Goal: Task Accomplishment & Management: Complete application form

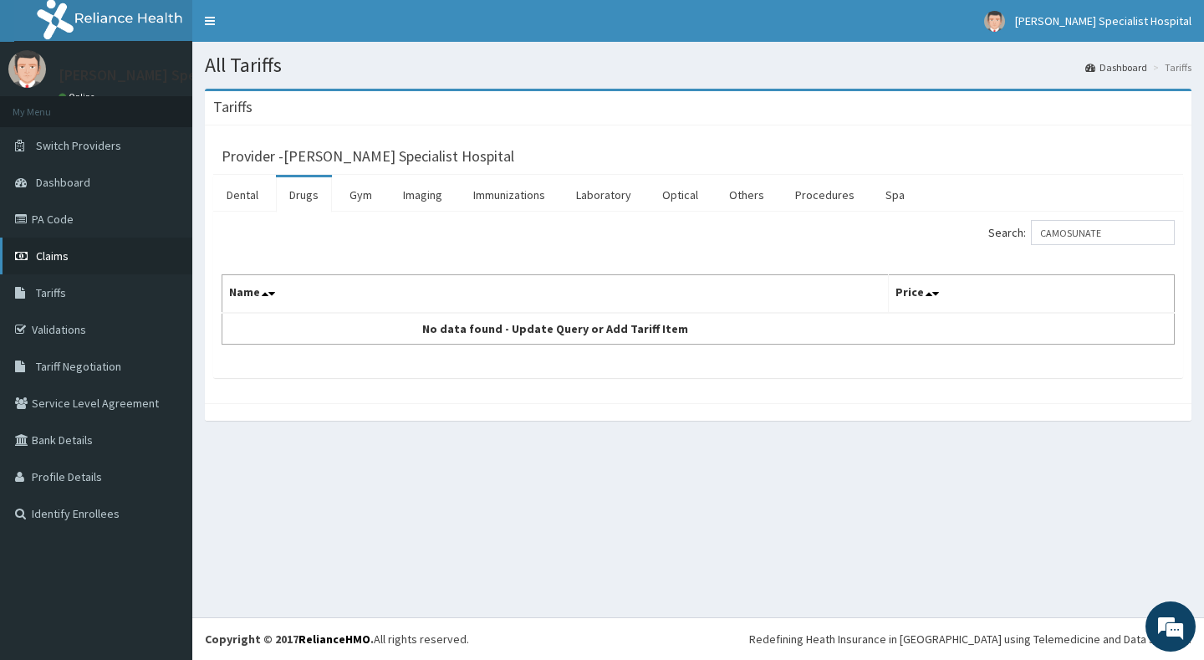
click at [106, 259] on link "Claims" at bounding box center [96, 255] width 192 height 37
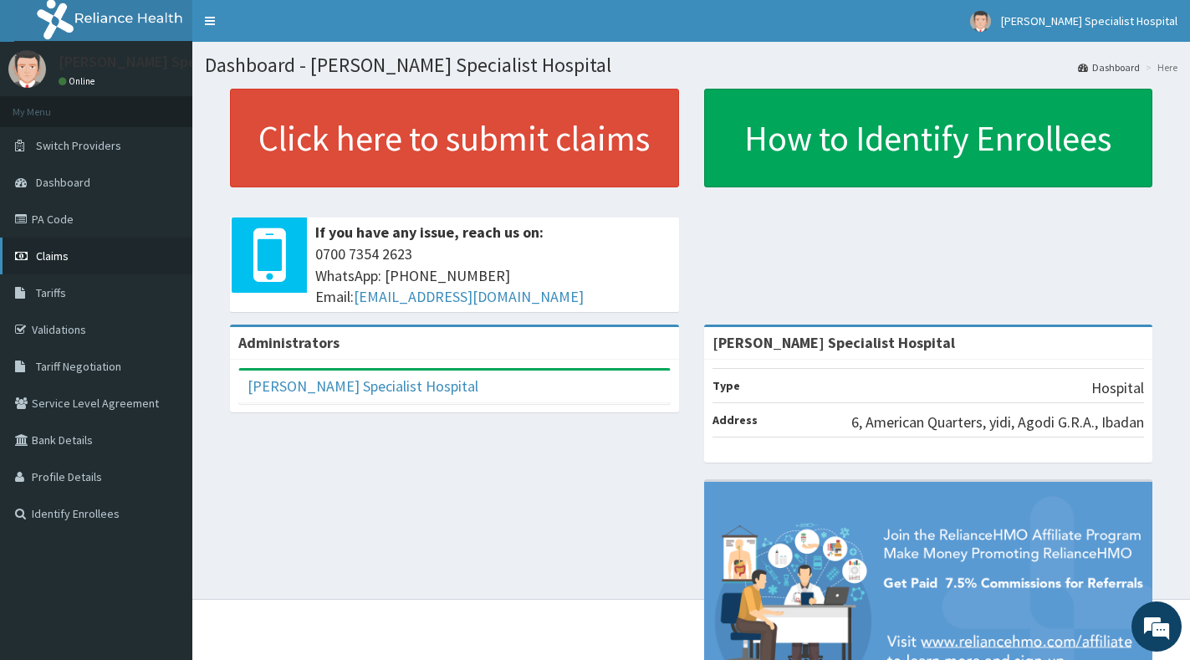
click at [58, 254] on span "Claims" at bounding box center [52, 255] width 33 height 15
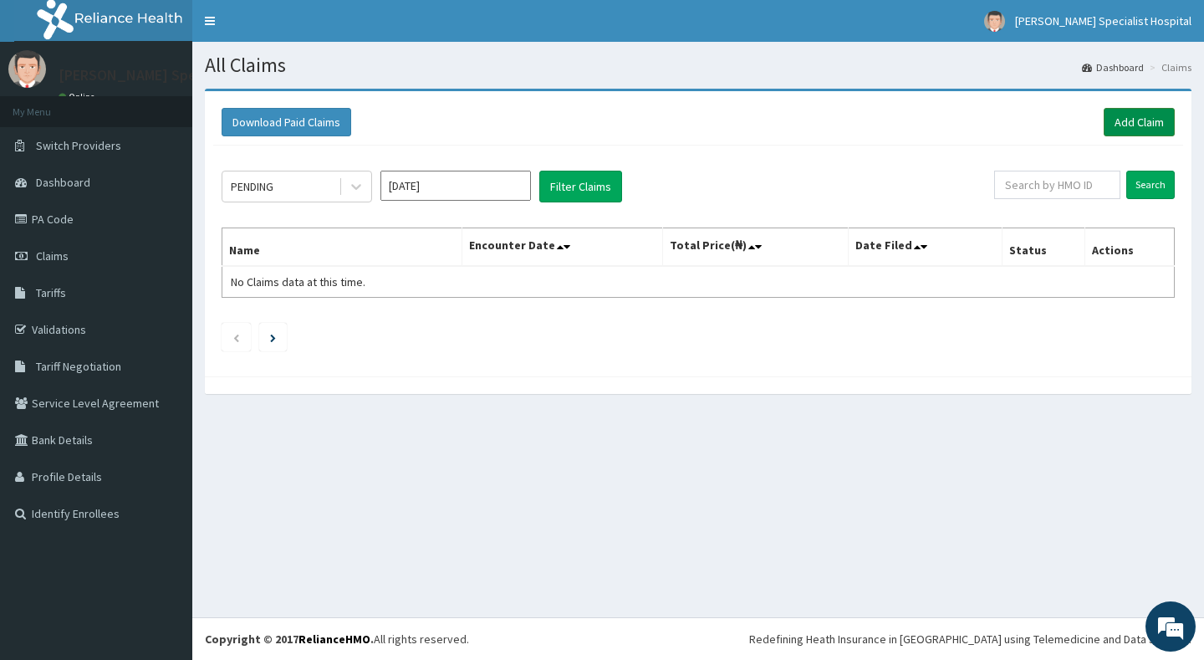
click at [1151, 122] on link "Add Claim" at bounding box center [1139, 122] width 71 height 28
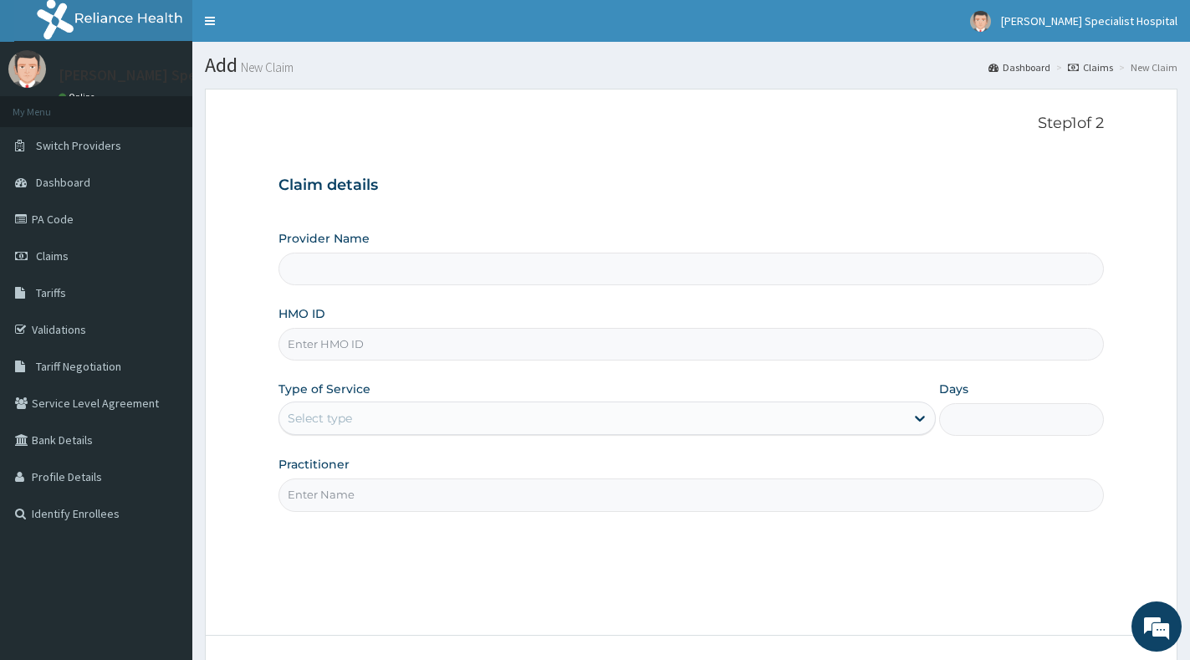
type input "[PERSON_NAME] Specialist Hospital"
click at [516, 333] on input "HMO ID" at bounding box center [690, 344] width 825 height 33
paste input "COX/10002/A"
type input "COX/10002/A"
click at [508, 407] on div "Select type" at bounding box center [591, 418] width 625 height 27
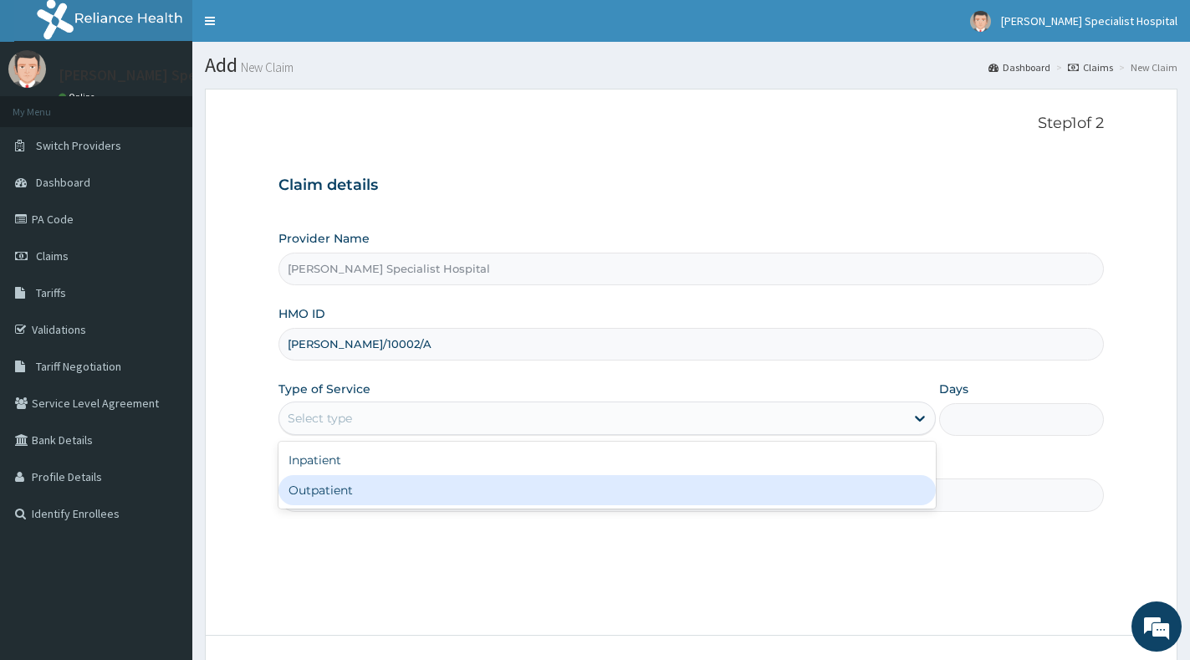
click at [491, 493] on div "Outpatient" at bounding box center [606, 490] width 657 height 30
type input "1"
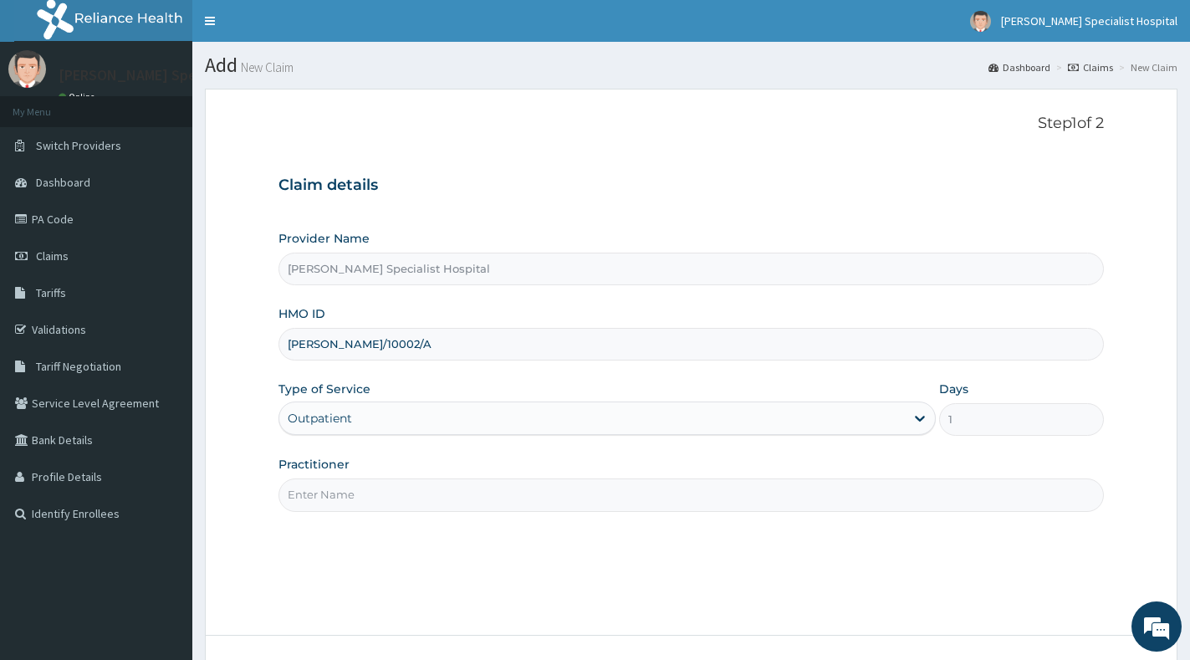
click at [491, 493] on input "Practitioner" at bounding box center [690, 494] width 825 height 33
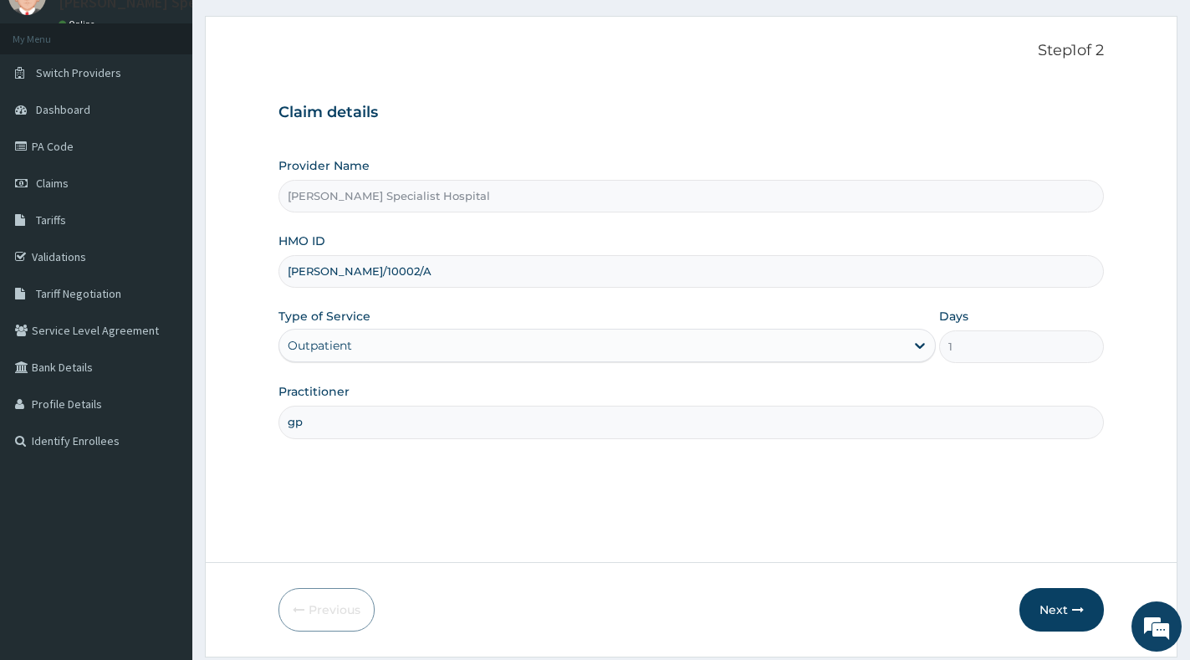
scroll to position [125, 0]
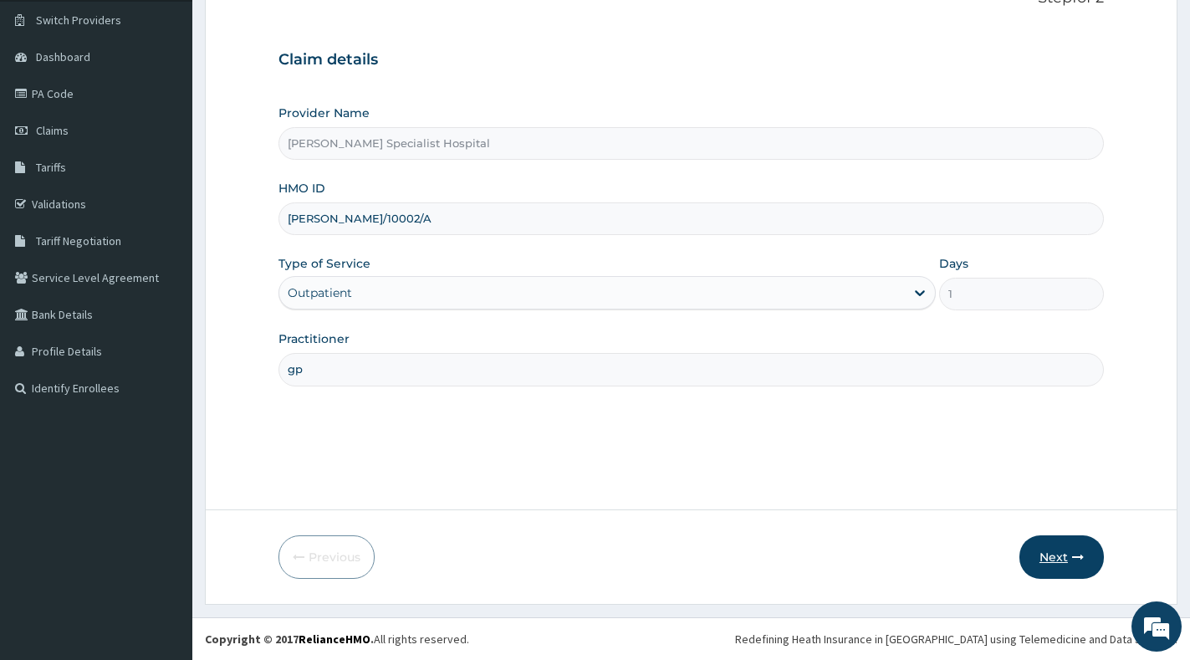
type input "gp"
click at [1073, 559] on icon "button" at bounding box center [1078, 557] width 12 height 12
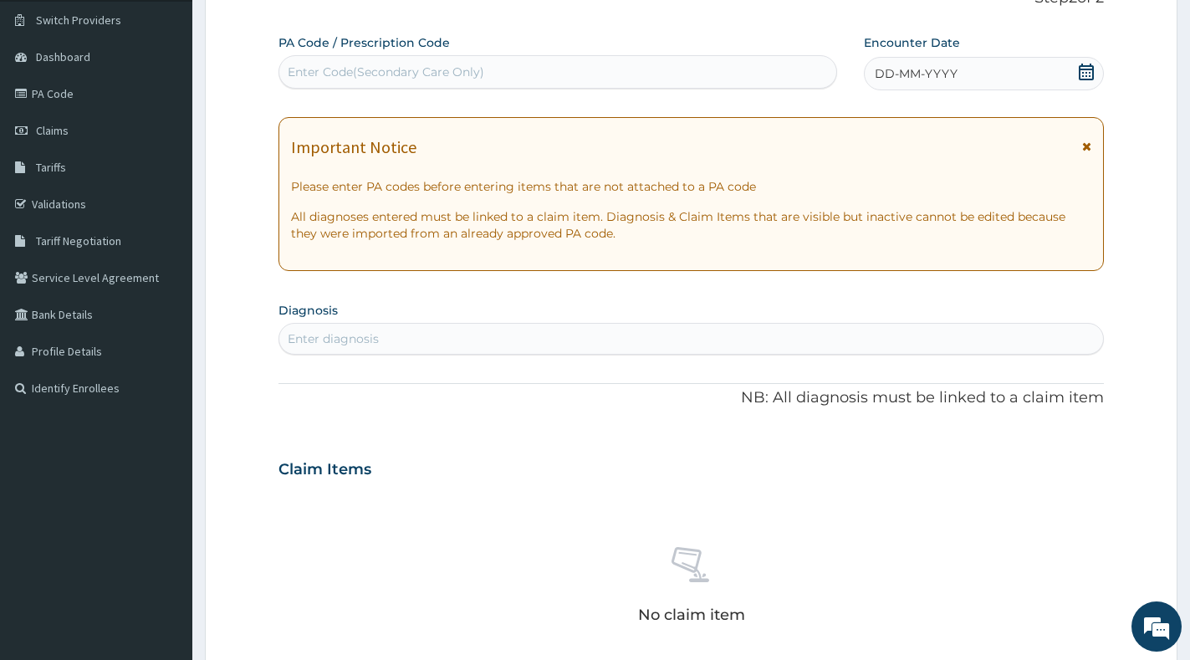
click at [1089, 74] on icon at bounding box center [1086, 72] width 17 height 17
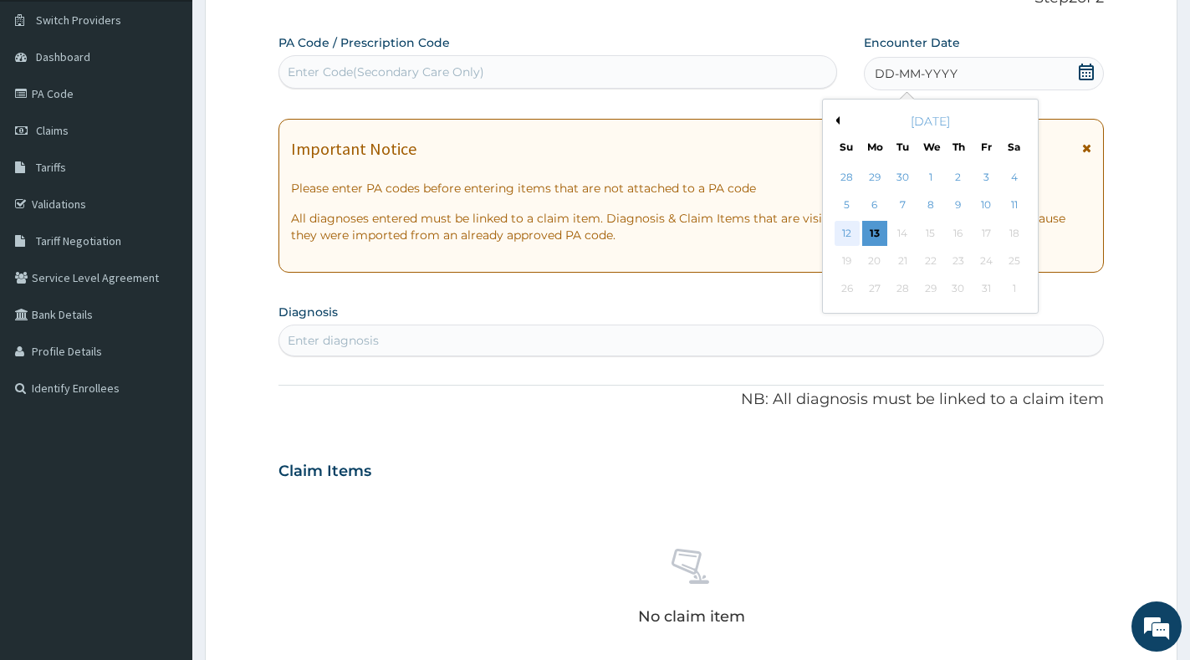
click at [841, 232] on div "12" at bounding box center [847, 233] width 25 height 25
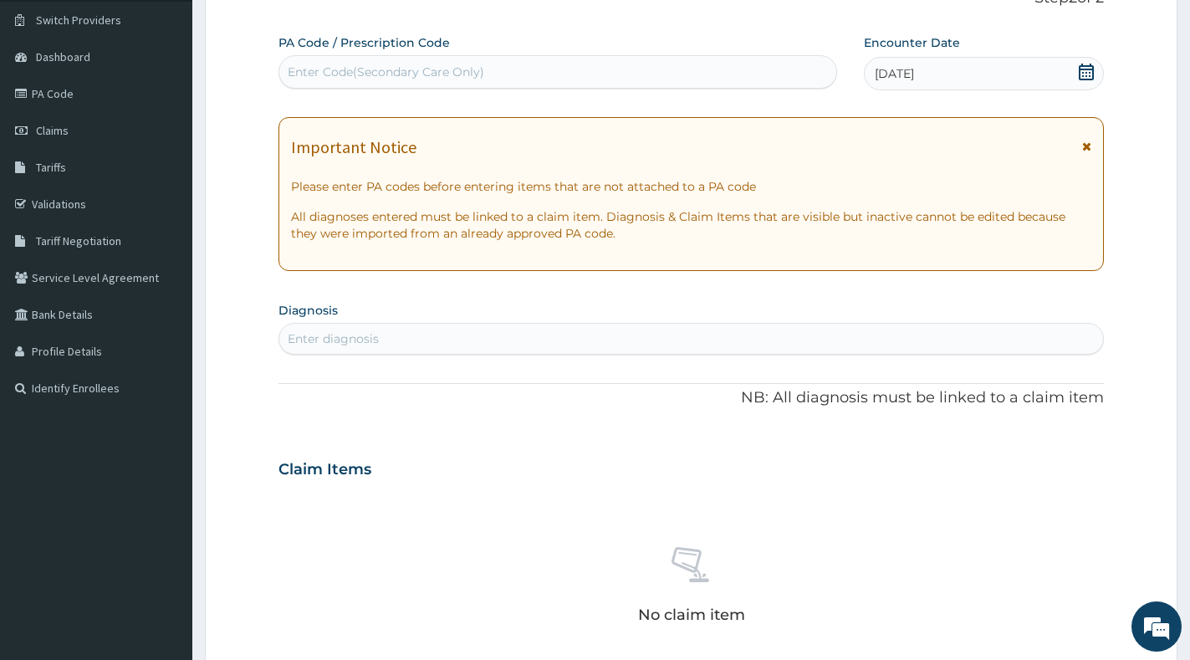
click at [558, 328] on div "Enter diagnosis" at bounding box center [691, 338] width 824 height 27
type input "[MEDICAL_DATA]"
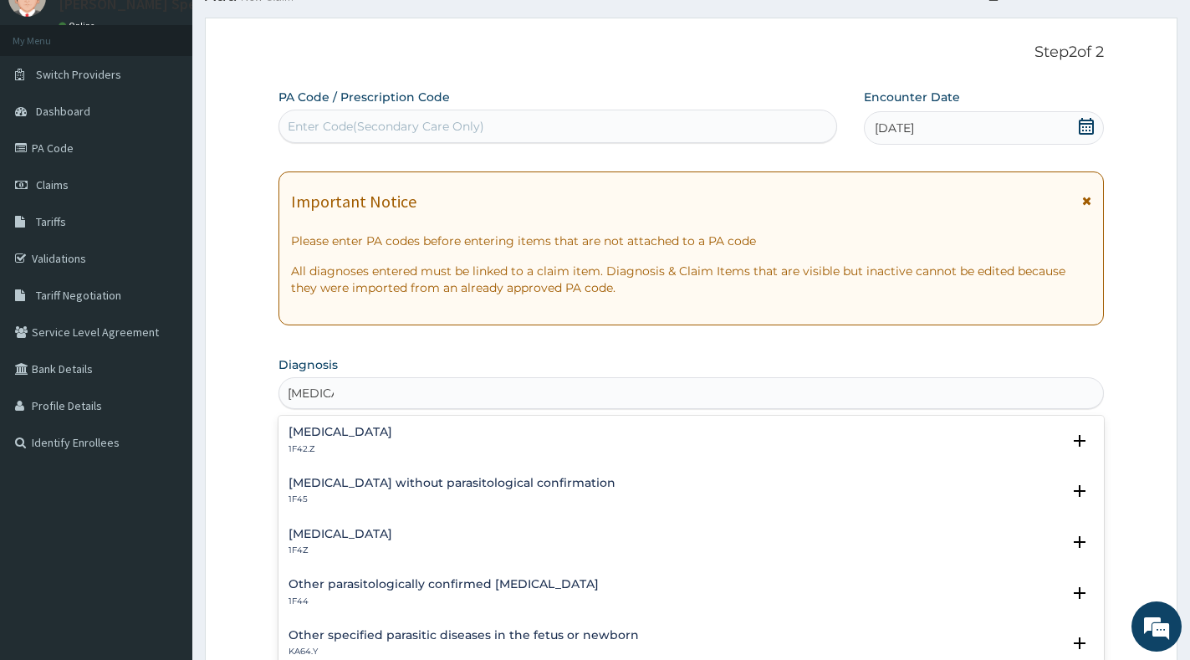
scroll to position [42, 0]
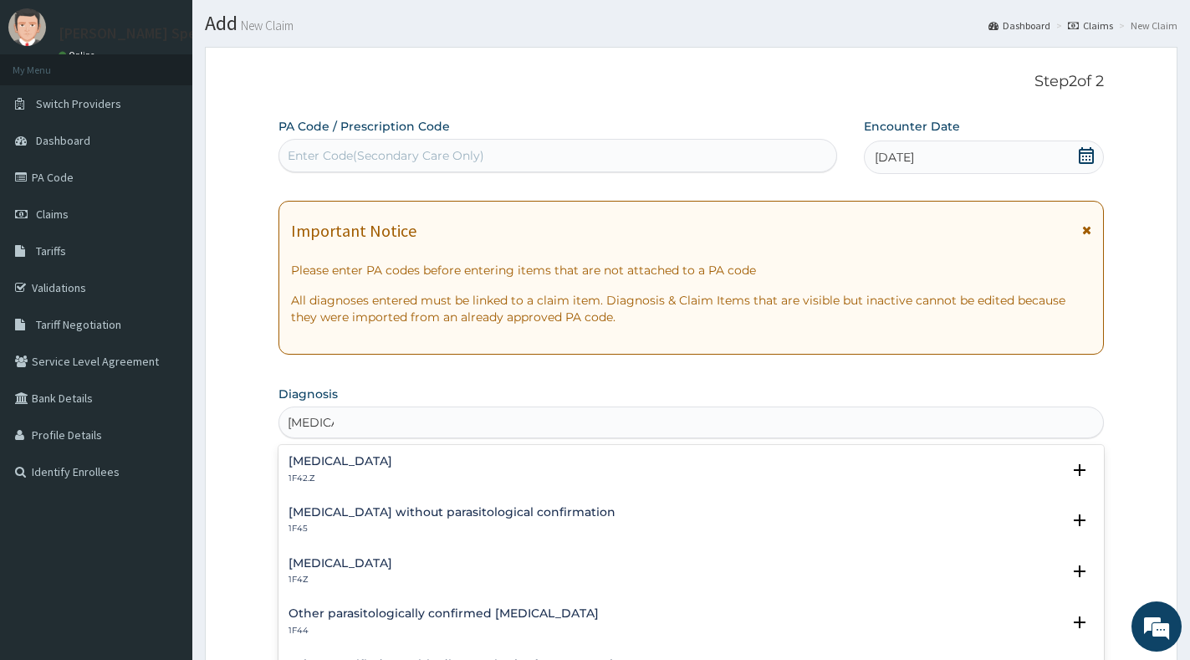
click at [471, 564] on div "Malaria, unspecified 1F4Z" at bounding box center [690, 571] width 805 height 29
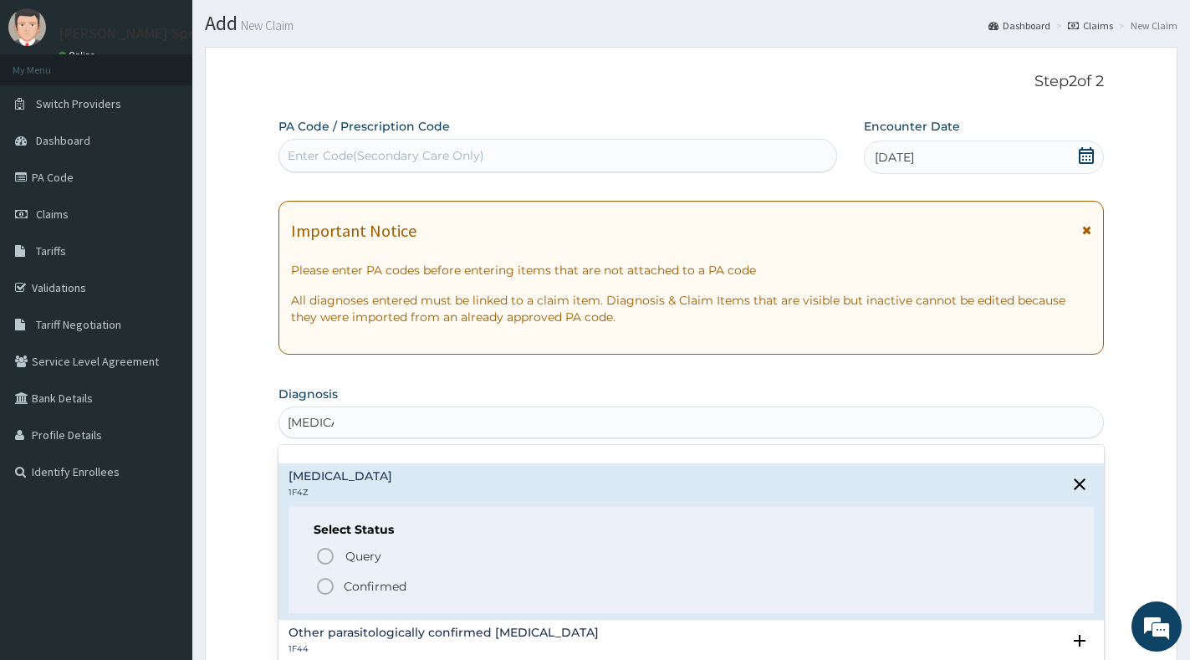
scroll to position [167, 0]
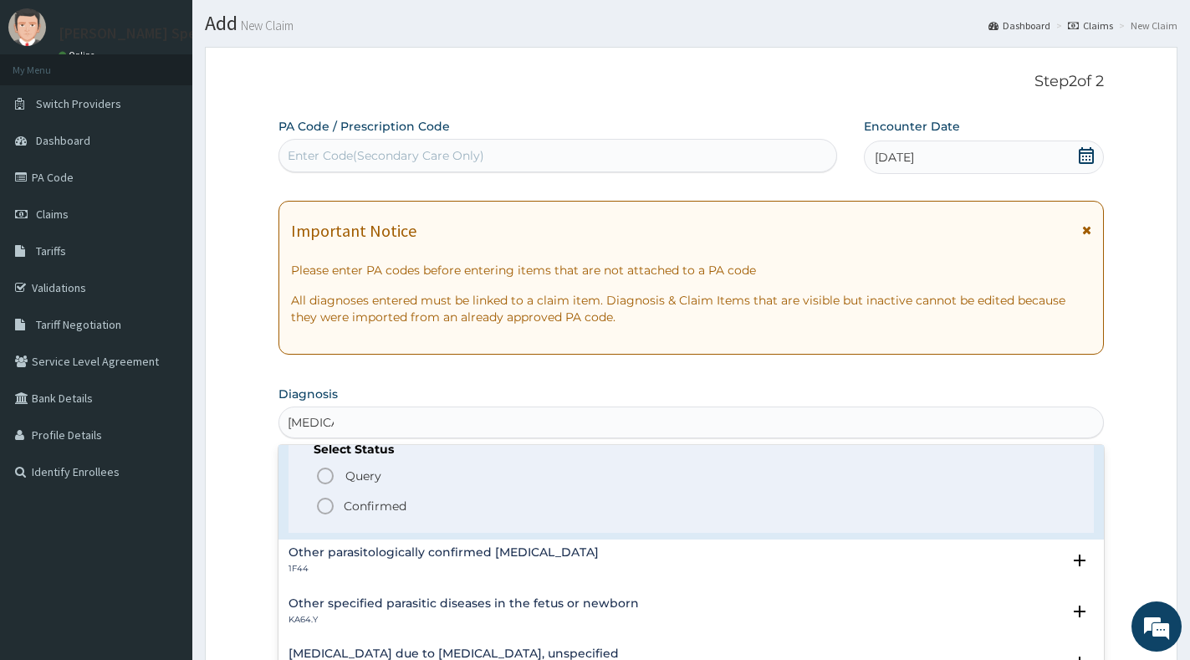
click at [418, 501] on span "Confirmed" at bounding box center [691, 506] width 753 height 20
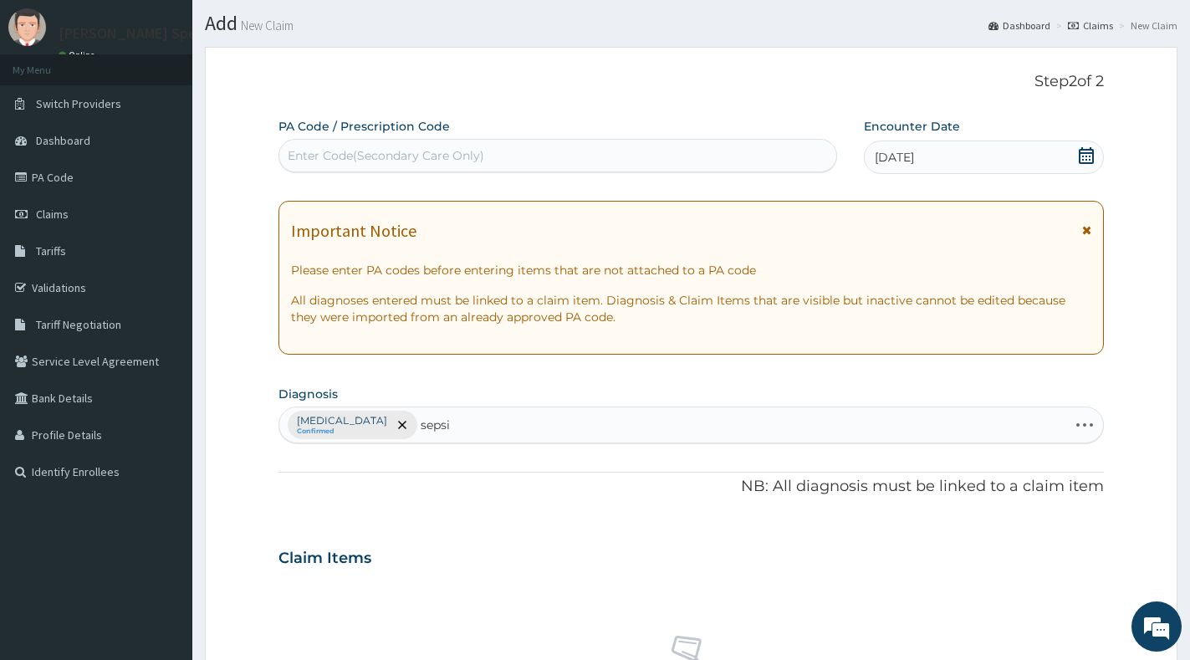
type input "sepsis"
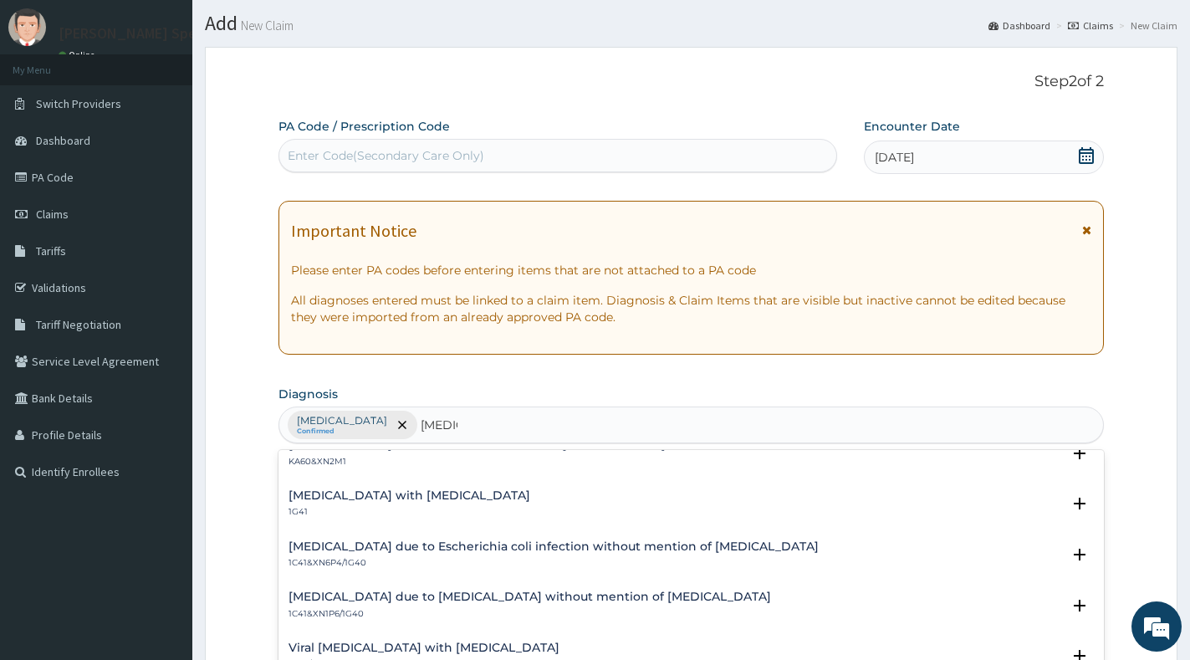
scroll to position [920, 0]
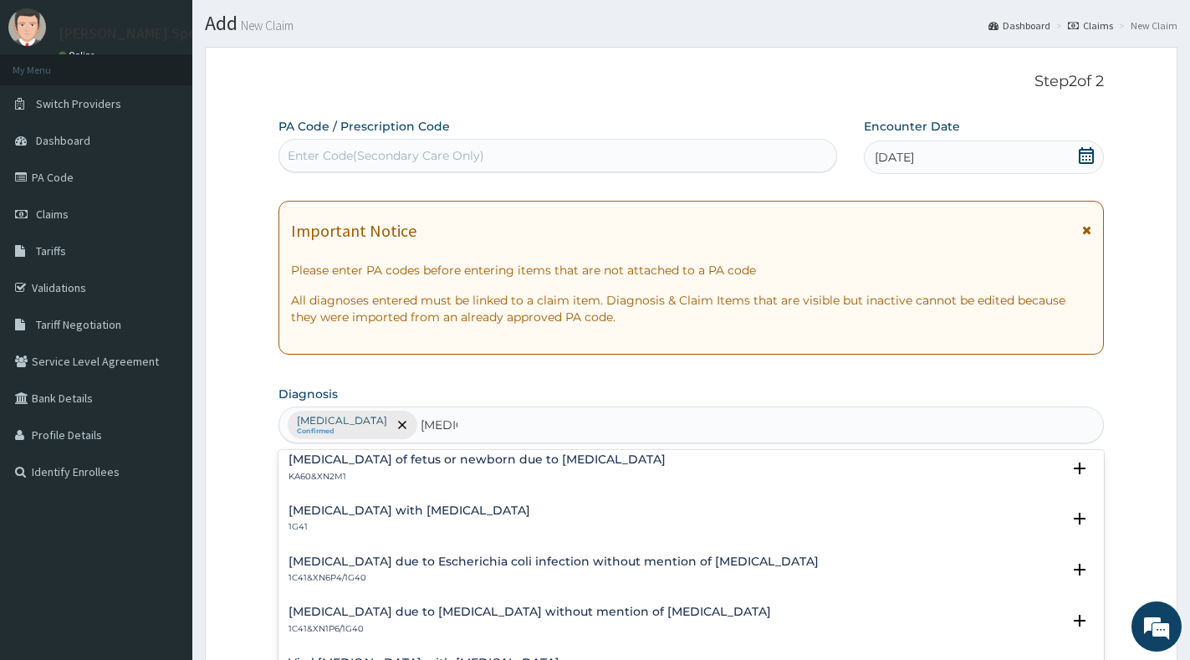
click at [465, 508] on div "Sepsis with septic shock 1G41" at bounding box center [690, 518] width 805 height 29
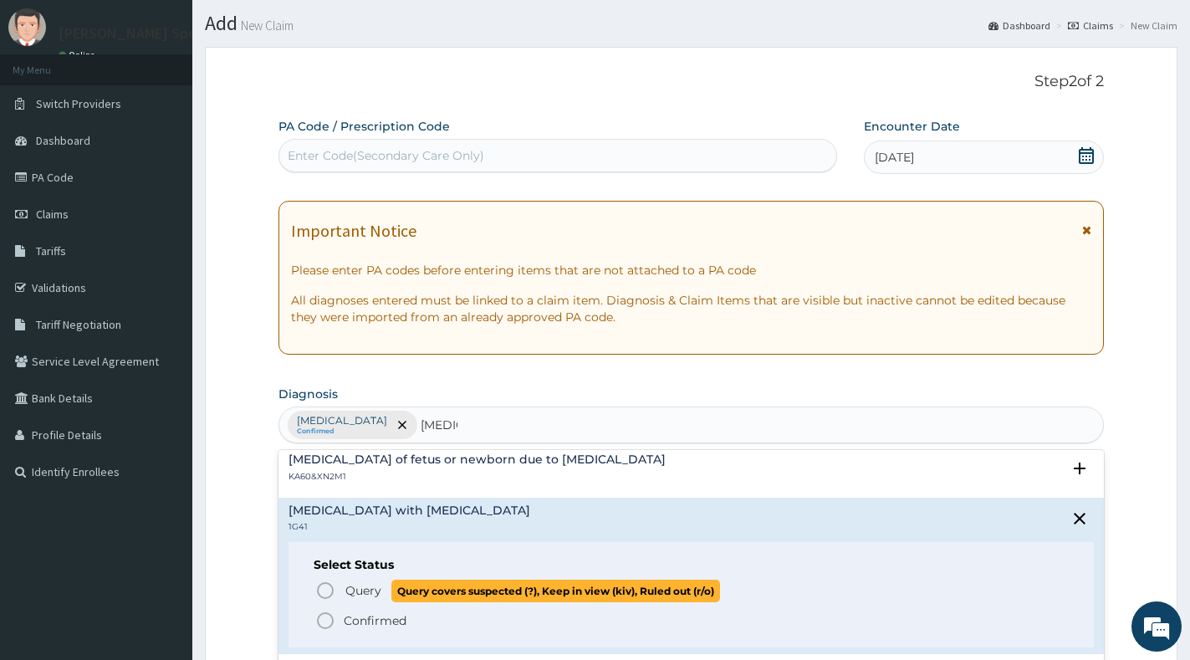
click at [382, 599] on p "Query Query covers suspected (?), Keep in view (kiv), Ruled out (r/o)" at bounding box center [532, 590] width 376 height 23
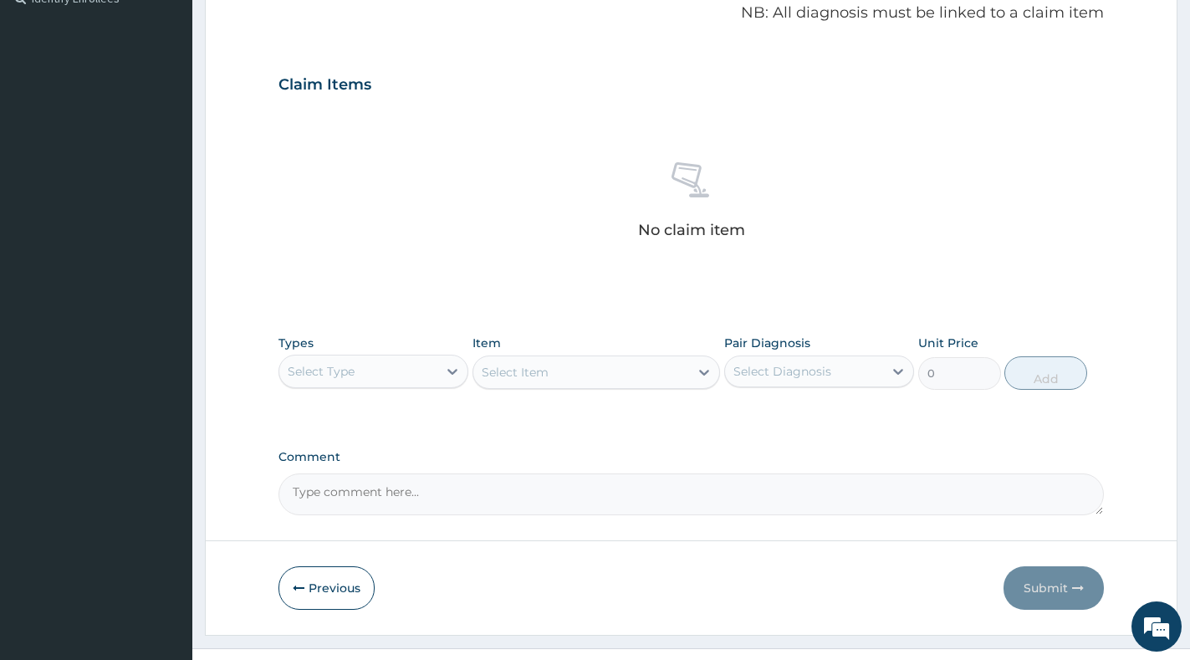
scroll to position [546, 0]
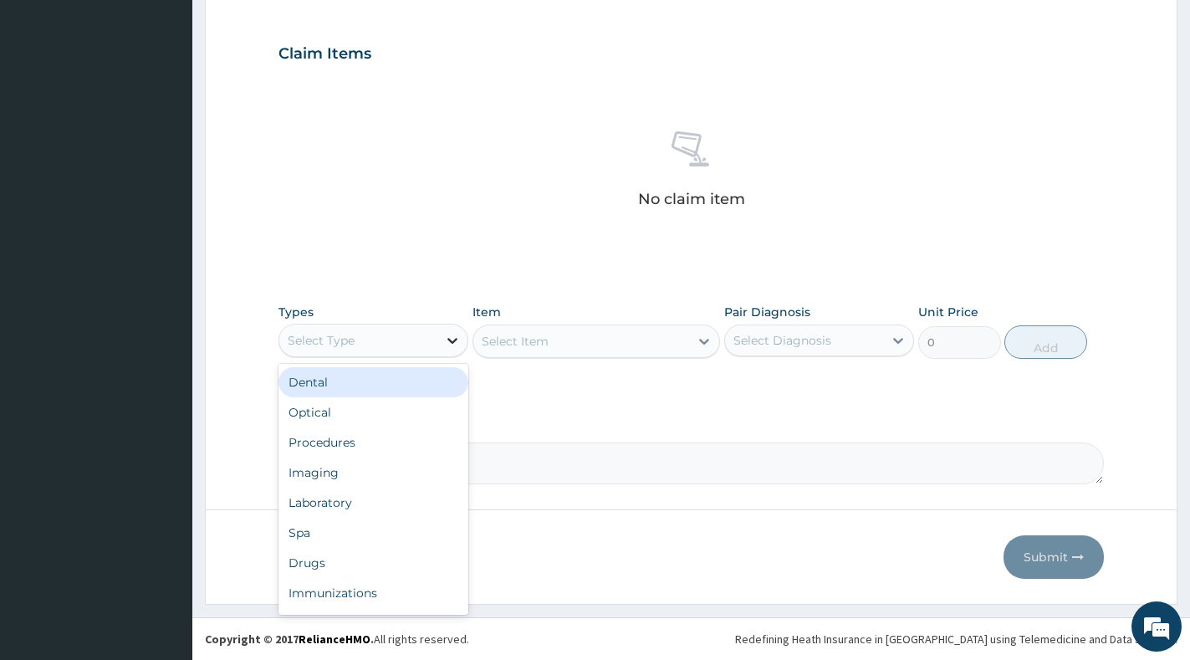
click at [449, 346] on icon at bounding box center [452, 340] width 17 height 17
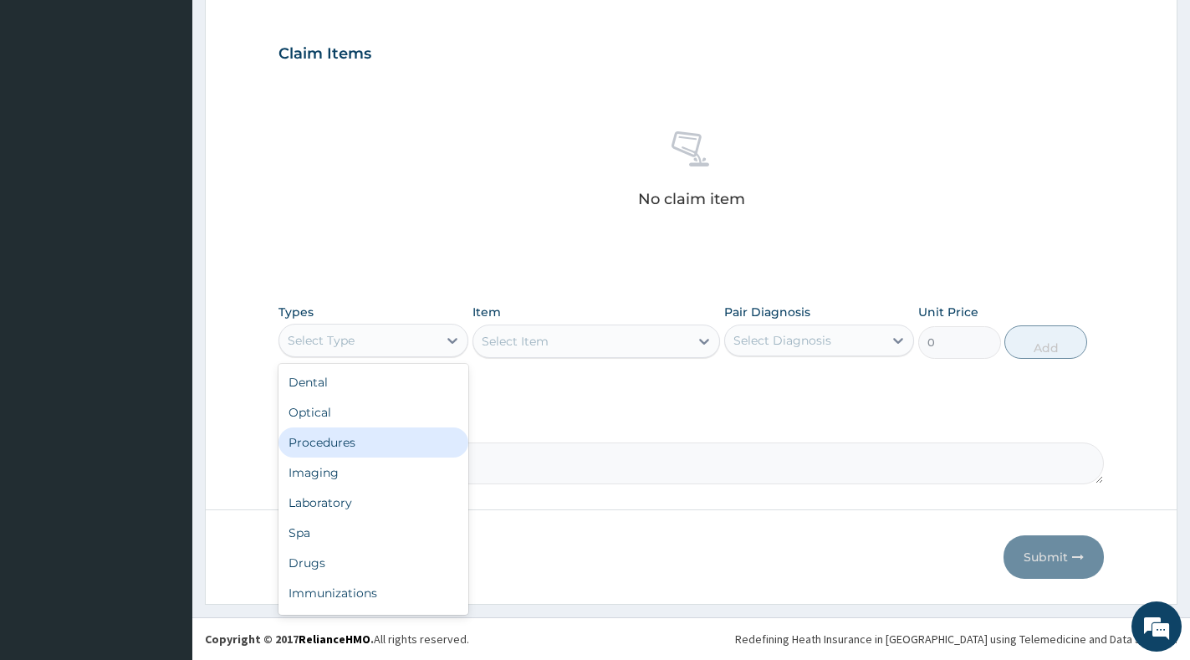
click at [385, 442] on div "Procedures" at bounding box center [373, 442] width 190 height 30
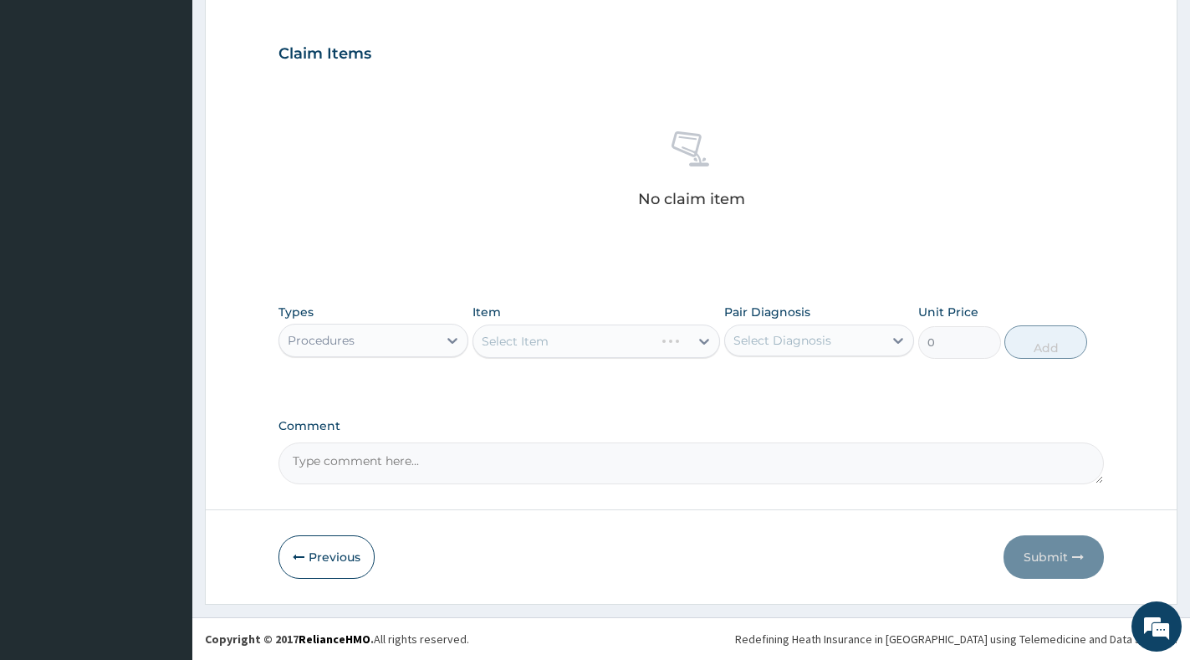
click at [793, 348] on div "Select Diagnosis" at bounding box center [782, 340] width 98 height 17
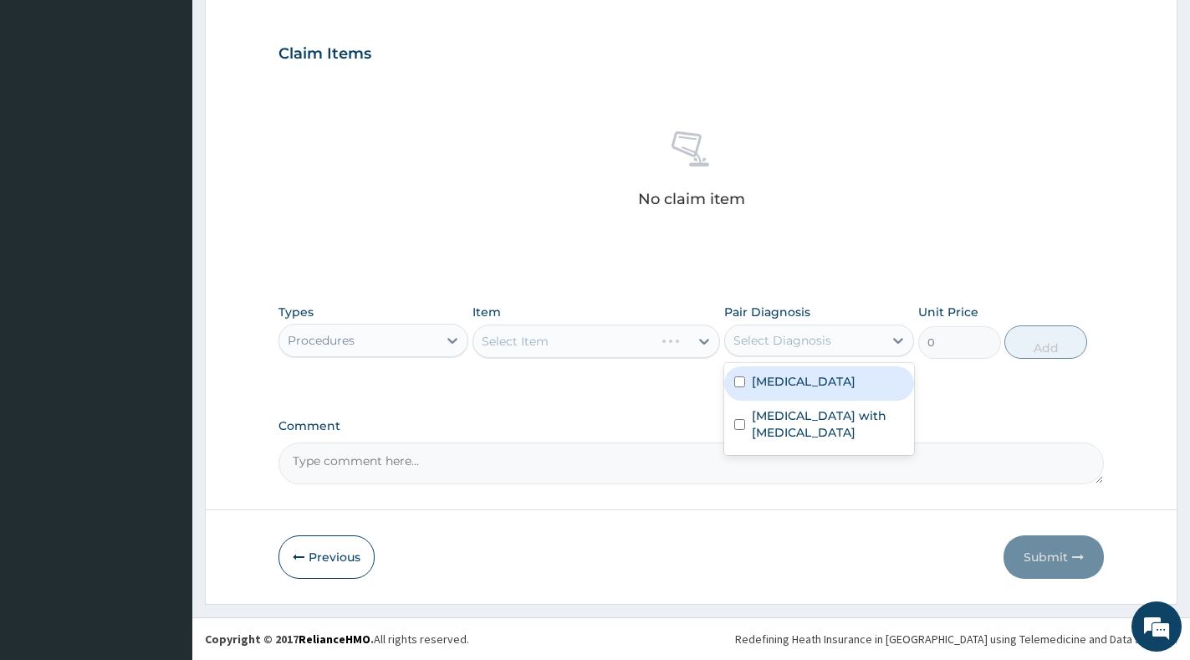
click at [785, 378] on label "[MEDICAL_DATA]" at bounding box center [804, 381] width 104 height 17
checkbox input "true"
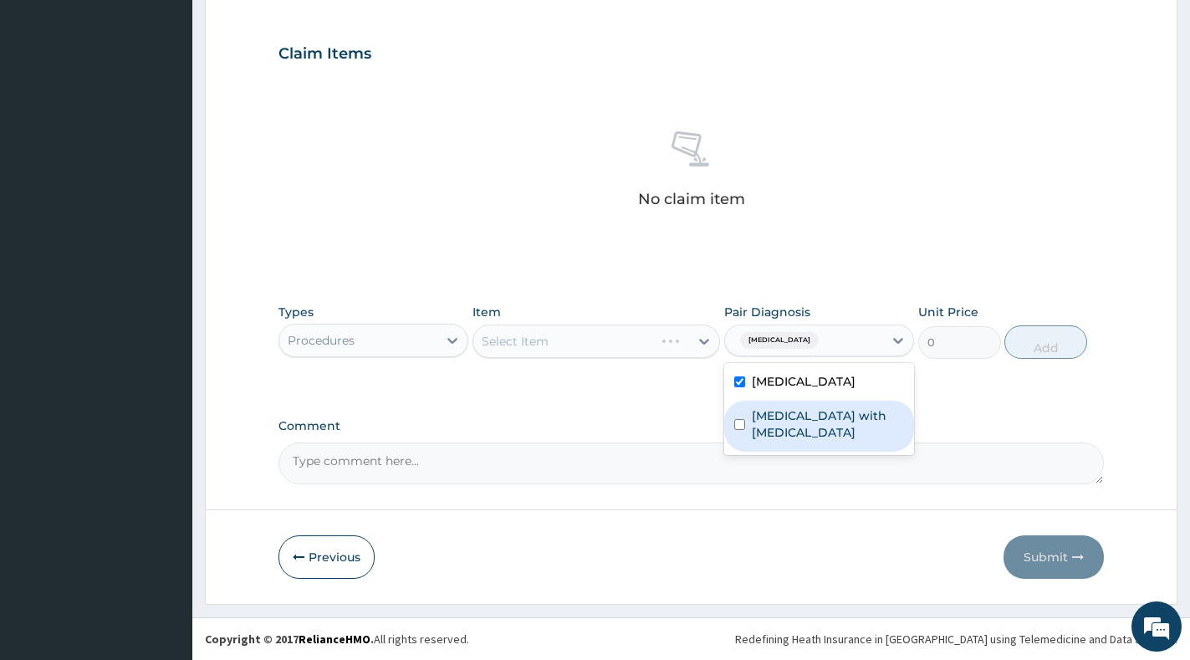
click at [780, 413] on label "Sepsis with septic shock" at bounding box center [828, 423] width 152 height 33
checkbox input "true"
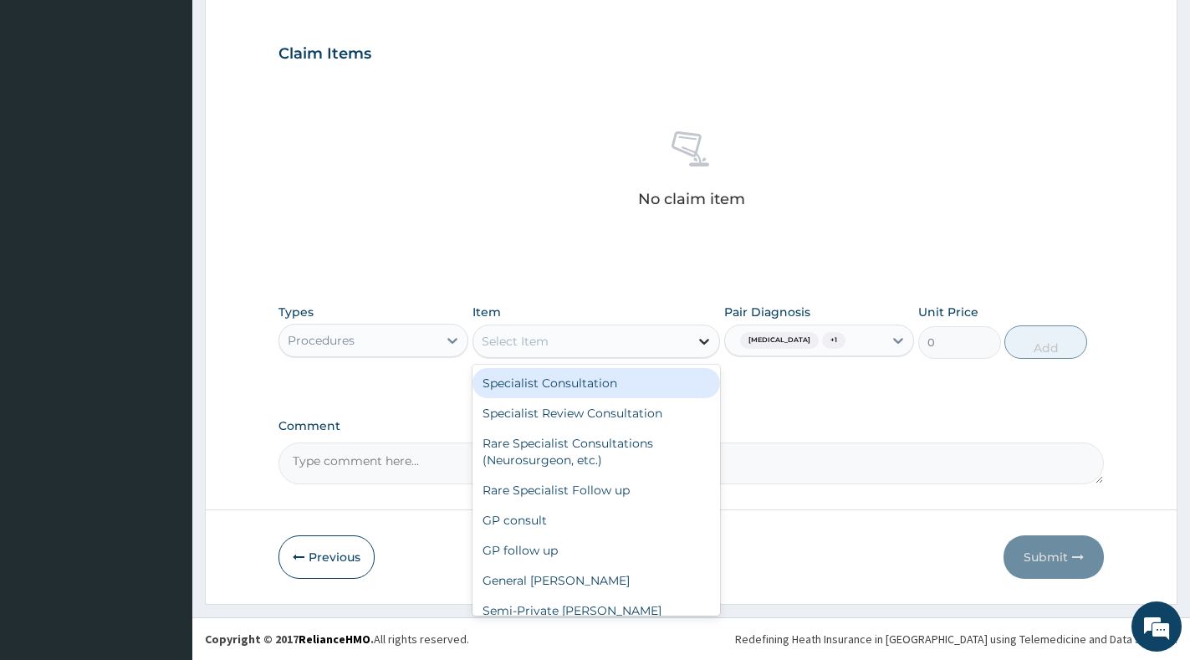
click at [692, 345] on div at bounding box center [704, 341] width 30 height 30
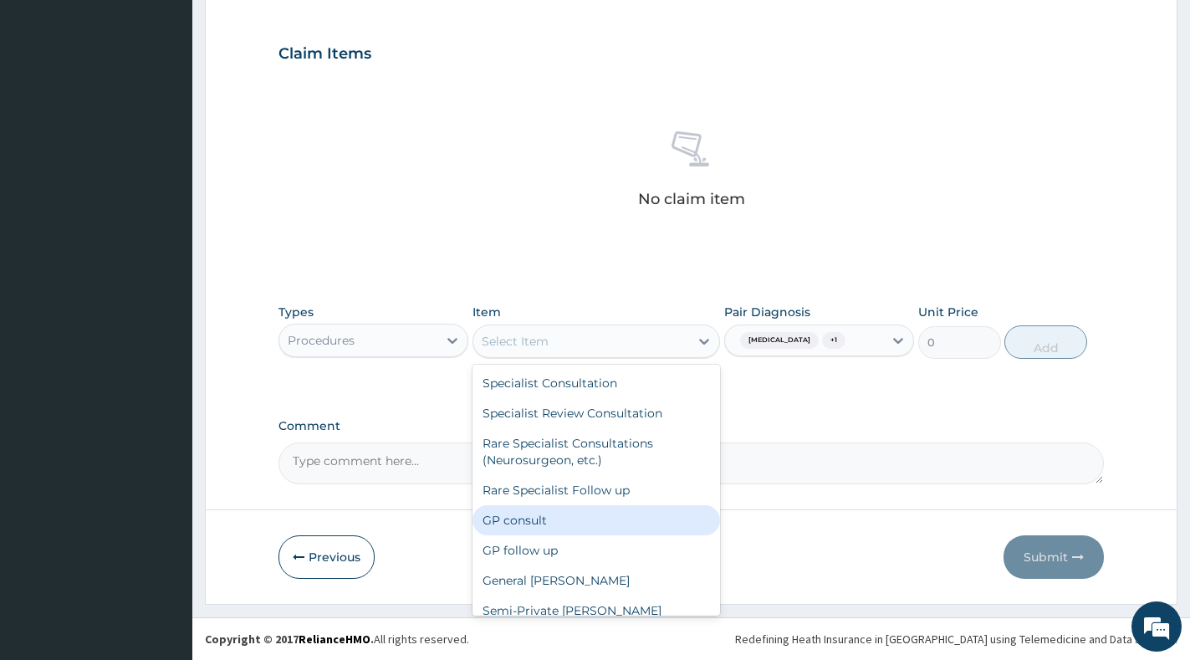
click at [577, 531] on div "GP consult" at bounding box center [596, 520] width 248 height 30
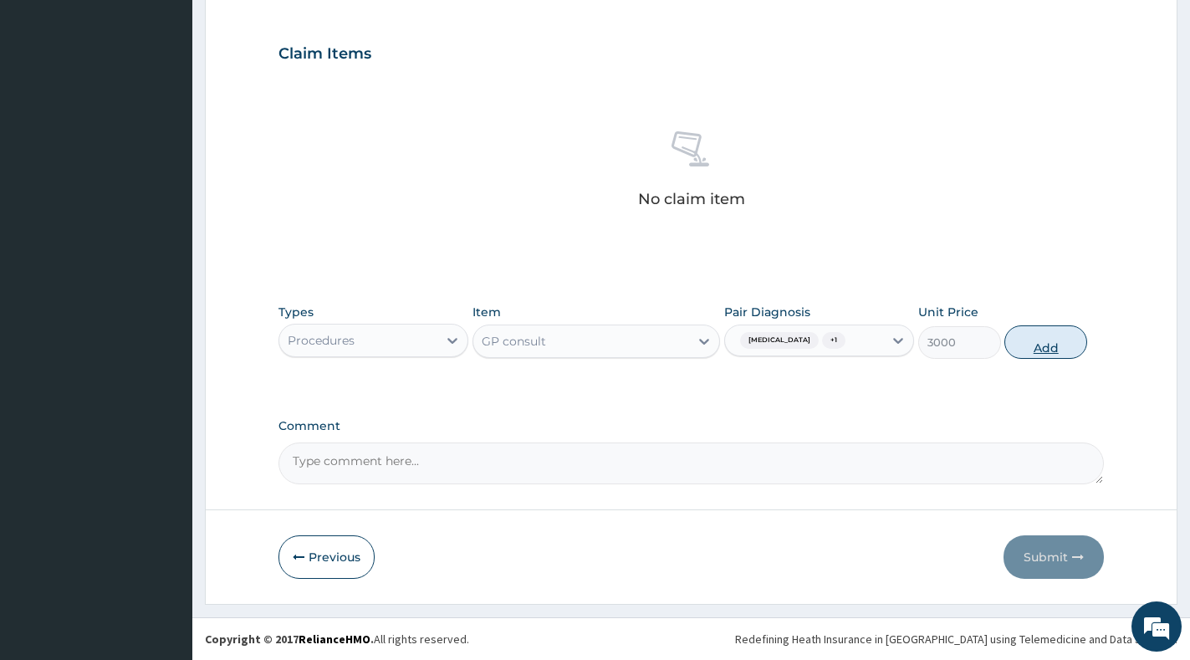
click at [1040, 350] on button "Add" at bounding box center [1045, 341] width 83 height 33
type input "0"
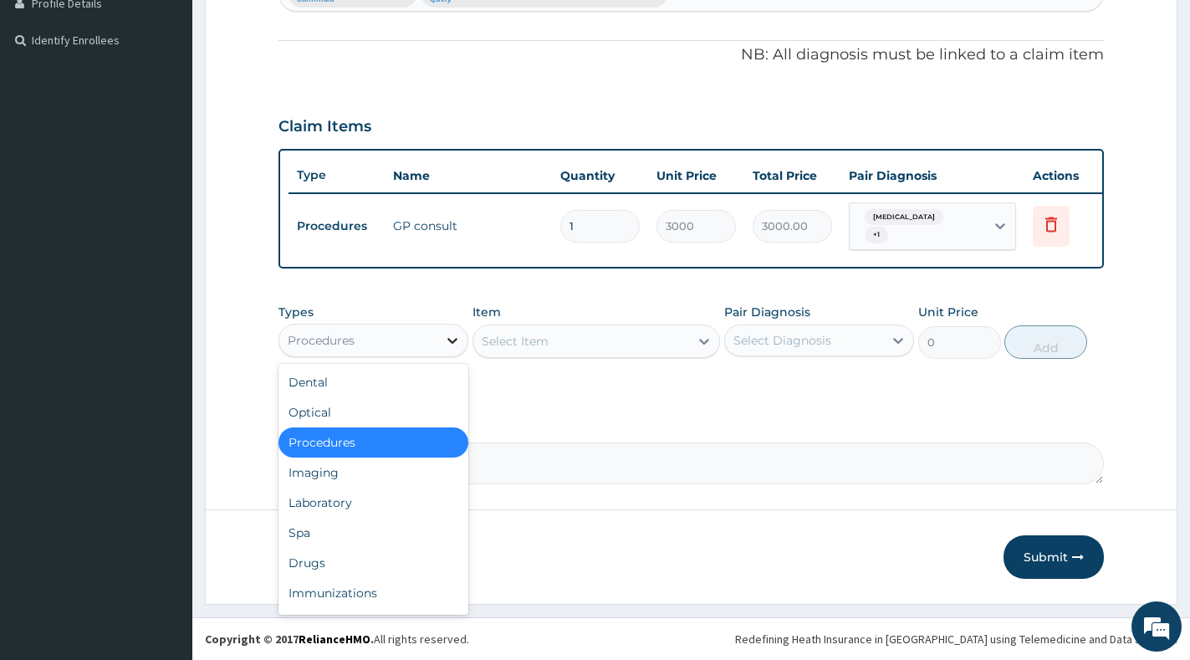
click at [452, 351] on div at bounding box center [452, 340] width 30 height 30
click at [392, 502] on div "Laboratory" at bounding box center [373, 503] width 190 height 30
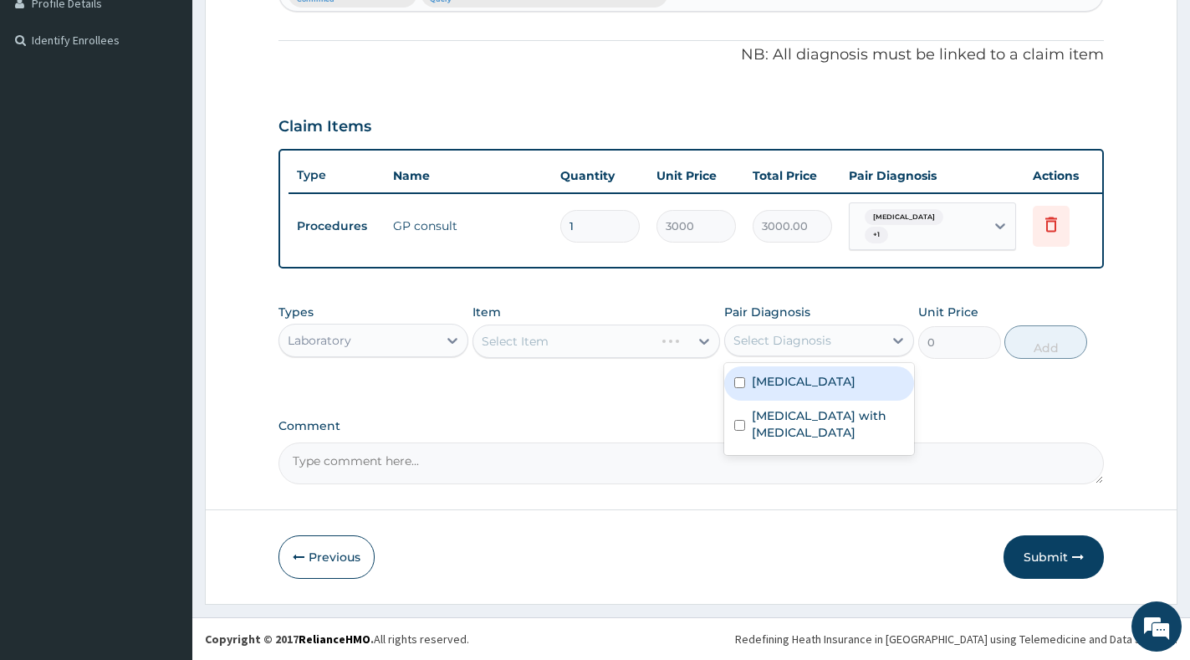
drag, startPoint x: 764, startPoint y: 341, endPoint x: 767, endPoint y: 376, distance: 35.2
click at [765, 341] on div "Select Diagnosis" at bounding box center [782, 340] width 98 height 17
click at [766, 378] on label "[MEDICAL_DATA]" at bounding box center [804, 381] width 104 height 17
checkbox input "true"
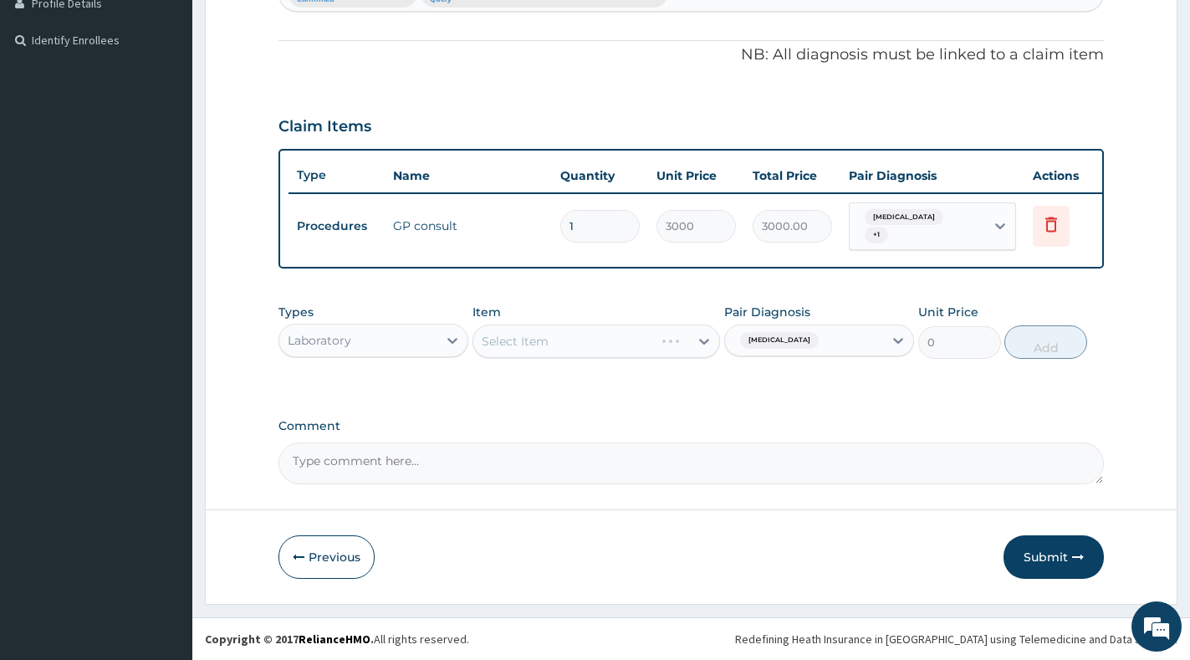
click at [799, 345] on span "[MEDICAL_DATA]" at bounding box center [779, 340] width 79 height 17
click at [821, 336] on div "[MEDICAL_DATA]" at bounding box center [777, 340] width 88 height 22
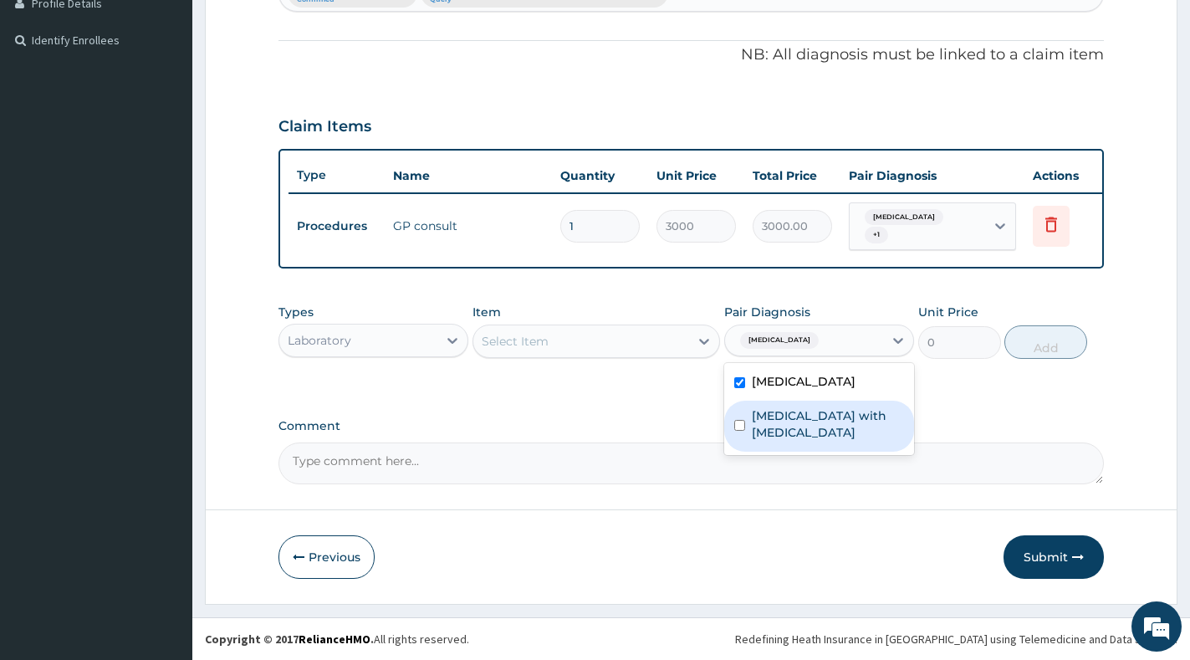
click at [814, 414] on label "Sepsis with septic shock" at bounding box center [828, 423] width 152 height 33
checkbox input "true"
click at [682, 355] on div "Select Item" at bounding box center [581, 341] width 216 height 27
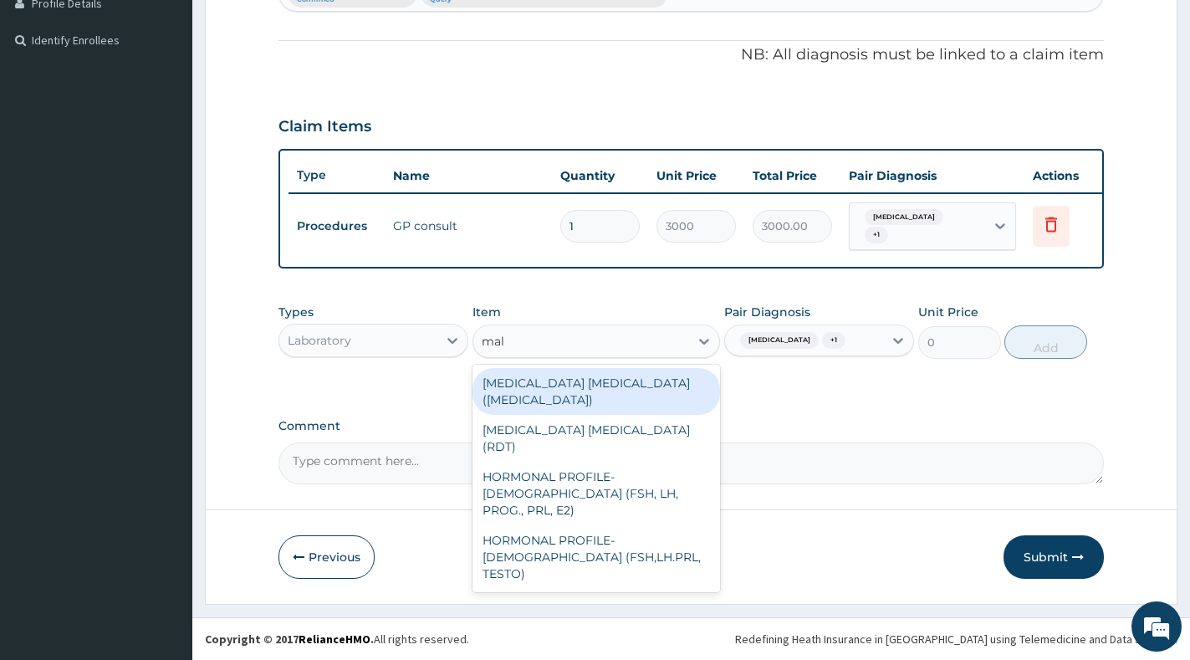
type input "mala"
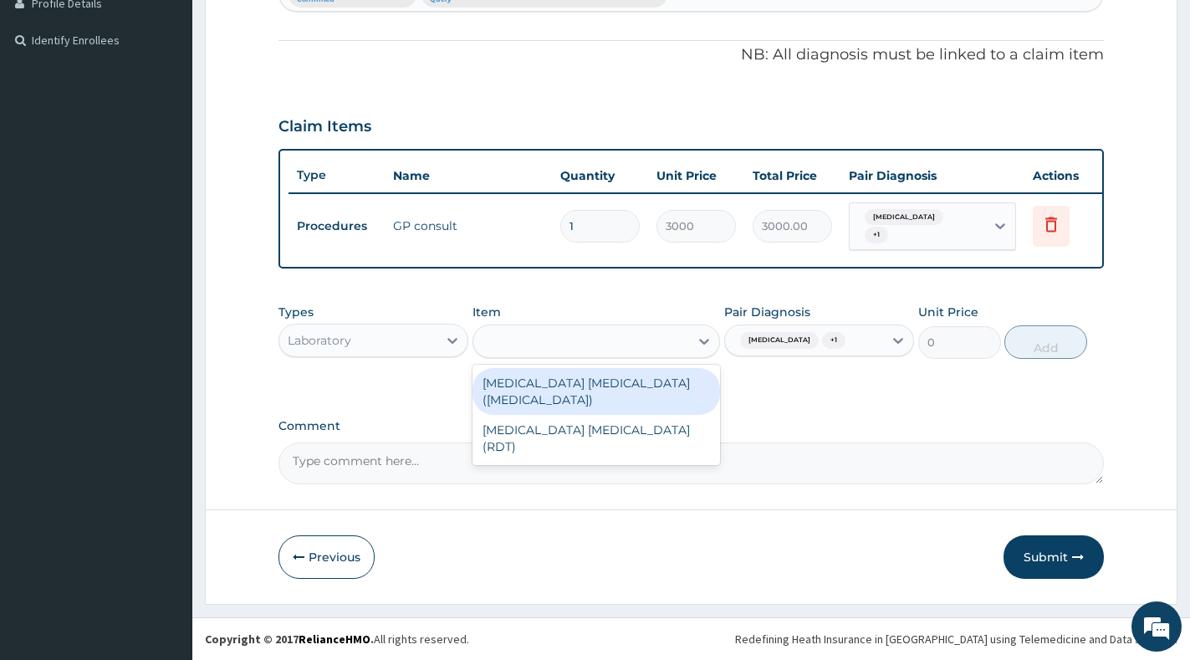
click at [568, 335] on div "mala" at bounding box center [581, 341] width 216 height 27
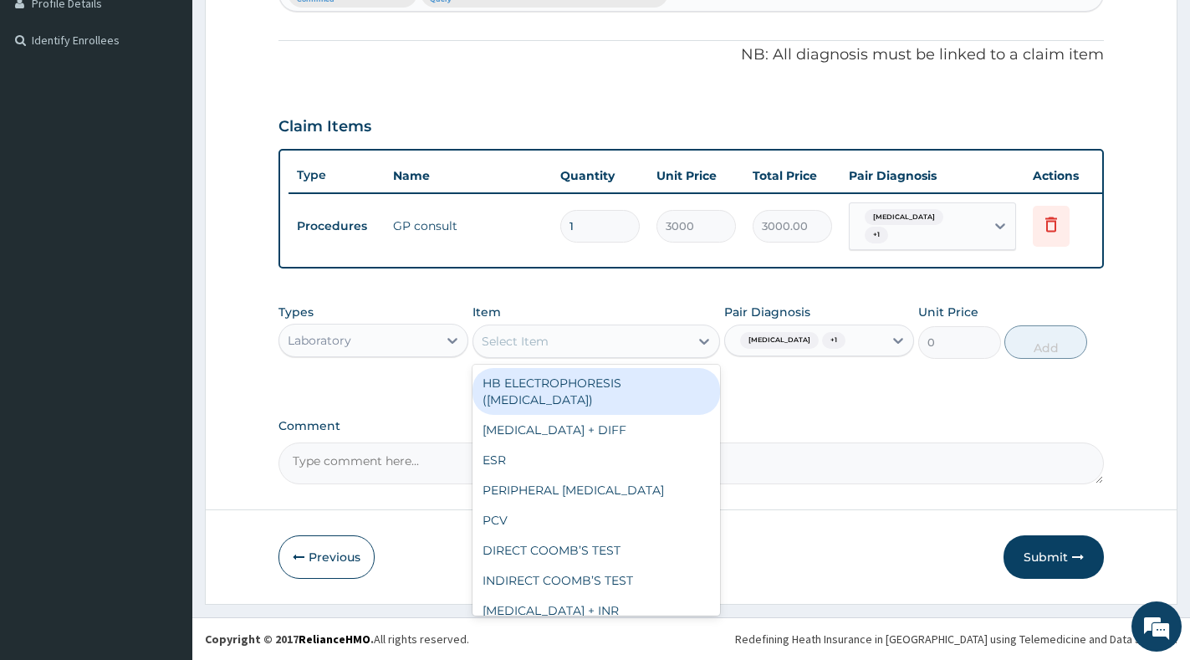
click at [657, 348] on div "Select Item" at bounding box center [581, 341] width 216 height 27
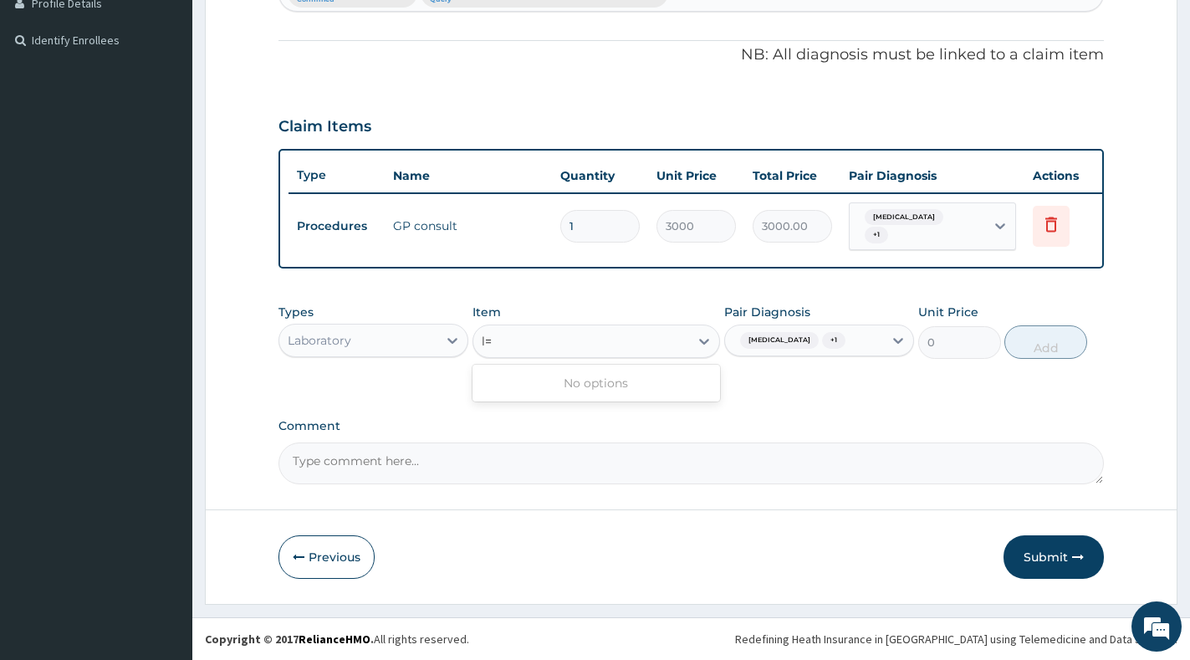
type input "l"
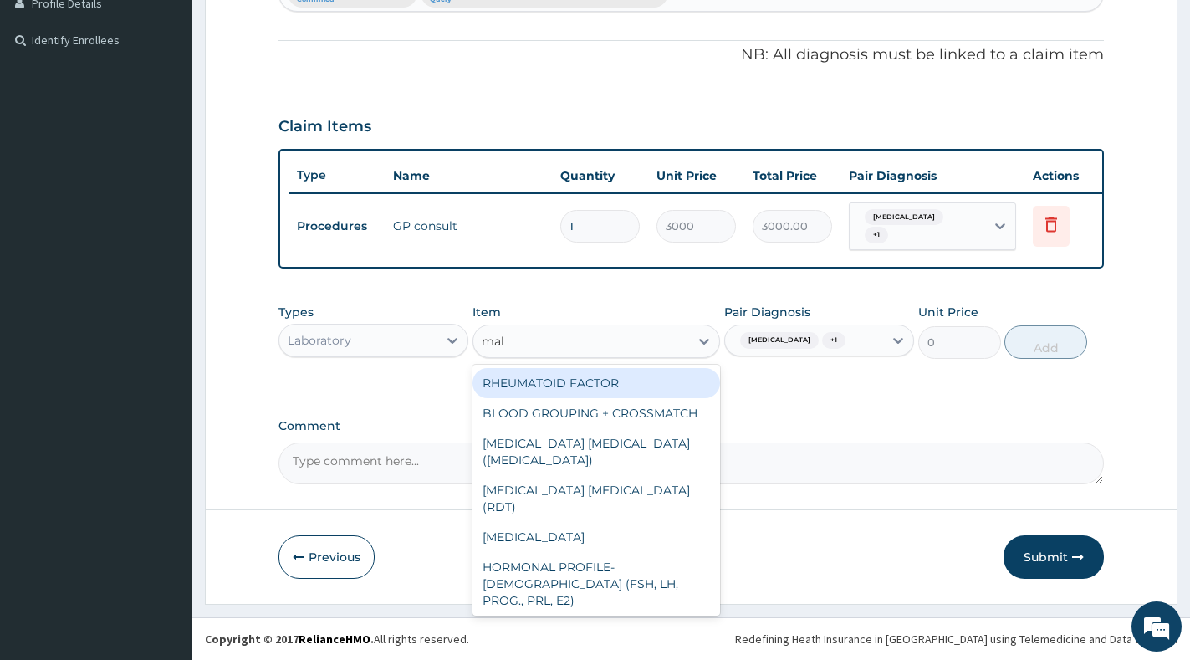
type input "mala"
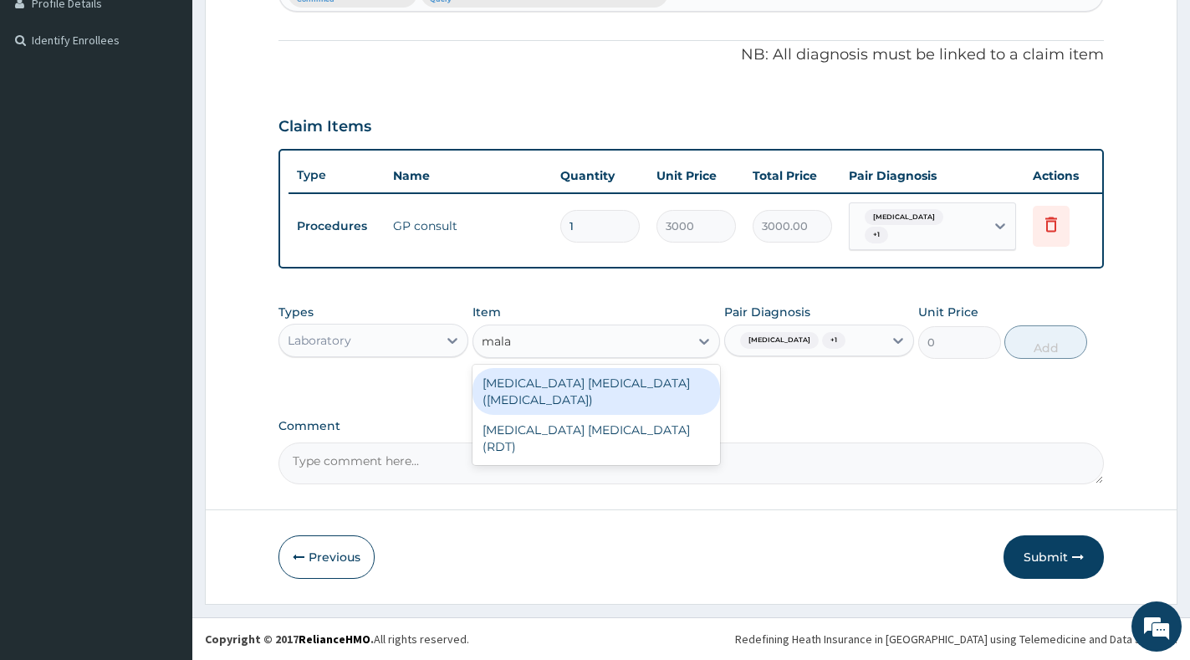
click at [676, 386] on div "[MEDICAL_DATA] [MEDICAL_DATA] ([MEDICAL_DATA])" at bounding box center [596, 391] width 248 height 47
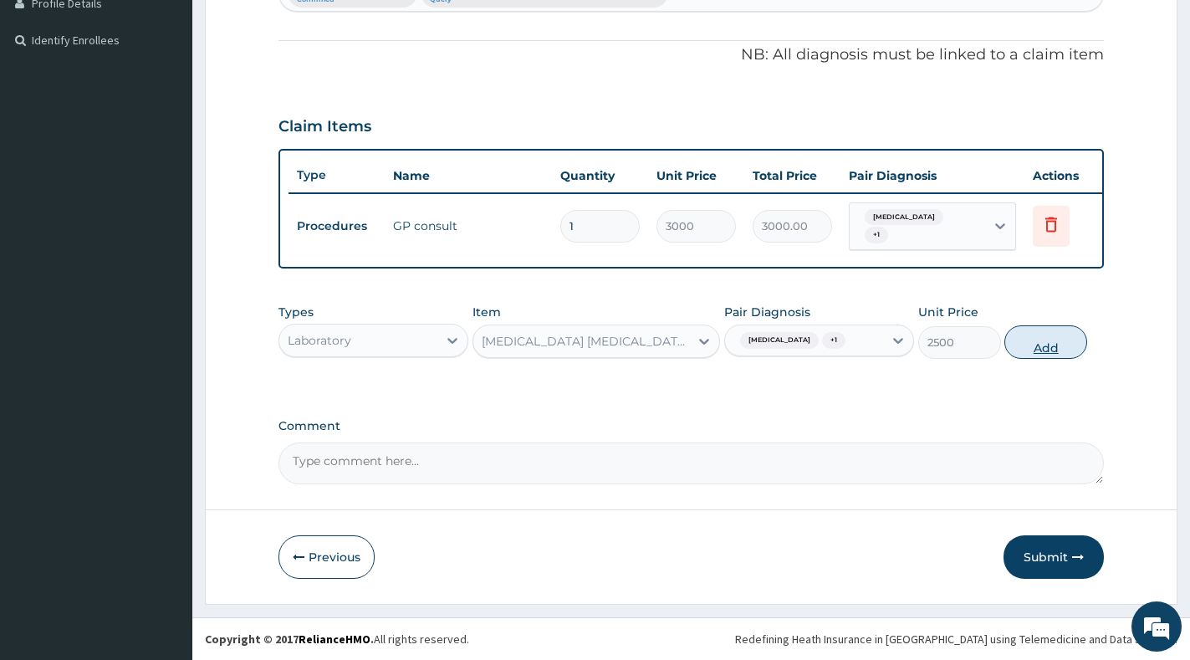
click at [1059, 342] on button "Add" at bounding box center [1045, 341] width 83 height 33
type input "0"
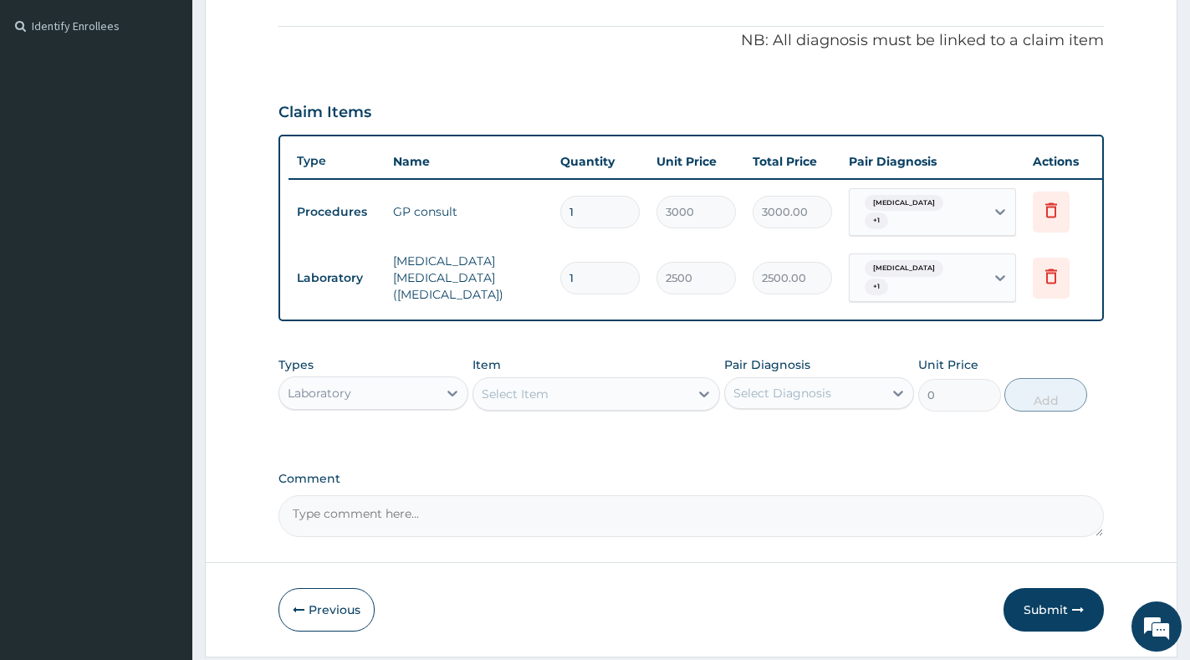
click at [564, 406] on div "Select Item" at bounding box center [581, 393] width 216 height 27
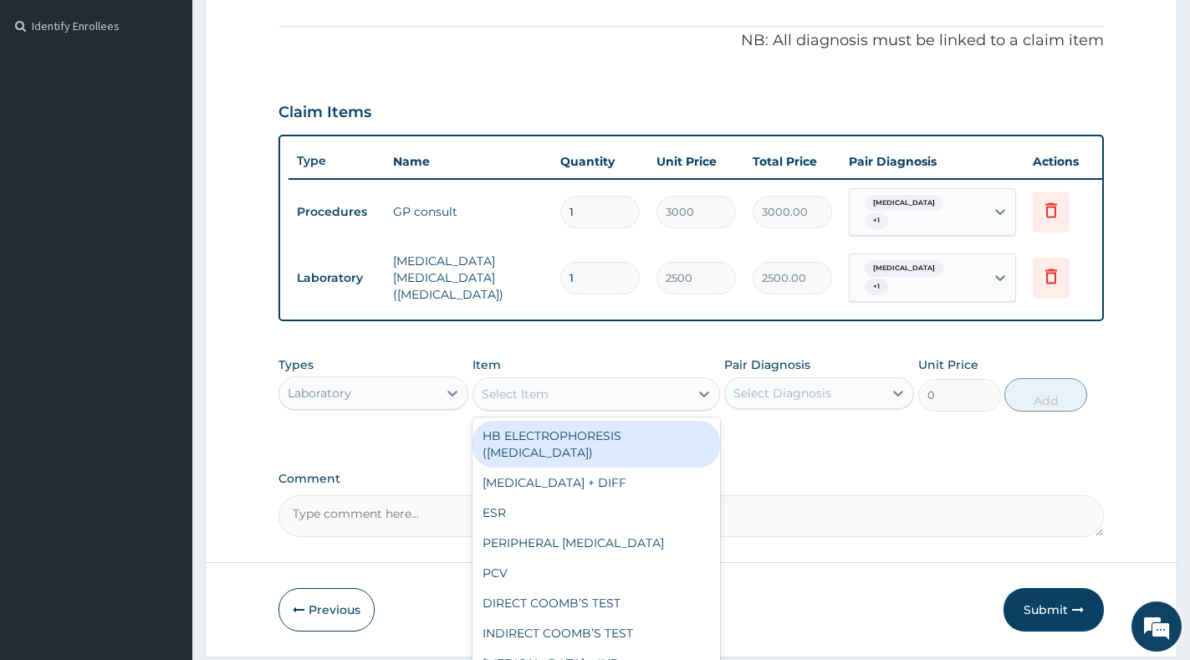
click at [428, 406] on div "Laboratory" at bounding box center [358, 393] width 158 height 27
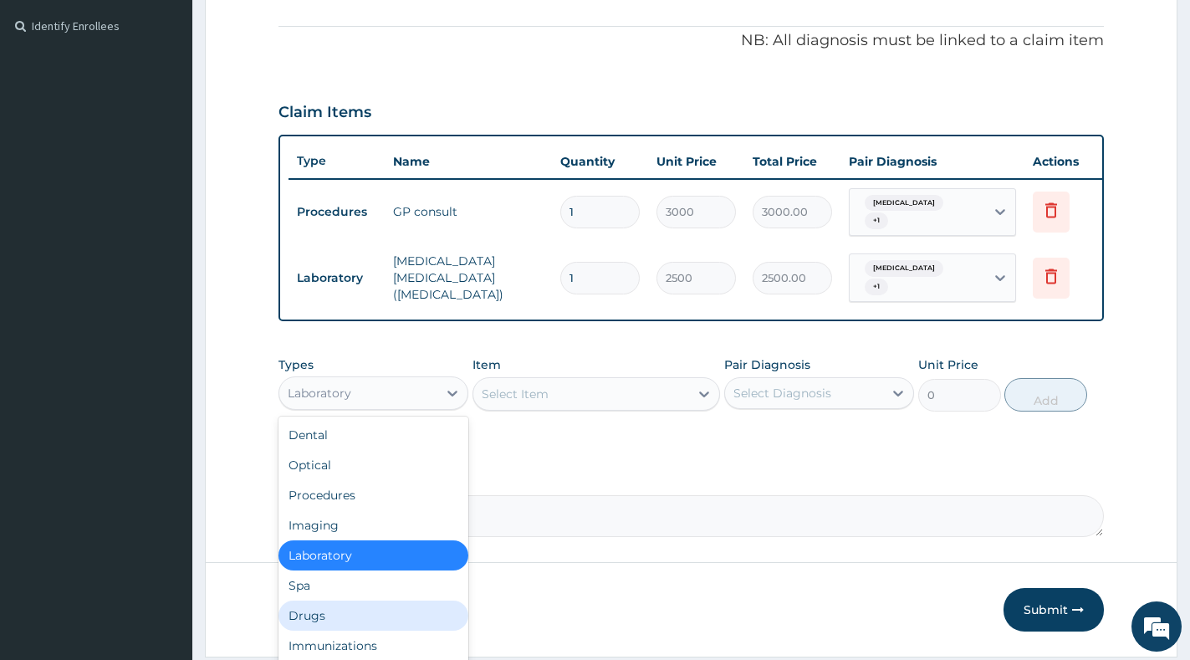
click at [334, 625] on div "Drugs" at bounding box center [373, 615] width 190 height 30
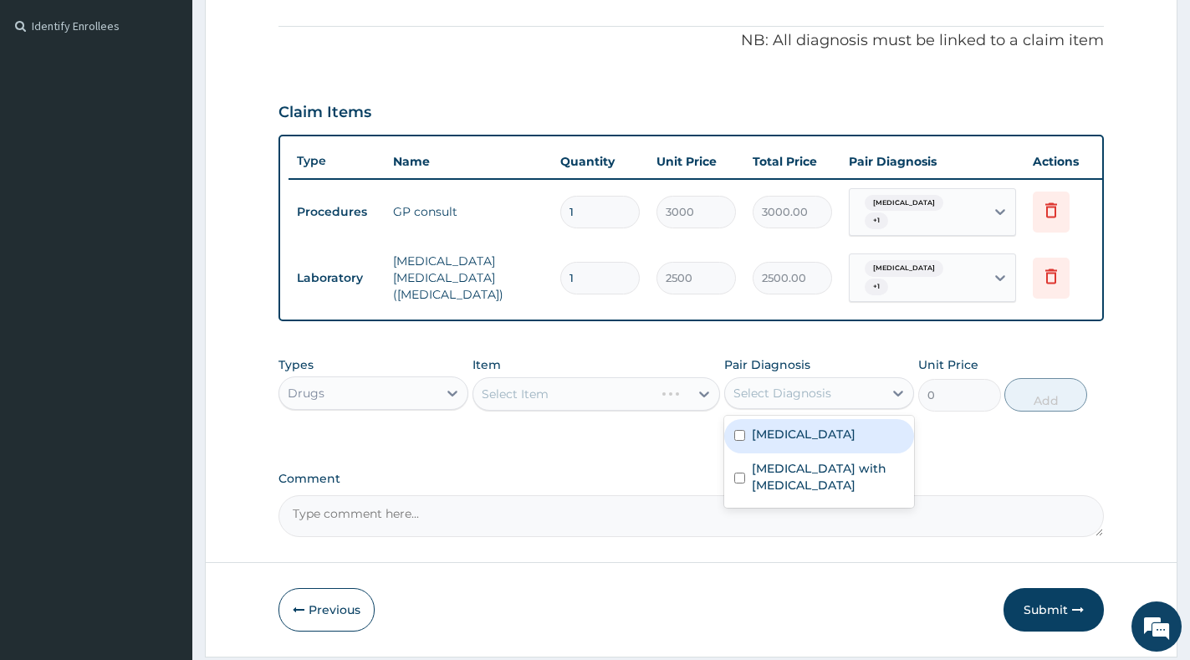
click at [784, 396] on div "Select Diagnosis" at bounding box center [804, 393] width 158 height 27
click at [784, 453] on div "[MEDICAL_DATA]" at bounding box center [819, 436] width 190 height 34
checkbox input "true"
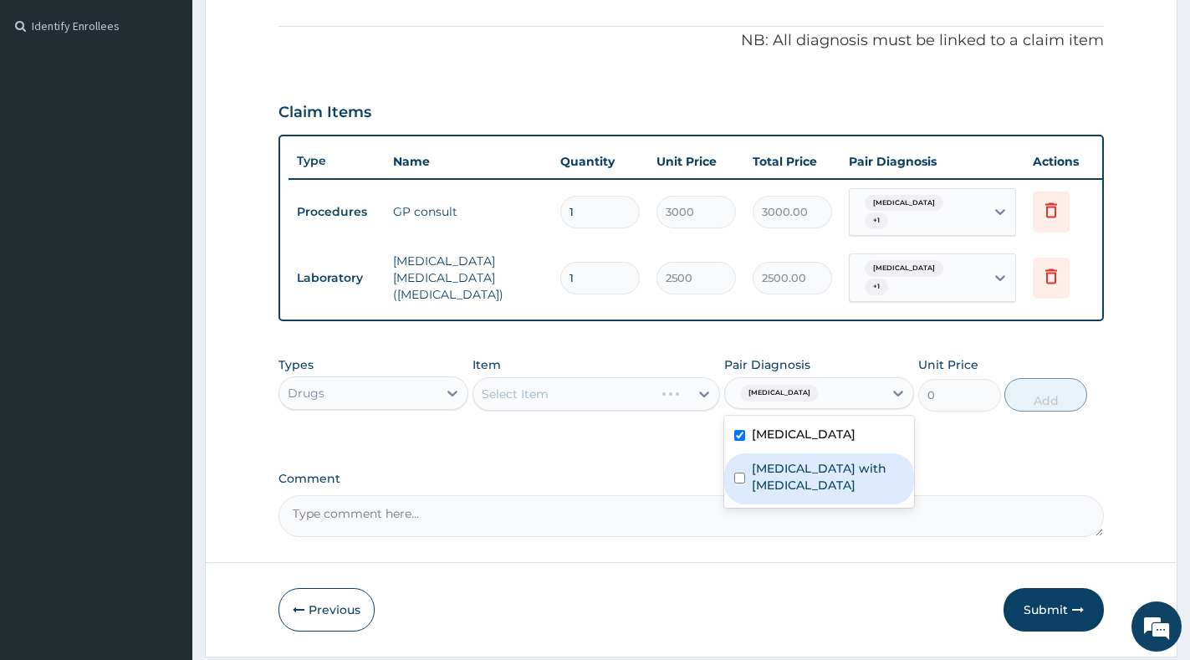
click at [784, 472] on label "Sepsis with septic shock" at bounding box center [828, 476] width 152 height 33
checkbox input "true"
click at [712, 411] on div "Select Item" at bounding box center [596, 393] width 248 height 33
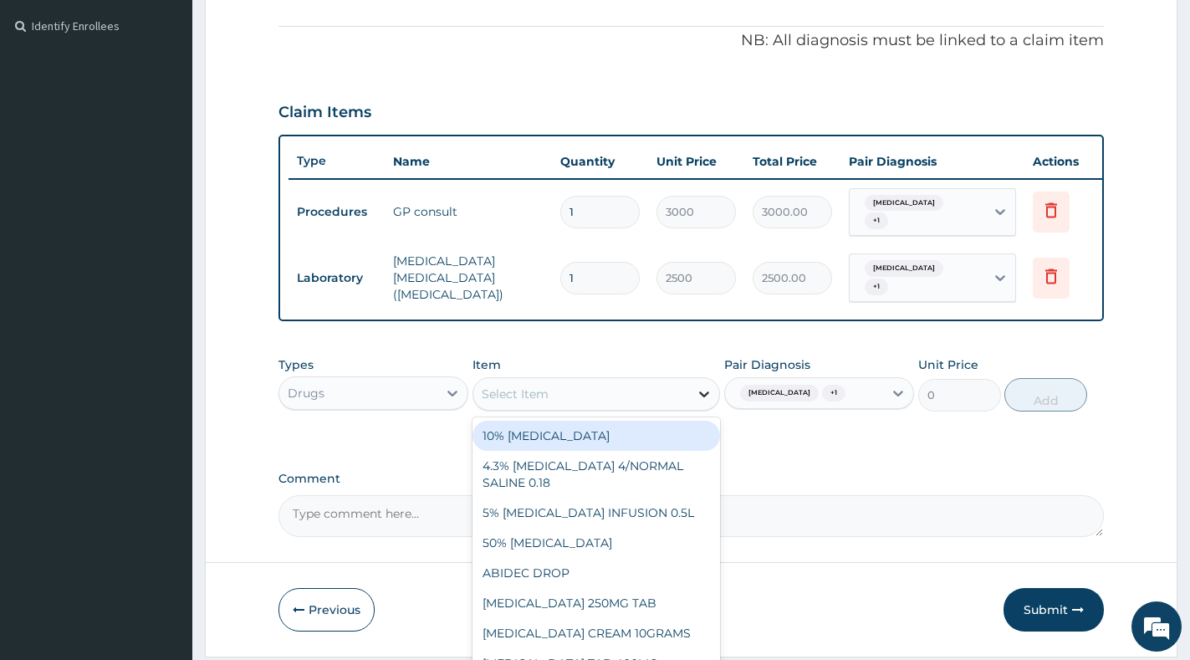
click at [702, 402] on icon at bounding box center [704, 393] width 17 height 17
paste input "DIAZEPAM"
type input "DIAZEPAM"
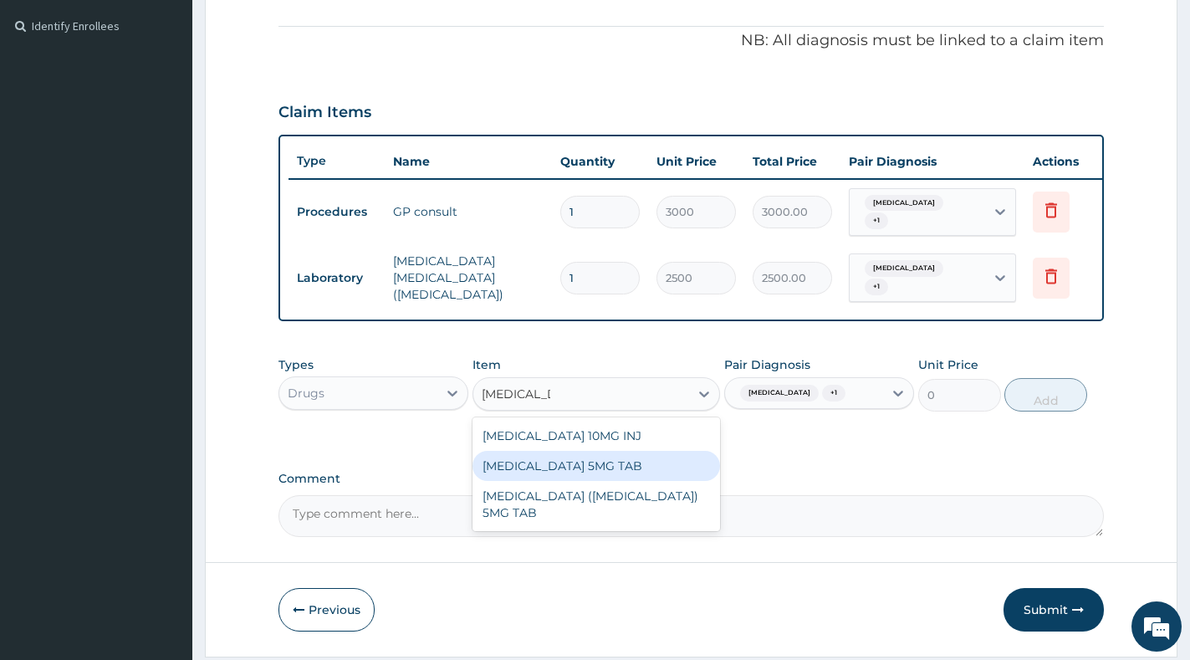
click at [624, 478] on div "[MEDICAL_DATA] 5MG TAB" at bounding box center [596, 466] width 248 height 30
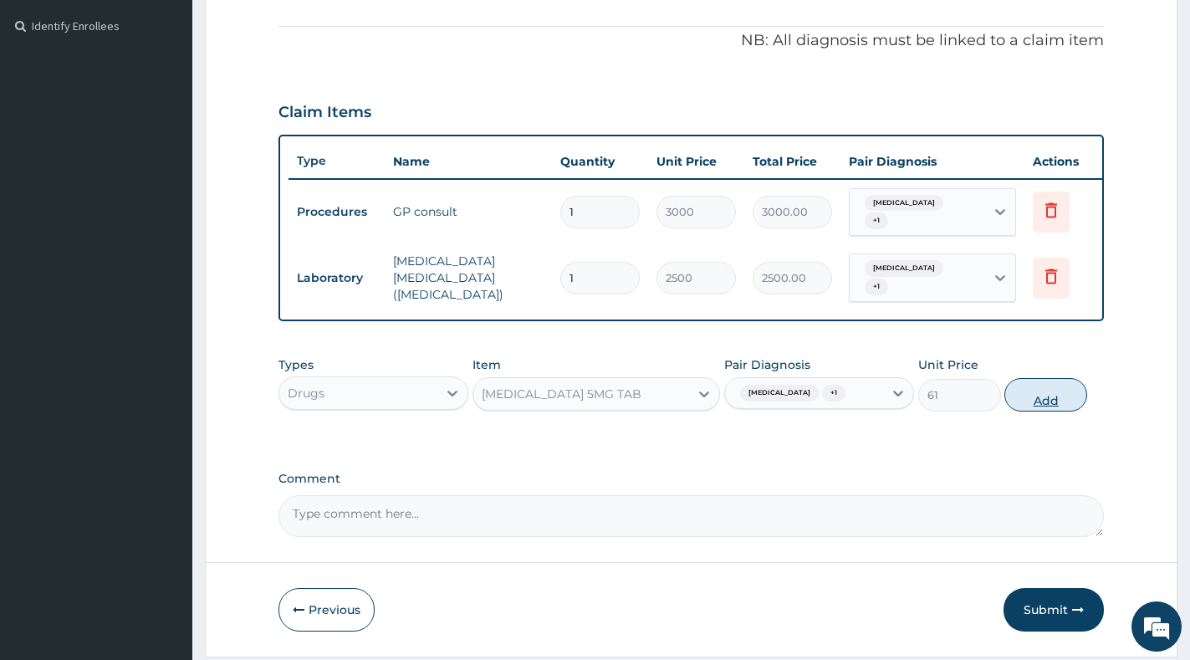
click at [1034, 411] on button "Add" at bounding box center [1045, 394] width 83 height 33
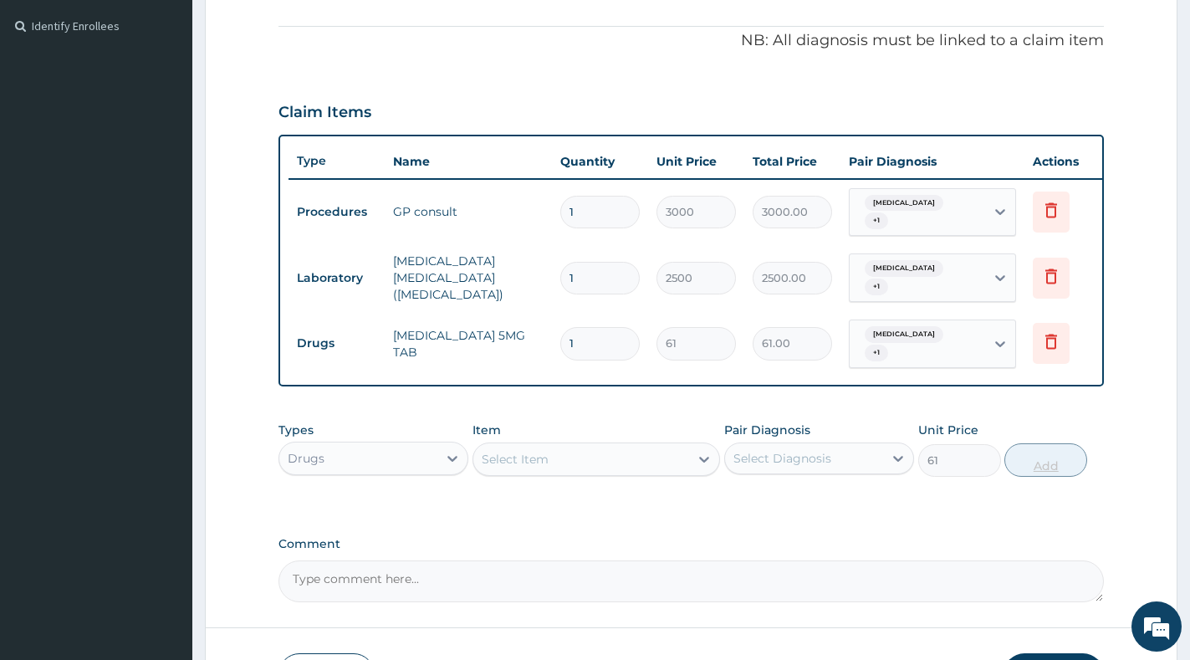
type input "0"
type input "0.00"
type input "5"
type input "305.00"
type input "4"
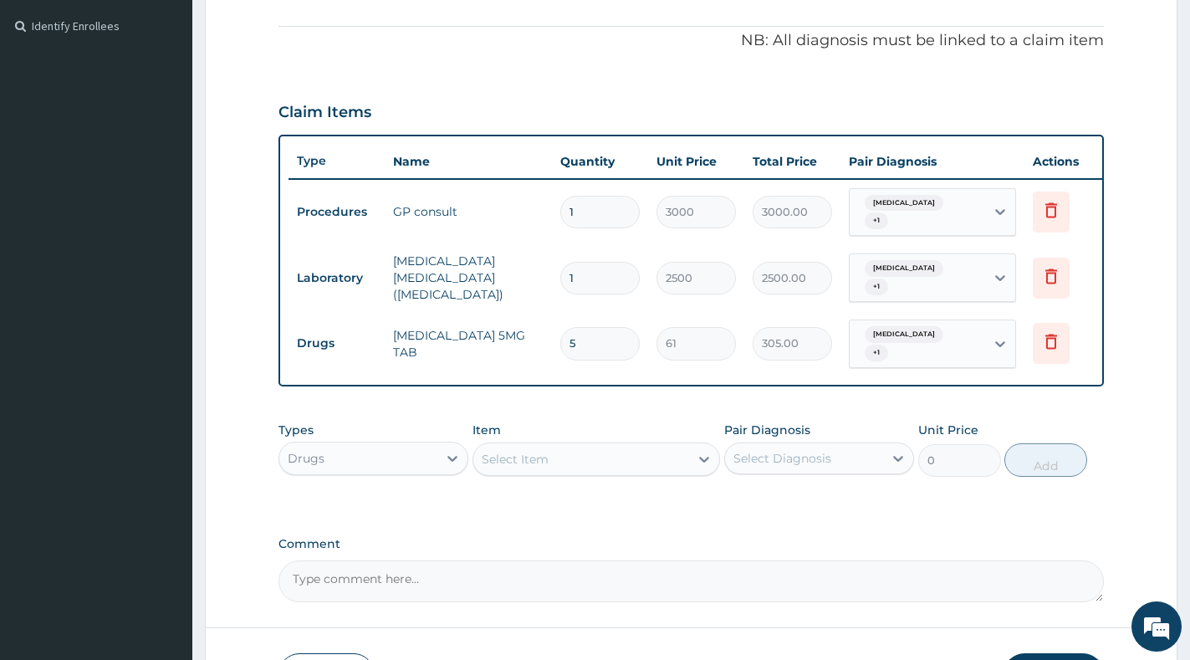
type input "244.00"
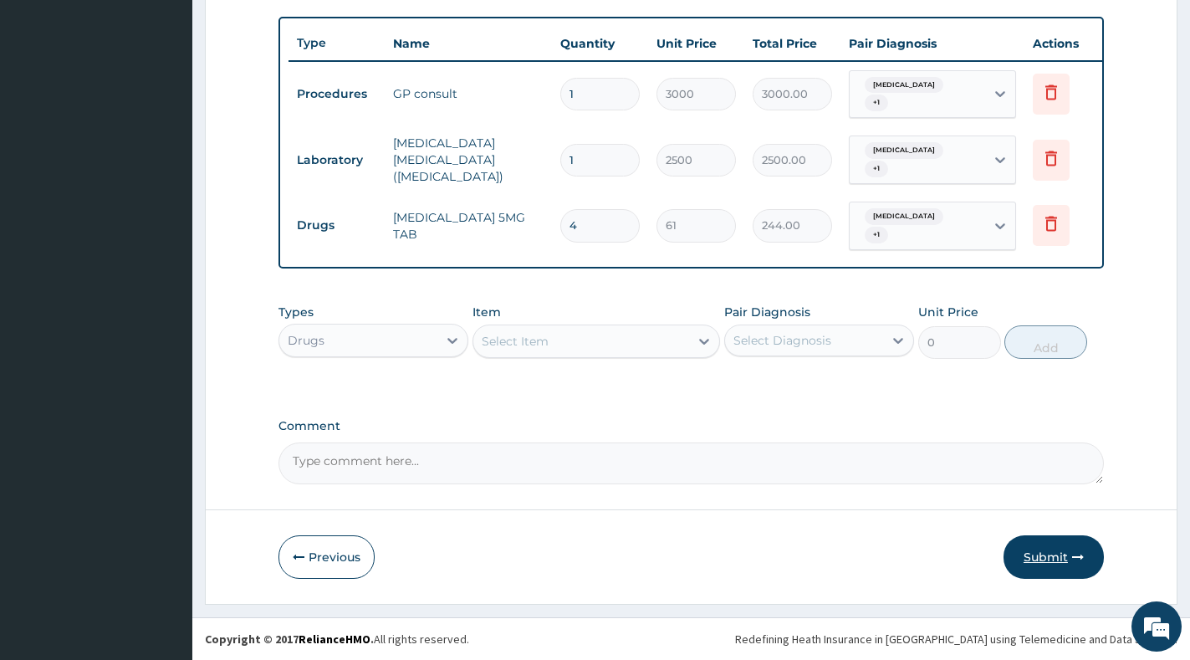
type input "4"
click at [1058, 563] on button "Submit" at bounding box center [1053, 556] width 100 height 43
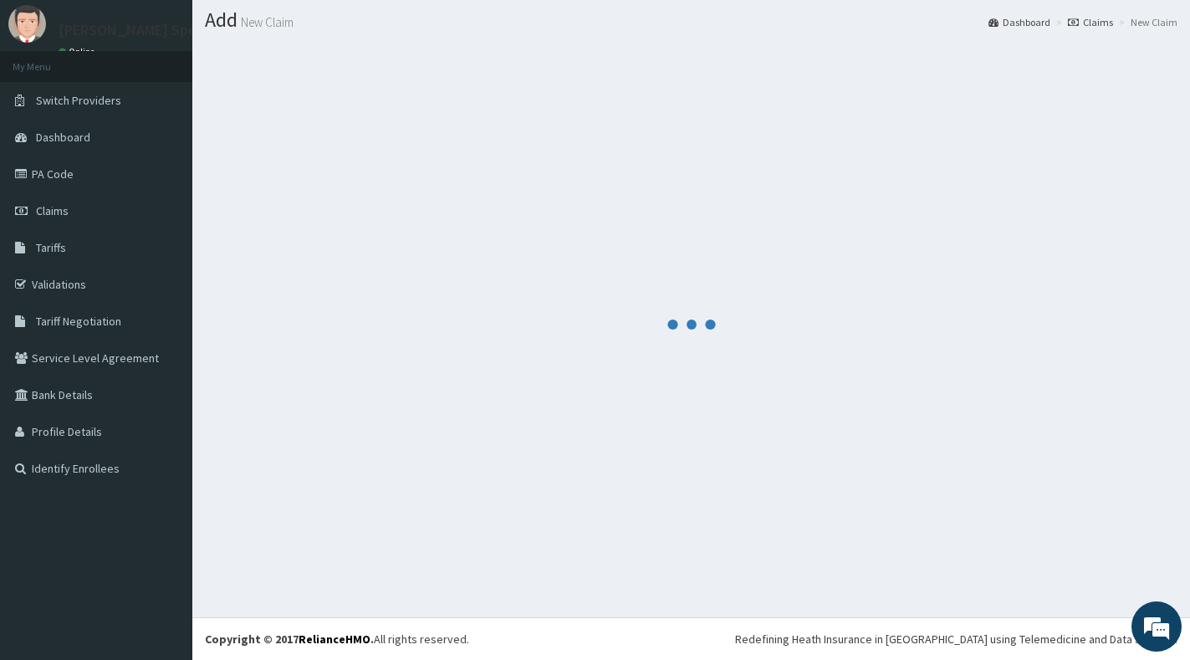
scroll to position [45, 0]
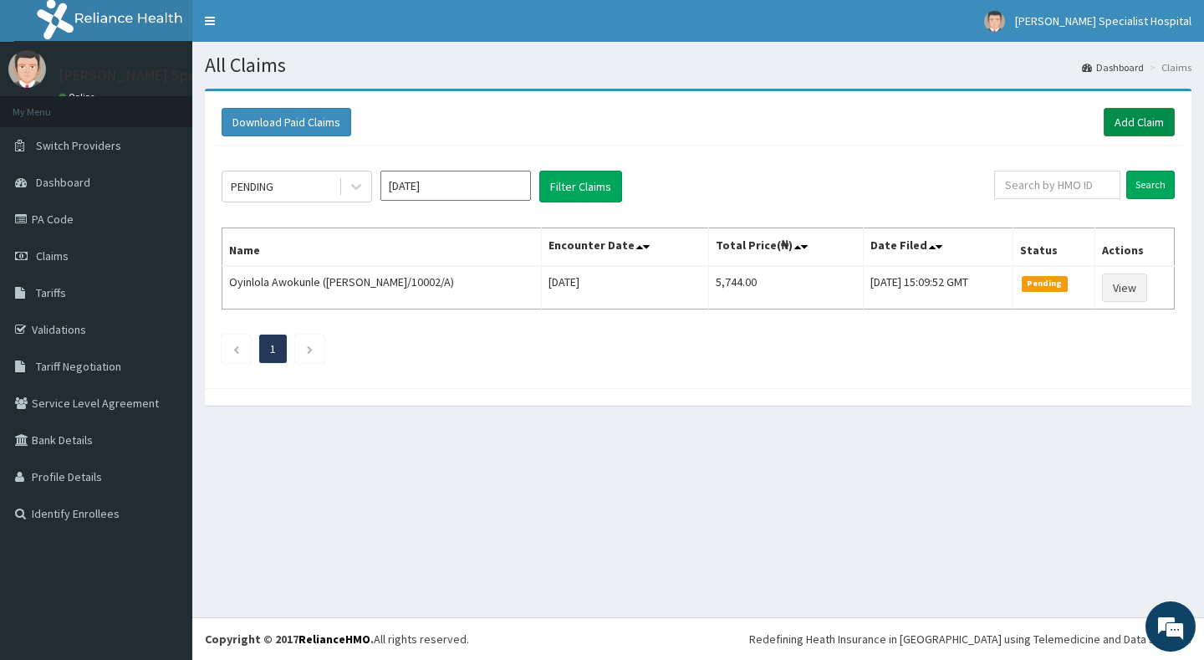
click at [1121, 127] on link "Add Claim" at bounding box center [1139, 122] width 71 height 28
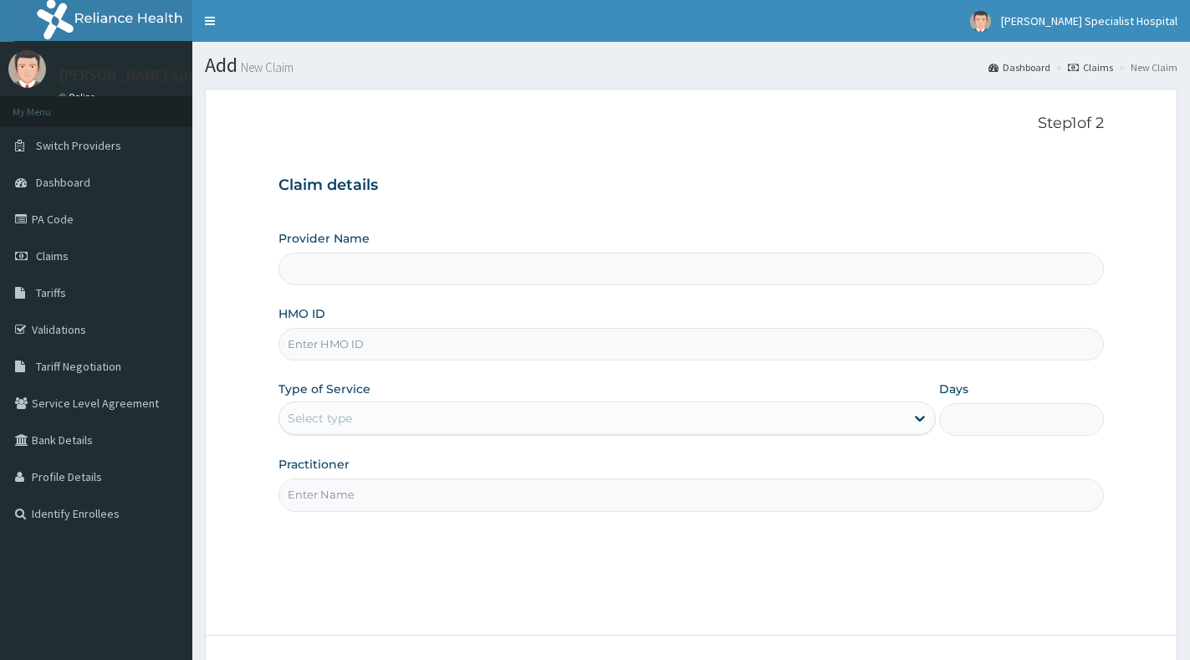
click at [559, 337] on input "HMO ID" at bounding box center [690, 344] width 825 height 33
type input "[PERSON_NAME] Specialist Hospital"
paste input "11981"
type input "11981"
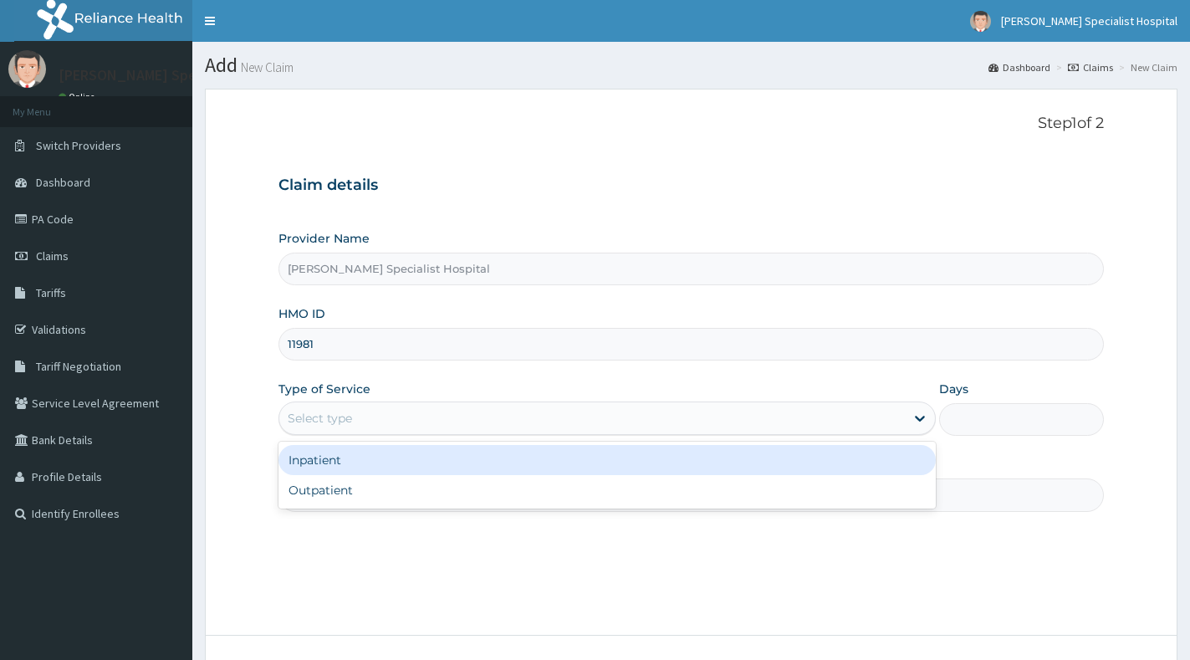
click at [513, 428] on div "Select type" at bounding box center [591, 418] width 625 height 27
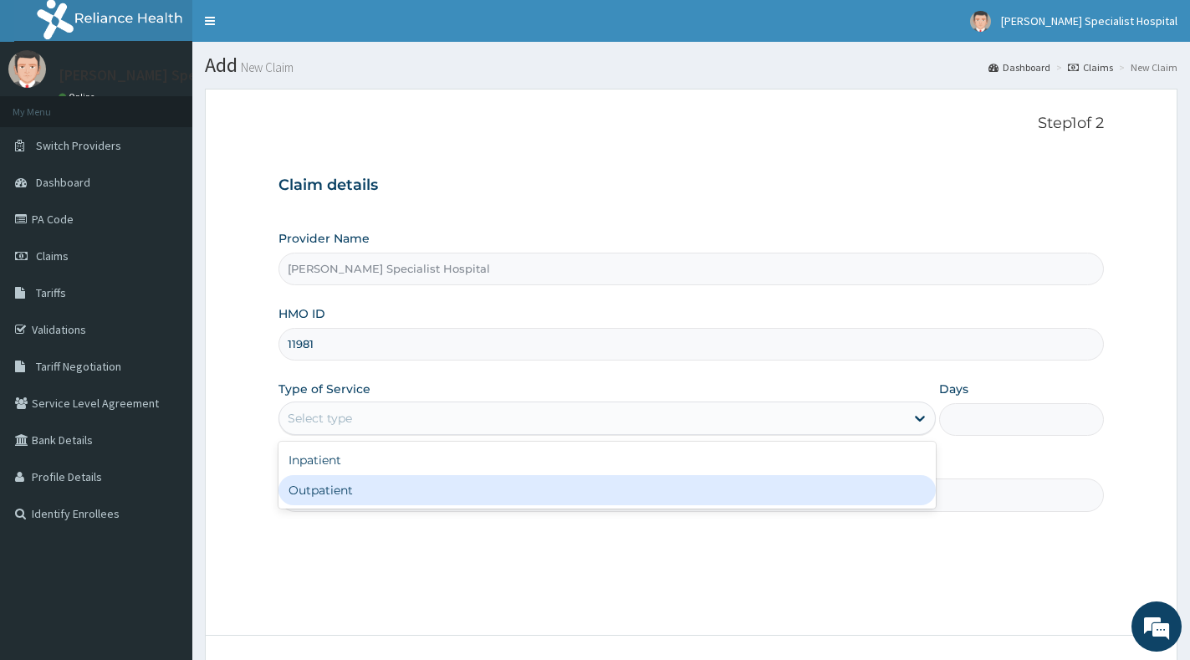
click at [516, 480] on div "Outpatient" at bounding box center [606, 490] width 657 height 30
type input "1"
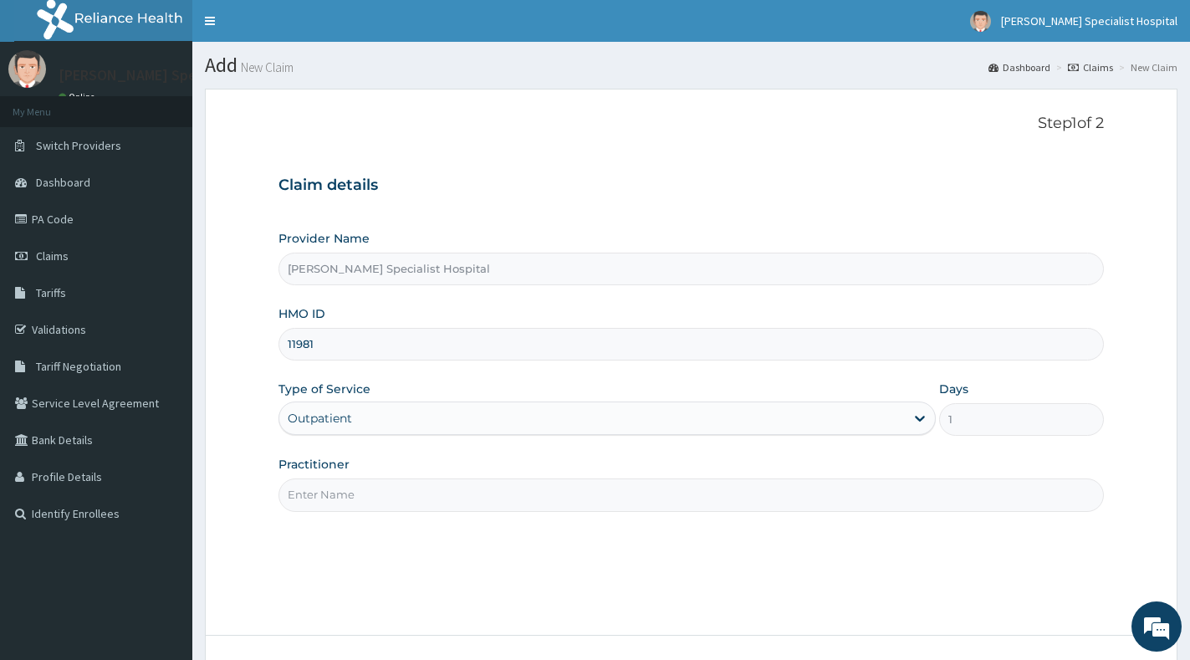
click at [516, 480] on input "Practitioner" at bounding box center [690, 494] width 825 height 33
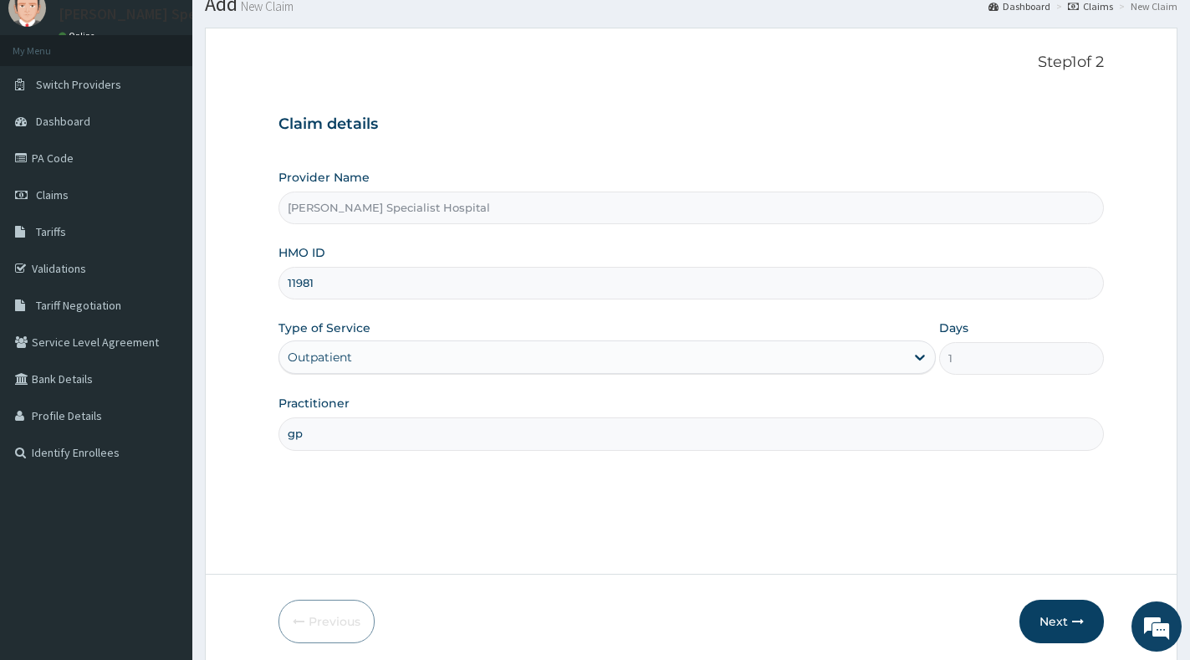
scroll to position [125, 0]
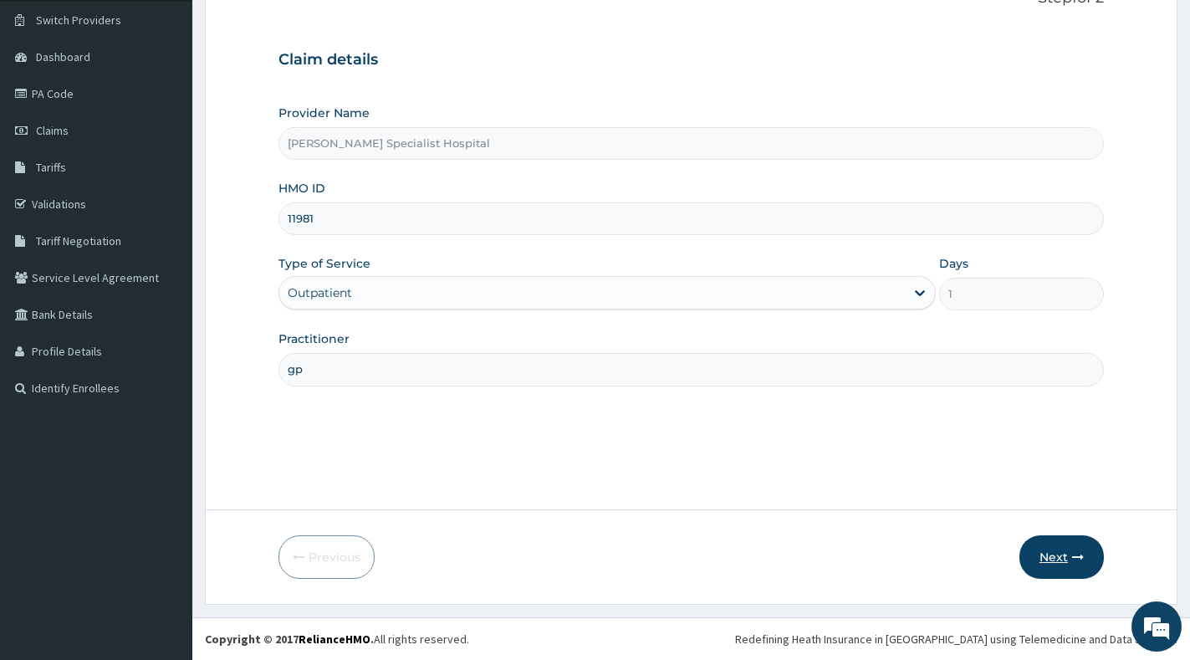
type input "gp"
click at [1043, 557] on button "Next" at bounding box center [1061, 556] width 84 height 43
paste input "FLA/10009/D"
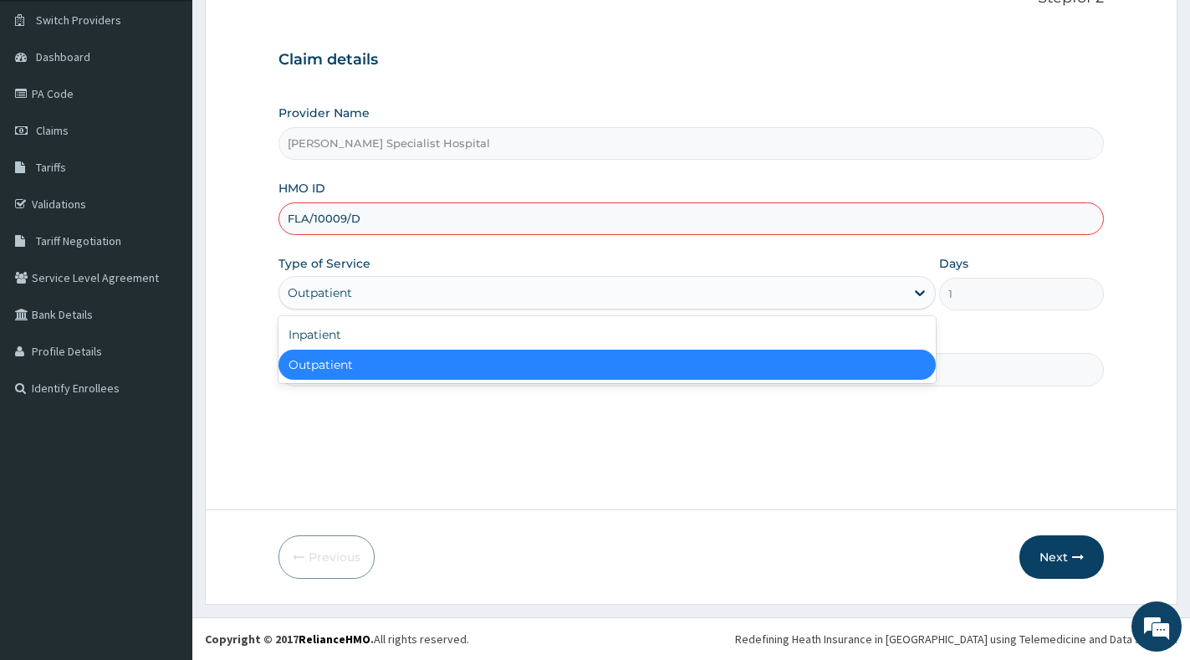
click at [343, 294] on div "Outpatient" at bounding box center [320, 292] width 64 height 17
click at [361, 365] on div "Outpatient" at bounding box center [606, 365] width 657 height 30
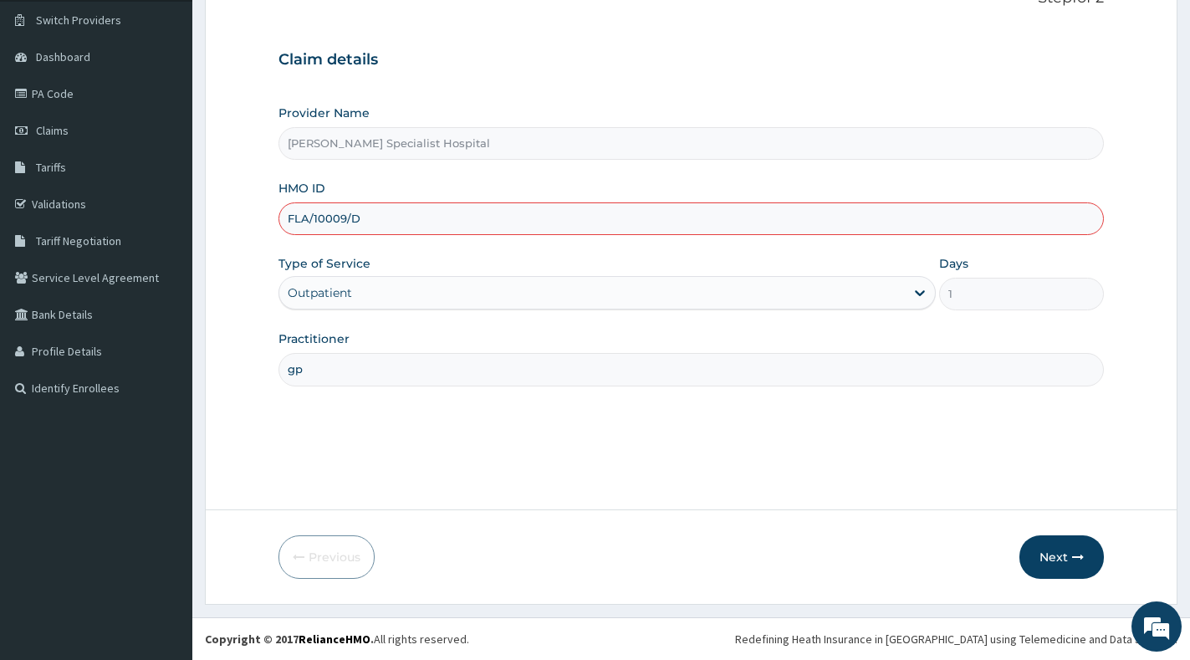
click at [315, 219] on input "FLA/10009/D" at bounding box center [690, 218] width 825 height 33
type input "FLA/10009/D"
click at [442, 298] on div "Outpatient" at bounding box center [591, 292] width 625 height 27
click at [396, 382] on input "gp" at bounding box center [690, 369] width 825 height 33
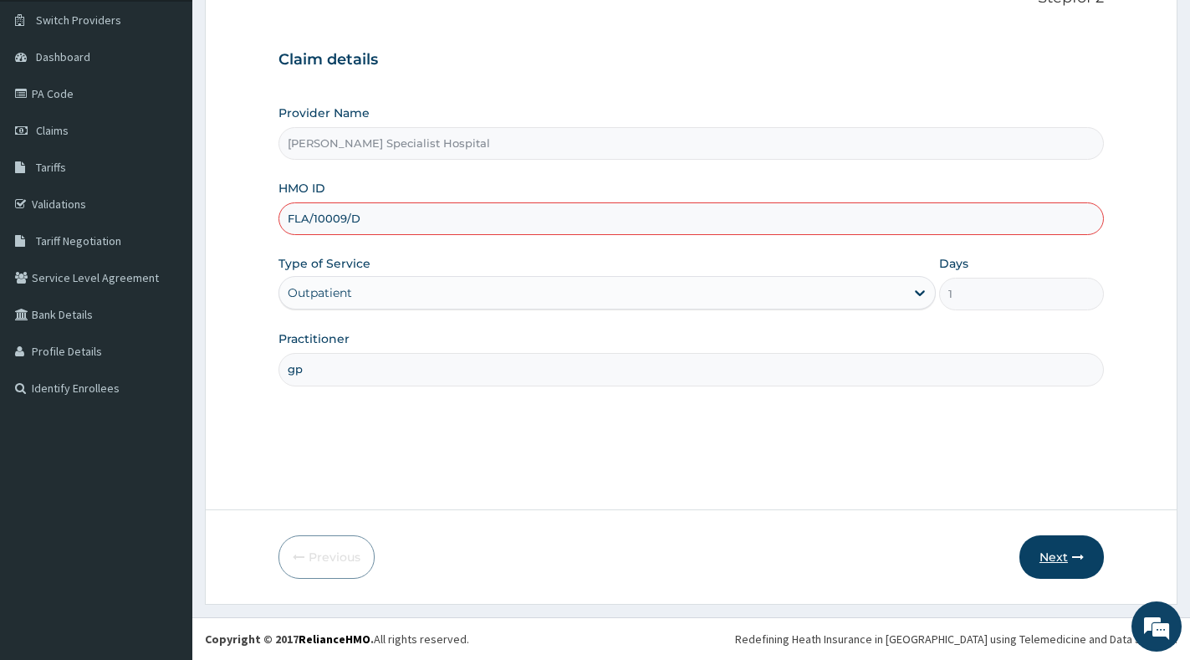
click at [1070, 555] on button "Next" at bounding box center [1061, 556] width 84 height 43
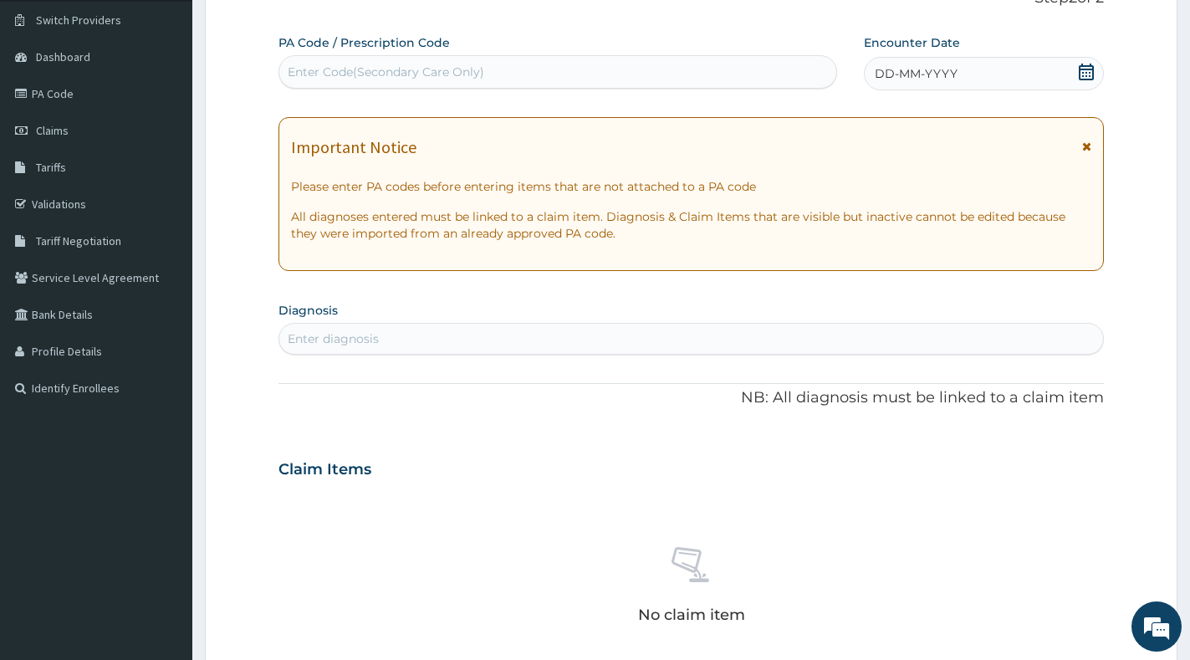
click at [1086, 73] on icon at bounding box center [1086, 72] width 15 height 17
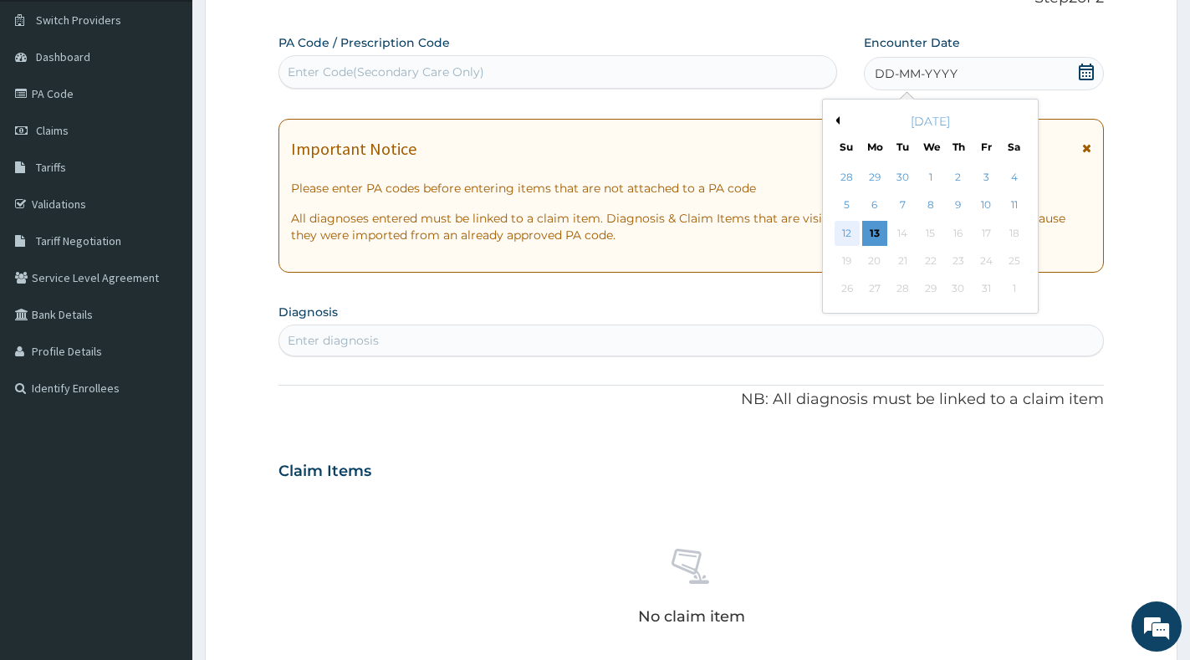
click at [854, 226] on div "12" at bounding box center [847, 233] width 25 height 25
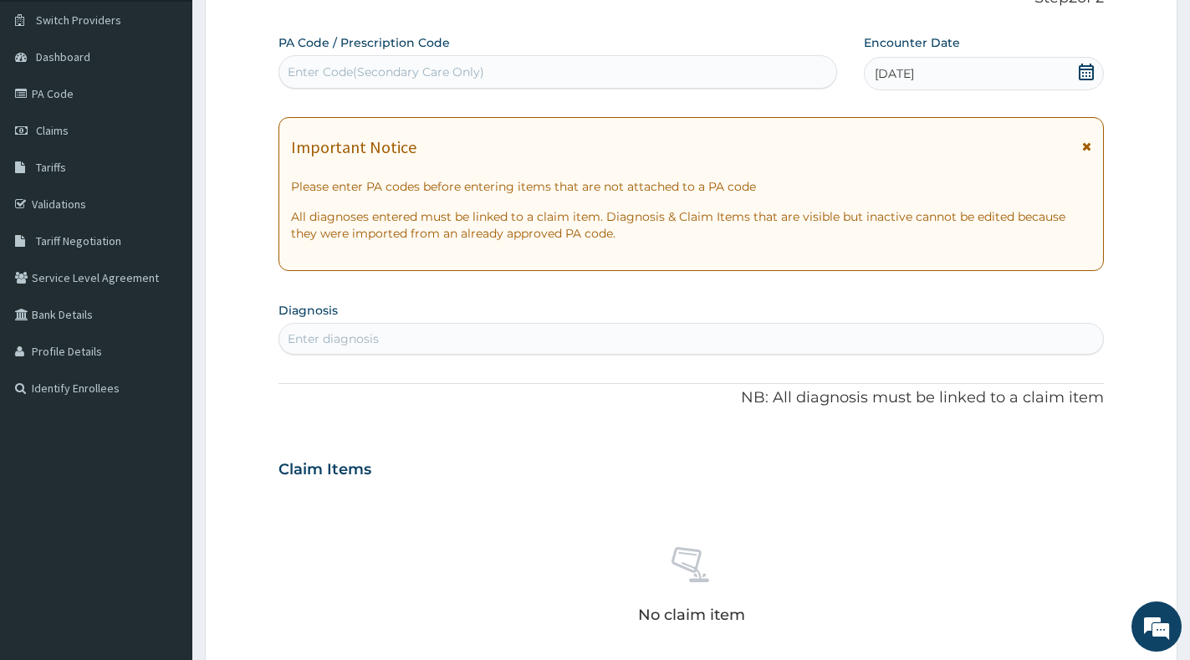
click at [580, 341] on div "Enter diagnosis" at bounding box center [691, 338] width 824 height 27
type input "[MEDICAL_DATA]"
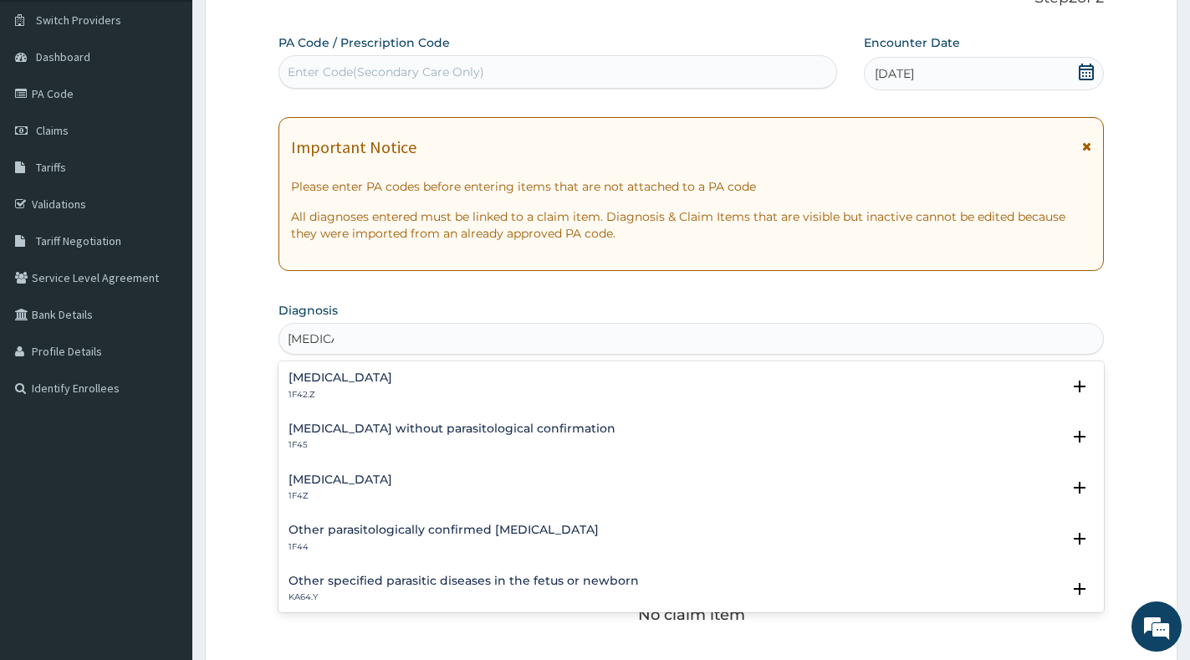
click at [392, 488] on div "Malaria, unspecified 1F4Z" at bounding box center [340, 487] width 104 height 29
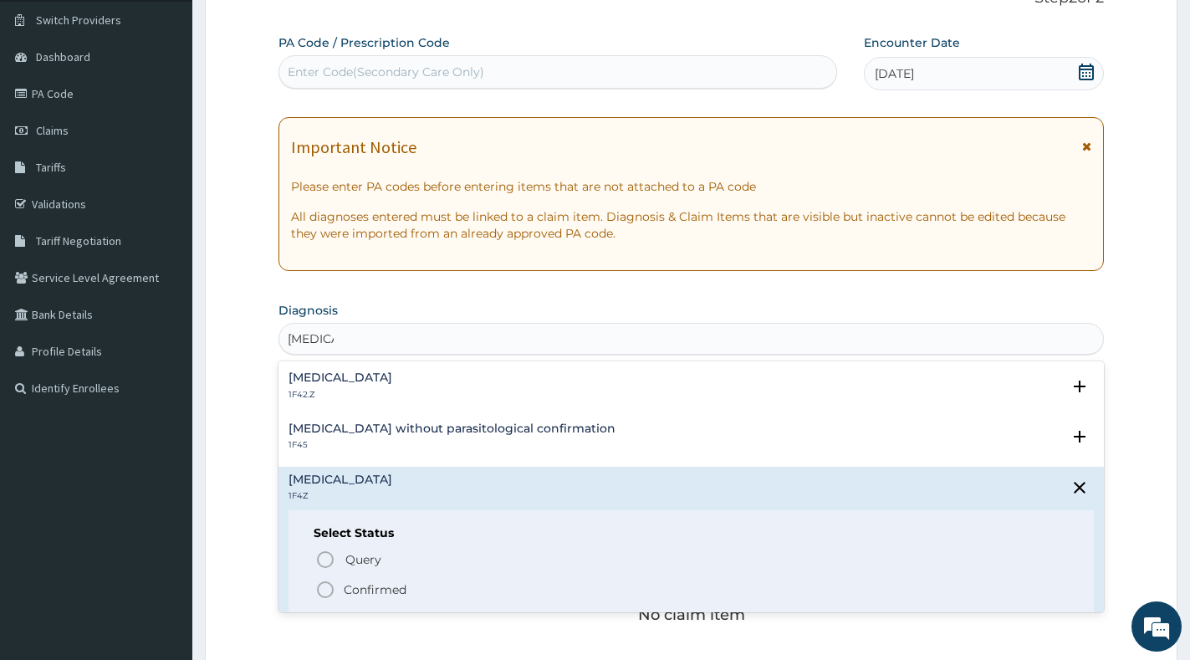
click at [380, 590] on p "Confirmed" at bounding box center [375, 589] width 63 height 17
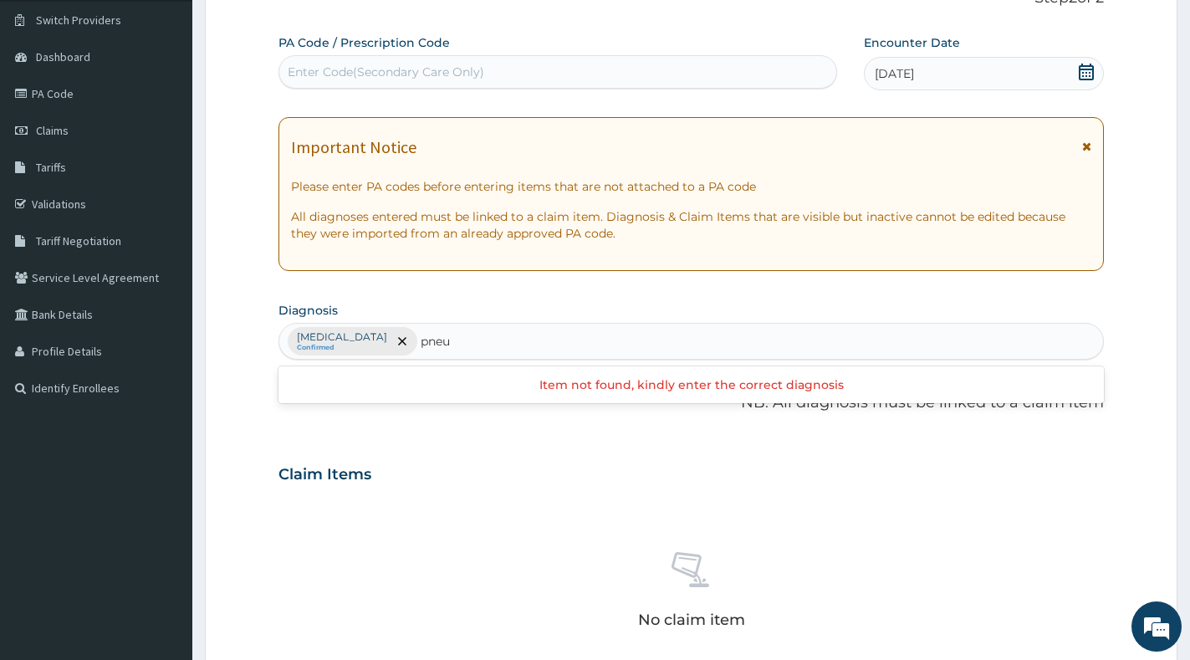
type input "pneu"
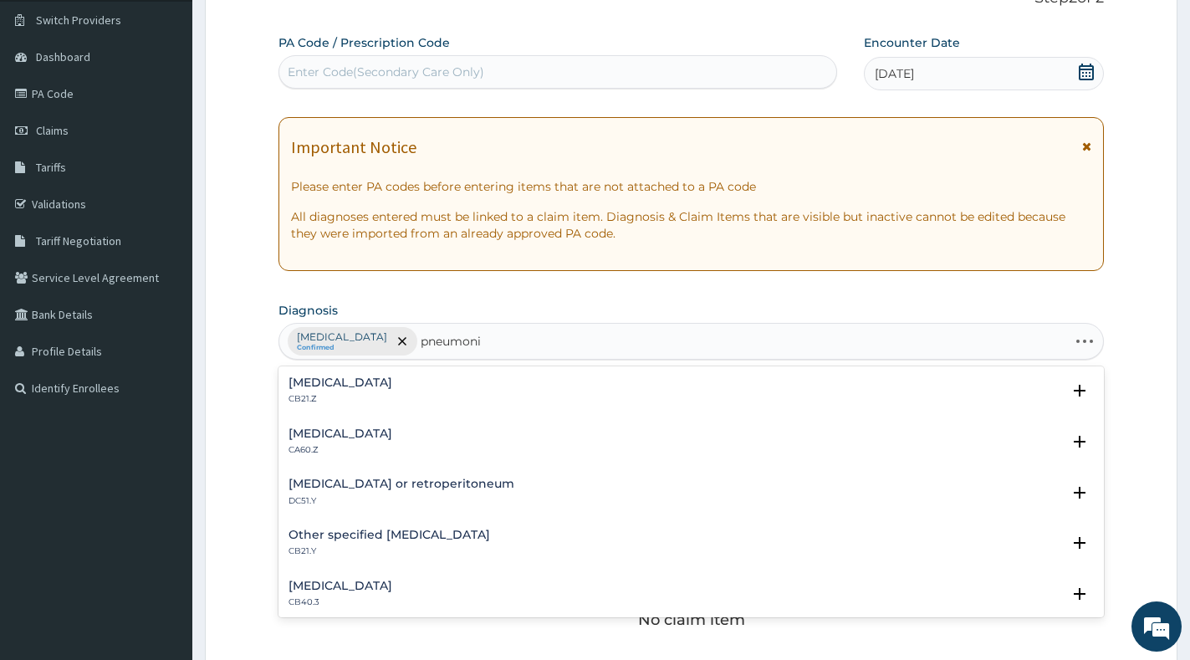
type input "pneumonia"
click at [438, 429] on h4 "Other specified pneumonia" at bounding box center [389, 433] width 202 height 13
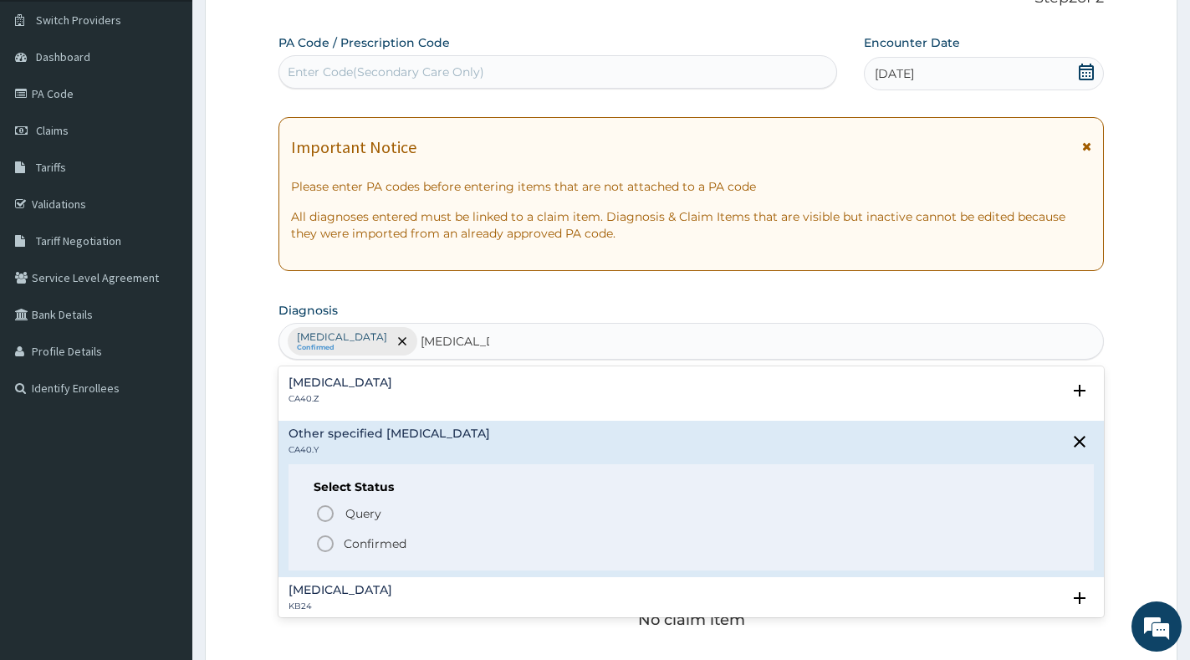
click at [385, 545] on p "Confirmed" at bounding box center [375, 543] width 63 height 17
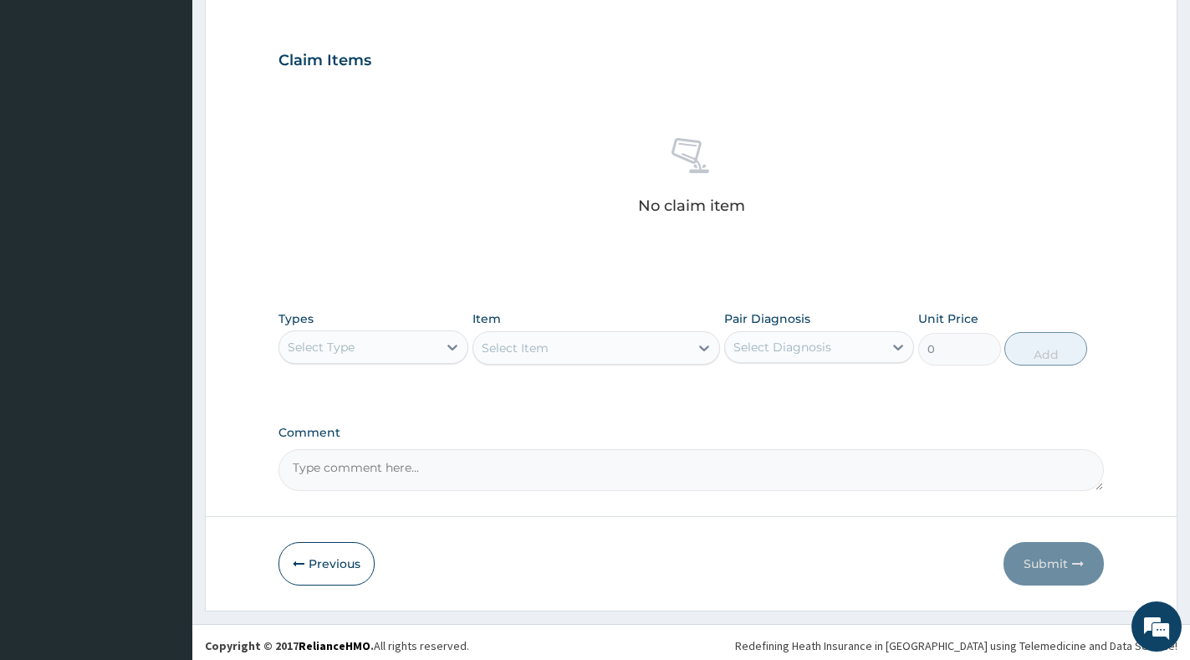
scroll to position [546, 0]
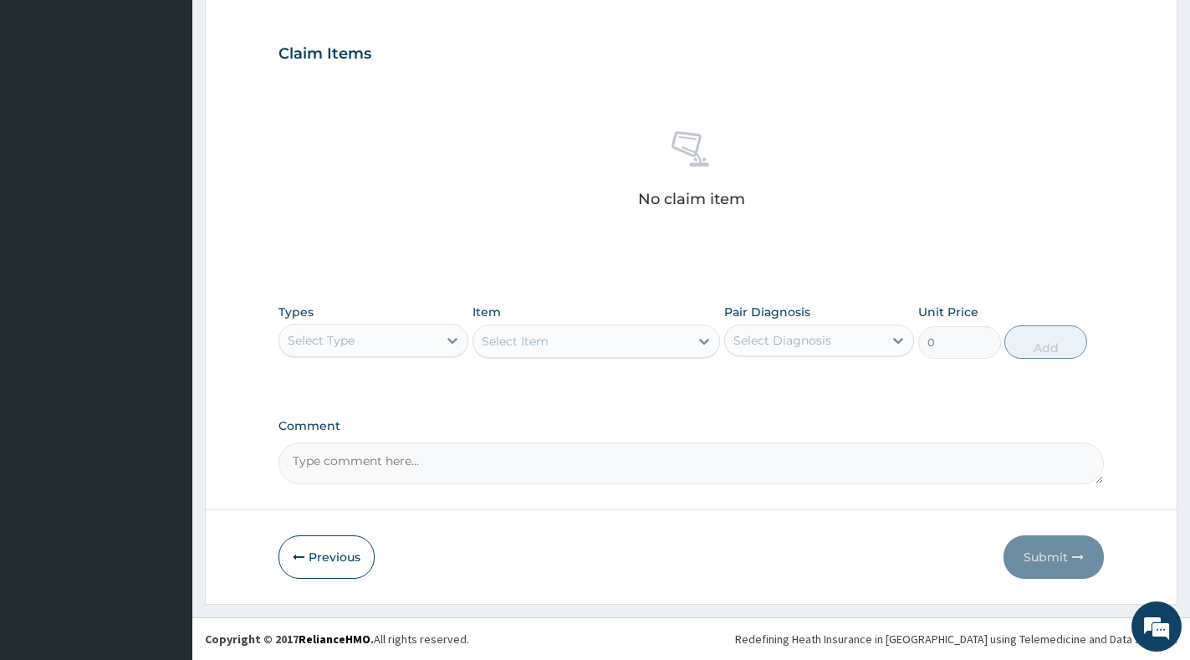
click at [436, 344] on div "Select Type" at bounding box center [358, 340] width 158 height 27
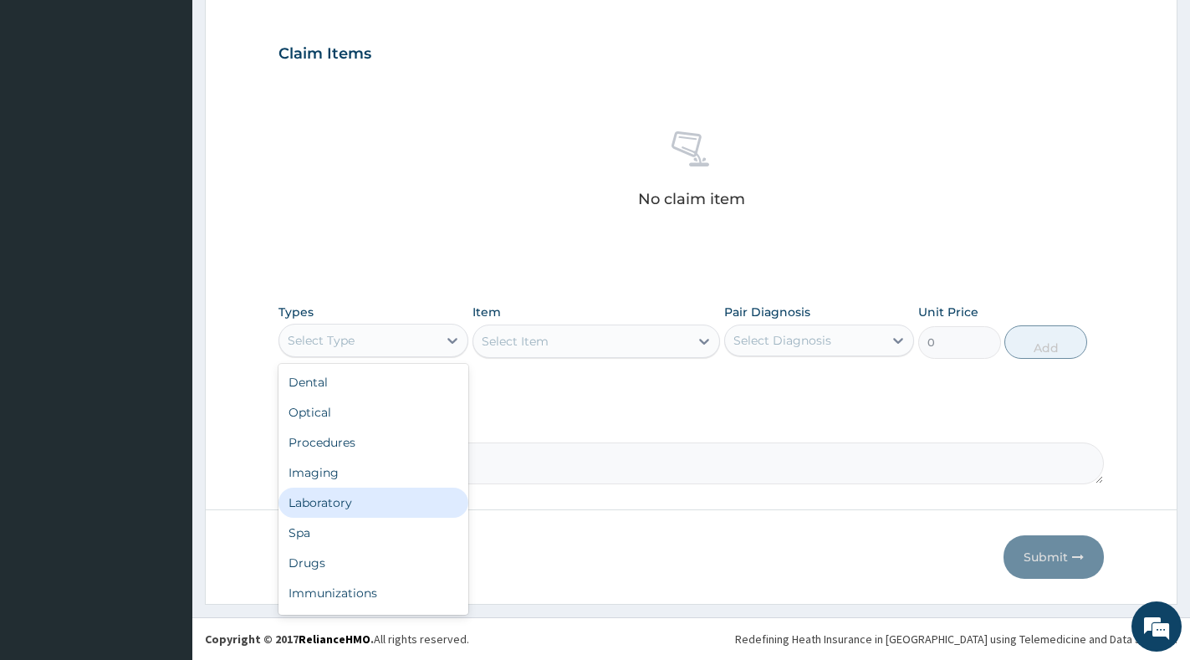
click at [371, 502] on div "Laboratory" at bounding box center [373, 503] width 190 height 30
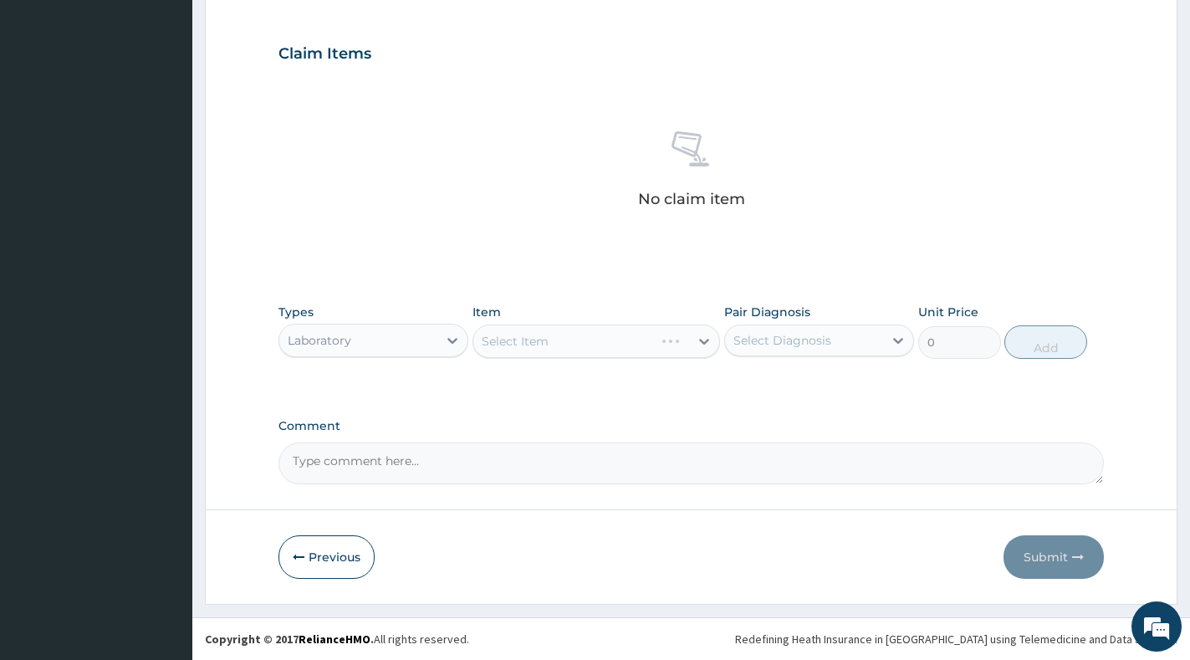
click at [444, 309] on div "Types option Laboratory, selected. Select is focused ,type to refine list, pres…" at bounding box center [373, 331] width 190 height 55
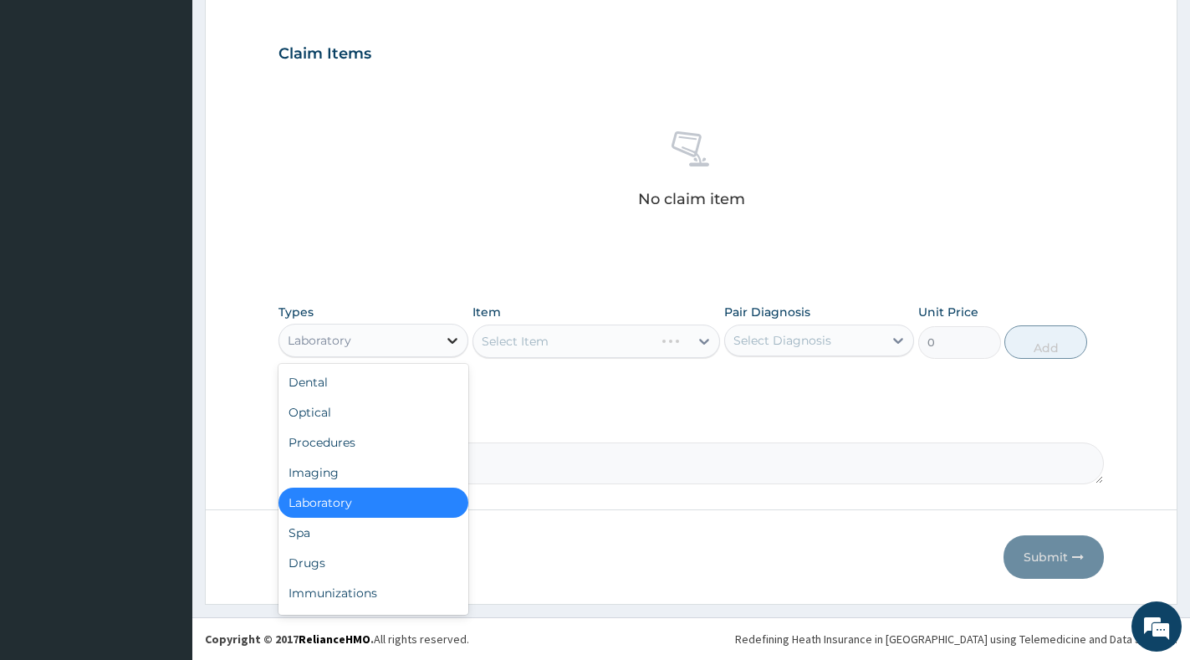
click at [440, 342] on div at bounding box center [452, 340] width 30 height 30
click at [401, 440] on div "Procedures" at bounding box center [373, 442] width 190 height 30
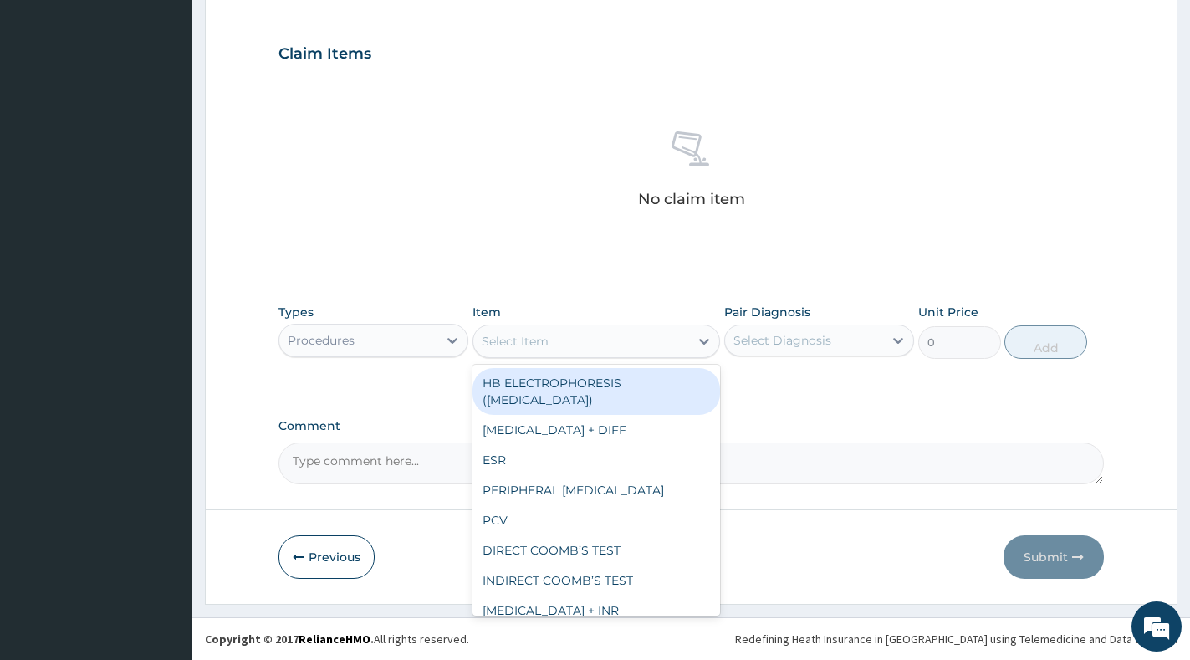
click at [684, 345] on div "Select Item" at bounding box center [581, 341] width 216 height 27
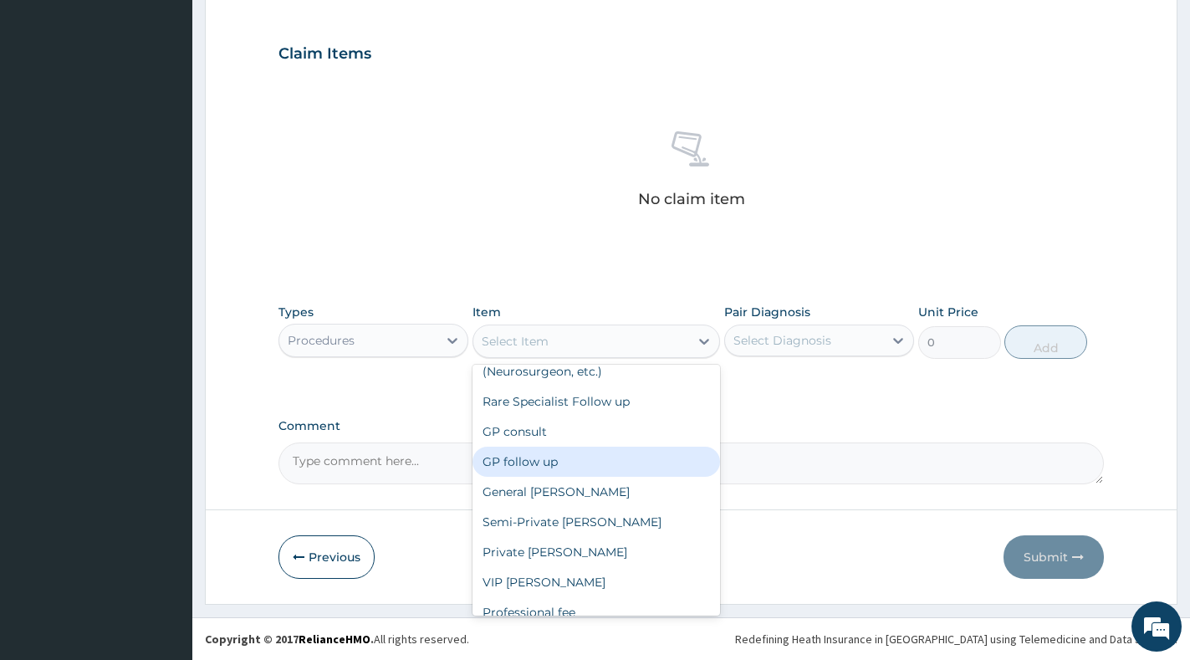
scroll to position [167, 0]
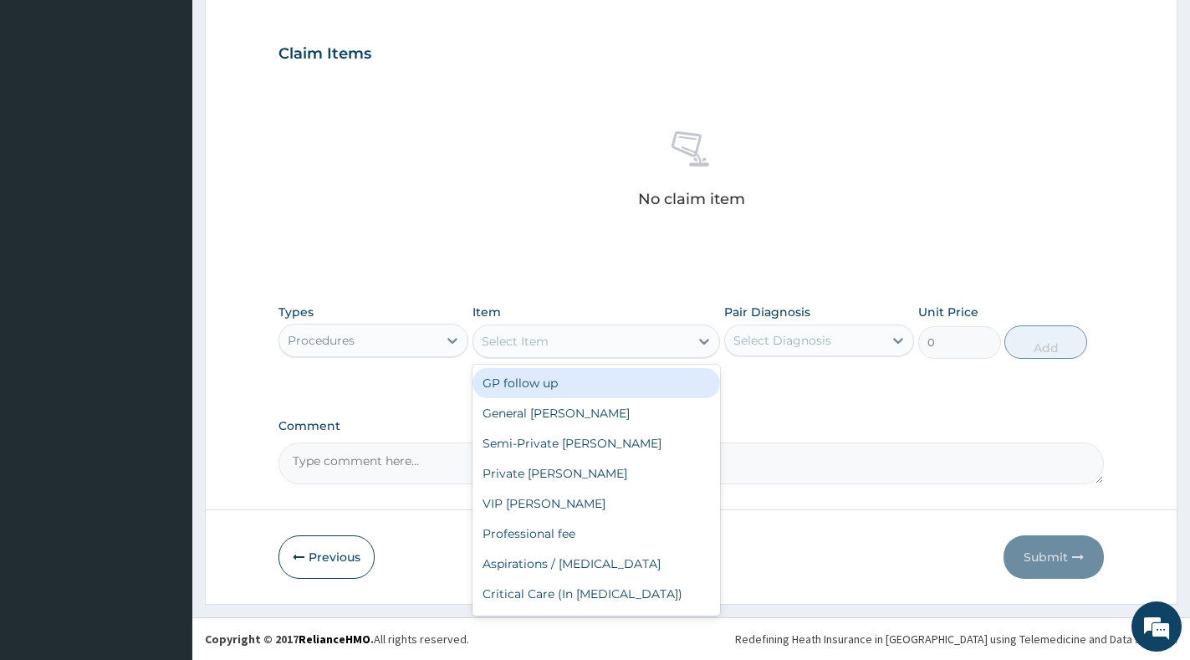
click at [615, 387] on div "GP follow up" at bounding box center [596, 383] width 248 height 30
type input "2000"
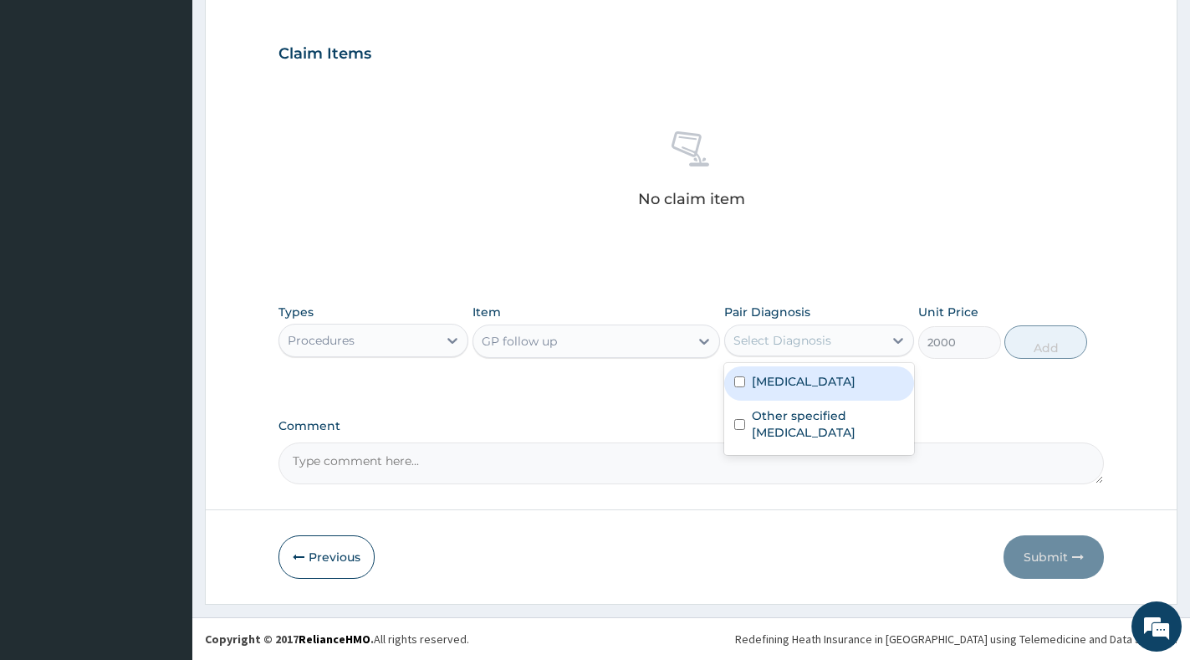
click at [796, 330] on div "Select Diagnosis" at bounding box center [804, 340] width 158 height 27
click at [794, 383] on label "[MEDICAL_DATA]" at bounding box center [804, 381] width 104 height 17
checkbox input "true"
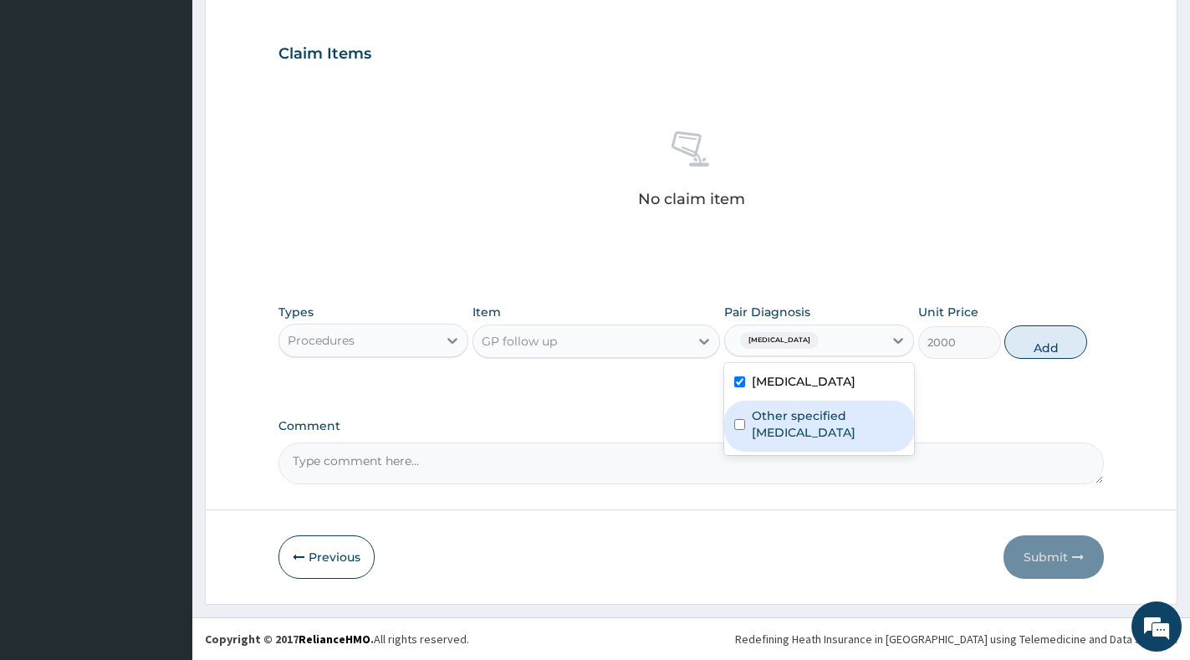
click at [786, 419] on label "Other specified pneumonia" at bounding box center [828, 423] width 152 height 33
checkbox input "true"
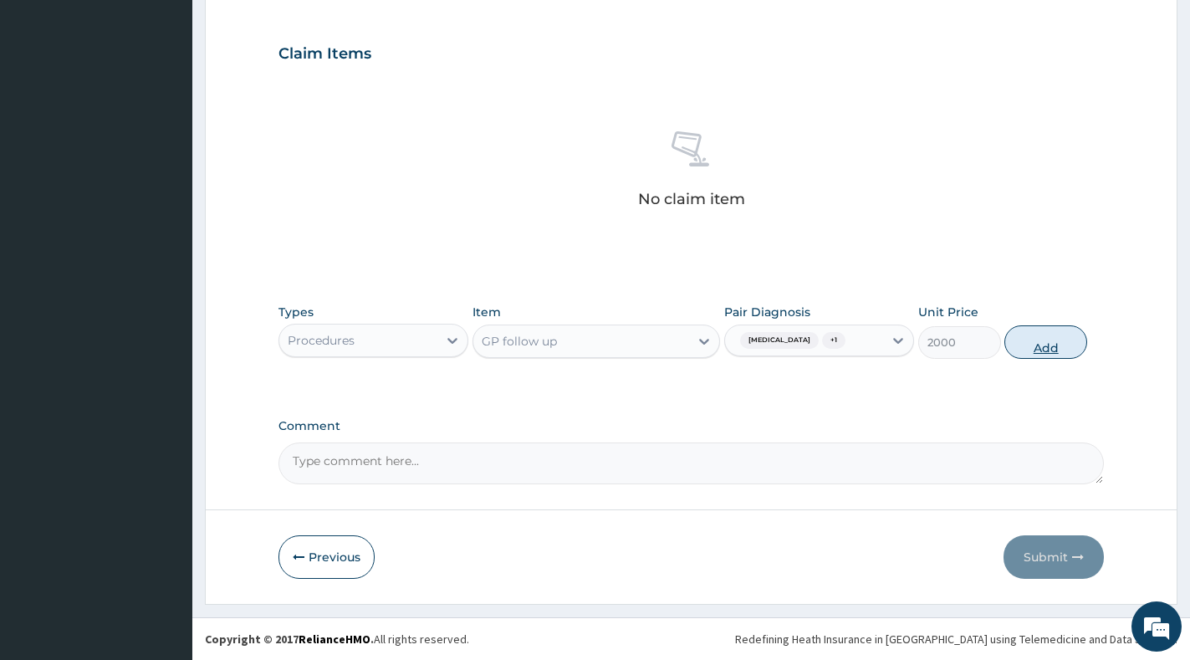
click at [1052, 337] on button "Add" at bounding box center [1045, 341] width 83 height 33
type input "0"
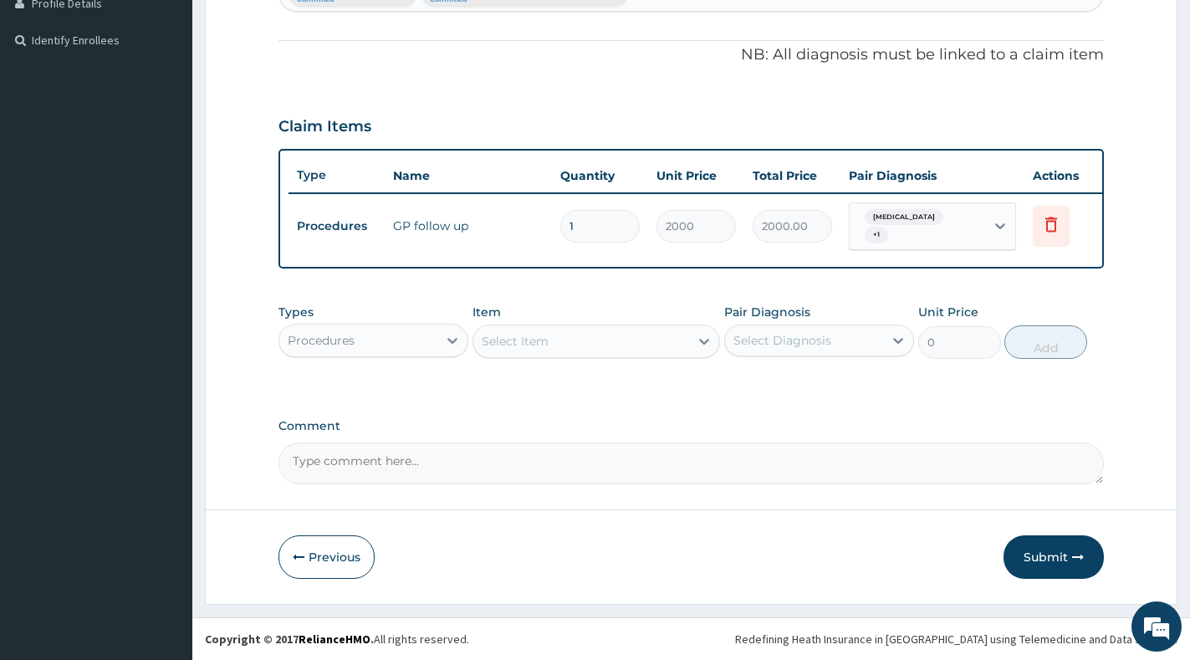
scroll to position [488, 0]
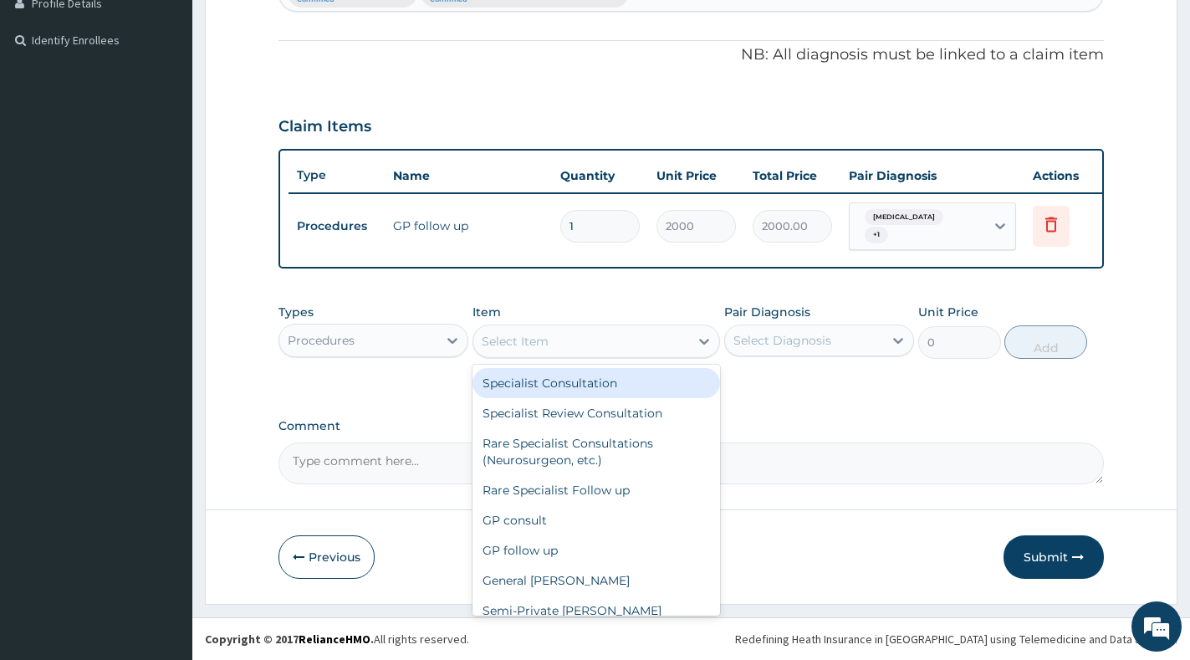
click at [596, 344] on div "Select Item" at bounding box center [581, 341] width 216 height 27
click at [432, 350] on div "Procedures" at bounding box center [358, 340] width 158 height 27
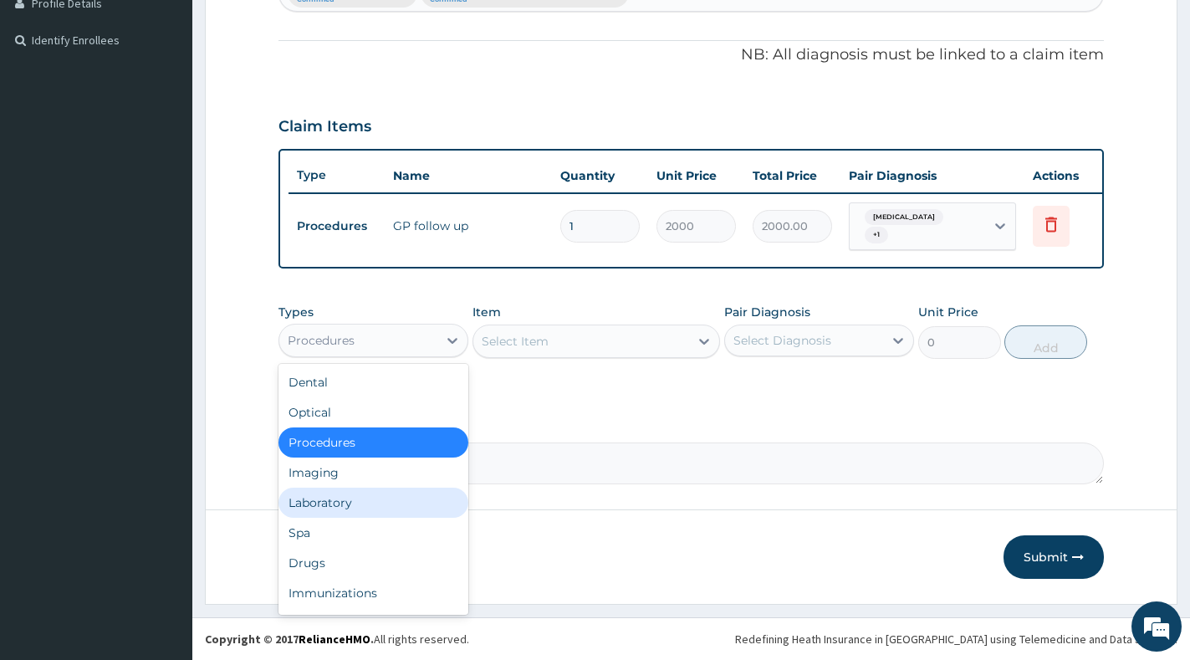
click at [397, 494] on div "Laboratory" at bounding box center [373, 503] width 190 height 30
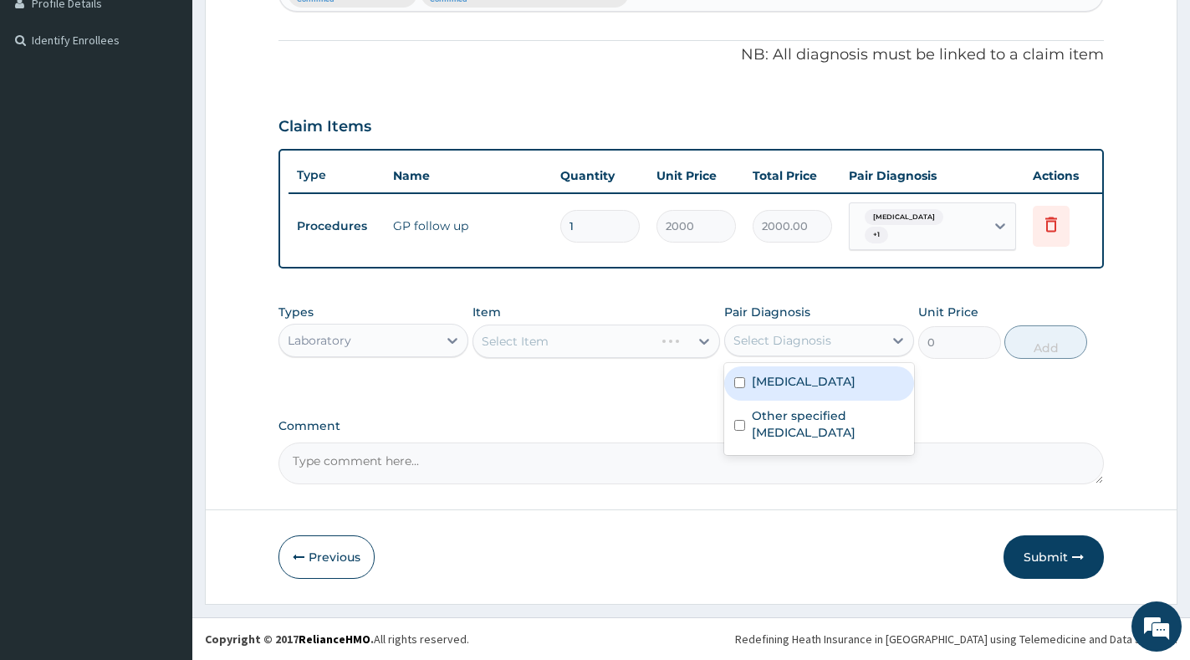
click at [774, 339] on div "Select Diagnosis" at bounding box center [782, 340] width 98 height 17
click at [780, 372] on div "Malaria, unspecified" at bounding box center [819, 383] width 190 height 34
checkbox input "true"
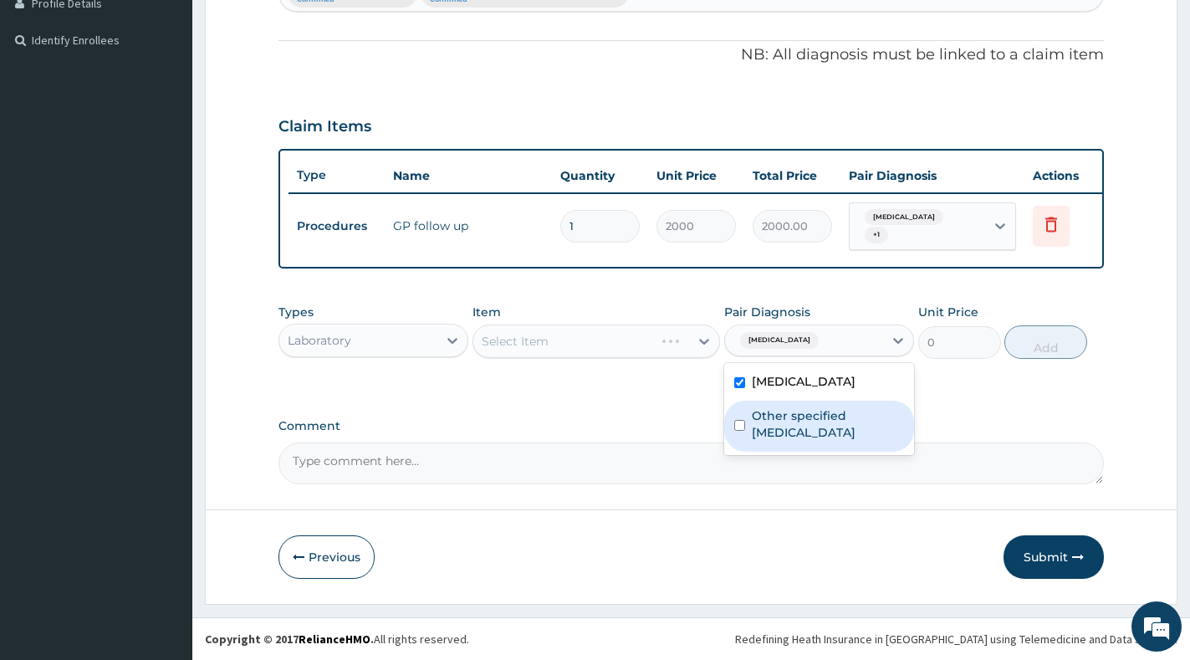
click at [778, 412] on label "Other specified pneumonia" at bounding box center [828, 423] width 152 height 33
checkbox input "true"
click at [702, 348] on icon at bounding box center [704, 341] width 17 height 17
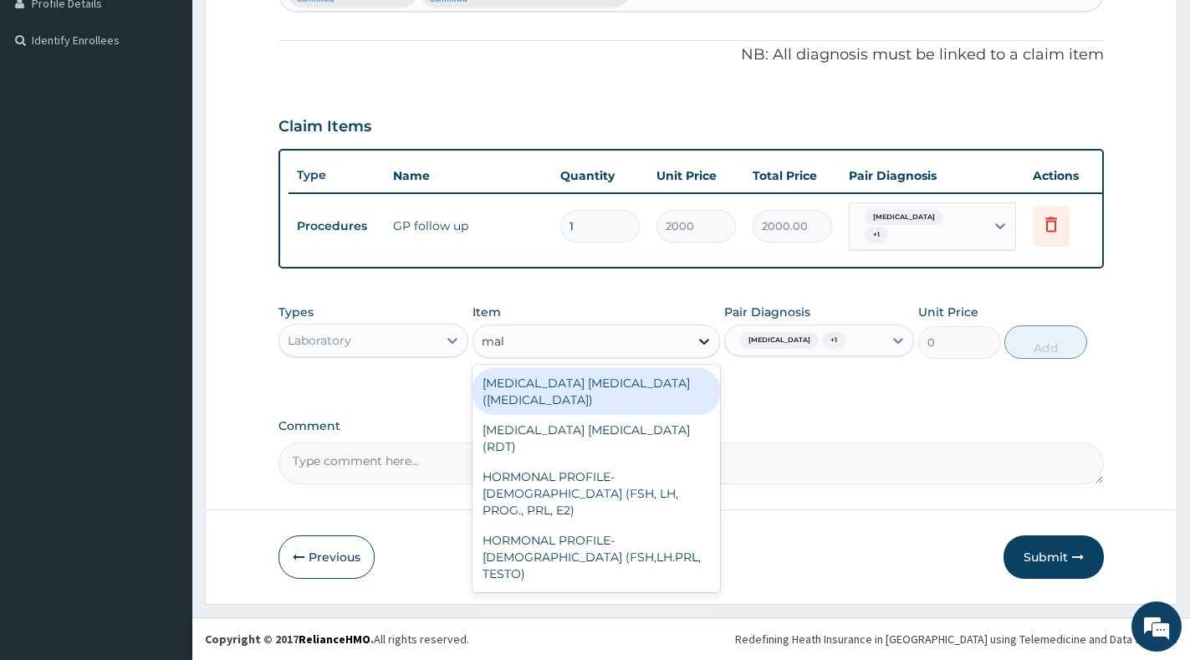
type input "mala"
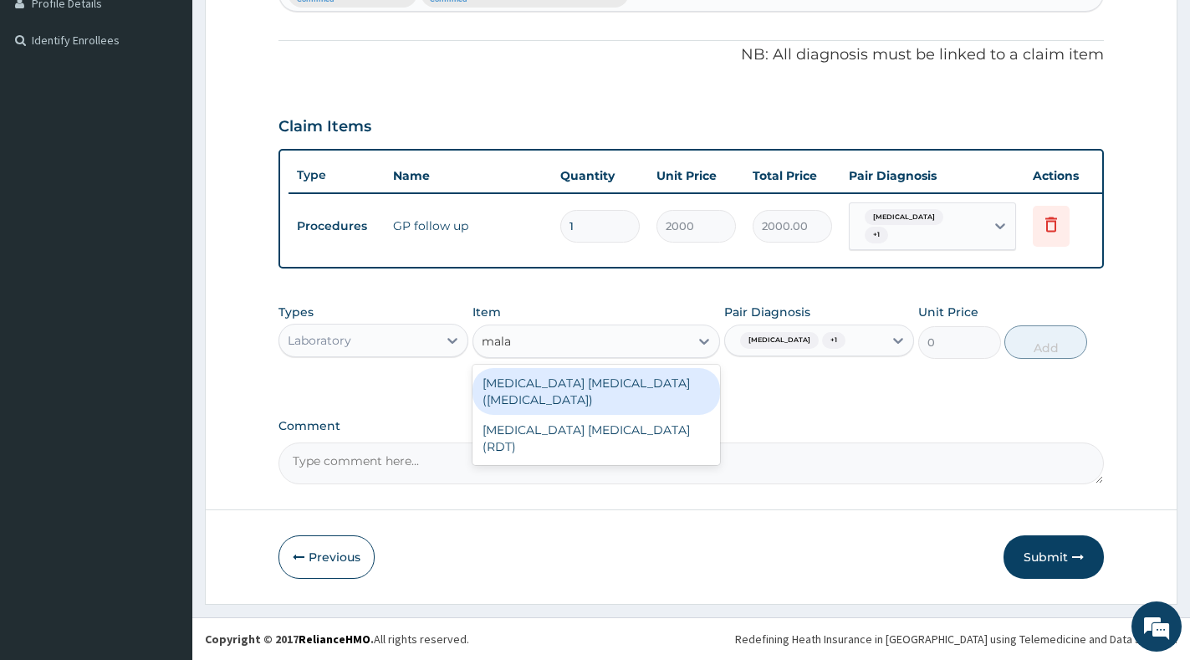
click at [619, 385] on div "MALARIA PARASITE (BLOOD FILM)" at bounding box center [596, 391] width 248 height 47
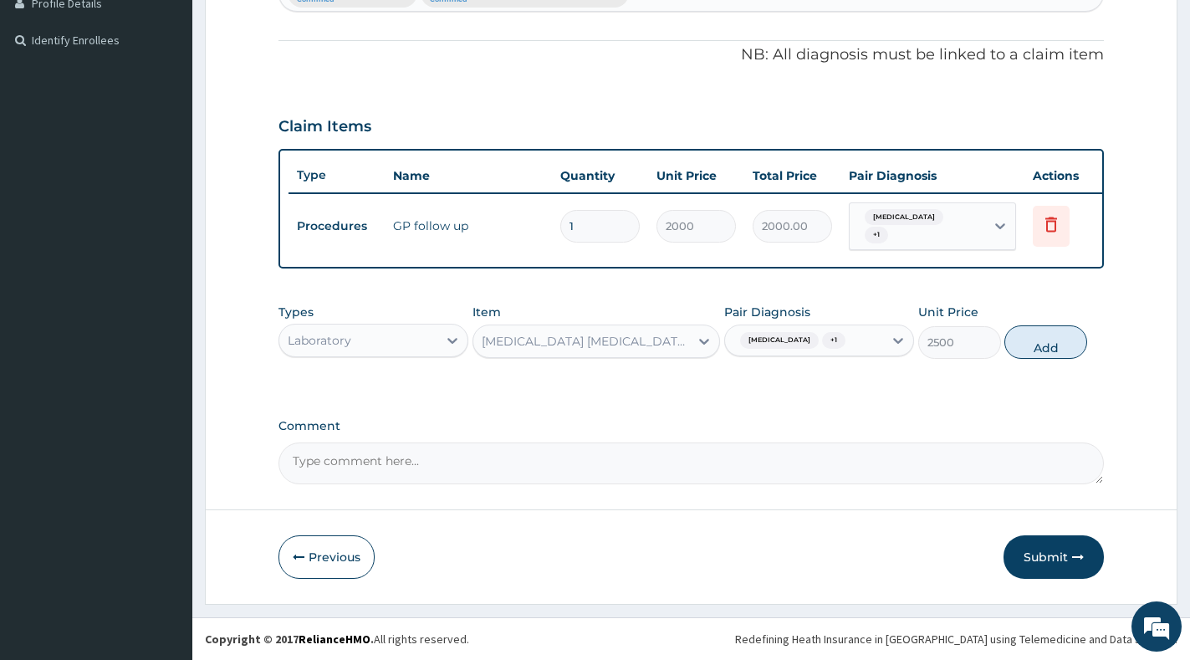
click at [1042, 348] on button "Add" at bounding box center [1045, 341] width 83 height 33
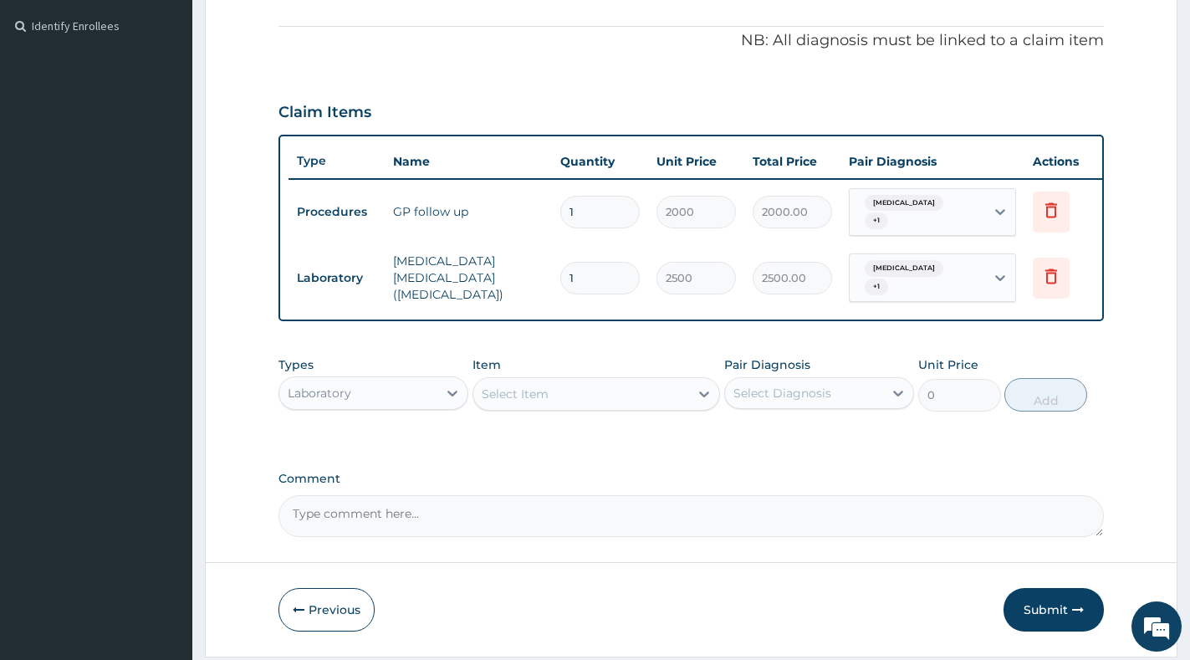
click at [622, 411] on div "Select Item" at bounding box center [596, 393] width 248 height 33
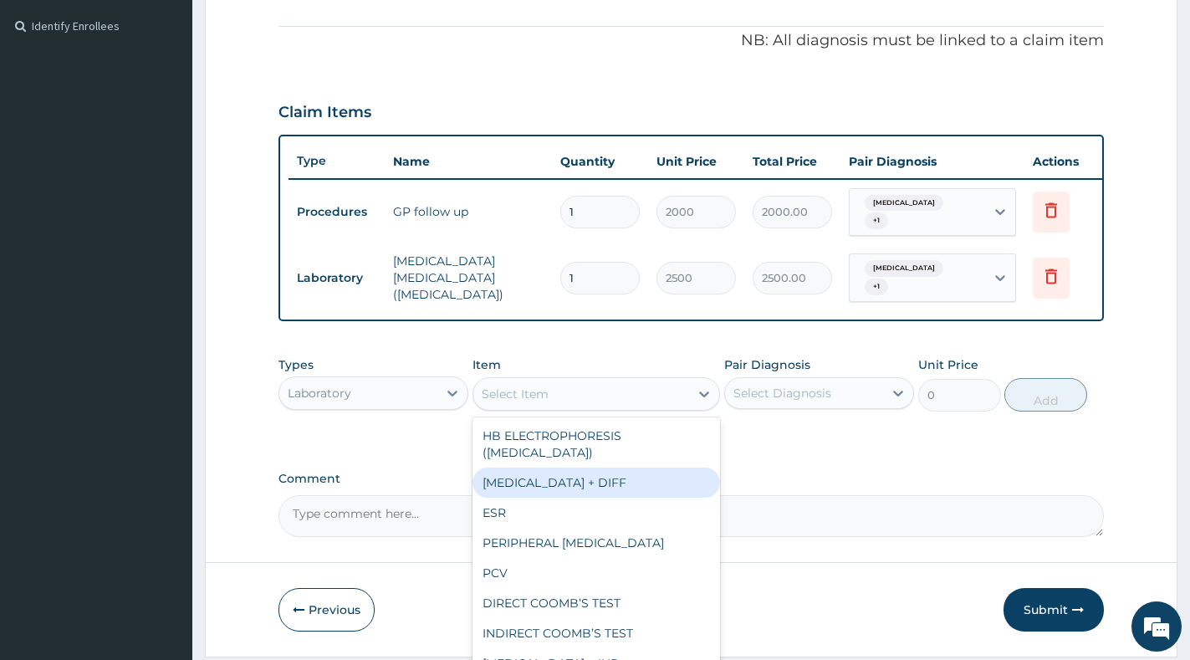
click at [616, 498] on div "[MEDICAL_DATA] + DIFF" at bounding box center [596, 482] width 248 height 30
type input "3500"
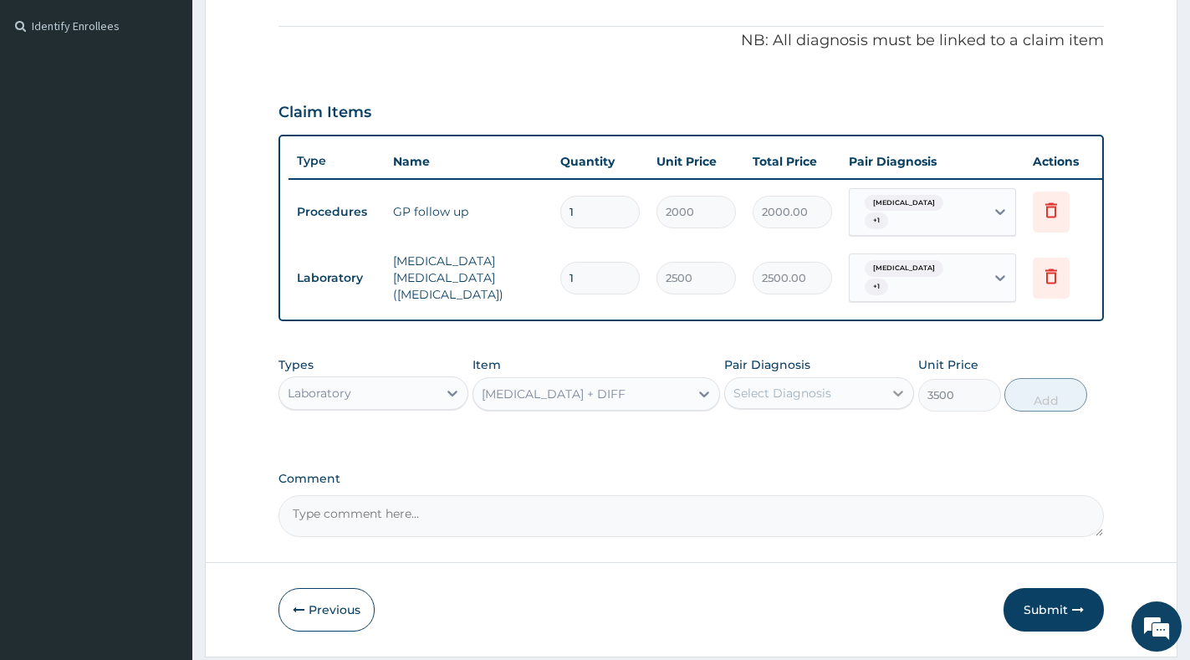
click at [886, 406] on div at bounding box center [898, 393] width 30 height 30
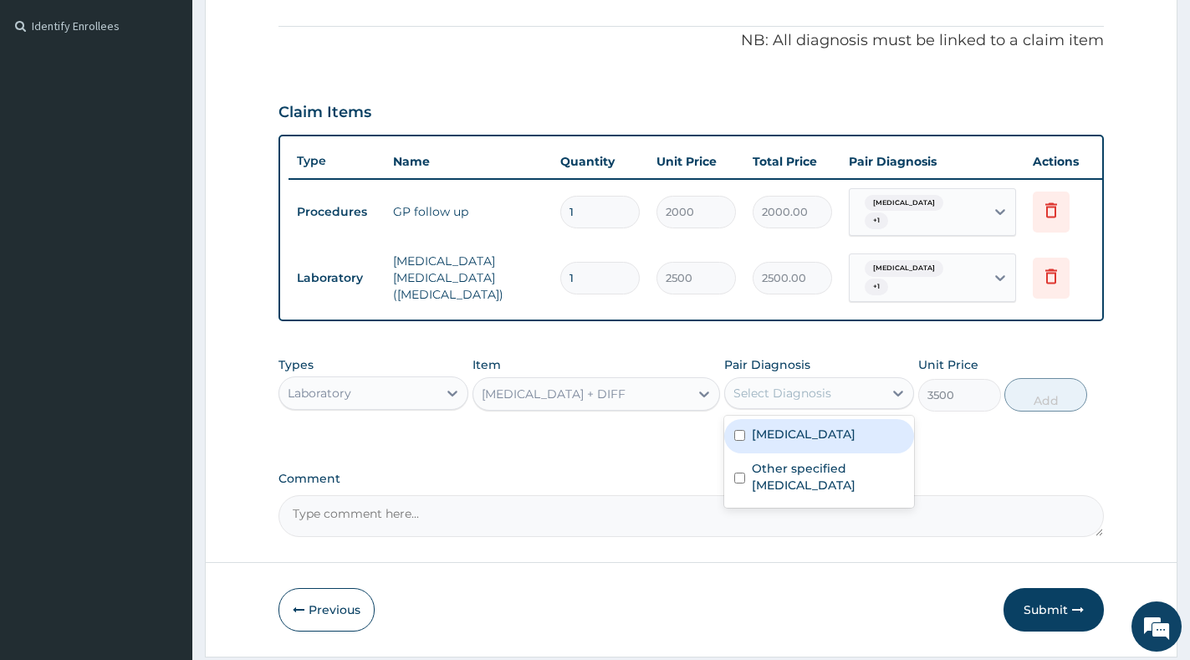
click at [841, 442] on label "[MEDICAL_DATA]" at bounding box center [804, 434] width 104 height 17
checkbox input "true"
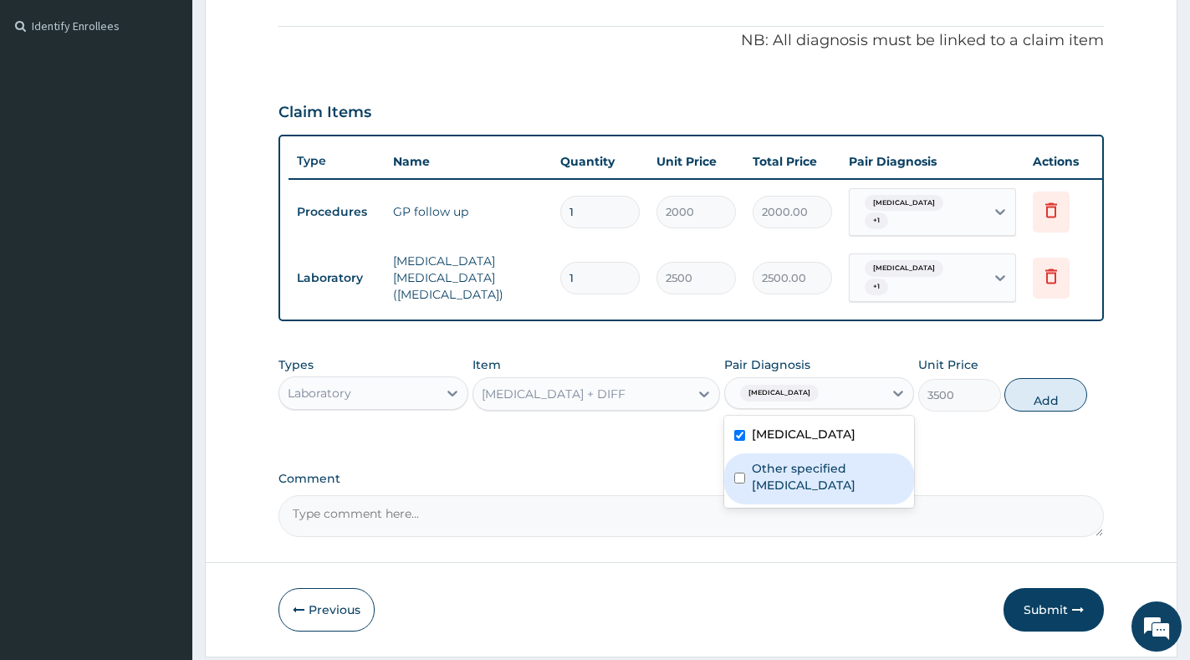
click at [828, 483] on label "Other specified pneumonia" at bounding box center [828, 476] width 152 height 33
checkbox input "true"
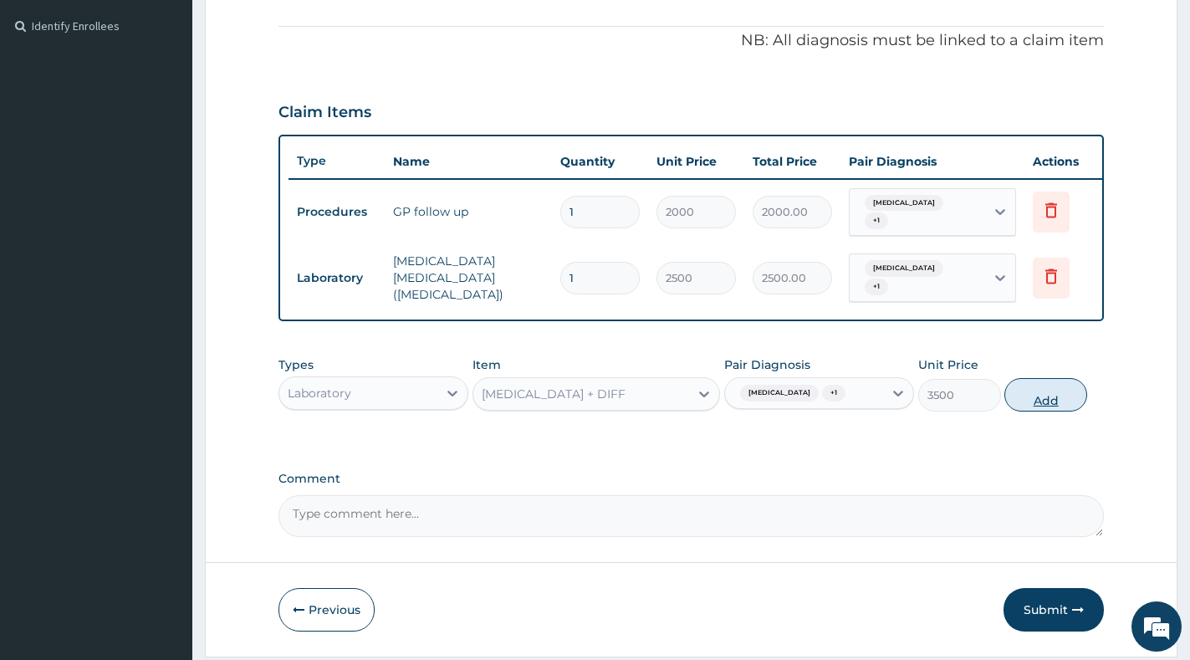
click at [1063, 406] on button "Add" at bounding box center [1045, 394] width 83 height 33
type input "0"
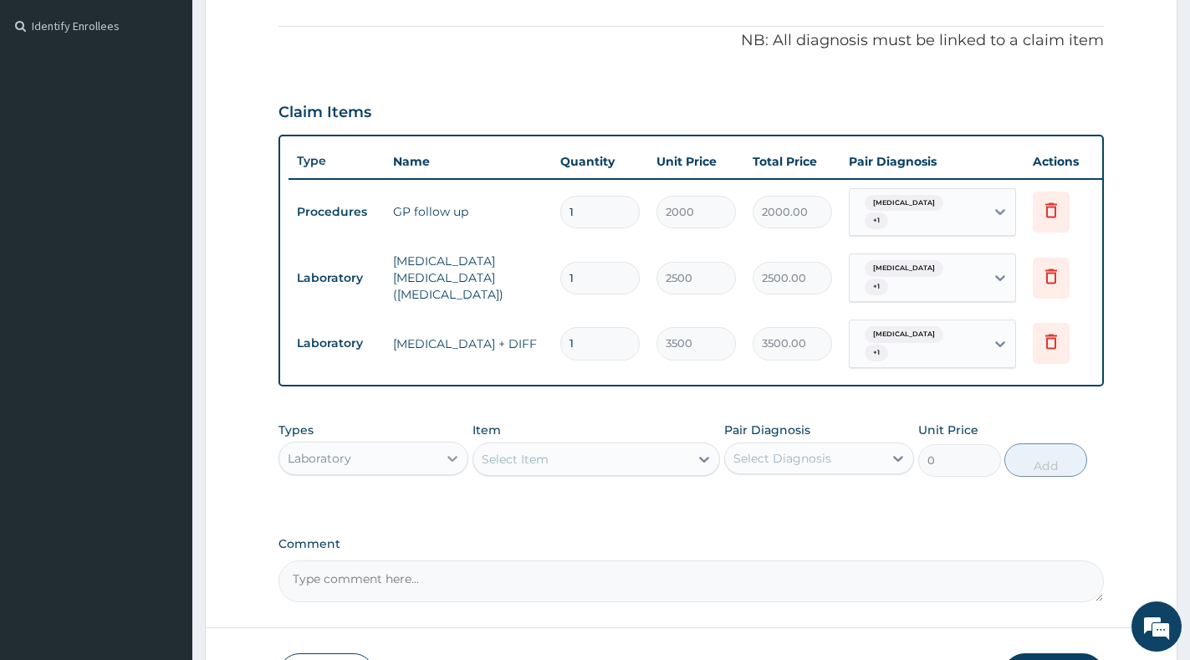
click at [440, 466] on div at bounding box center [452, 458] width 30 height 30
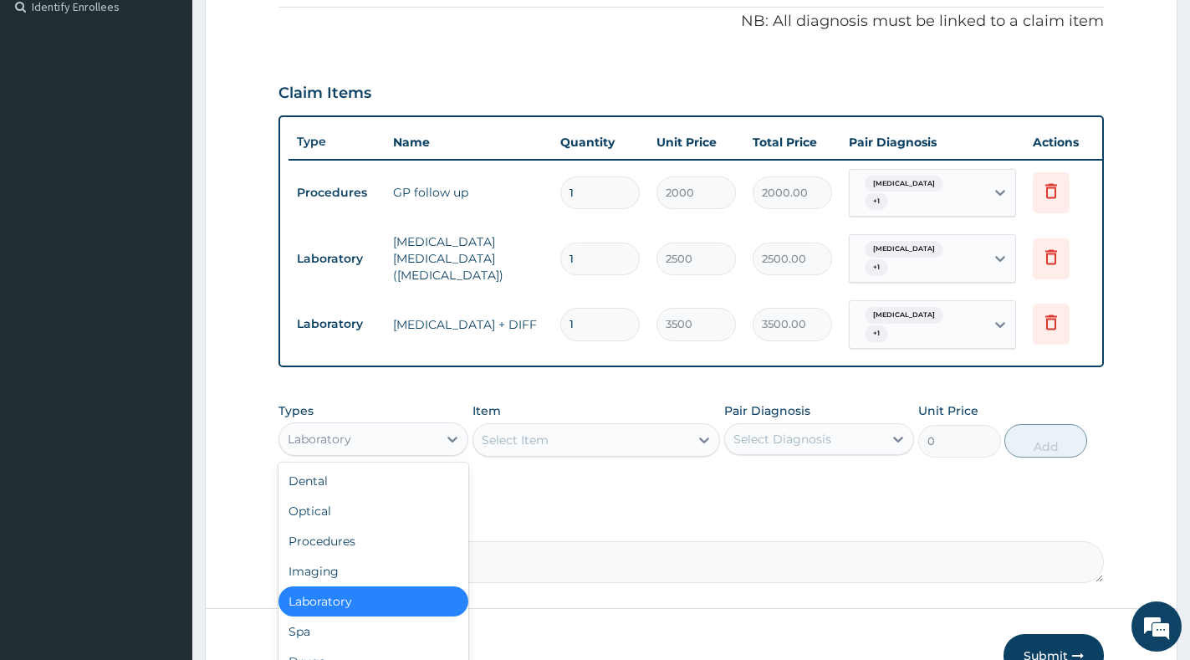
scroll to position [617, 0]
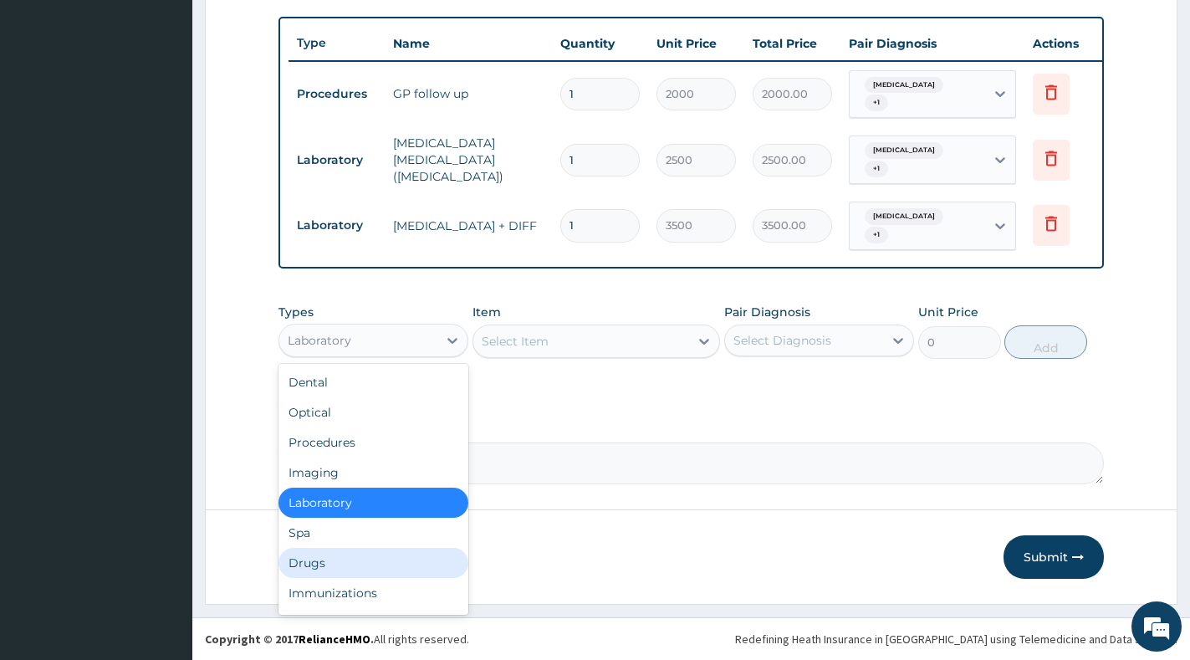
drag, startPoint x: 334, startPoint y: 564, endPoint x: 378, endPoint y: 533, distance: 53.9
click at [334, 564] on div "Drugs" at bounding box center [373, 563] width 190 height 30
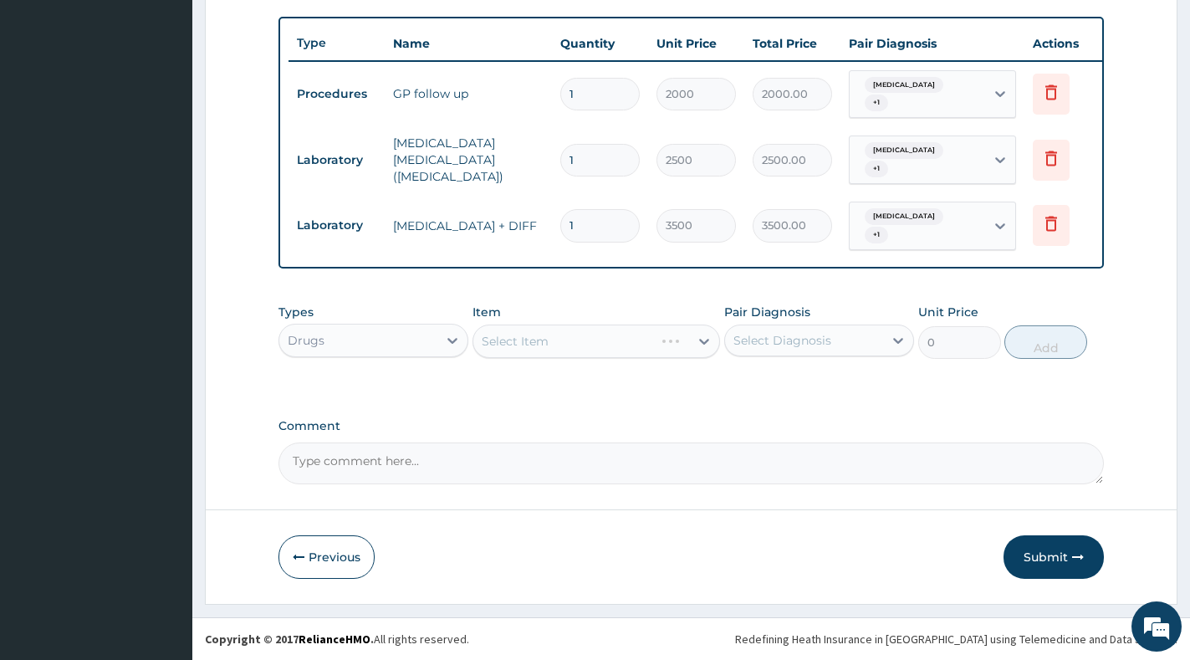
click at [789, 339] on div "Select Diagnosis" at bounding box center [782, 340] width 98 height 17
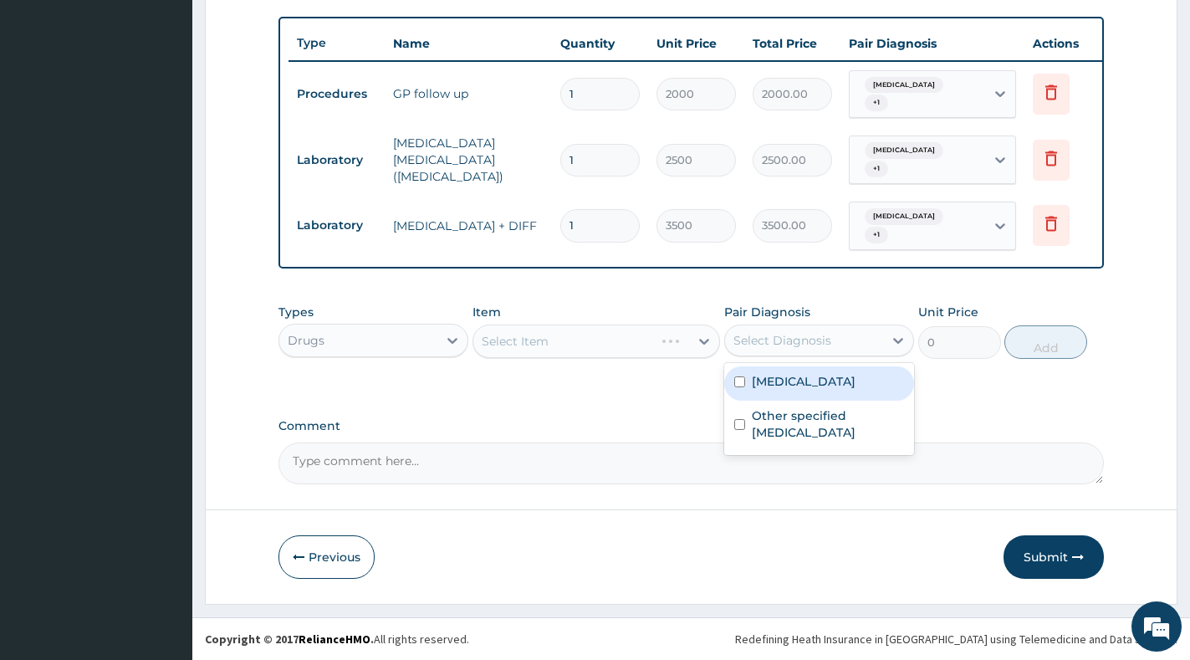
click at [783, 389] on div "[MEDICAL_DATA]" at bounding box center [819, 383] width 190 height 34
checkbox input "true"
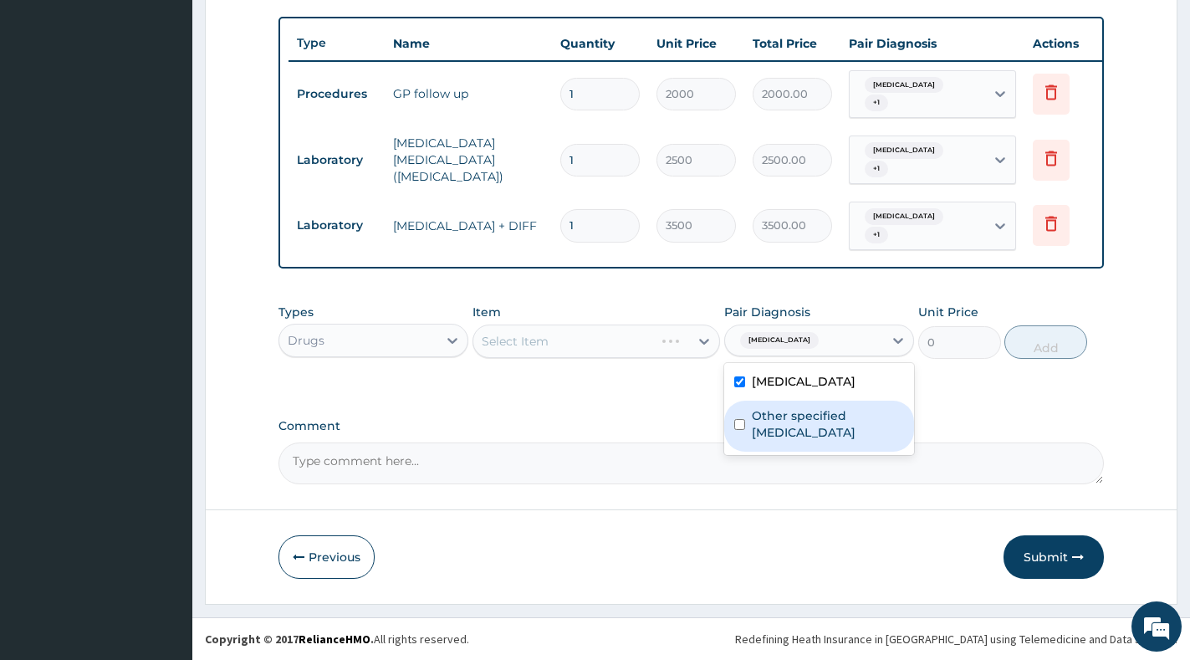
drag, startPoint x: 784, startPoint y: 426, endPoint x: 773, endPoint y: 415, distance: 15.4
click at [780, 424] on label "Other specified pneumonia" at bounding box center [828, 423] width 152 height 33
checkbox input "true"
click at [695, 340] on div at bounding box center [704, 341] width 30 height 30
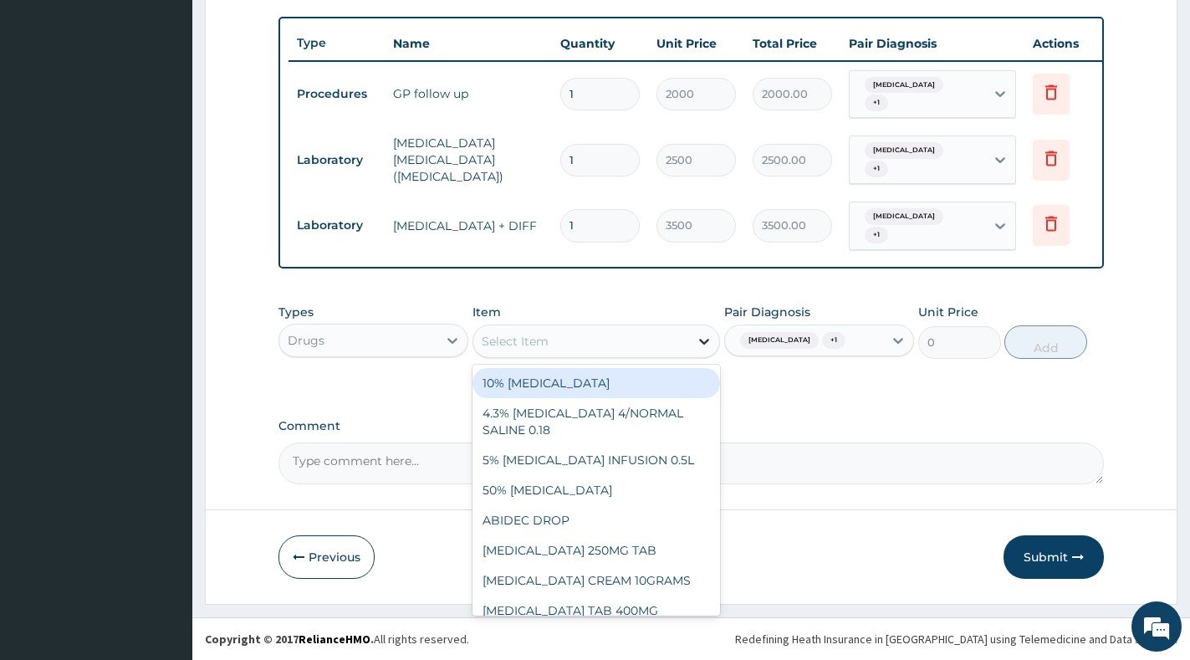
paste input "IBUPROFEN"
type input "IBUPROFEN"
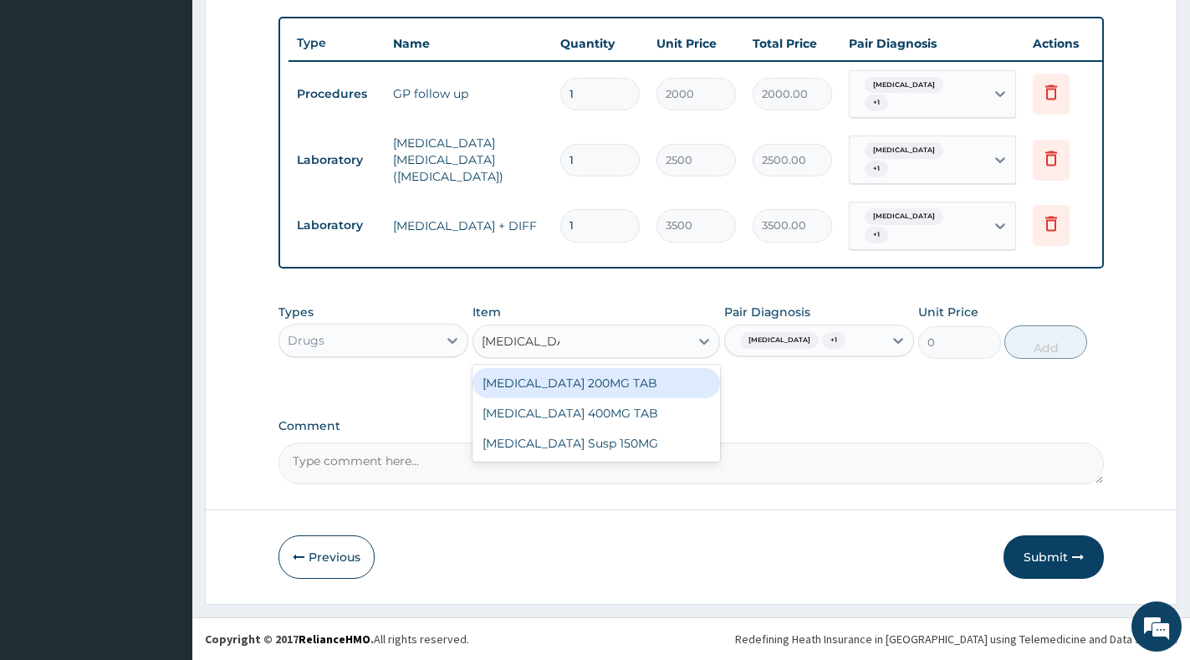
click at [649, 381] on div "[MEDICAL_DATA] 200MG TAB" at bounding box center [596, 383] width 248 height 30
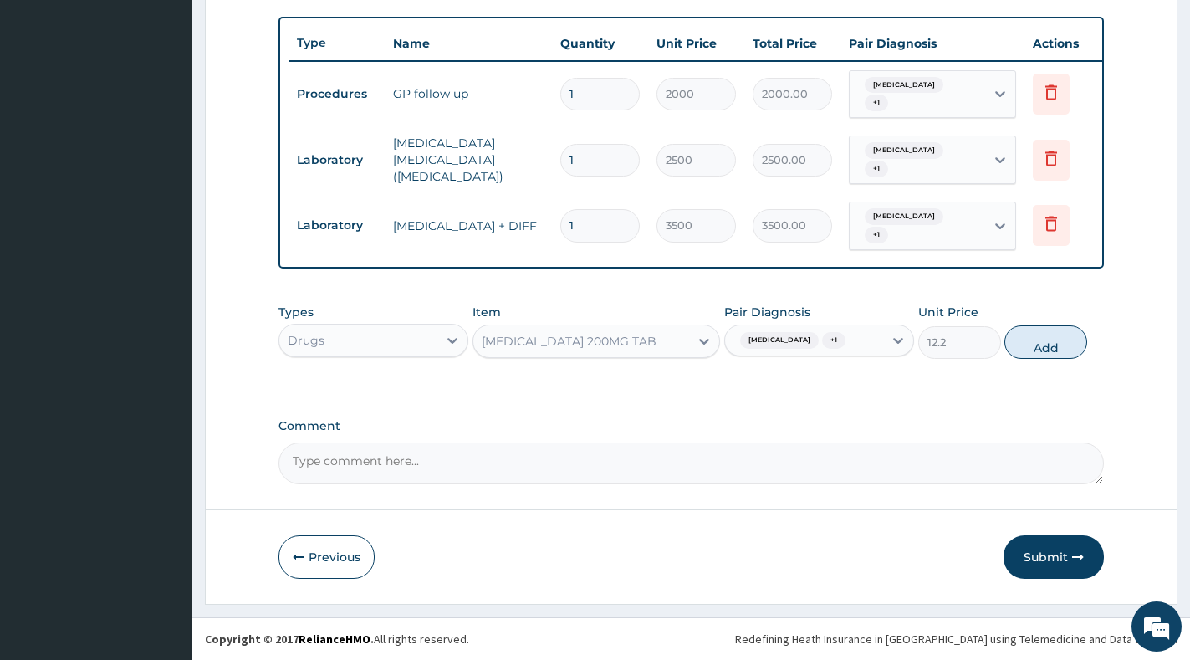
click at [1039, 347] on button "Add" at bounding box center [1045, 341] width 83 height 33
type input "0"
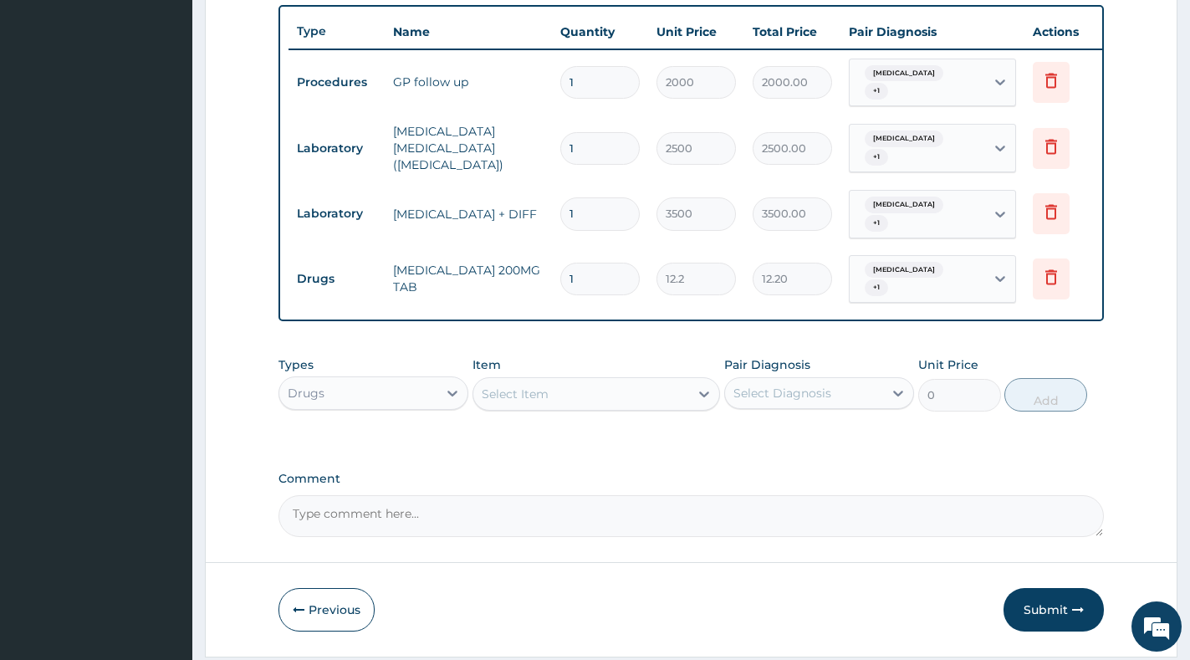
type input "15"
type input "183.00"
type input "15"
click at [544, 399] on div "Select Item" at bounding box center [515, 393] width 67 height 17
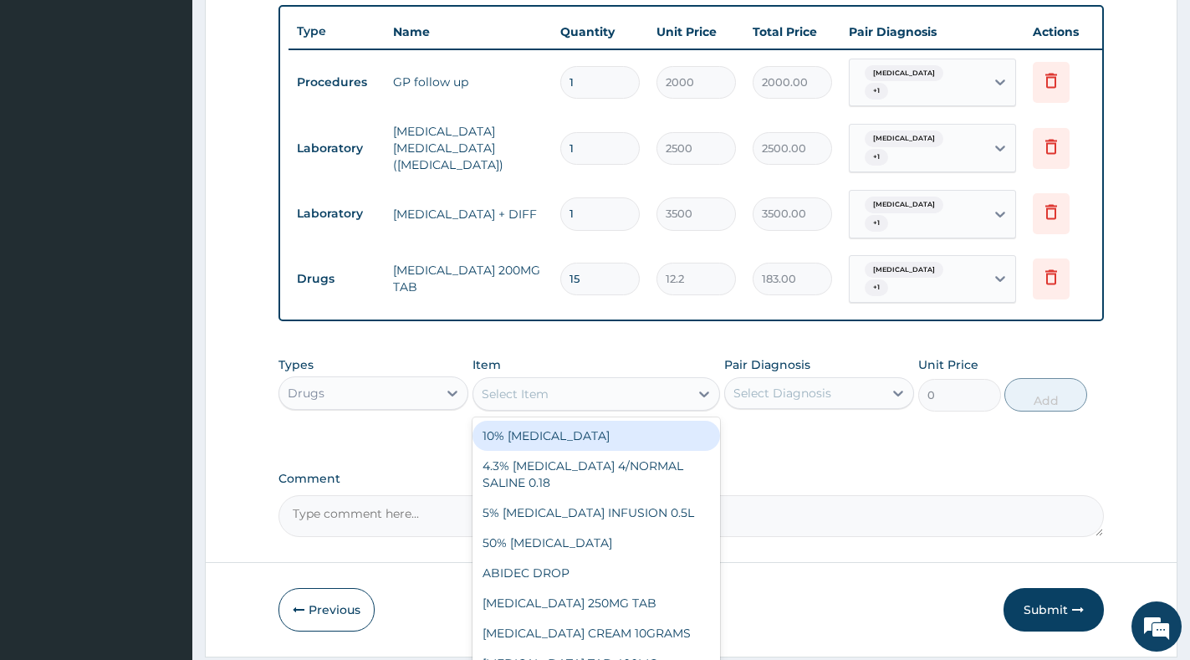
paste input "CETRIZINE"
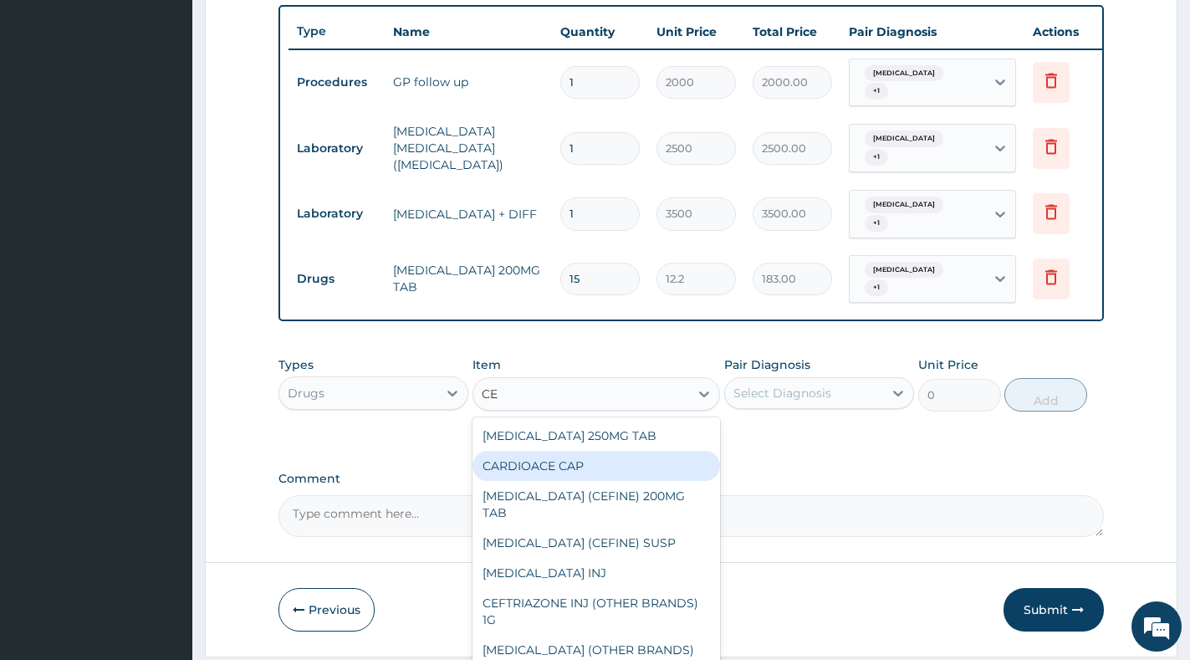
type input "C"
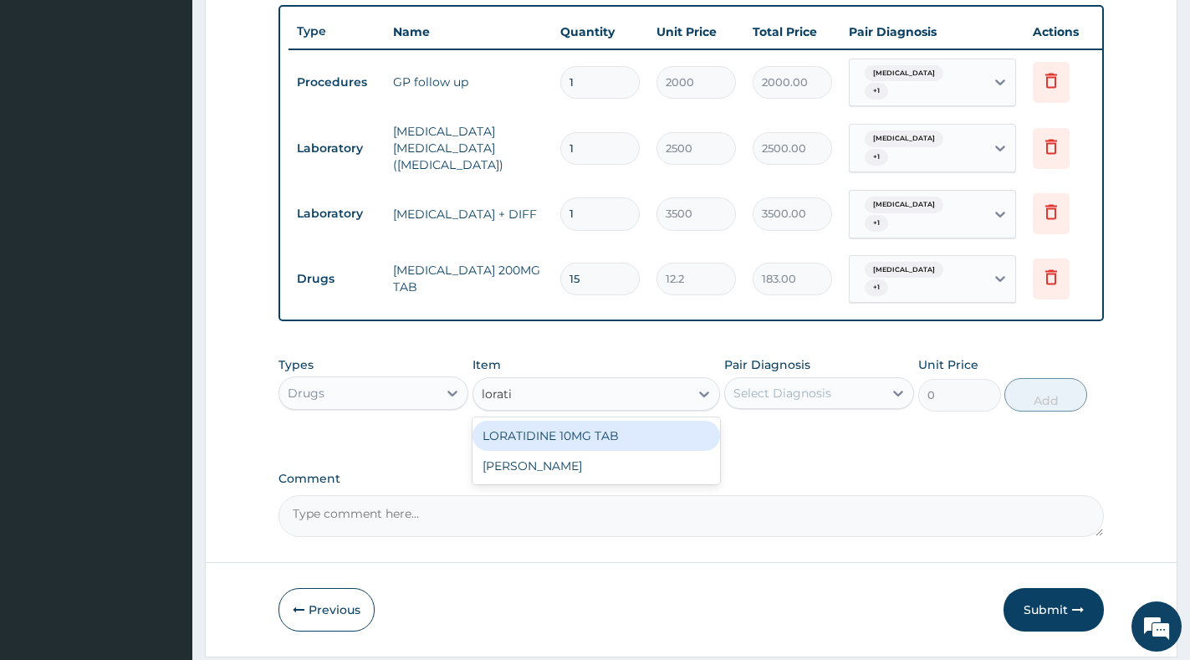
type input "loratid"
click at [640, 451] on div "LORATIDINE 10MG TAB" at bounding box center [596, 436] width 248 height 30
type input "48.8"
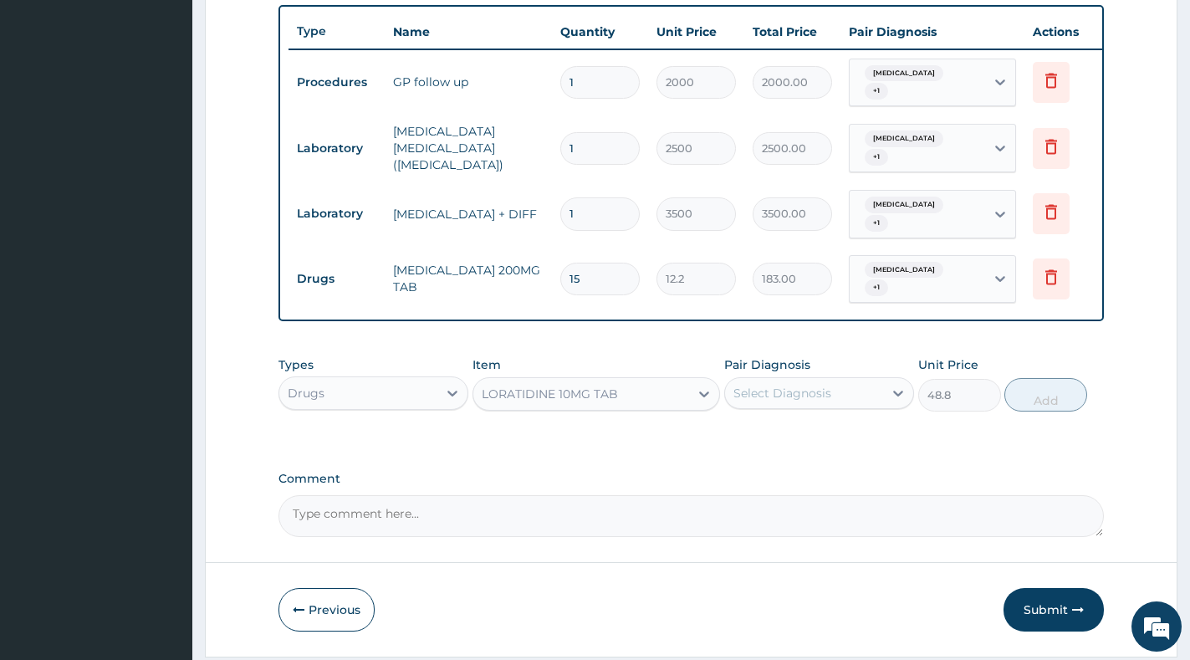
click at [869, 396] on div "Select Diagnosis" at bounding box center [804, 393] width 158 height 27
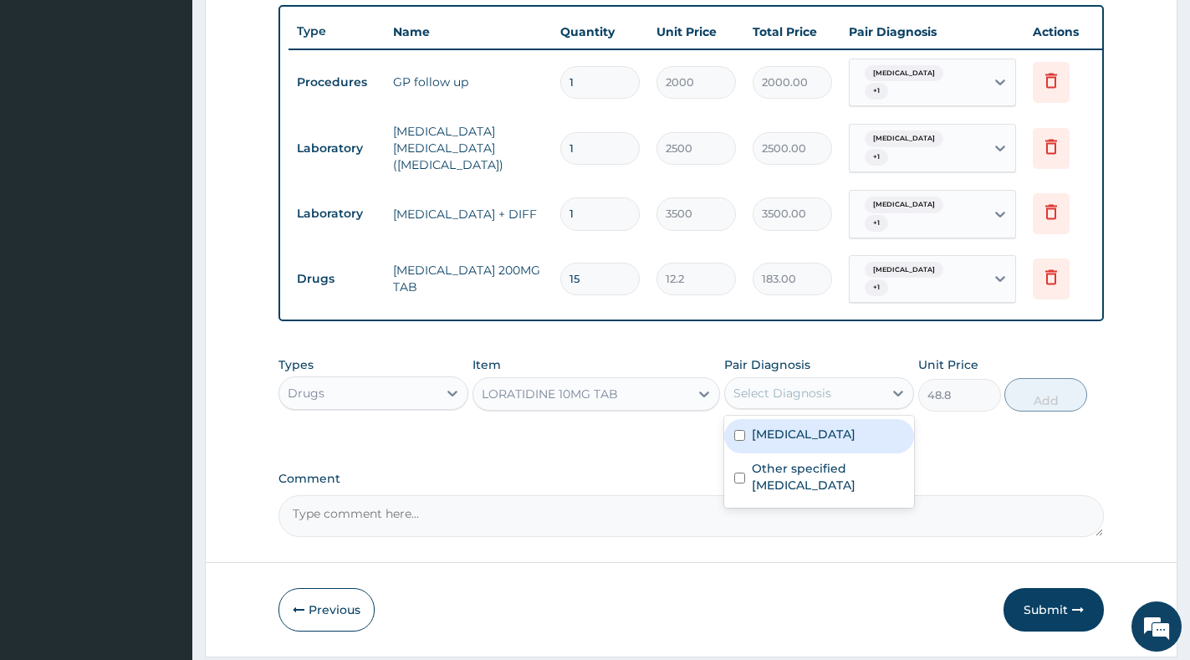
click at [855, 442] on label "[MEDICAL_DATA]" at bounding box center [804, 434] width 104 height 17
checkbox input "true"
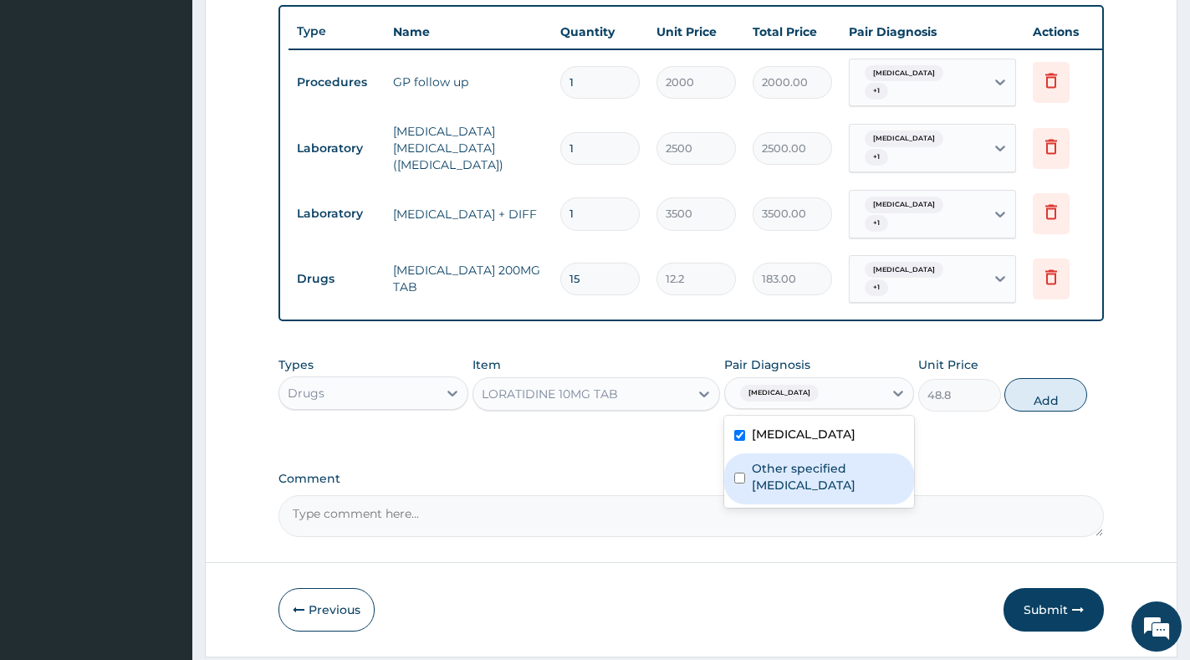
click at [830, 483] on label "Other specified pneumonia" at bounding box center [828, 476] width 152 height 33
checkbox input "true"
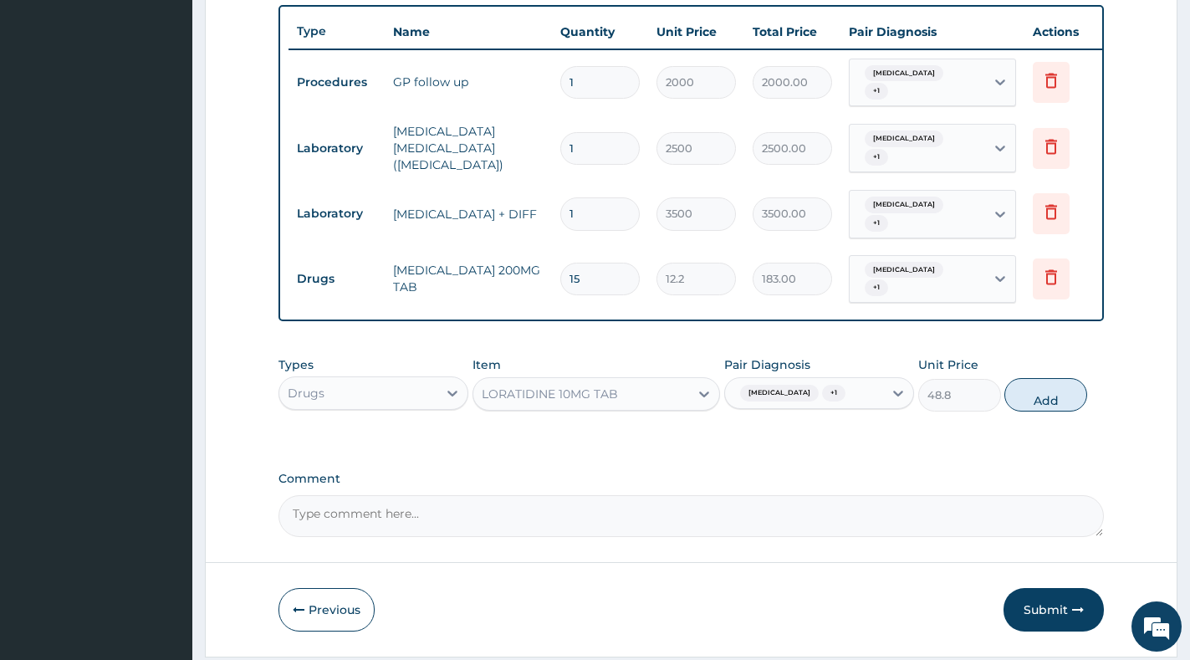
click at [1035, 411] on button "Add" at bounding box center [1045, 394] width 83 height 33
type input "0"
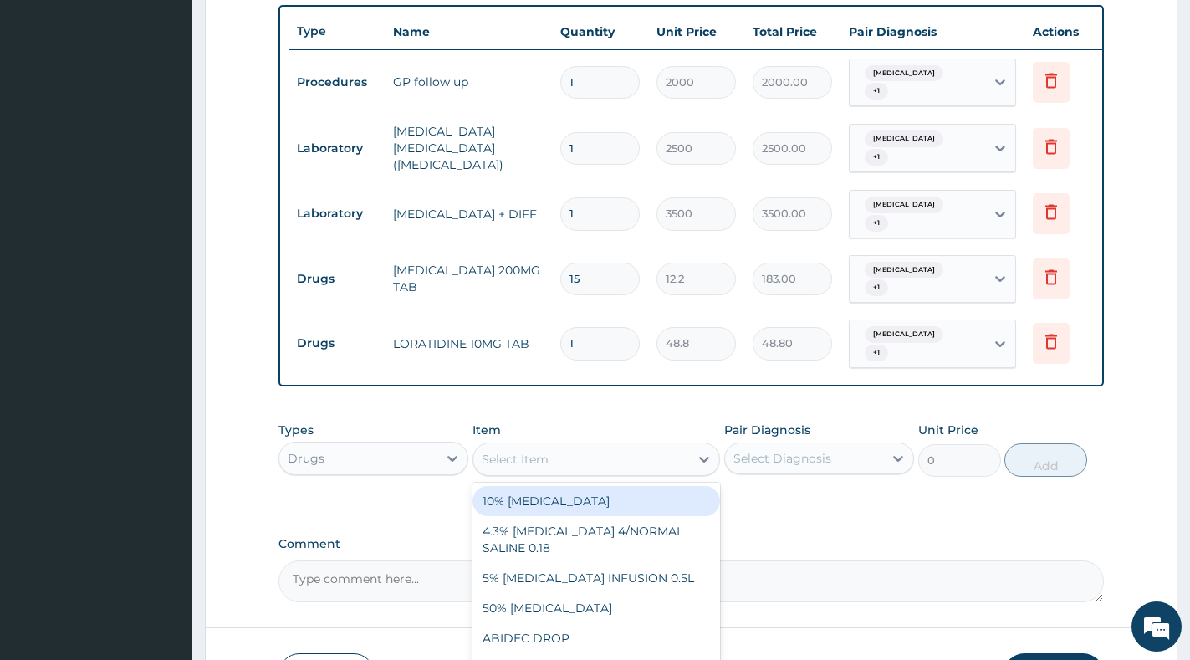
click at [556, 462] on div "Select Item" at bounding box center [581, 459] width 216 height 27
paste input "ARTEMETHER"
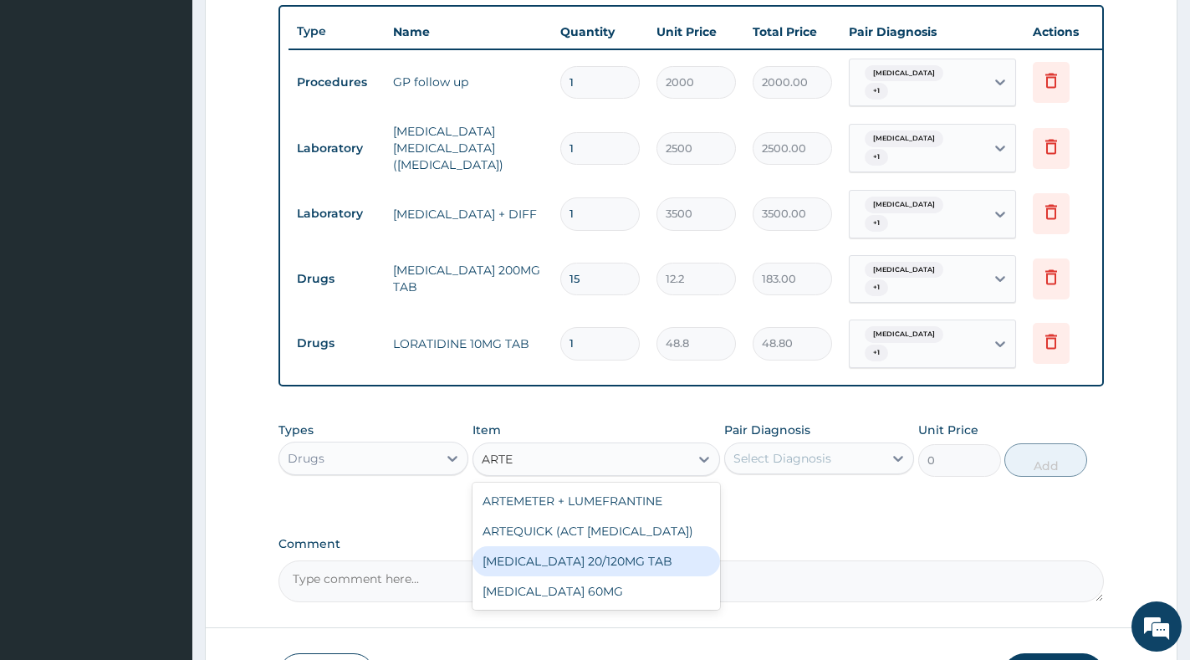
type input "ART"
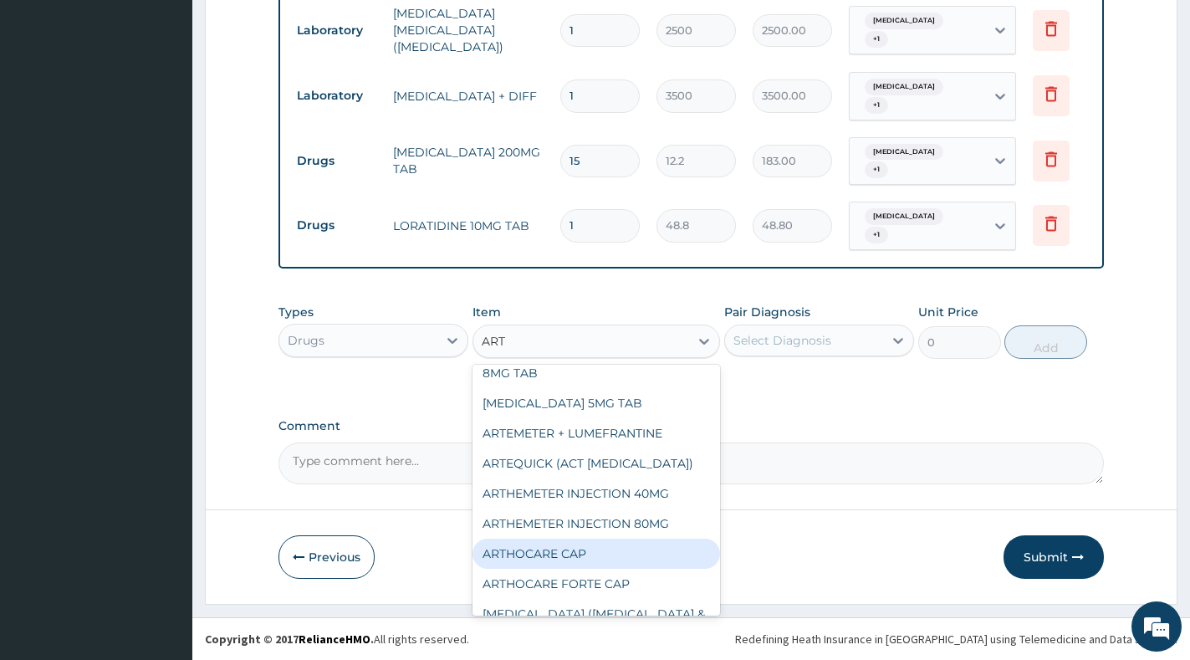
scroll to position [0, 0]
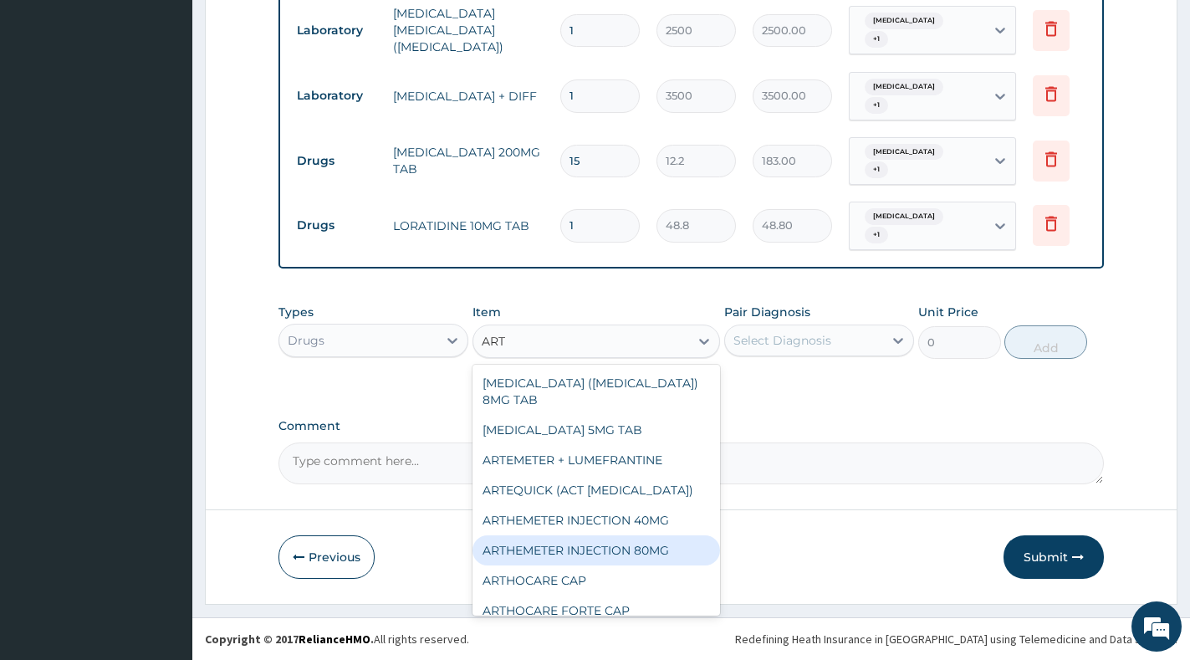
click at [645, 535] on div "ARTHEMETER INJECTION 80MG" at bounding box center [596, 550] width 248 height 30
type input "366"
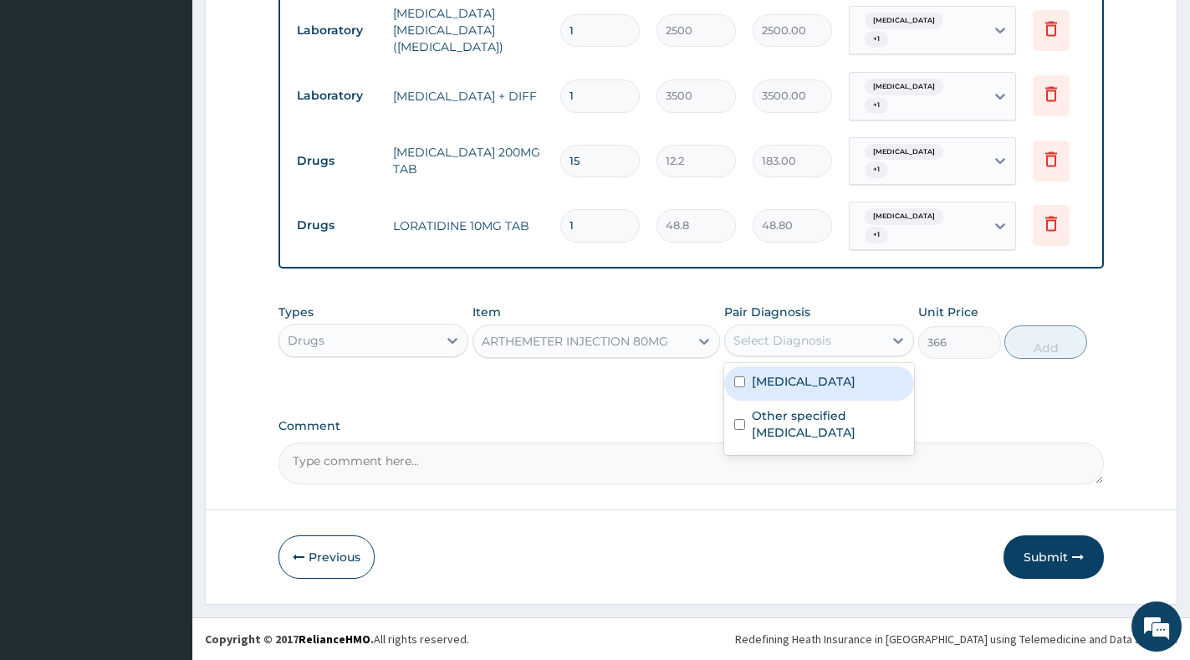
click at [755, 341] on div "Select Diagnosis" at bounding box center [782, 340] width 98 height 17
click at [778, 377] on label "[MEDICAL_DATA]" at bounding box center [804, 381] width 104 height 17
checkbox input "true"
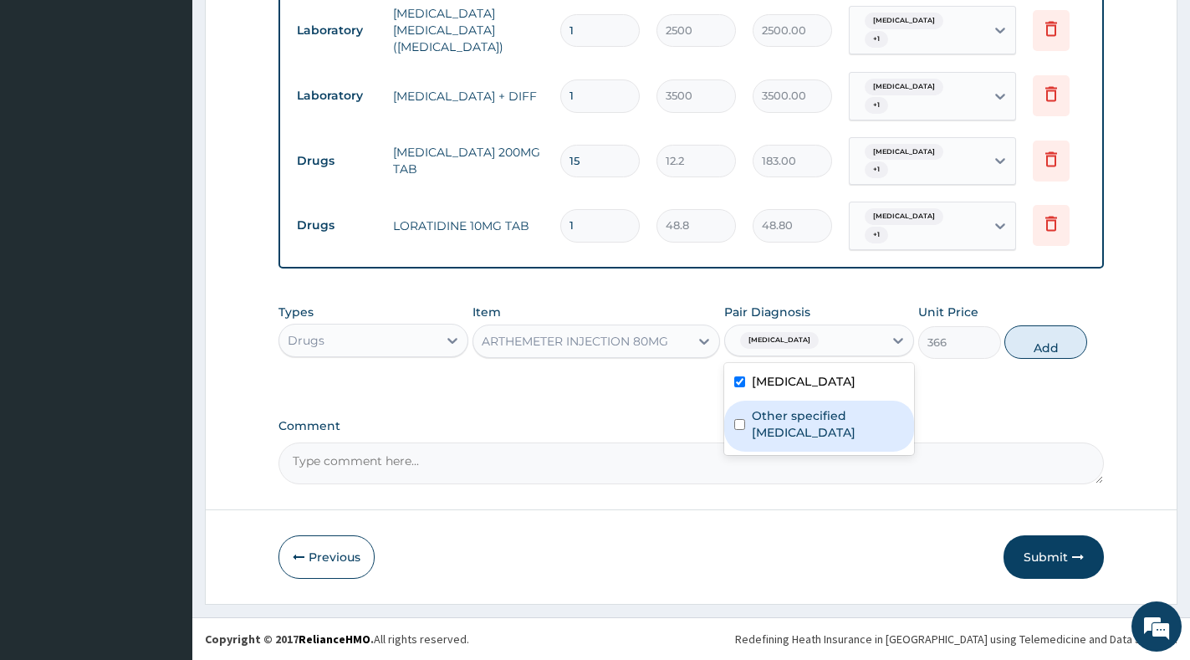
click at [762, 423] on label "Other specified pneumonia" at bounding box center [828, 423] width 152 height 33
checkbox input "true"
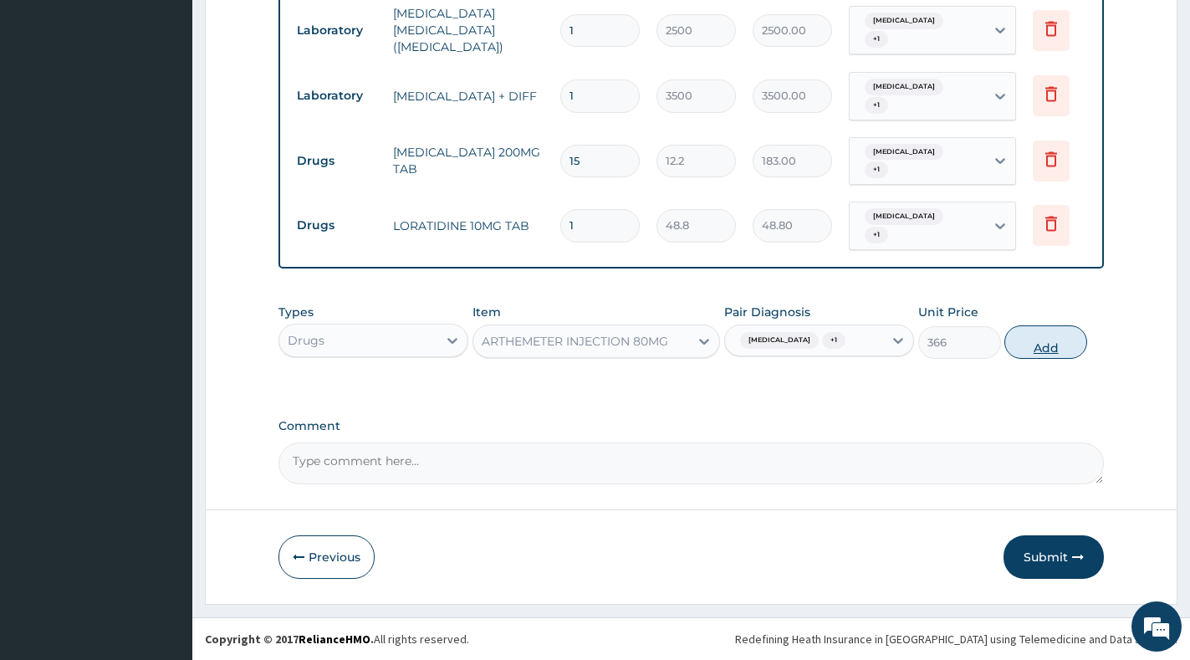
click at [1031, 349] on button "Add" at bounding box center [1045, 341] width 83 height 33
type input "0"
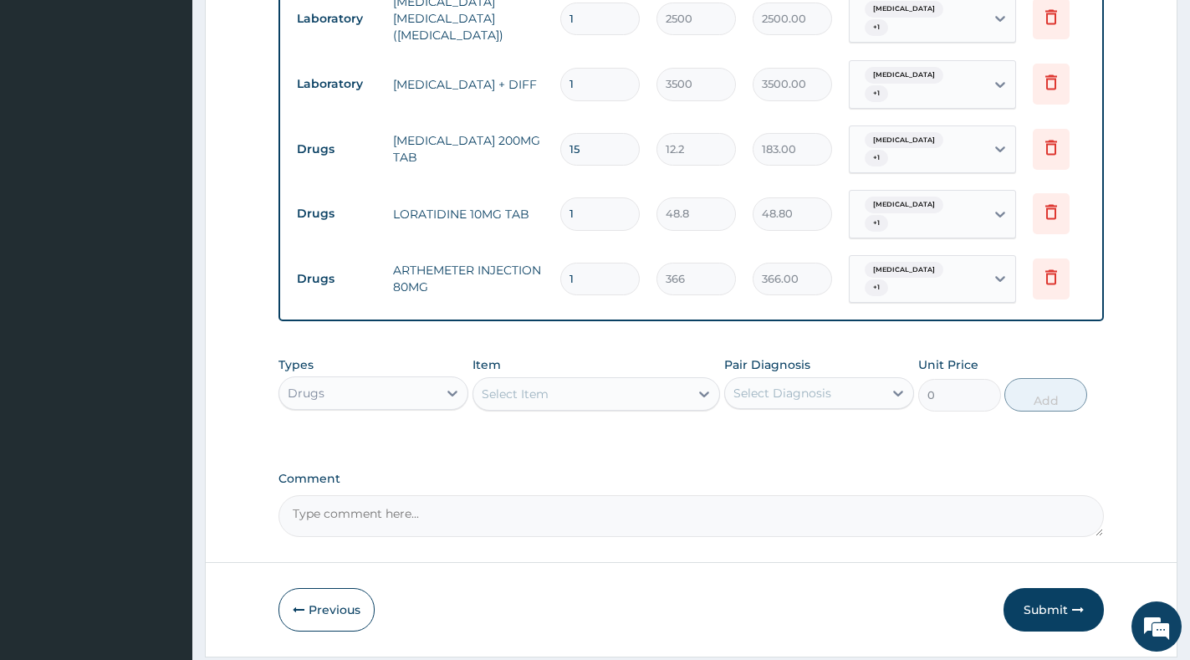
type input "0.00"
type input "2"
type input "732.00"
type input "2"
click at [614, 407] on div "Select Item" at bounding box center [581, 393] width 216 height 27
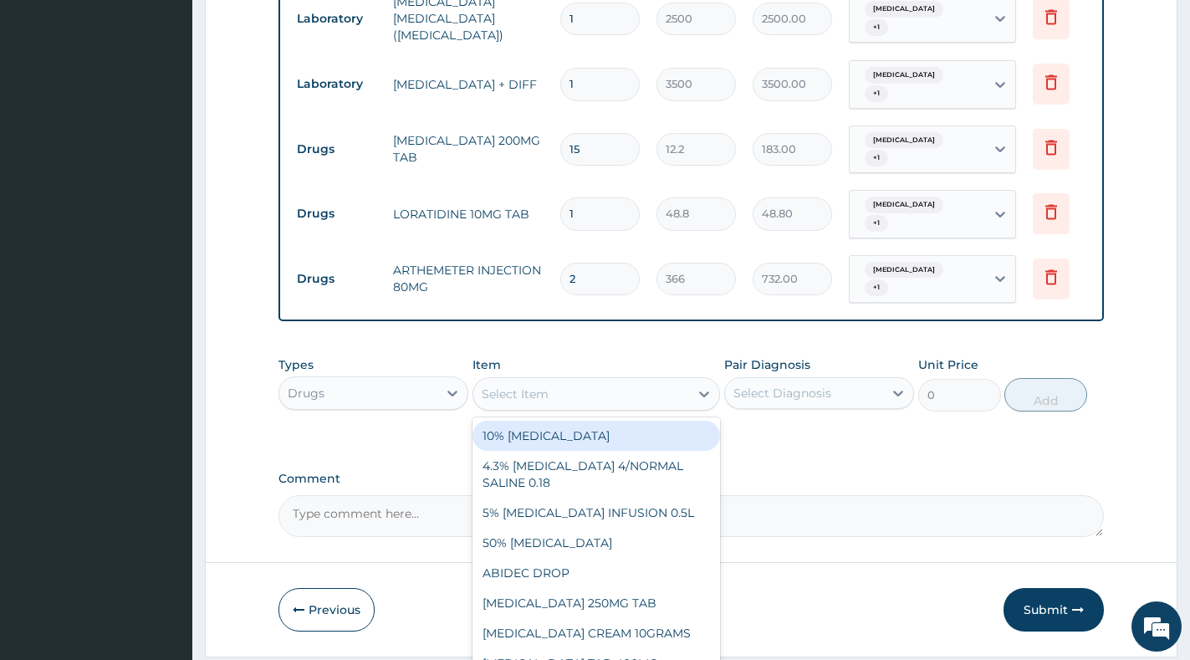
paste input "PROMETHAZINE"
type input "PROMETHAZINE"
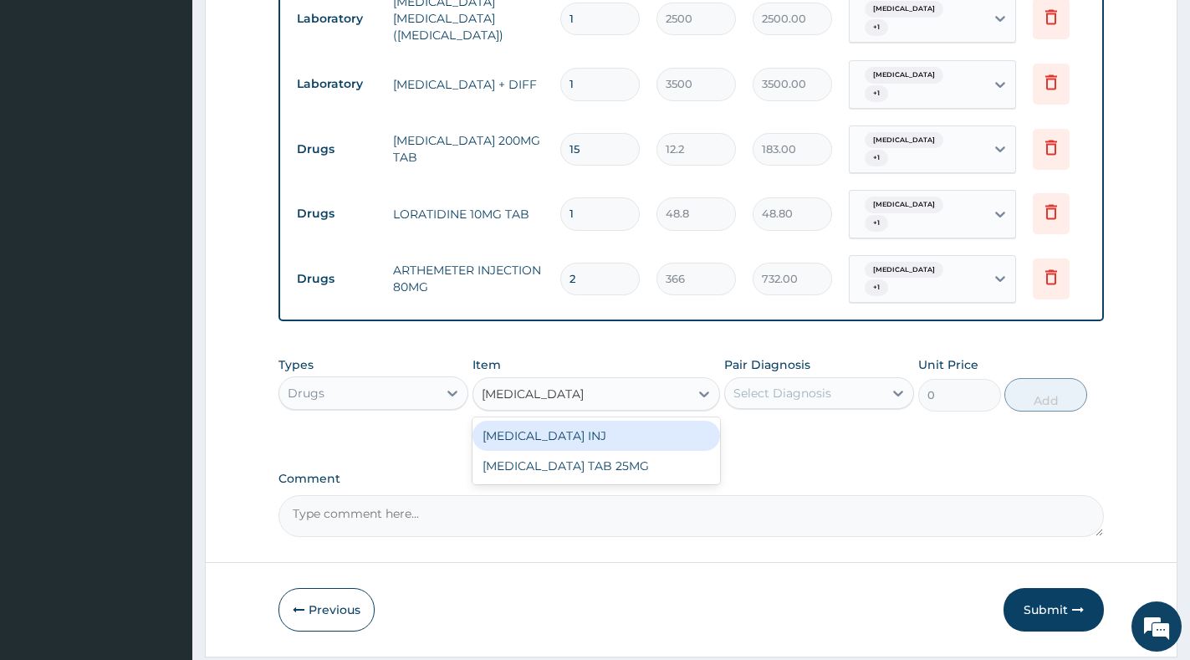
click at [638, 448] on div "[MEDICAL_DATA] INJ" at bounding box center [596, 436] width 248 height 30
type input "122"
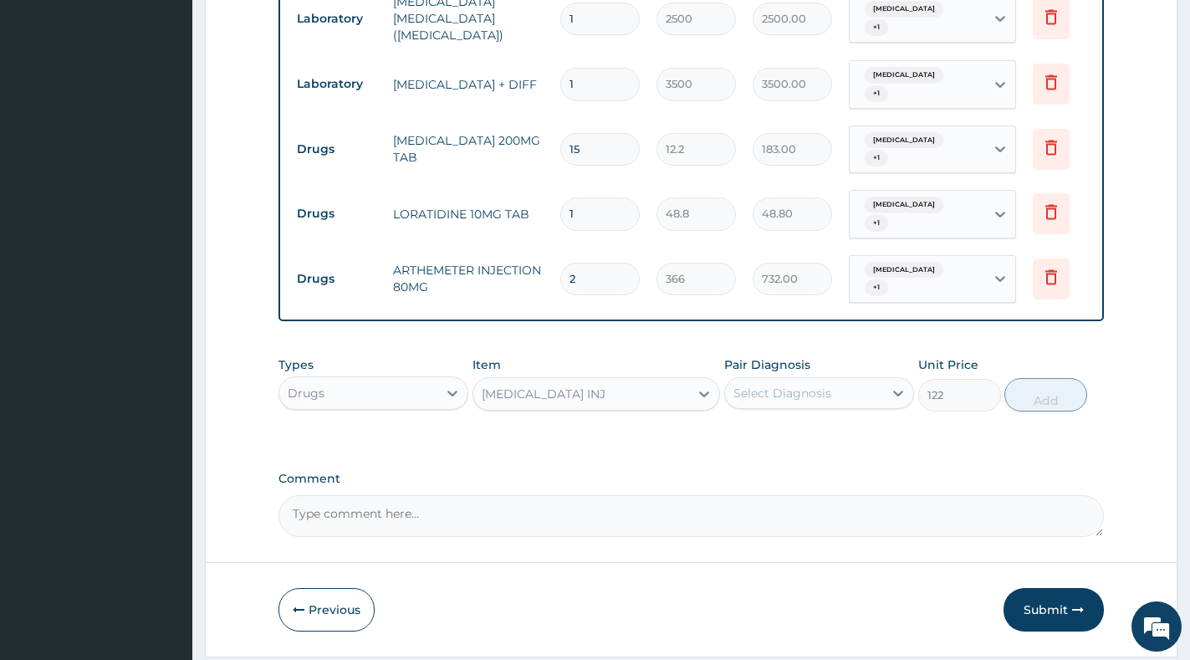
click at [817, 401] on div "Select Diagnosis" at bounding box center [782, 393] width 98 height 17
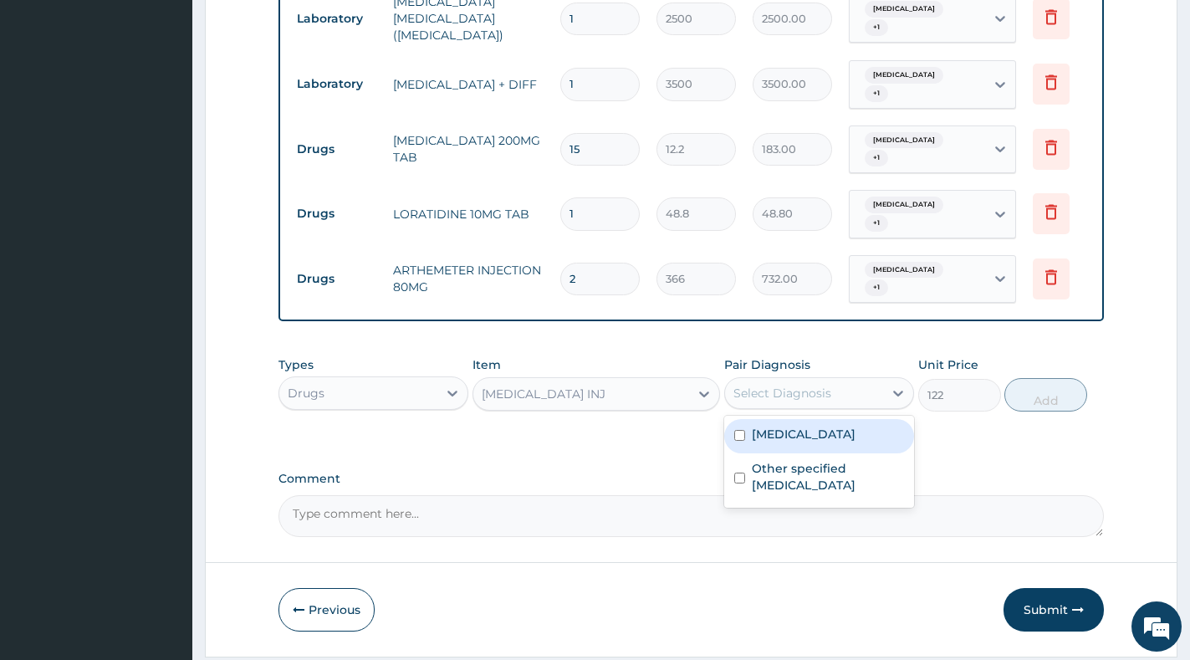
click at [810, 453] on div "Malaria, unspecified" at bounding box center [819, 436] width 190 height 34
checkbox input "true"
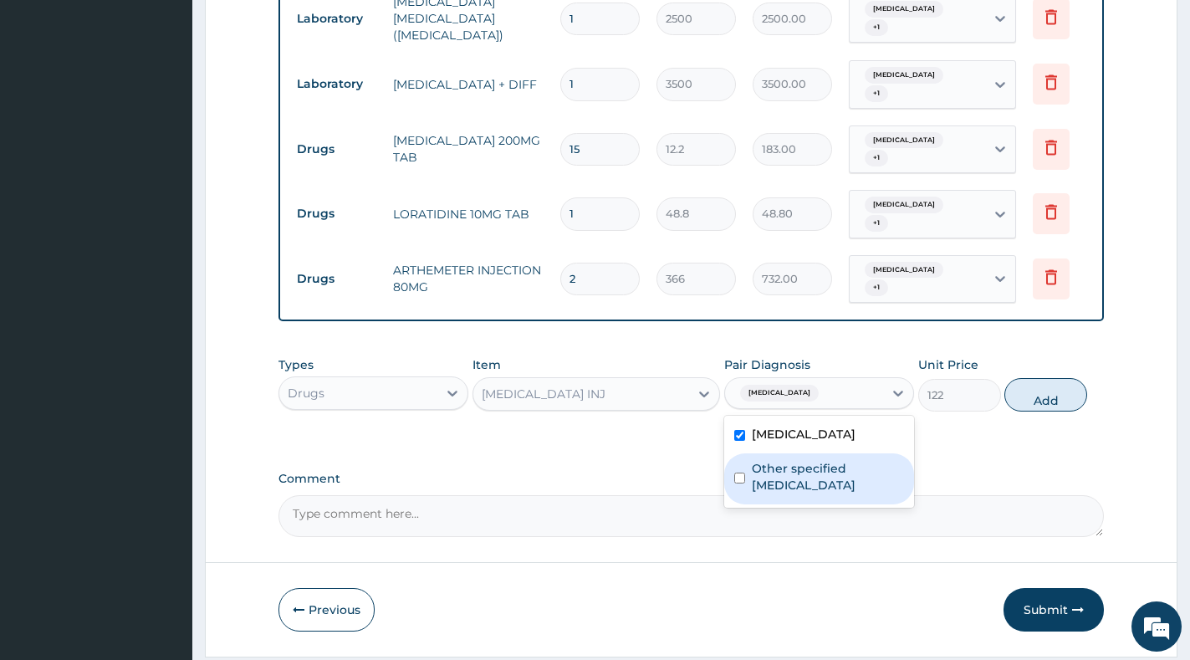
click at [812, 486] on label "Other specified pneumonia" at bounding box center [828, 476] width 152 height 33
checkbox input "true"
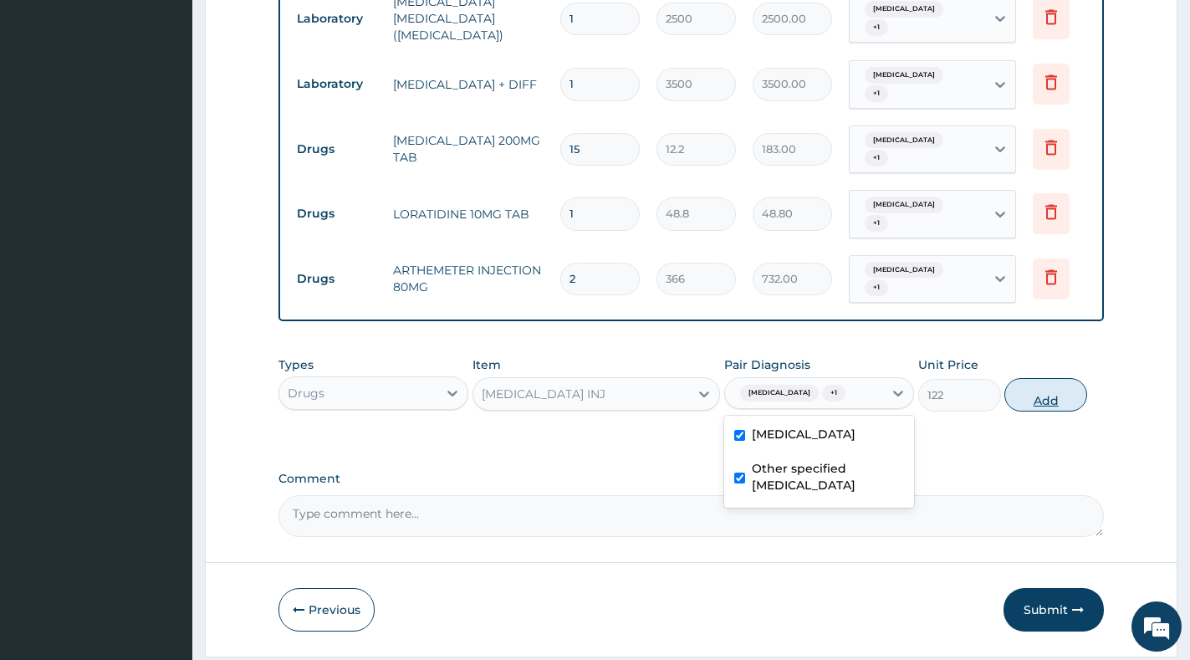
click at [1038, 407] on button "Add" at bounding box center [1045, 394] width 83 height 33
type input "0"
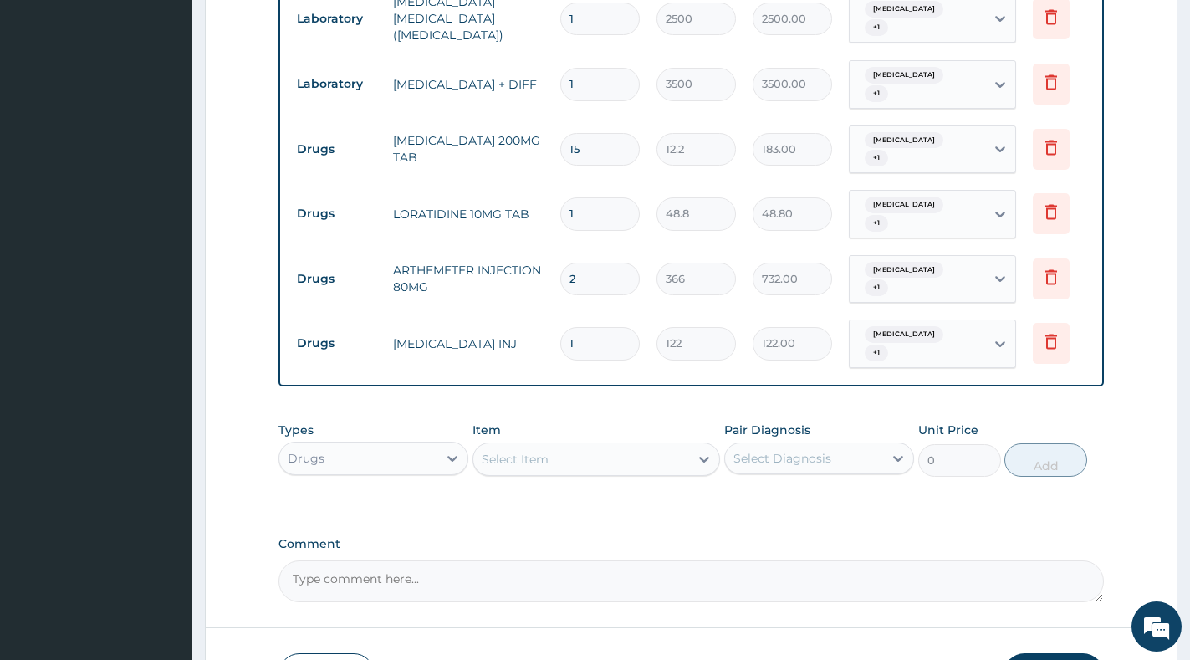
click at [615, 472] on div "Select Item" at bounding box center [581, 459] width 216 height 27
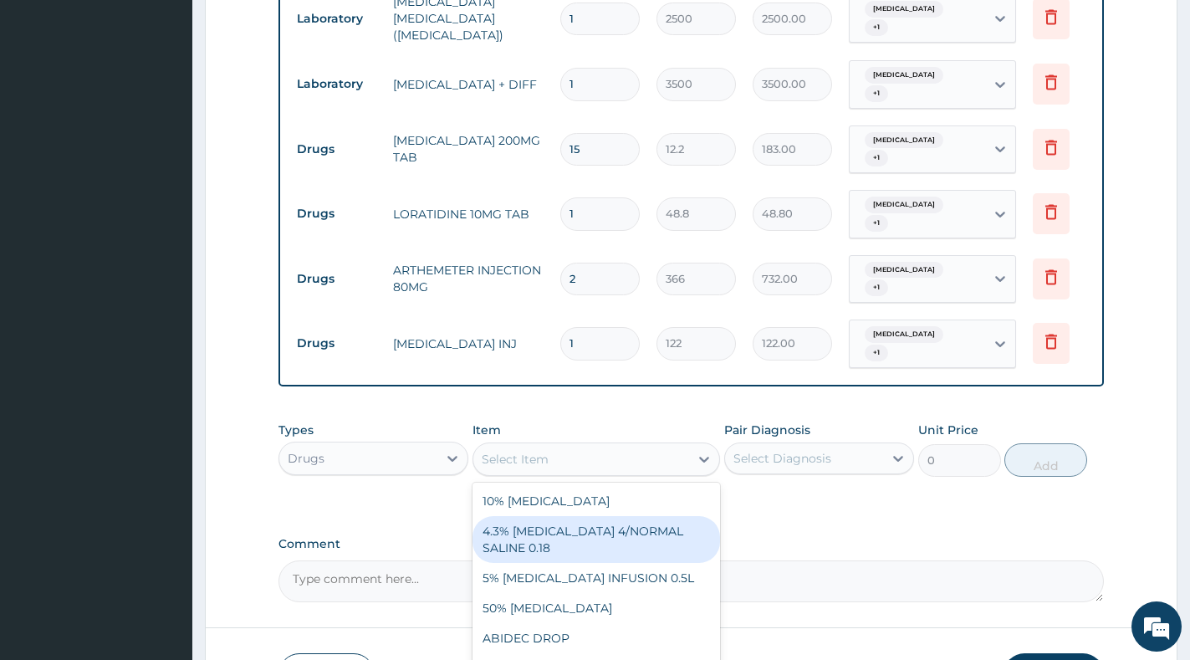
paste input "ARTEMETHER"
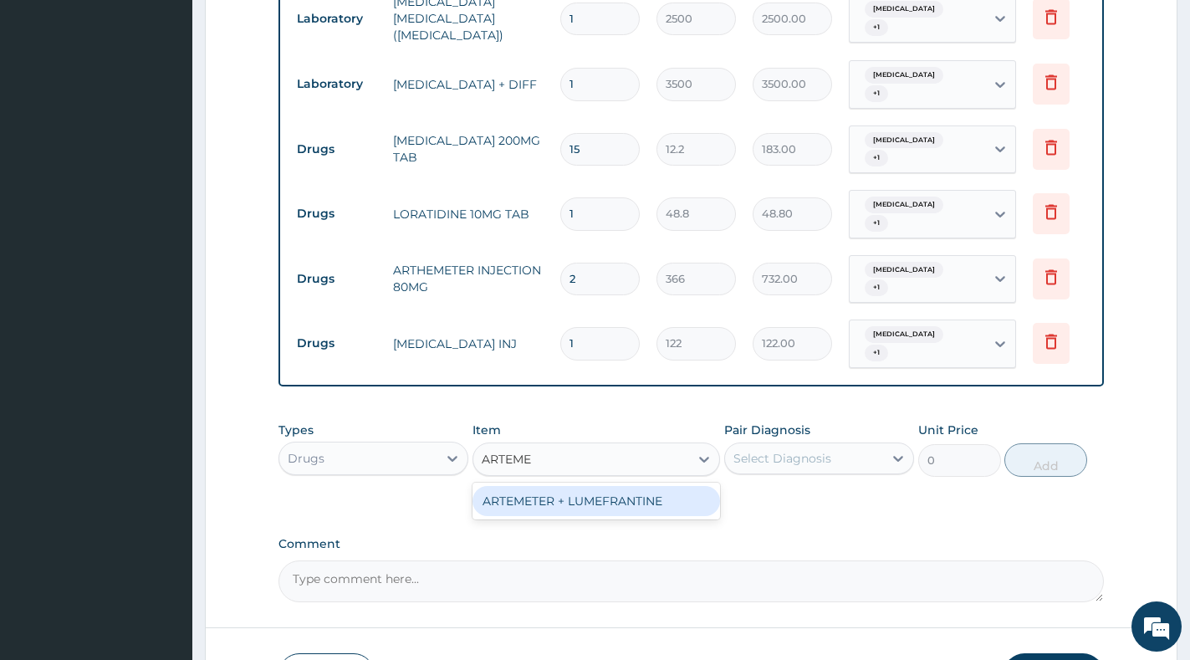
type input "ARTEM"
click at [635, 506] on div "ARTEMETER + LUMEFRANTINE" at bounding box center [596, 501] width 248 height 30
type input "1464"
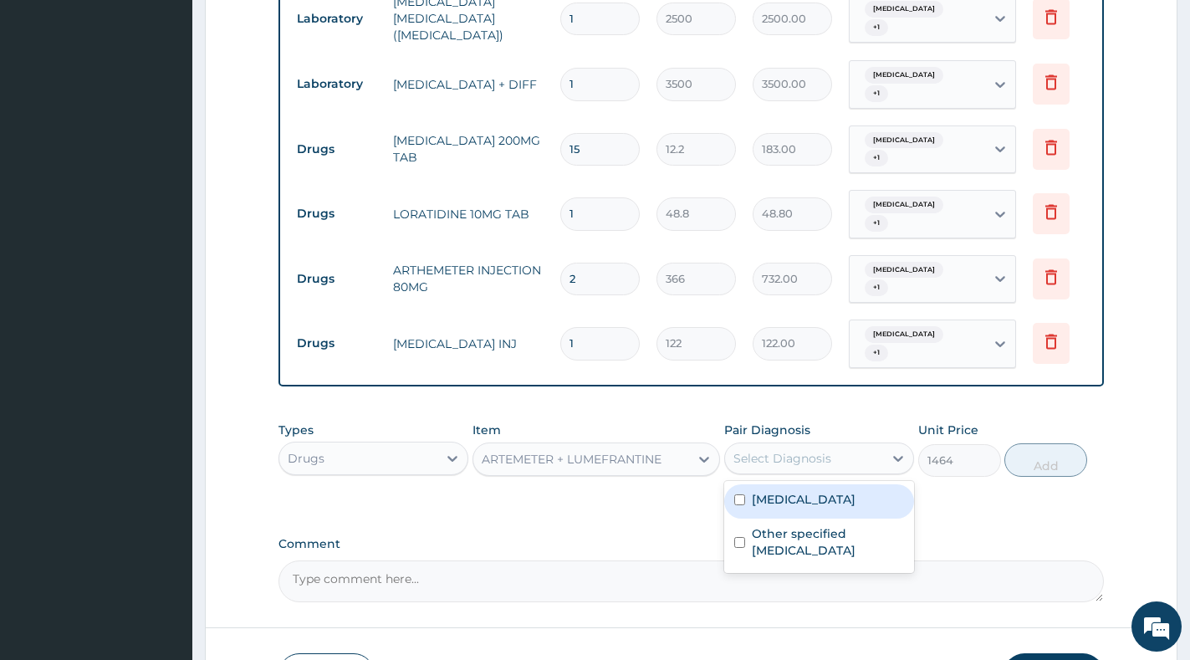
click at [870, 462] on div "Select Diagnosis" at bounding box center [804, 458] width 158 height 27
click at [843, 508] on label "Malaria, unspecified" at bounding box center [804, 499] width 104 height 17
checkbox input "true"
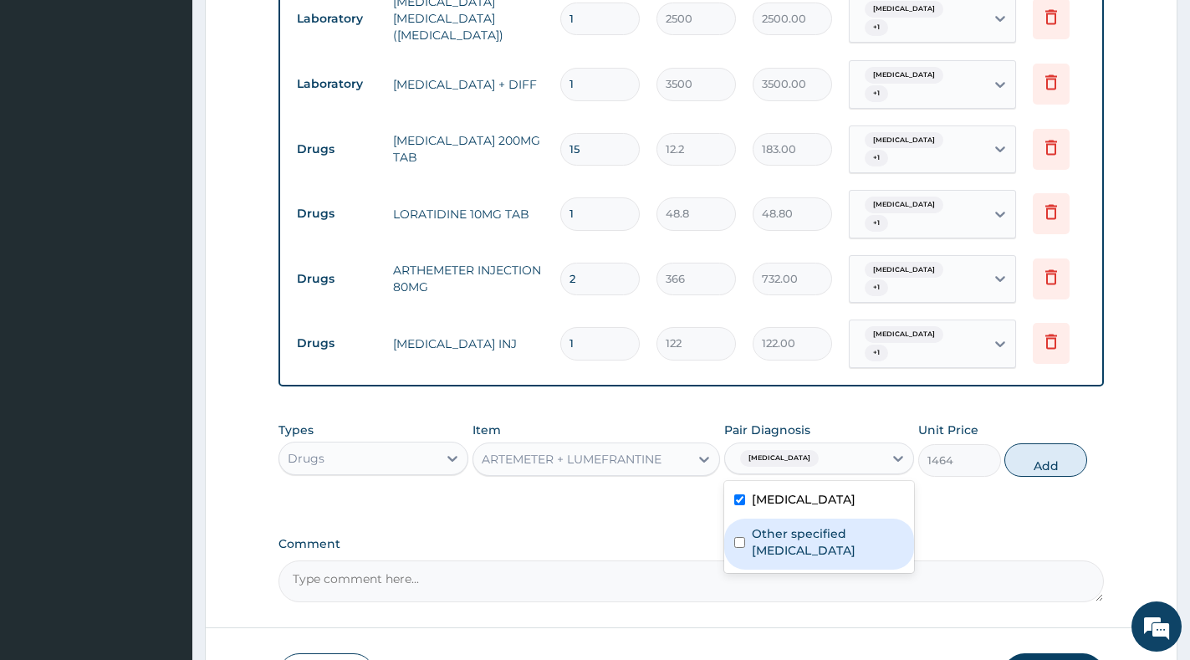
click at [817, 551] on label "Other specified pneumonia" at bounding box center [828, 541] width 152 height 33
checkbox input "true"
click at [1050, 477] on button "Add" at bounding box center [1045, 459] width 83 height 33
type input "0"
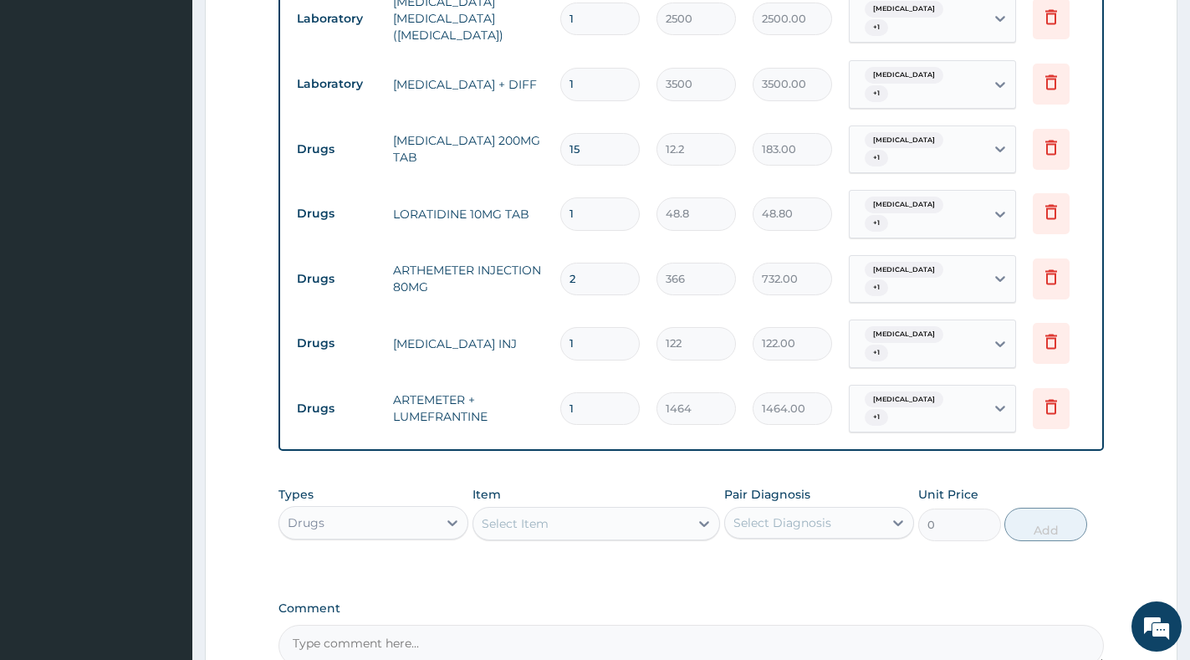
type input "0"
type input "0.00"
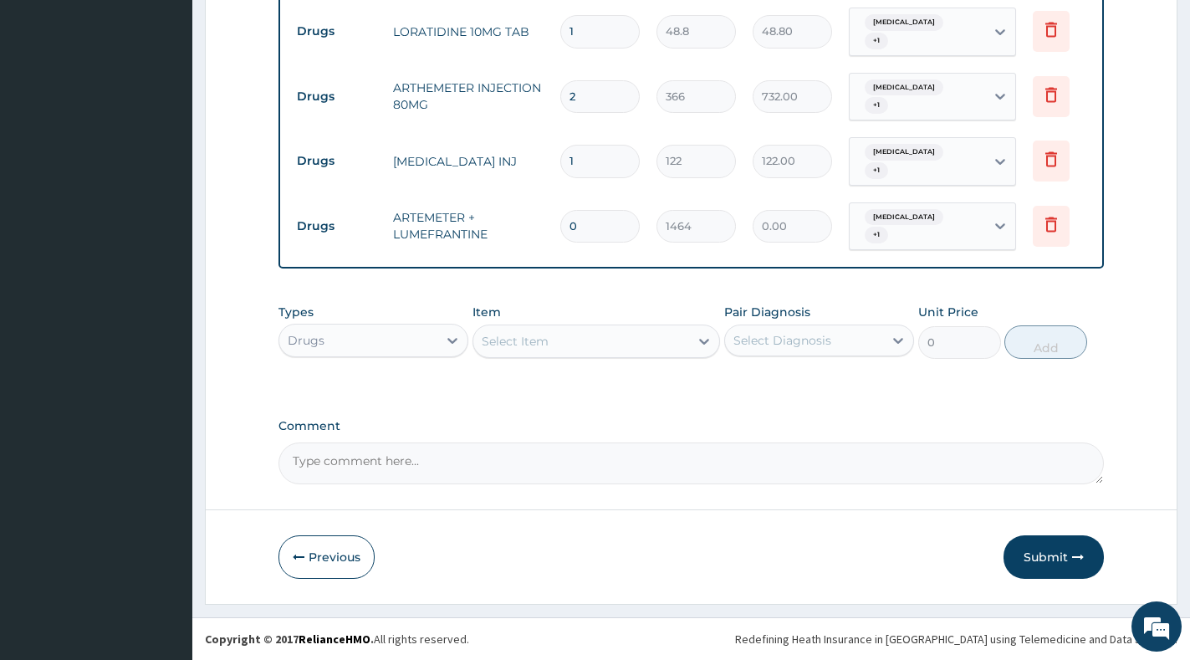
scroll to position [942, 0]
type input "1"
type input "1464.00"
click at [1044, 564] on button "Submit" at bounding box center [1053, 556] width 100 height 43
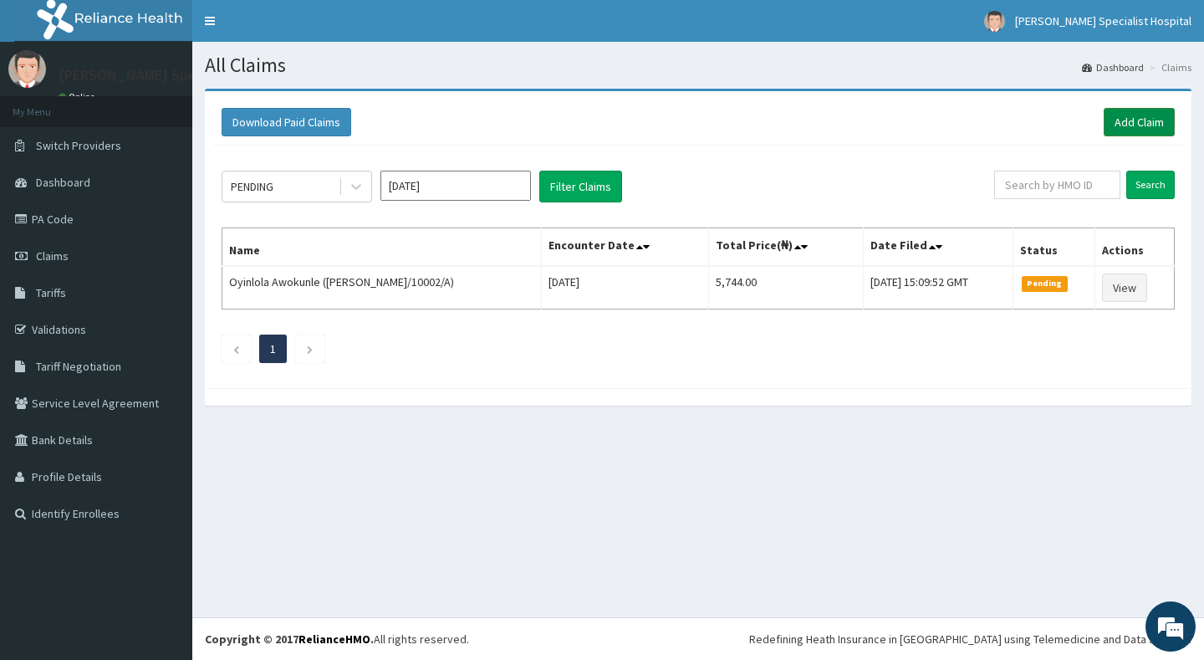
click at [1129, 130] on link "Add Claim" at bounding box center [1139, 122] width 71 height 28
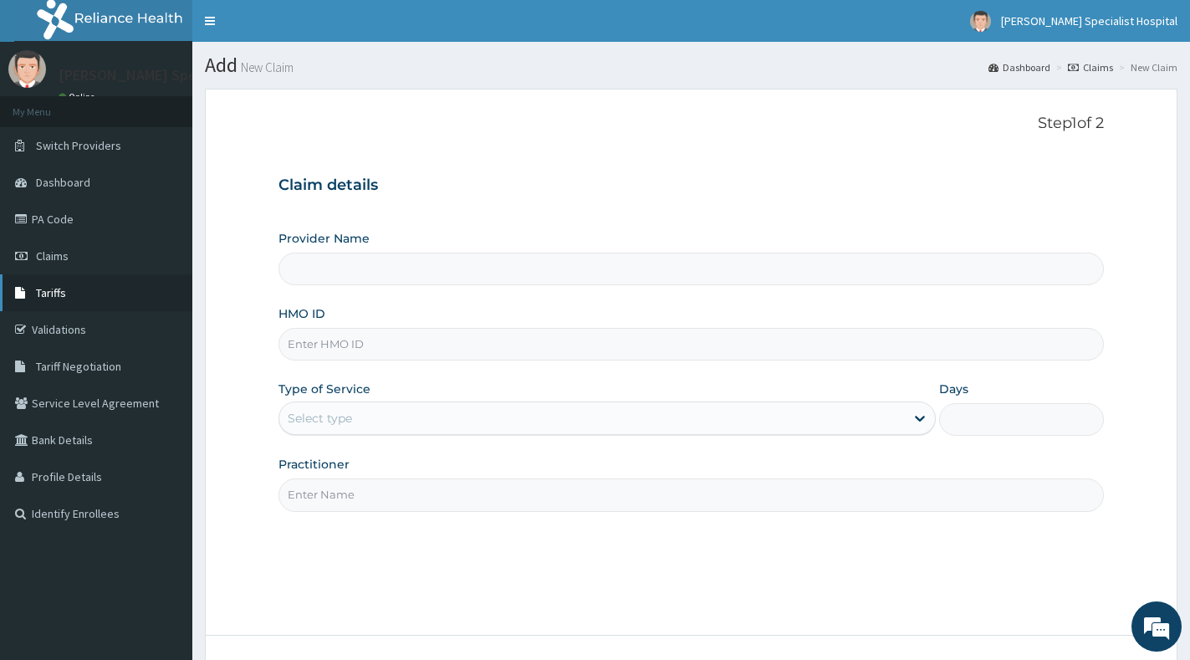
click at [42, 288] on span "Tariffs" at bounding box center [51, 292] width 30 height 15
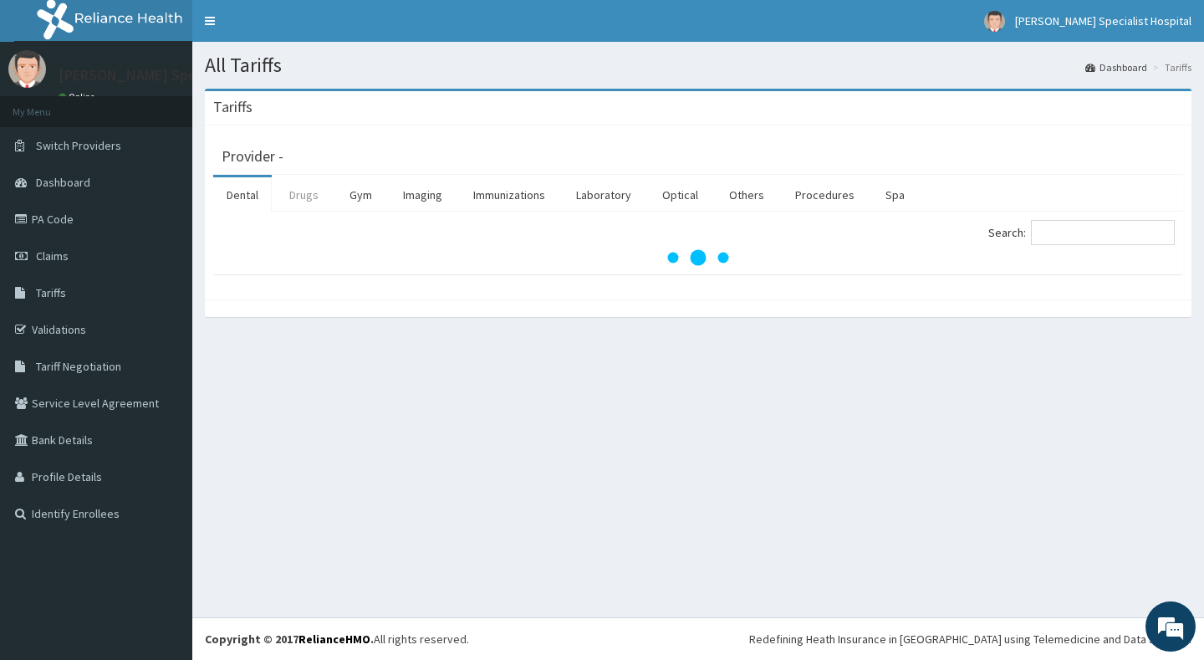
click at [317, 198] on link "Drugs" at bounding box center [304, 194] width 56 height 35
click at [1089, 232] on input "Search:" at bounding box center [1103, 232] width 144 height 25
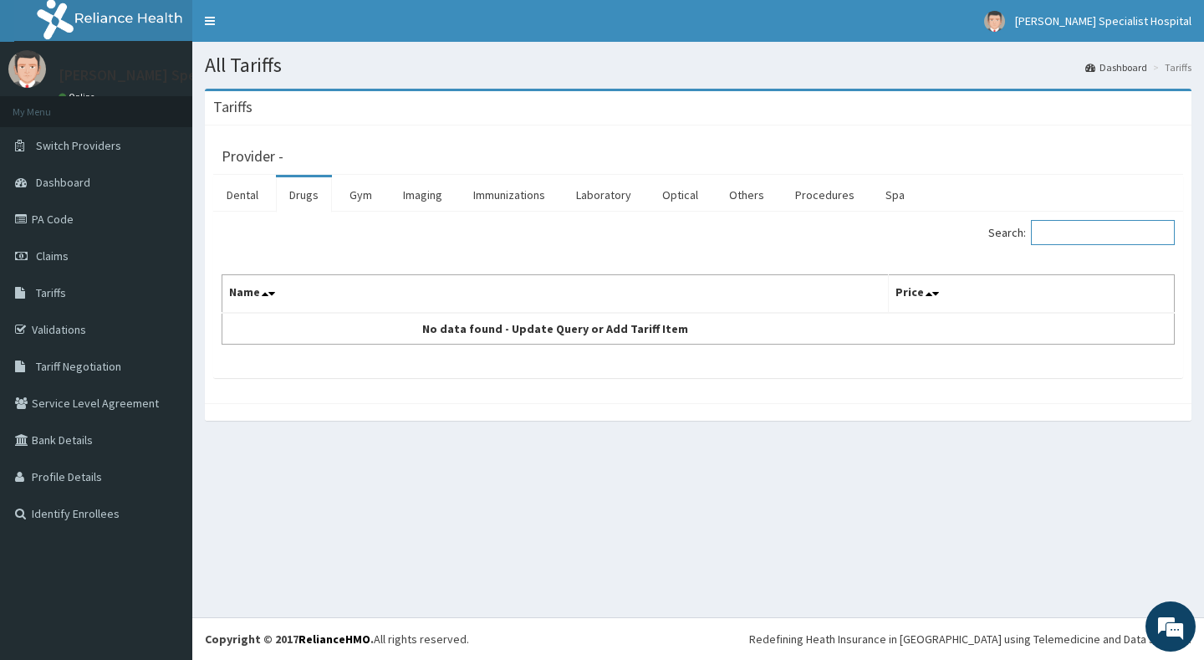
paste input "CHLORPHENIRAMINE"
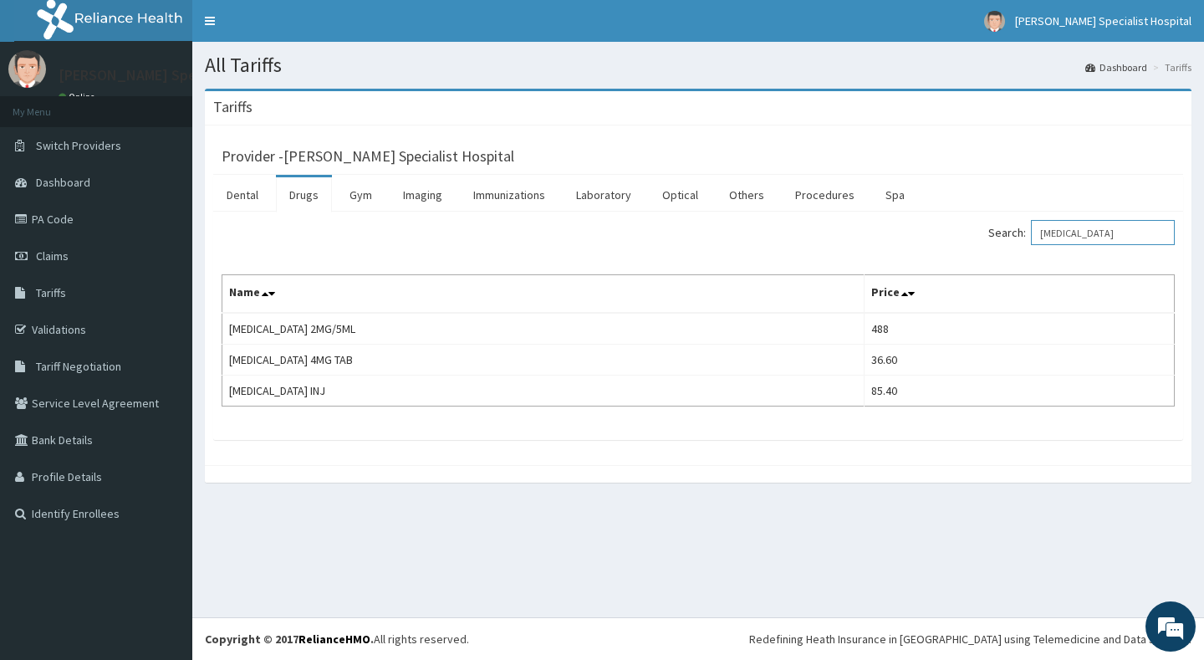
paste input "PIRITON"
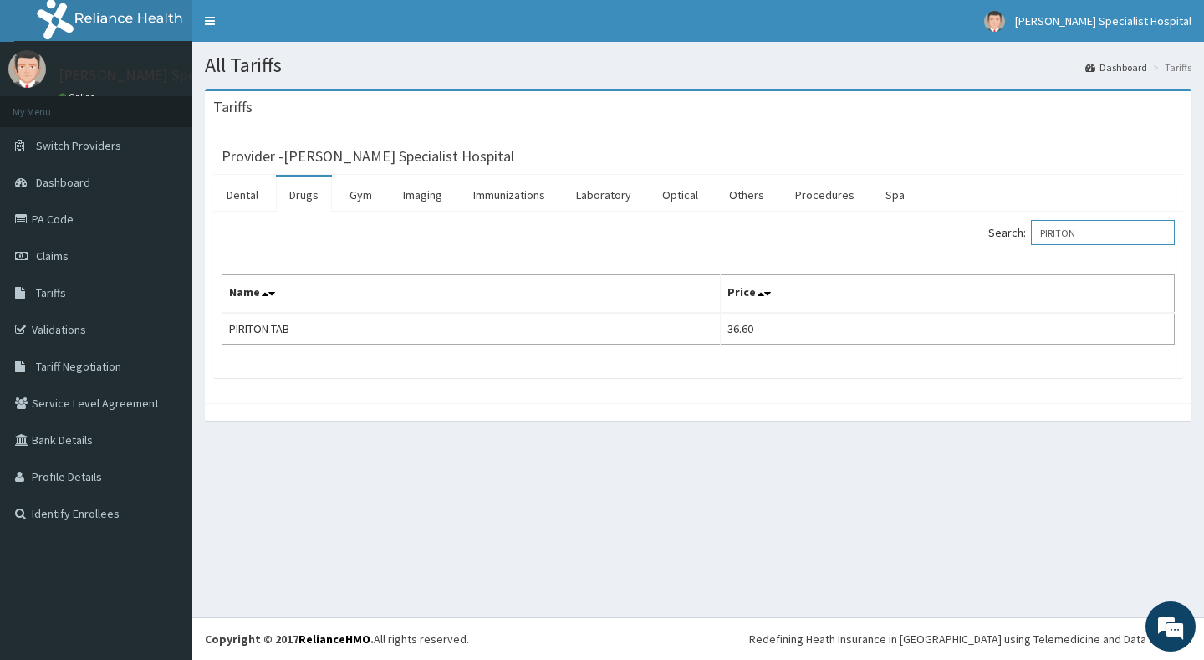
click at [1112, 230] on input "PIRITON" at bounding box center [1103, 232] width 144 height 25
paste input "CHLORPHENIRAMINE"
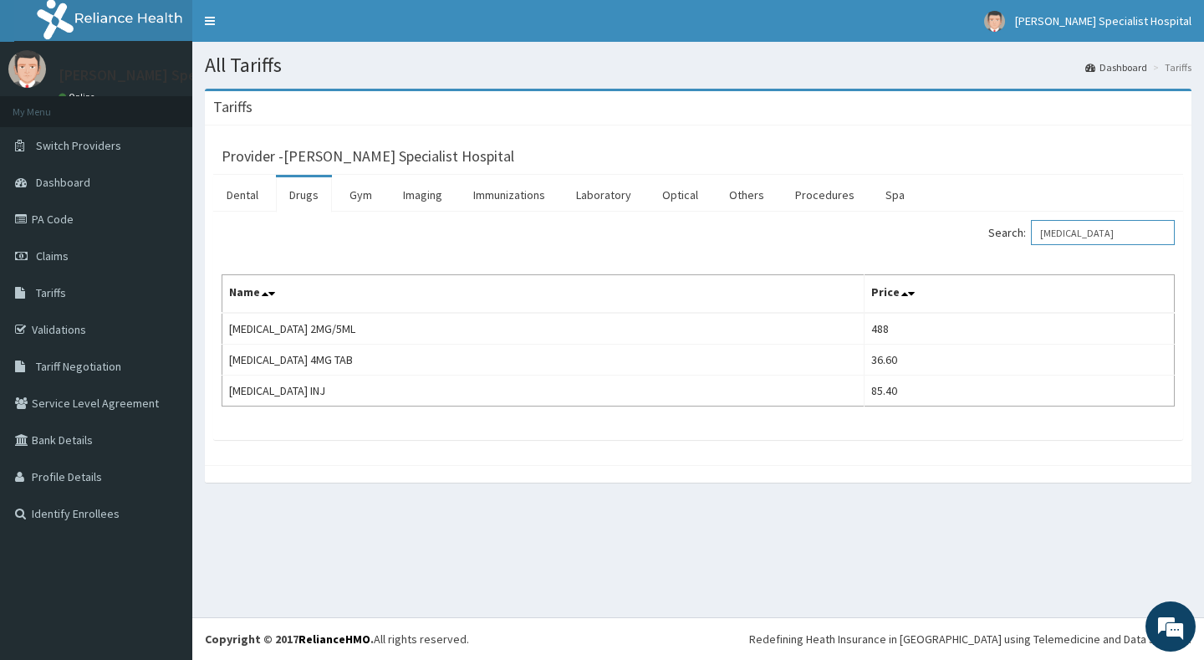
type input "CHLORPHENIRAMINE"
click at [94, 265] on link "Claims" at bounding box center [96, 255] width 192 height 37
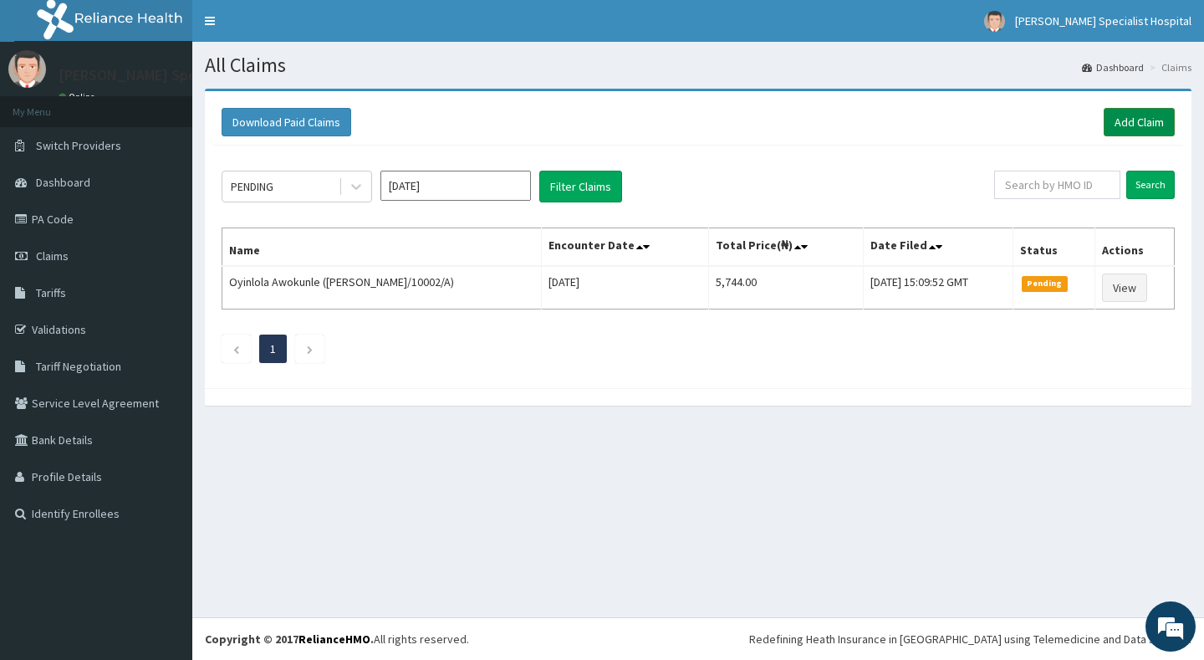
click at [1130, 115] on link "Add Claim" at bounding box center [1139, 122] width 71 height 28
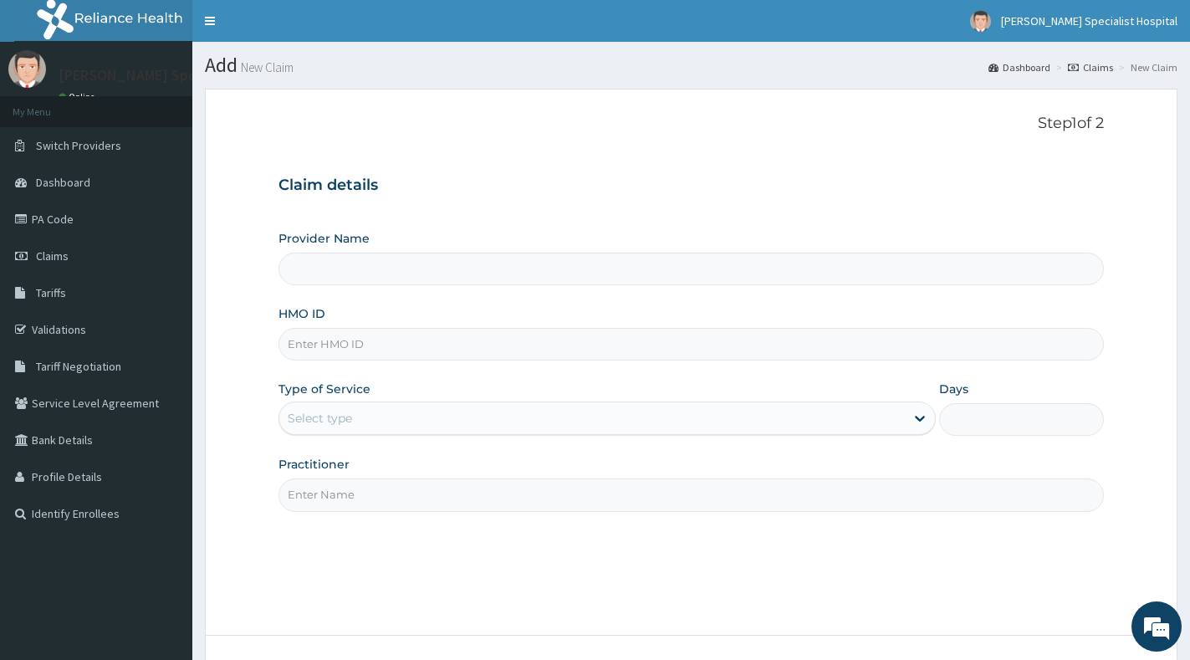
click at [568, 345] on input "HMO ID" at bounding box center [690, 344] width 825 height 33
paste input "BOF/10118/B"
type input "BOF/10118/B"
type input "[PERSON_NAME] Specialist Hospital"
type input "BOF/10118/B"
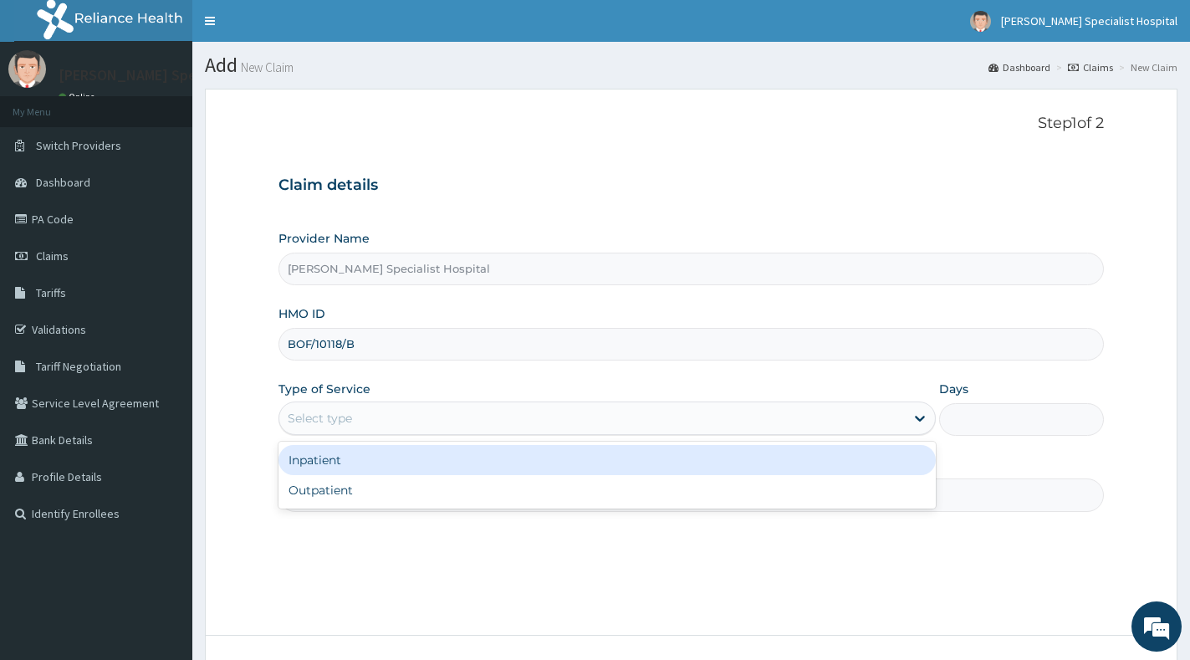
click at [543, 415] on div "Select type" at bounding box center [591, 418] width 625 height 27
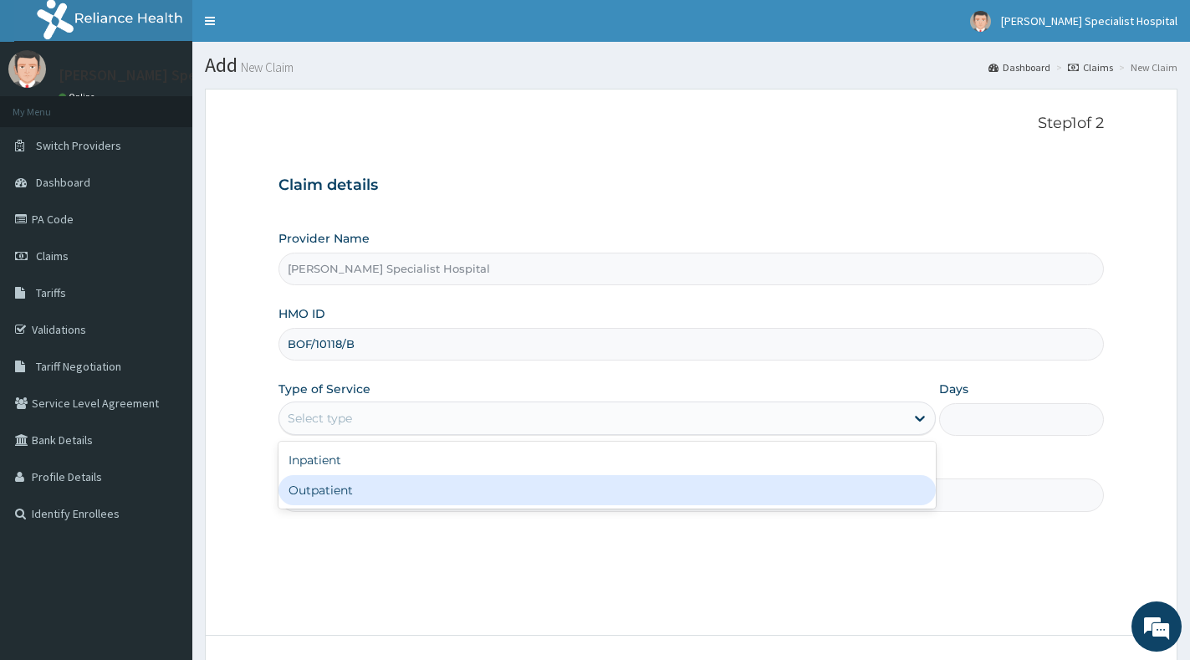
click at [523, 492] on div "Outpatient" at bounding box center [606, 490] width 657 height 30
type input "1"
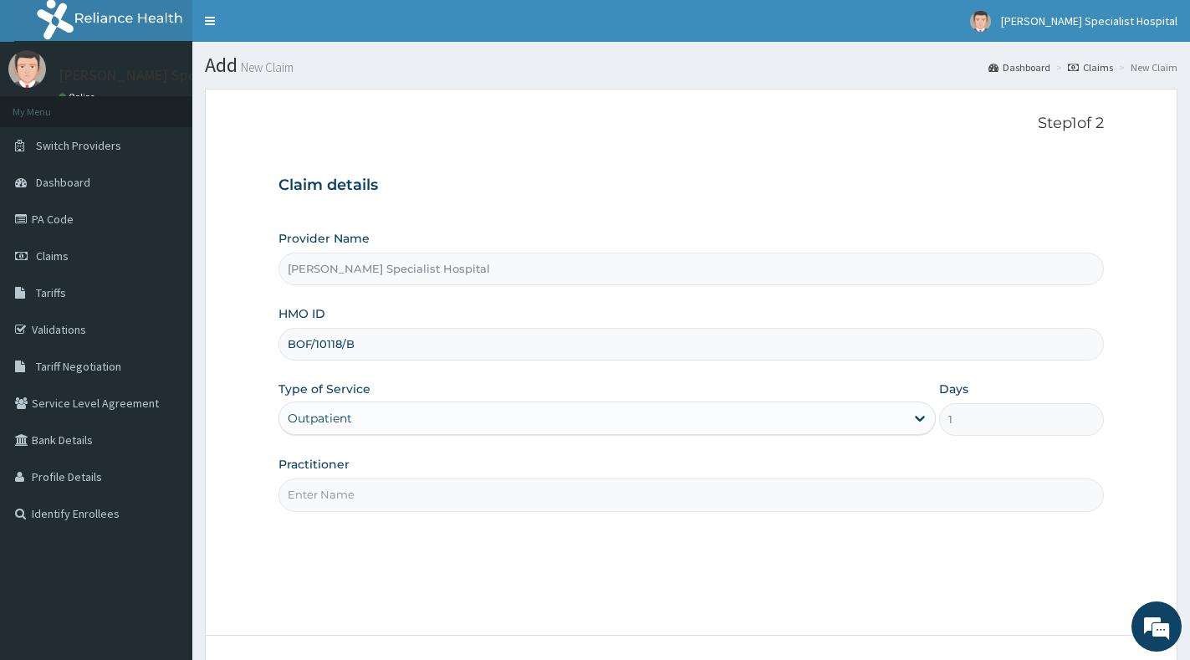
click at [523, 491] on input "Practitioner" at bounding box center [690, 494] width 825 height 33
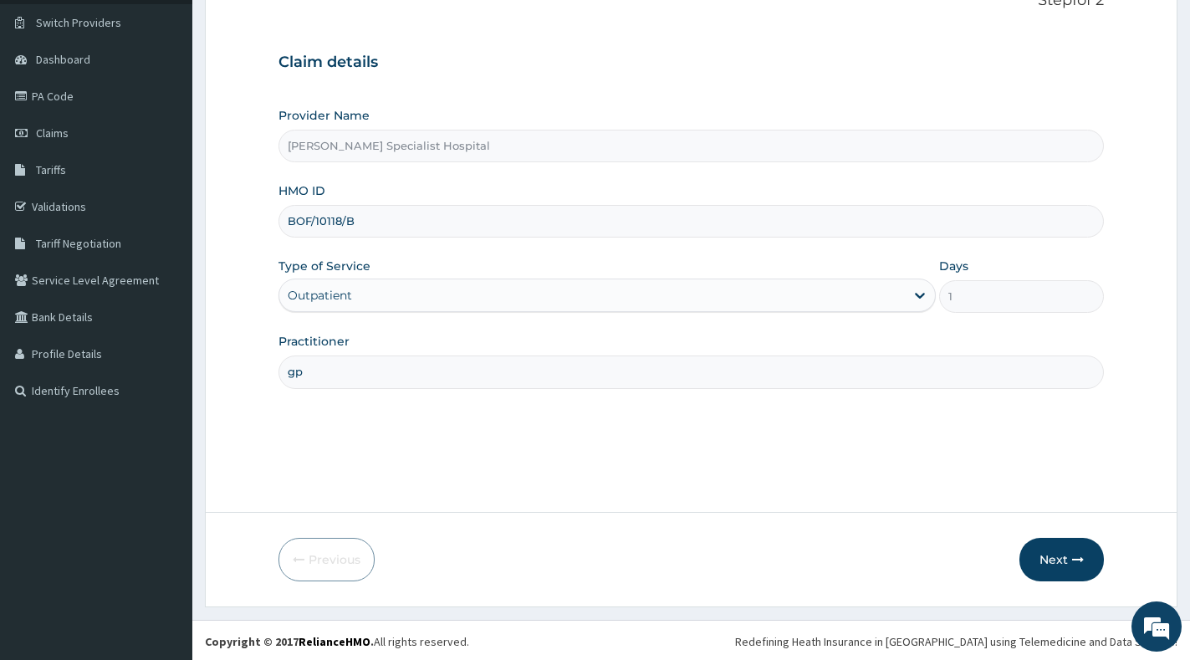
scroll to position [125, 0]
type input "gp"
click at [1073, 557] on icon "button" at bounding box center [1078, 557] width 12 height 12
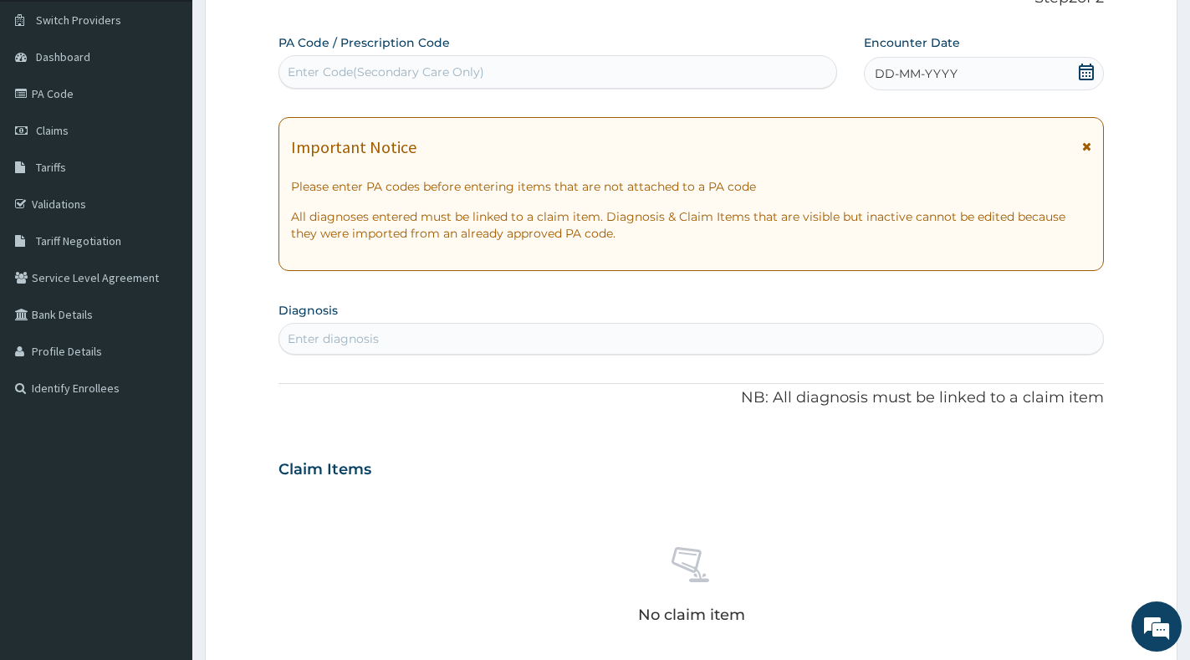
click at [1085, 74] on icon at bounding box center [1086, 72] width 17 height 17
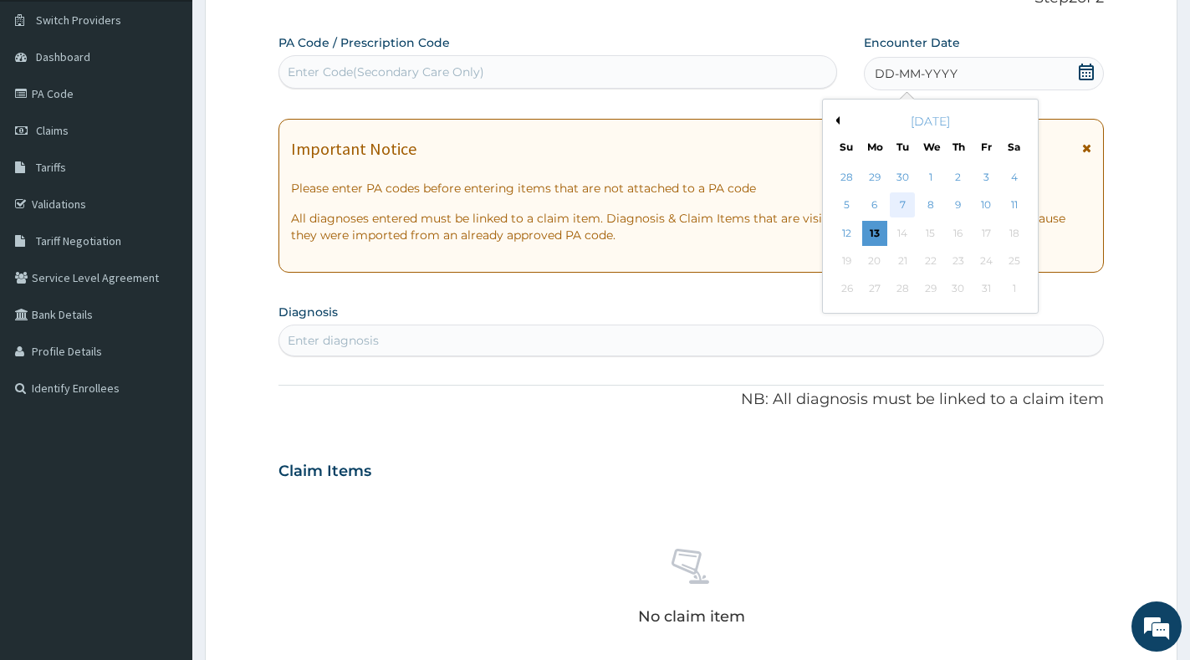
scroll to position [0, 0]
click at [850, 230] on div "12" at bounding box center [847, 233] width 25 height 25
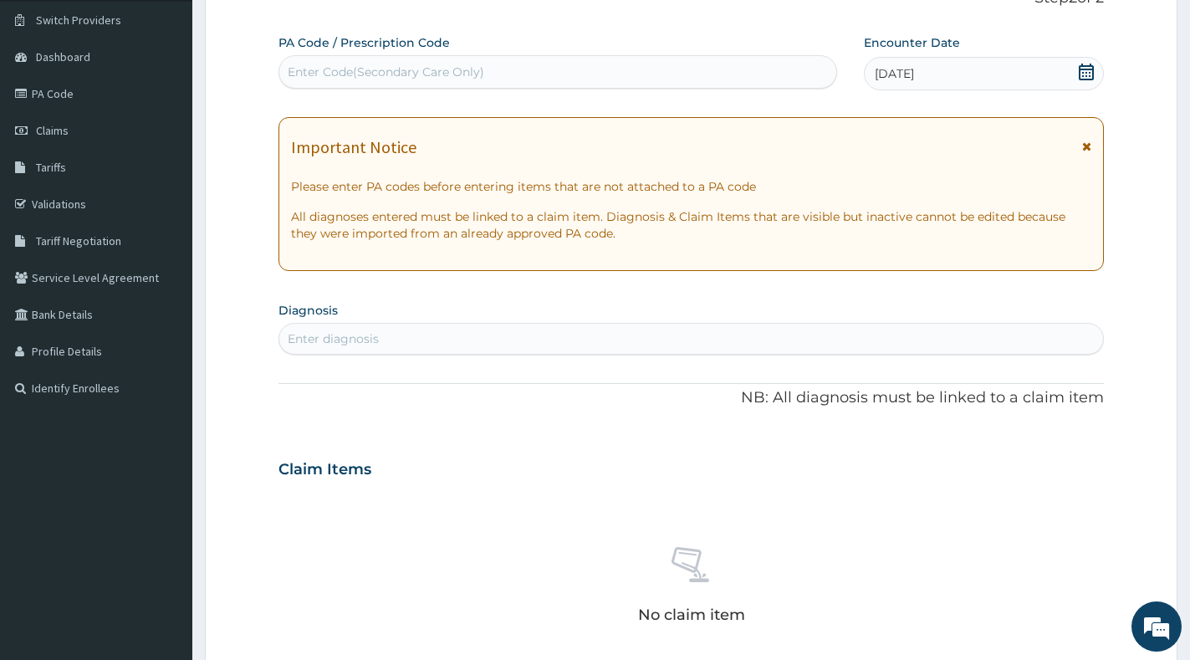
click at [532, 335] on div "Enter diagnosis" at bounding box center [691, 338] width 824 height 27
type input "malaria"
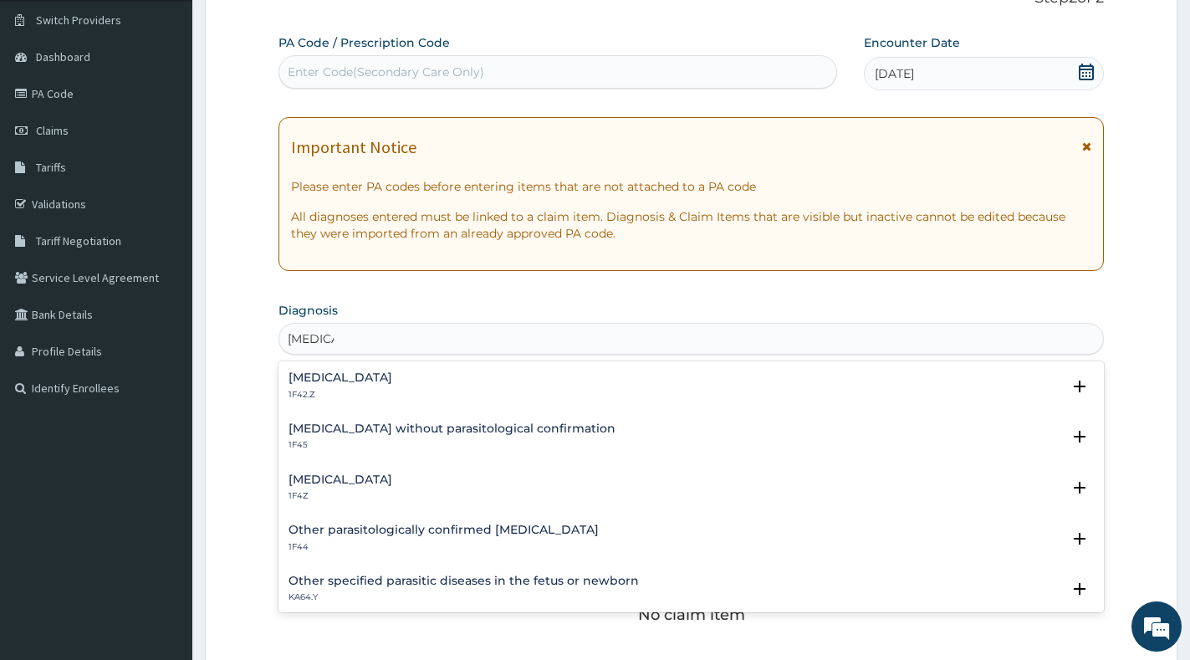
click at [370, 487] on div "Malaria, unspecified 1F4Z" at bounding box center [340, 487] width 104 height 29
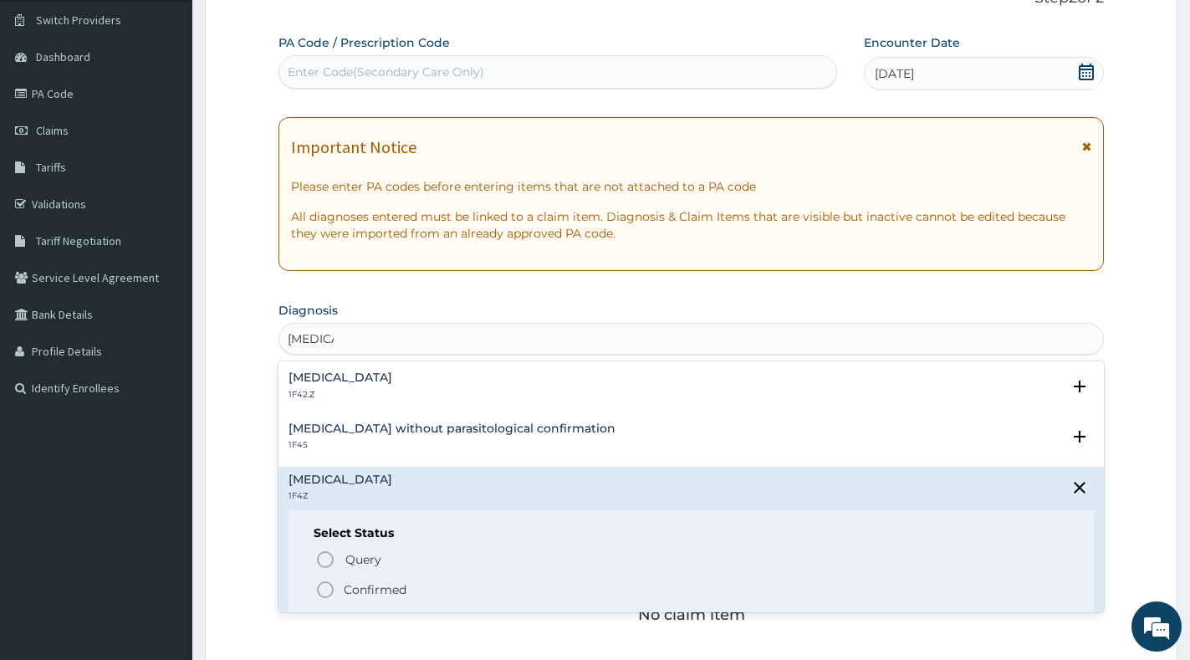
click at [363, 599] on div "Select Status Query Query covers suspected (?), Keep in view (kiv), Ruled out (…" at bounding box center [690, 563] width 805 height 106
click at [363, 592] on p "Confirmed" at bounding box center [375, 589] width 63 height 17
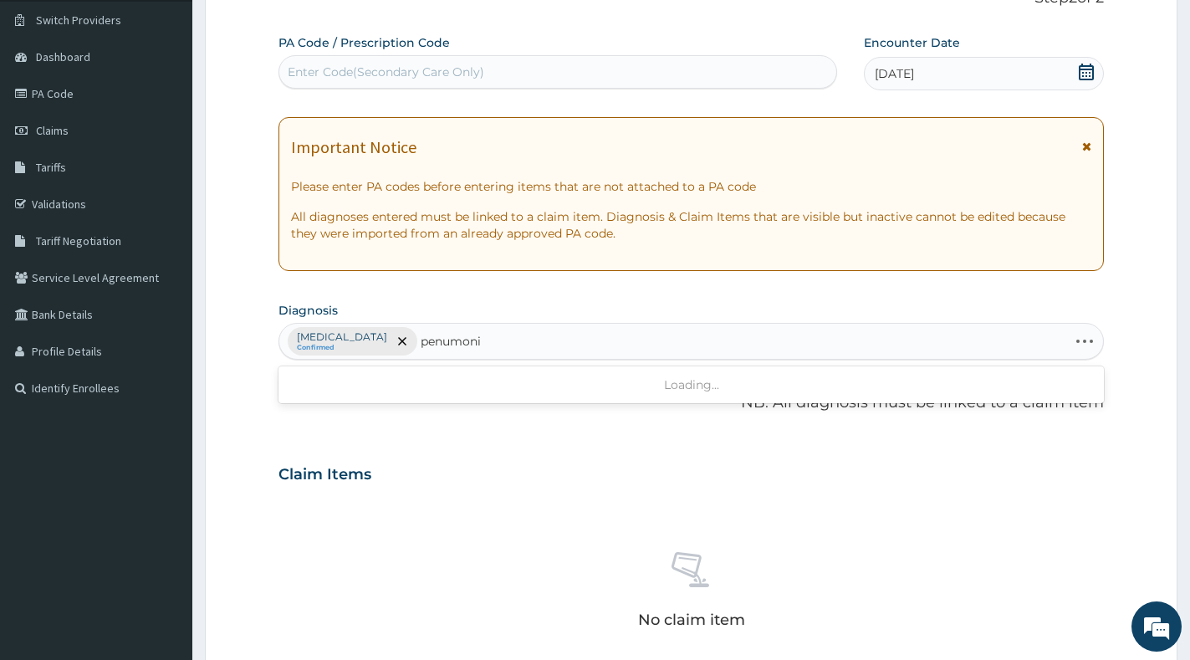
type input "penumonia"
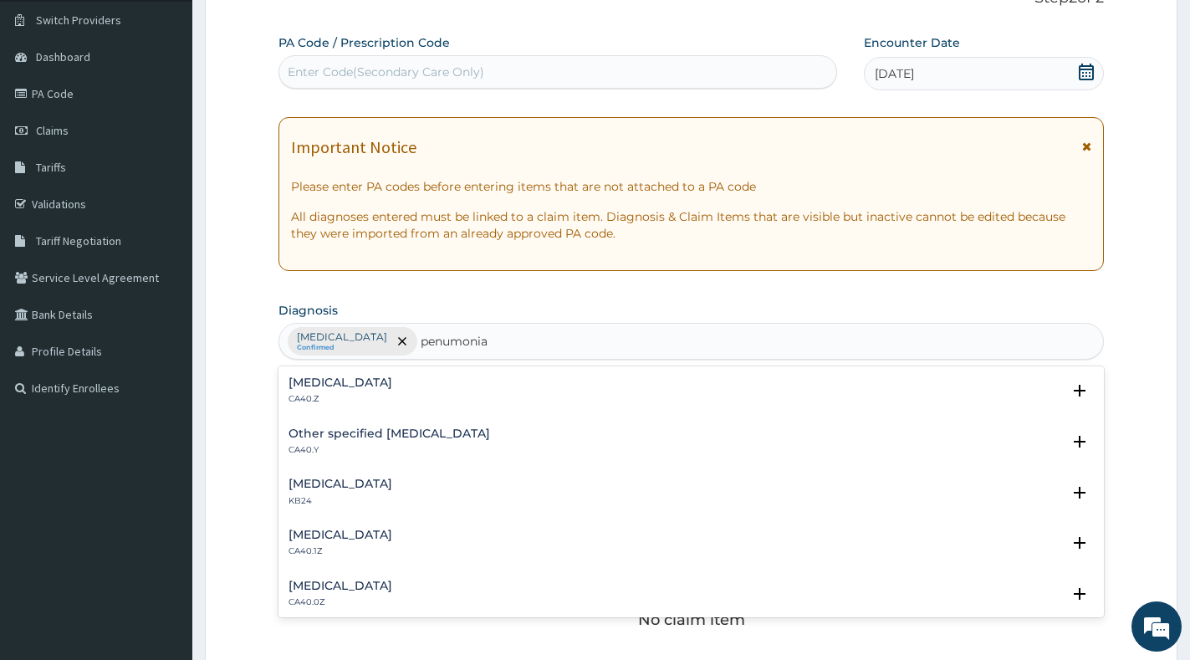
click at [460, 437] on div "Other specified pneumonia CA40.Y" at bounding box center [690, 441] width 805 height 29
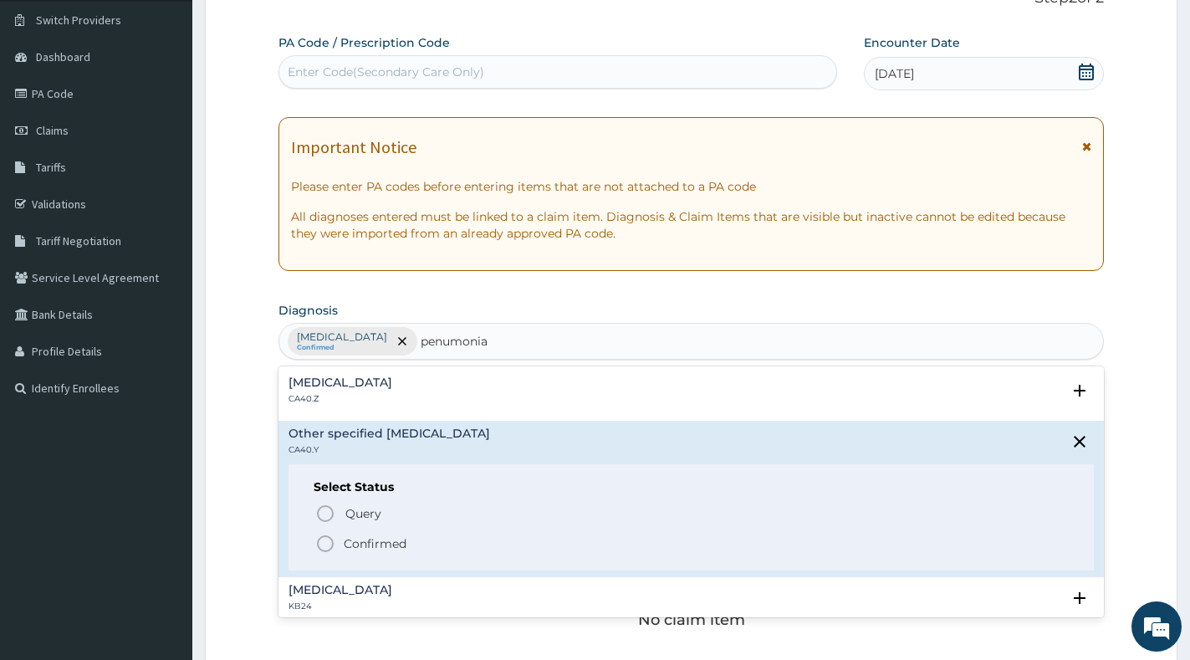
click at [397, 539] on p "Confirmed" at bounding box center [375, 543] width 63 height 17
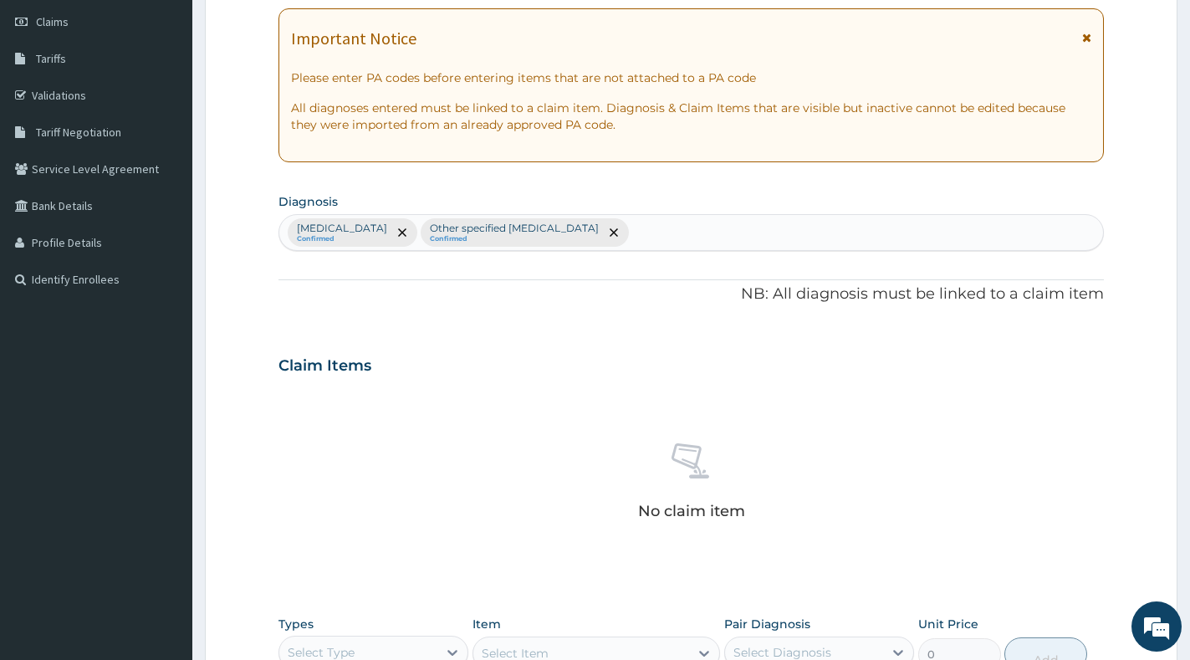
scroll to position [544, 0]
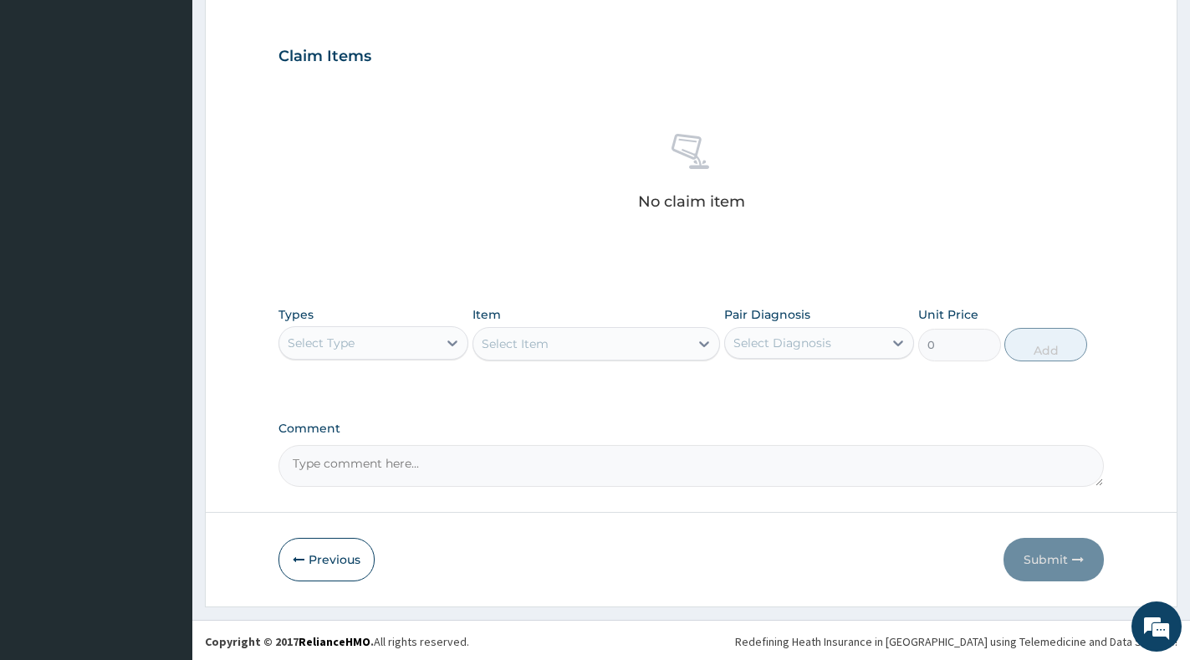
click at [436, 346] on div "Select Type" at bounding box center [358, 342] width 158 height 27
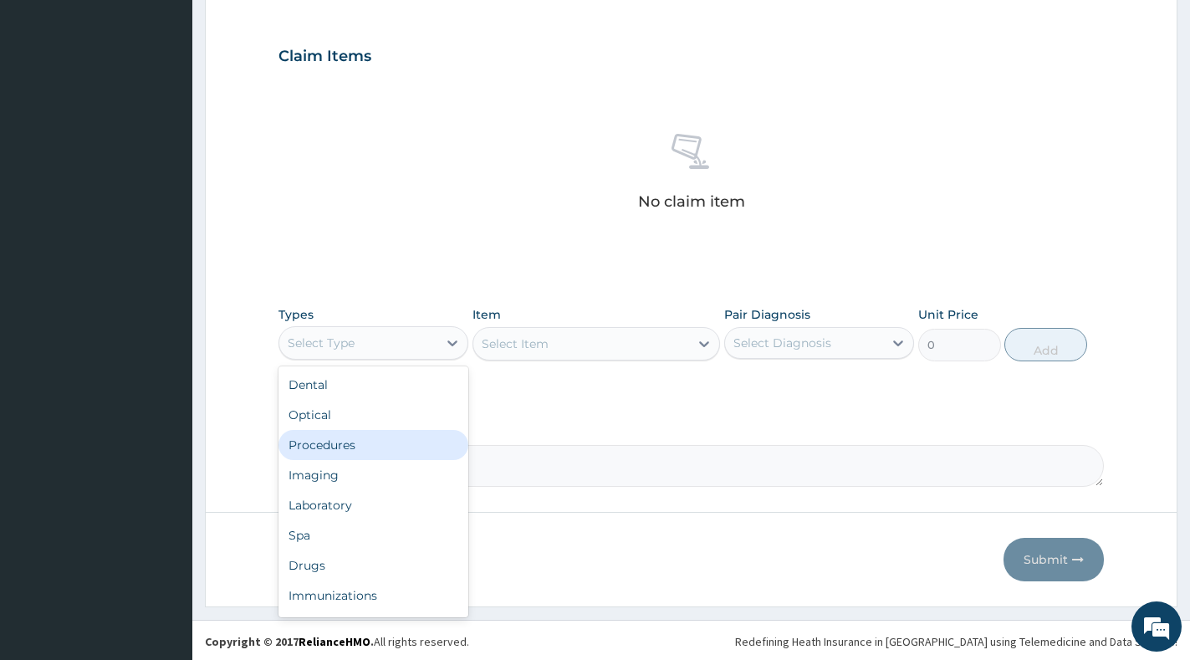
drag, startPoint x: 396, startPoint y: 442, endPoint x: 415, endPoint y: 436, distance: 19.3
click at [396, 442] on div "Procedures" at bounding box center [373, 445] width 190 height 30
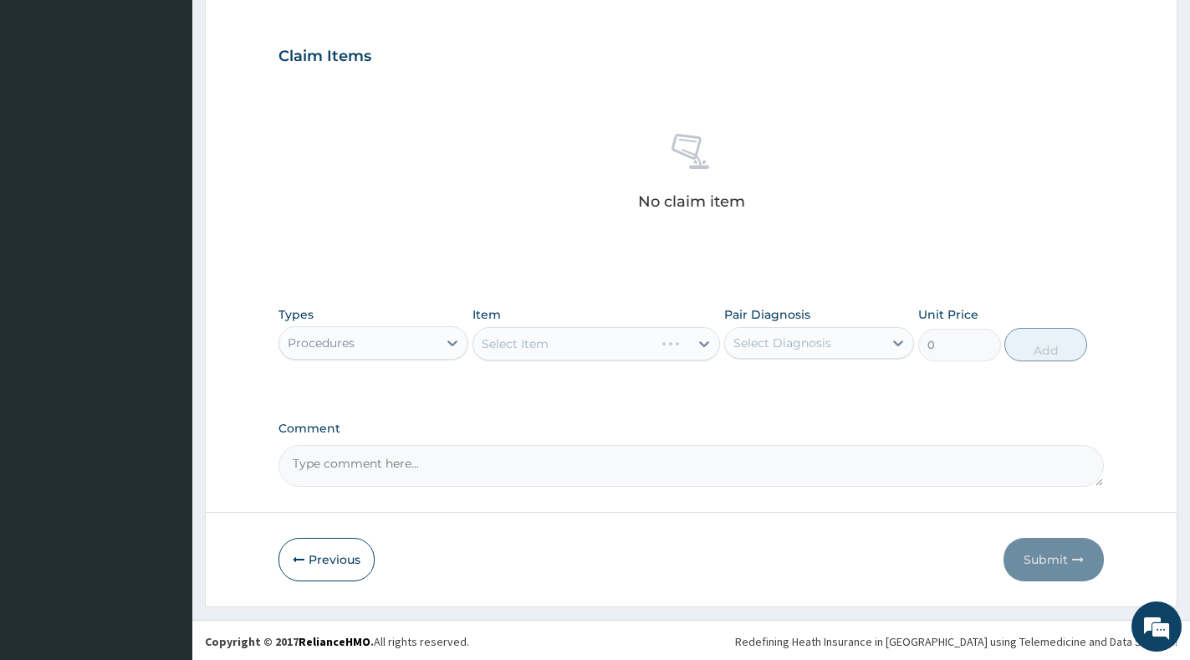
click at [804, 338] on div "Select Diagnosis" at bounding box center [782, 342] width 98 height 17
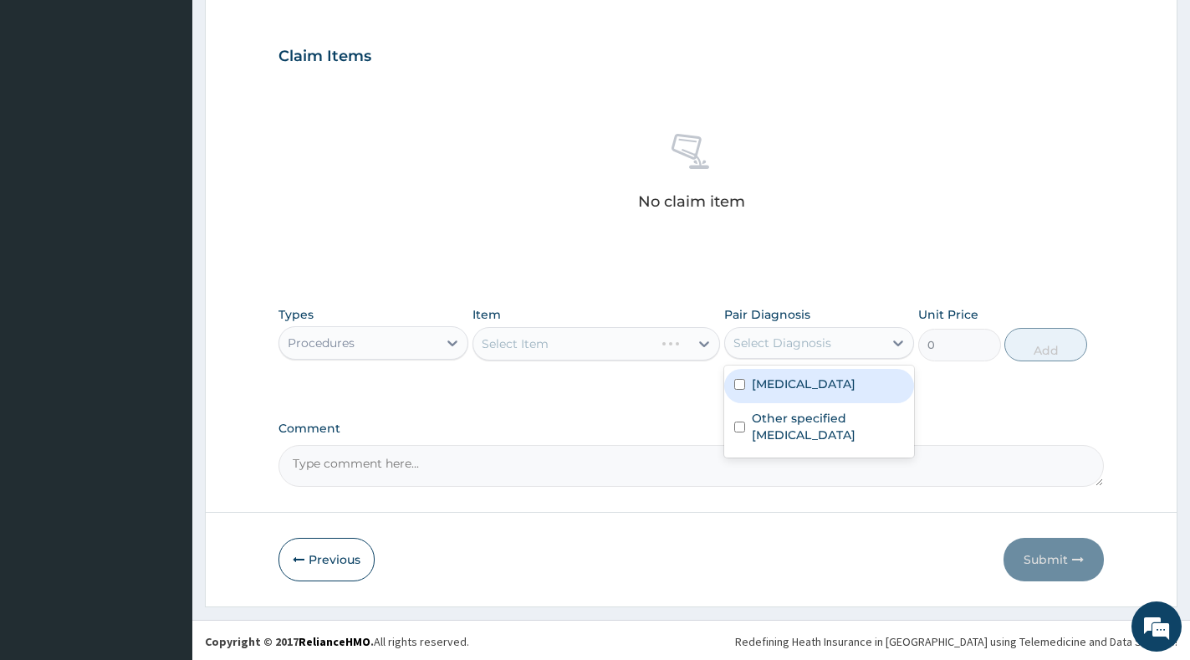
click at [802, 386] on label "[MEDICAL_DATA]" at bounding box center [804, 383] width 104 height 17
checkbox input "true"
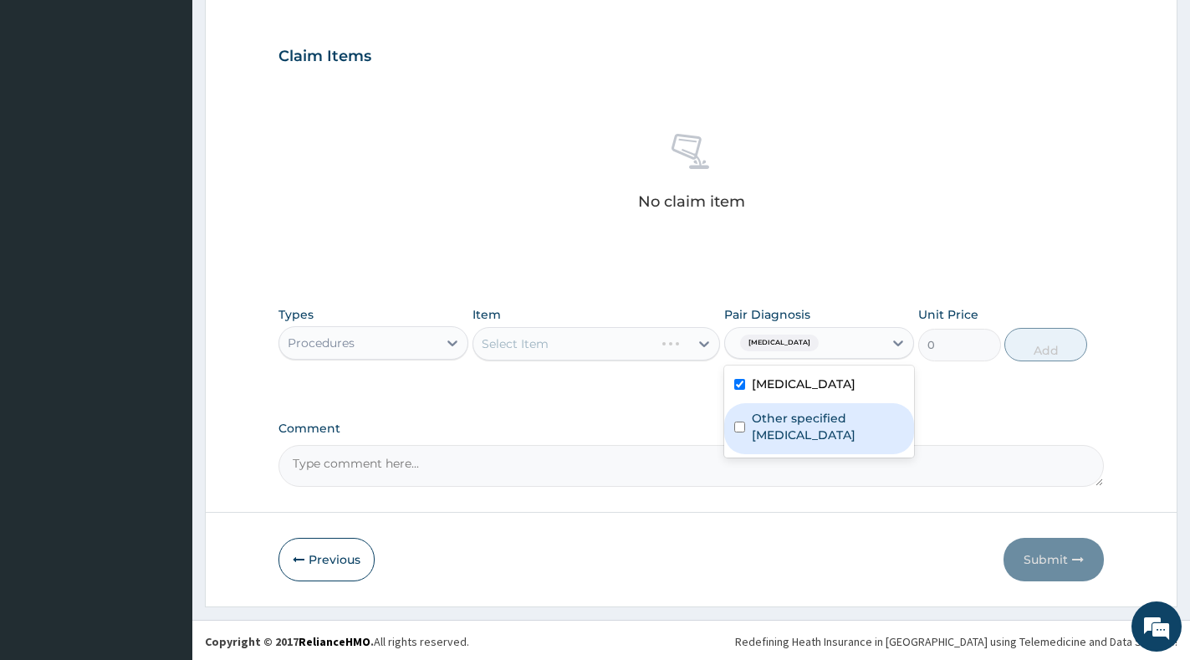
click at [805, 416] on label "Other specified pneumonia" at bounding box center [828, 426] width 152 height 33
checkbox input "true"
click at [701, 353] on div at bounding box center [704, 344] width 30 height 30
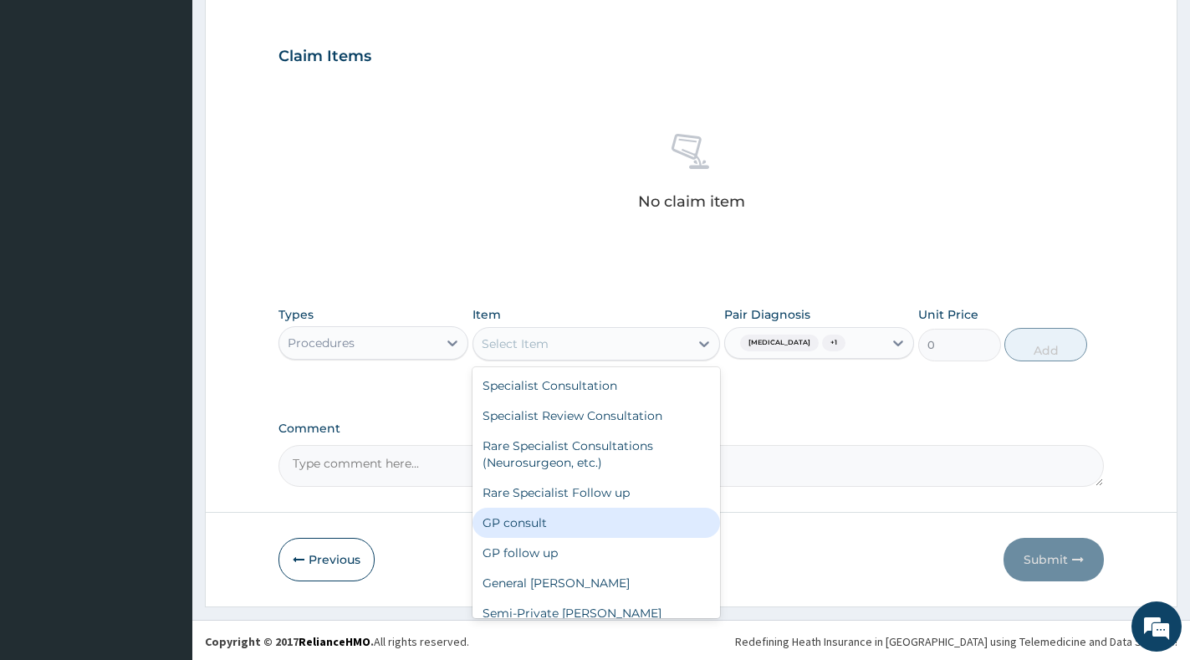
click at [585, 520] on div "GP consult" at bounding box center [596, 523] width 248 height 30
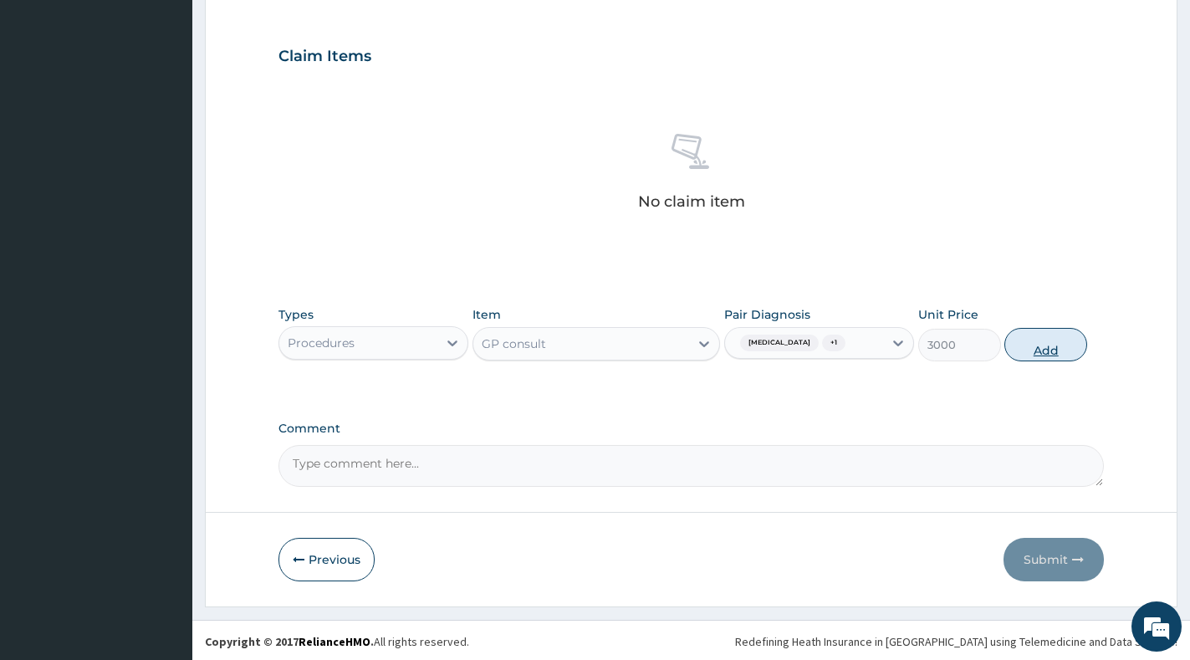
click at [1057, 350] on button "Add" at bounding box center [1045, 344] width 83 height 33
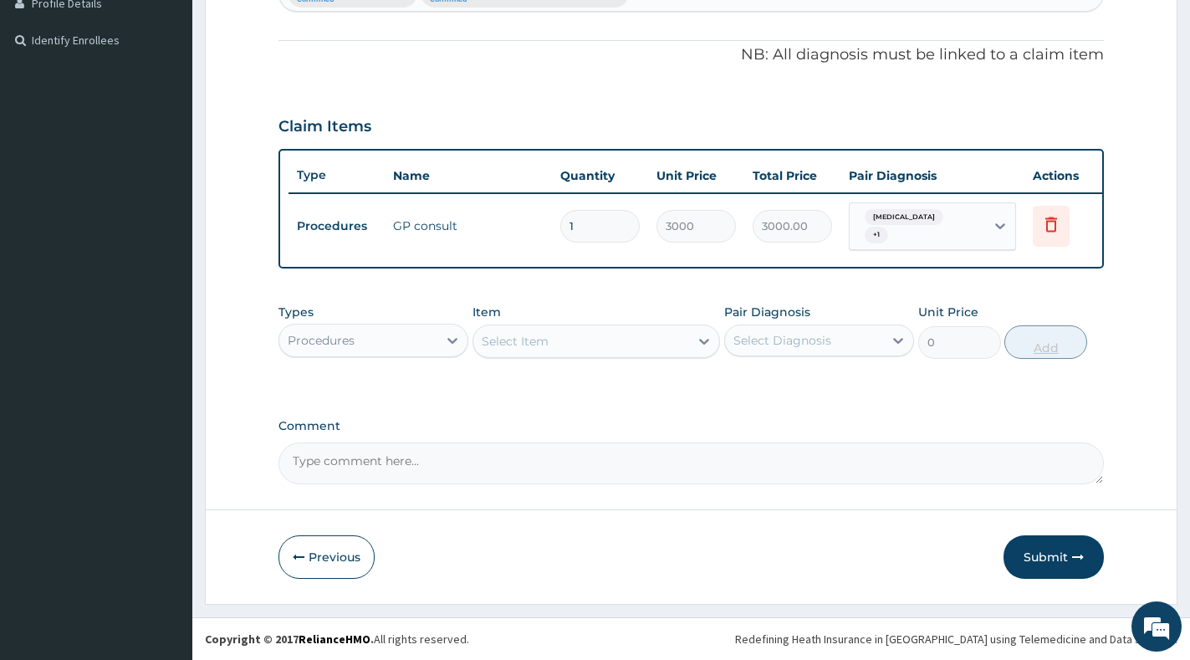
scroll to position [488, 0]
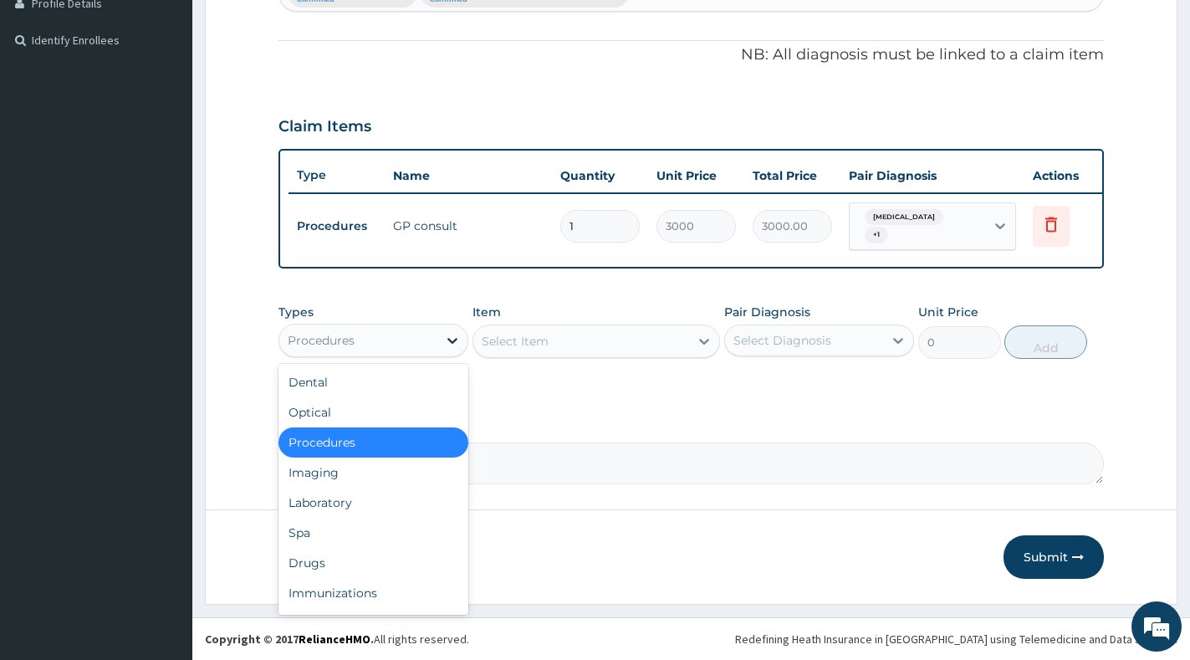
click at [449, 345] on icon at bounding box center [452, 340] width 17 height 17
click at [372, 508] on div "Laboratory" at bounding box center [373, 503] width 190 height 30
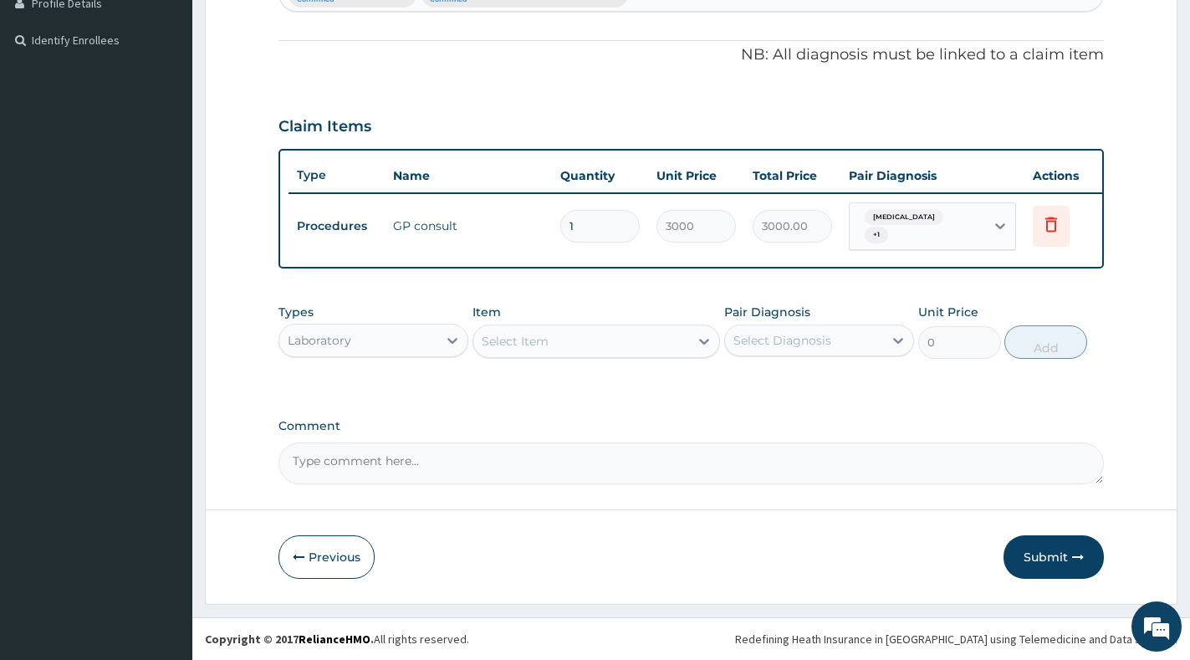
click at [590, 338] on div "Select Item" at bounding box center [581, 341] width 216 height 27
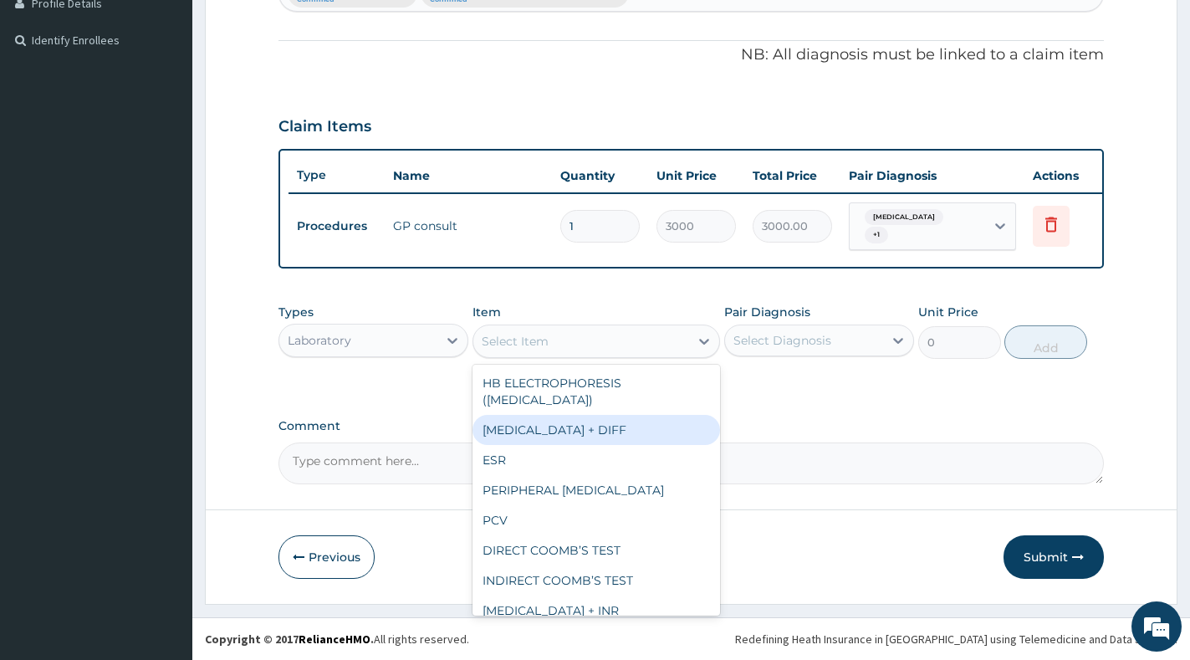
click at [598, 441] on div "[MEDICAL_DATA] + DIFF" at bounding box center [596, 430] width 248 height 30
type input "3500"
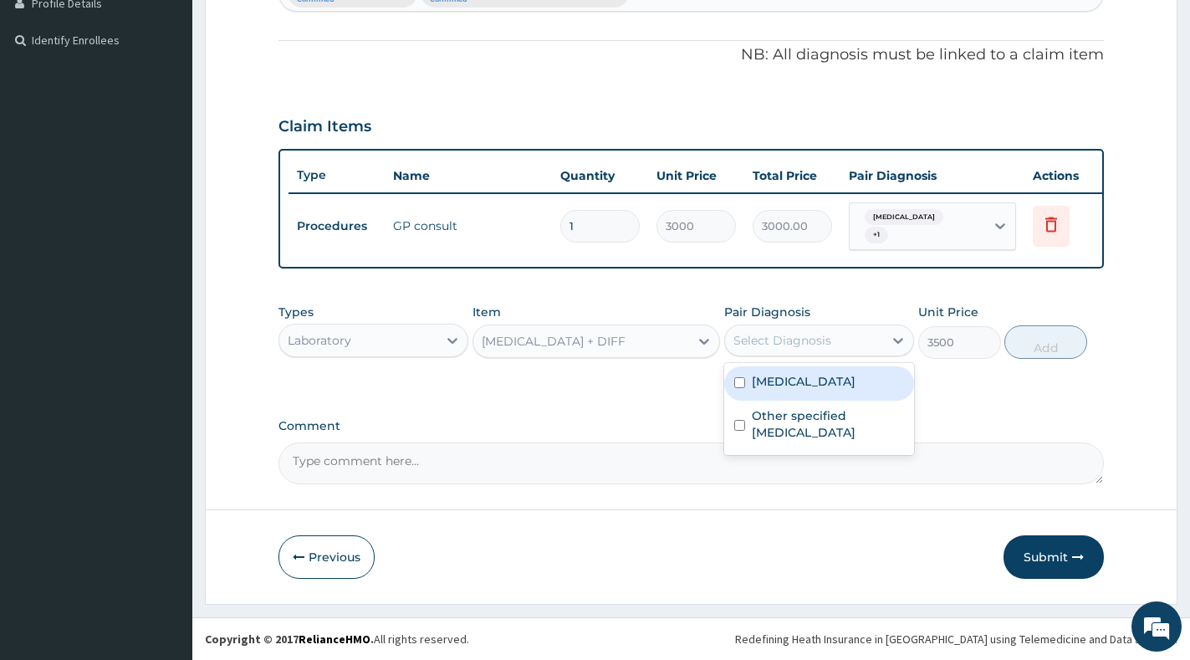
click at [833, 355] on div "Select Diagnosis" at bounding box center [819, 340] width 190 height 32
click at [836, 391] on div "[MEDICAL_DATA]" at bounding box center [819, 383] width 190 height 34
checkbox input "true"
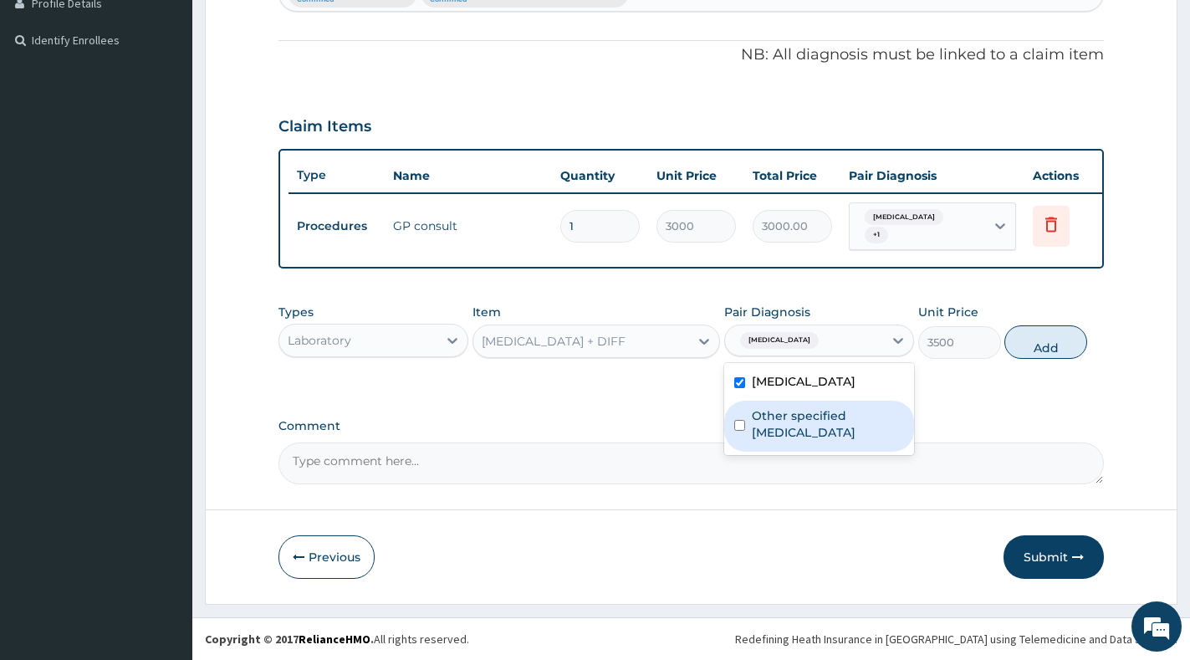
click at [819, 426] on label "Other specified pneumonia" at bounding box center [828, 423] width 152 height 33
checkbox input "true"
click at [1053, 343] on button "Add" at bounding box center [1045, 341] width 83 height 33
type input "0"
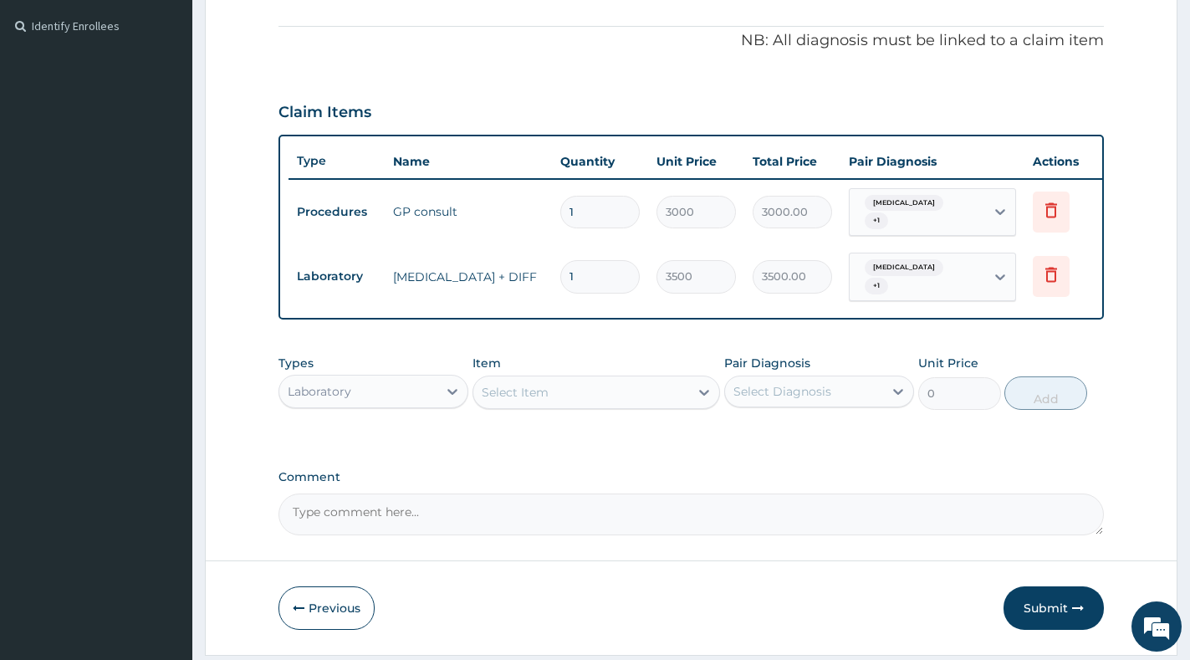
click at [610, 406] on div "Select Item" at bounding box center [581, 392] width 216 height 27
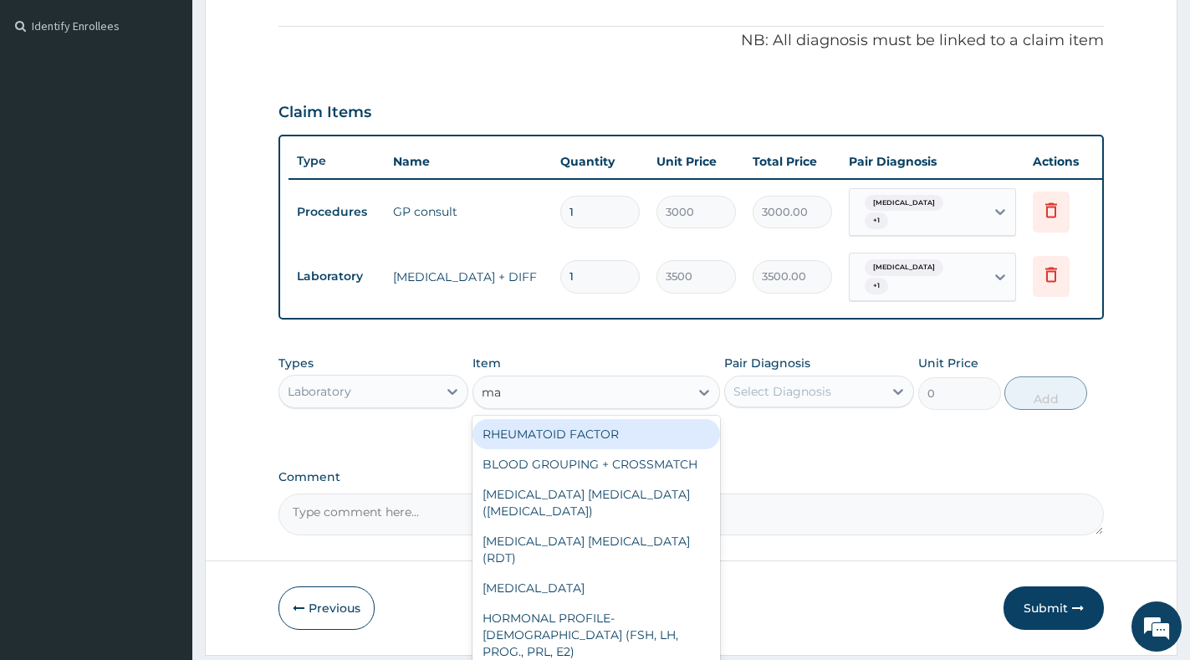
type input "mal"
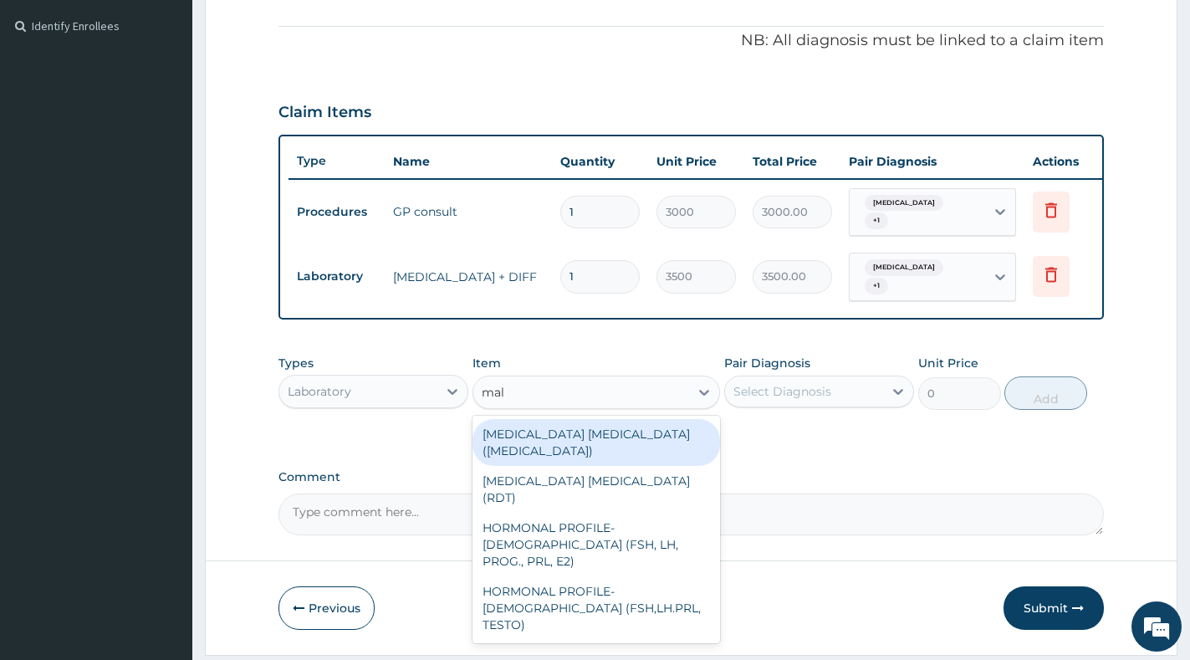
click at [634, 449] on div "[MEDICAL_DATA] [MEDICAL_DATA] ([MEDICAL_DATA])" at bounding box center [596, 442] width 248 height 47
type input "2500"
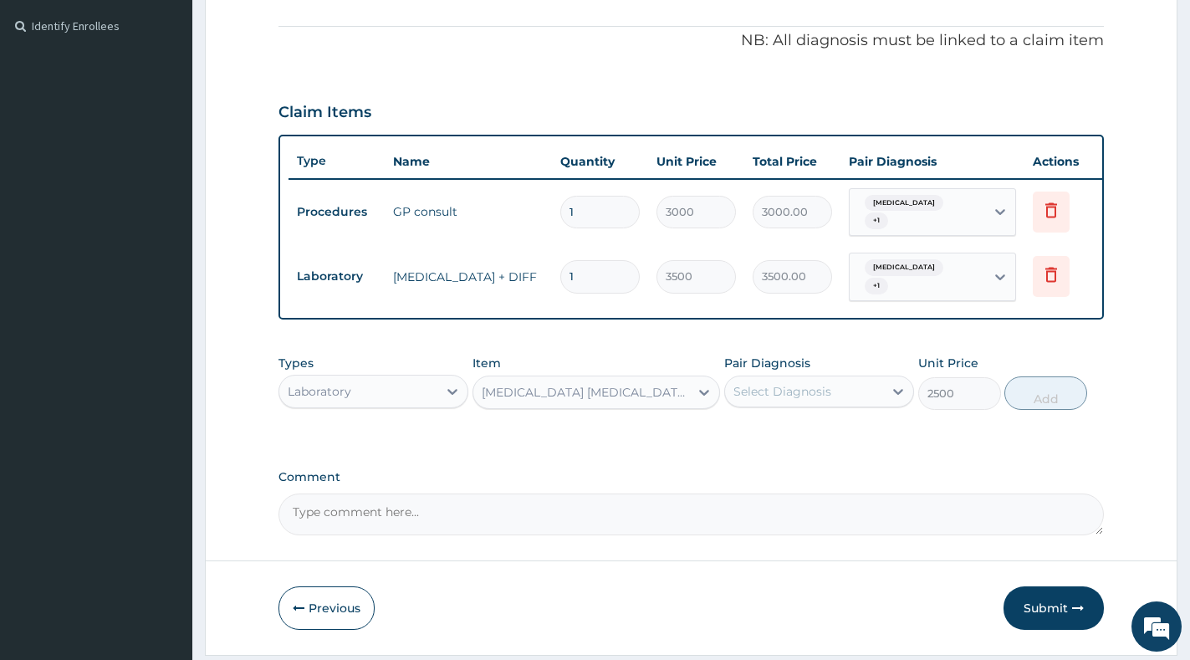
click at [809, 400] on div "Select Diagnosis" at bounding box center [782, 391] width 98 height 17
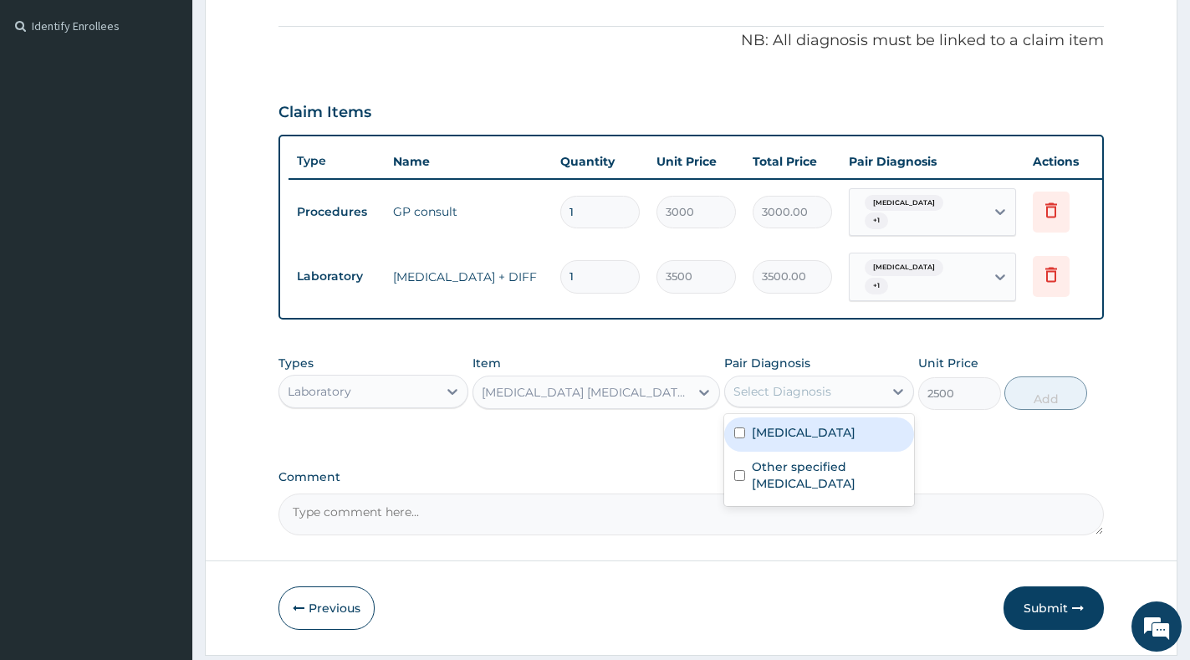
click at [804, 441] on label "[MEDICAL_DATA]" at bounding box center [804, 432] width 104 height 17
checkbox input "true"
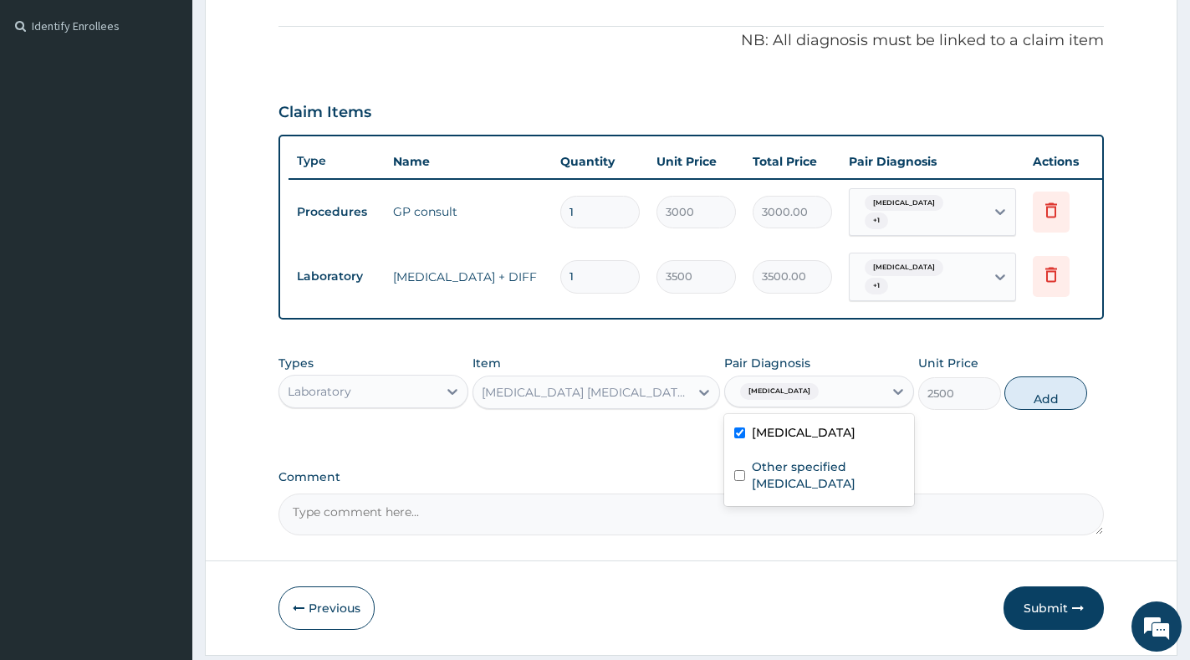
click at [794, 490] on label "Other specified pneumonia" at bounding box center [828, 474] width 152 height 33
checkbox input "true"
click at [1029, 410] on button "Add" at bounding box center [1045, 392] width 83 height 33
type input "0"
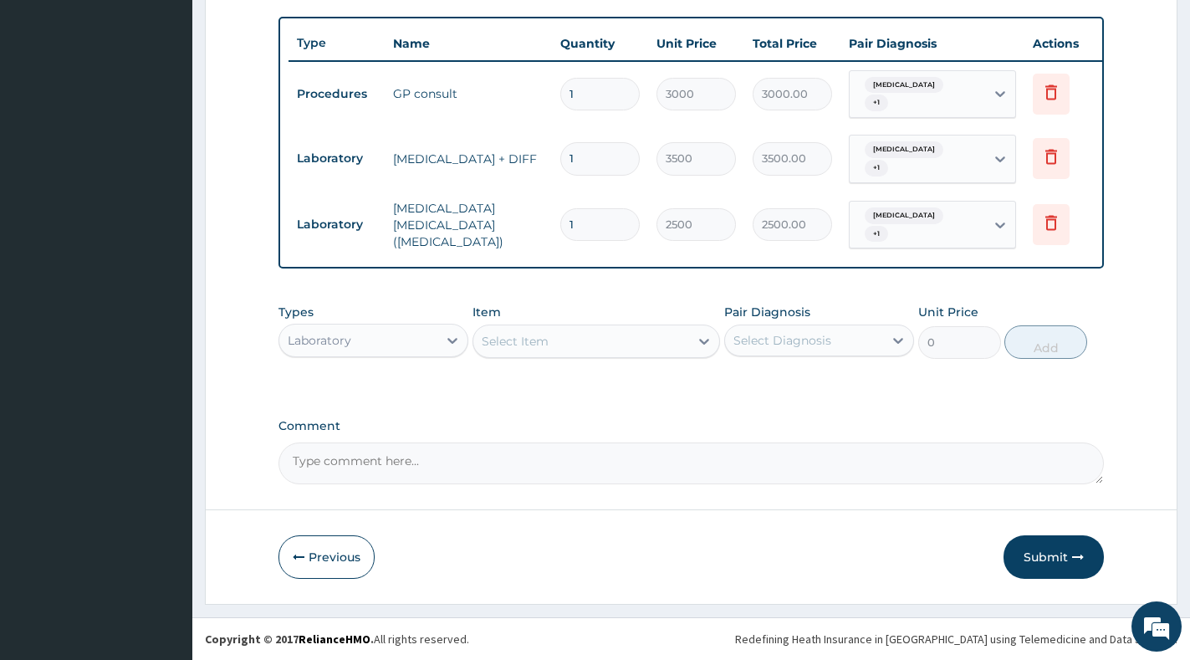
scroll to position [617, 0]
click at [680, 340] on div "Select Item" at bounding box center [581, 341] width 216 height 27
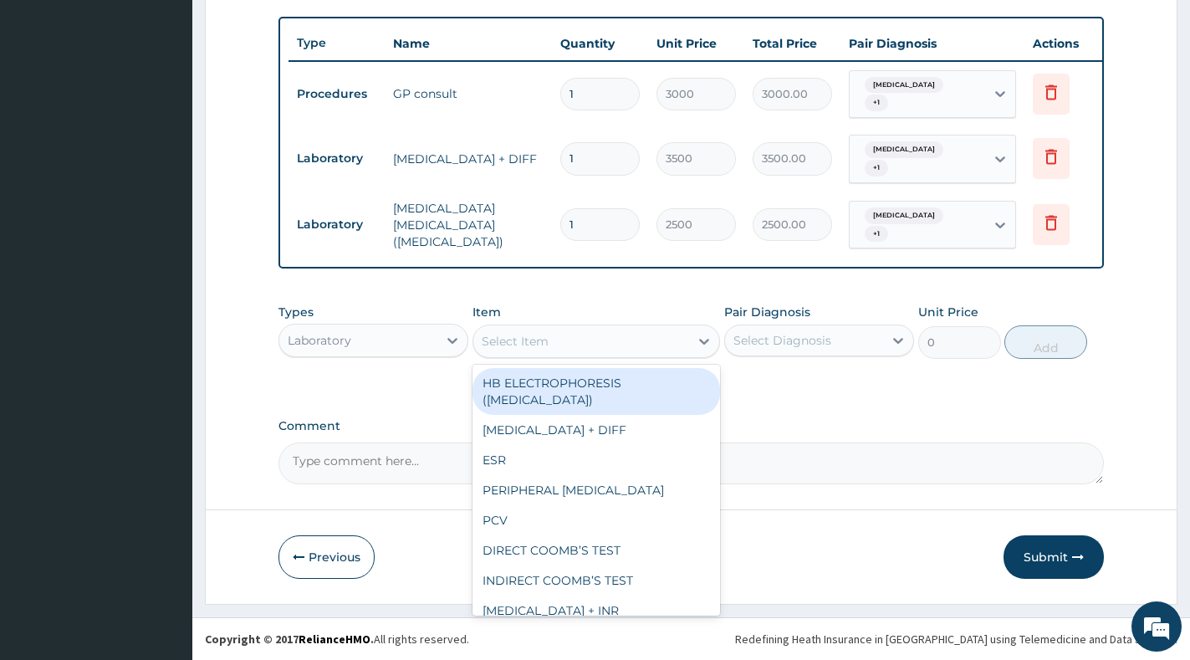
click at [433, 325] on div "Laboratory" at bounding box center [373, 340] width 190 height 33
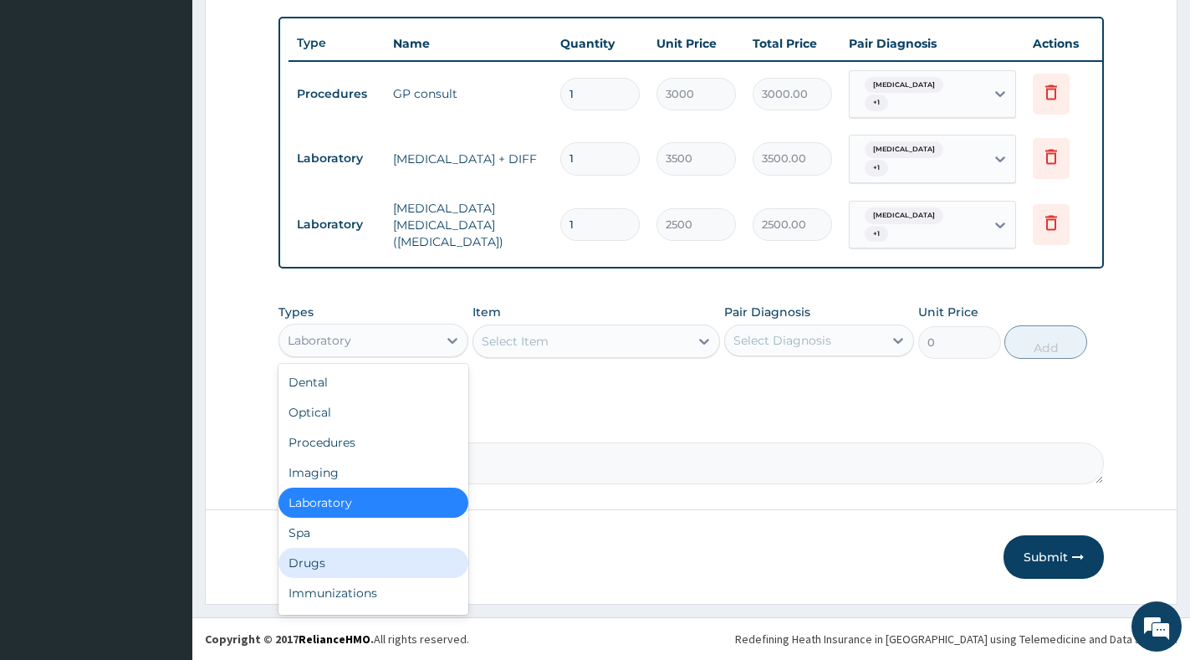
drag, startPoint x: 349, startPoint y: 557, endPoint x: 364, endPoint y: 538, distance: 24.4
click at [350, 555] on div "Drugs" at bounding box center [373, 563] width 190 height 30
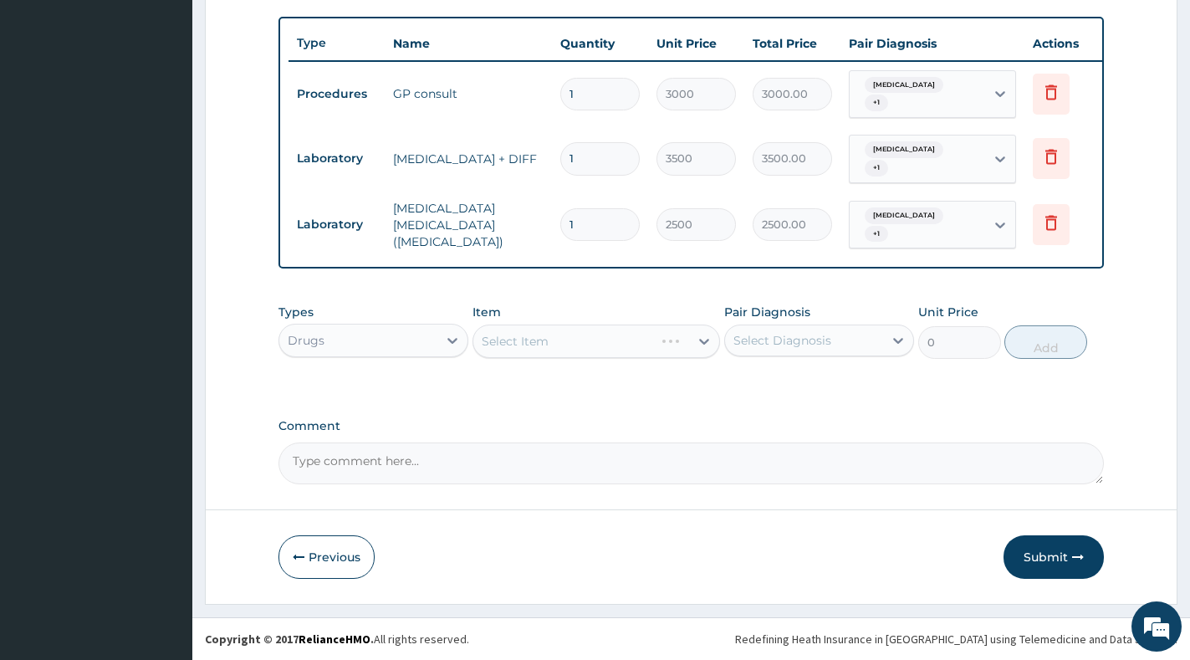
click at [649, 343] on div "Select Item" at bounding box center [596, 340] width 248 height 33
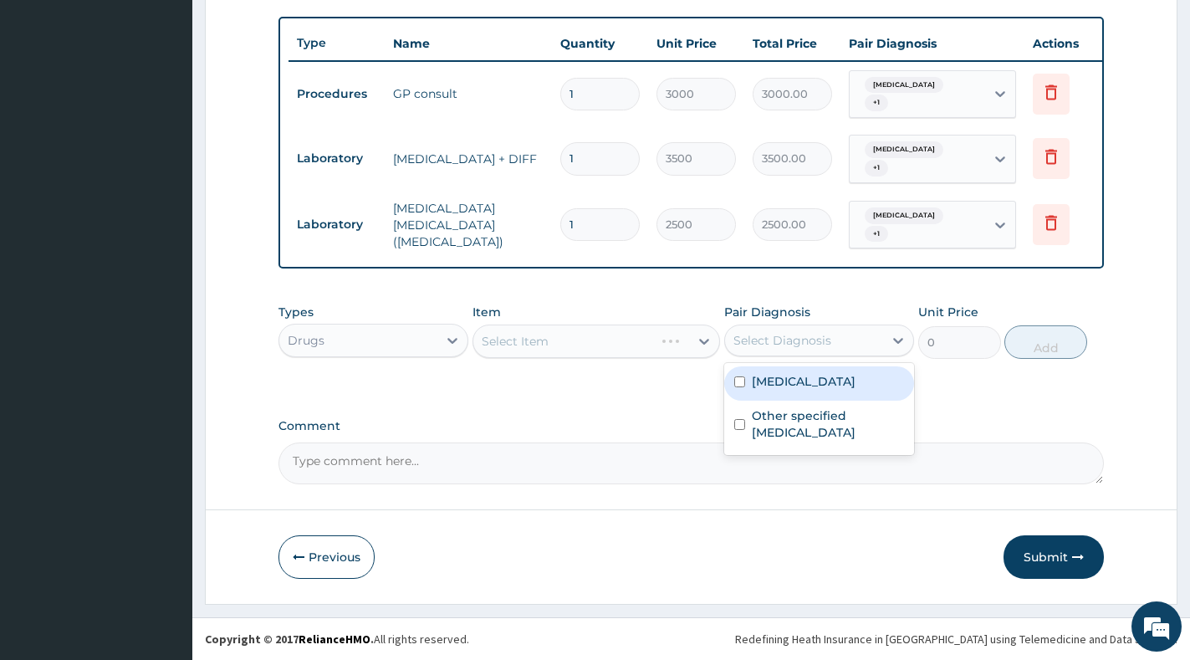
click at [796, 342] on div "Select Diagnosis" at bounding box center [782, 340] width 98 height 17
click at [804, 381] on label "[MEDICAL_DATA]" at bounding box center [804, 381] width 104 height 17
checkbox input "true"
click at [801, 425] on label "Other specified pneumonia" at bounding box center [828, 423] width 152 height 33
checkbox input "true"
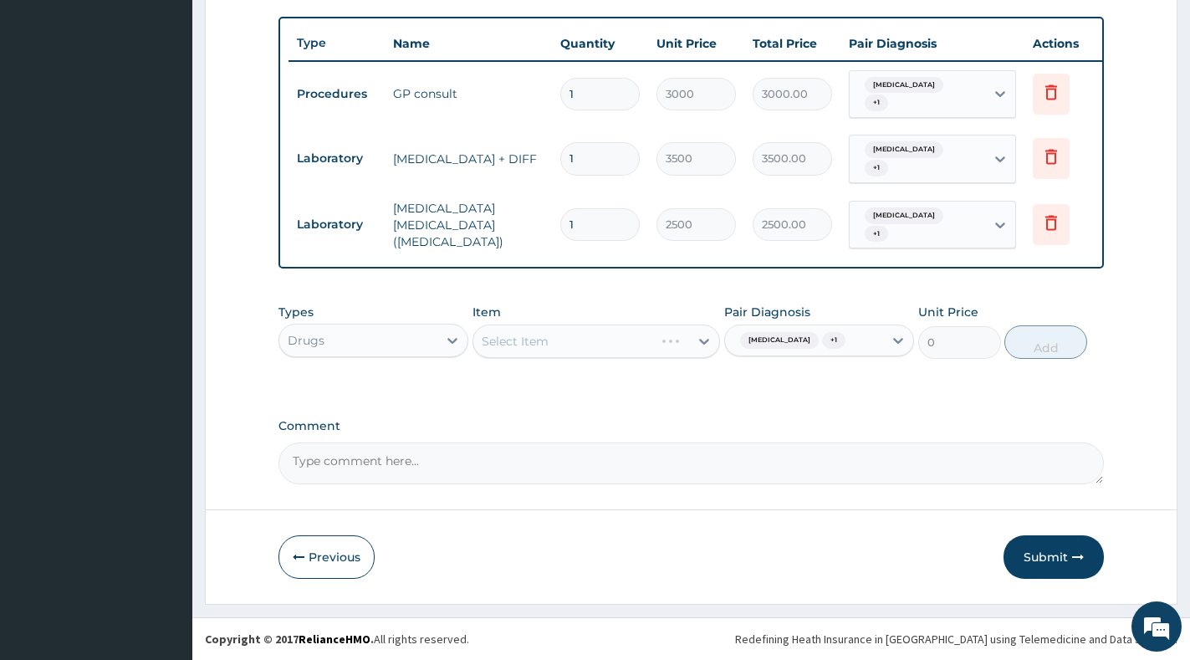
click at [707, 351] on div "Select Item" at bounding box center [596, 340] width 248 height 33
click at [702, 348] on div "Select Item" at bounding box center [596, 340] width 248 height 33
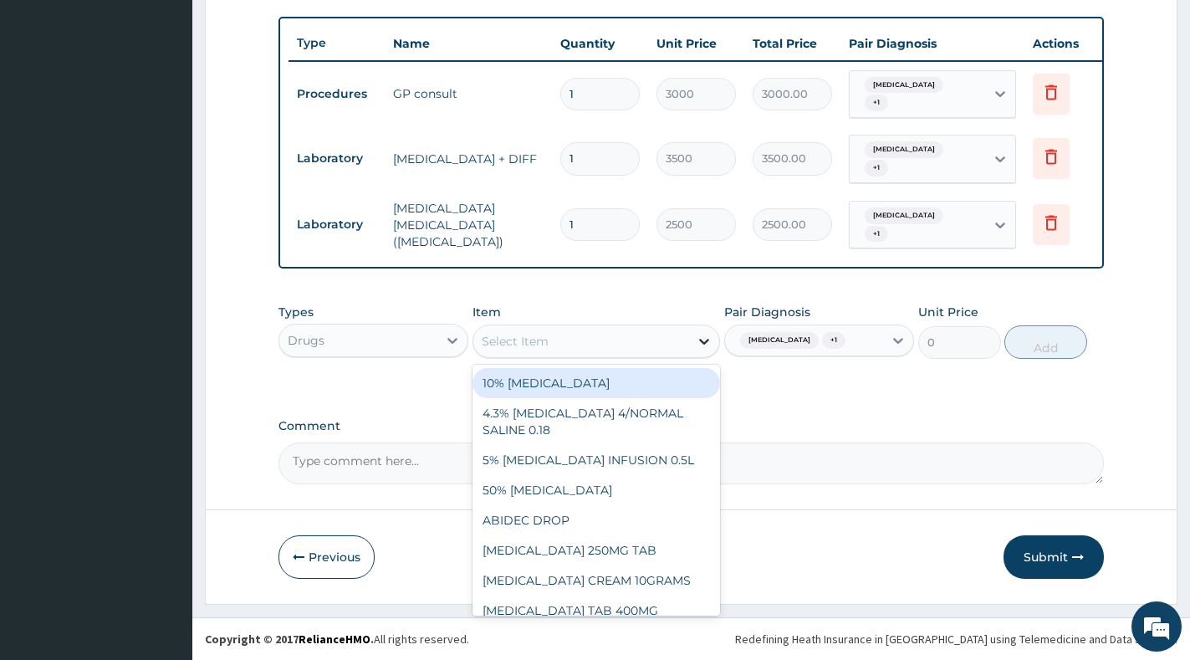
click at [702, 343] on icon at bounding box center [704, 342] width 10 height 6
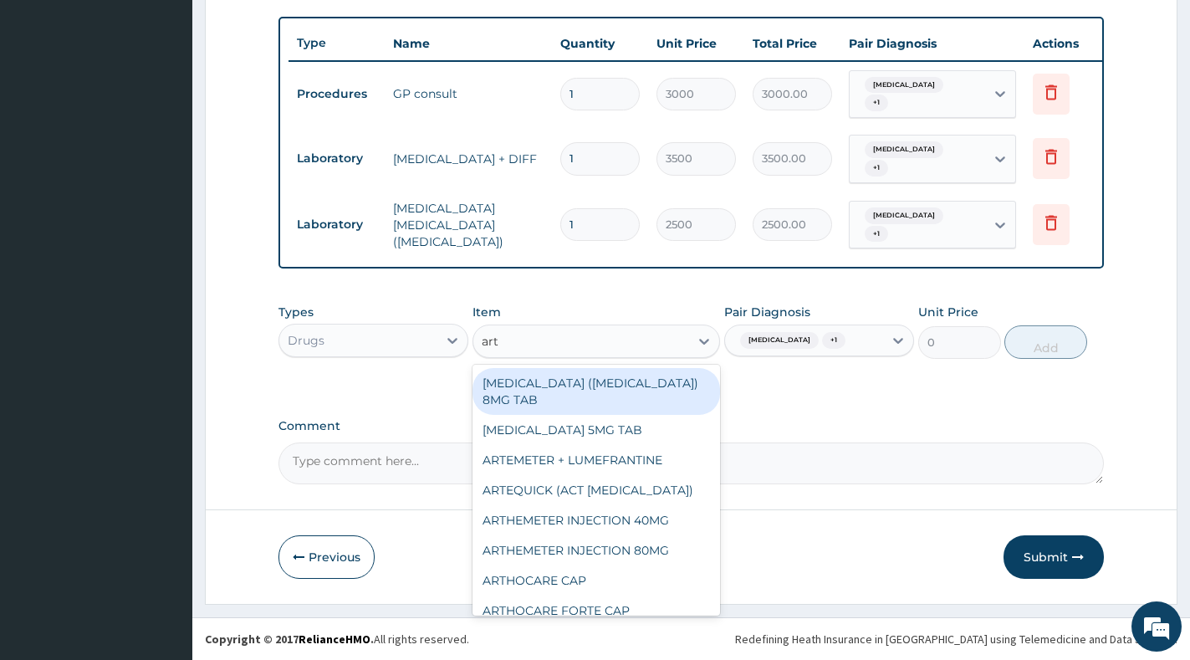
type input "arte"
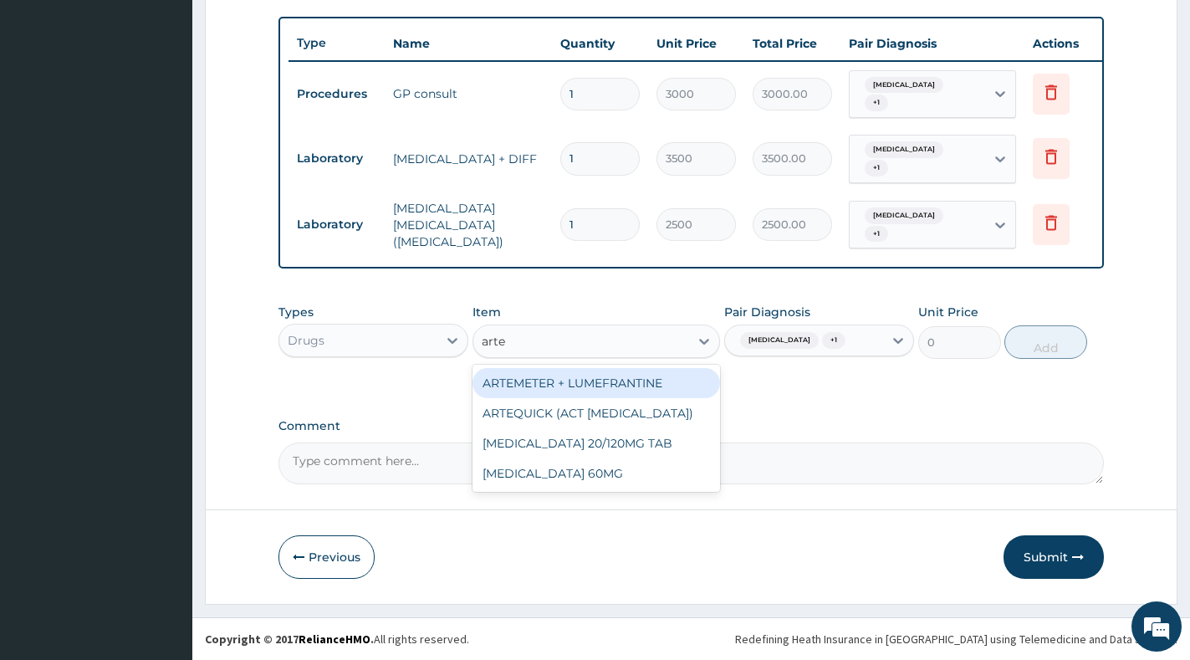
click at [670, 375] on div "ARTEMETER + LUMEFRANTINE" at bounding box center [596, 383] width 248 height 30
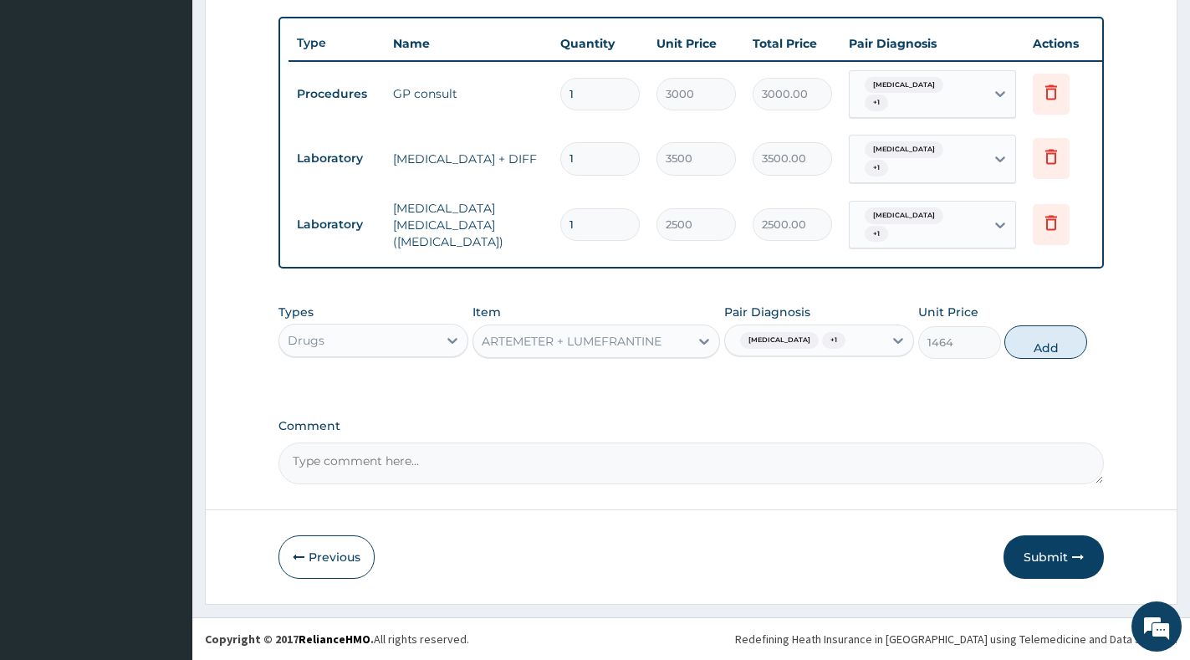
click at [1038, 351] on button "Add" at bounding box center [1045, 341] width 83 height 33
type input "0"
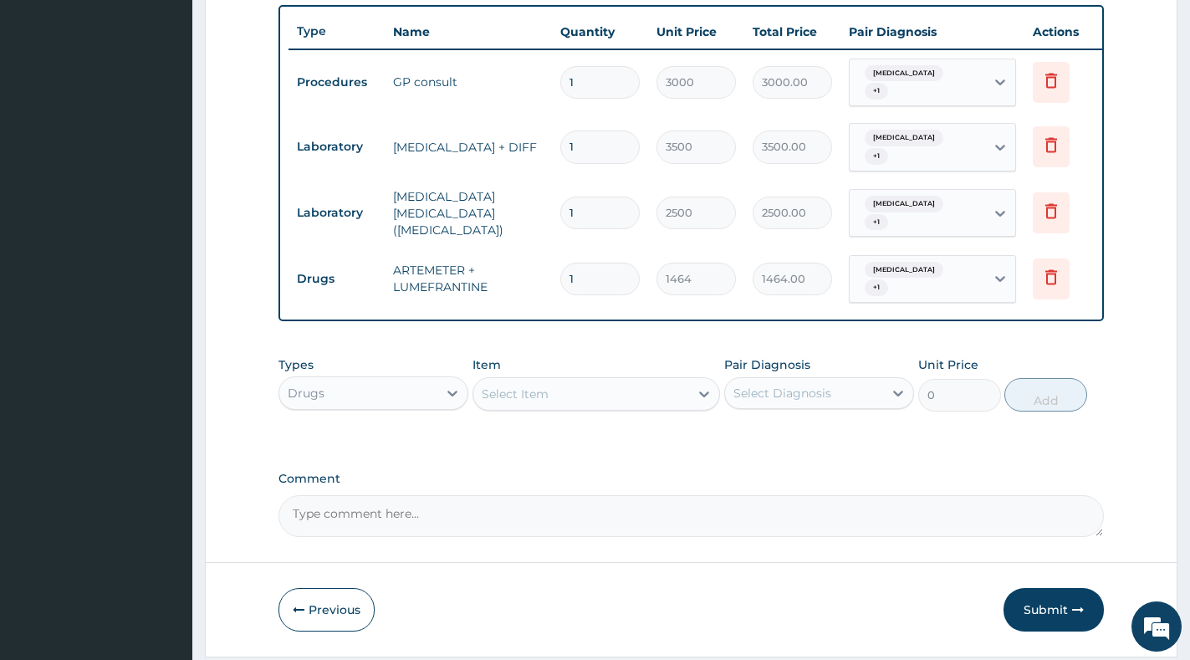
click at [574, 406] on div "Select Item" at bounding box center [581, 393] width 216 height 27
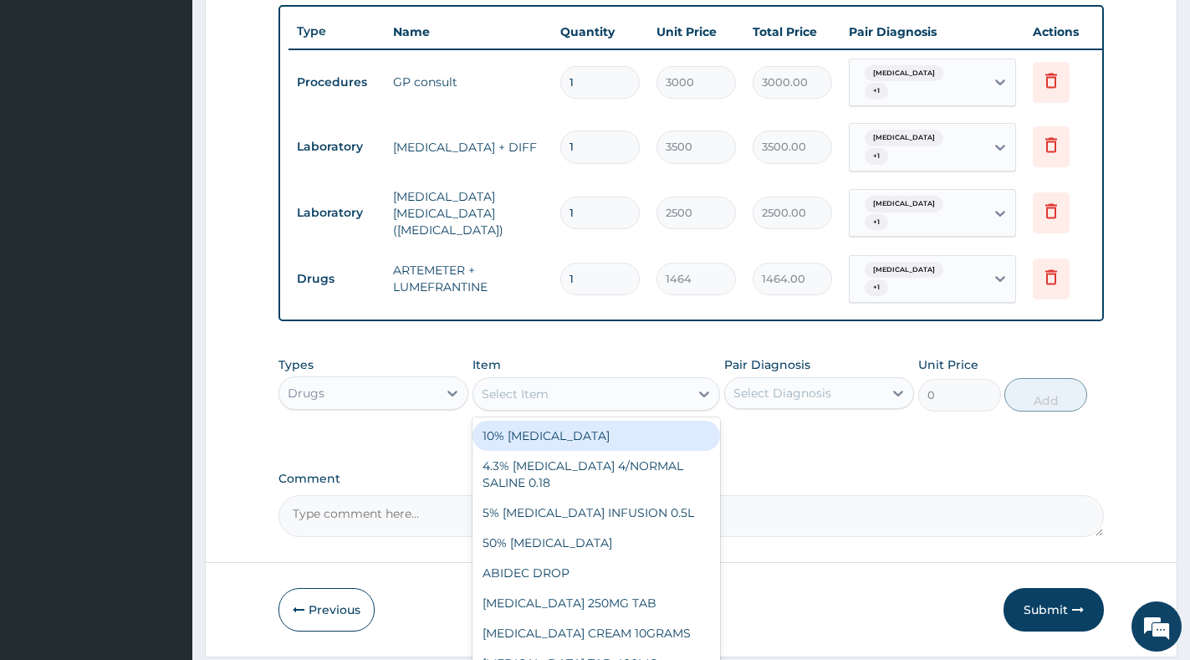
paste input "CETRIZINE"
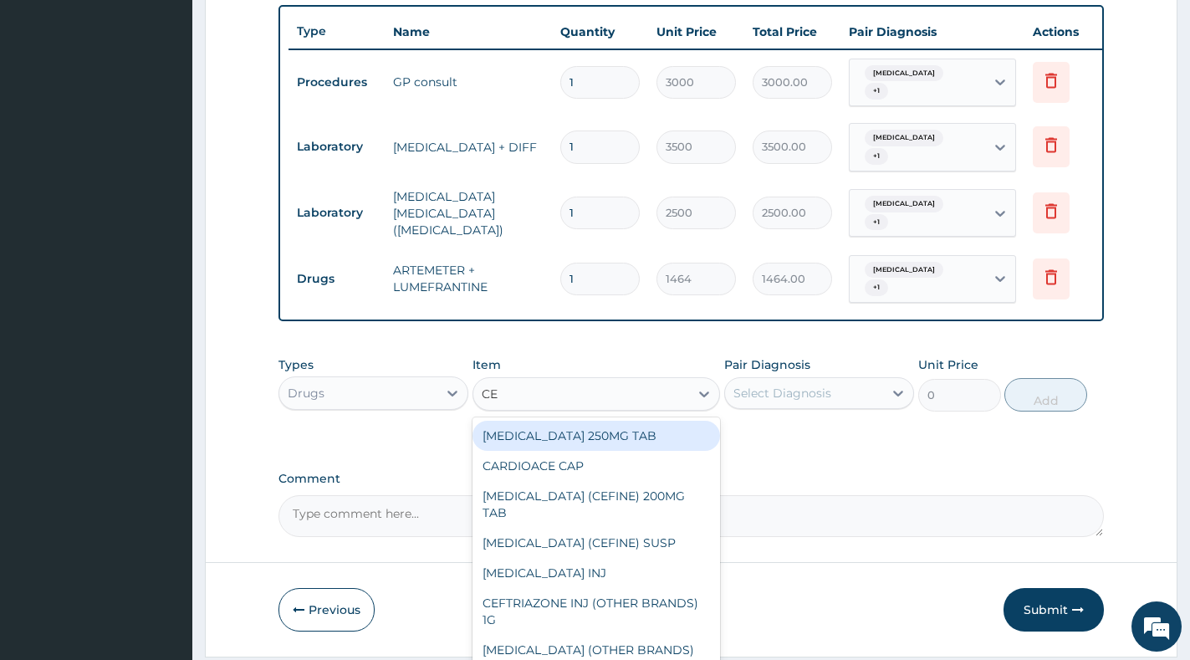
type input "C"
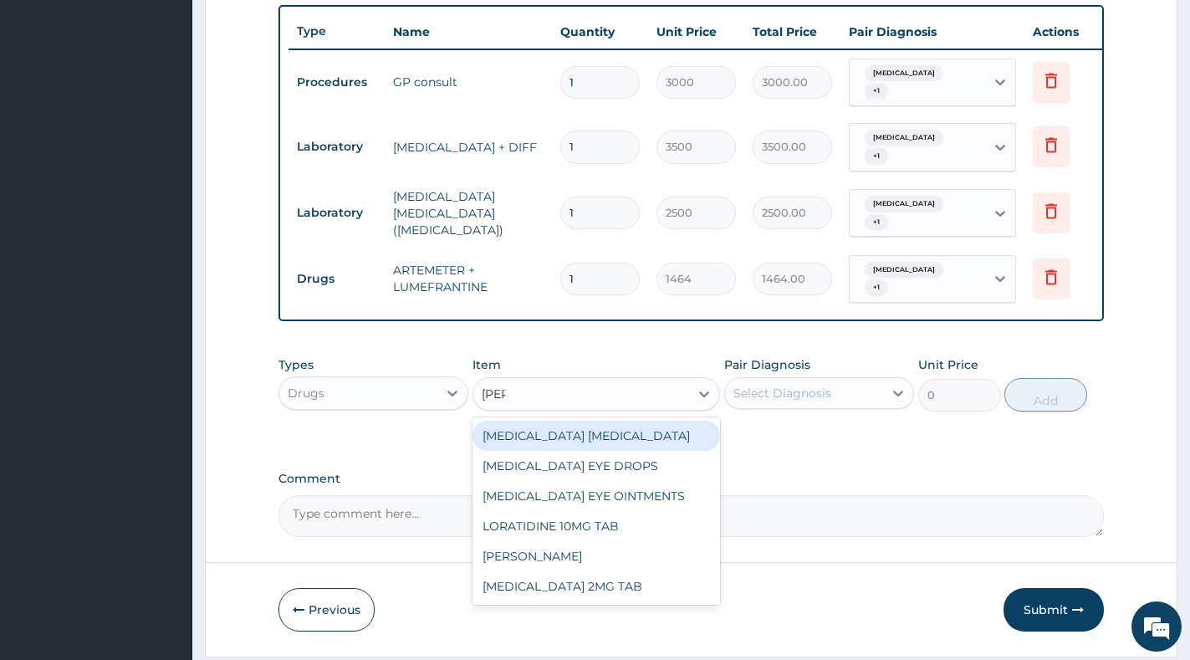
type input "lorat"
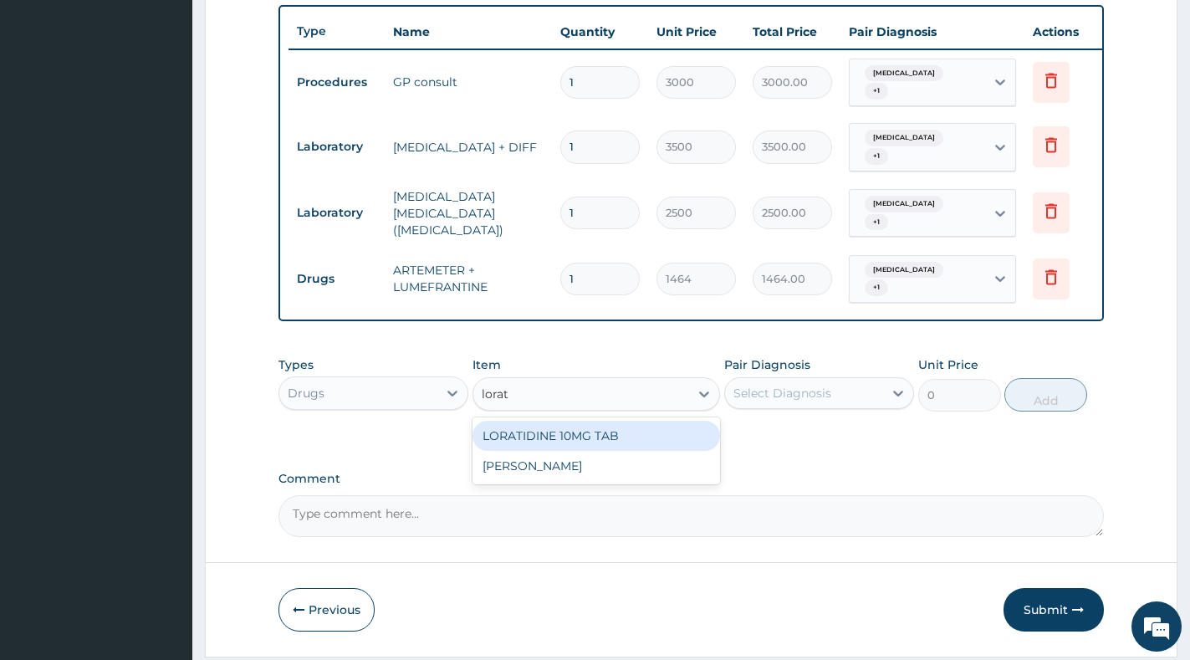
click at [601, 447] on div "LORATIDINE 10MG TAB" at bounding box center [596, 436] width 248 height 30
type input "48.8"
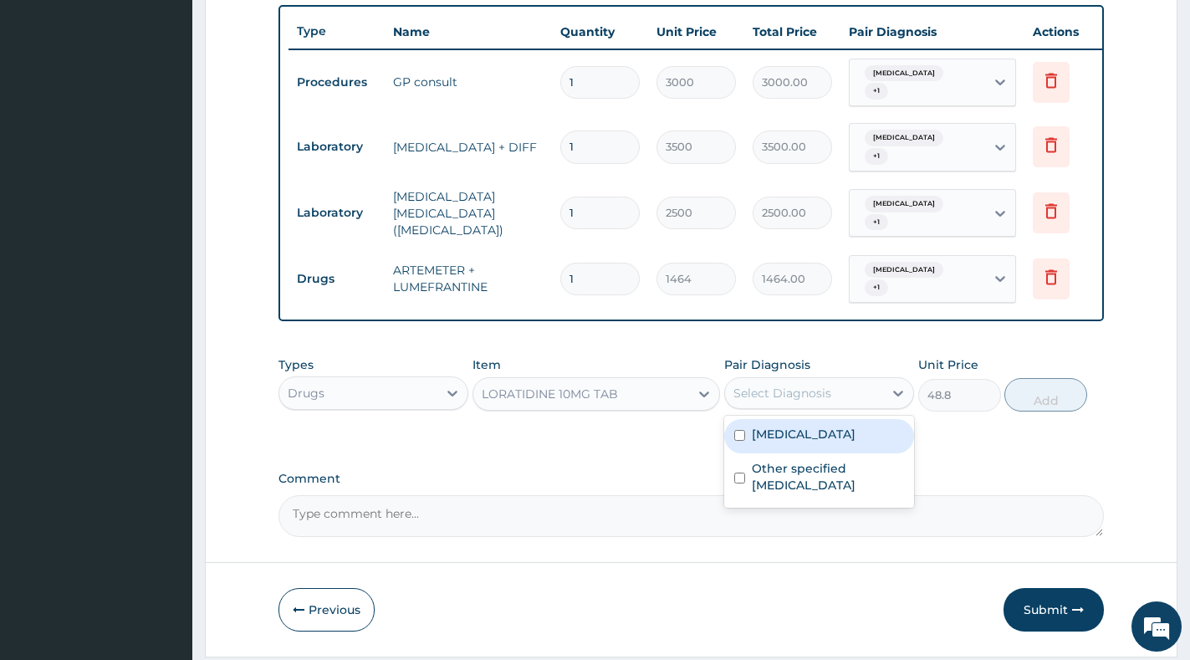
click at [809, 406] on div "Select Diagnosis" at bounding box center [804, 393] width 158 height 27
click at [810, 442] on label "[MEDICAL_DATA]" at bounding box center [804, 434] width 104 height 17
checkbox input "true"
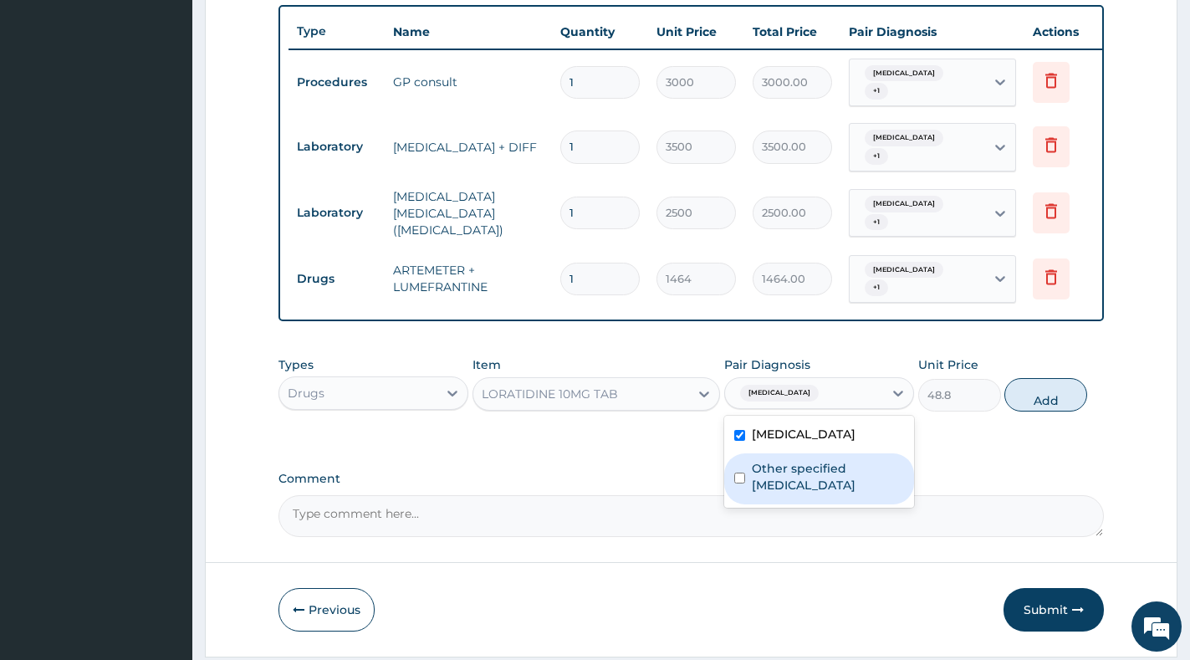
click at [804, 492] on label "Other specified pneumonia" at bounding box center [828, 476] width 152 height 33
checkbox input "true"
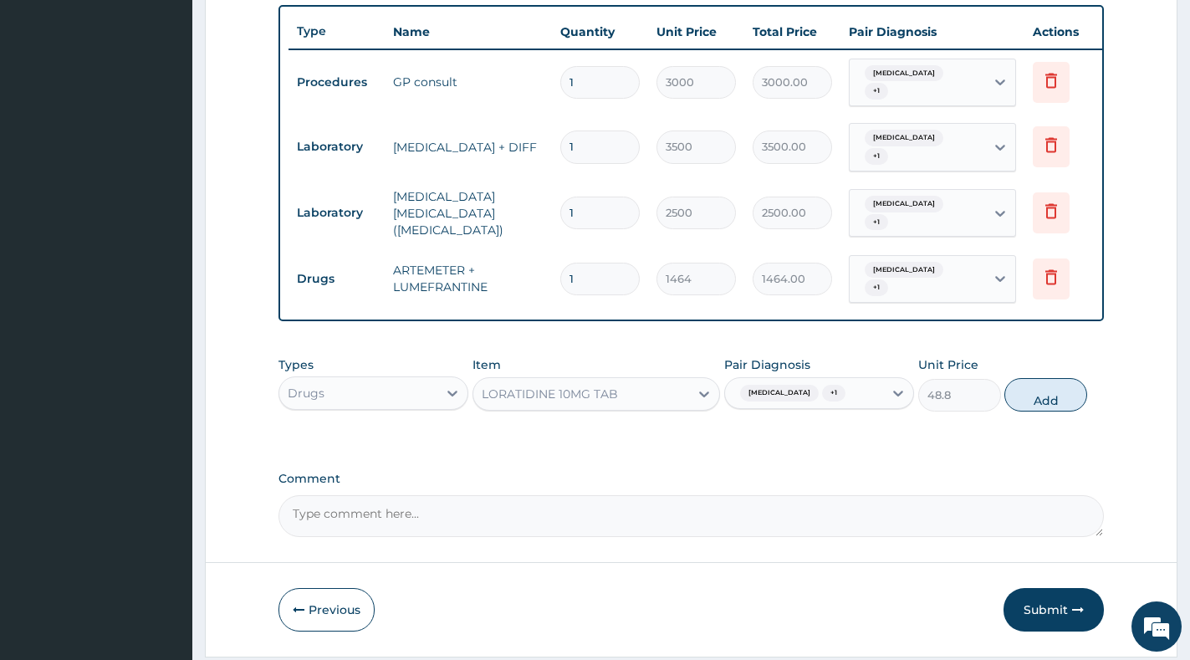
drag, startPoint x: 1054, startPoint y: 413, endPoint x: 1036, endPoint y: 409, distance: 18.1
click at [1054, 411] on button "Add" at bounding box center [1045, 394] width 83 height 33
type input "0"
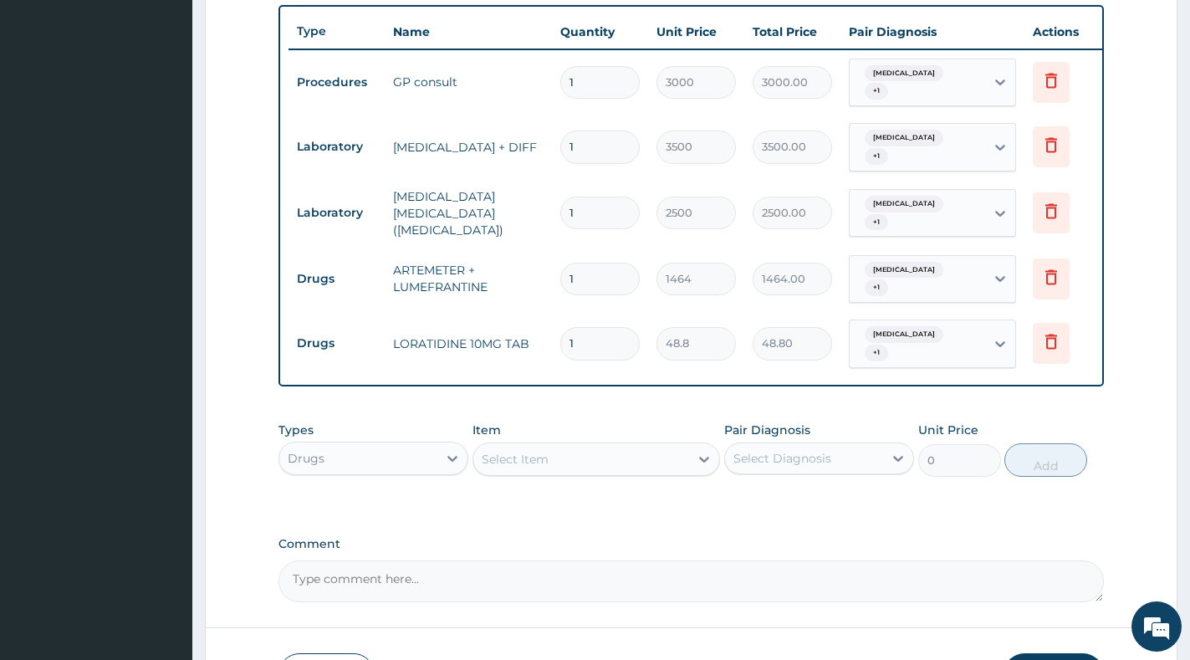
type input "0.00"
type input "5"
type input "244.00"
type input "5"
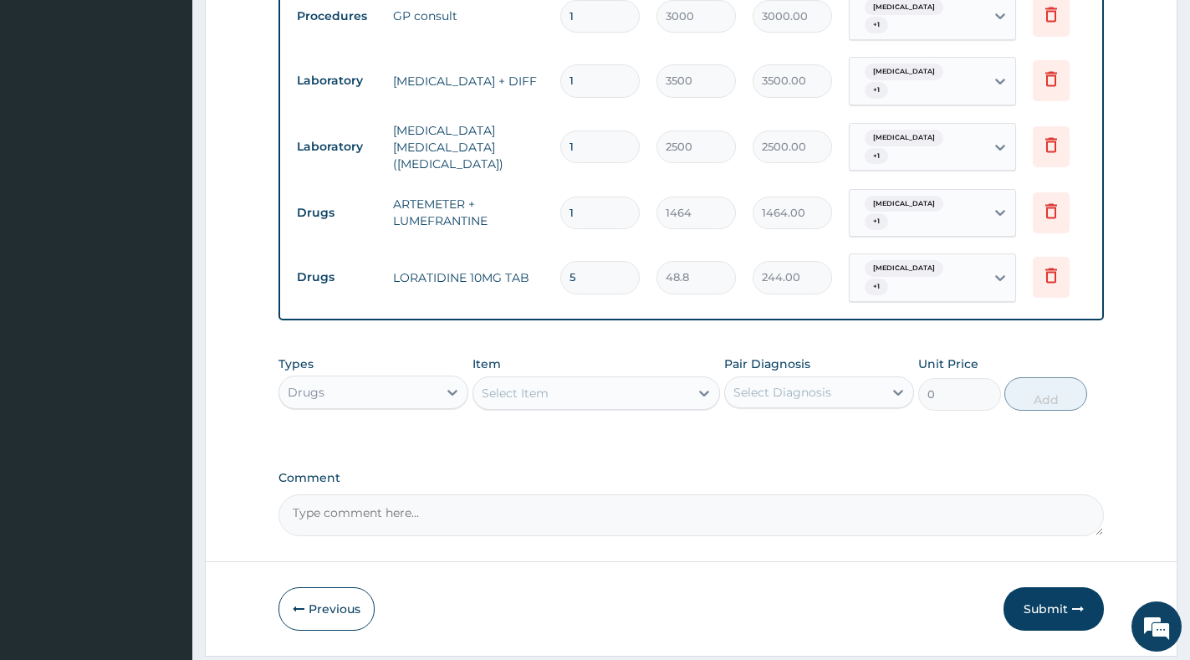
scroll to position [747, 0]
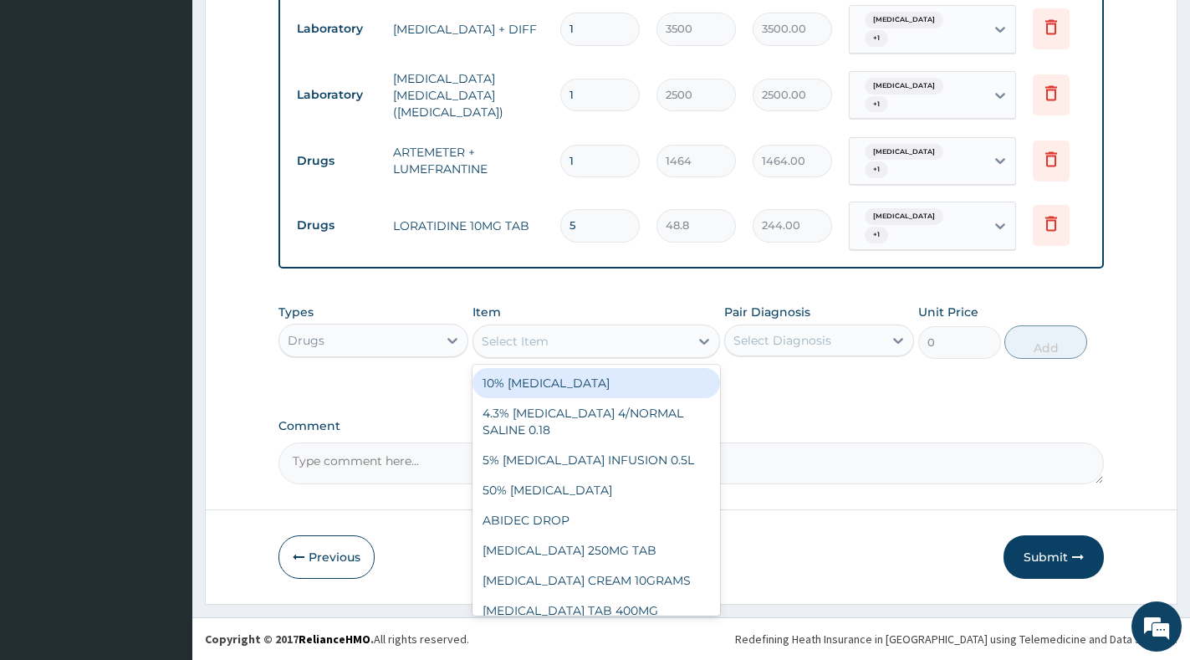
drag, startPoint x: 554, startPoint y: 343, endPoint x: 551, endPoint y: 371, distance: 28.5
click at [554, 345] on div "Select Item" at bounding box center [581, 341] width 216 height 27
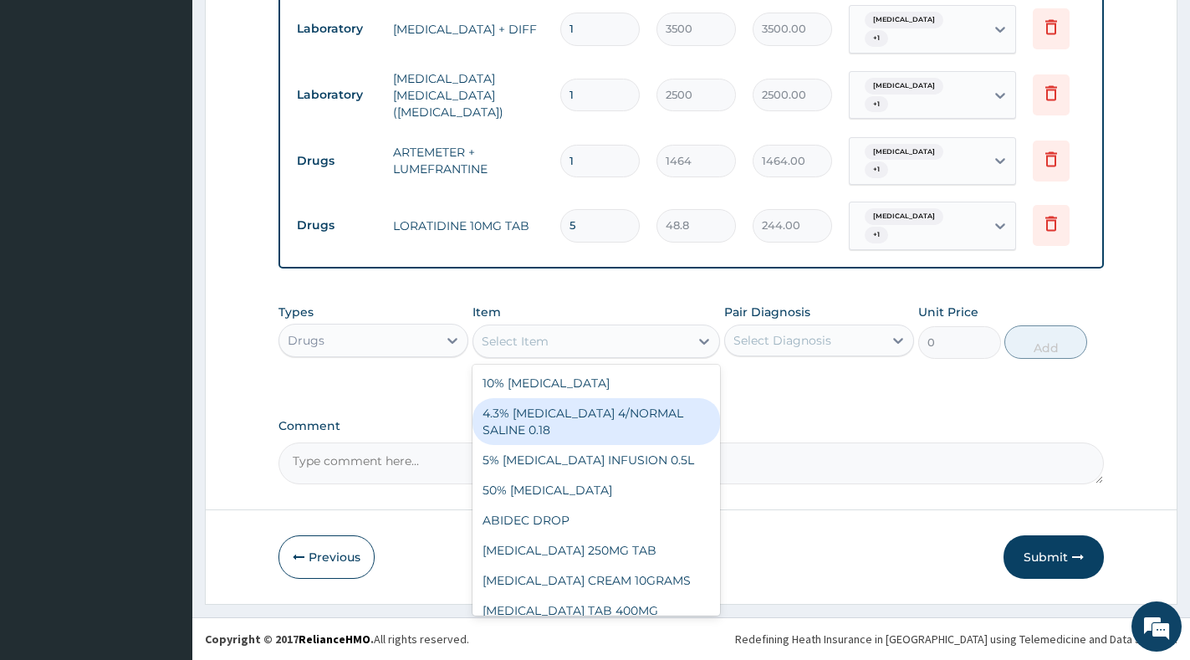
paste input "AMOXICLAV"
type input "AMOXICLAV"
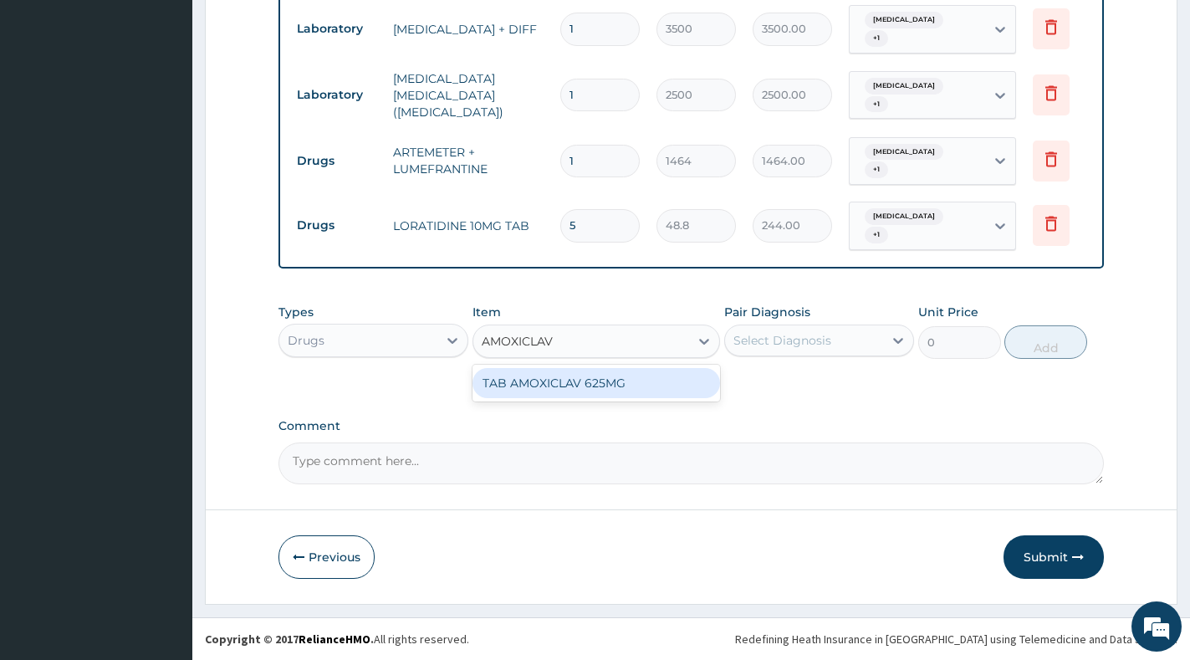
click at [612, 383] on div "TAB AMOXICLAV 625MG" at bounding box center [596, 383] width 248 height 30
type input "400"
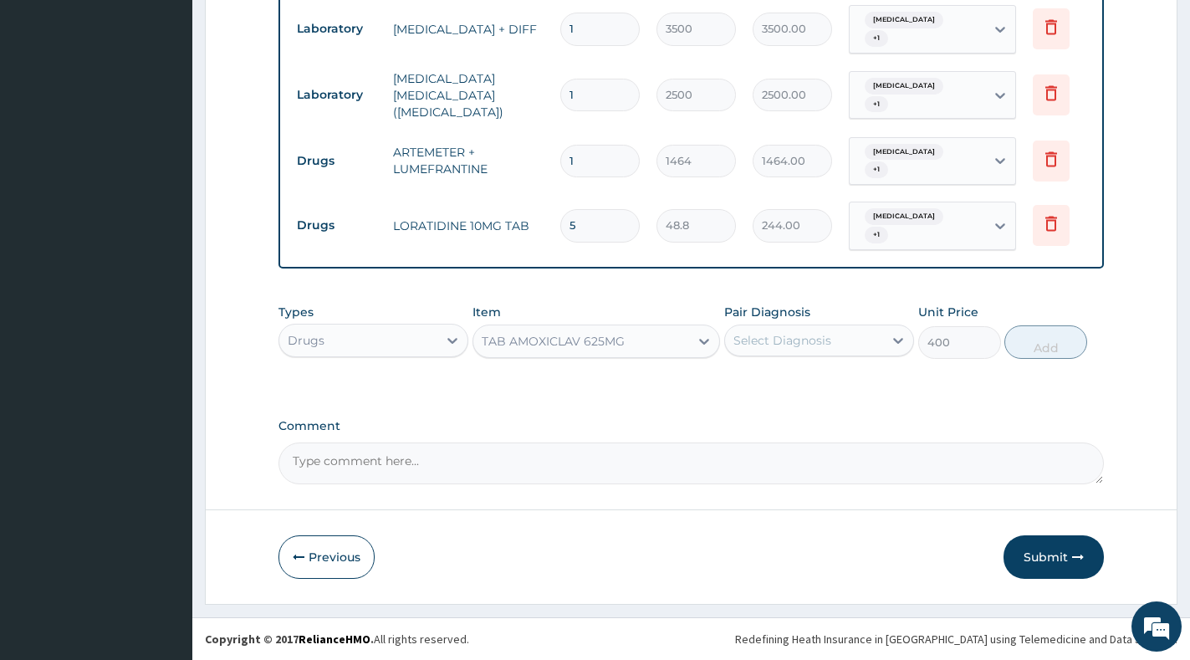
click at [814, 351] on div "Select Diagnosis" at bounding box center [804, 340] width 158 height 27
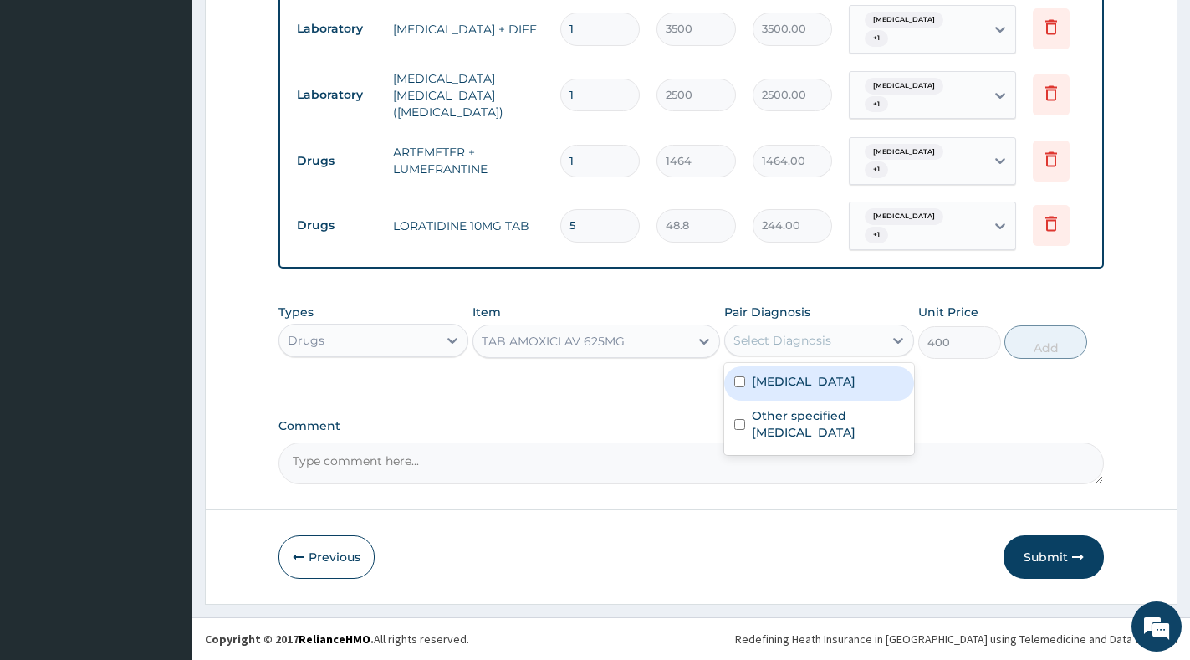
click at [813, 385] on label "[MEDICAL_DATA]" at bounding box center [804, 381] width 104 height 17
checkbox input "true"
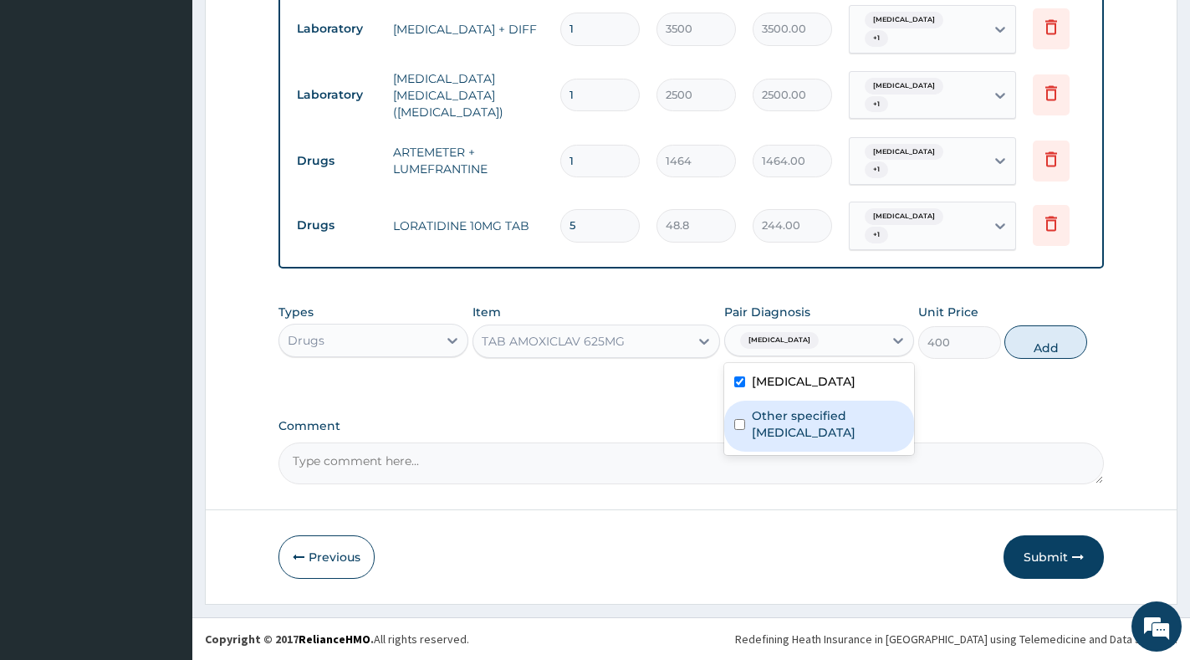
click at [805, 424] on label "Other specified pneumonia" at bounding box center [828, 423] width 152 height 33
checkbox input "true"
click at [1064, 342] on button "Add" at bounding box center [1045, 341] width 83 height 33
type input "0"
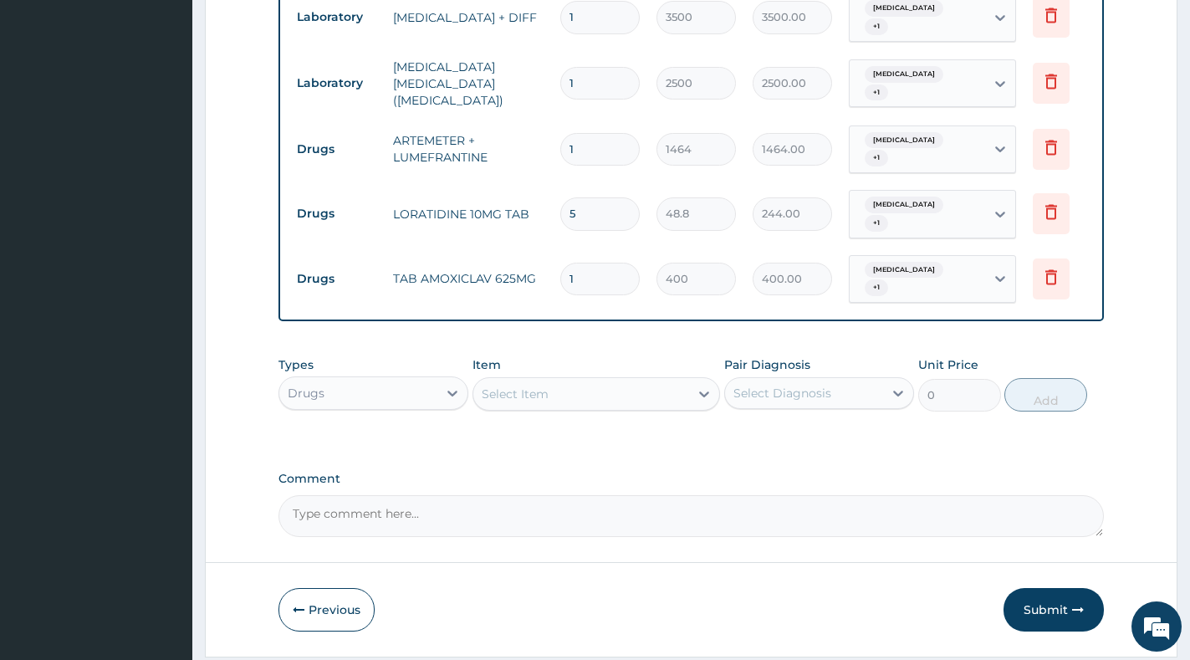
click at [543, 402] on div "Select Item" at bounding box center [515, 393] width 67 height 17
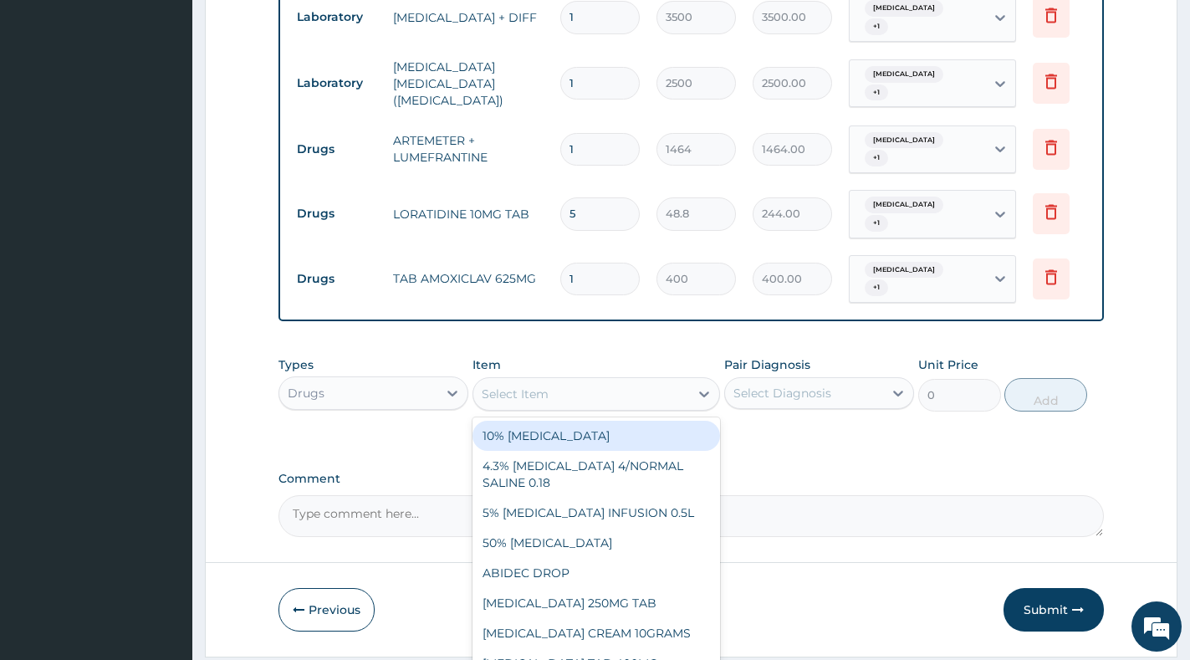
paste input "[MEDICAL_DATA]"
type input "[MEDICAL_DATA]"
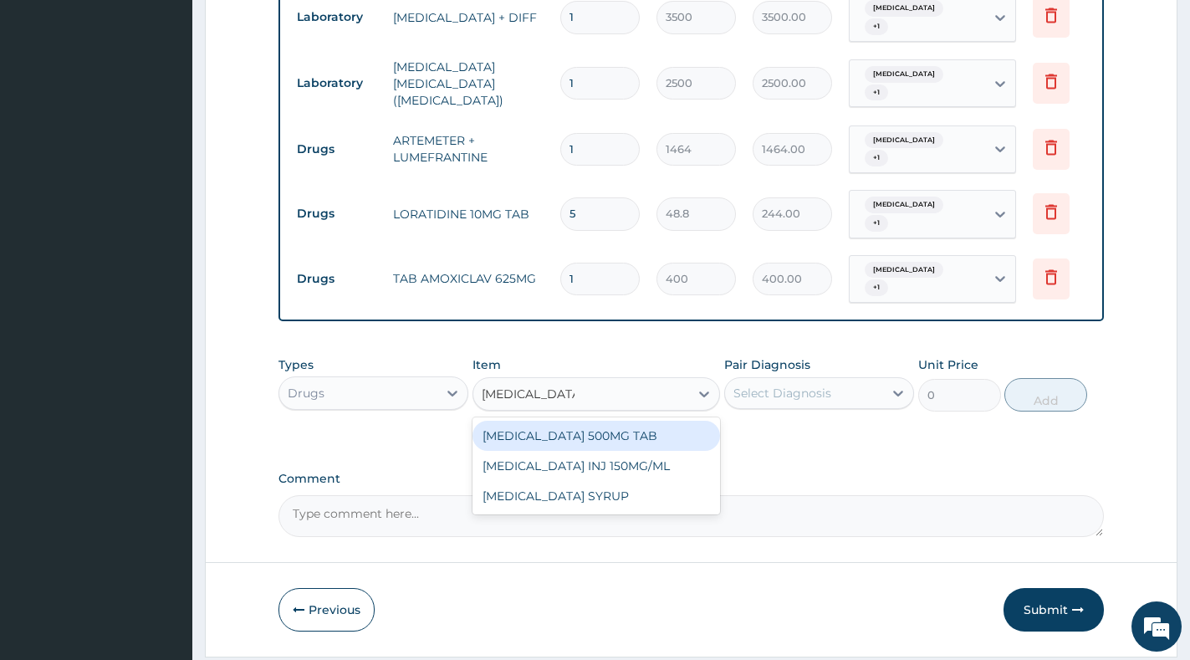
click at [601, 445] on div "[MEDICAL_DATA] 500MG TAB" at bounding box center [596, 436] width 248 height 30
type input "18.3"
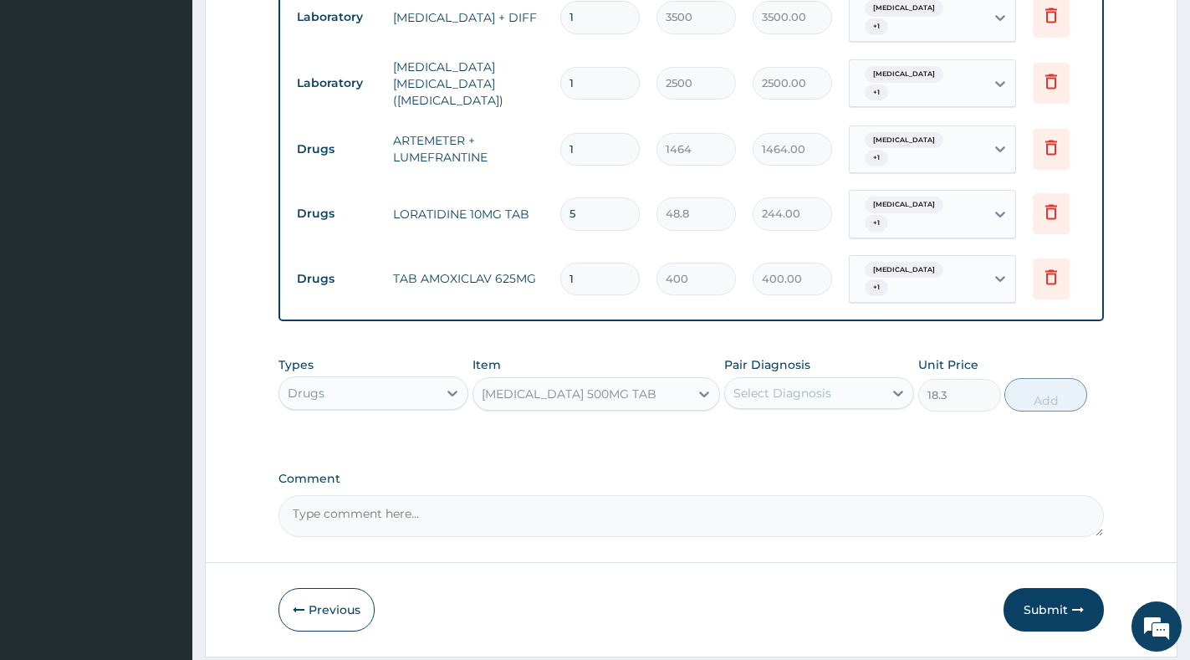
click at [785, 401] on div "Select Diagnosis" at bounding box center [782, 393] width 98 height 17
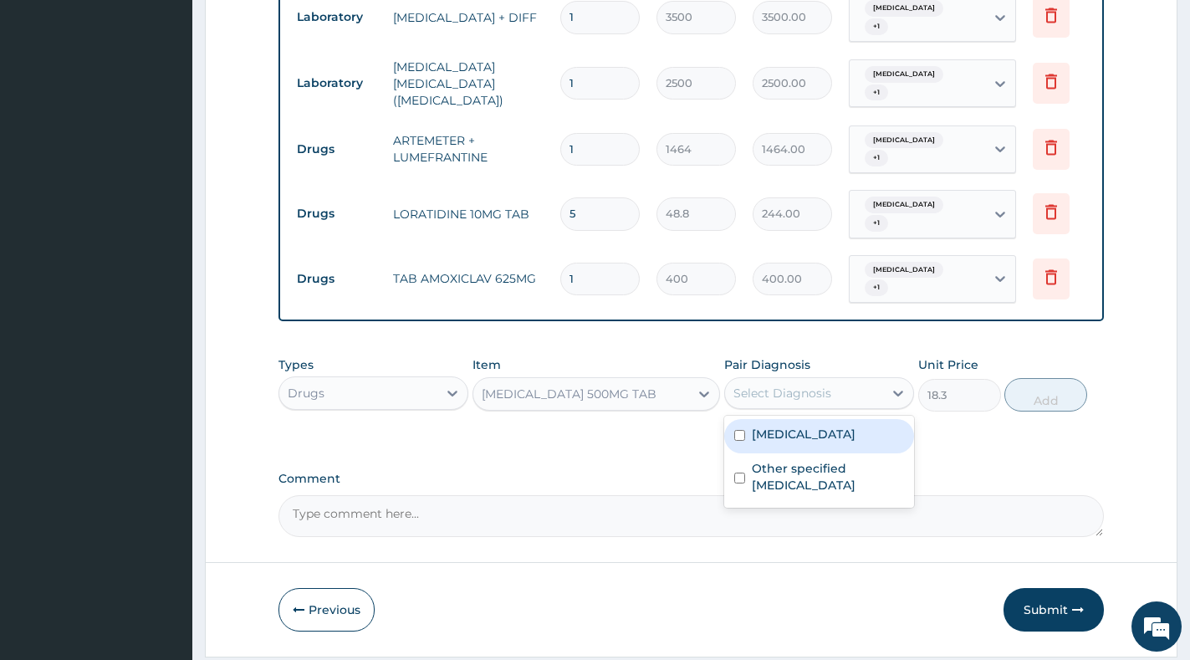
click at [784, 442] on label "[MEDICAL_DATA]" at bounding box center [804, 434] width 104 height 17
checkbox input "true"
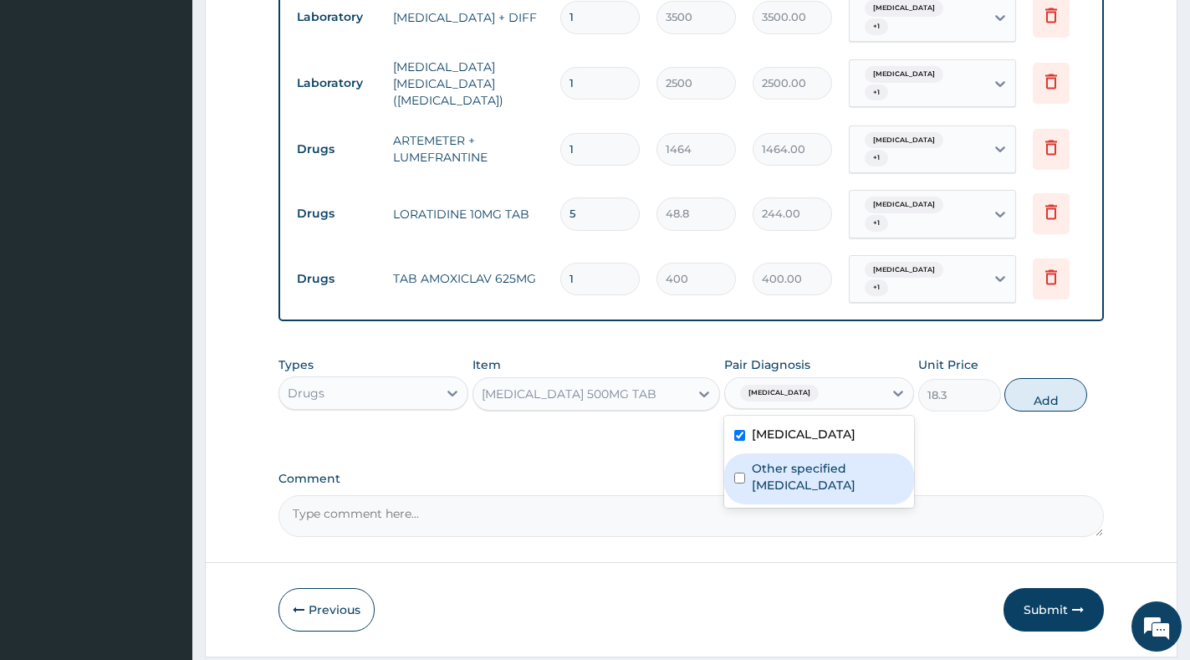
click at [790, 485] on label "Other specified pneumonia" at bounding box center [828, 476] width 152 height 33
checkbox input "true"
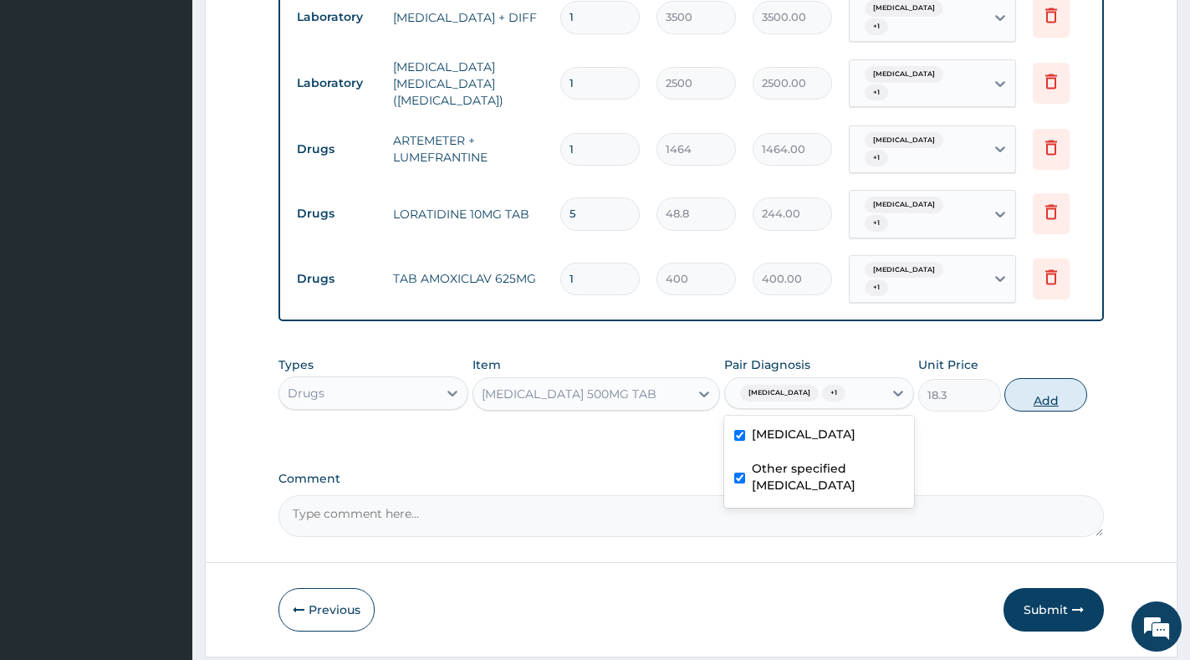
click at [1040, 405] on button "Add" at bounding box center [1045, 394] width 83 height 33
type input "0"
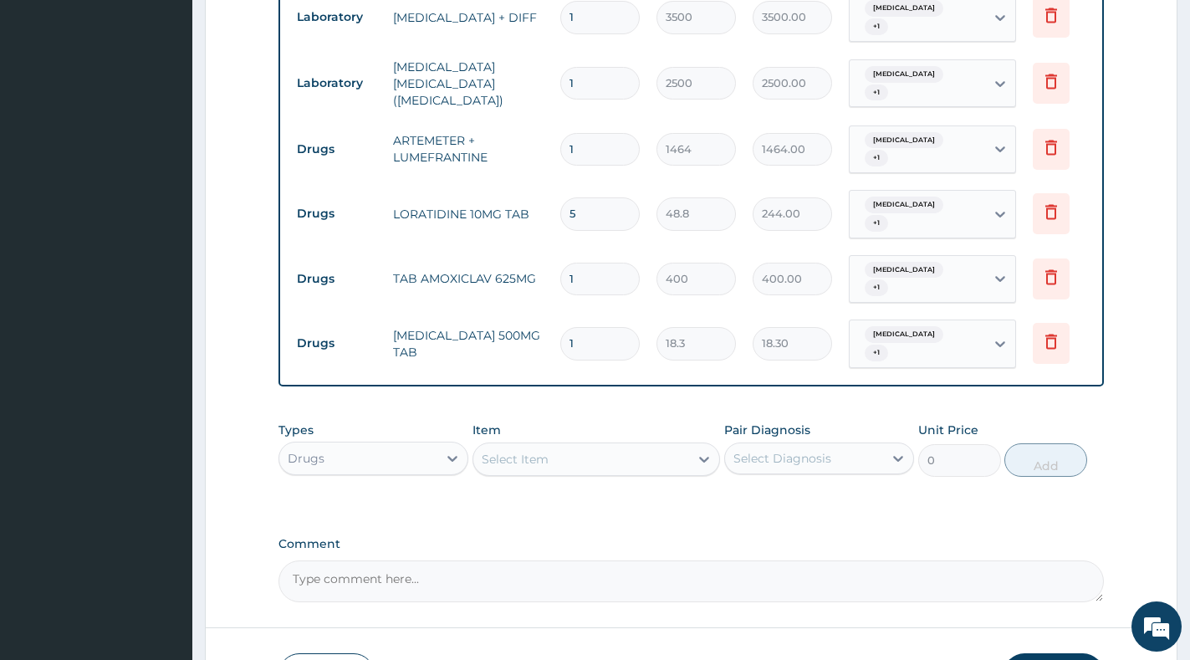
type input "18"
type input "329.40"
type input "18"
click at [600, 282] on input "1" at bounding box center [599, 279] width 79 height 33
type input "14"
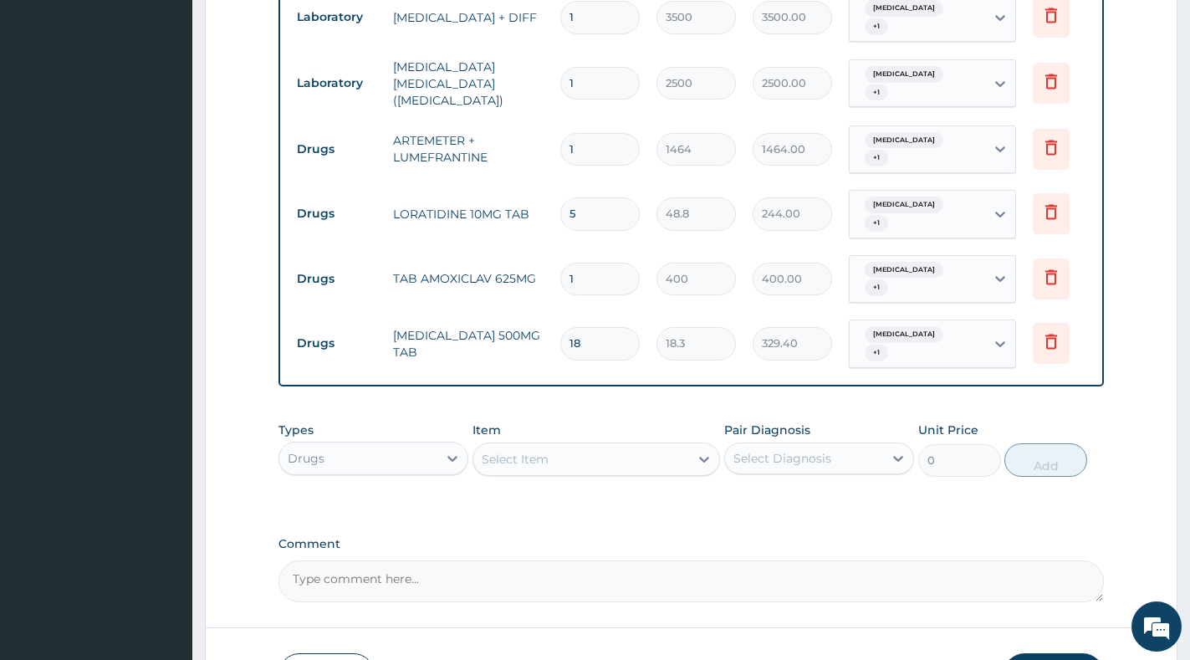
type input "5600.00"
type input "14"
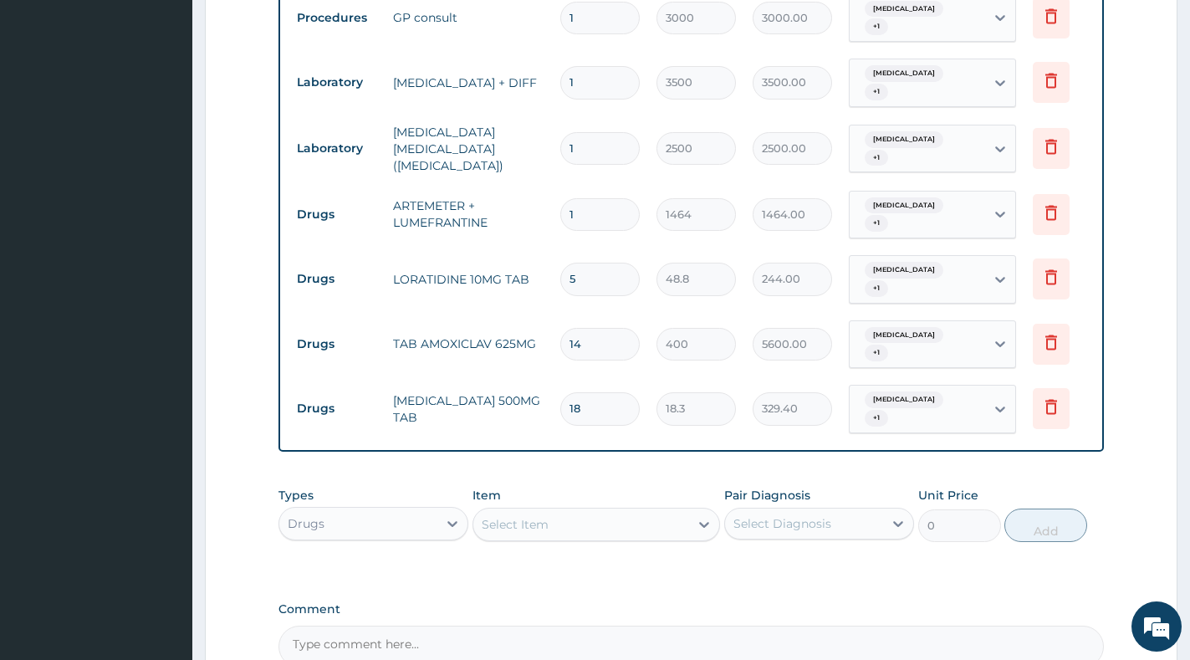
scroll to position [876, 0]
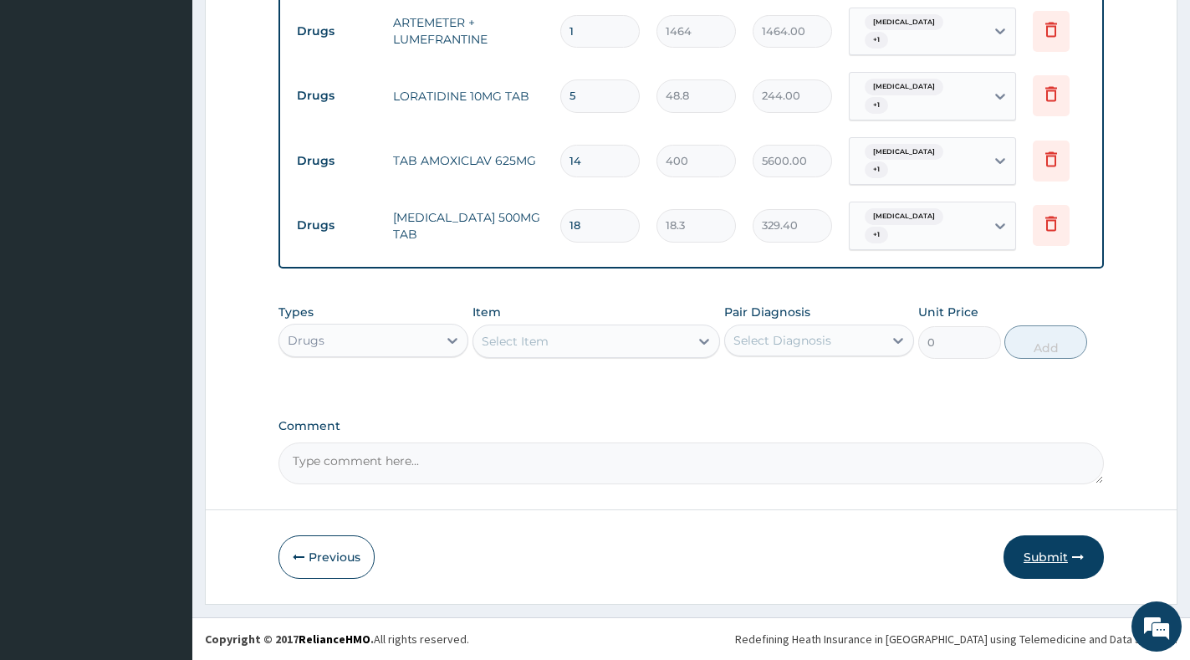
click at [1053, 558] on button "Submit" at bounding box center [1053, 556] width 100 height 43
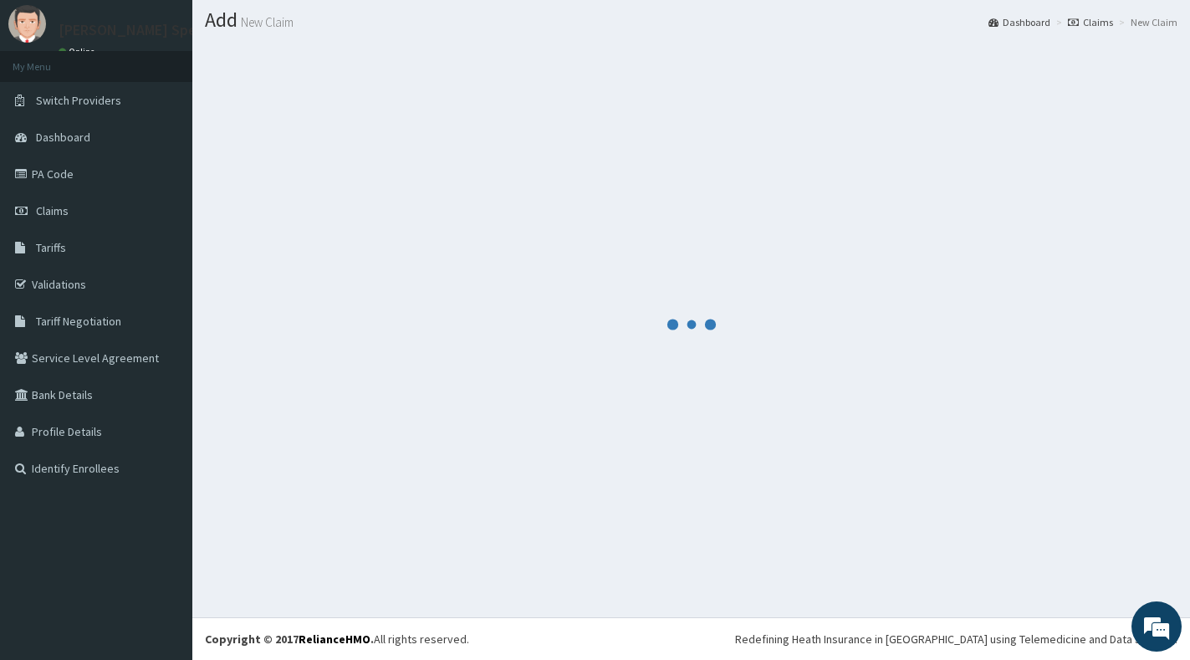
scroll to position [45, 0]
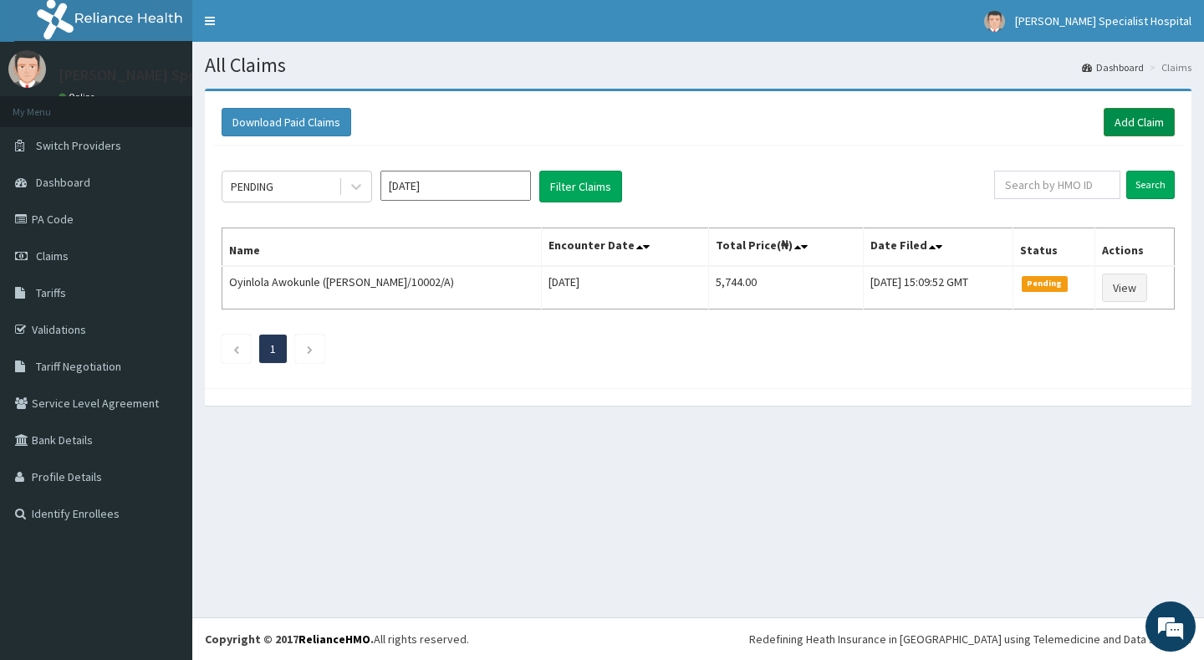
click at [1131, 116] on link "Add Claim" at bounding box center [1139, 122] width 71 height 28
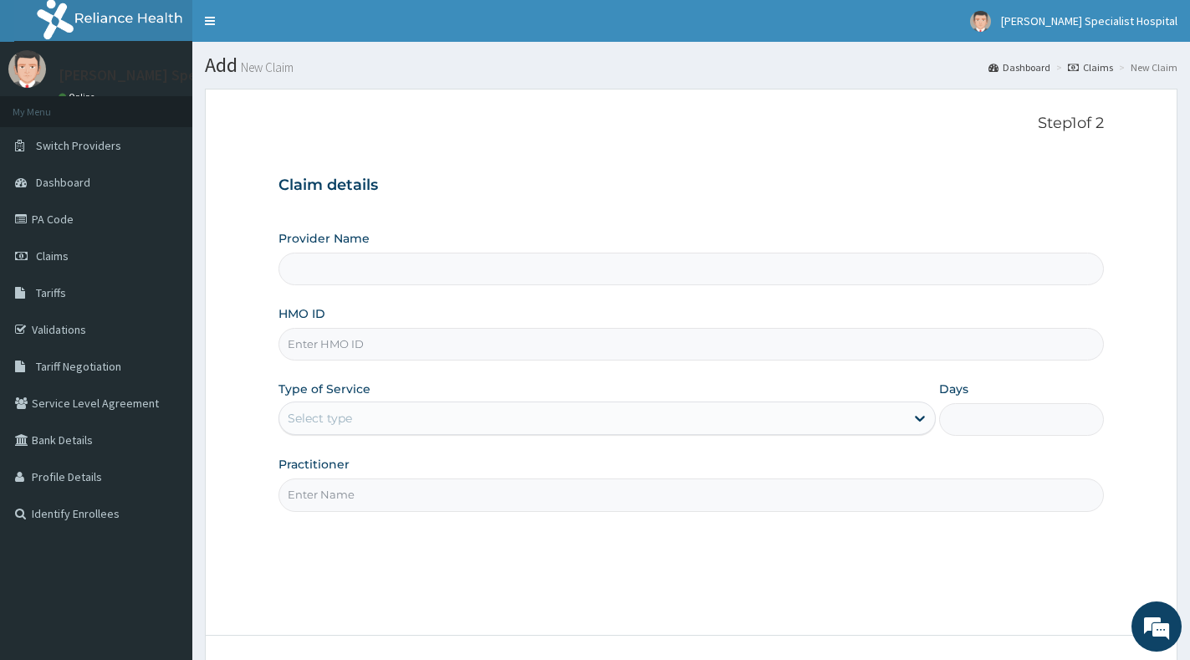
click at [365, 317] on div "HMO ID" at bounding box center [690, 332] width 825 height 55
click at [367, 349] on input "HMO ID" at bounding box center [690, 344] width 825 height 33
paste input "ENP/11831/D"
type input "ENP/11831/D"
click at [376, 418] on div "Select type" at bounding box center [591, 418] width 625 height 27
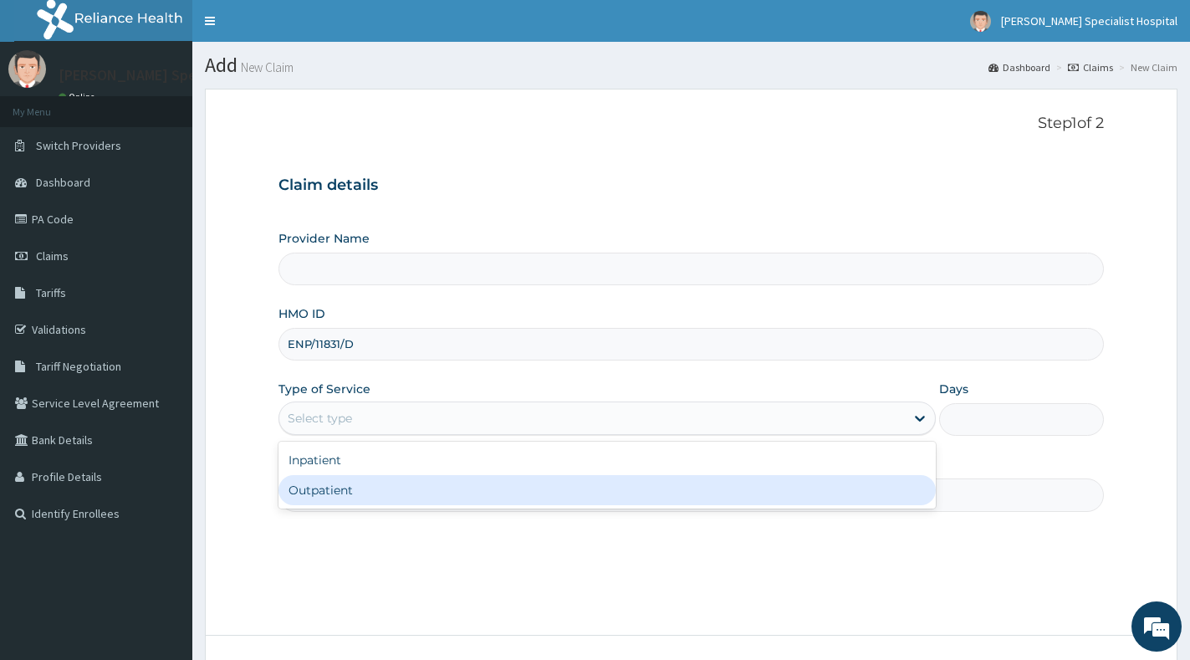
click at [380, 490] on div "Outpatient" at bounding box center [606, 490] width 657 height 30
type input "1"
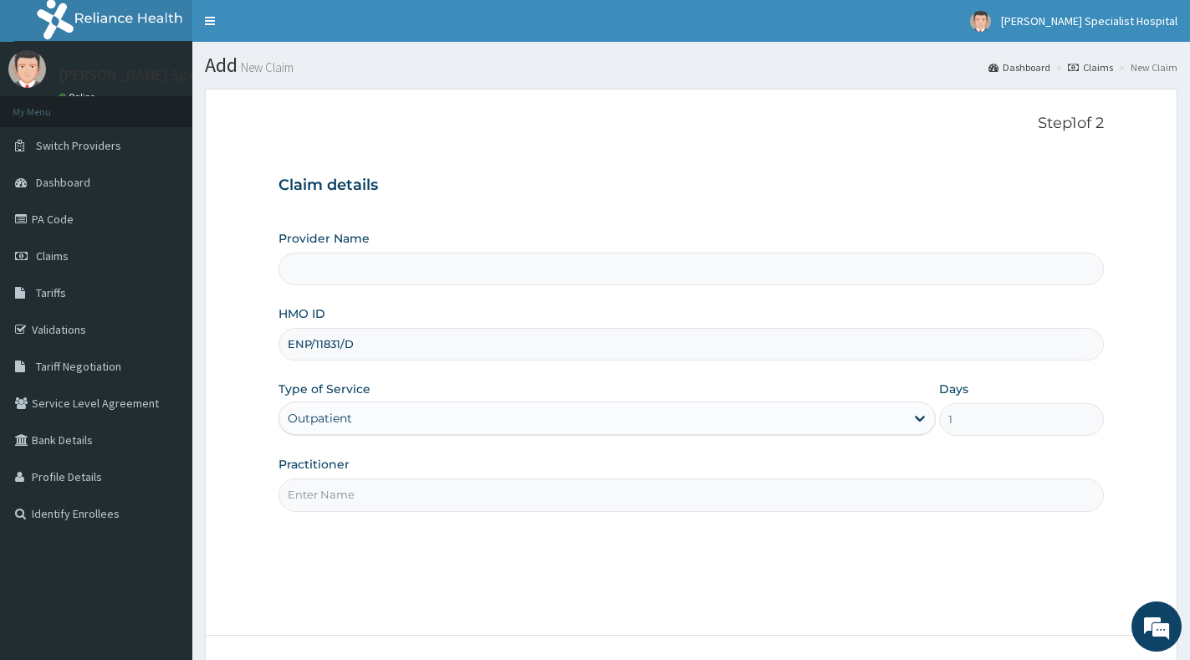
click at [380, 489] on input "Practitioner" at bounding box center [690, 494] width 825 height 33
type input "gp"
type input "[PERSON_NAME] Specialist Hospital"
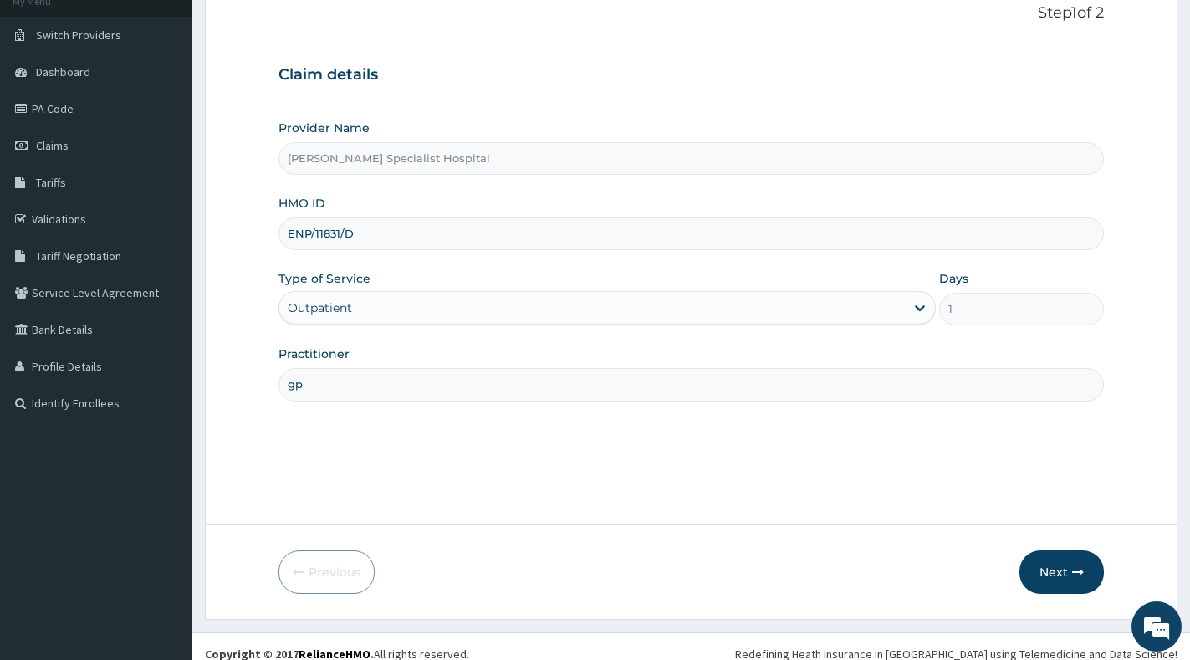
scroll to position [125, 0]
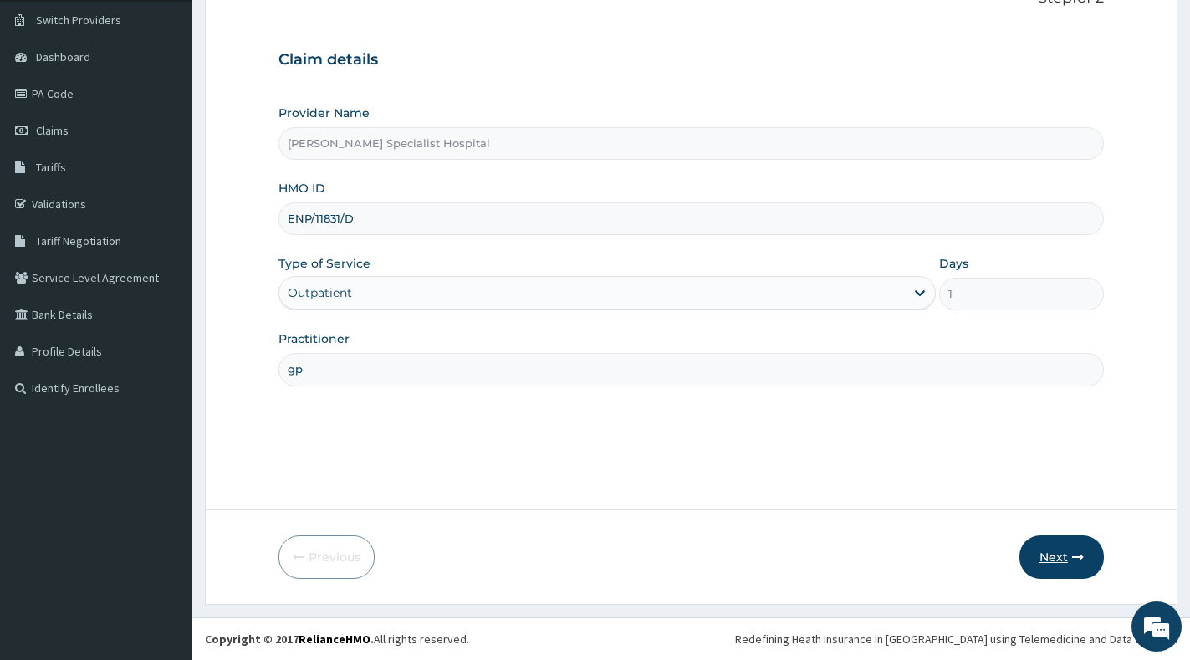
type input "gp"
click at [1034, 559] on button "Next" at bounding box center [1061, 556] width 84 height 43
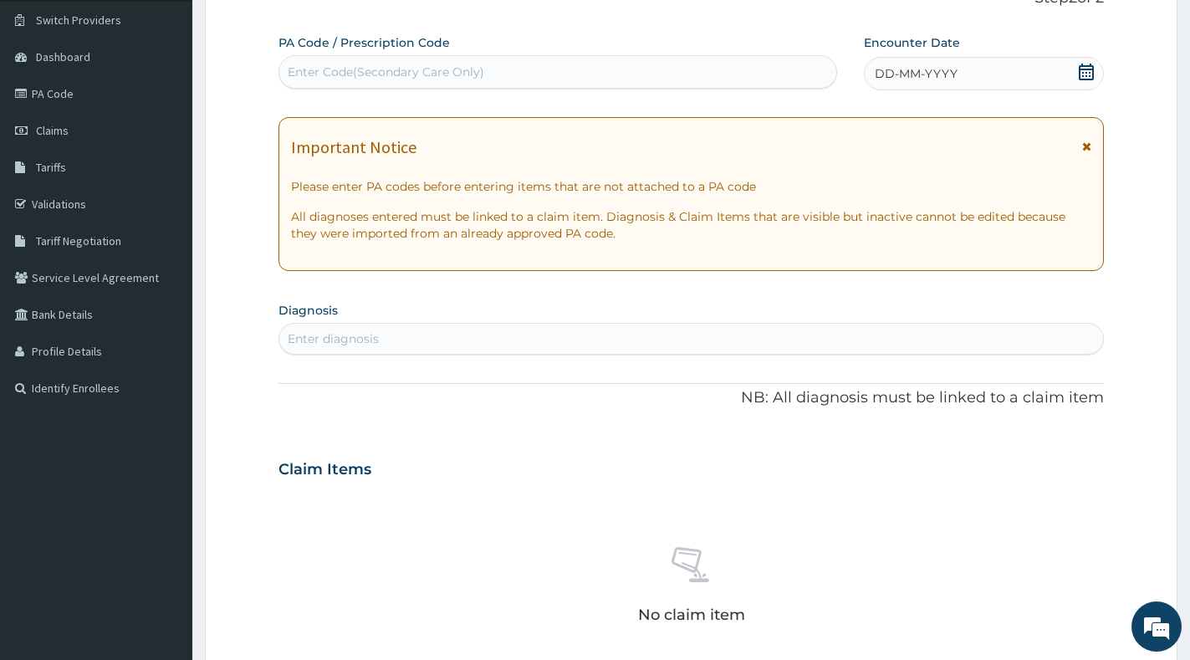
click at [1085, 71] on icon at bounding box center [1086, 72] width 17 height 17
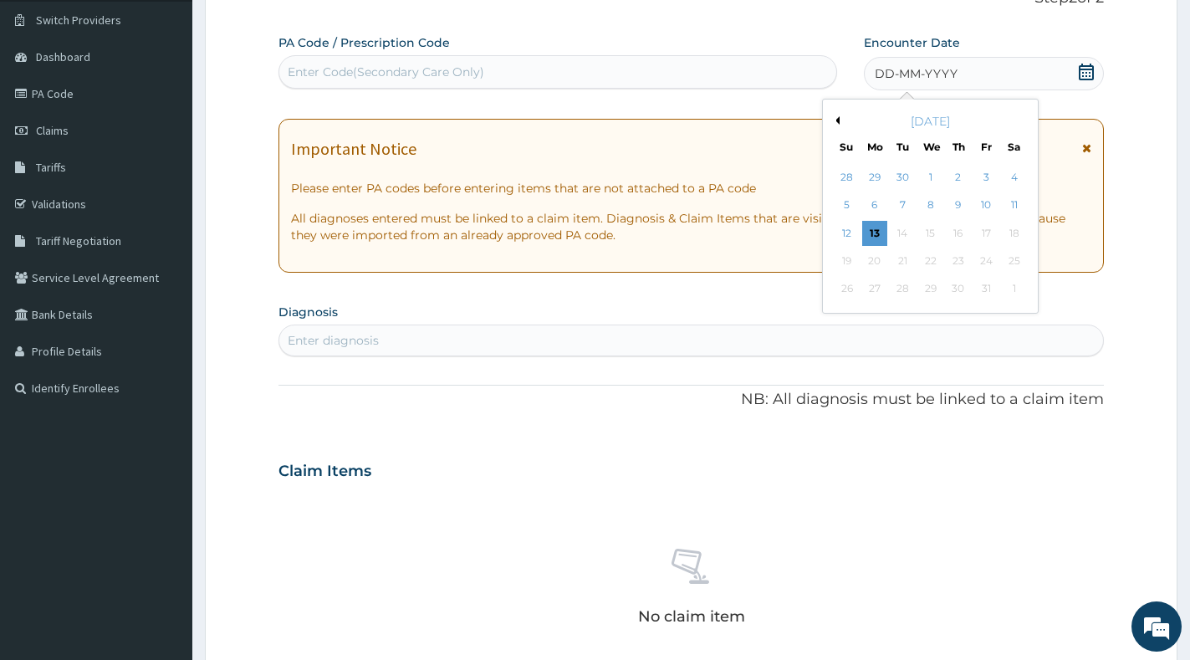
click at [1009, 204] on div "11" at bounding box center [1014, 205] width 25 height 25
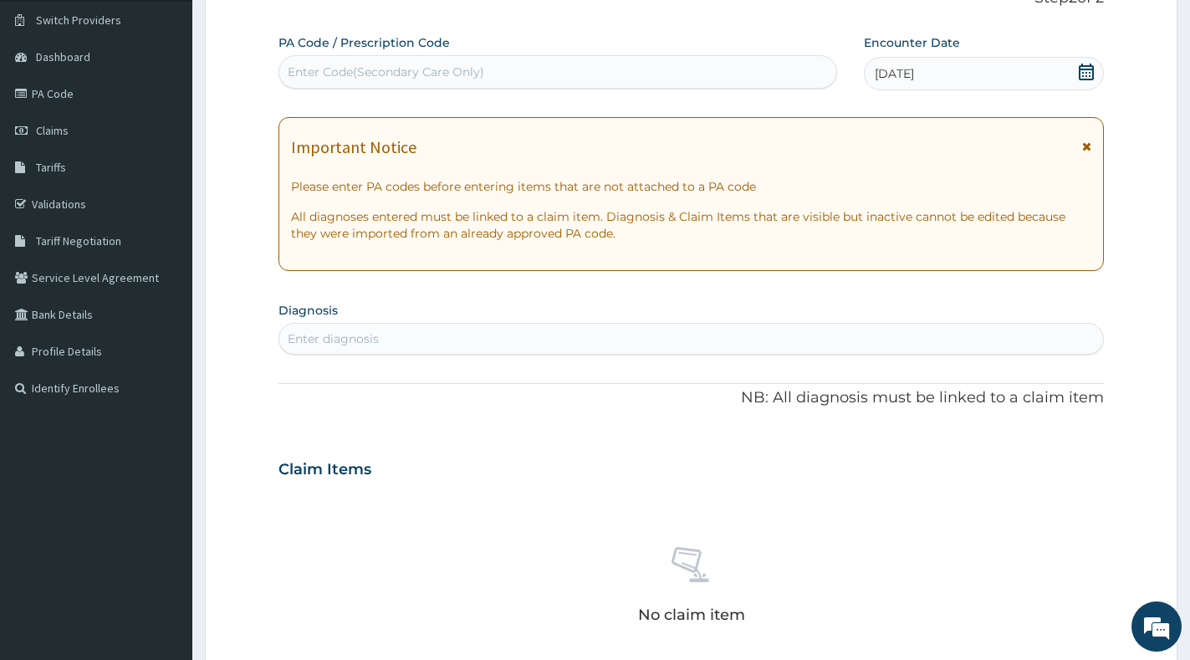
click at [559, 341] on div "Enter diagnosis" at bounding box center [691, 338] width 824 height 27
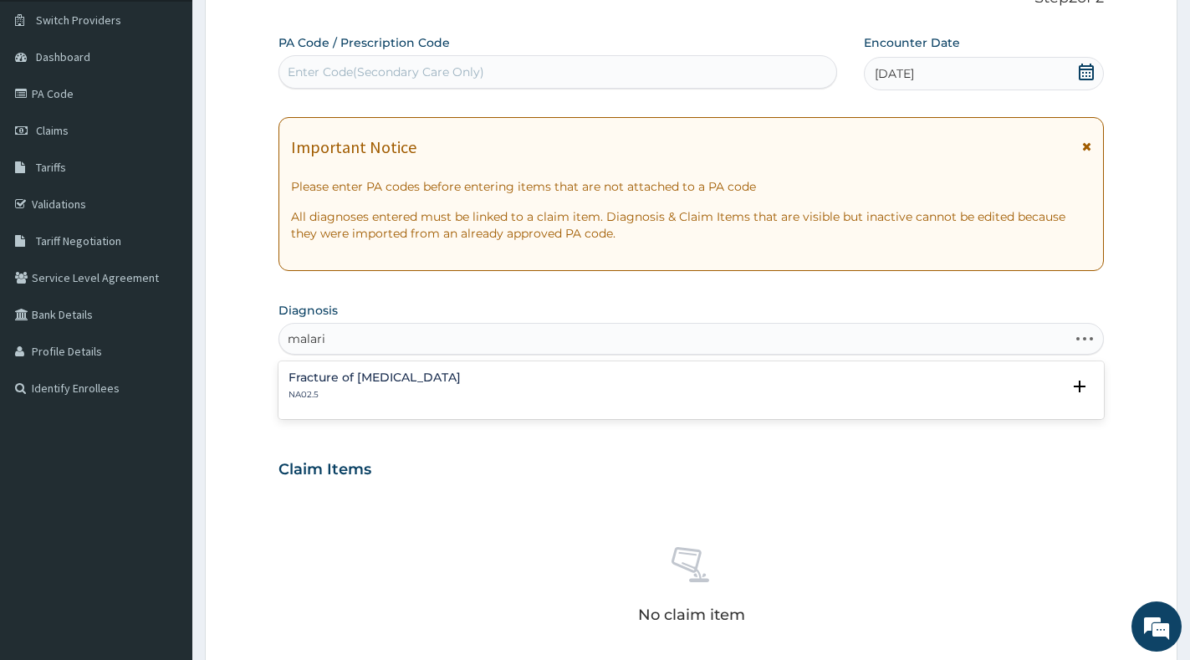
type input "[MEDICAL_DATA]"
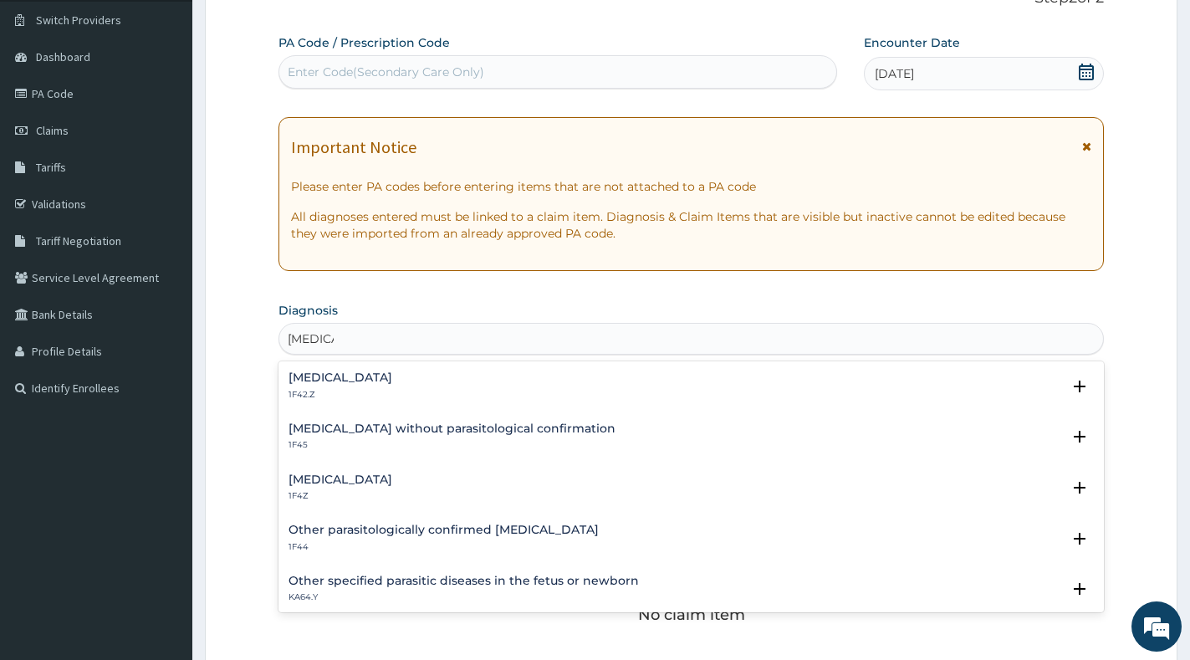
click at [359, 485] on h4 "[MEDICAL_DATA]" at bounding box center [340, 479] width 104 height 13
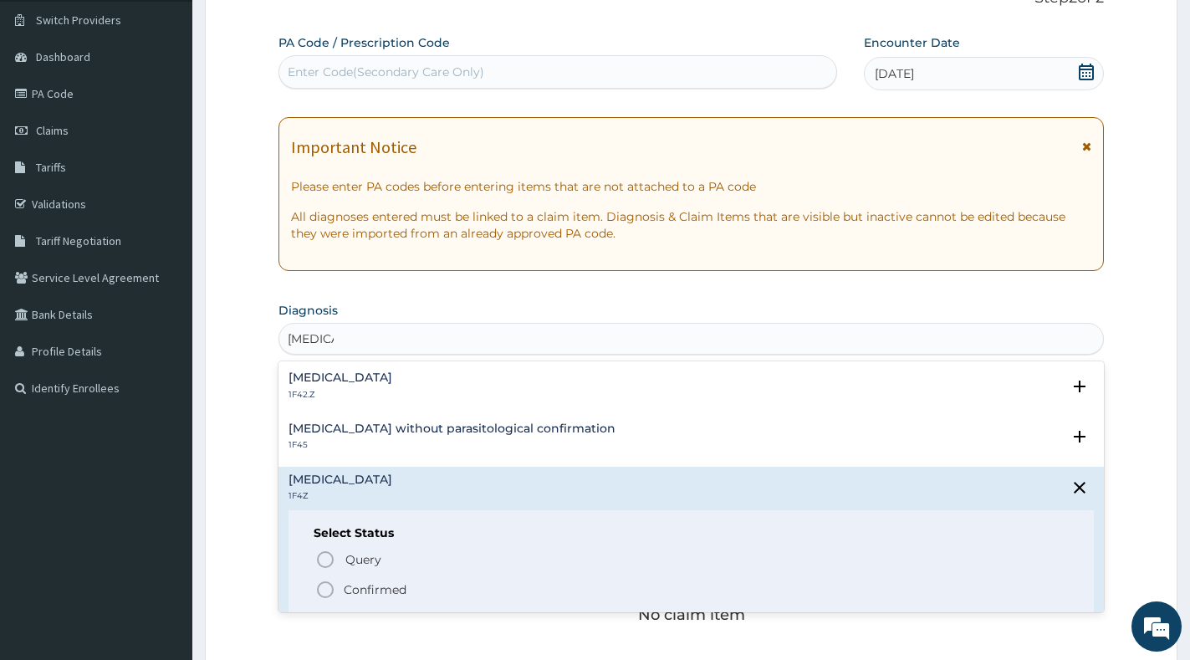
click at [354, 583] on p "Confirmed" at bounding box center [375, 589] width 63 height 17
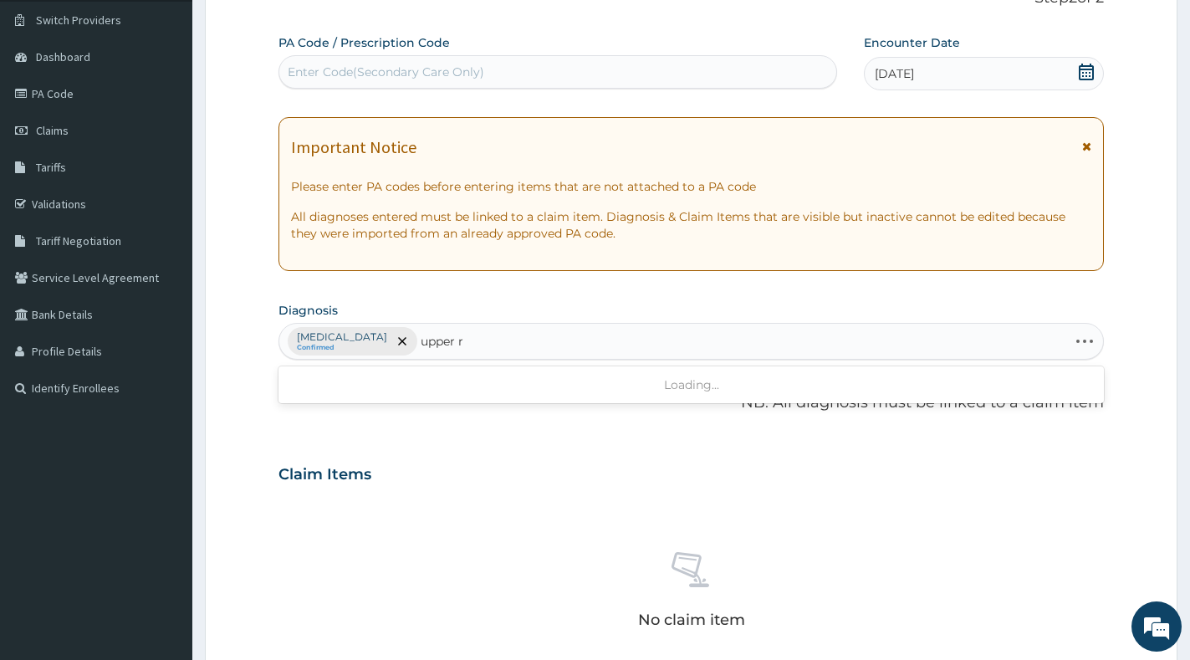
type input "upper"
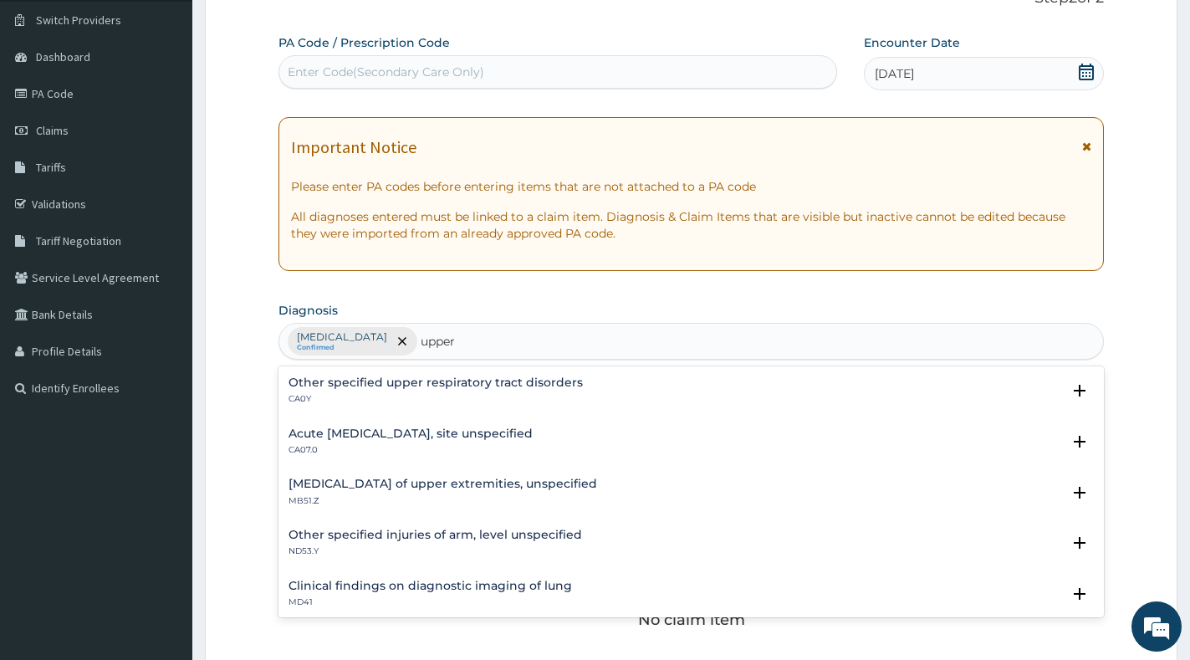
click at [515, 432] on h4 "Acute [MEDICAL_DATA], site unspecified" at bounding box center [410, 433] width 244 height 13
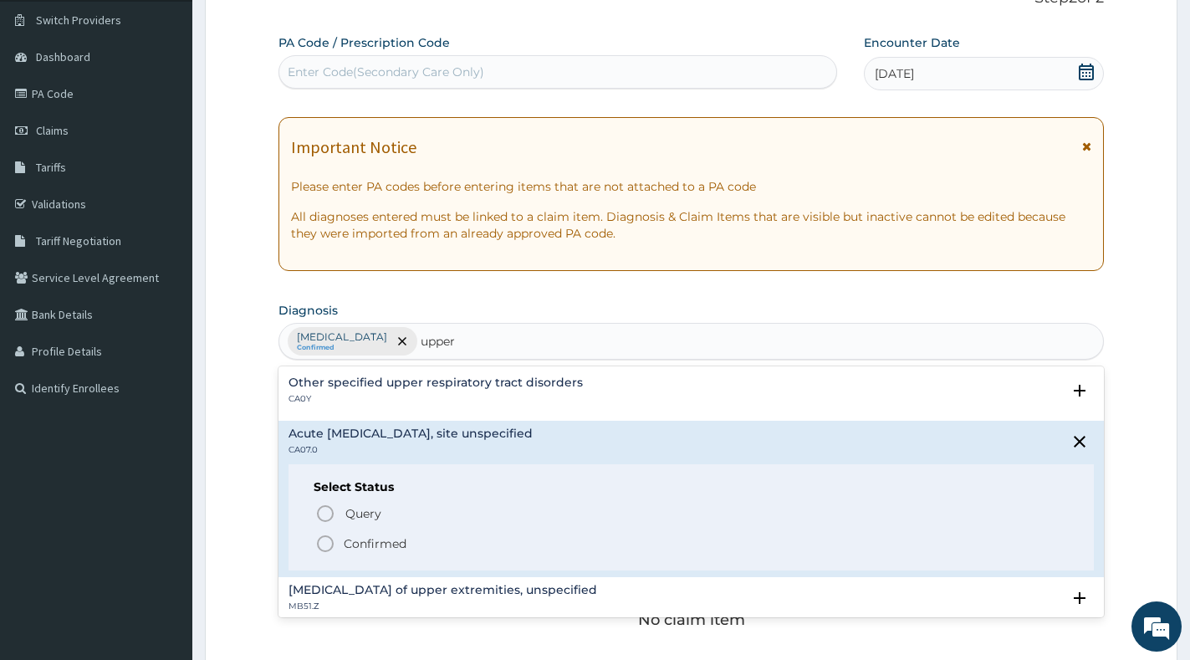
click at [379, 544] on p "Confirmed" at bounding box center [375, 543] width 63 height 17
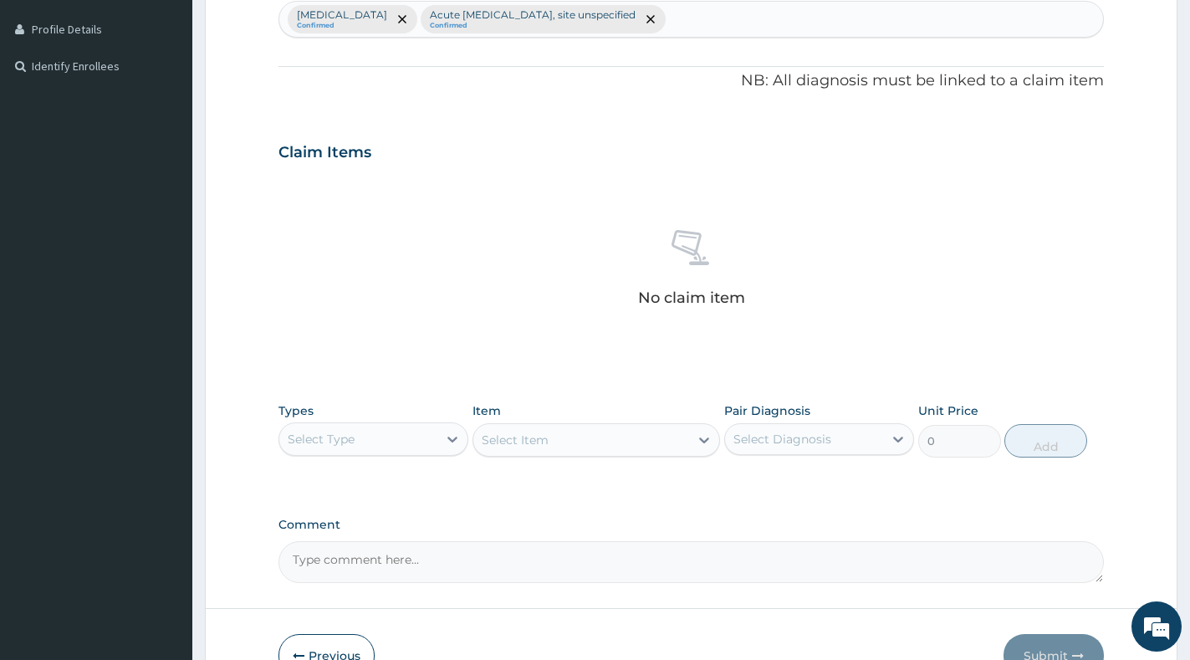
scroll to position [460, 0]
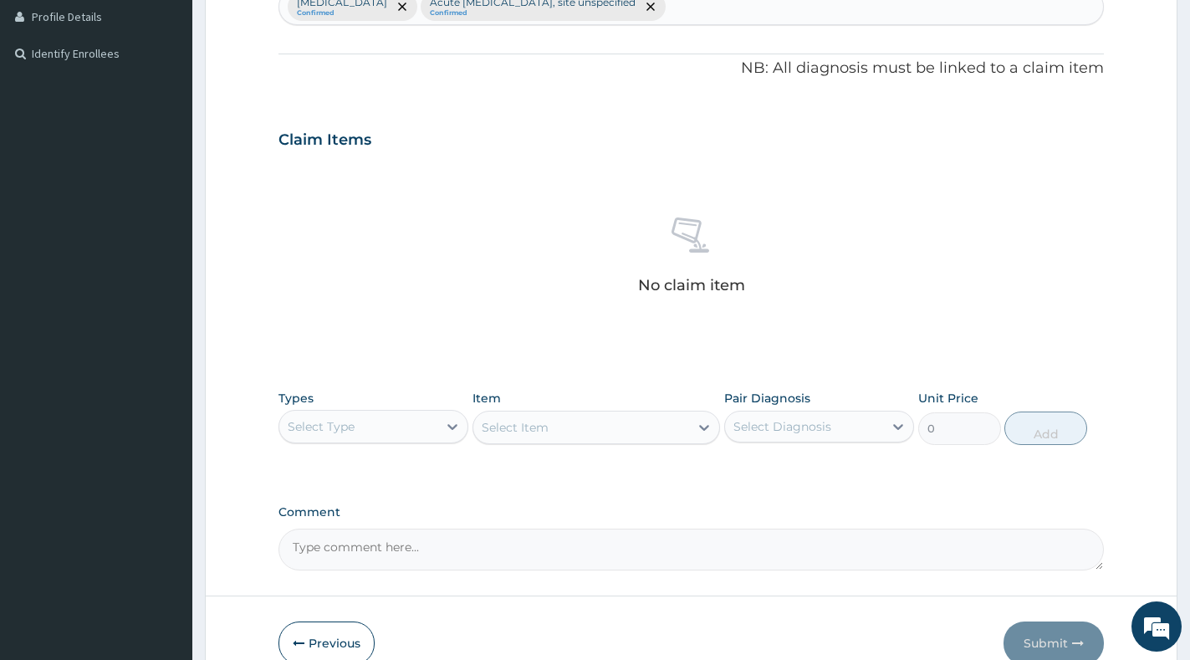
click at [417, 429] on div "Select Type" at bounding box center [358, 426] width 158 height 27
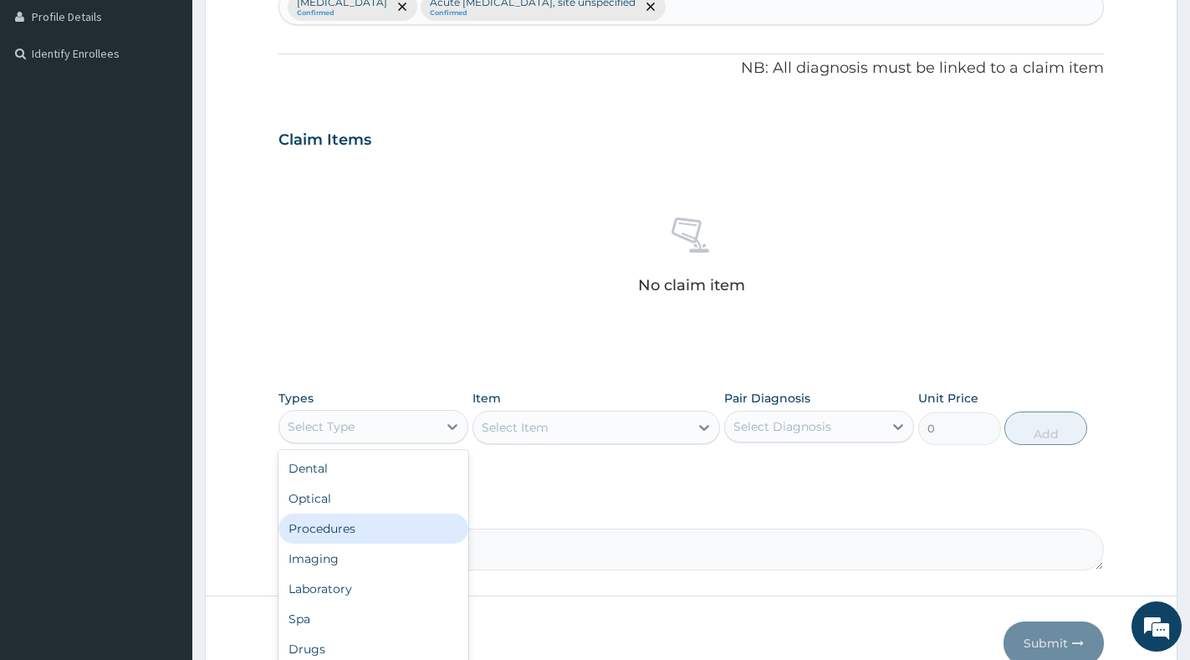
click at [382, 533] on div "Procedures" at bounding box center [373, 528] width 190 height 30
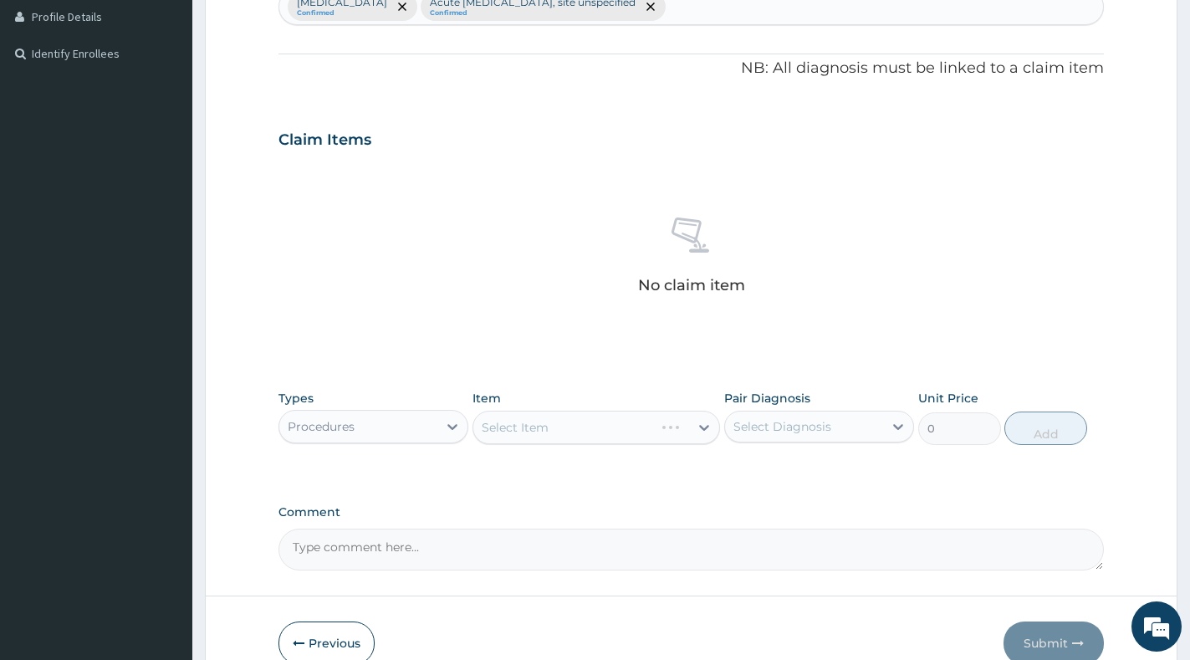
click at [825, 426] on div "Select Diagnosis" at bounding box center [782, 426] width 98 height 17
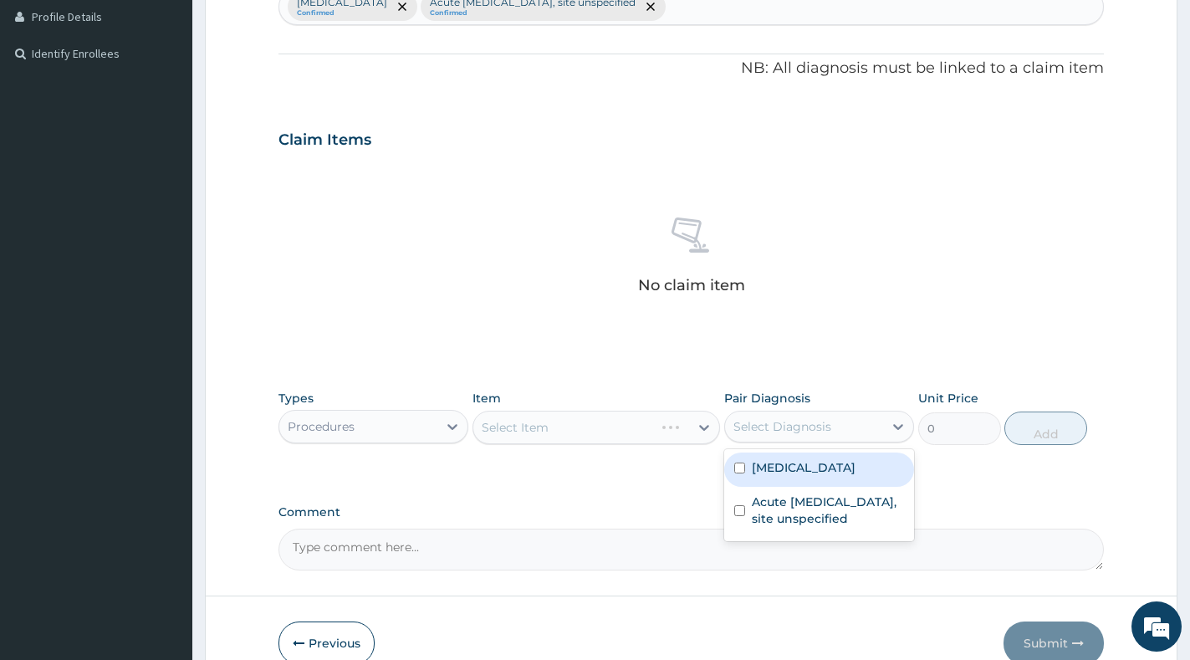
click at [800, 475] on div "Malaria, unspecified" at bounding box center [819, 469] width 190 height 34
checkbox input "true"
drag, startPoint x: 794, startPoint y: 513, endPoint x: 794, endPoint y: 501, distance: 11.7
click at [794, 506] on label "Acute [MEDICAL_DATA], site unspecified" at bounding box center [828, 509] width 152 height 33
checkbox input "true"
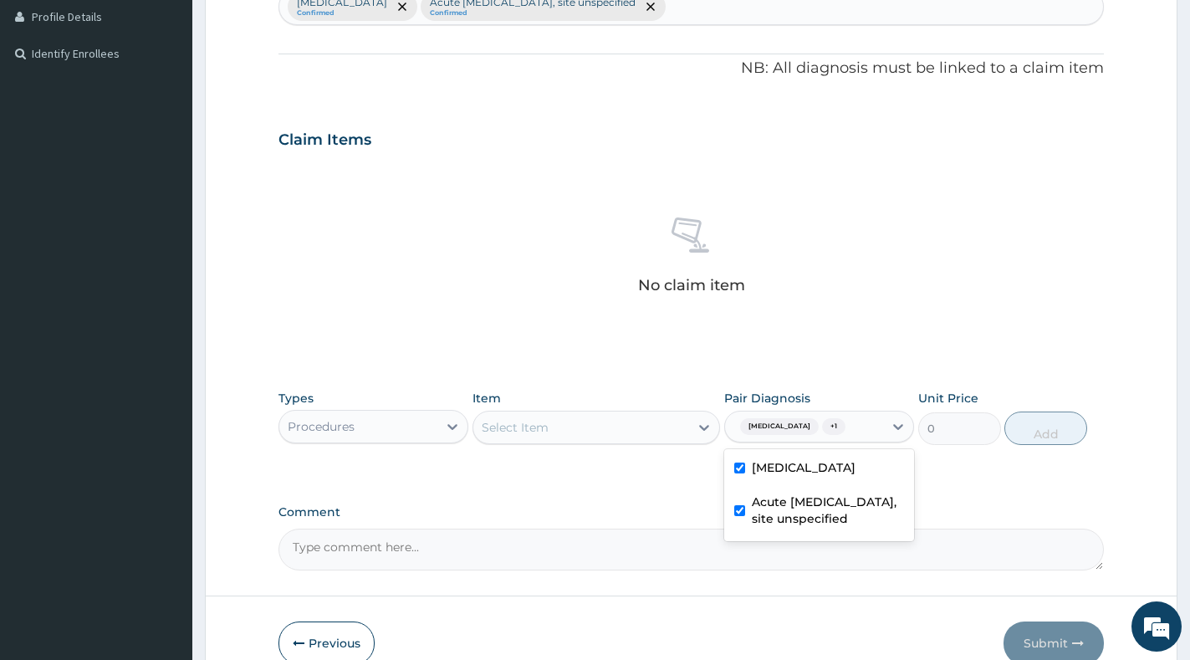
scroll to position [546, 0]
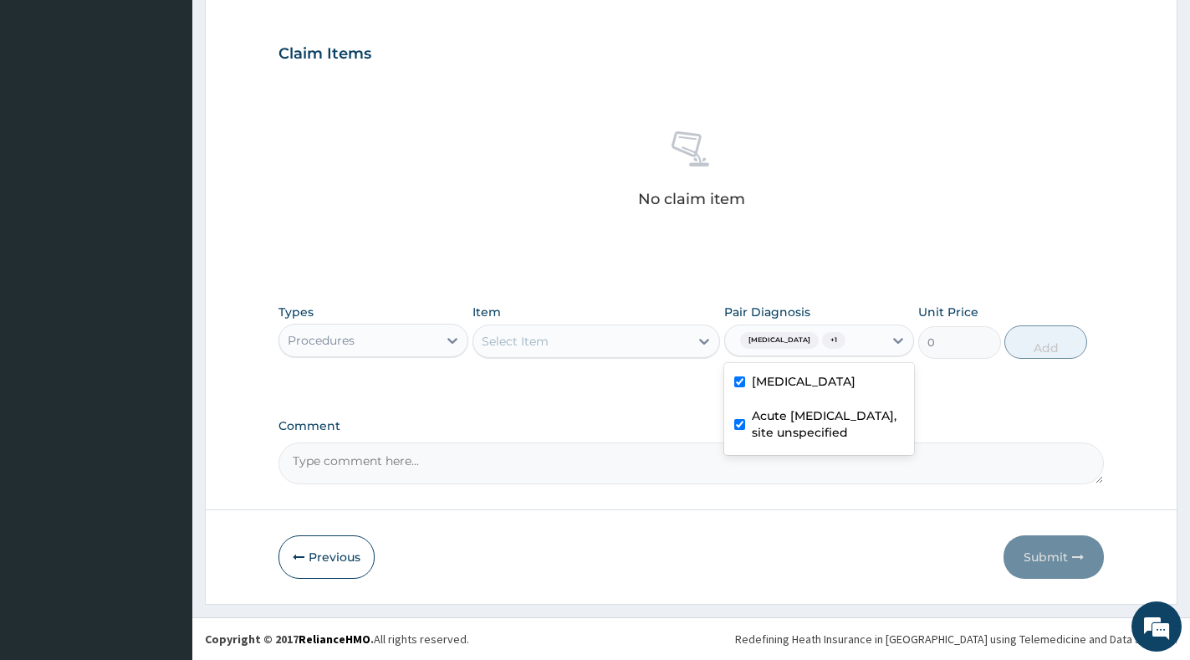
click at [682, 342] on div "Select Item" at bounding box center [581, 341] width 216 height 27
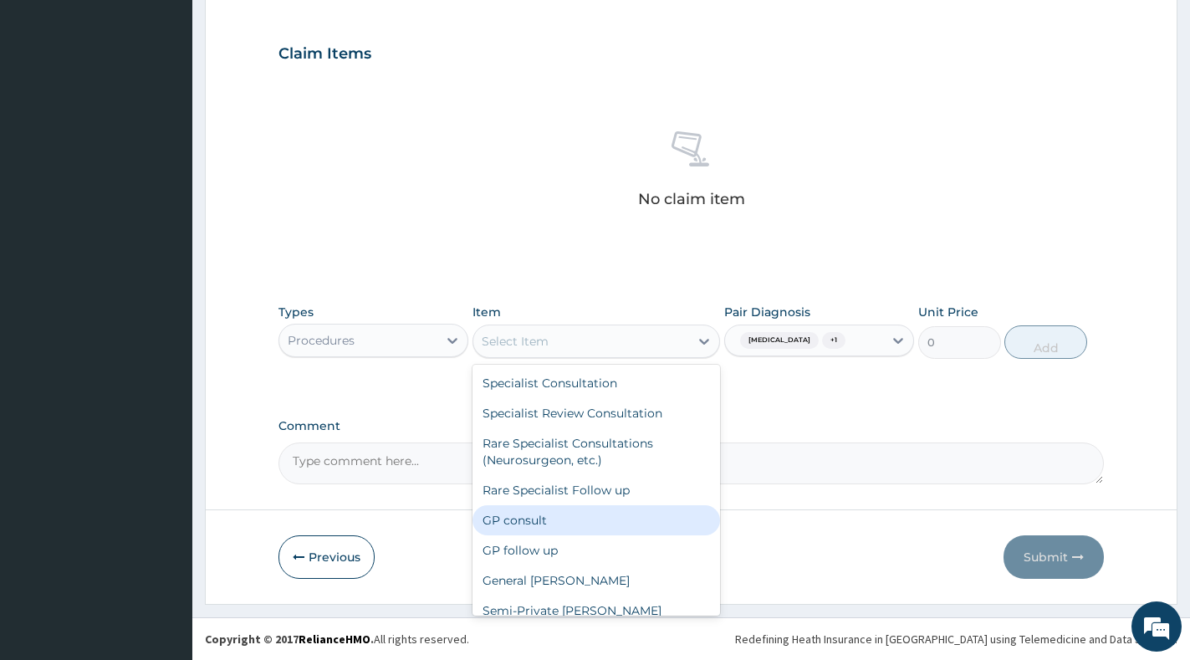
drag, startPoint x: 592, startPoint y: 521, endPoint x: 598, endPoint y: 499, distance: 22.5
click at [598, 515] on div "GP consult" at bounding box center [596, 520] width 248 height 30
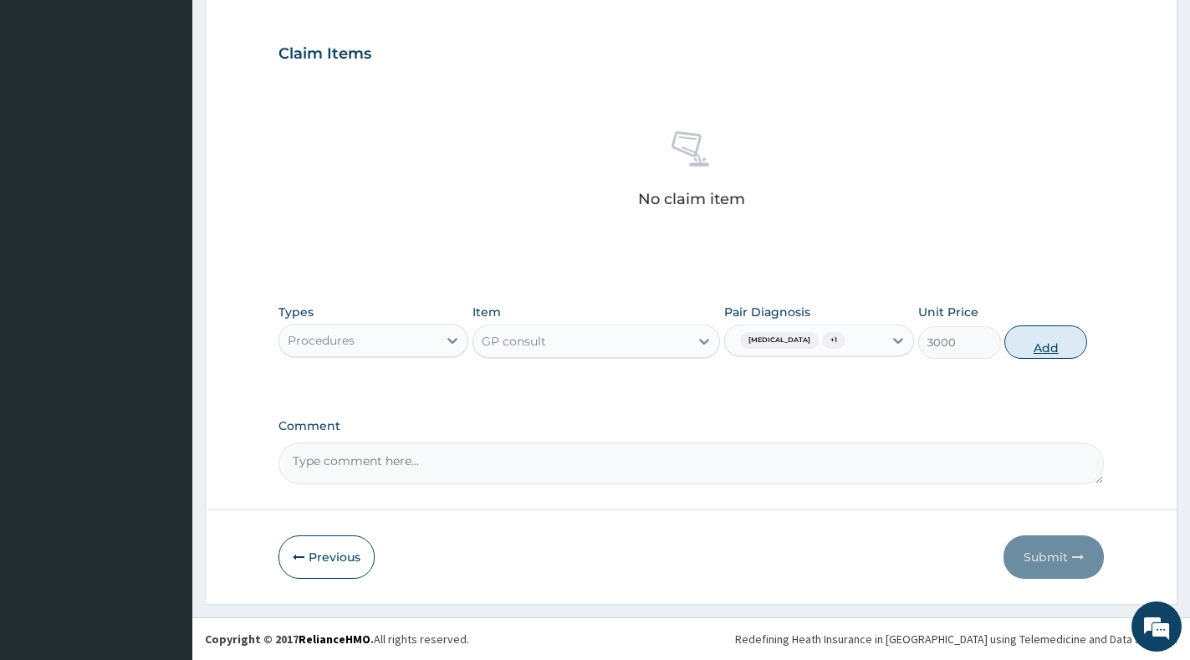
click at [1055, 345] on button "Add" at bounding box center [1045, 341] width 83 height 33
type input "0"
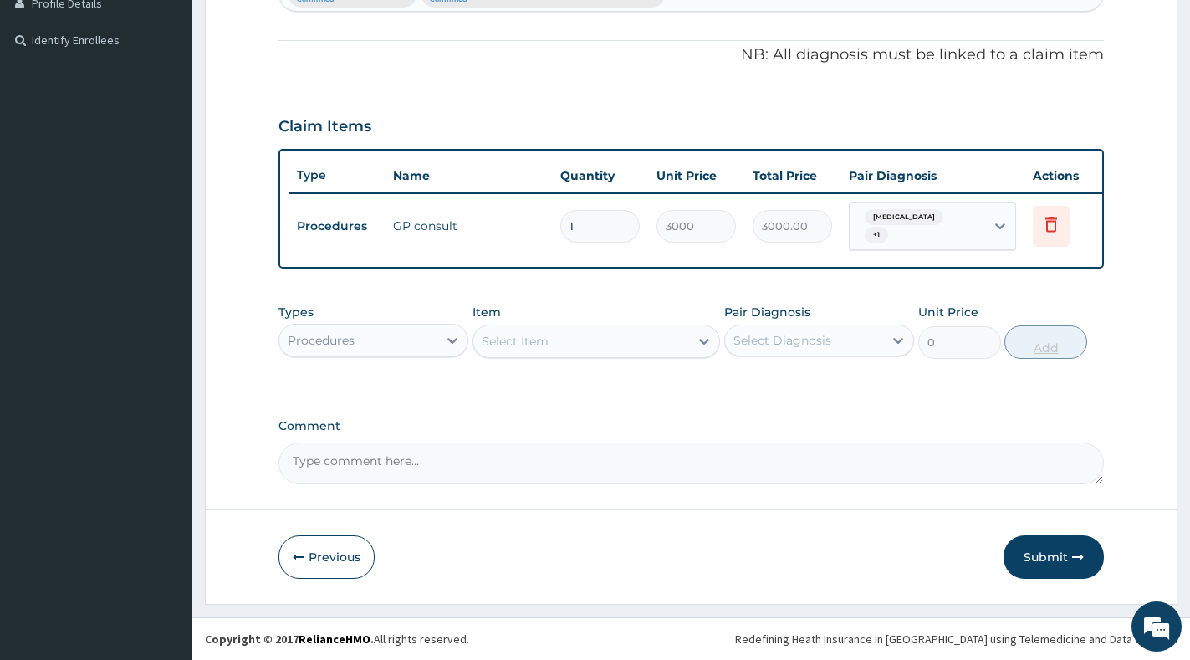
scroll to position [488, 0]
click at [429, 356] on div "Types Procedures" at bounding box center [373, 331] width 190 height 55
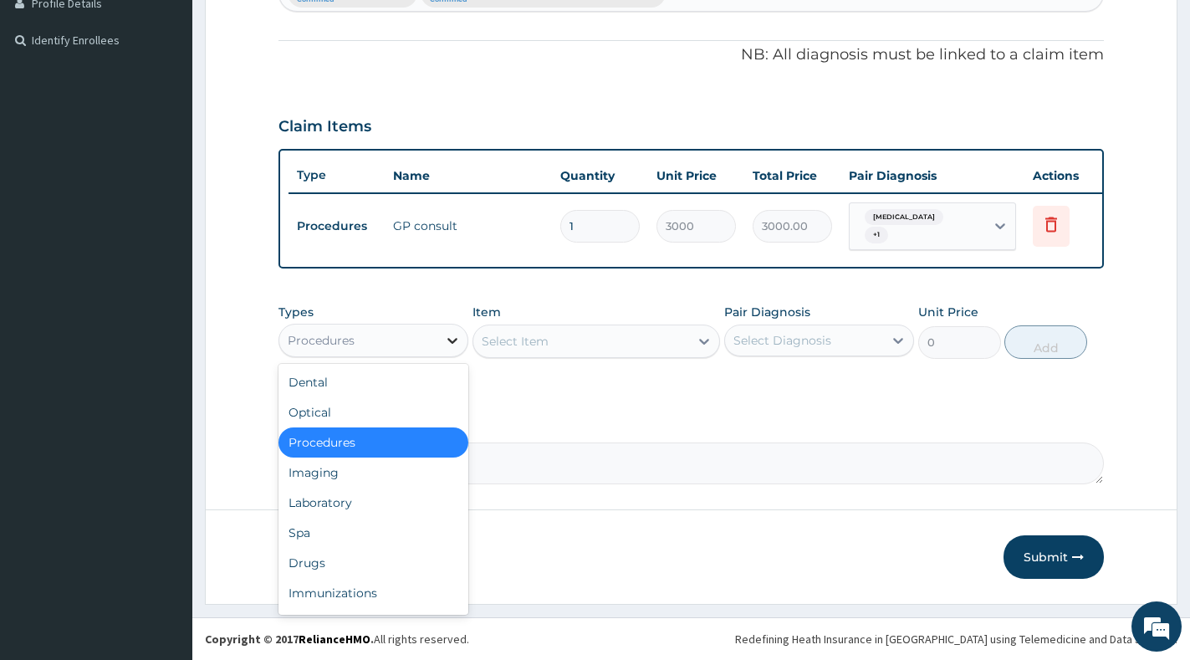
click at [442, 340] on div at bounding box center [452, 340] width 30 height 30
drag, startPoint x: 380, startPoint y: 497, endPoint x: 415, endPoint y: 478, distance: 39.6
click at [380, 497] on div "Laboratory" at bounding box center [373, 503] width 190 height 30
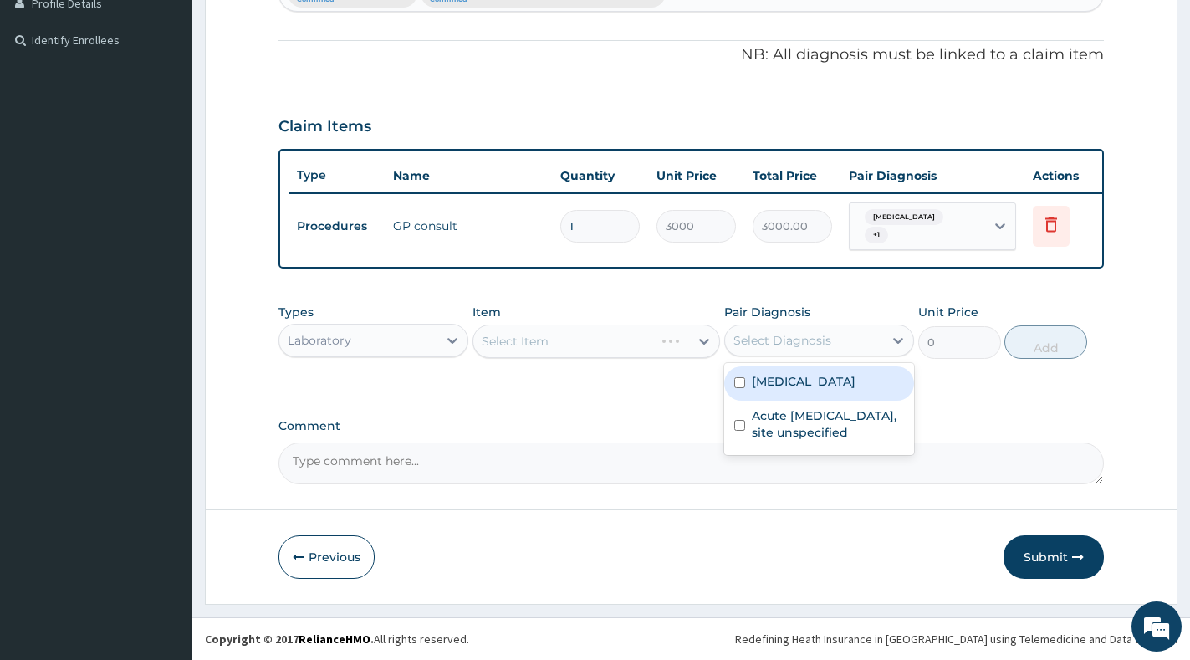
drag, startPoint x: 765, startPoint y: 339, endPoint x: 768, endPoint y: 365, distance: 27.0
click at [767, 339] on div "Select Diagnosis" at bounding box center [782, 340] width 98 height 17
click at [769, 385] on label "Malaria, unspecified" at bounding box center [804, 381] width 104 height 17
checkbox input "true"
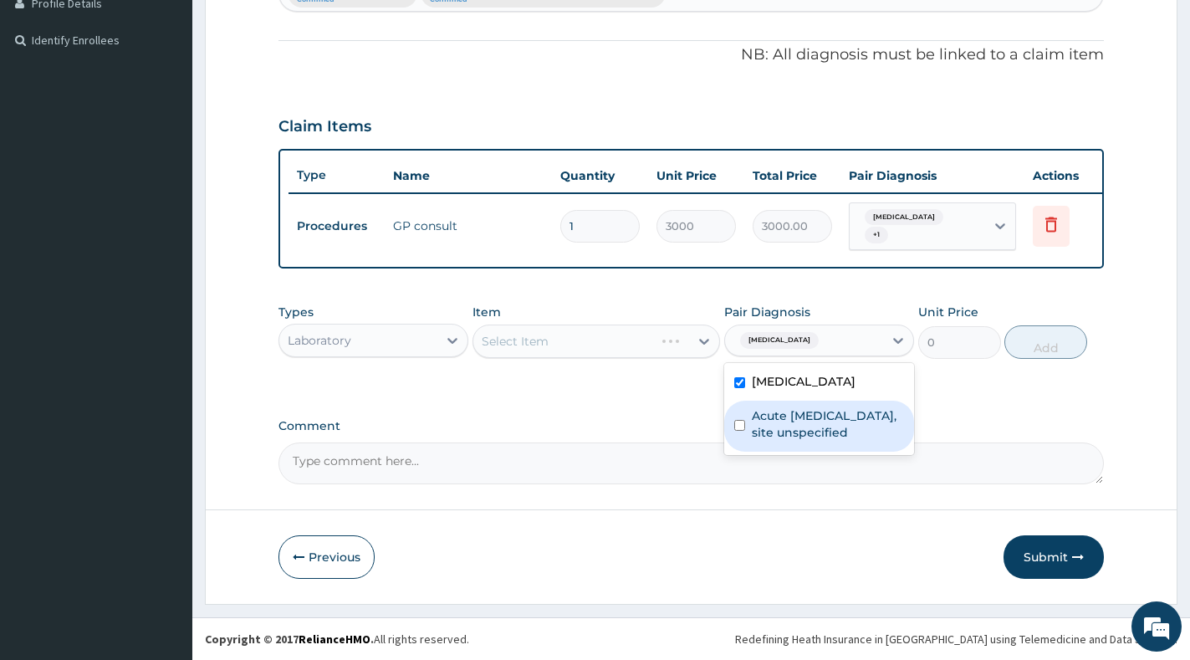
drag, startPoint x: 767, startPoint y: 431, endPoint x: 738, endPoint y: 380, distance: 58.4
click at [767, 429] on label "Acute upper respiratory infection, site unspecified" at bounding box center [828, 423] width 152 height 33
checkbox input "true"
click at [699, 345] on icon at bounding box center [704, 341] width 17 height 17
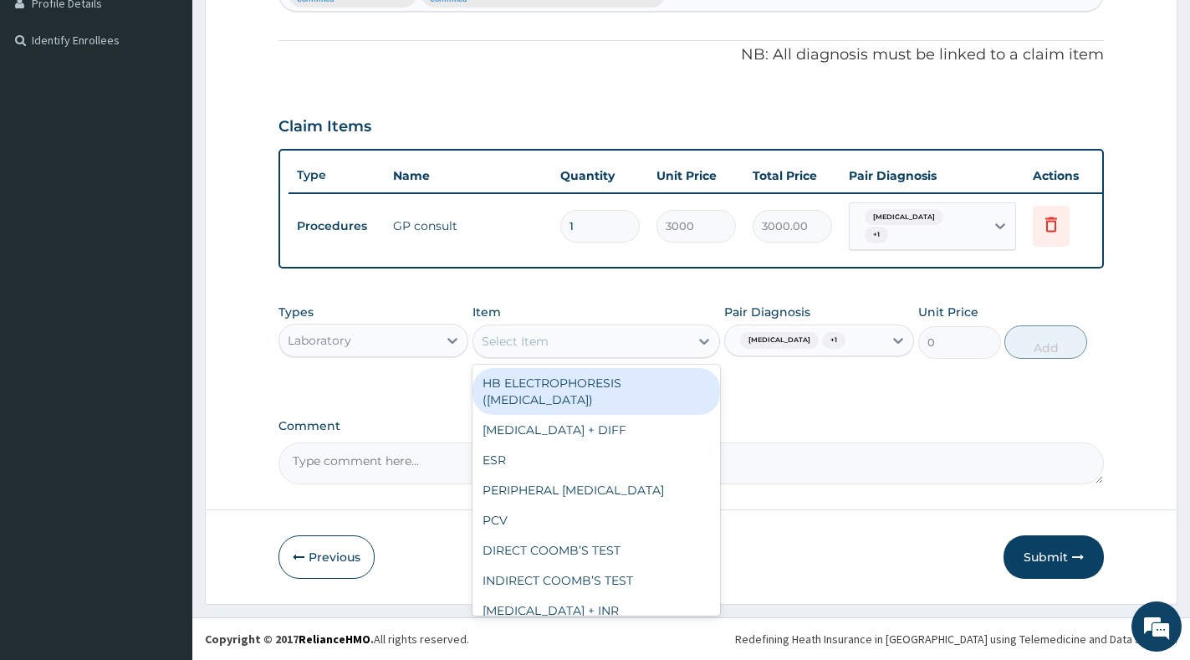
click at [624, 419] on div "FULL BLOOD COUNT + DIFF" at bounding box center [596, 430] width 248 height 30
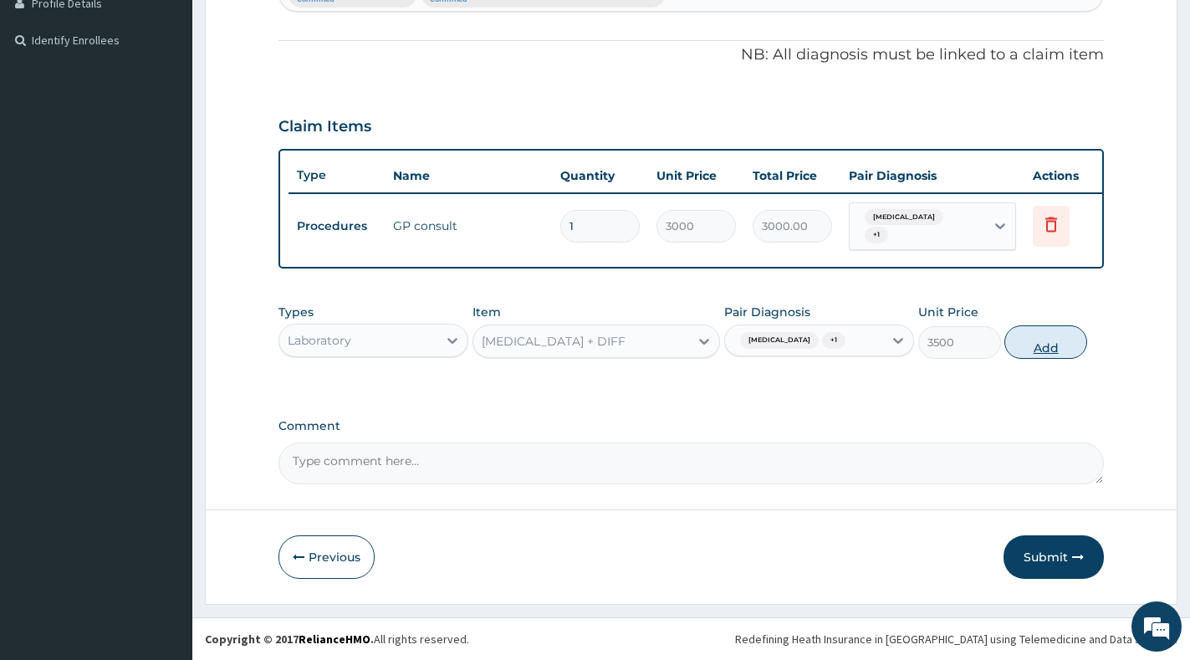
click at [1044, 353] on button "Add" at bounding box center [1045, 341] width 83 height 33
type input "0"
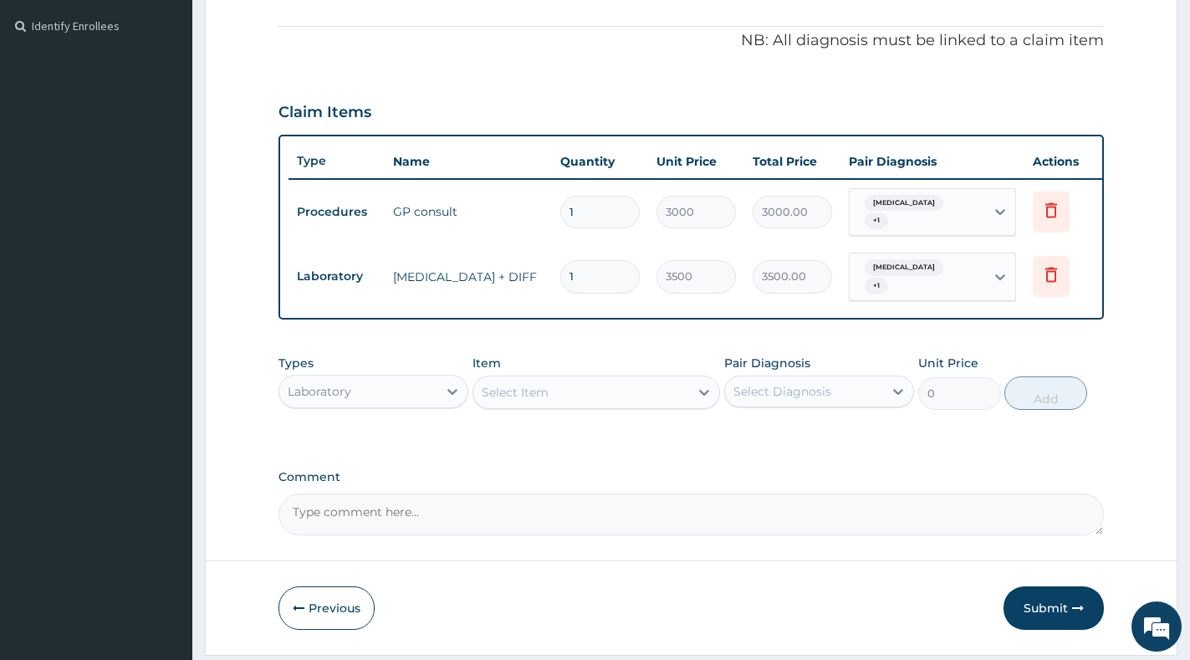
click at [620, 406] on div "Select Item" at bounding box center [581, 392] width 216 height 27
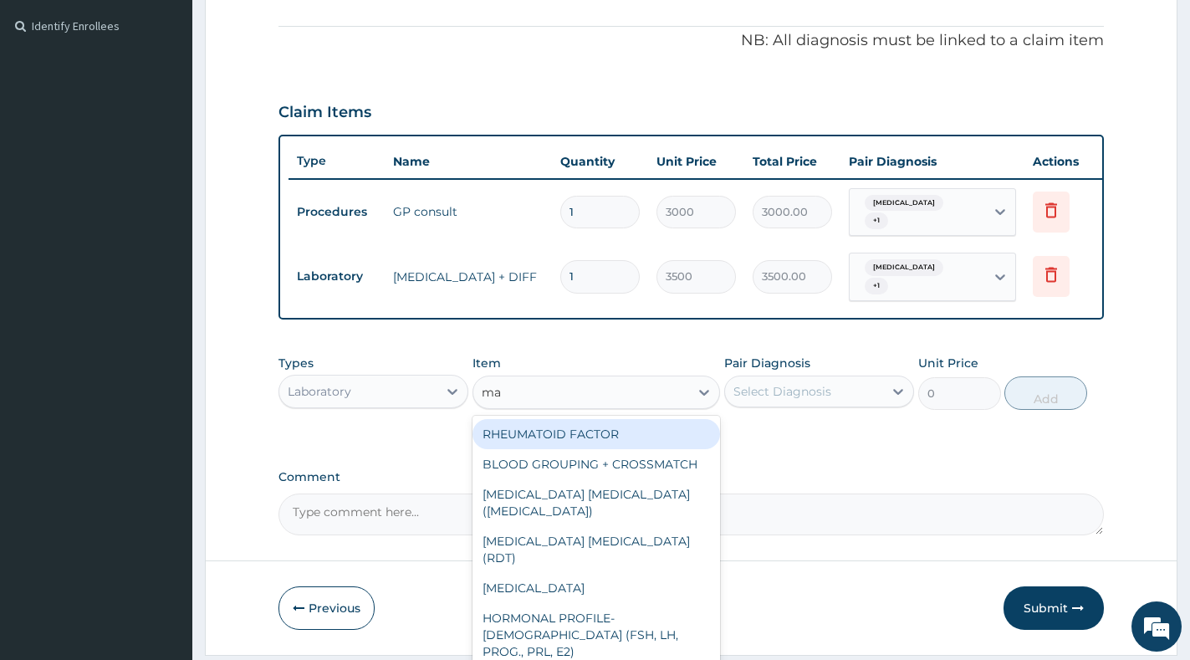
type input "mal"
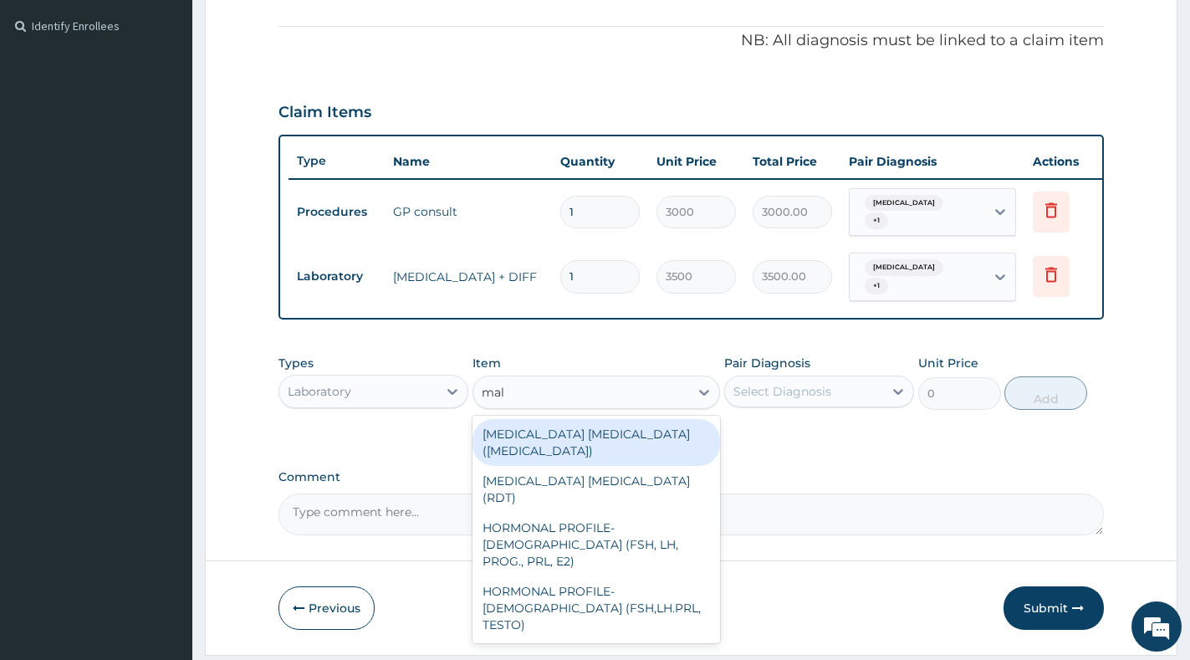
click at [640, 447] on div "MALARIA PARASITE (BLOOD FILM)" at bounding box center [596, 442] width 248 height 47
type input "2500"
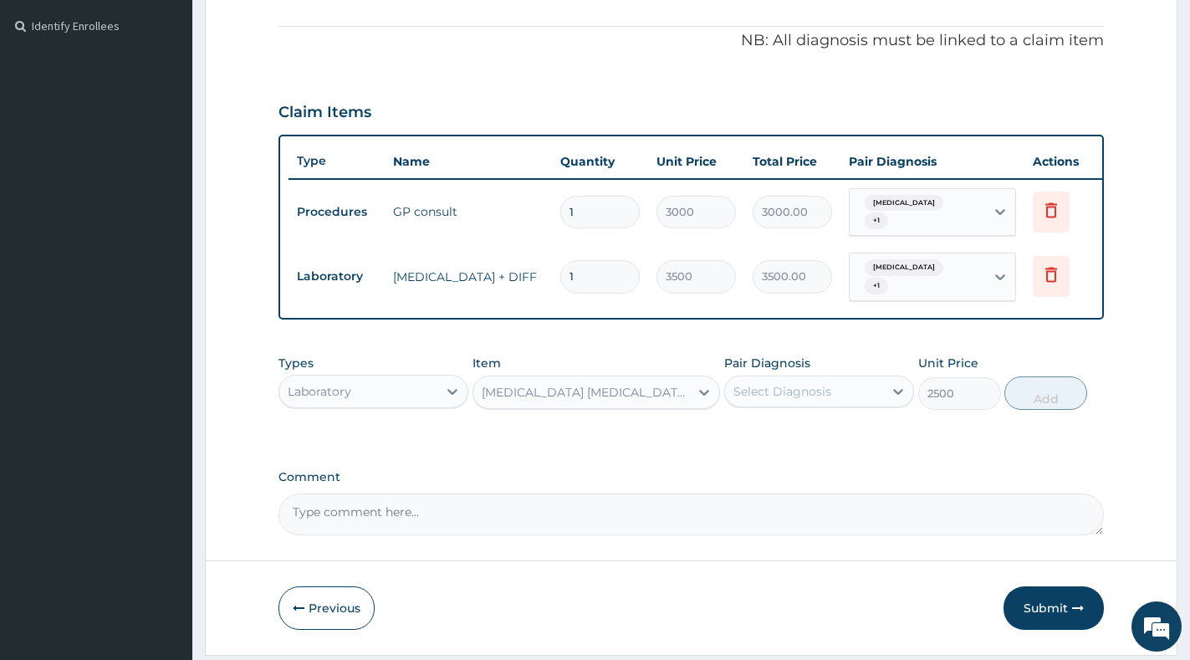
click at [834, 405] on div "Select Diagnosis" at bounding box center [804, 391] width 158 height 27
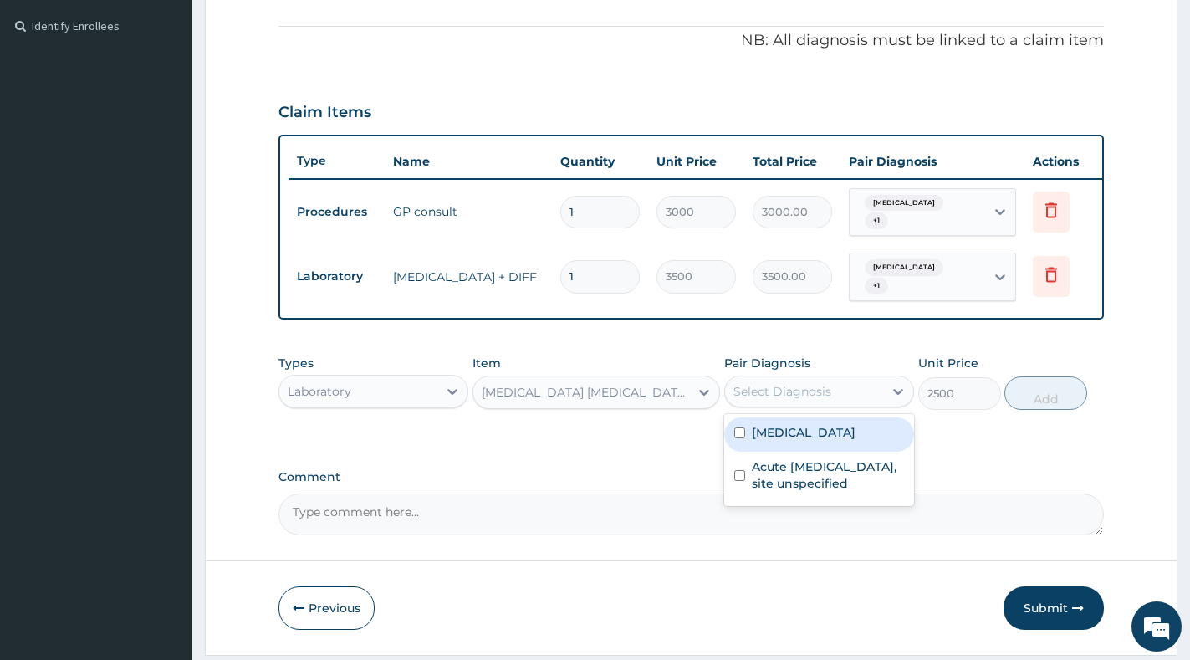
click at [836, 441] on label "Malaria, unspecified" at bounding box center [804, 432] width 104 height 17
checkbox input "true"
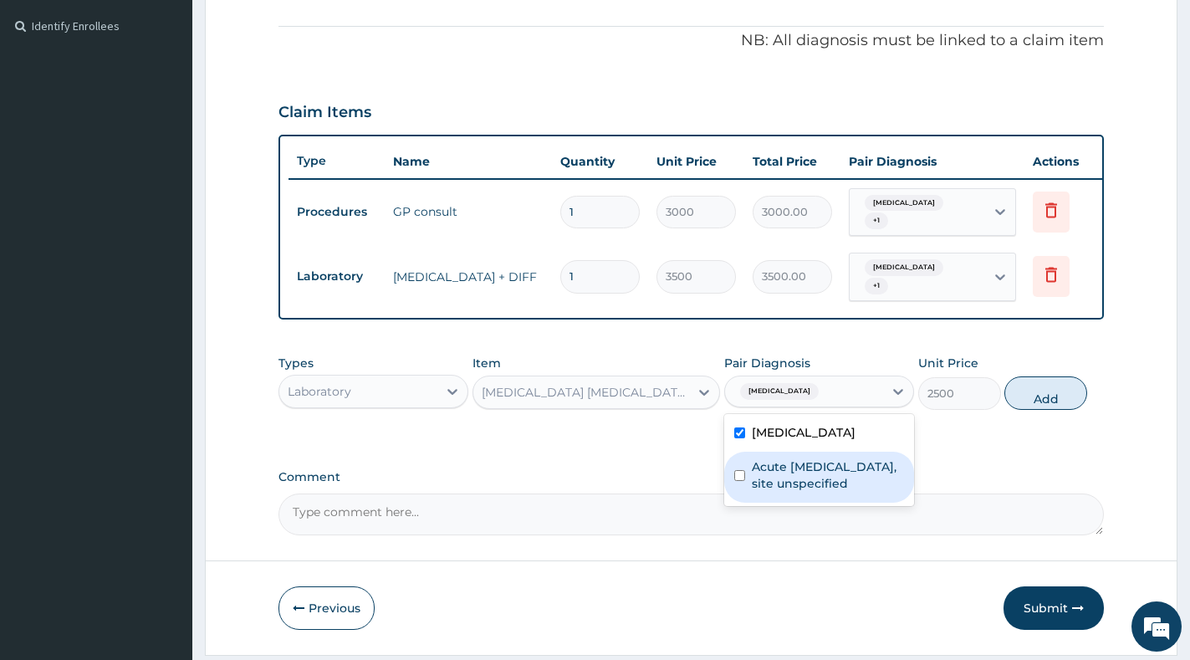
click at [835, 482] on label "Acute upper respiratory infection, site unspecified" at bounding box center [828, 474] width 152 height 33
checkbox input "true"
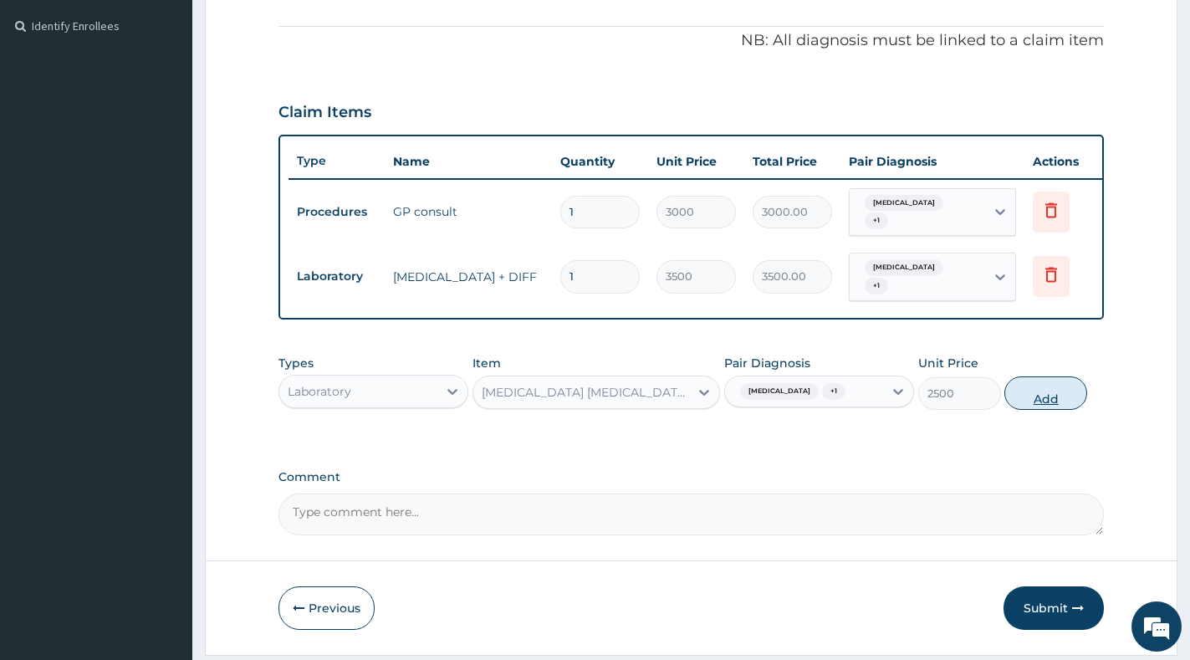
click at [1045, 410] on button "Add" at bounding box center [1045, 392] width 83 height 33
type input "0"
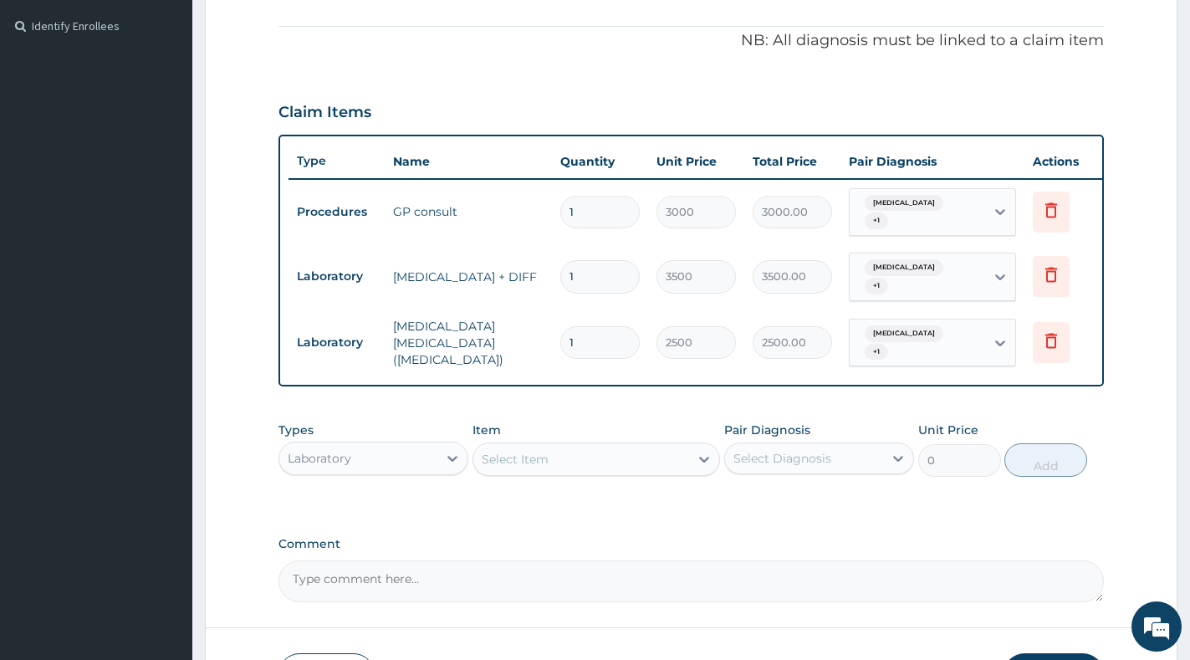
click at [539, 467] on div "Select Item" at bounding box center [515, 459] width 67 height 17
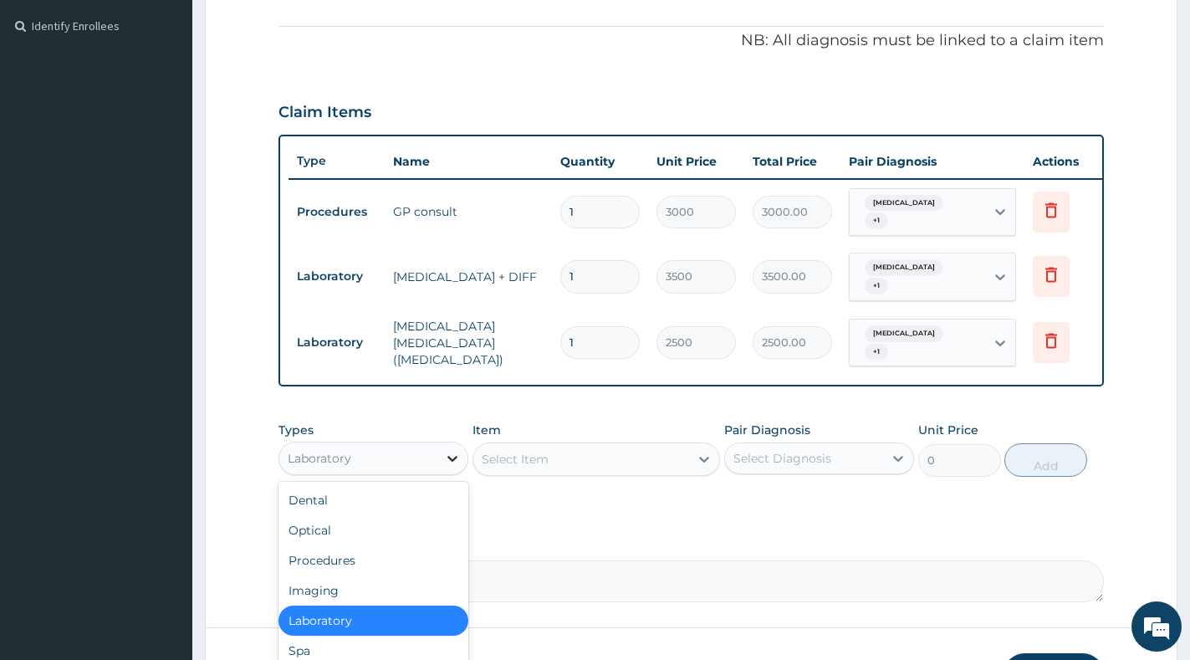
click at [444, 463] on icon at bounding box center [452, 458] width 17 height 17
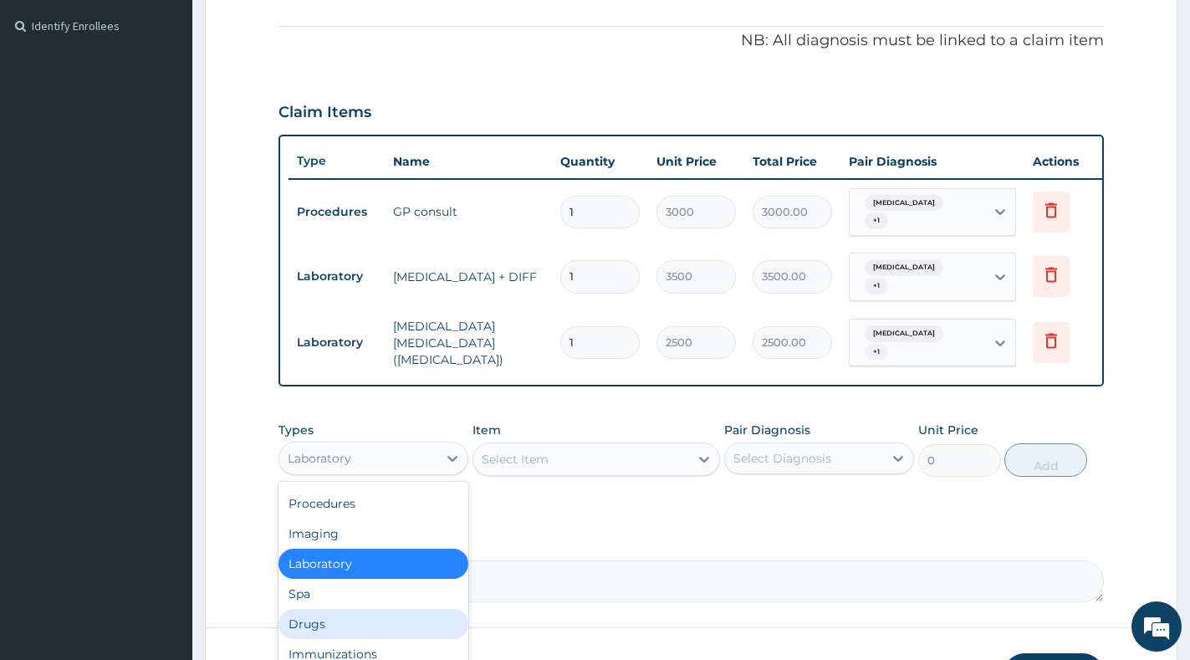
click at [355, 630] on div "Drugs" at bounding box center [373, 624] width 190 height 30
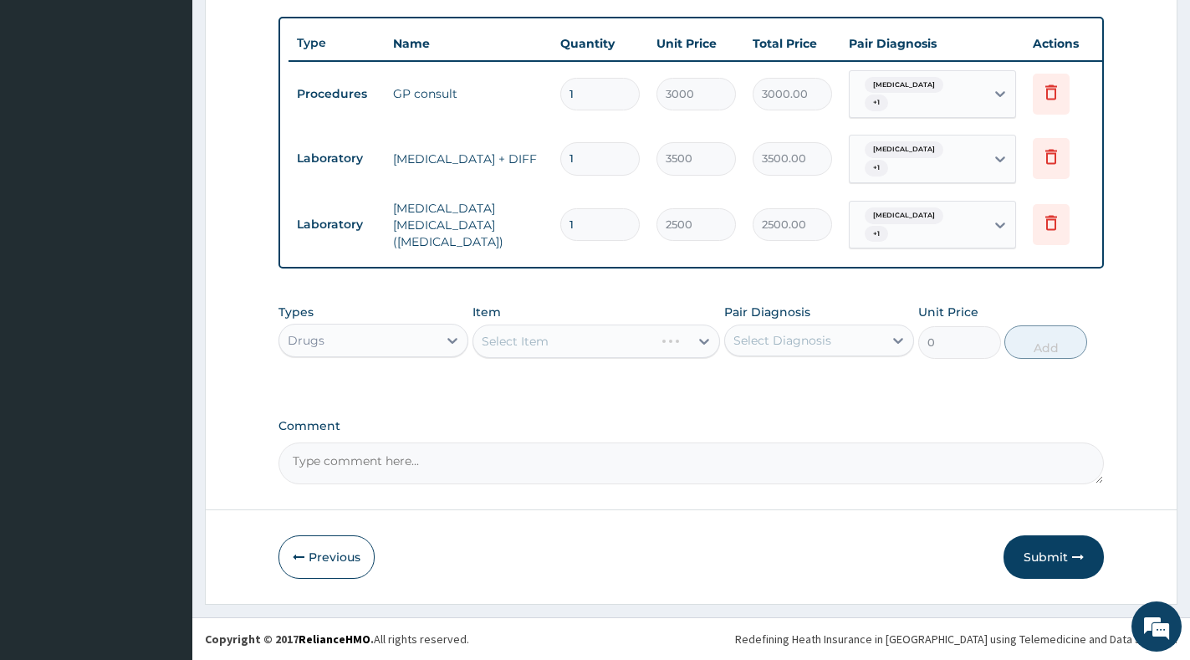
scroll to position [617, 0]
click at [699, 339] on div "Select Item" at bounding box center [596, 340] width 248 height 33
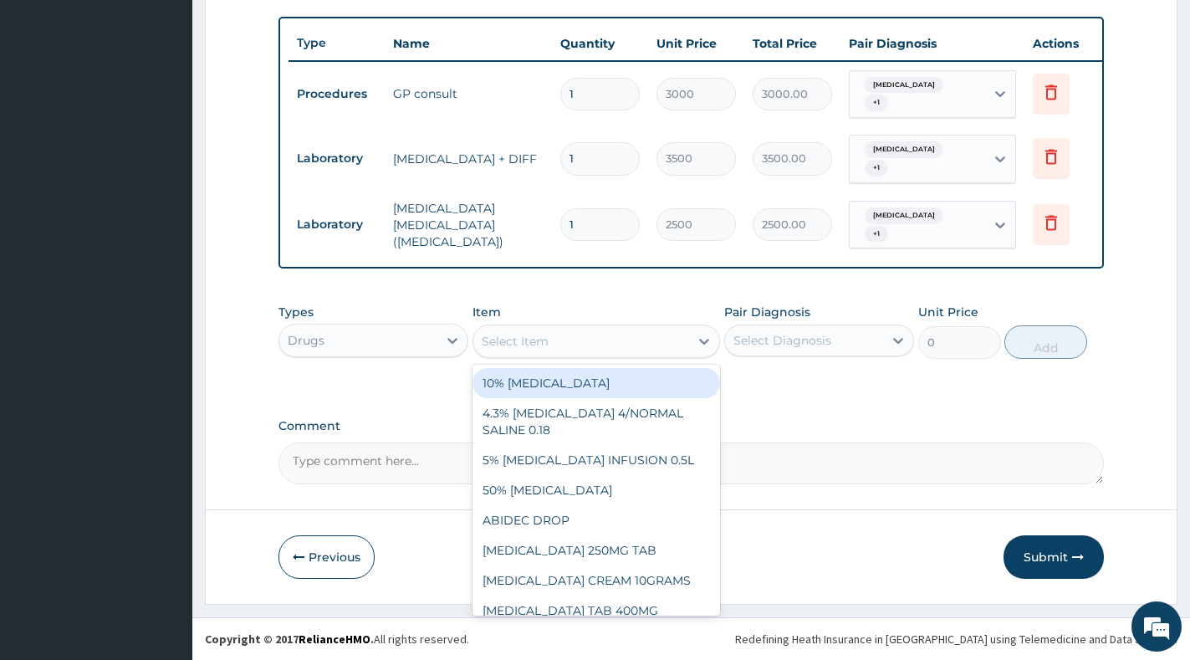
click at [699, 339] on icon at bounding box center [704, 341] width 17 height 17
paste input "PARACETAMOL"
type input "PARACETAMOL"
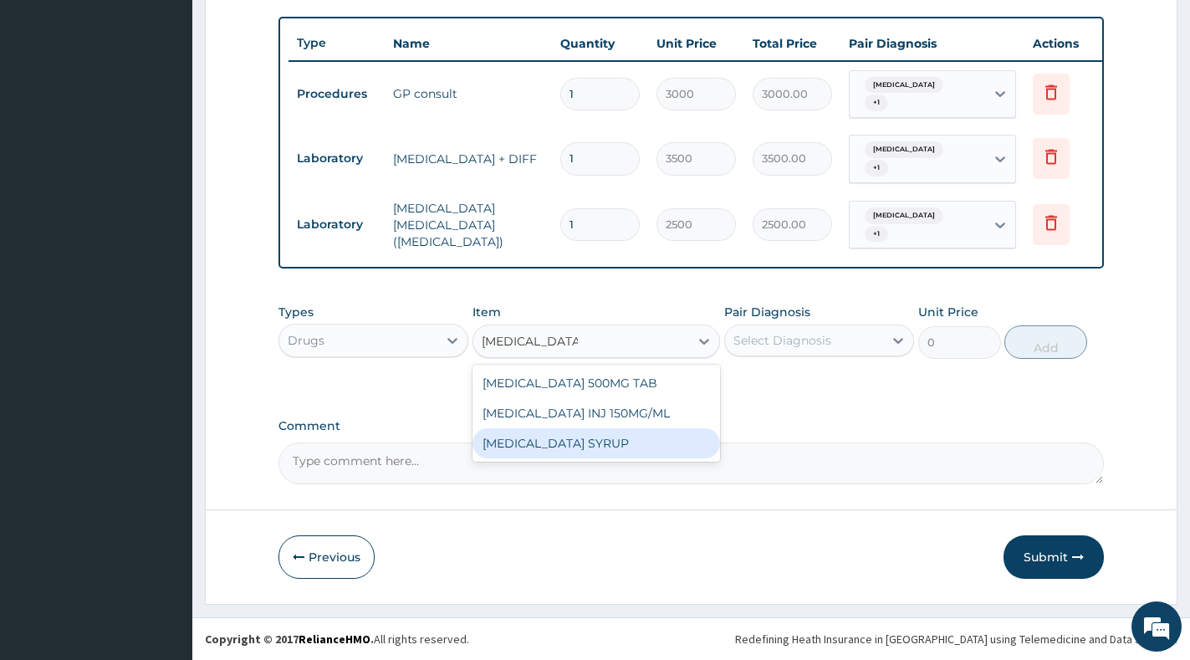
click at [649, 442] on div "PARACETAMOL SYRUP" at bounding box center [596, 443] width 248 height 30
type input "488"
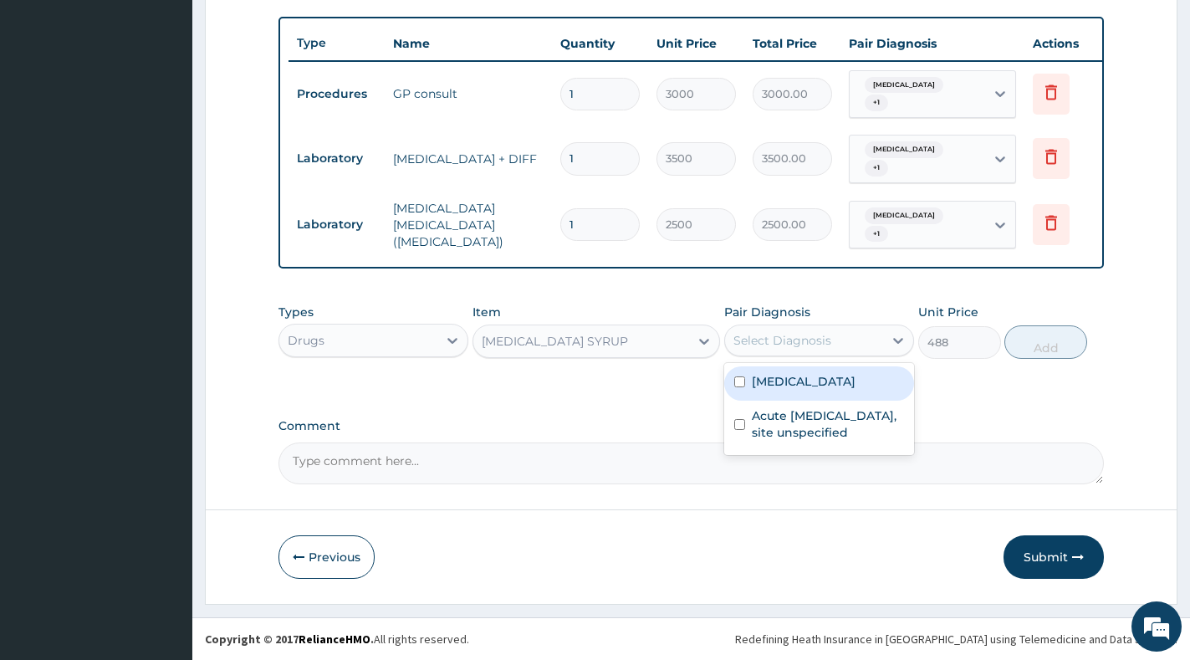
click at [819, 345] on div "Select Diagnosis" at bounding box center [782, 340] width 98 height 17
click at [820, 386] on label "Malaria, unspecified" at bounding box center [804, 381] width 104 height 17
checkbox input "true"
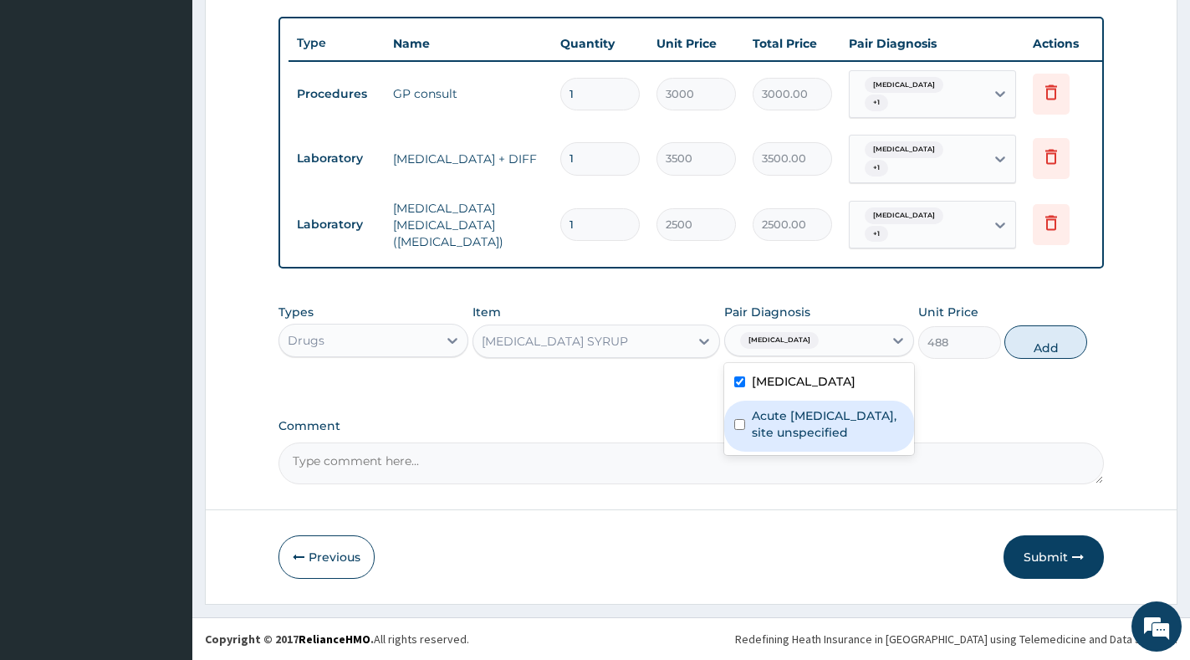
click at [822, 419] on label "Acute upper respiratory infection, site unspecified" at bounding box center [828, 423] width 152 height 33
checkbox input "true"
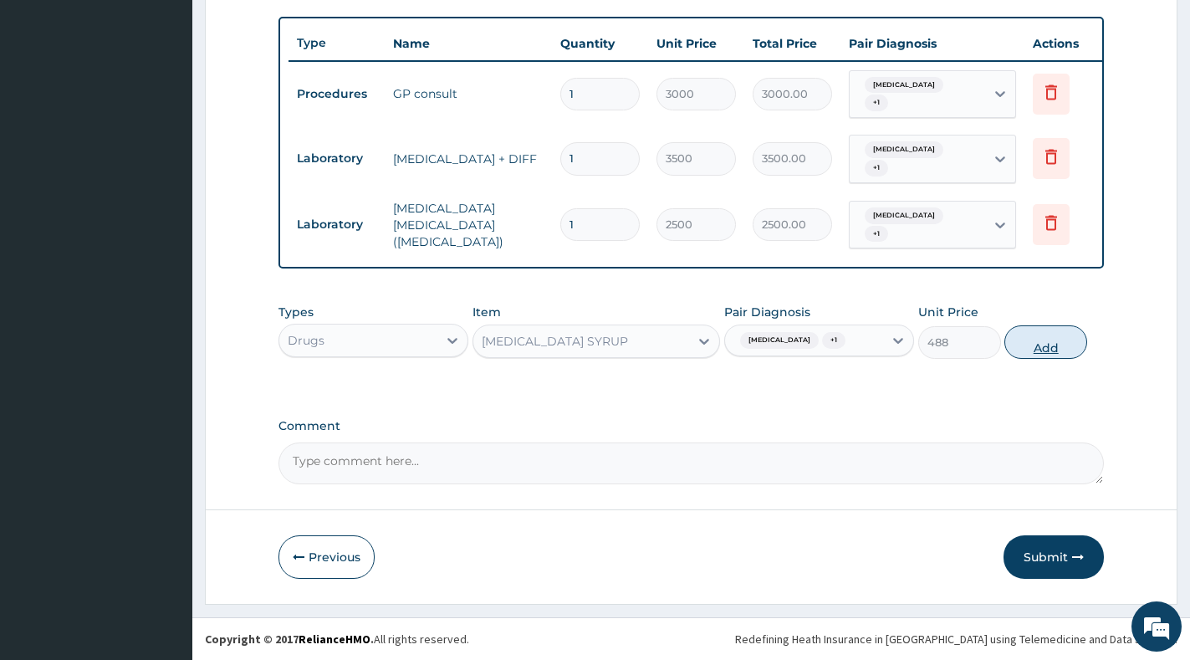
click at [1068, 345] on button "Add" at bounding box center [1045, 341] width 83 height 33
type input "0"
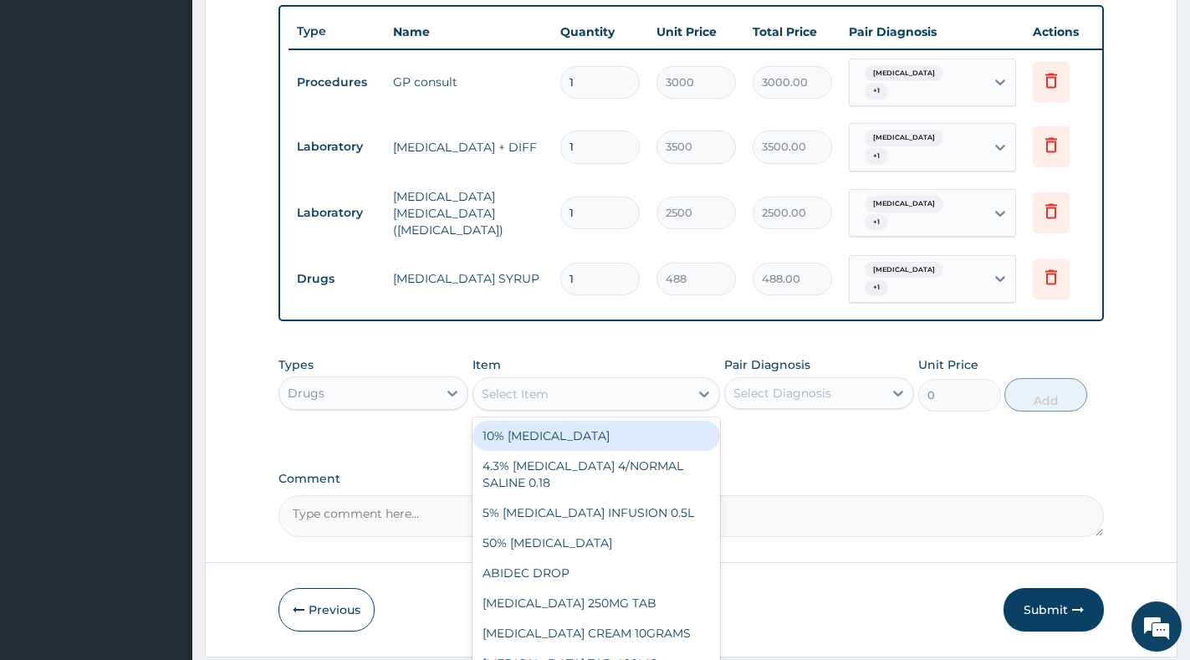
click at [583, 394] on div "Select Item" at bounding box center [581, 393] width 216 height 27
paste input "COUGH"
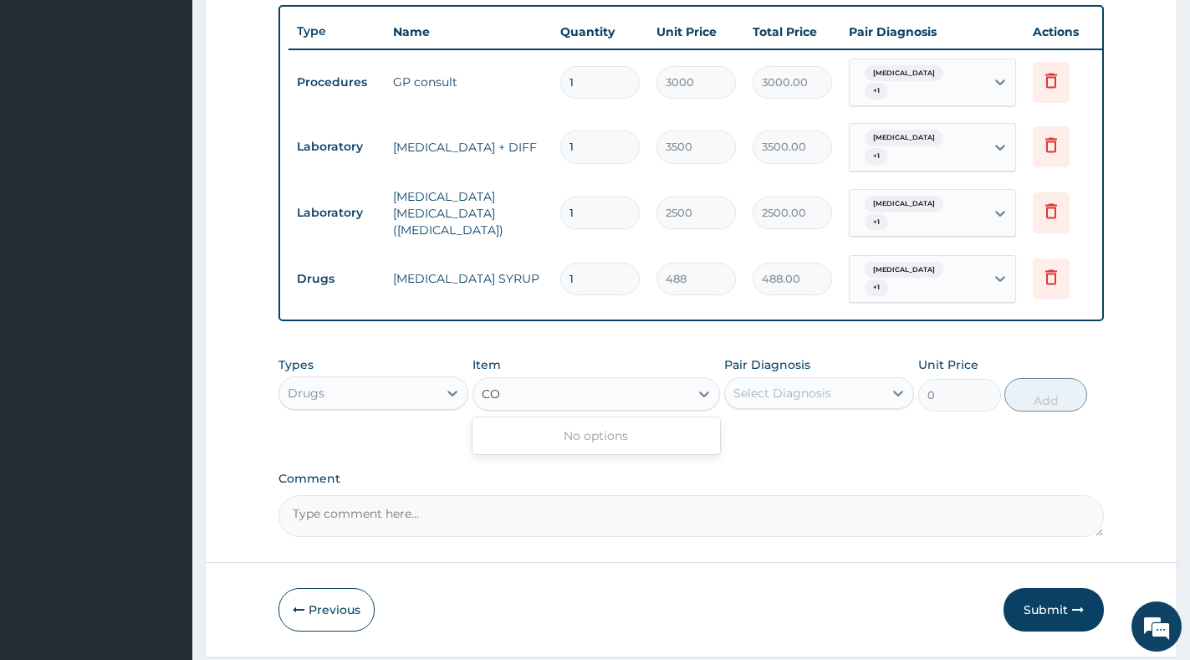
type input "C"
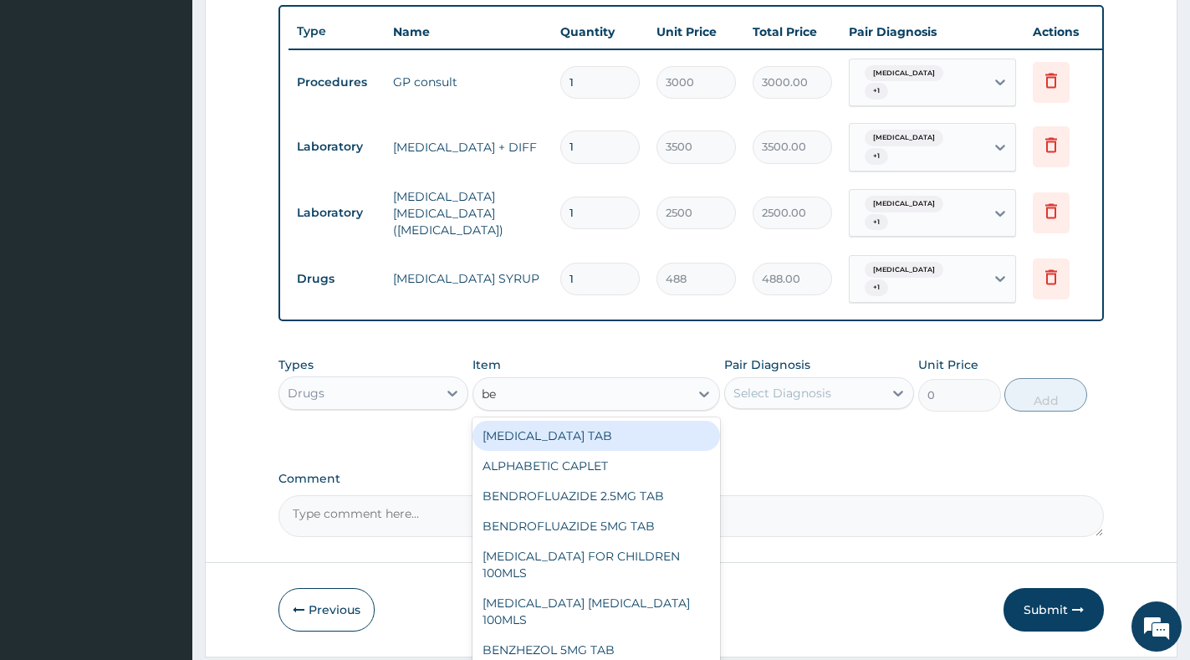
type input "ben"
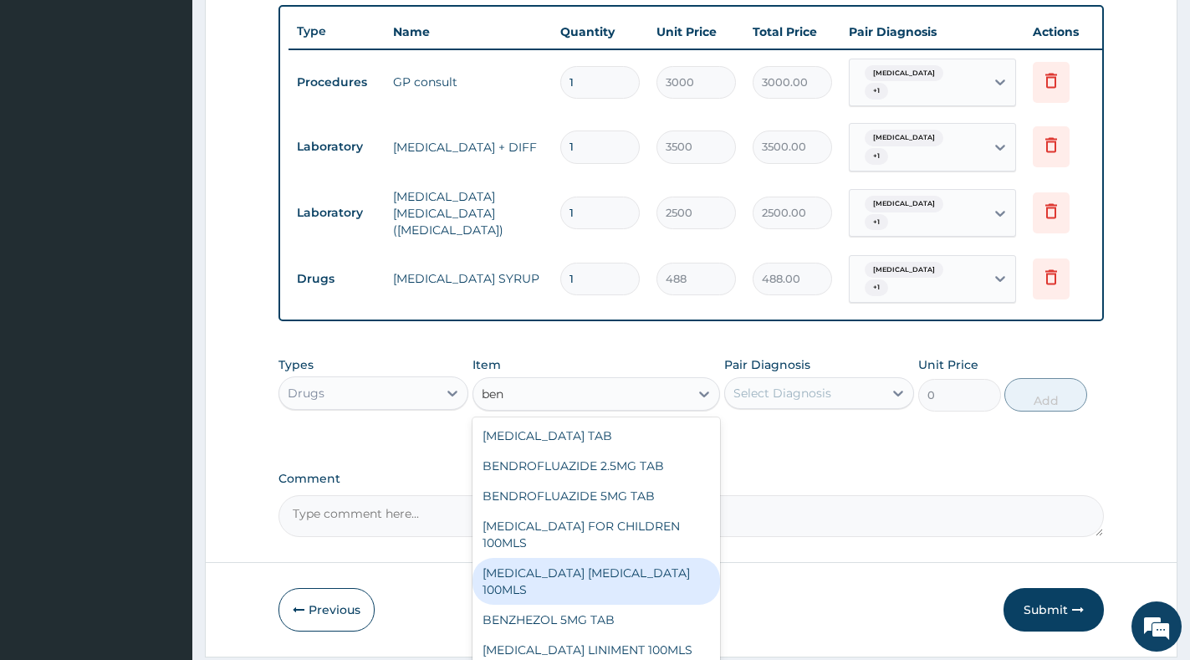
drag, startPoint x: 598, startPoint y: 569, endPoint x: 637, endPoint y: 511, distance: 69.8
click at [599, 569] on div "BENYLIN EXPECTORANT 100MLS" at bounding box center [596, 581] width 248 height 47
type input "793"
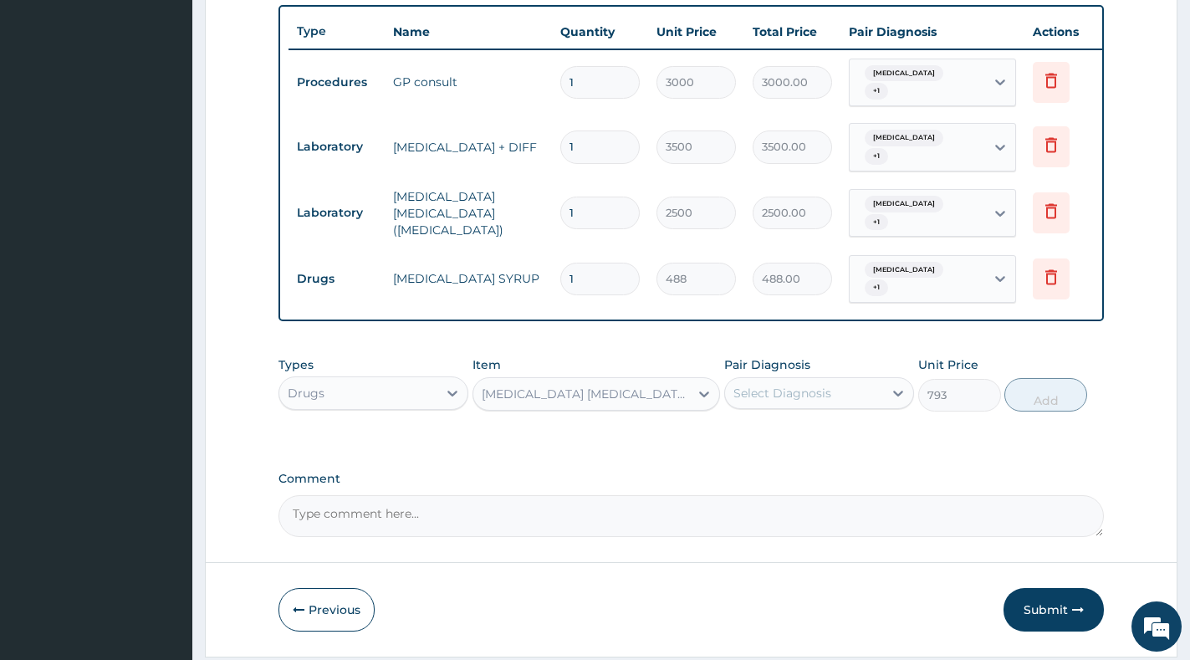
click at [814, 401] on div "Select Diagnosis" at bounding box center [782, 393] width 98 height 17
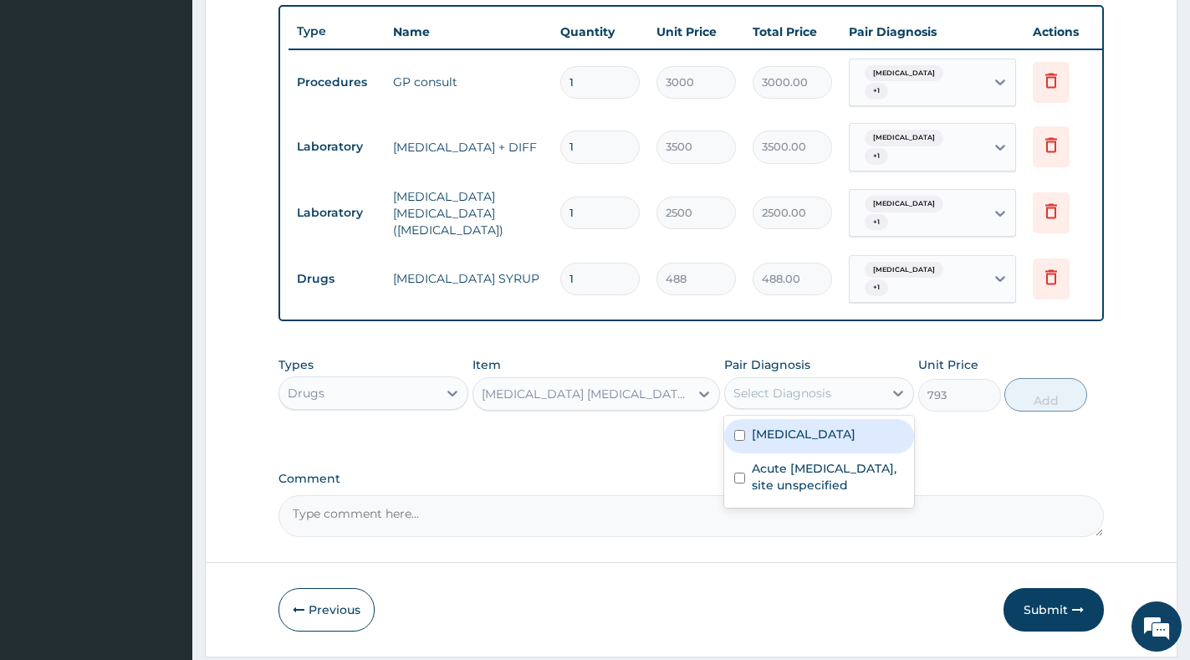
click at [816, 453] on div "Malaria, unspecified" at bounding box center [819, 436] width 190 height 34
checkbox input "true"
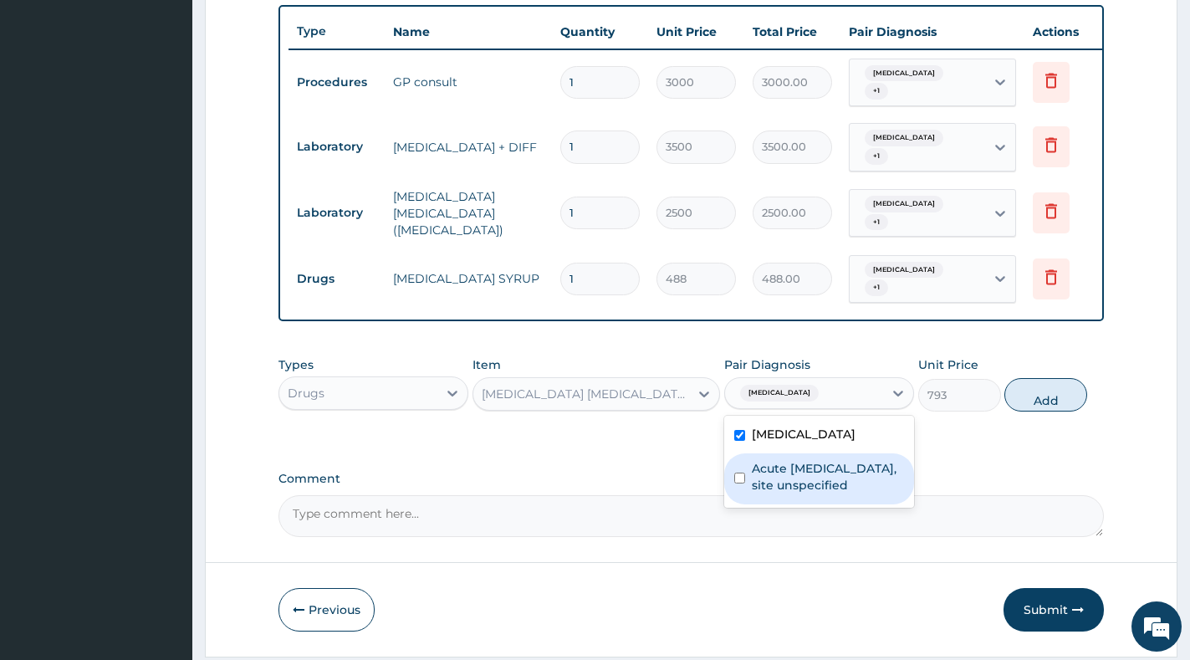
click at [810, 493] on label "Acute upper respiratory infection, site unspecified" at bounding box center [828, 476] width 152 height 33
checkbox input "true"
click at [1059, 420] on div "Types Drugs Item BENYLIN EXPECTORANT 100MLS Pair Diagnosis option Acute upper r…" at bounding box center [690, 384] width 825 height 72
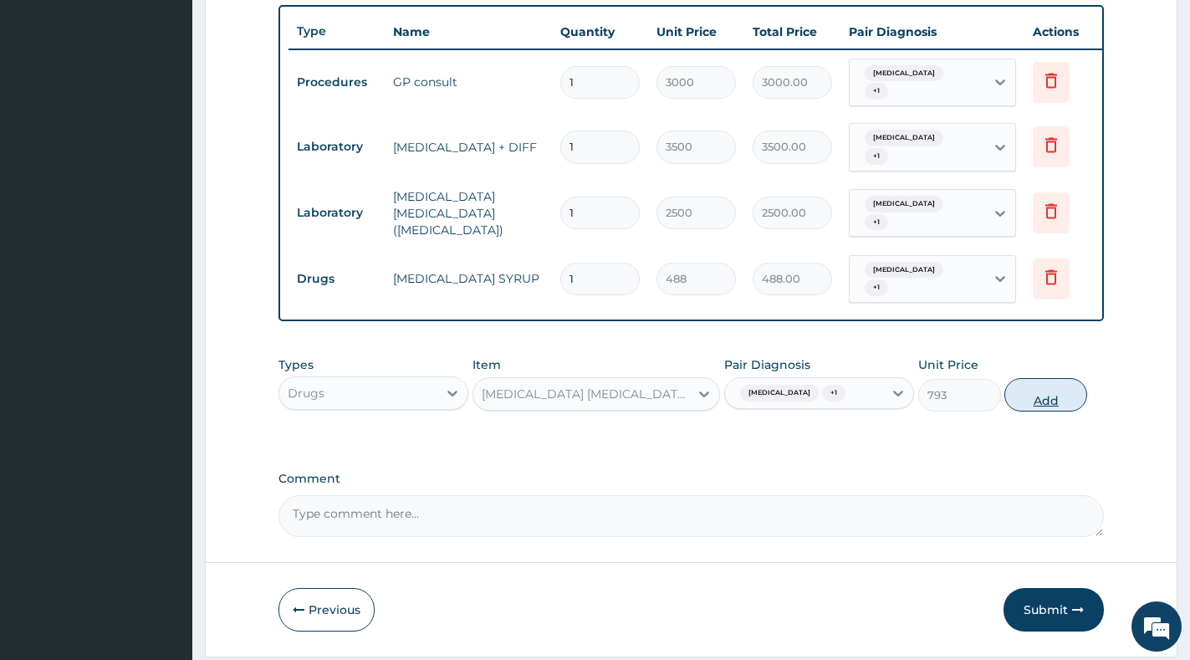
click at [1059, 410] on button "Add" at bounding box center [1045, 394] width 83 height 33
type input "0"
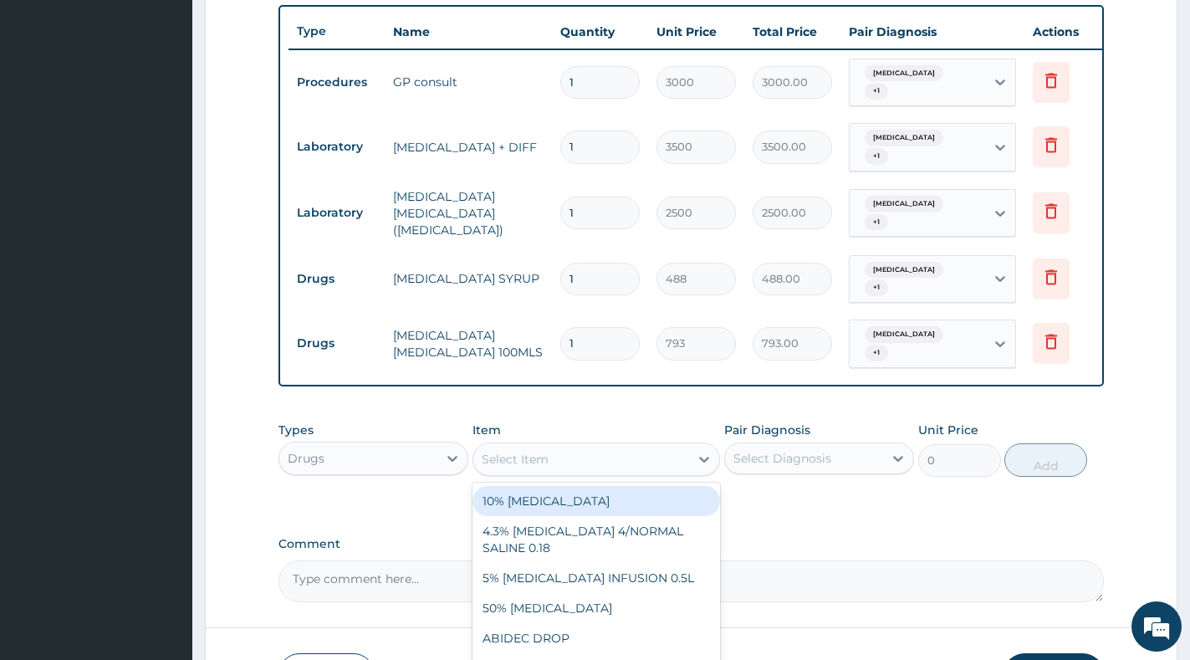
click at [553, 472] on div "Select Item" at bounding box center [581, 459] width 216 height 27
paste input "ARTEMETHER"
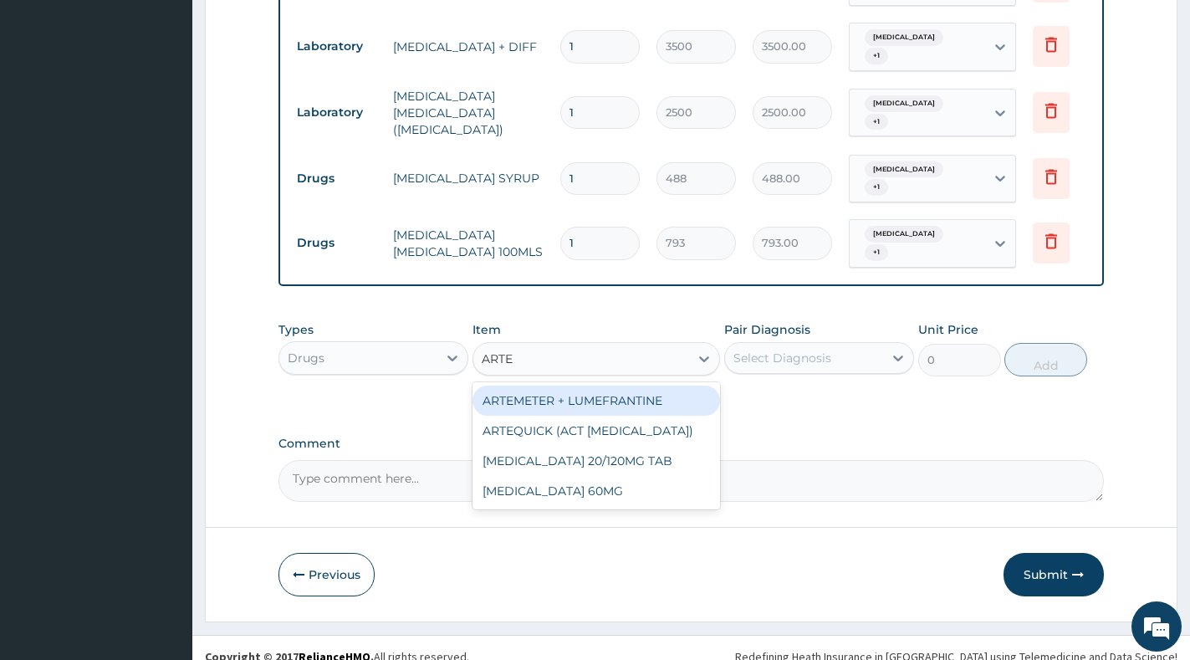
scroll to position [747, 0]
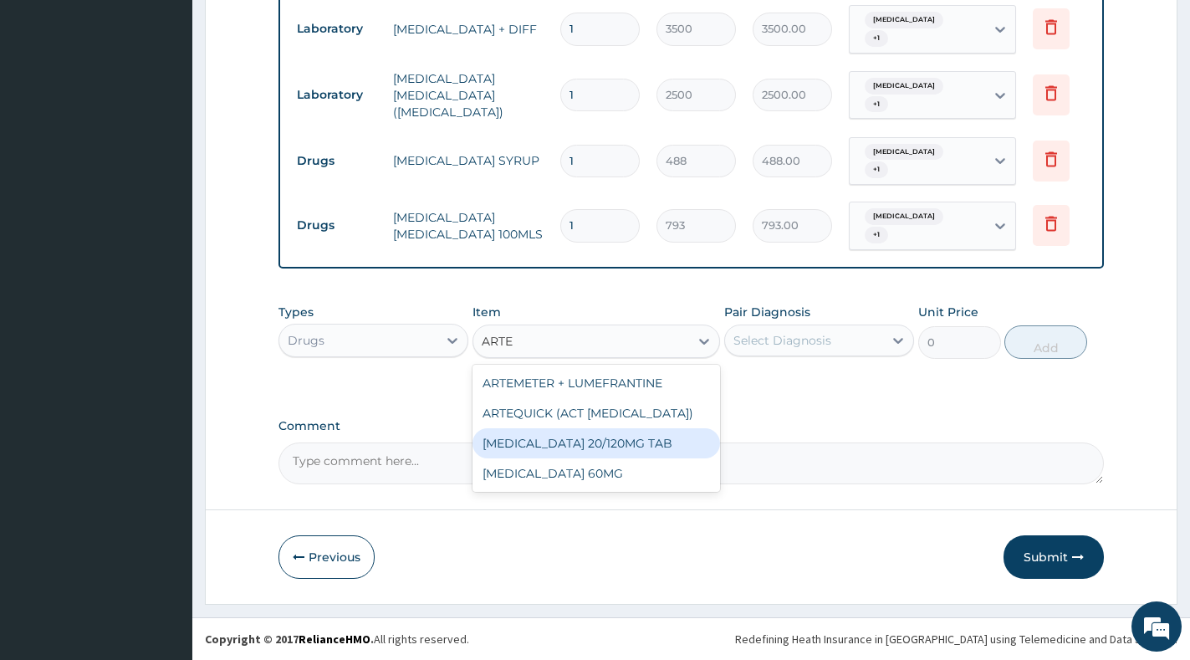
type input "ART"
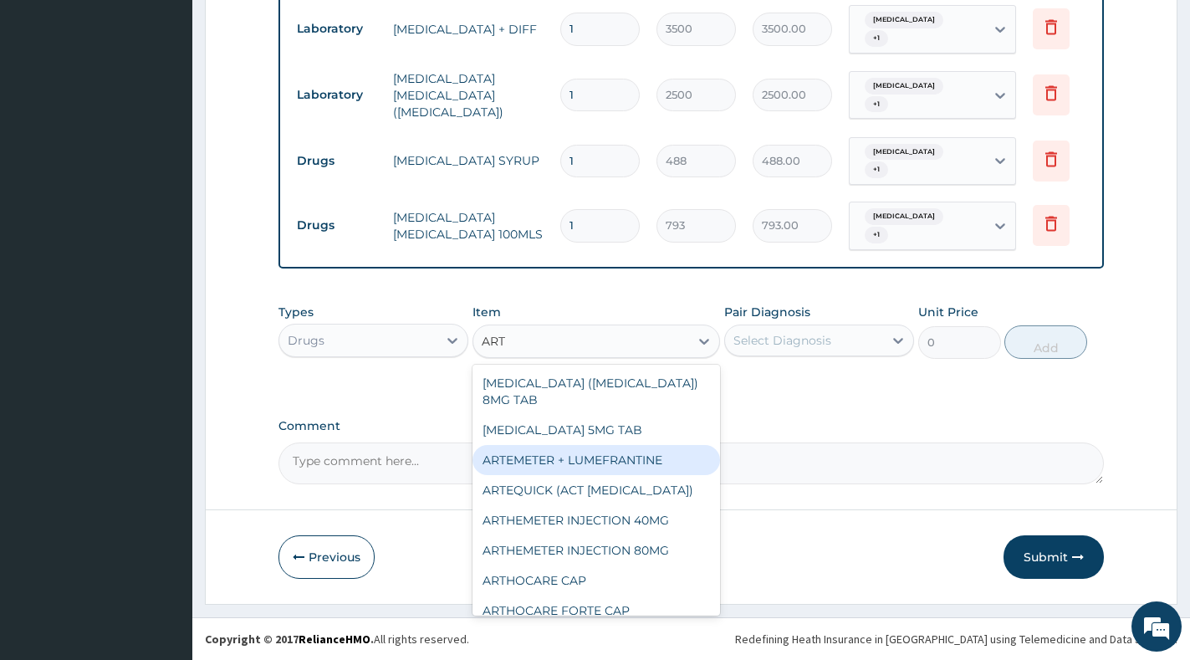
click at [648, 448] on div "ARTEMETER + LUMEFRANTINE" at bounding box center [596, 460] width 248 height 30
type input "1464"
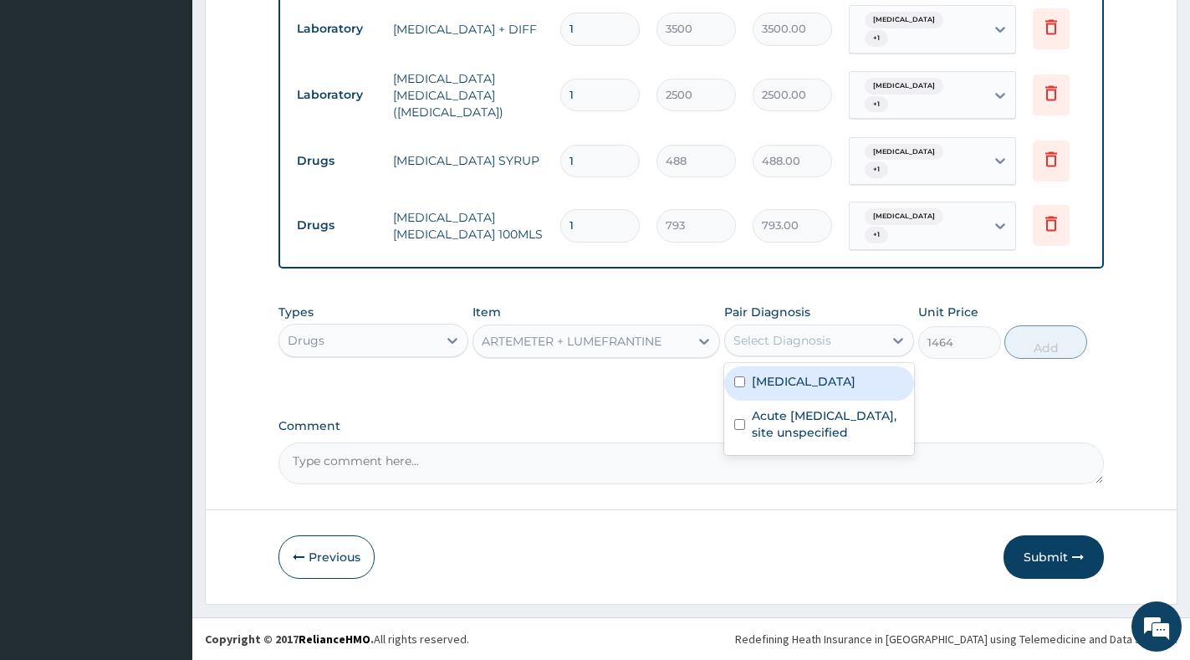
drag, startPoint x: 854, startPoint y: 346, endPoint x: 858, endPoint y: 363, distance: 17.2
click at [855, 346] on div "Select Diagnosis" at bounding box center [804, 340] width 158 height 27
click at [855, 375] on label "Malaria, unspecified" at bounding box center [804, 381] width 104 height 17
checkbox input "true"
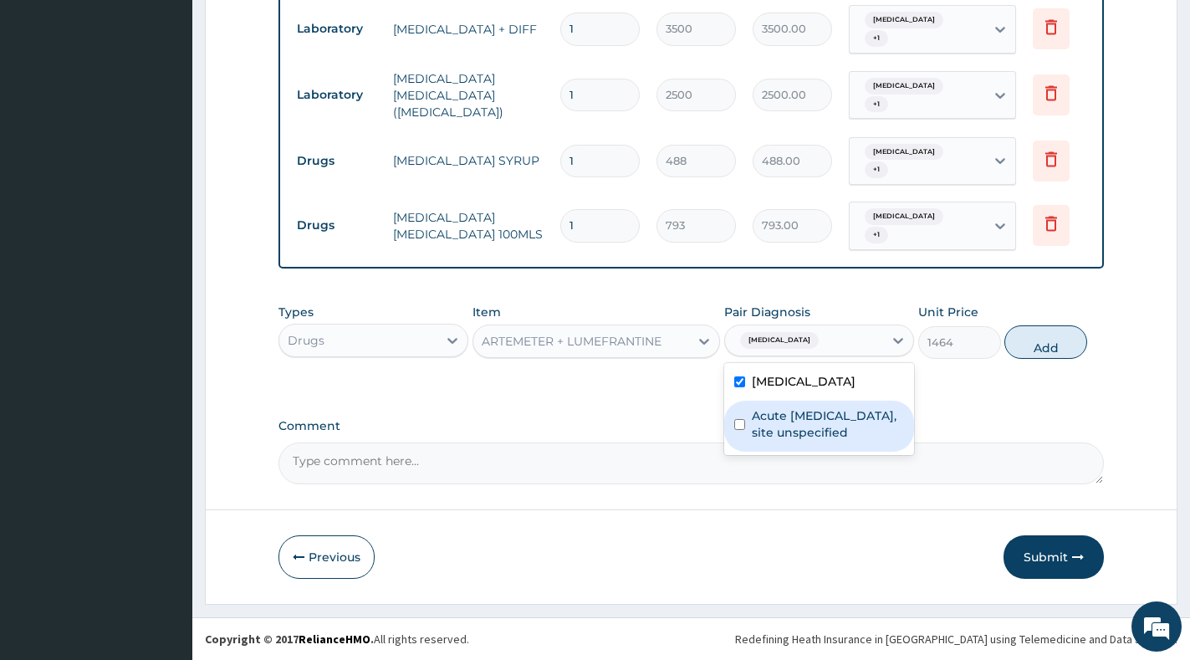
click at [851, 415] on label "Acute upper respiratory infection, site unspecified" at bounding box center [828, 423] width 152 height 33
checkbox input "true"
click at [1039, 345] on button "Add" at bounding box center [1045, 341] width 83 height 33
type input "0"
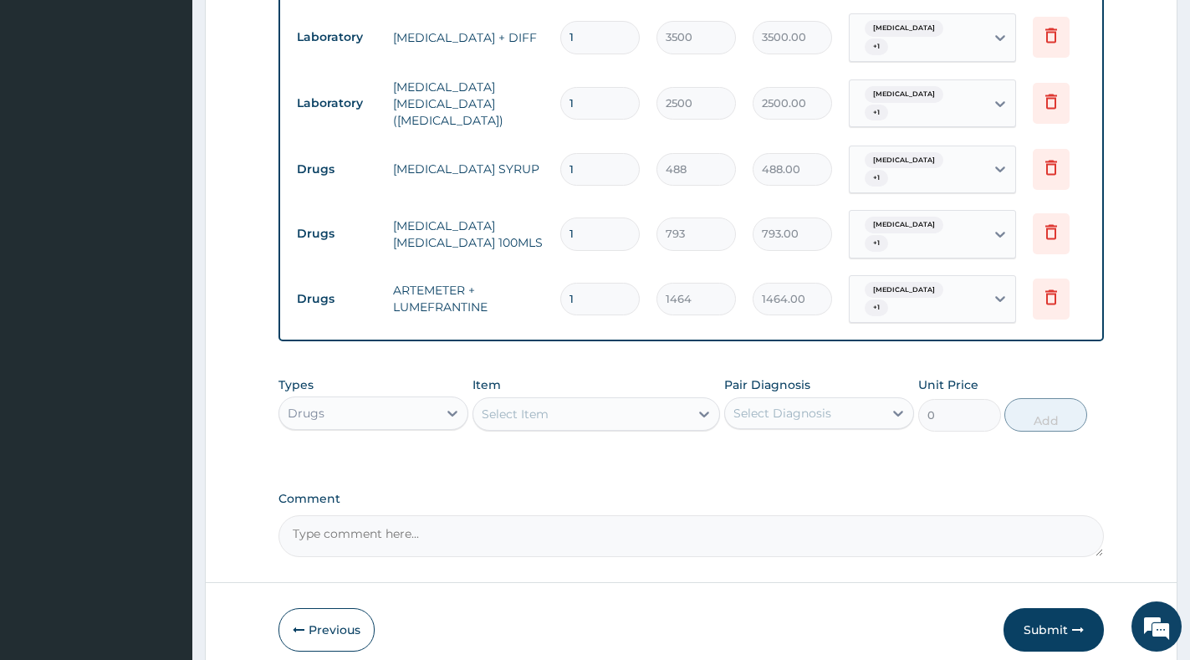
scroll to position [812, 0]
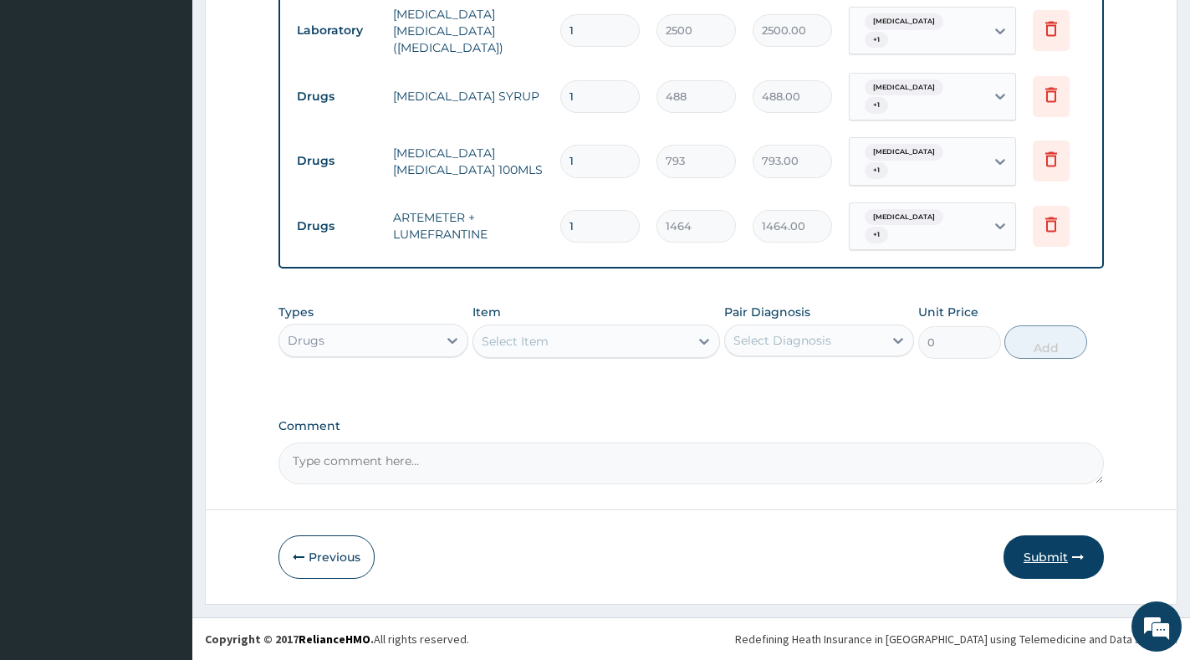
click at [1050, 553] on button "Submit" at bounding box center [1053, 556] width 100 height 43
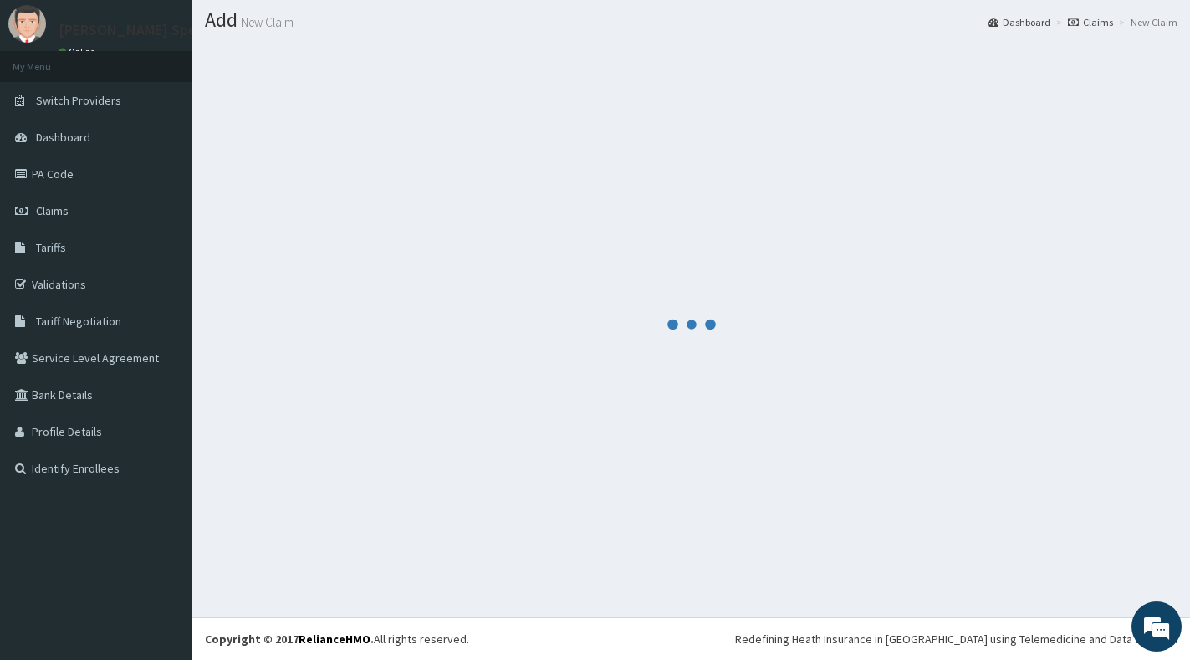
scroll to position [45, 0]
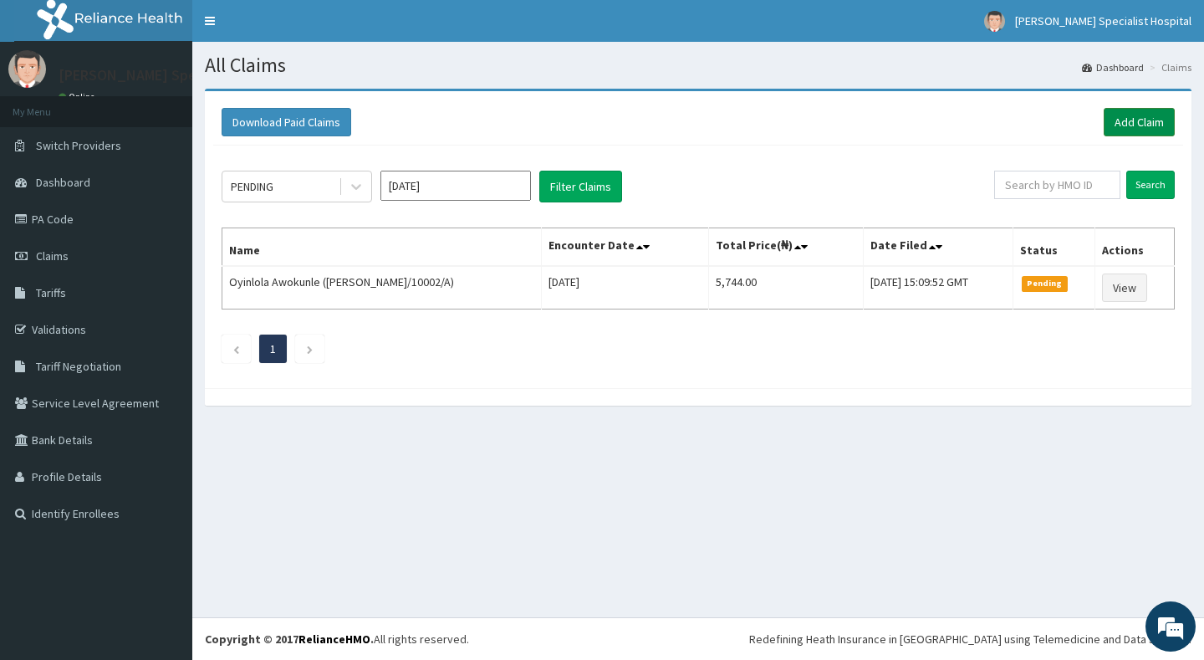
click at [1120, 119] on link "Add Claim" at bounding box center [1139, 122] width 71 height 28
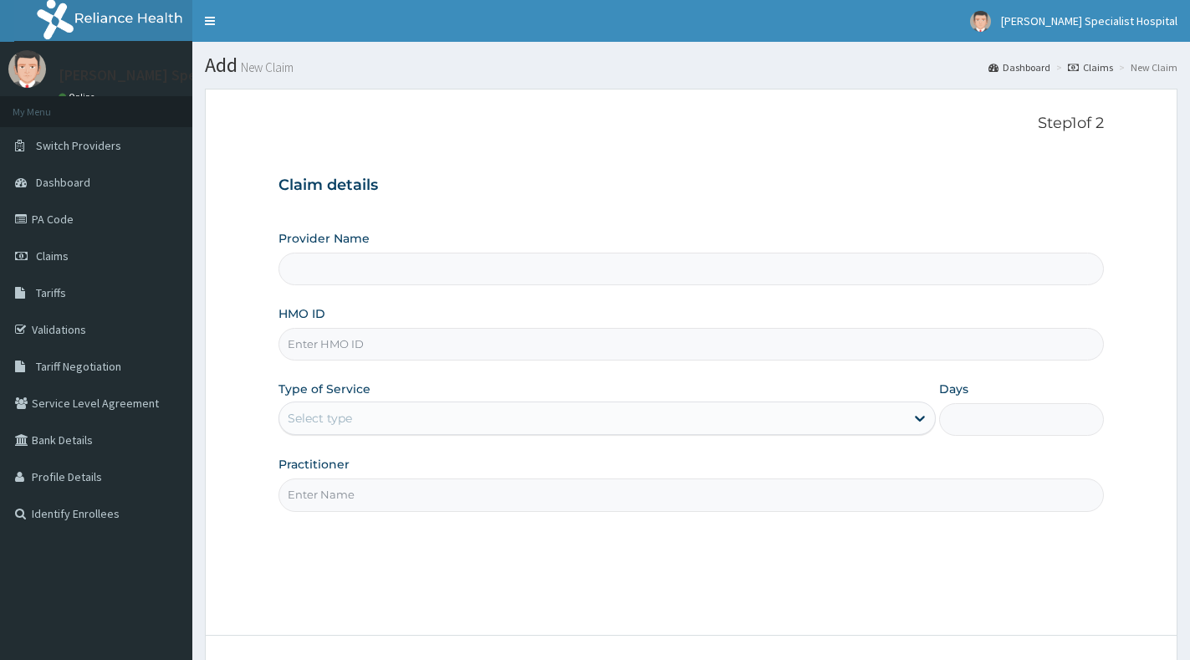
click at [524, 349] on input "HMO ID" at bounding box center [690, 344] width 825 height 33
paste input "ENP/11831/A"
type input "ENP/11831/A"
click at [518, 418] on div "Select type" at bounding box center [591, 418] width 625 height 27
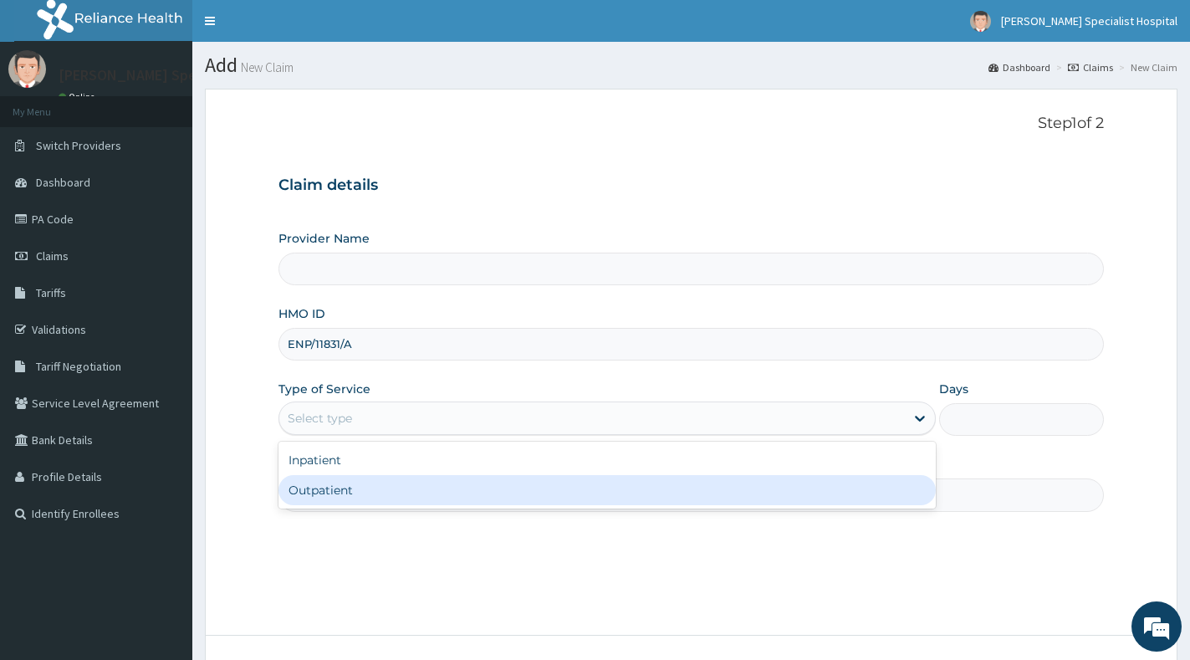
click at [507, 488] on div "Outpatient" at bounding box center [606, 490] width 657 height 30
type input "1"
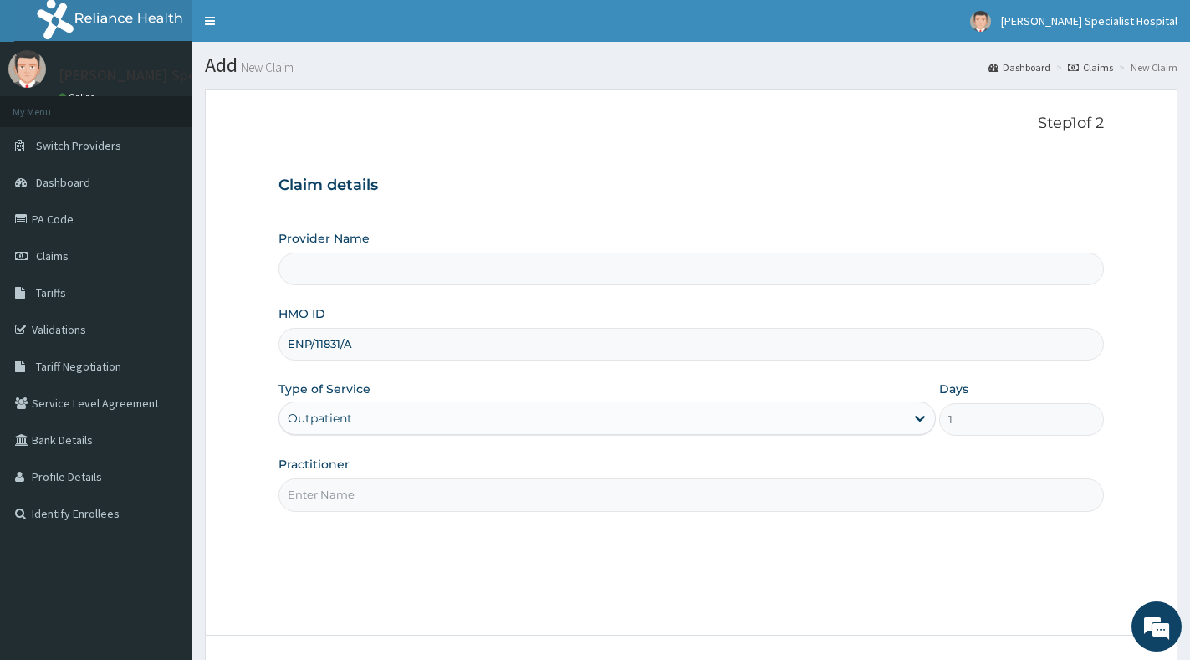
click at [507, 486] on input "Practitioner" at bounding box center [690, 494] width 825 height 33
type input "[PERSON_NAME] Specialist Hospital"
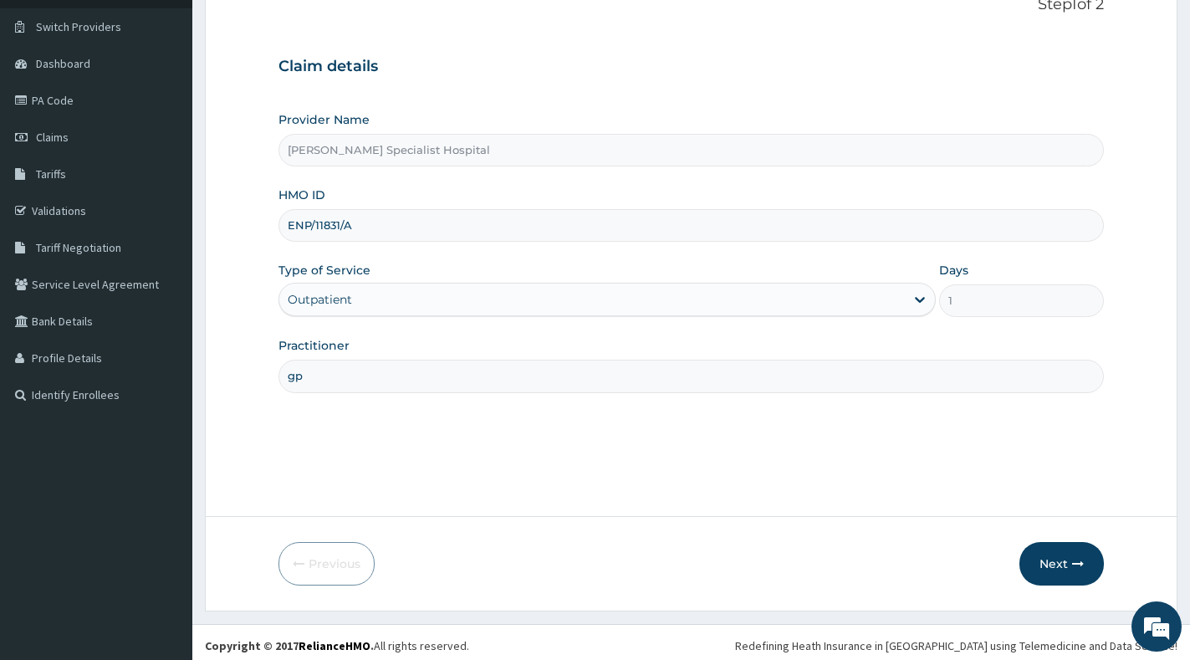
scroll to position [125, 0]
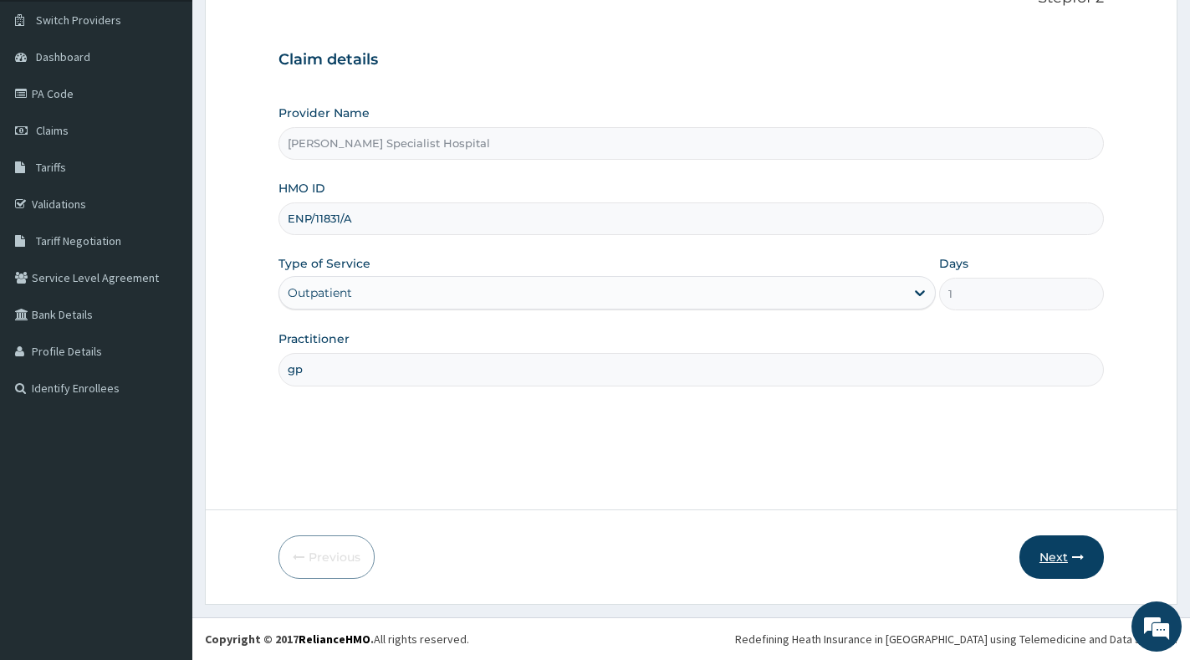
type input "gp"
click at [1053, 566] on button "Next" at bounding box center [1061, 556] width 84 height 43
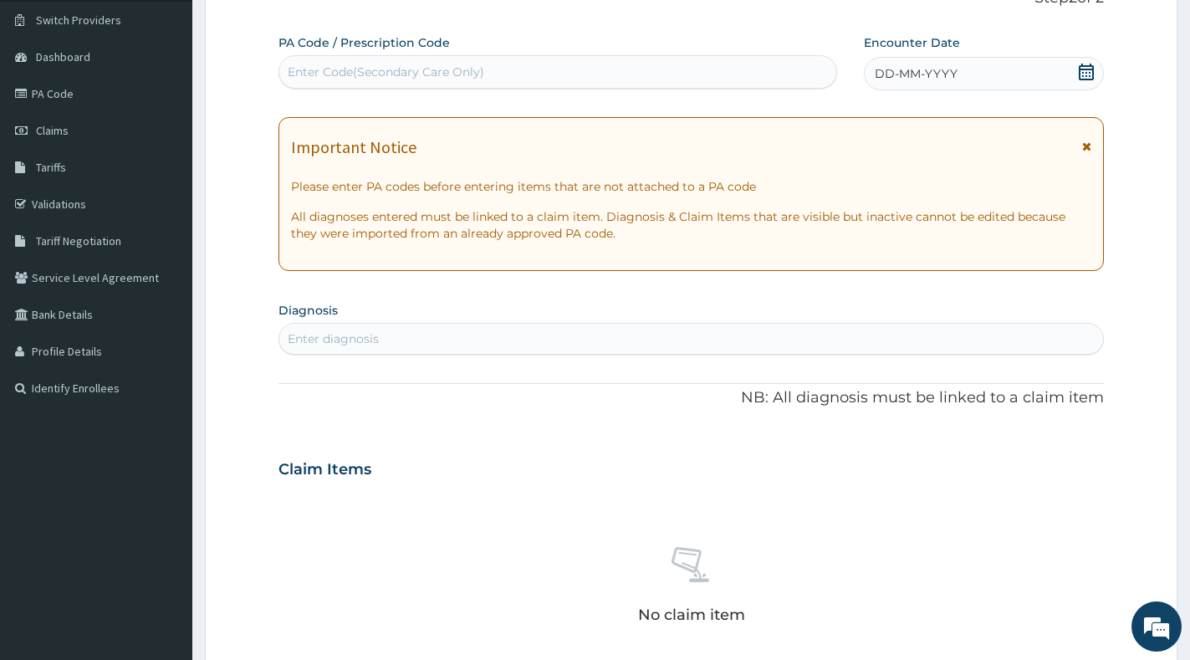
click at [1080, 69] on icon at bounding box center [1086, 72] width 15 height 17
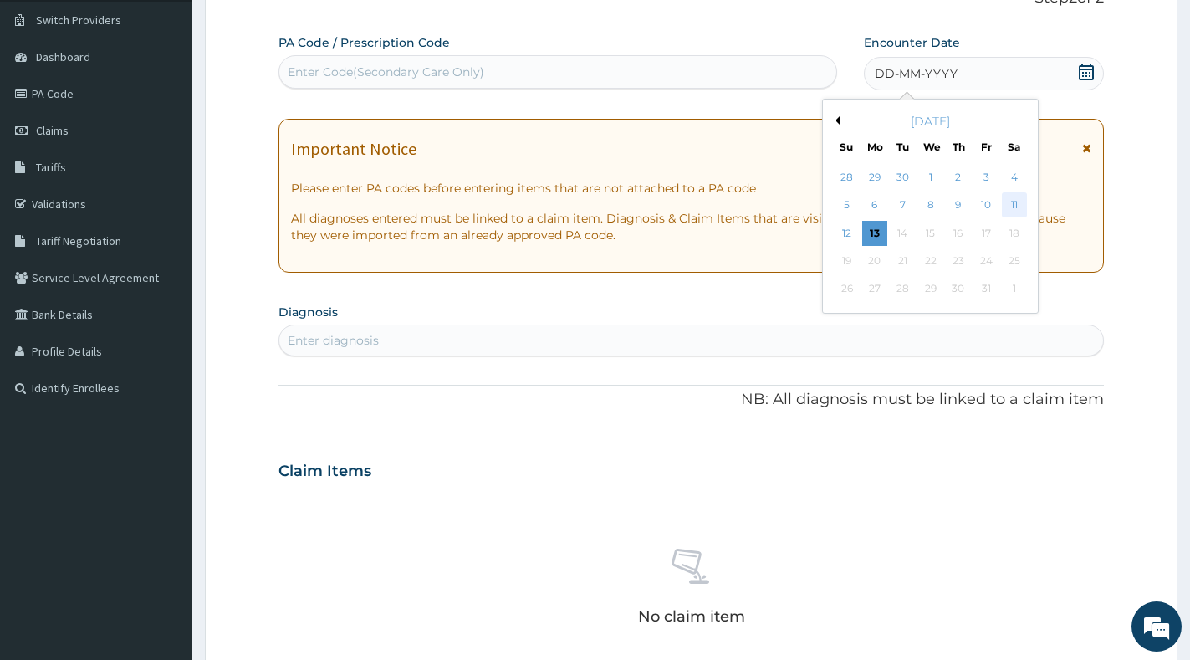
click at [1003, 201] on div "11" at bounding box center [1014, 205] width 25 height 25
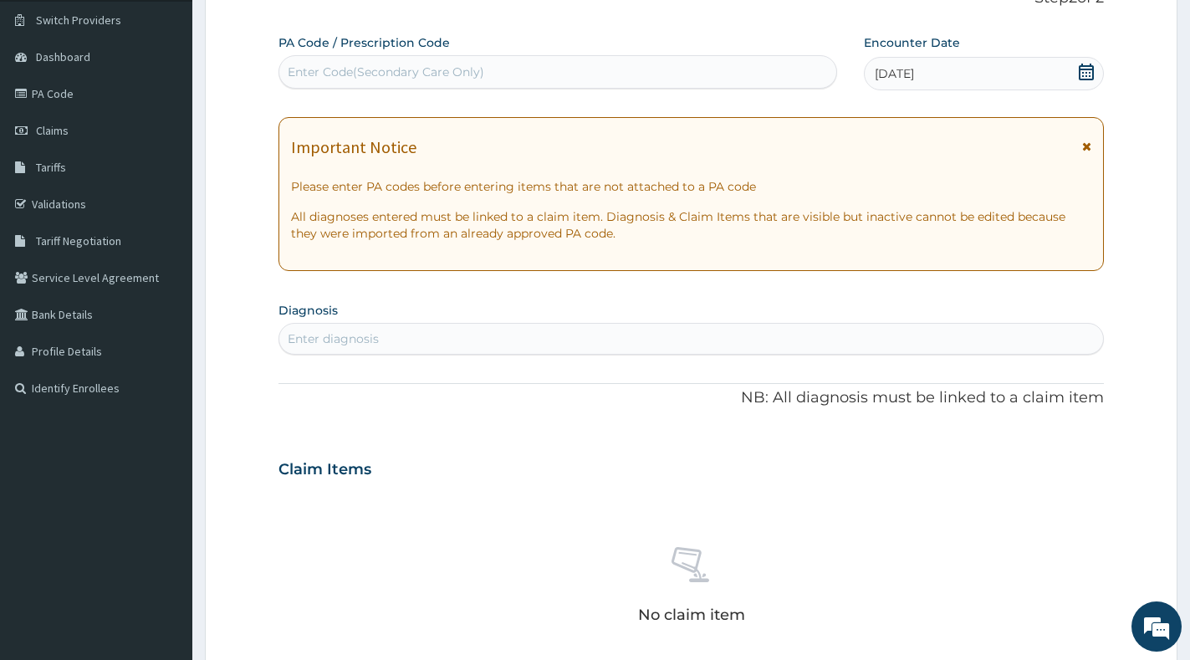
click at [509, 340] on div "Enter diagnosis" at bounding box center [691, 338] width 824 height 27
type input "[MEDICAL_DATA]"
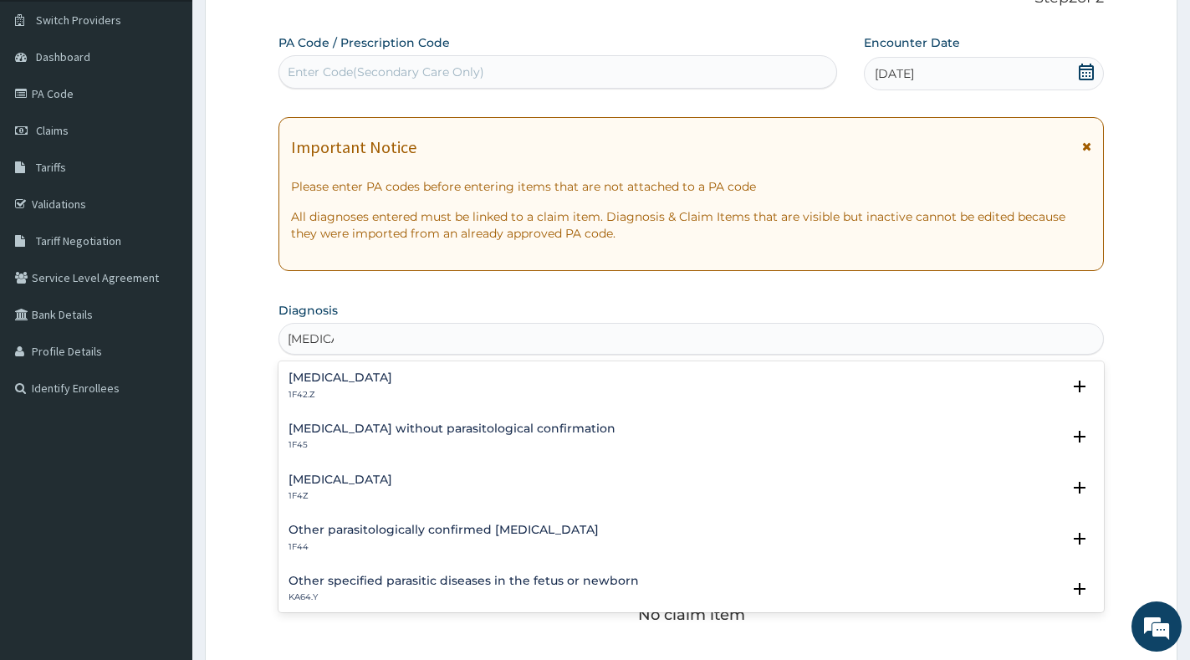
click at [389, 481] on h4 "[MEDICAL_DATA]" at bounding box center [340, 479] width 104 height 13
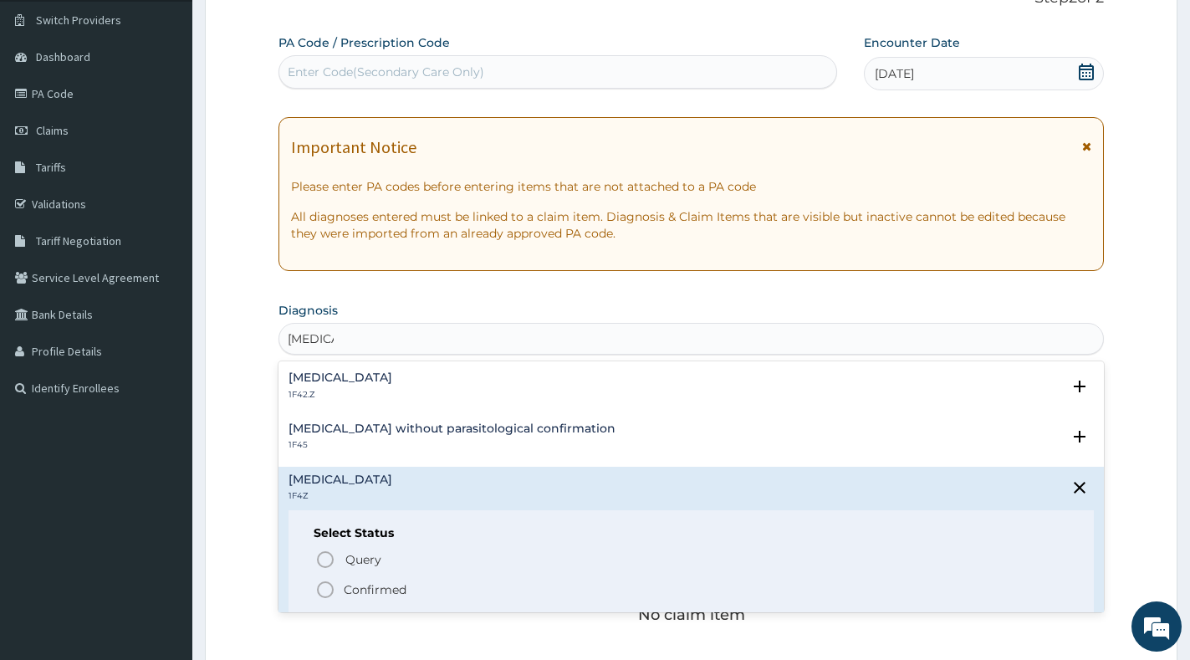
click at [365, 579] on span "Confirmed" at bounding box center [691, 589] width 753 height 20
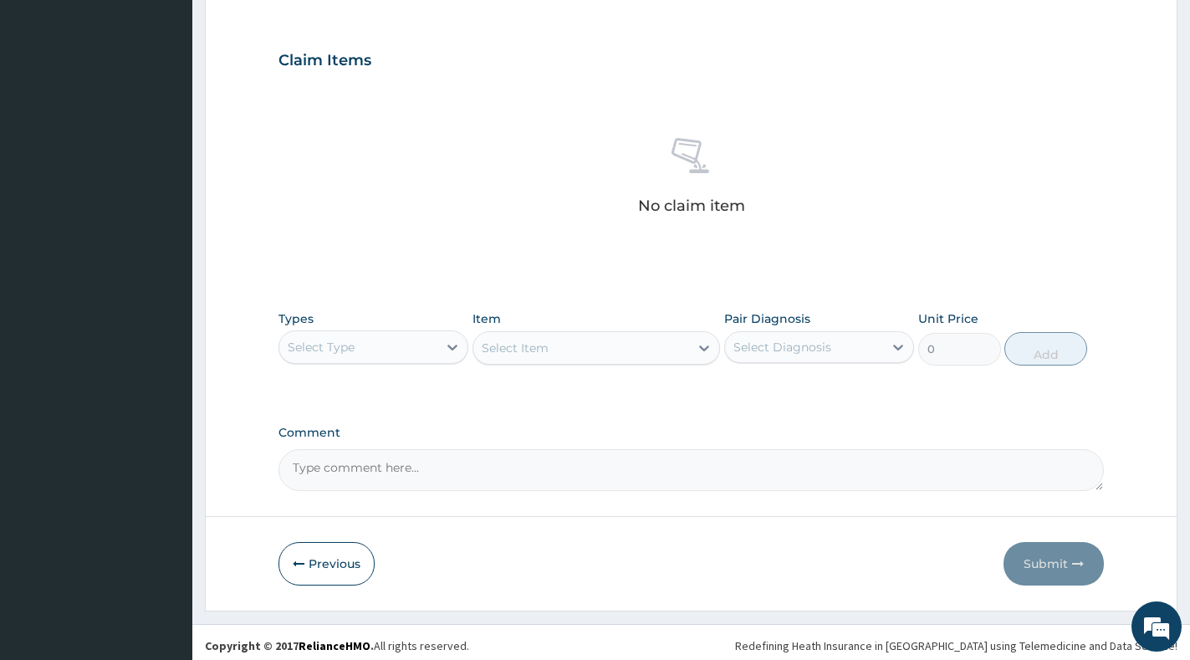
scroll to position [546, 0]
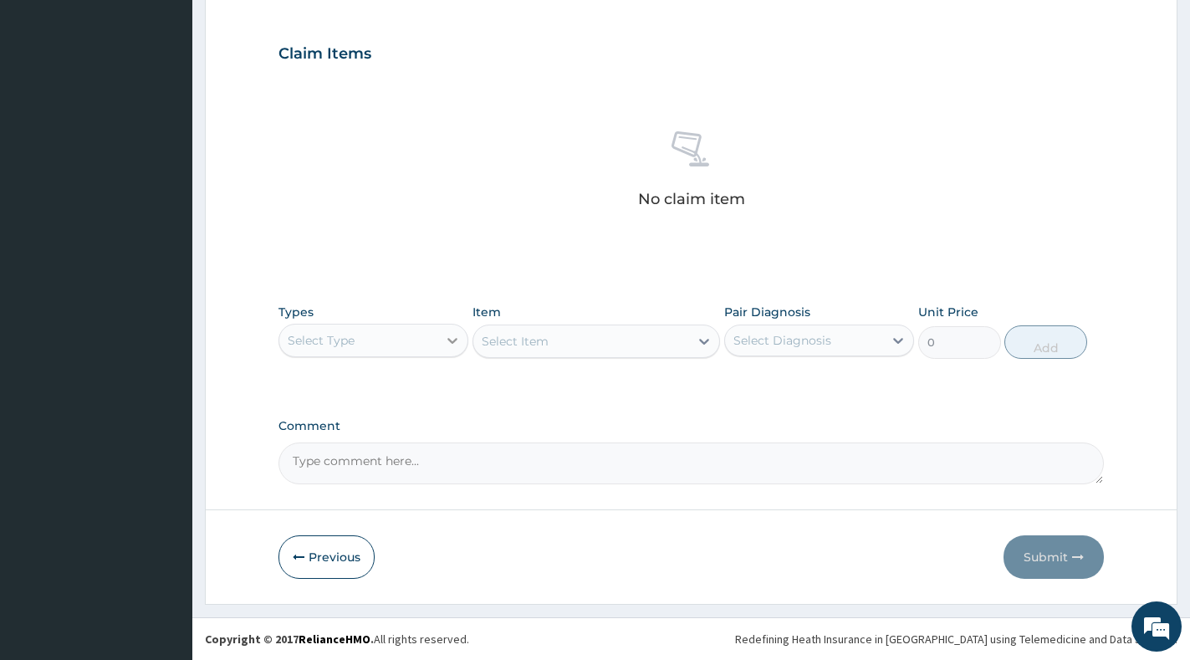
click at [456, 344] on icon at bounding box center [452, 340] width 17 height 17
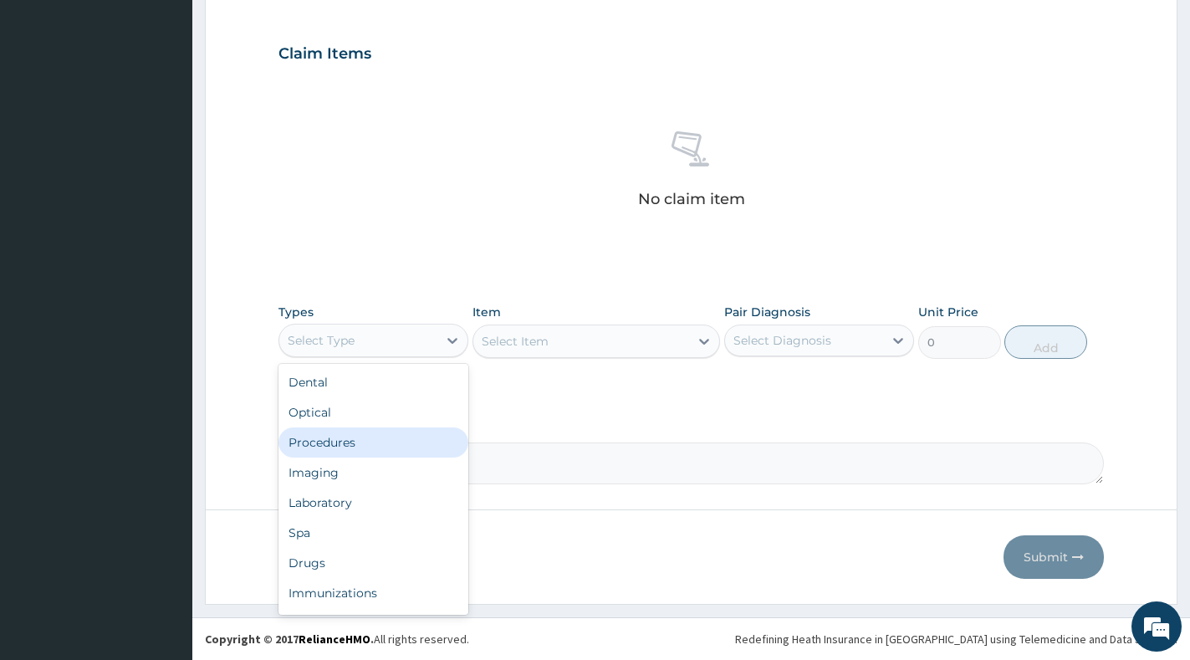
click at [385, 451] on div "Procedures" at bounding box center [373, 442] width 190 height 30
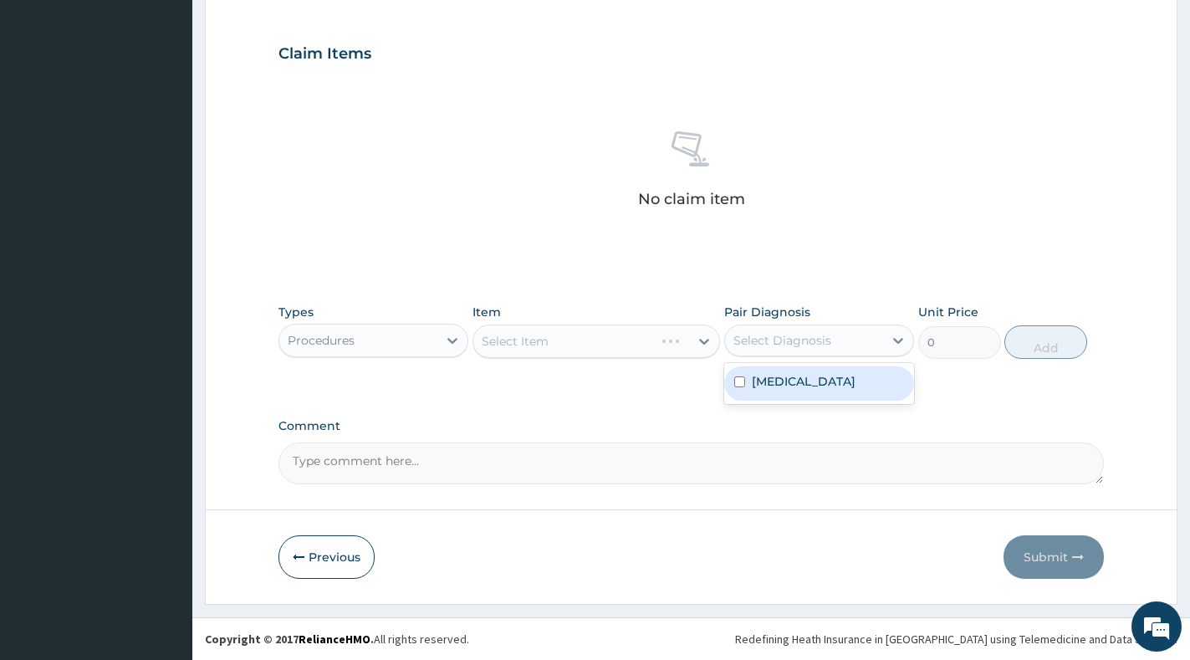
click at [761, 336] on div "Select Diagnosis" at bounding box center [782, 340] width 98 height 17
click at [758, 379] on label "[MEDICAL_DATA]" at bounding box center [804, 381] width 104 height 17
checkbox input "true"
click at [712, 350] on div "Select Item" at bounding box center [596, 340] width 248 height 33
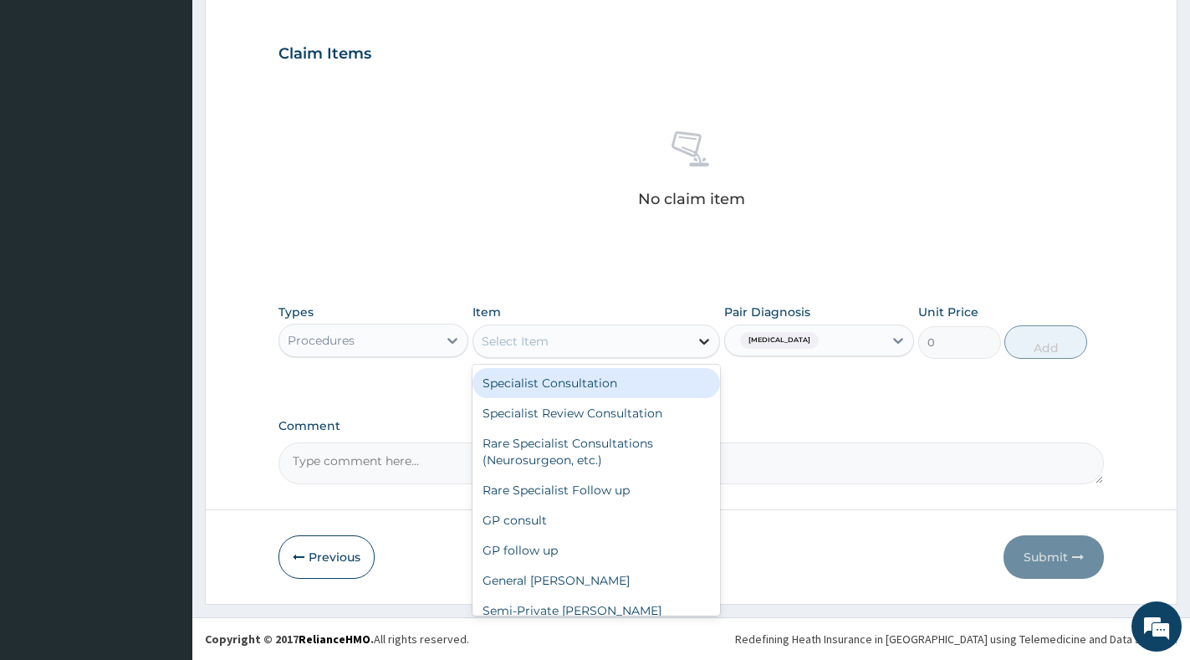
click at [709, 344] on icon at bounding box center [704, 341] width 17 height 17
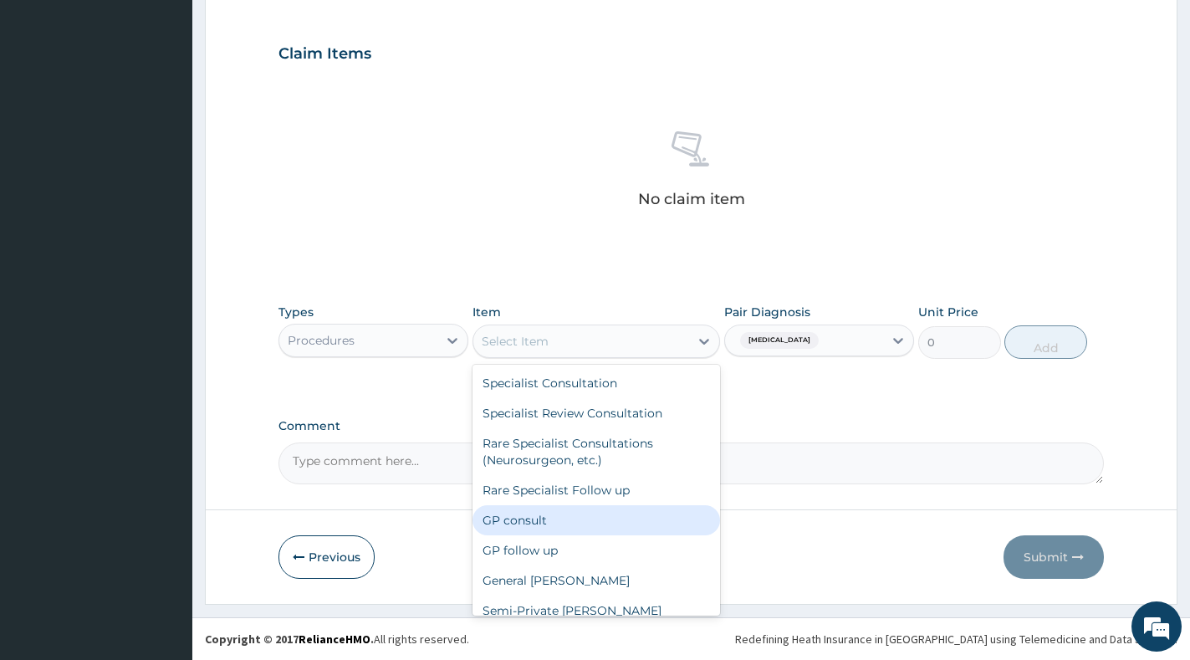
drag, startPoint x: 567, startPoint y: 519, endPoint x: 750, endPoint y: 405, distance: 216.0
click at [566, 519] on div "GP consult" at bounding box center [596, 520] width 248 height 30
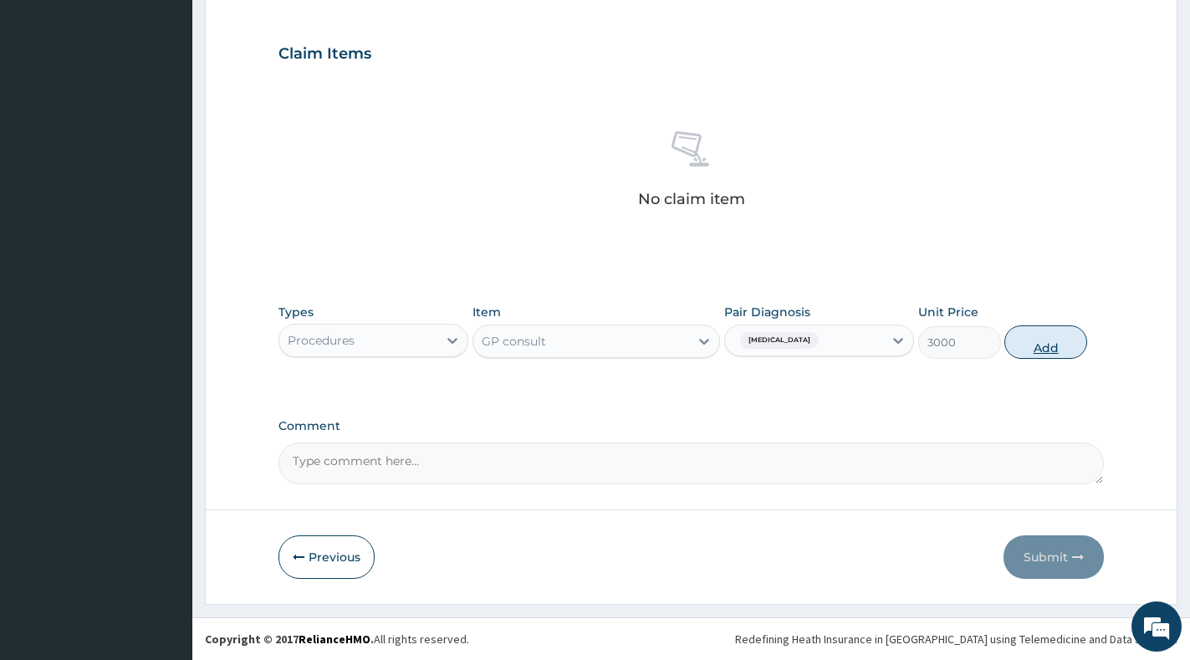
drag, startPoint x: 1044, startPoint y: 339, endPoint x: 901, endPoint y: 337, distance: 143.0
click at [1043, 339] on button "Add" at bounding box center [1045, 341] width 83 height 33
type input "0"
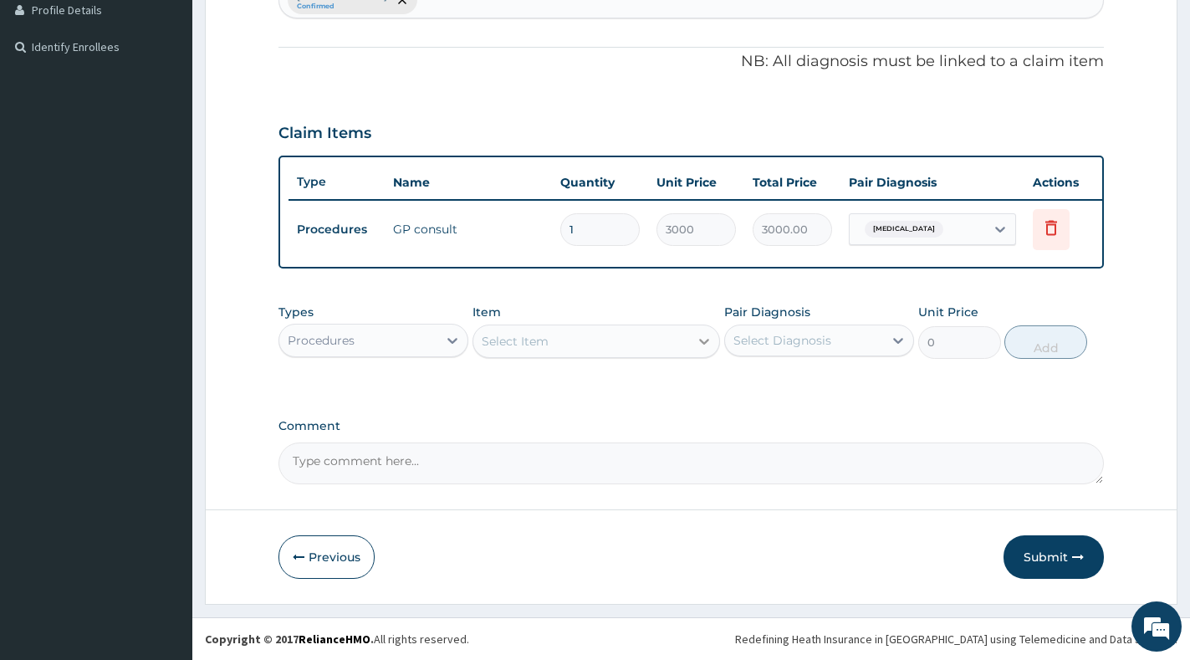
click at [692, 341] on div at bounding box center [704, 341] width 30 height 30
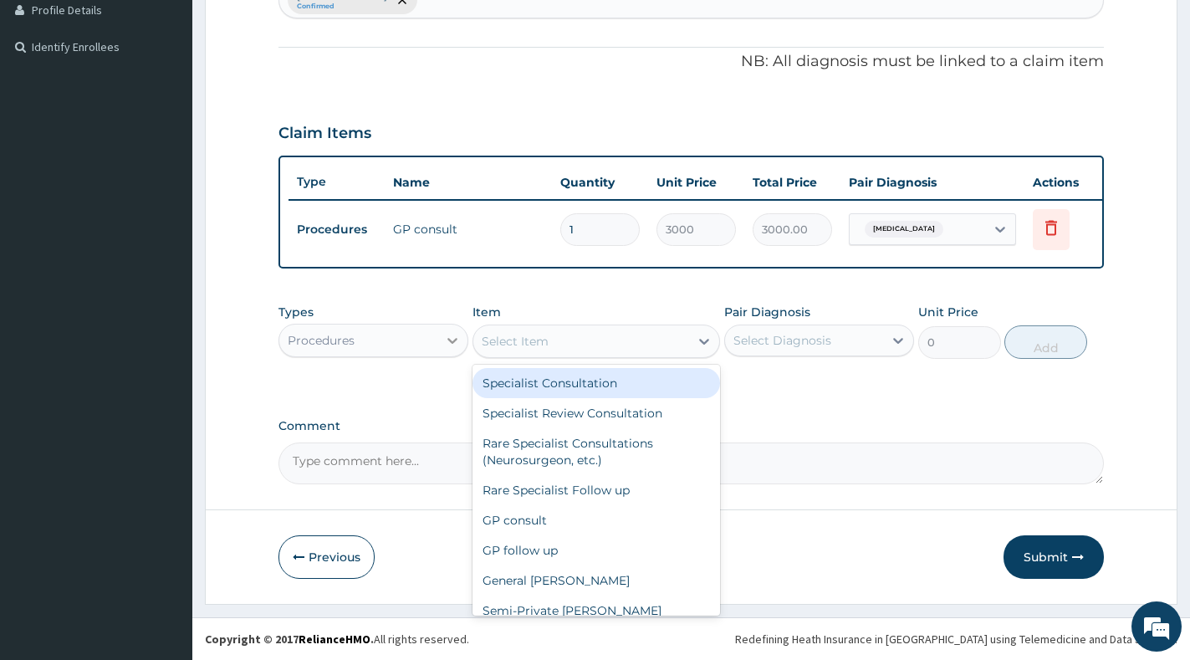
click at [442, 350] on div at bounding box center [452, 340] width 30 height 30
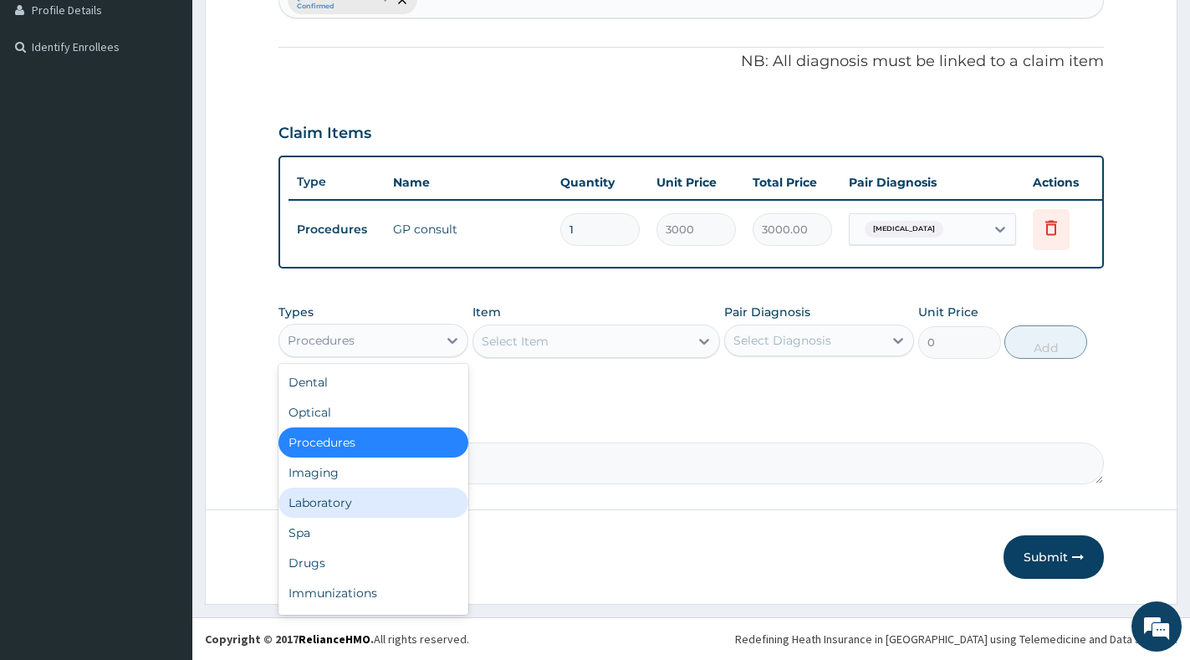
drag, startPoint x: 351, startPoint y: 503, endPoint x: 684, endPoint y: 406, distance: 346.7
click at [351, 502] on div "Laboratory" at bounding box center [373, 503] width 190 height 30
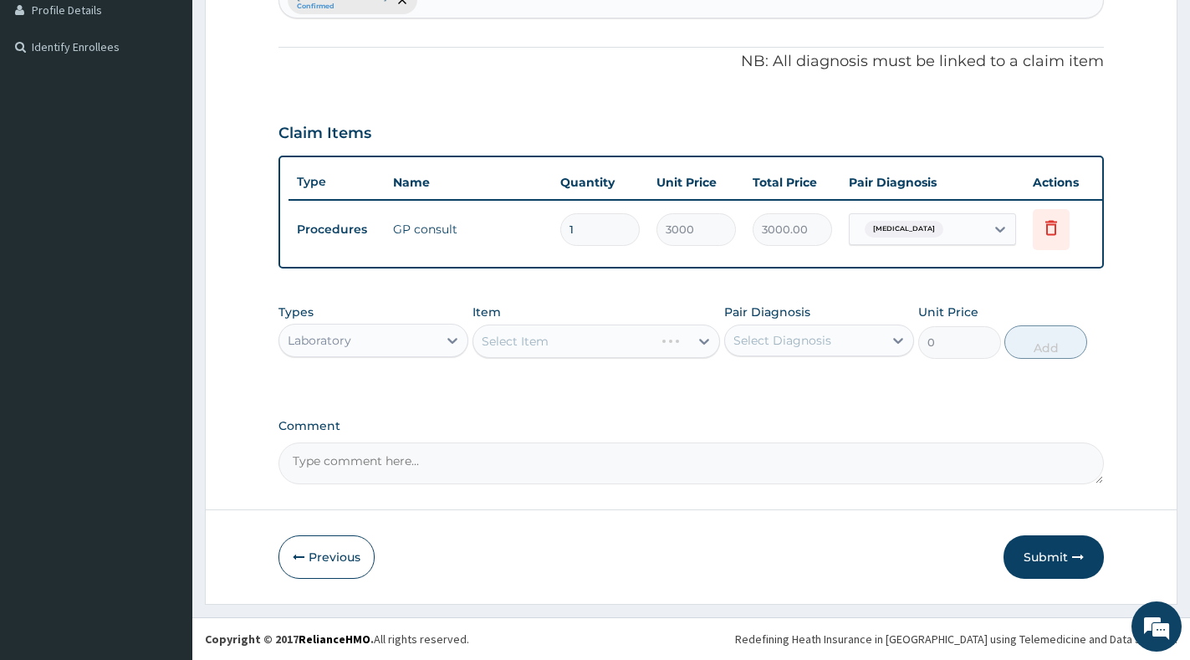
click at [772, 339] on div "Select Diagnosis" at bounding box center [782, 340] width 98 height 17
click at [778, 386] on label "[MEDICAL_DATA]" at bounding box center [804, 381] width 104 height 17
checkbox input "true"
click at [706, 349] on icon at bounding box center [704, 341] width 17 height 17
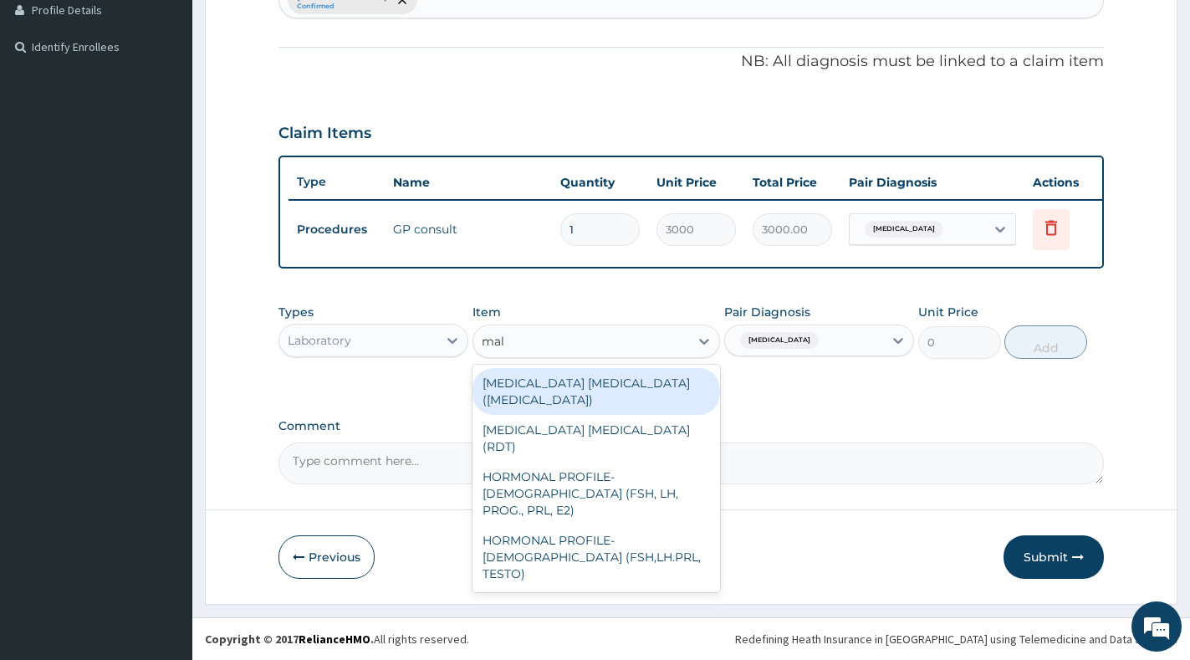
type input "mala"
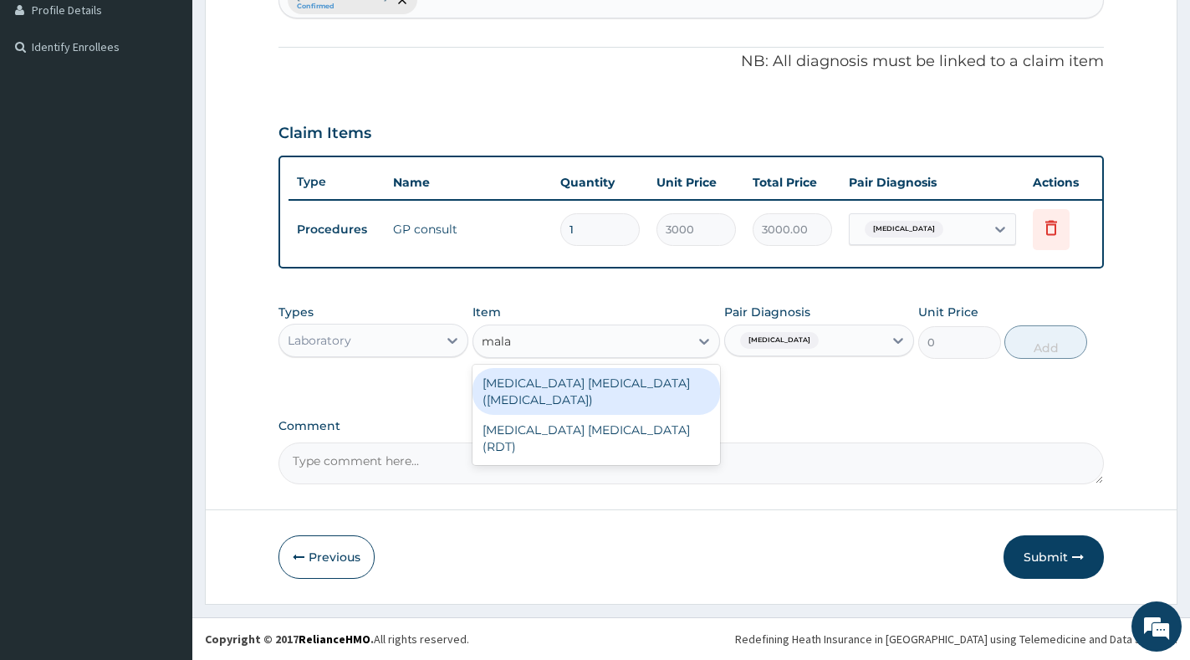
click at [680, 383] on div "[MEDICAL_DATA] [MEDICAL_DATA] ([MEDICAL_DATA])" at bounding box center [596, 391] width 248 height 47
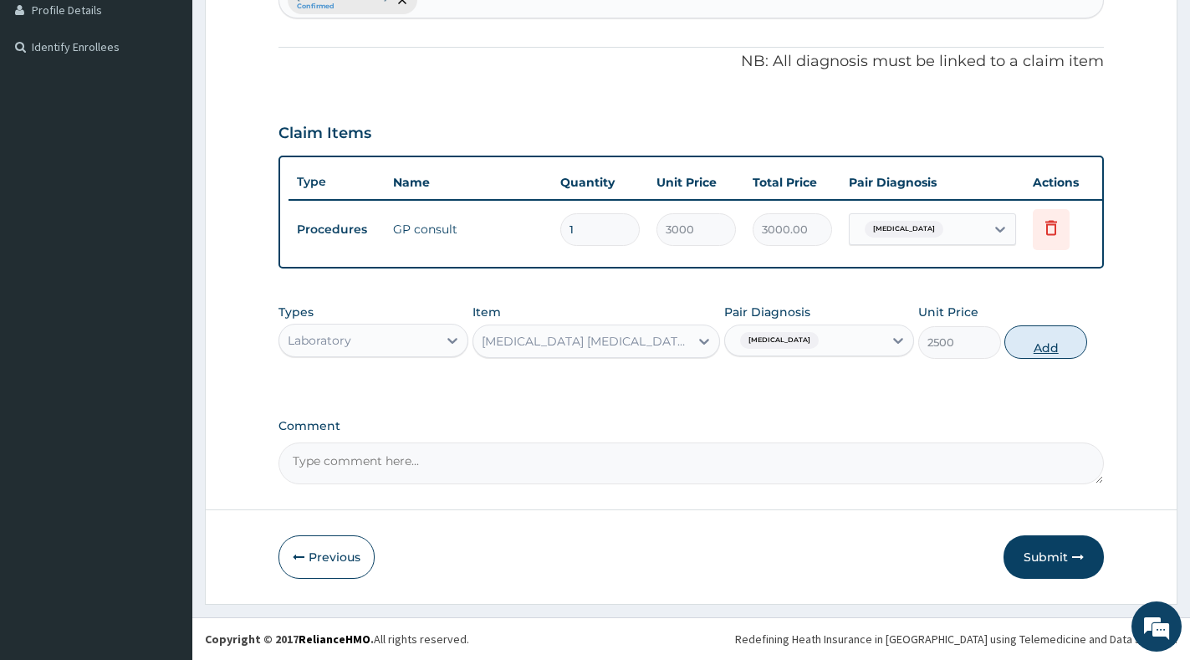
click at [1059, 354] on button "Add" at bounding box center [1045, 341] width 83 height 33
type input "0"
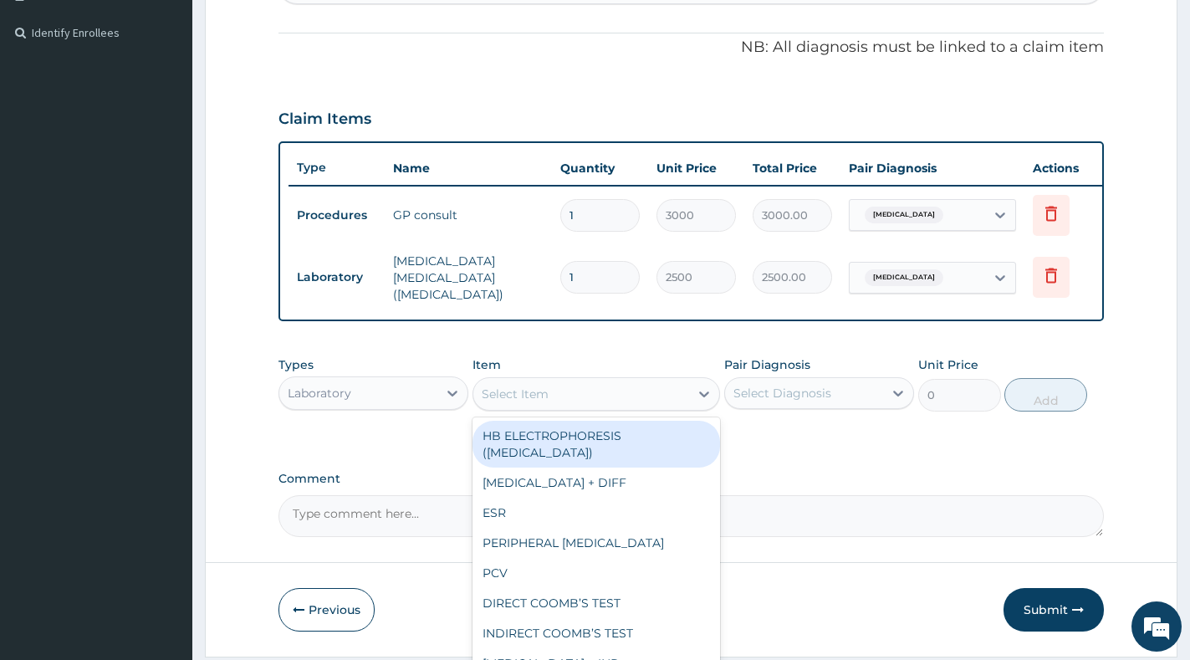
click at [578, 404] on div "Select Item" at bounding box center [581, 393] width 216 height 27
click at [421, 398] on div "Laboratory" at bounding box center [358, 393] width 158 height 27
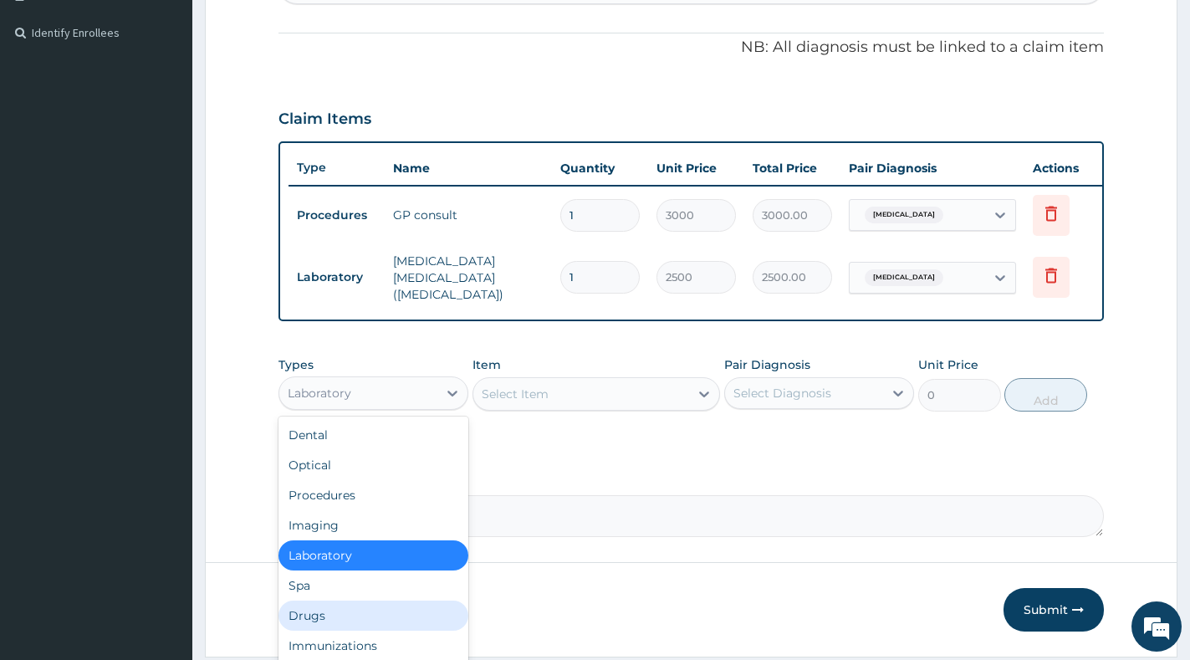
click at [356, 612] on div "Drugs" at bounding box center [373, 615] width 190 height 30
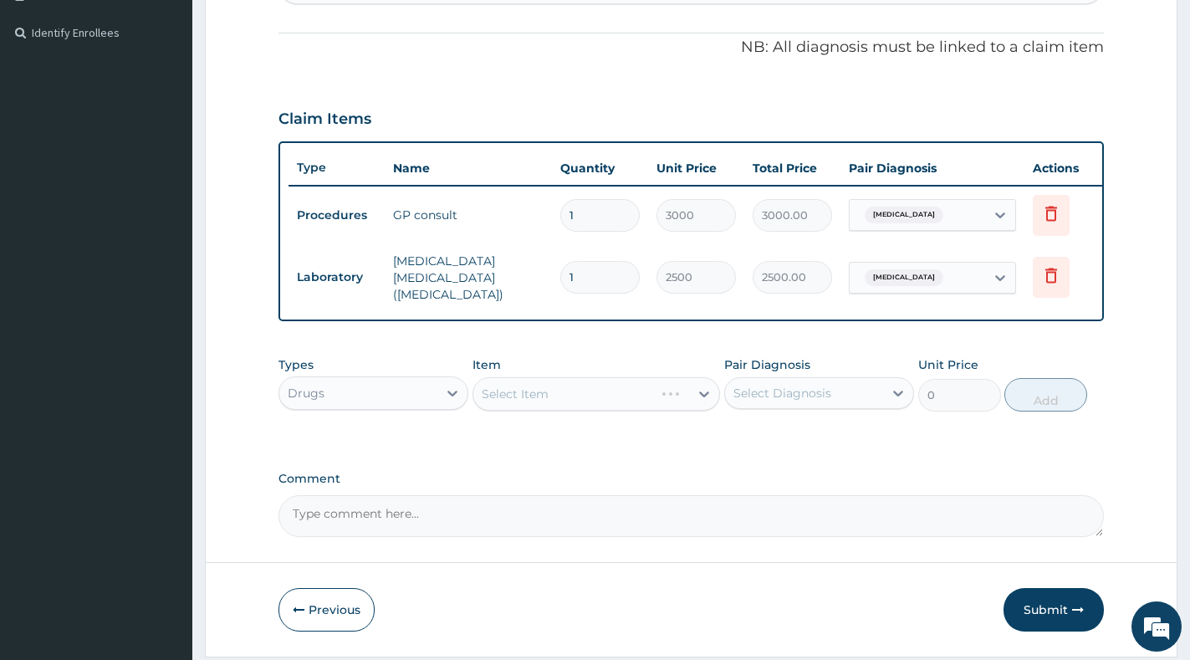
click at [767, 401] on div "Select Diagnosis" at bounding box center [782, 393] width 98 height 17
click at [780, 436] on label "[MEDICAL_DATA]" at bounding box center [804, 434] width 104 height 17
checkbox input "true"
click at [700, 402] on icon at bounding box center [704, 393] width 17 height 17
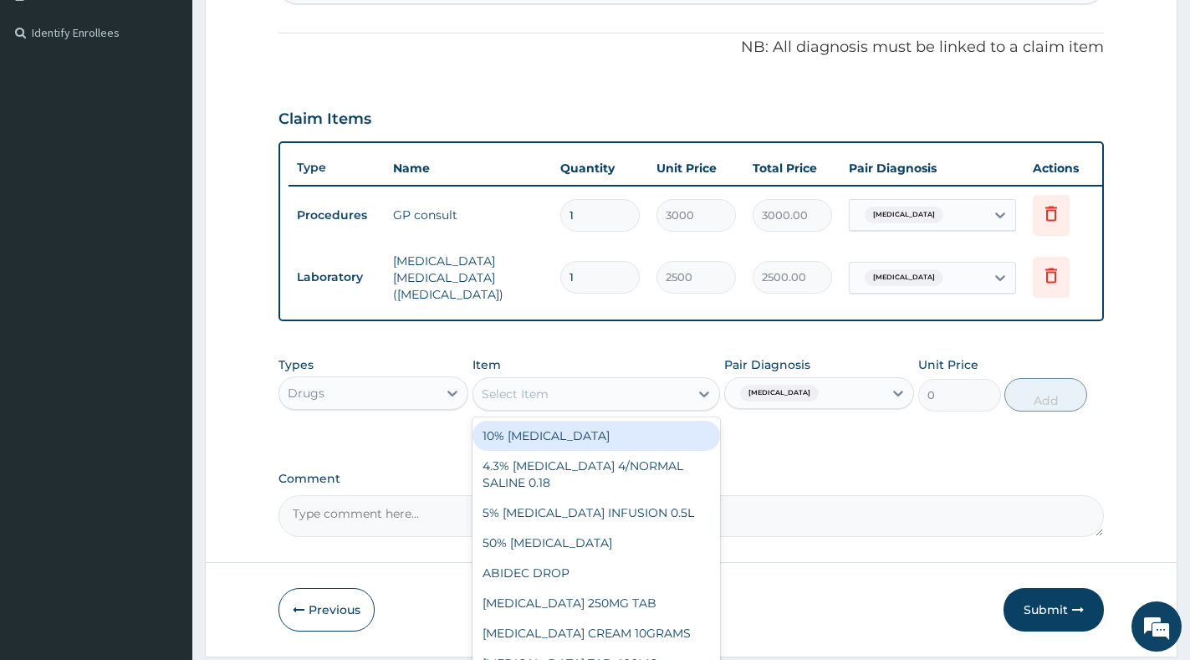
paste input "[MEDICAL_DATA]"
type input "[MEDICAL_DATA]"
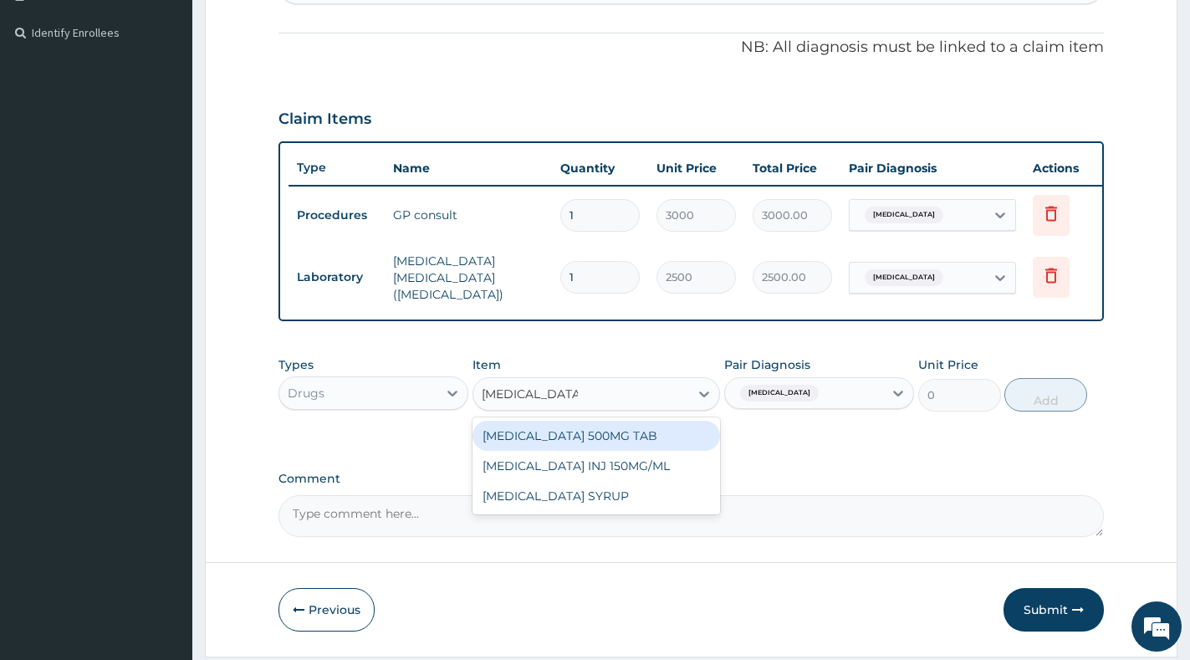
click at [651, 443] on div "[MEDICAL_DATA] 500MG TAB" at bounding box center [596, 436] width 248 height 30
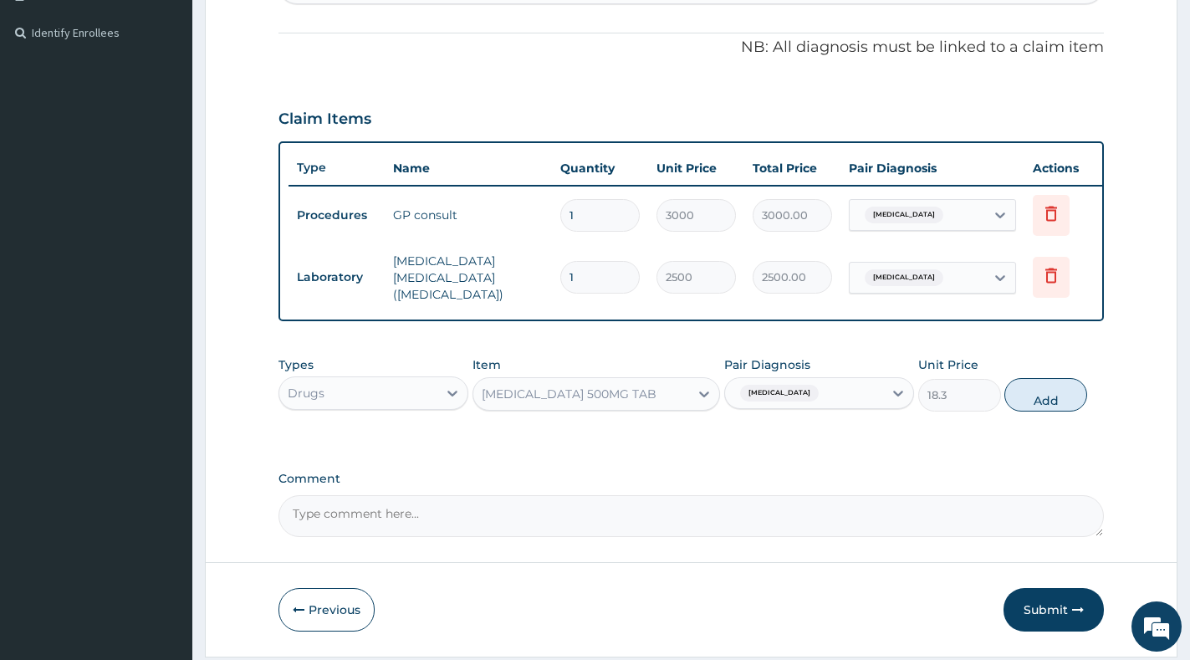
click at [988, 395] on input "18.3" at bounding box center [959, 395] width 83 height 33
click at [1041, 401] on button "Add" at bounding box center [1045, 394] width 83 height 33
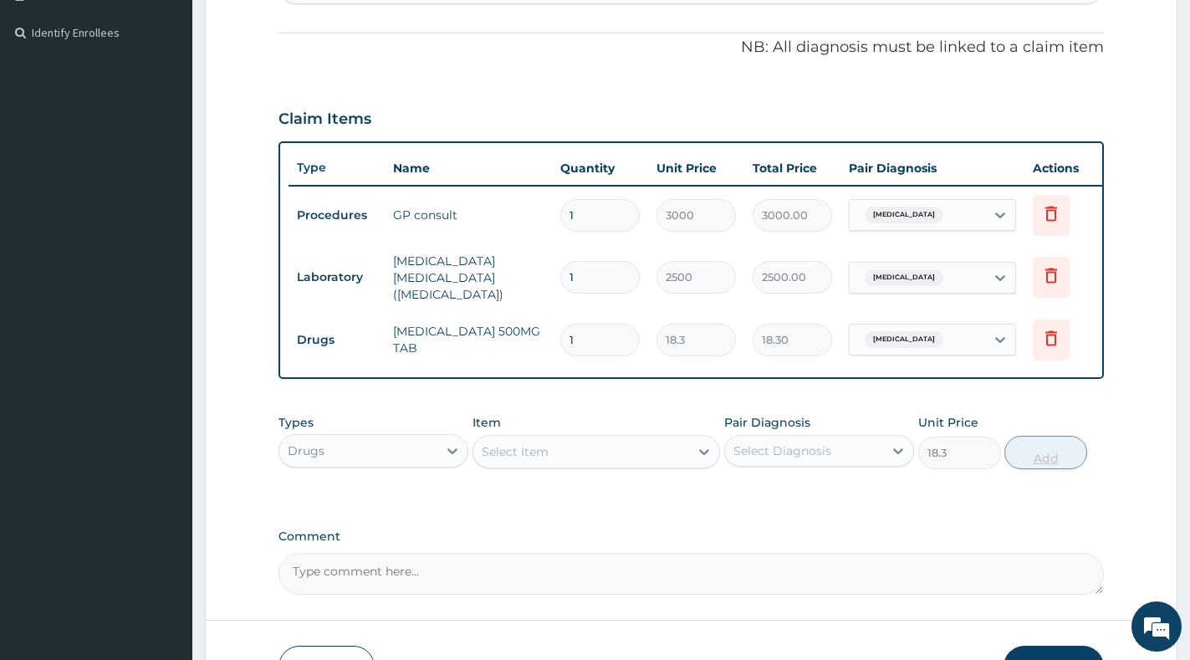
type input "0"
type input "18"
type input "329.40"
type input "18"
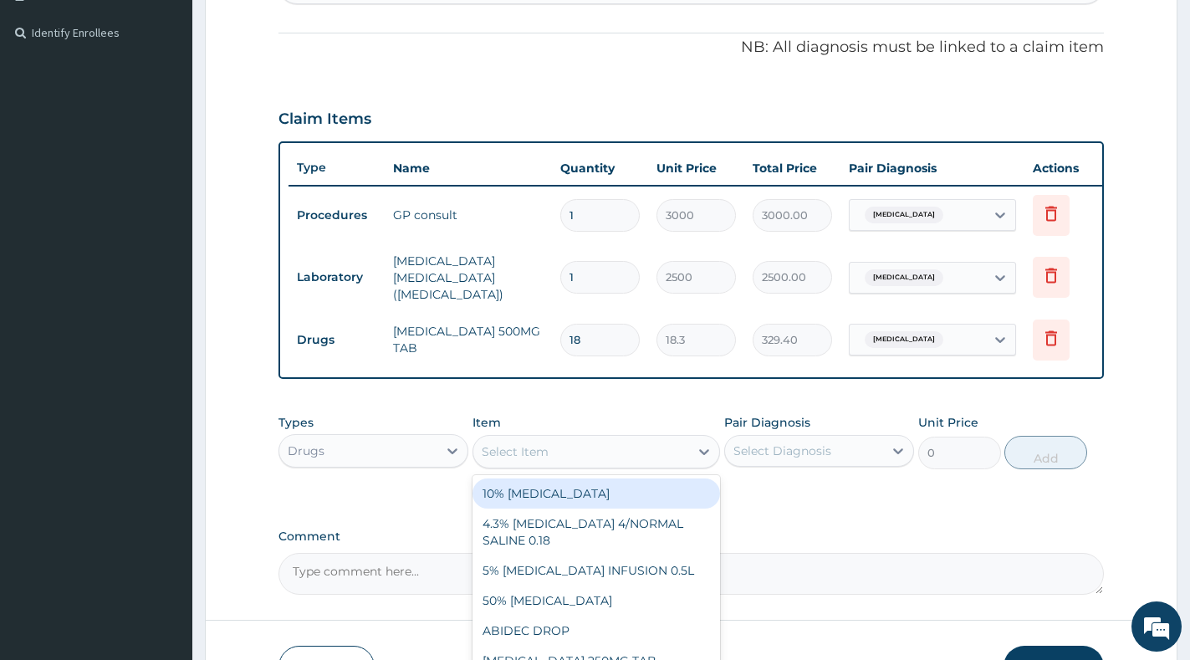
click at [669, 463] on div "Select Item" at bounding box center [581, 451] width 216 height 27
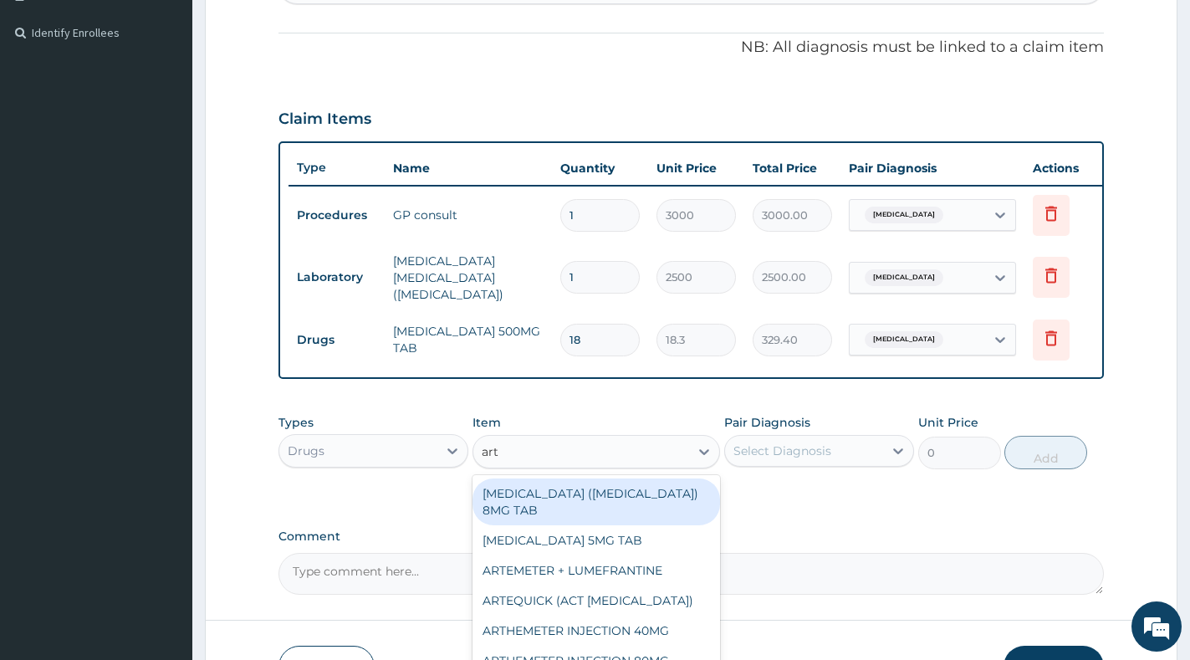
type input "arte"
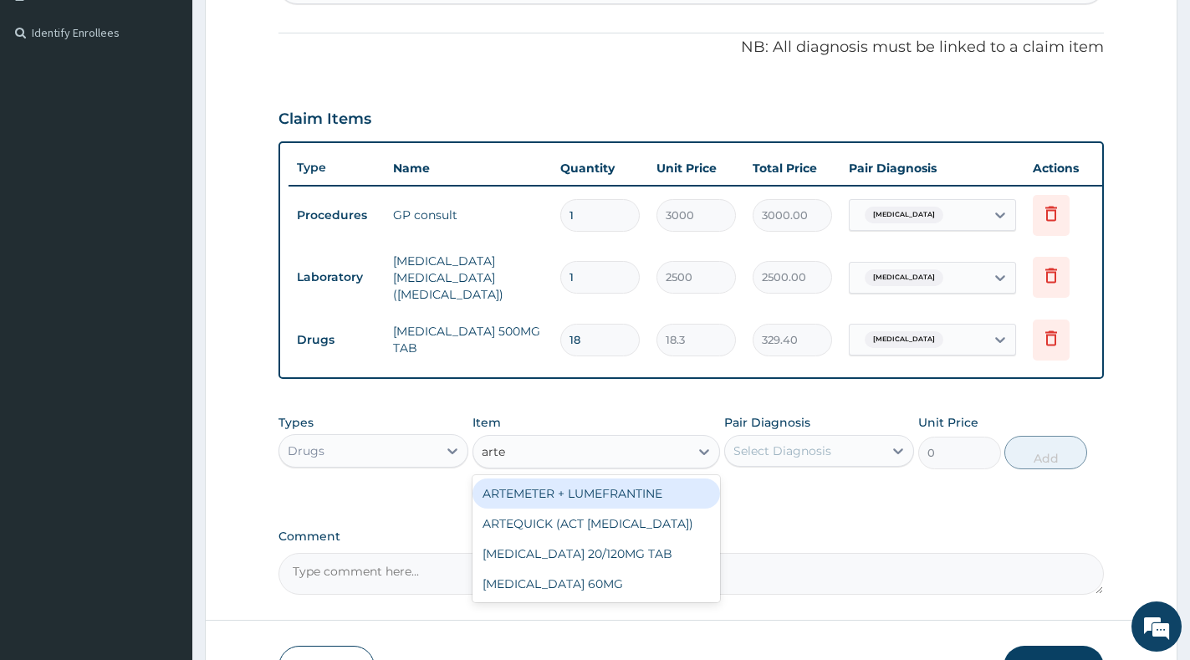
click at [645, 500] on div "ARTEMETER + LUMEFRANTINE" at bounding box center [596, 493] width 248 height 30
type input "1464"
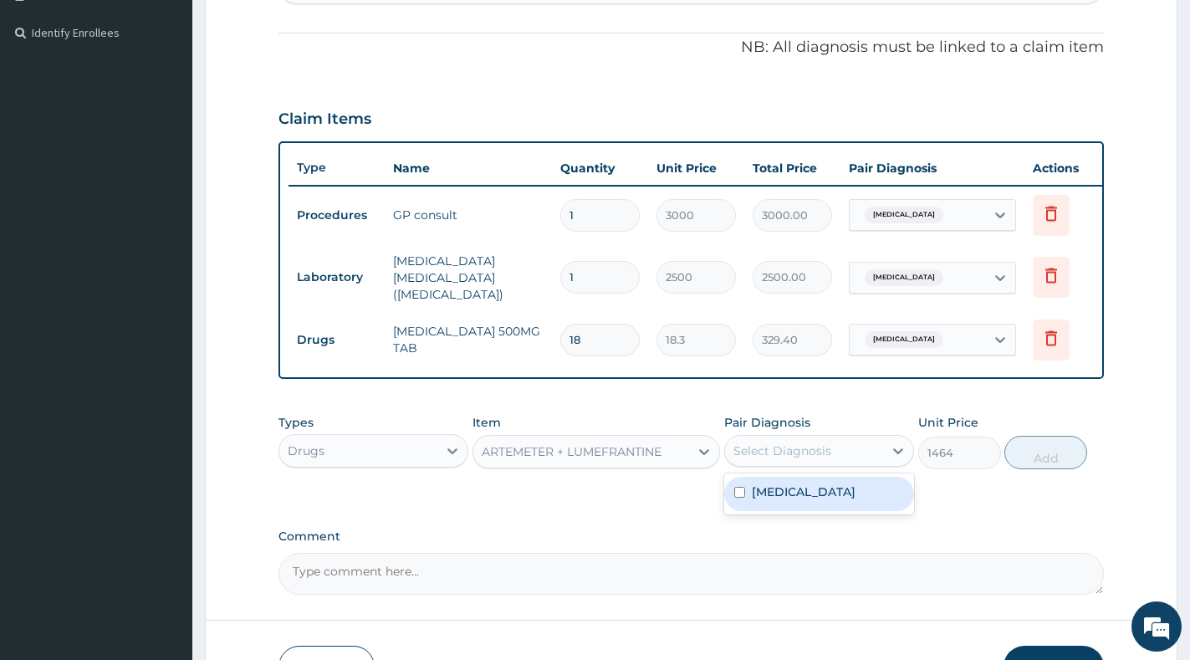
click at [881, 457] on div "Select Diagnosis" at bounding box center [804, 450] width 158 height 27
click at [875, 502] on div "[MEDICAL_DATA]" at bounding box center [819, 494] width 190 height 34
checkbox input "true"
click at [1054, 462] on button "Add" at bounding box center [1045, 452] width 83 height 33
type input "0"
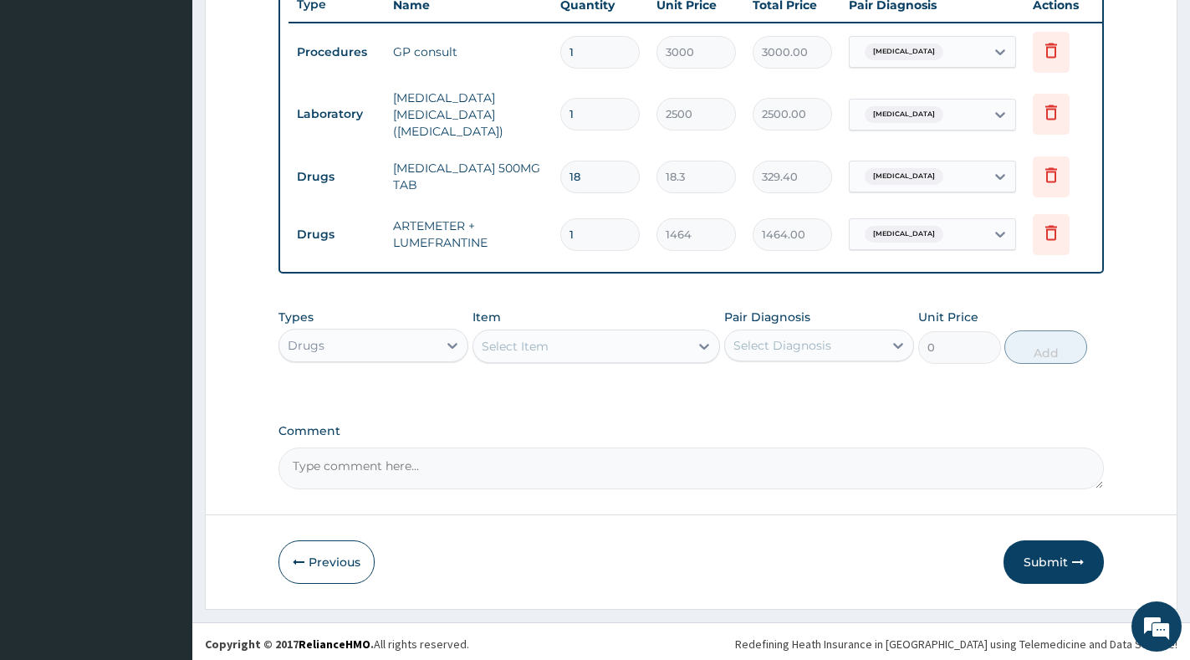
scroll to position [654, 0]
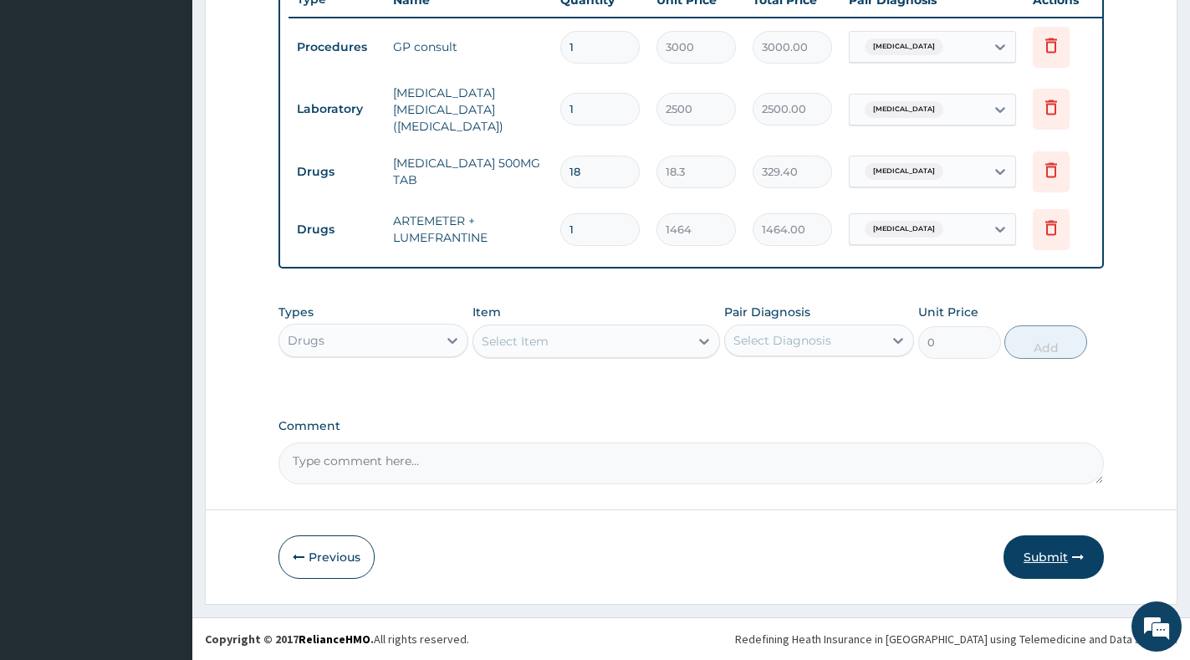
click at [1058, 559] on button "Submit" at bounding box center [1053, 556] width 100 height 43
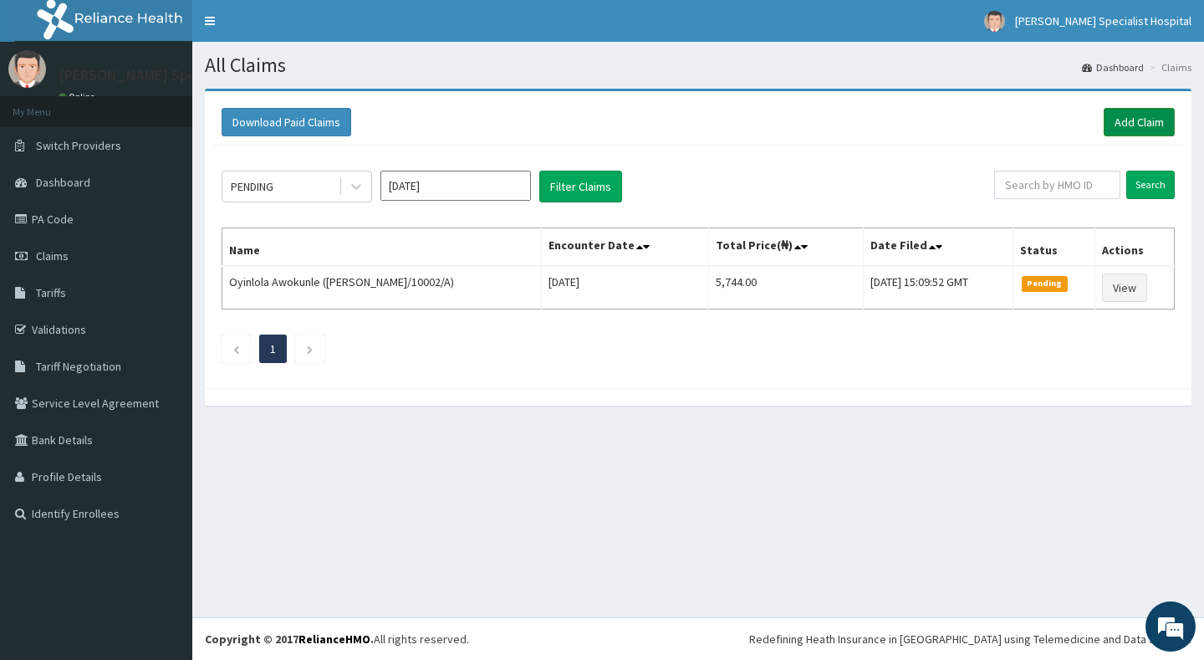
click at [1124, 127] on link "Add Claim" at bounding box center [1139, 122] width 71 height 28
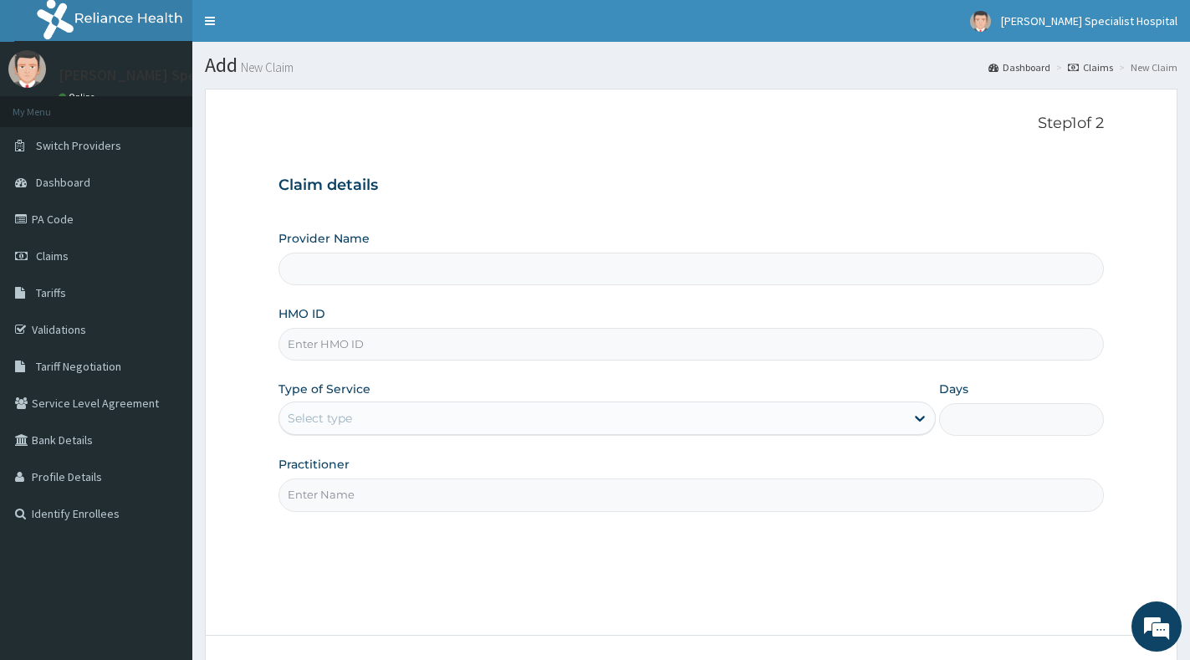
click at [615, 346] on input "HMO ID" at bounding box center [690, 344] width 825 height 33
paste input "ENP/11831/A"
type input "ENP/11831/A"
click at [598, 420] on div "Select type" at bounding box center [591, 418] width 625 height 27
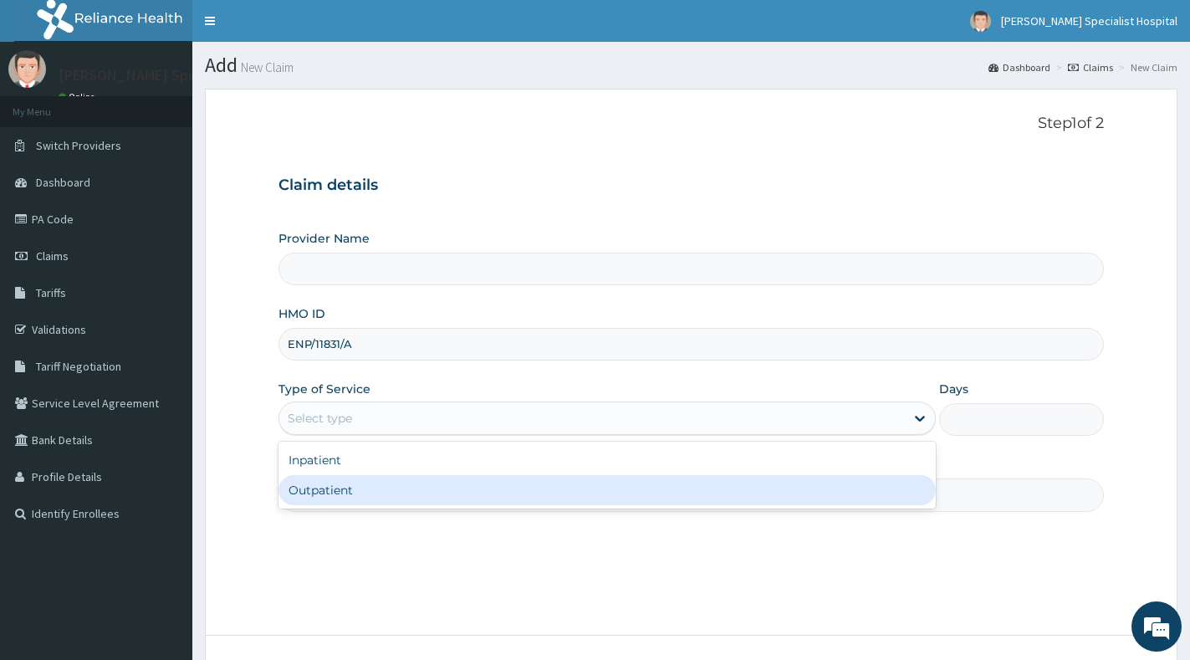
click at [576, 493] on div "Outpatient" at bounding box center [606, 490] width 657 height 30
type input "1"
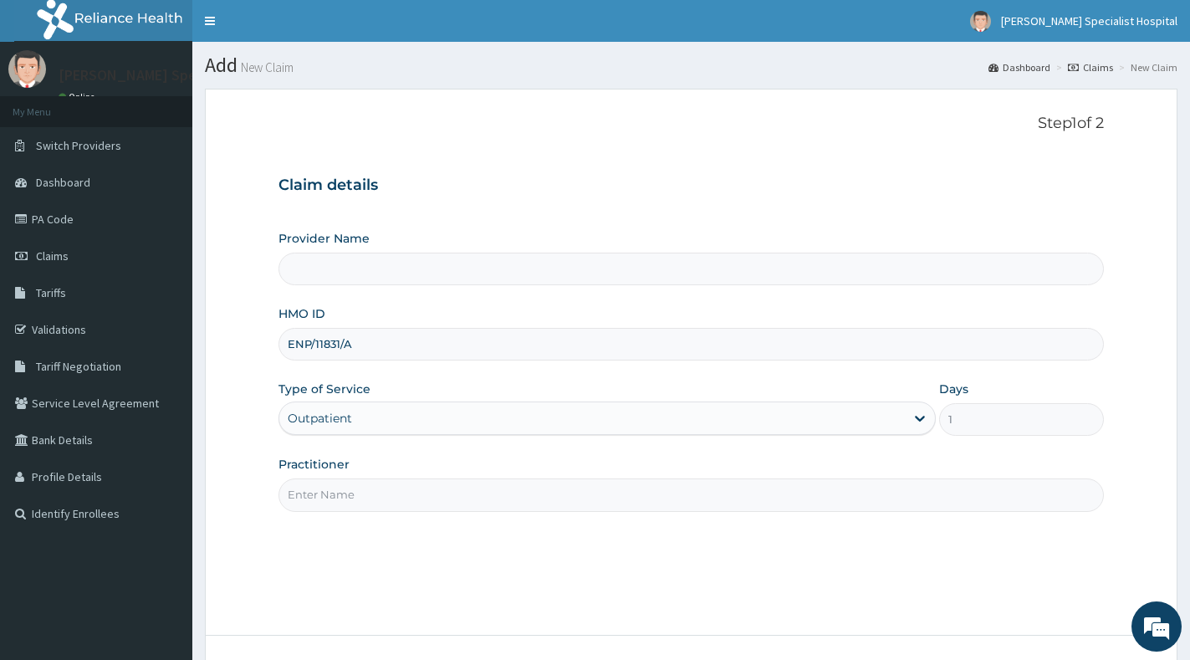
type input "[PERSON_NAME] Specialist Hospital"
click at [575, 493] on input "Practitioner" at bounding box center [690, 494] width 825 height 33
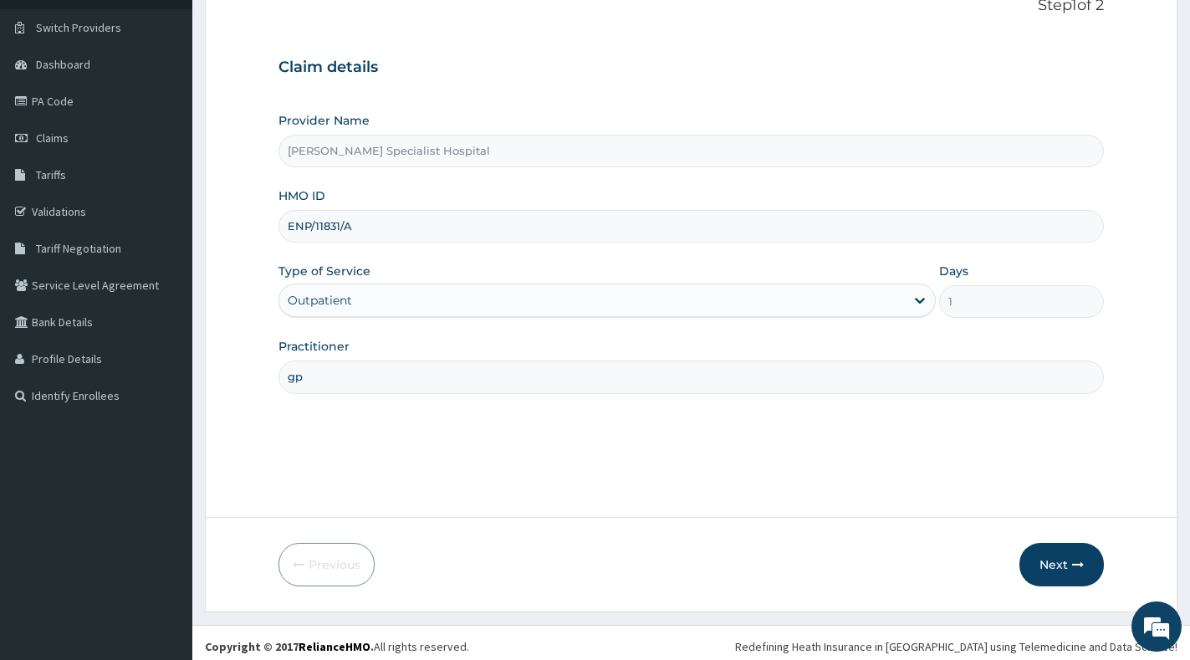
scroll to position [125, 0]
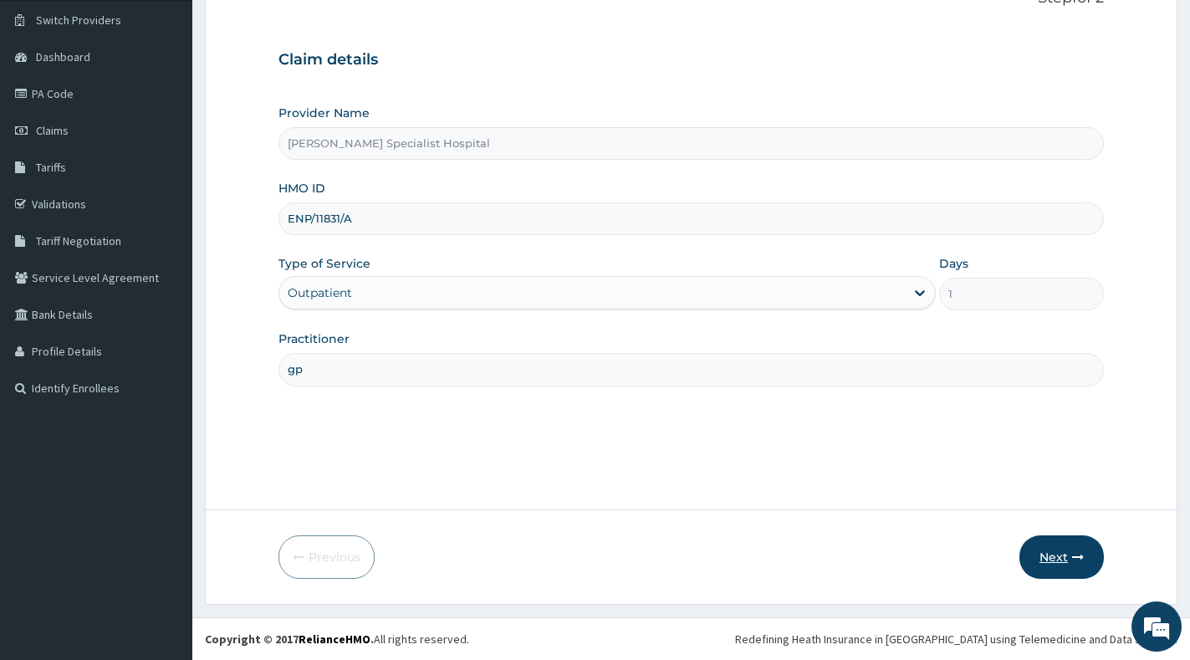
type input "gp"
click at [1063, 561] on button "Next" at bounding box center [1061, 556] width 84 height 43
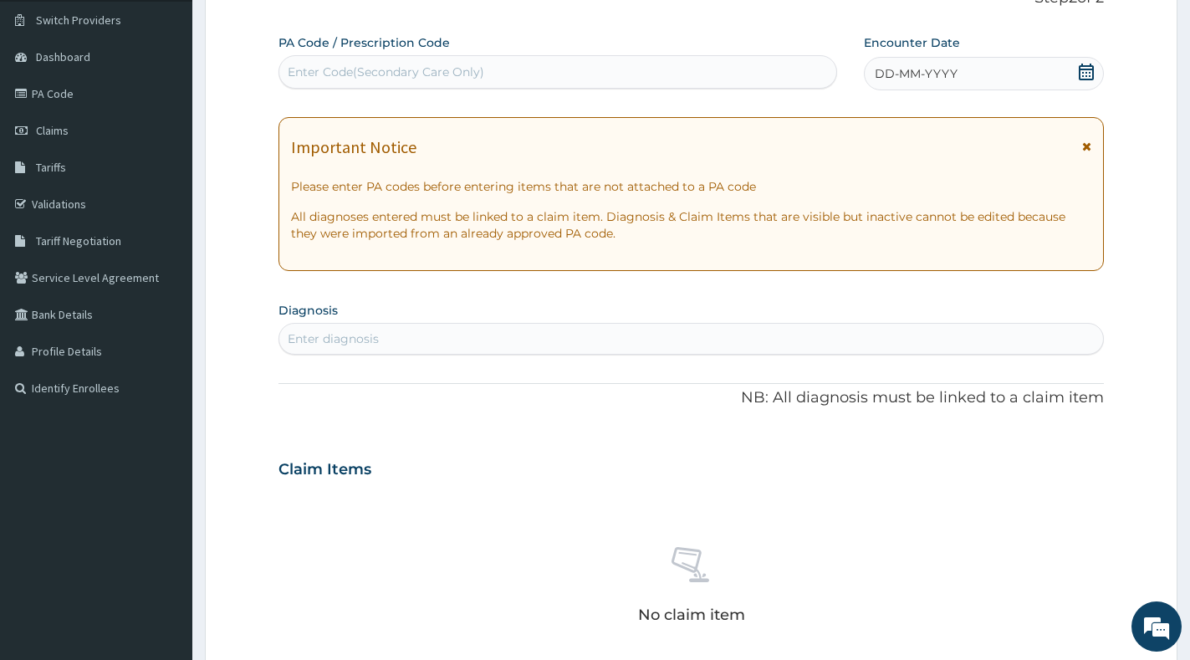
scroll to position [0, 0]
click at [498, 336] on div "Enter diagnosis" at bounding box center [691, 338] width 824 height 27
click at [1080, 74] on icon at bounding box center [1086, 72] width 17 height 17
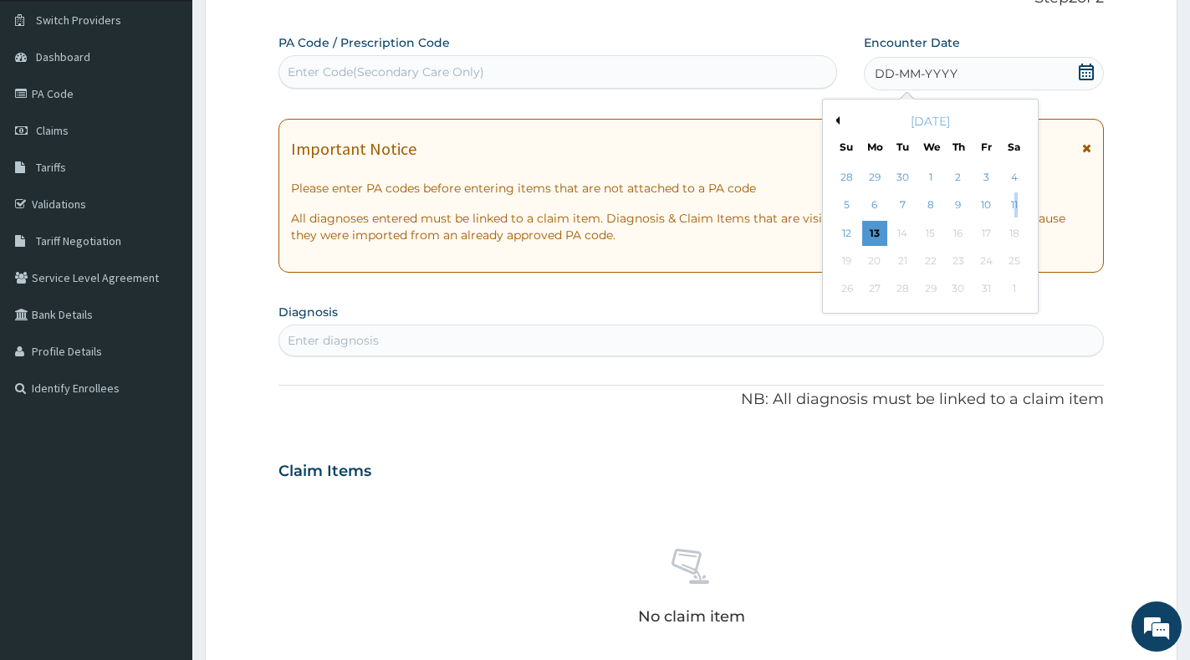
drag, startPoint x: 1016, startPoint y: 204, endPoint x: 946, endPoint y: 206, distance: 70.3
click at [1014, 204] on div "11" at bounding box center [1014, 205] width 25 height 25
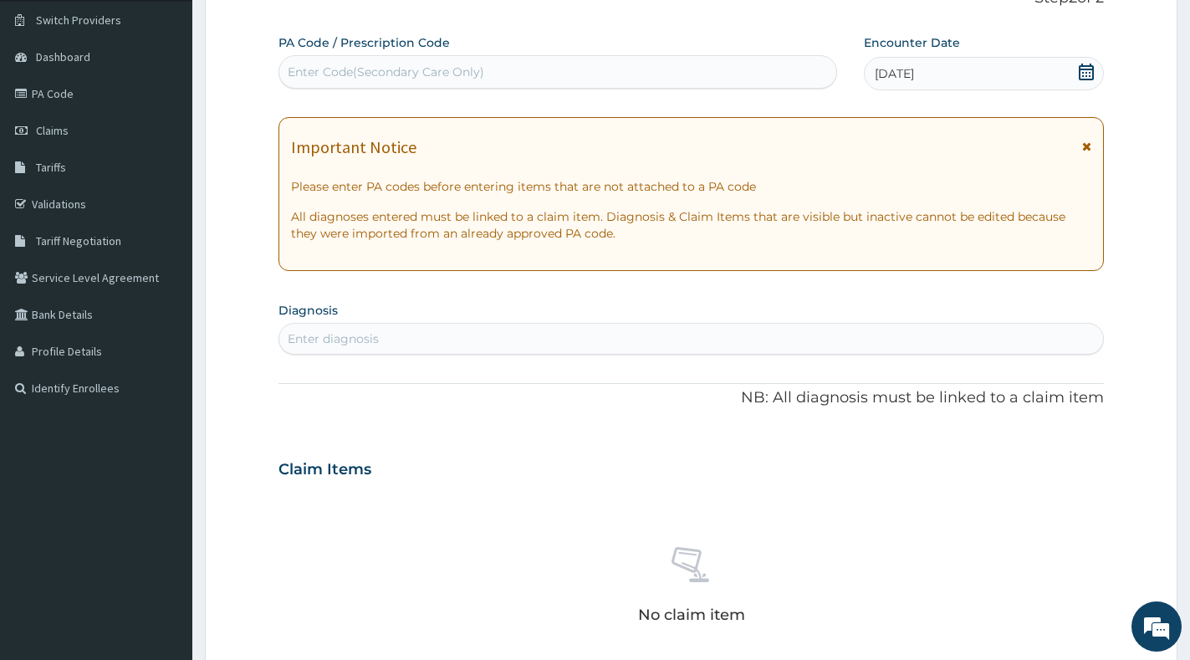
click at [602, 329] on div "Enter diagnosis" at bounding box center [691, 338] width 824 height 27
type input "[MEDICAL_DATA]"
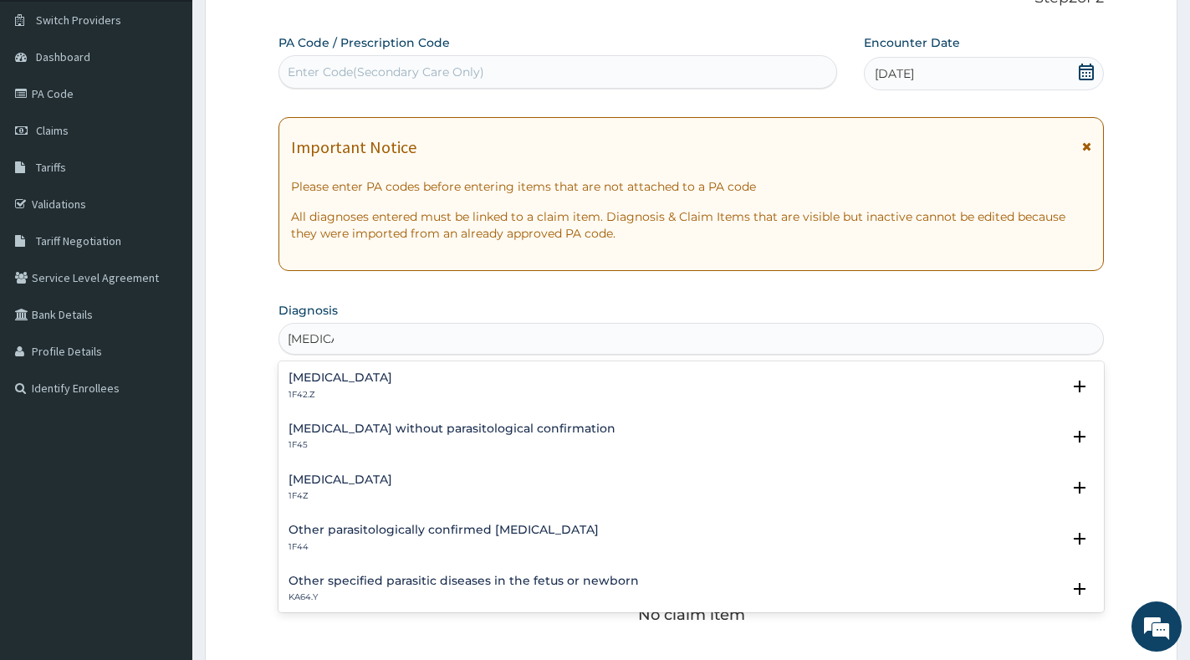
click at [430, 467] on div "[MEDICAL_DATA] 1F4Z Select Status Query Query covers suspected (?), Keep in vie…" at bounding box center [690, 492] width 825 height 51
click at [392, 480] on h4 "[MEDICAL_DATA]" at bounding box center [340, 479] width 104 height 13
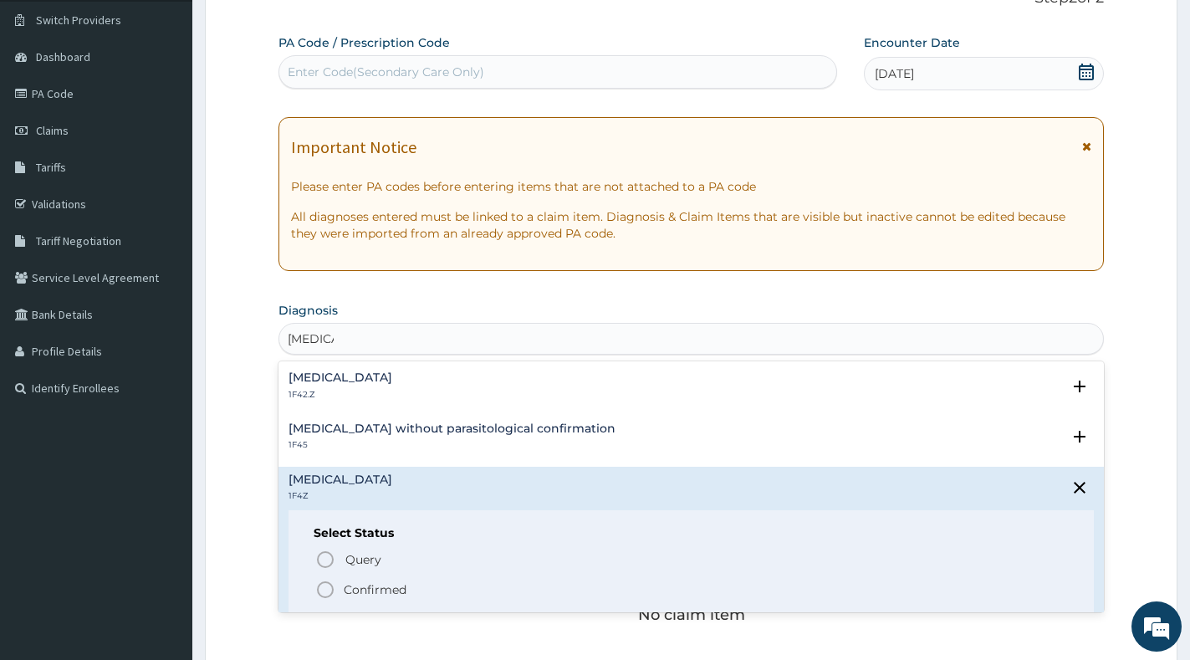
drag, startPoint x: 380, startPoint y: 592, endPoint x: 383, endPoint y: 525, distance: 67.0
click at [379, 590] on p "Confirmed" at bounding box center [375, 589] width 63 height 17
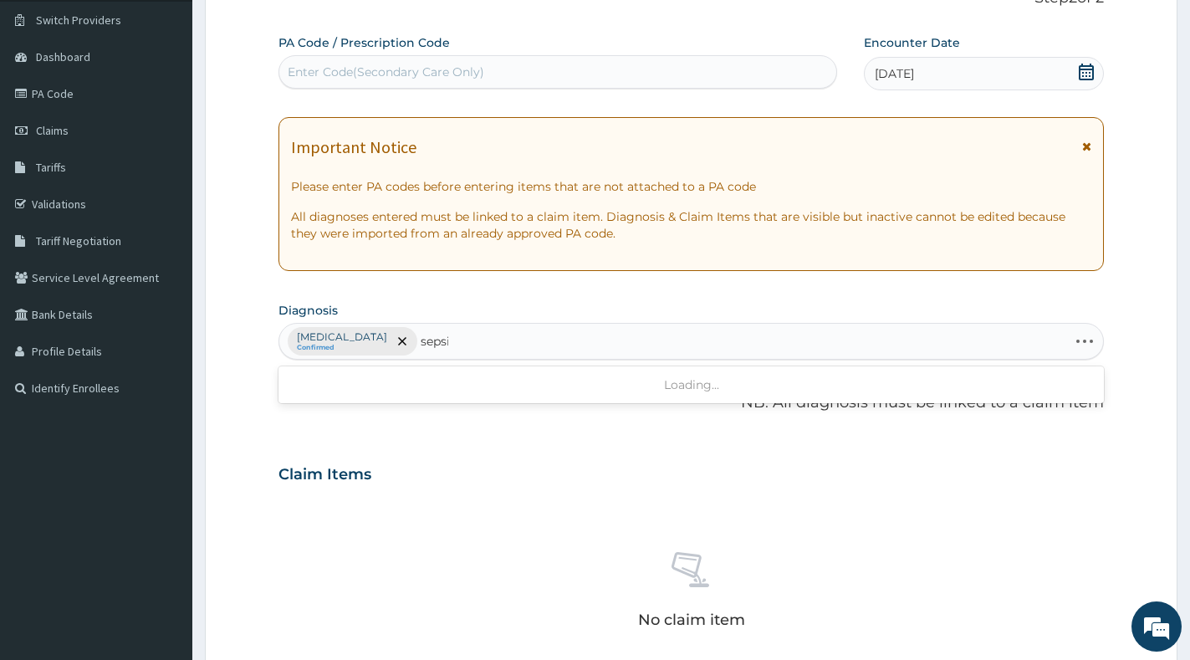
type input "[MEDICAL_DATA]"
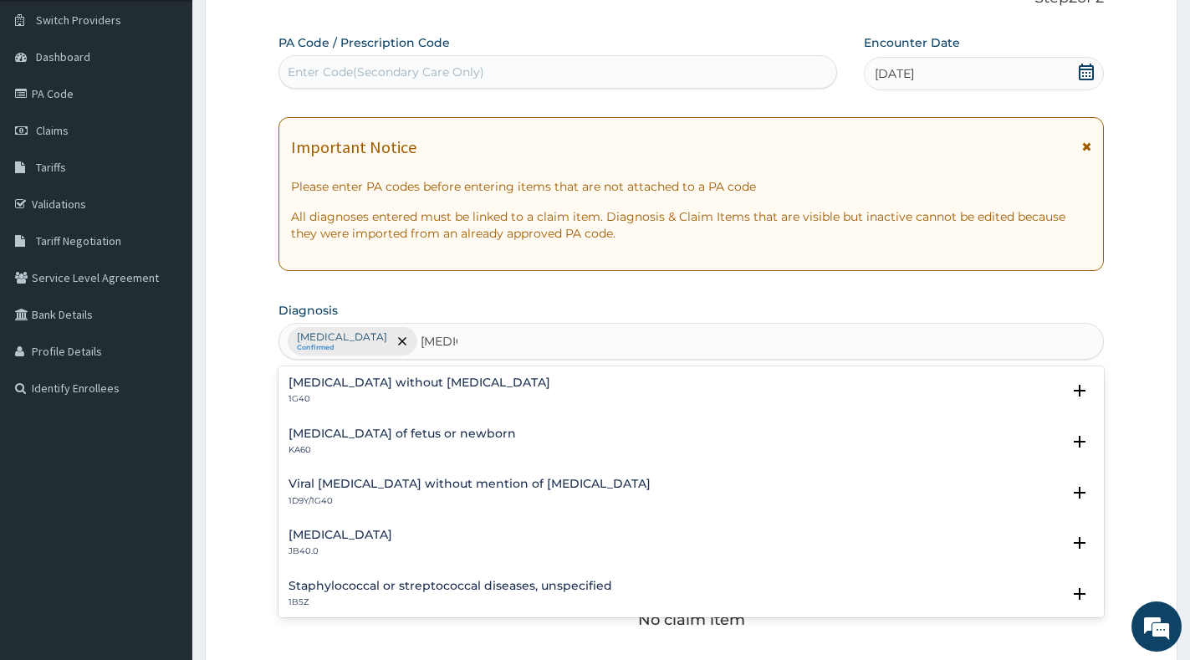
click at [506, 373] on div "[MEDICAL_DATA] without [MEDICAL_DATA] 1G40 Select Status Query Query covers sus…" at bounding box center [690, 395] width 825 height 51
click at [430, 384] on h4 "[MEDICAL_DATA] without [MEDICAL_DATA]" at bounding box center [419, 382] width 262 height 13
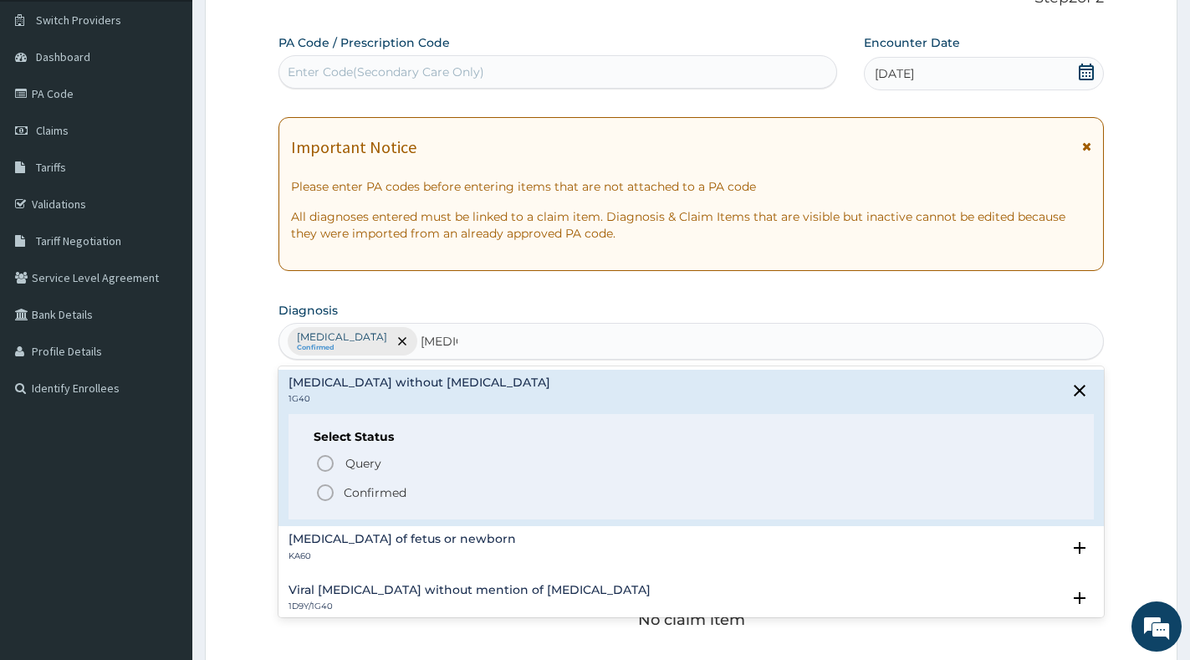
click at [365, 494] on p "Confirmed" at bounding box center [375, 492] width 63 height 17
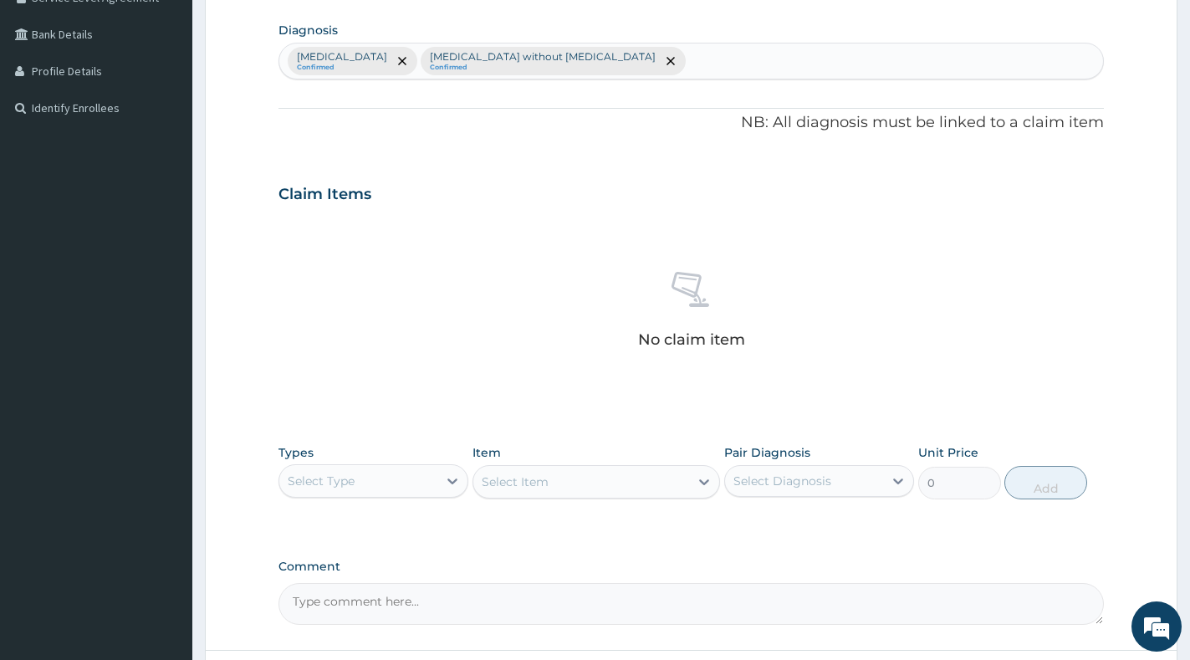
scroll to position [460, 0]
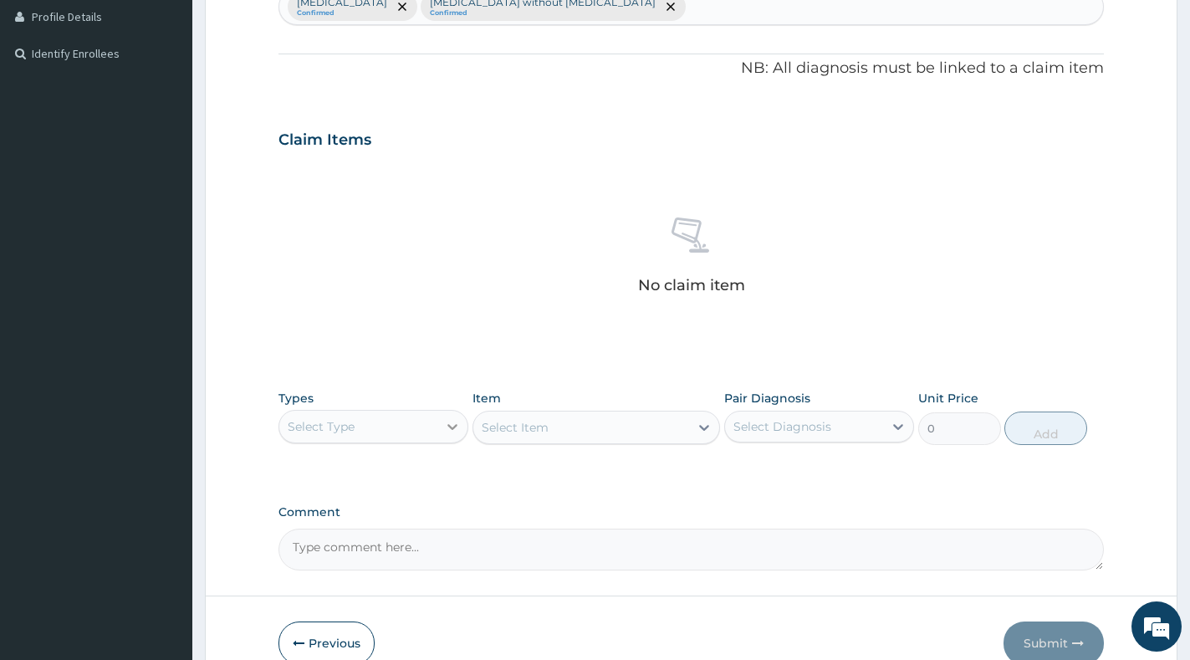
click at [444, 421] on icon at bounding box center [452, 426] width 17 height 17
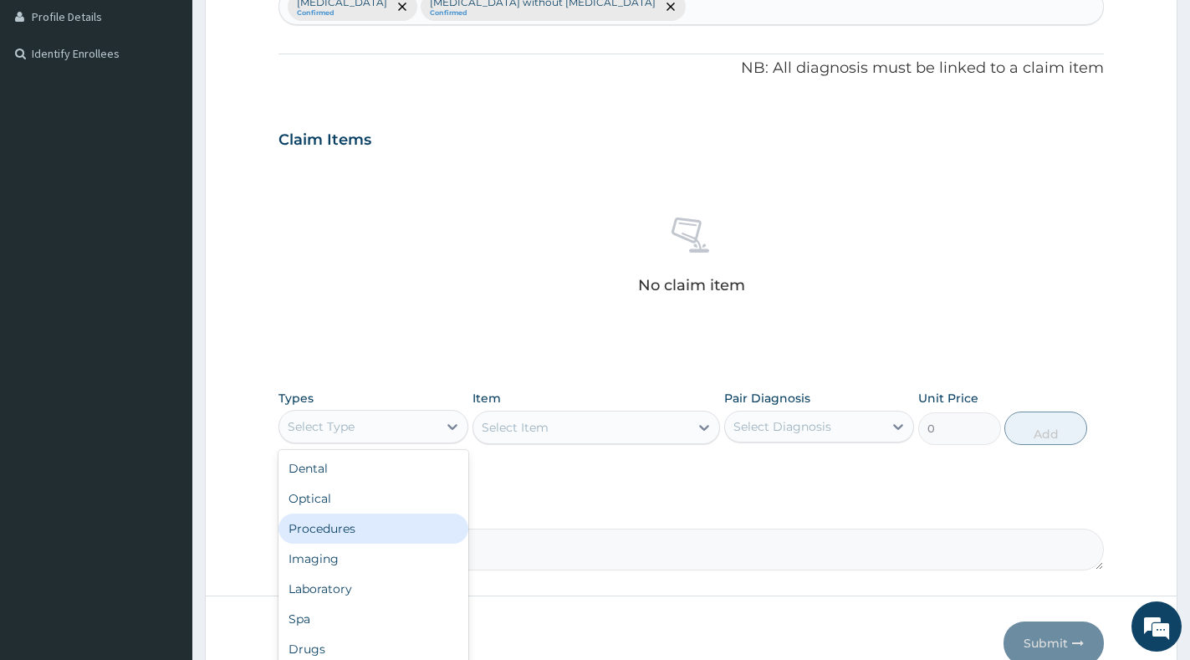
click at [396, 533] on div "Procedures" at bounding box center [373, 528] width 190 height 30
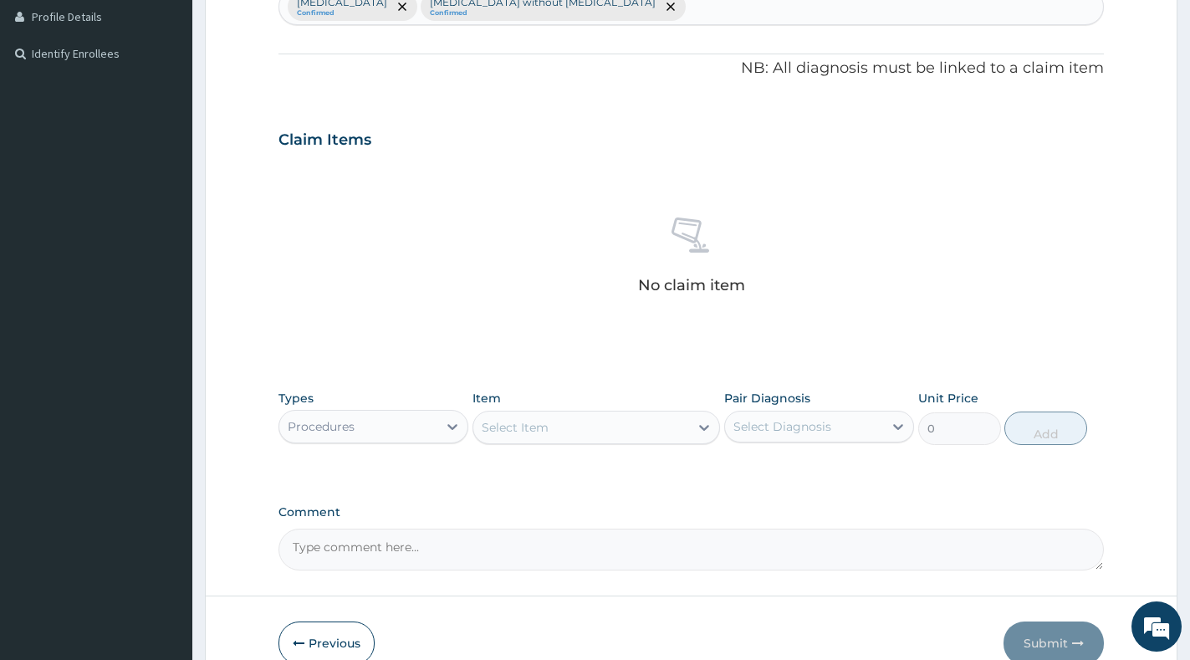
click at [544, 425] on div "Select Item" at bounding box center [515, 427] width 67 height 17
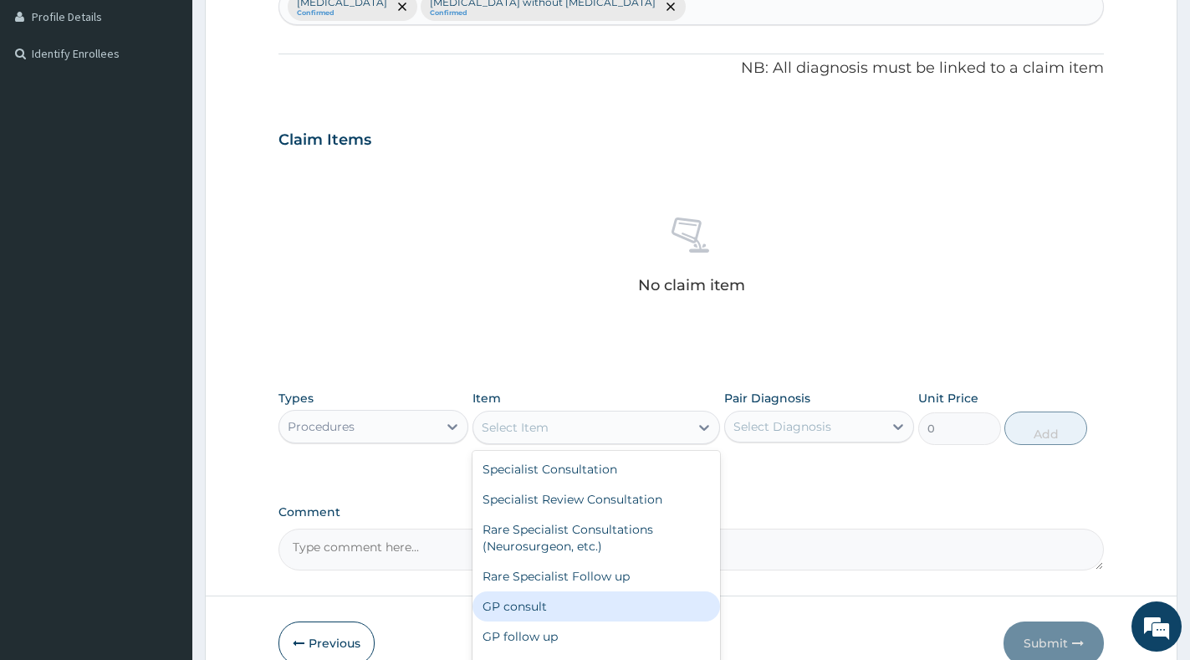
click at [543, 606] on div "GP consult" at bounding box center [596, 606] width 248 height 30
type input "3000"
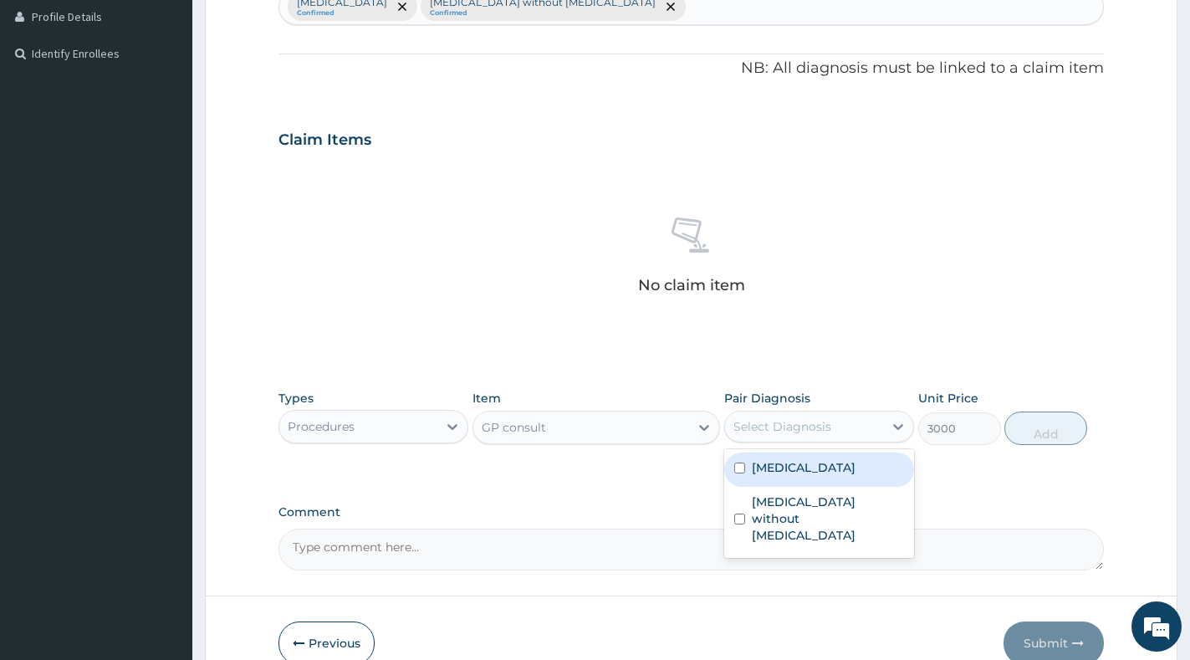
click at [845, 411] on div "Select Diagnosis" at bounding box center [819, 427] width 190 height 32
click at [839, 471] on label "[MEDICAL_DATA]" at bounding box center [804, 467] width 104 height 17
checkbox input "true"
click at [835, 493] on label "[MEDICAL_DATA] without [MEDICAL_DATA]" at bounding box center [828, 518] width 152 height 50
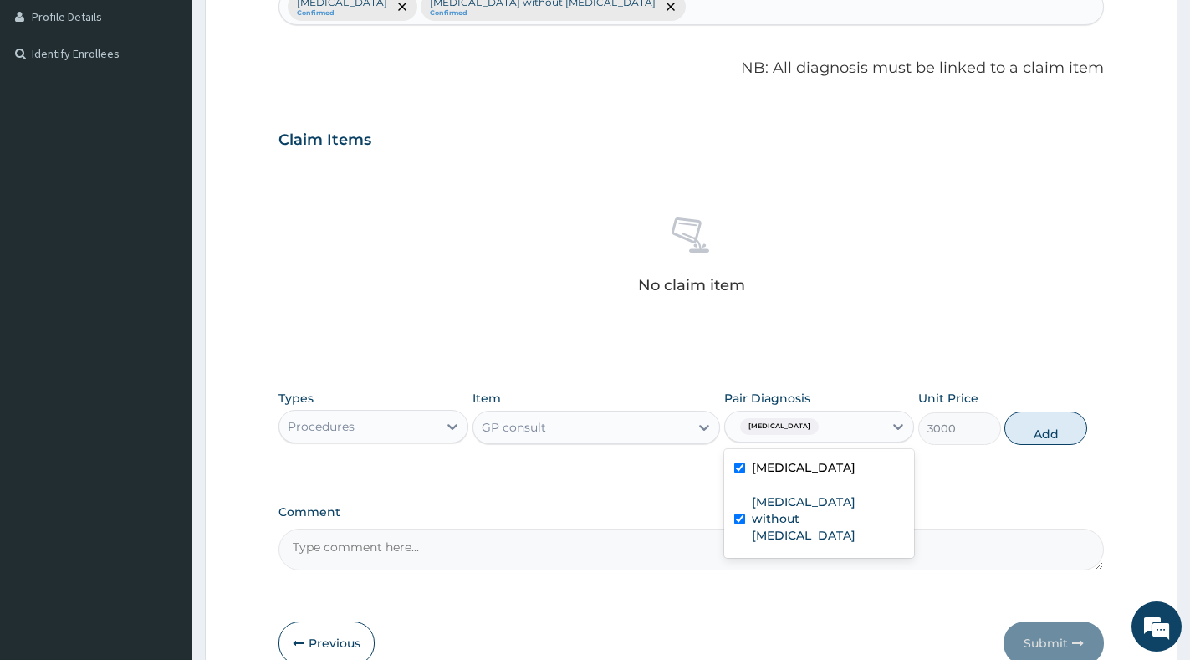
checkbox input "true"
click at [1025, 440] on button "Add" at bounding box center [1045, 427] width 83 height 33
type input "0"
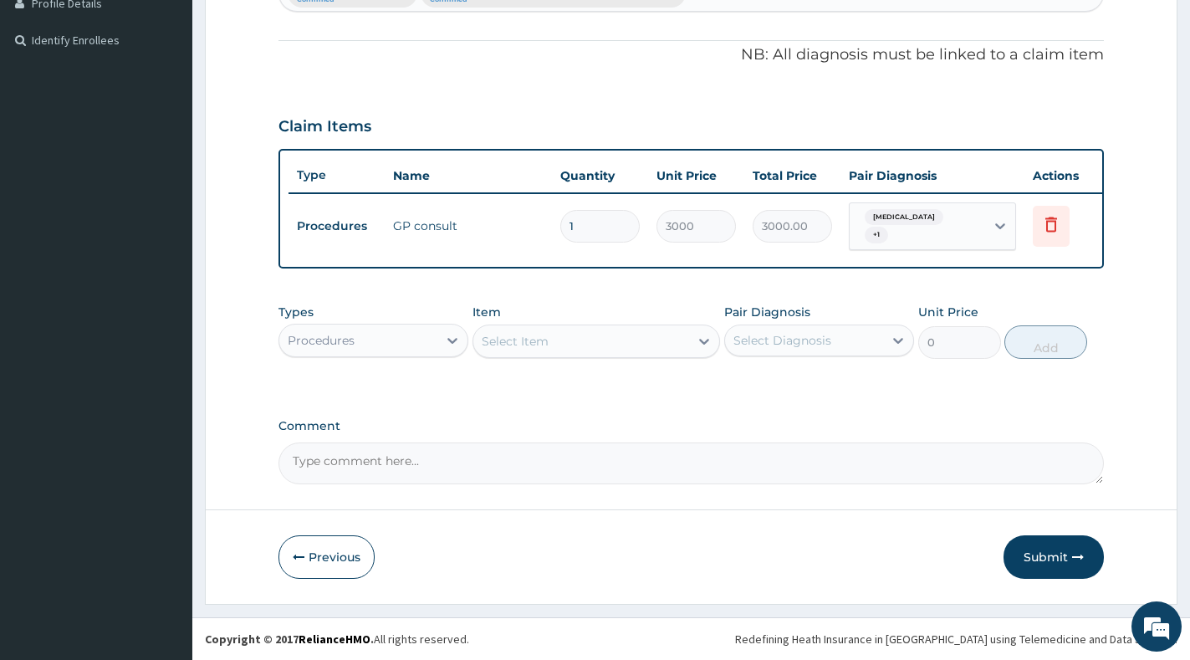
scroll to position [488, 0]
click at [421, 343] on div "Procedures" at bounding box center [358, 340] width 158 height 27
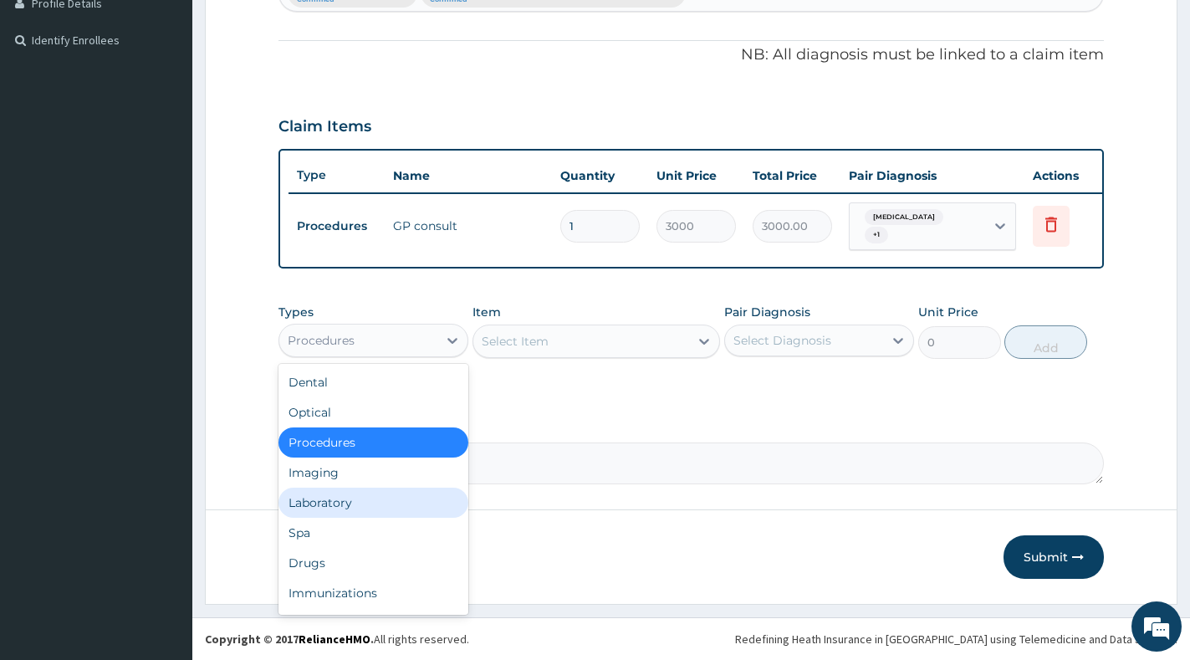
click at [371, 498] on div "Laboratory" at bounding box center [373, 503] width 190 height 30
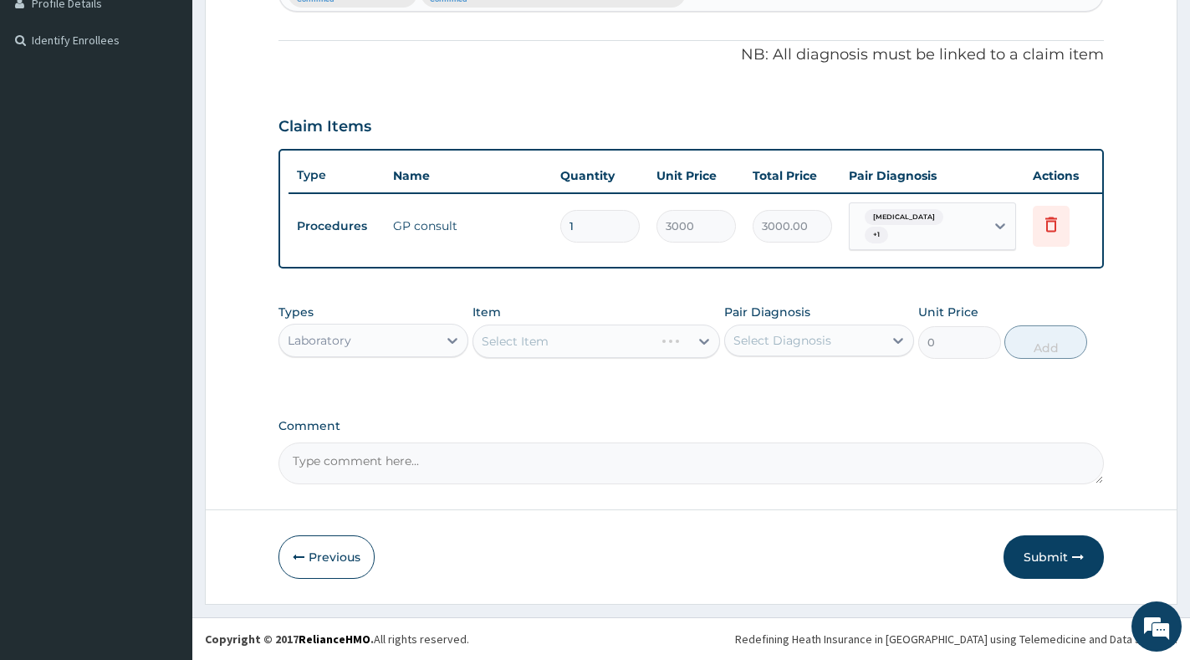
click at [758, 344] on div "Select Diagnosis" at bounding box center [782, 340] width 98 height 17
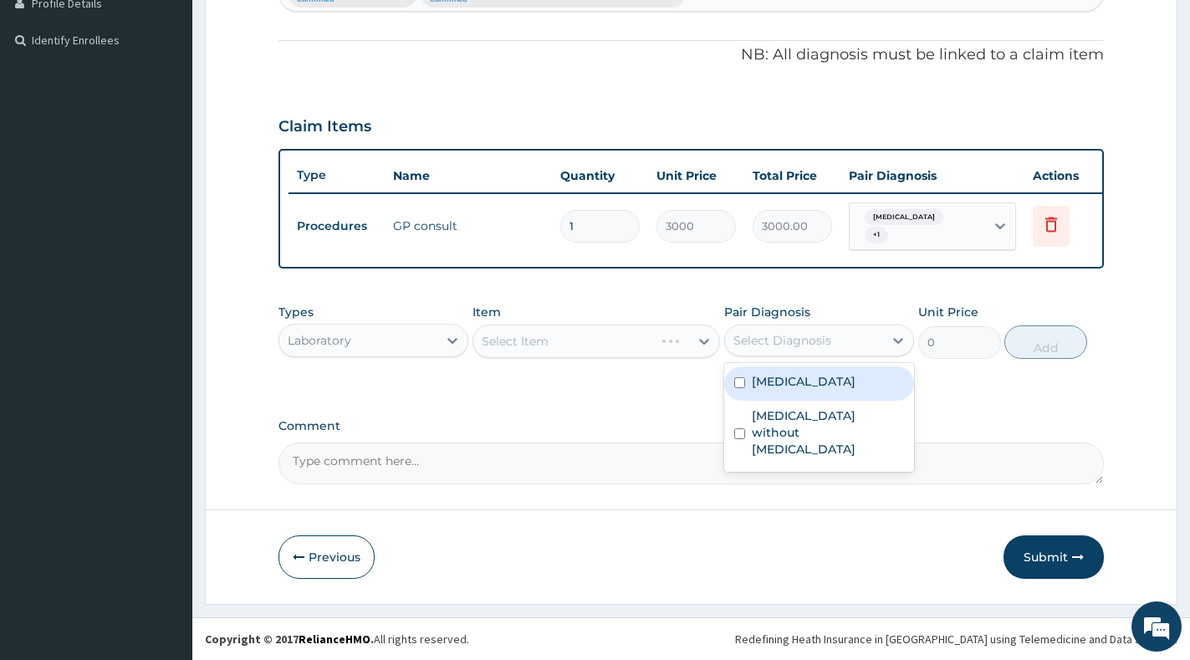
drag, startPoint x: 751, startPoint y: 379, endPoint x: 759, endPoint y: 408, distance: 30.4
click at [752, 380] on label "Malaria, unspecified" at bounding box center [804, 381] width 104 height 17
checkbox input "true"
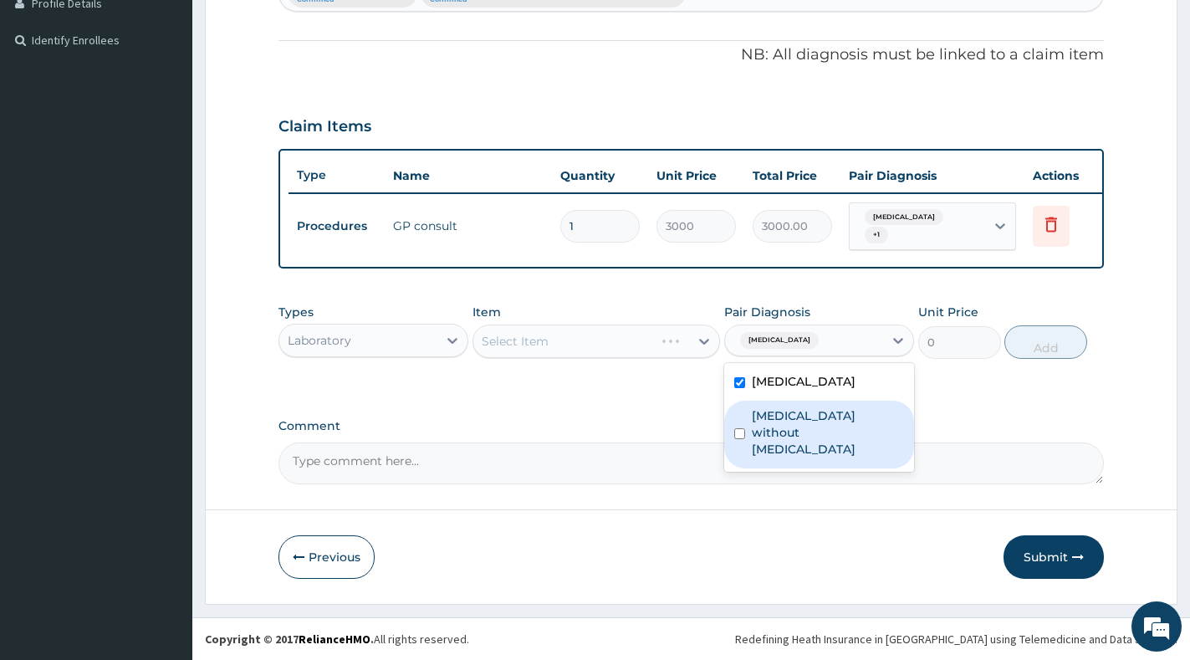
click at [763, 413] on label "Sepsis without septic shock" at bounding box center [828, 432] width 152 height 50
checkbox input "true"
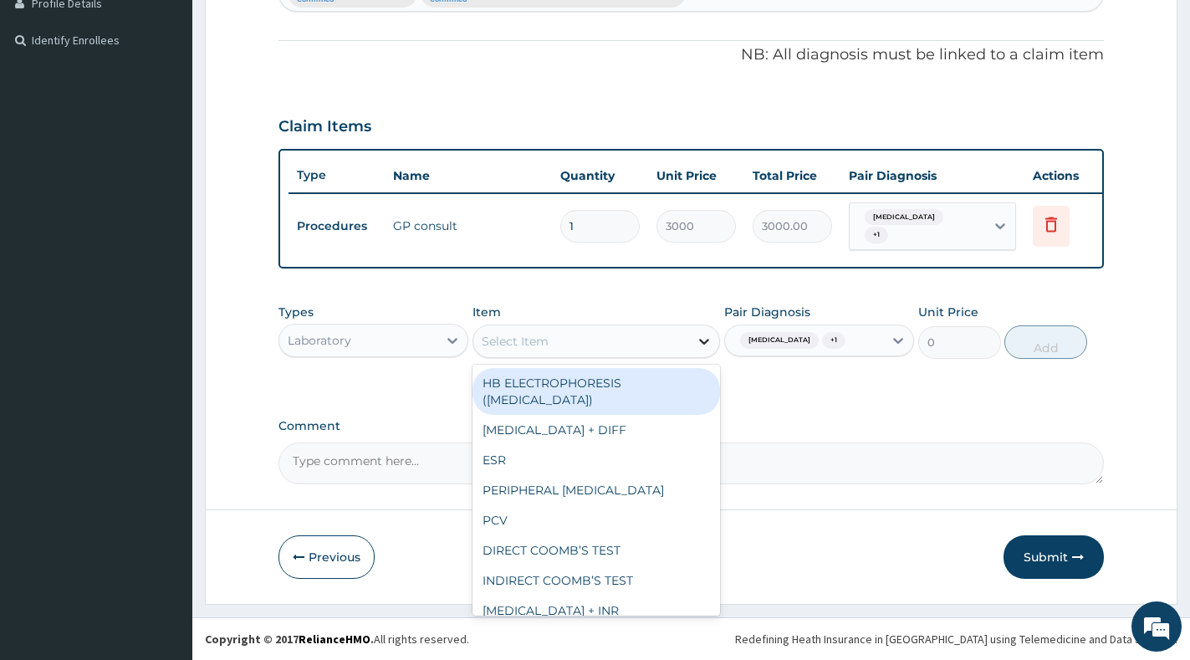
click at [707, 355] on div at bounding box center [704, 341] width 30 height 30
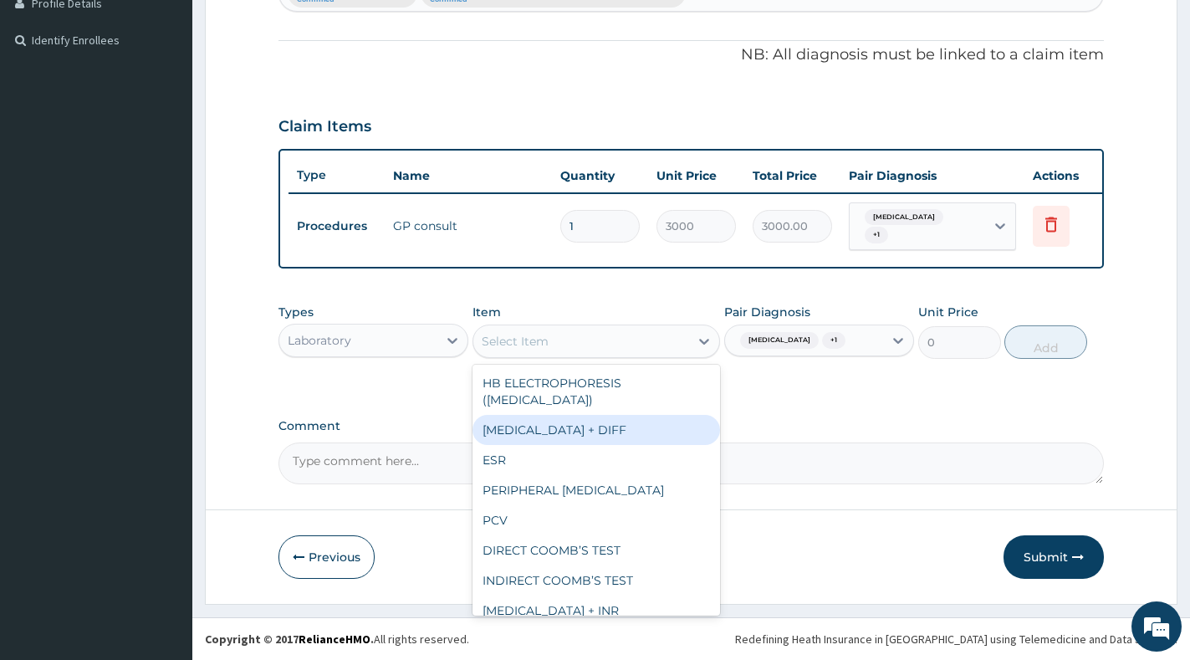
click at [639, 436] on div "FULL BLOOD COUNT + DIFF" at bounding box center [596, 430] width 248 height 30
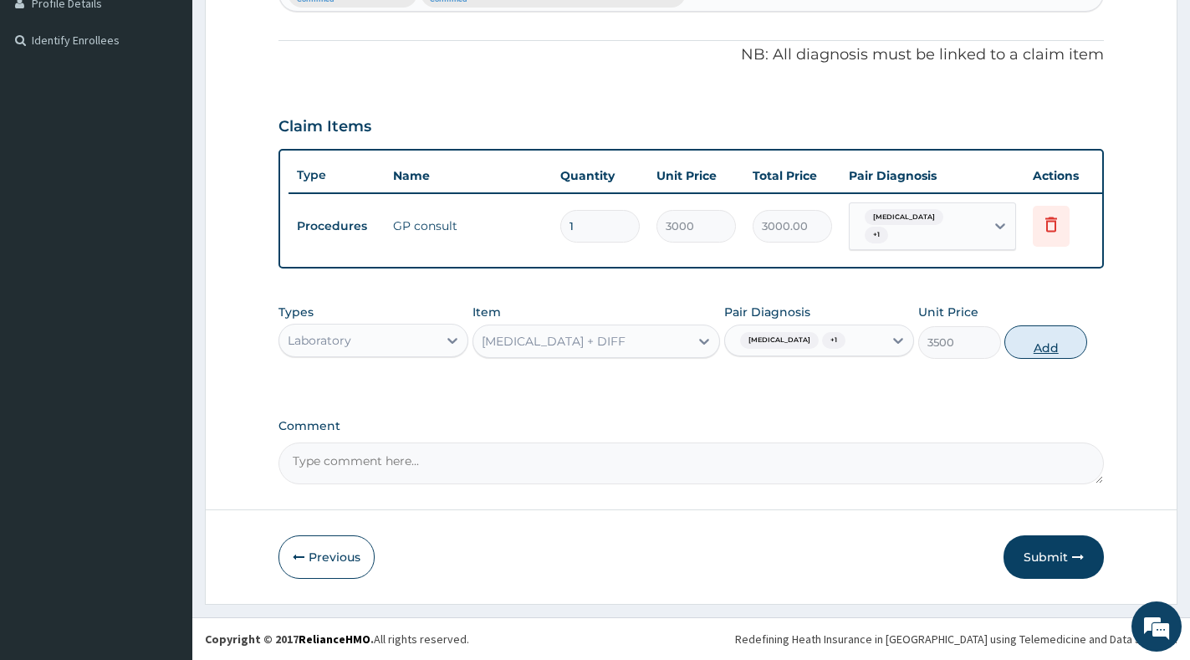
click at [1052, 352] on button "Add" at bounding box center [1045, 341] width 83 height 33
type input "0"
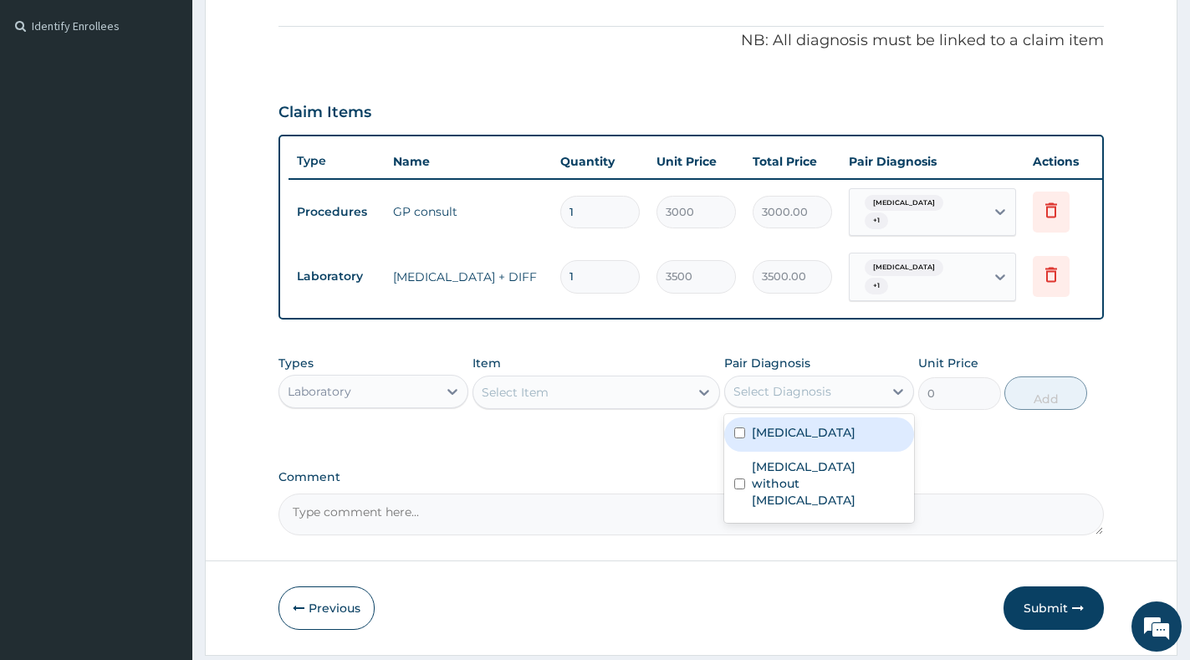
click at [820, 400] on div "Select Diagnosis" at bounding box center [782, 391] width 98 height 17
click at [827, 441] on label "Malaria, unspecified" at bounding box center [804, 432] width 104 height 17
checkbox input "true"
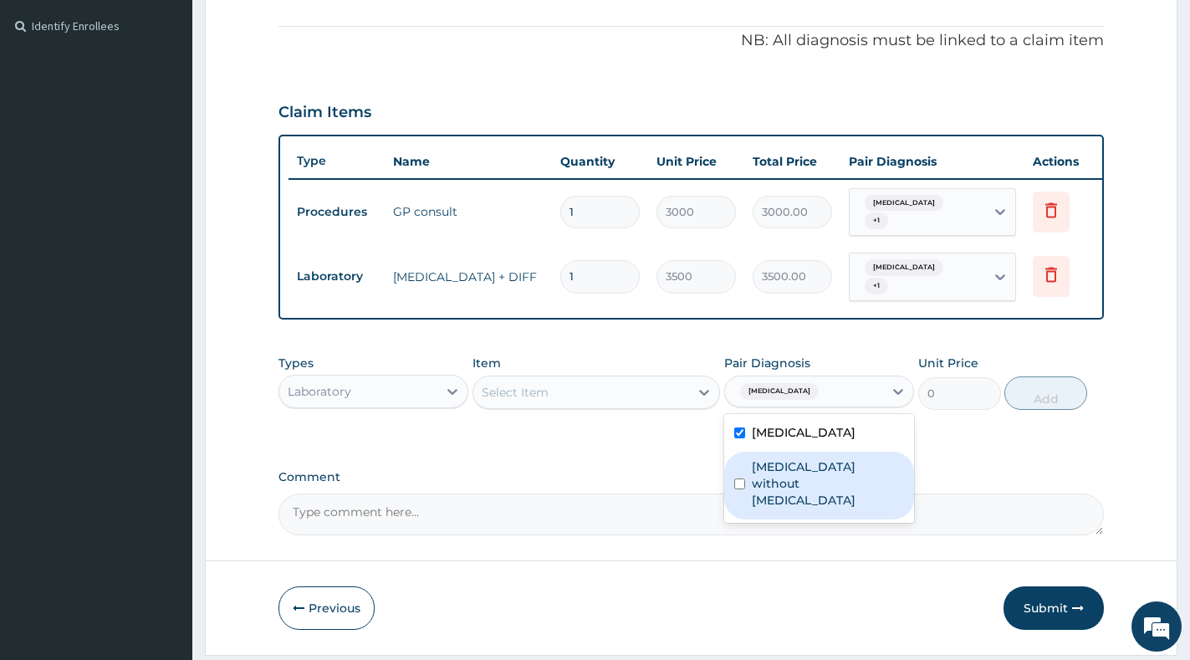
click at [823, 473] on label "Sepsis without septic shock" at bounding box center [828, 483] width 152 height 50
checkbox input "true"
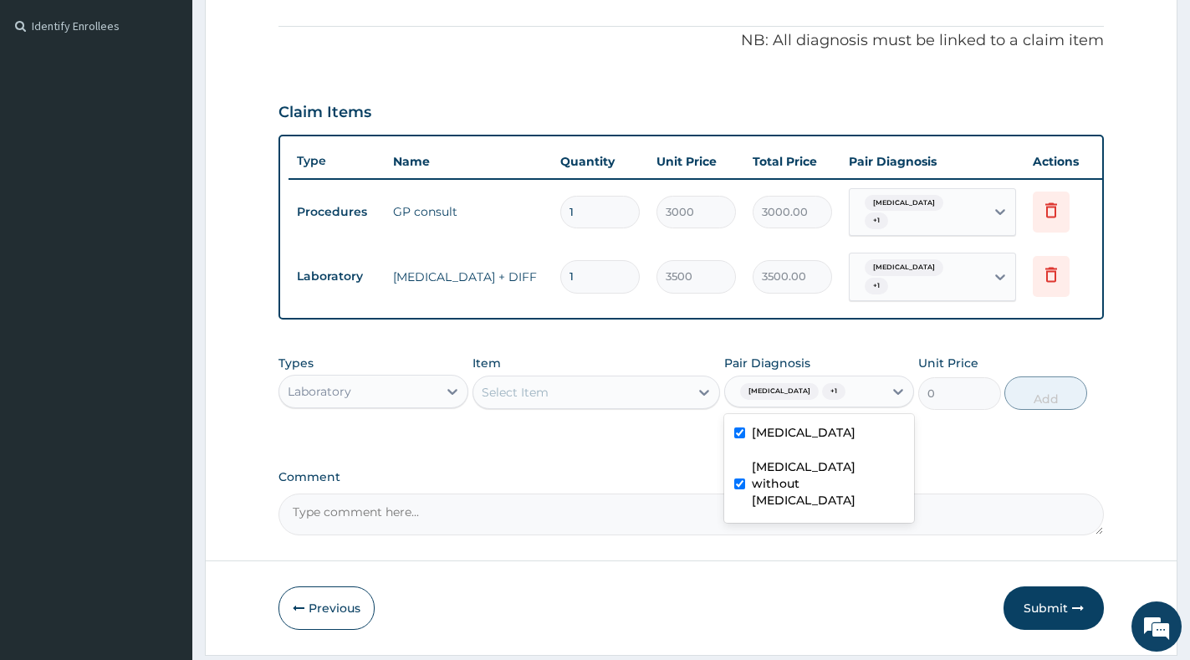
click at [682, 401] on div "Select Item" at bounding box center [581, 392] width 216 height 27
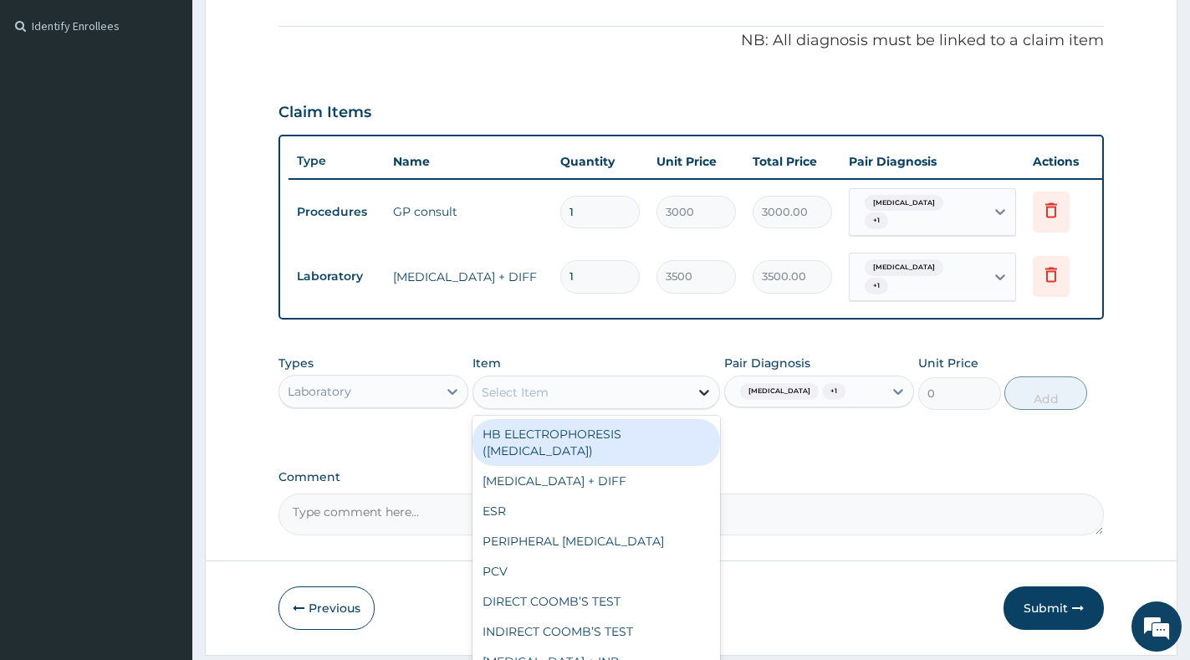
type input "f"
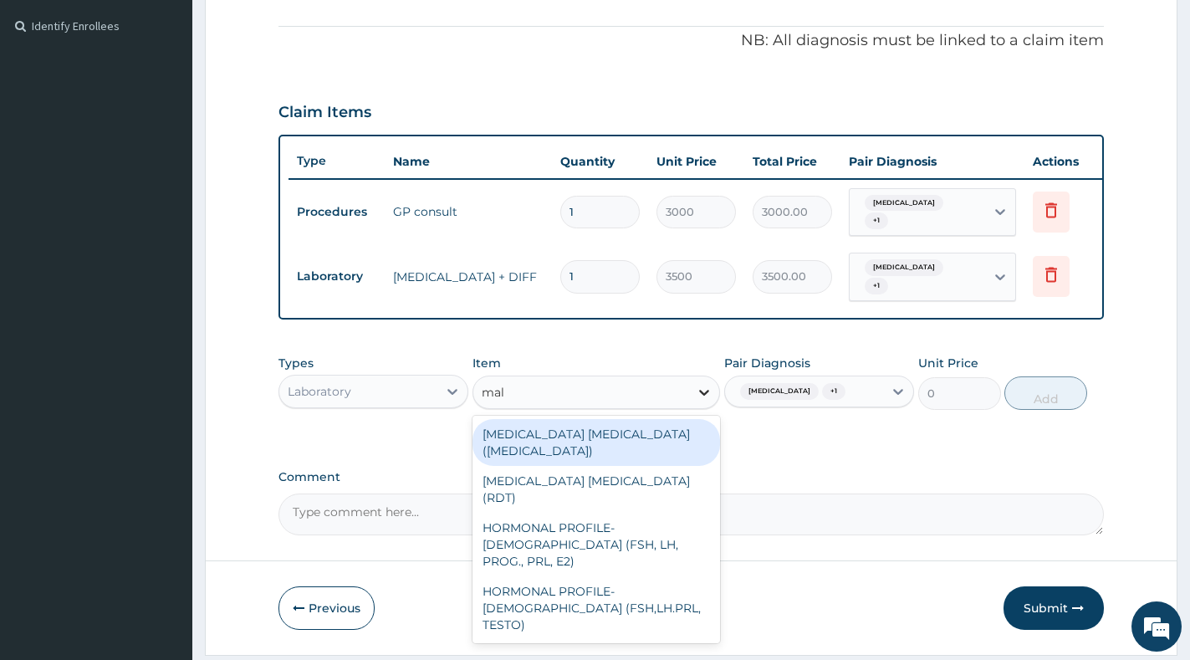
type input "mala"
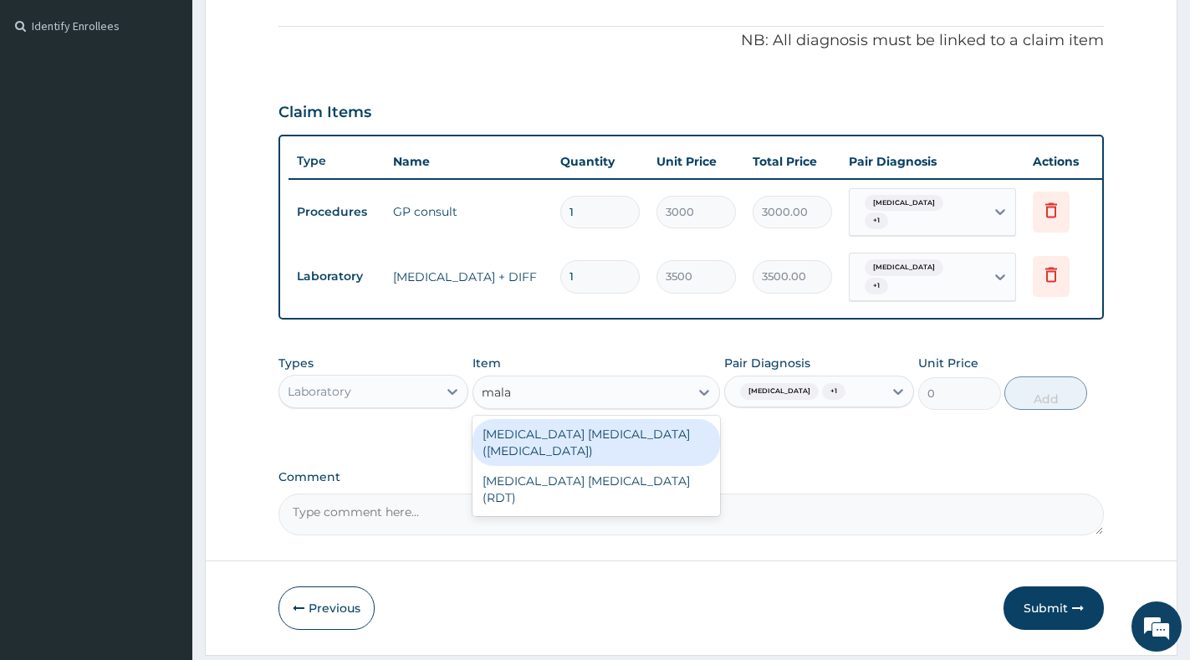
click at [691, 439] on div "[MEDICAL_DATA] [MEDICAL_DATA] ([MEDICAL_DATA])" at bounding box center [596, 442] width 248 height 47
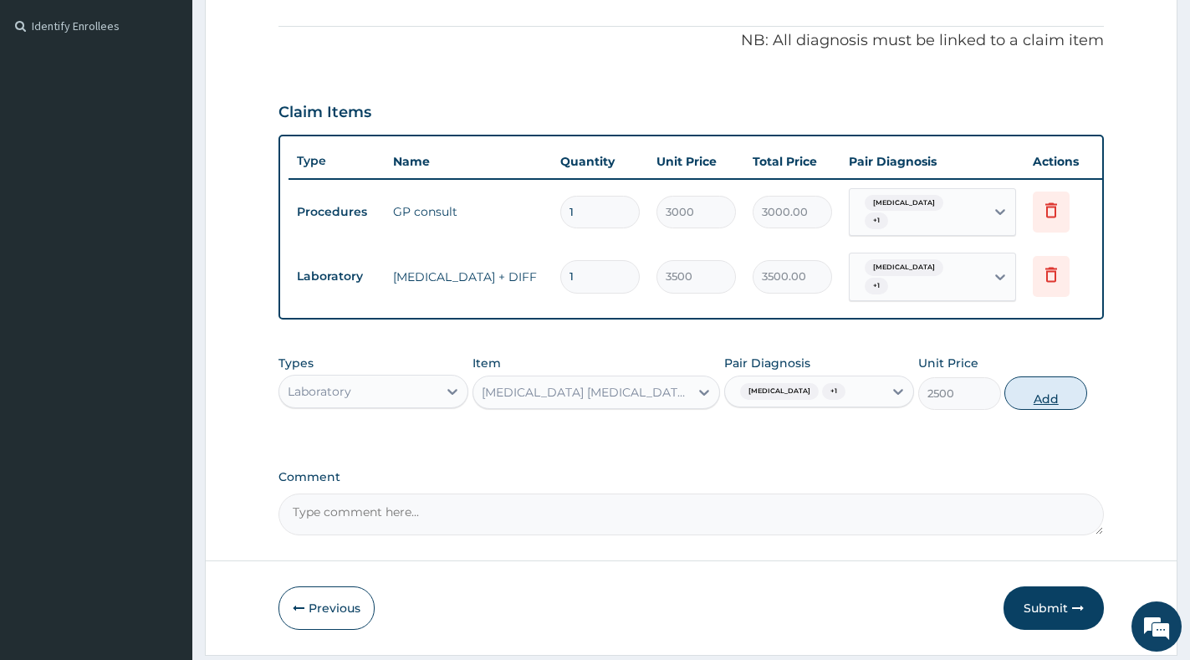
click at [1043, 410] on button "Add" at bounding box center [1045, 392] width 83 height 33
type input "0"
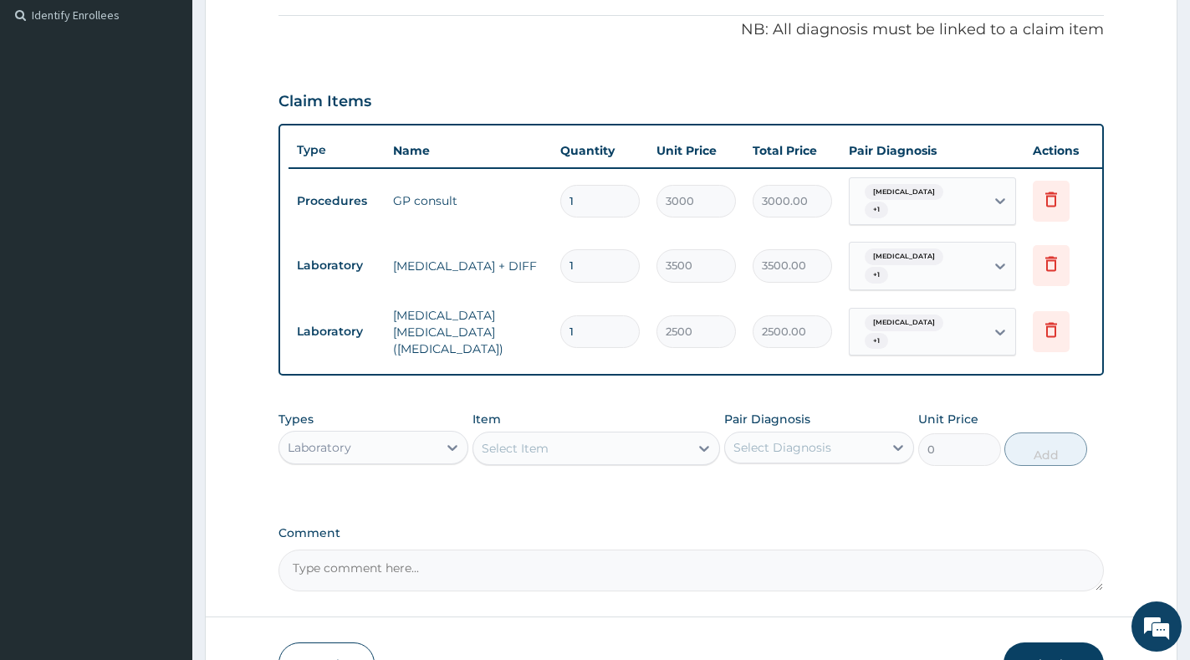
scroll to position [617, 0]
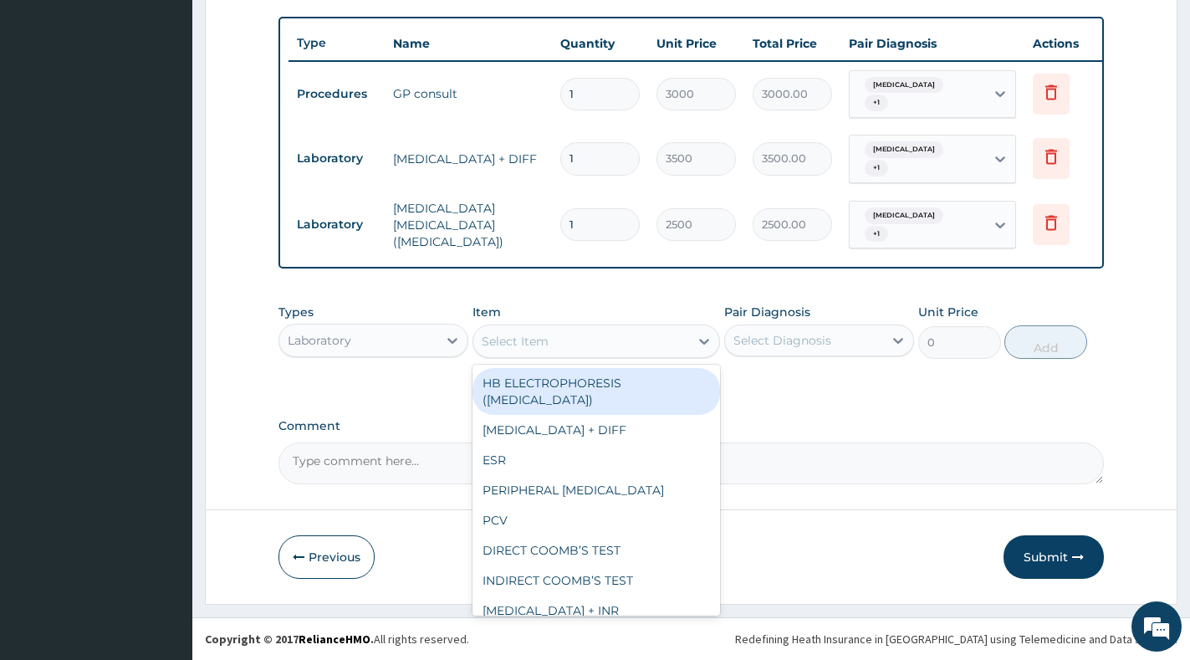
click at [656, 338] on div "Select Item" at bounding box center [581, 341] width 216 height 27
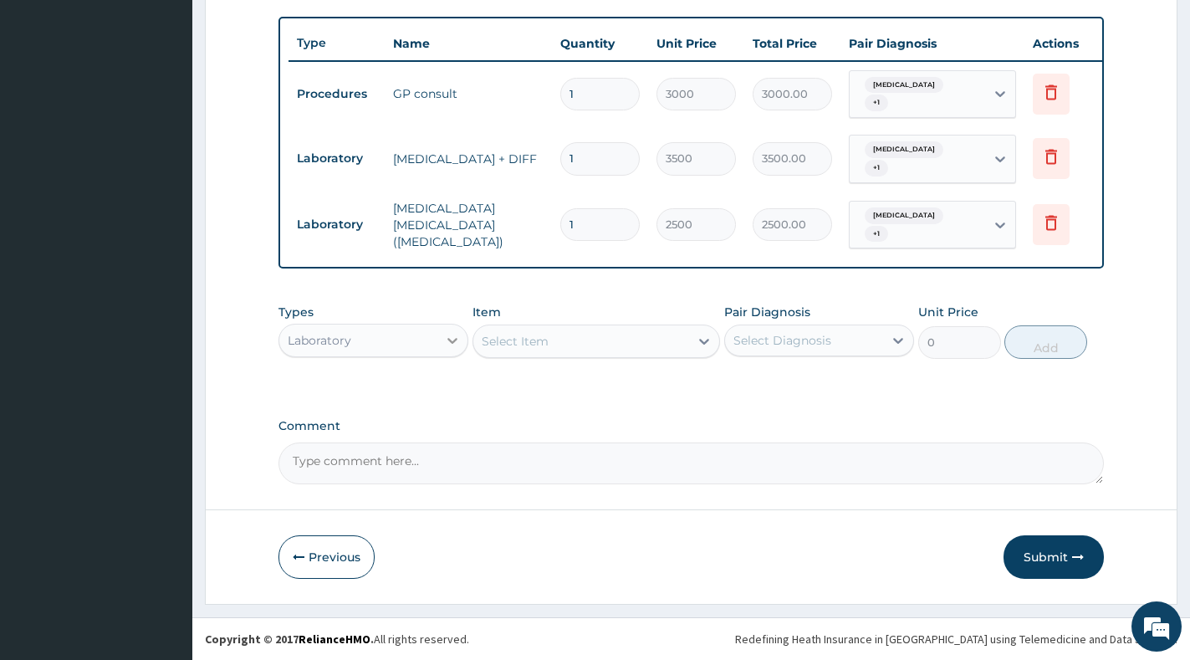
click at [450, 339] on icon at bounding box center [452, 341] width 10 height 6
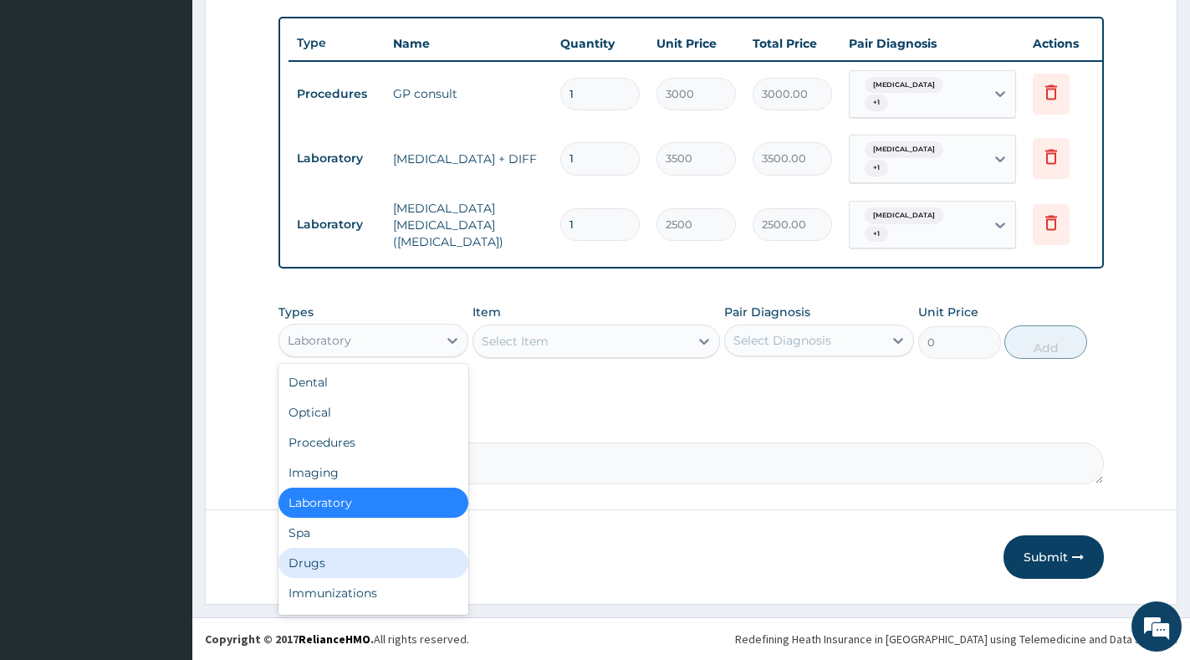
click at [324, 572] on div "Drugs" at bounding box center [373, 563] width 190 height 30
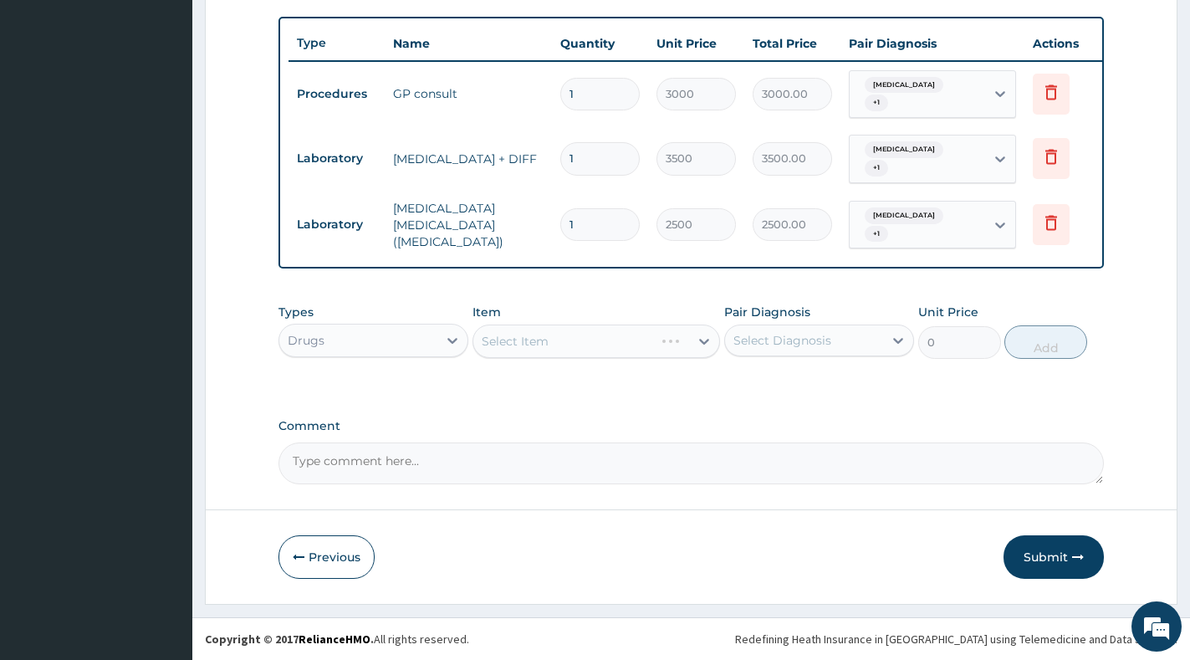
click at [794, 342] on div "Select Diagnosis" at bounding box center [782, 340] width 98 height 17
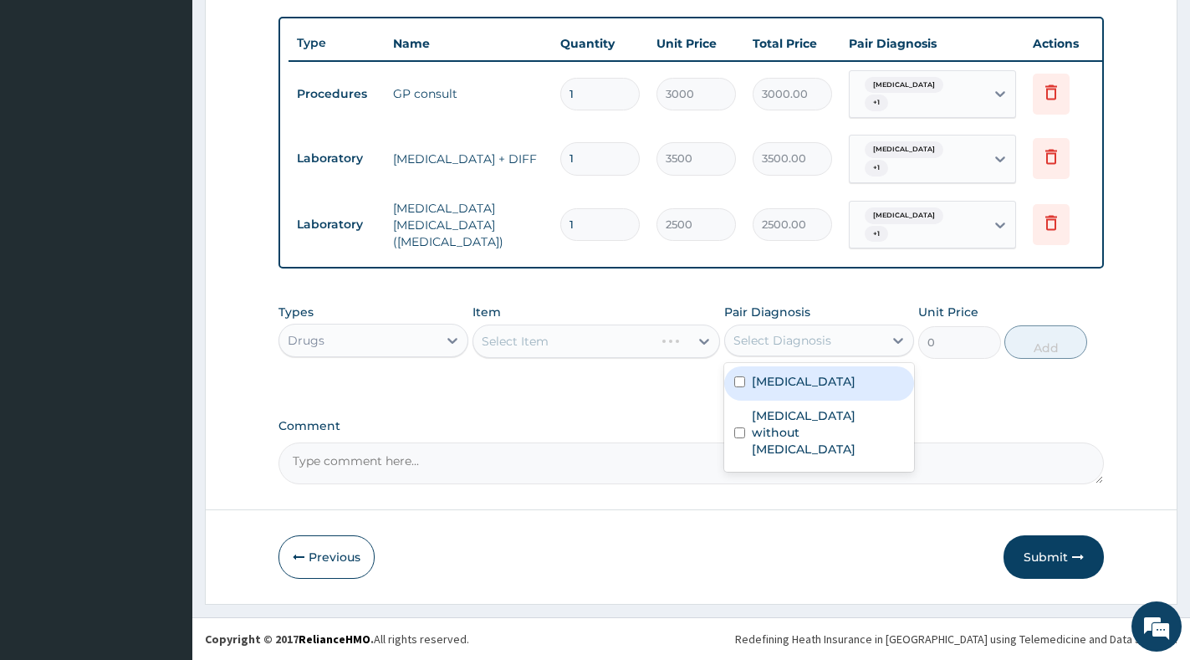
click at [799, 370] on div "[MEDICAL_DATA]" at bounding box center [819, 383] width 190 height 34
checkbox input "true"
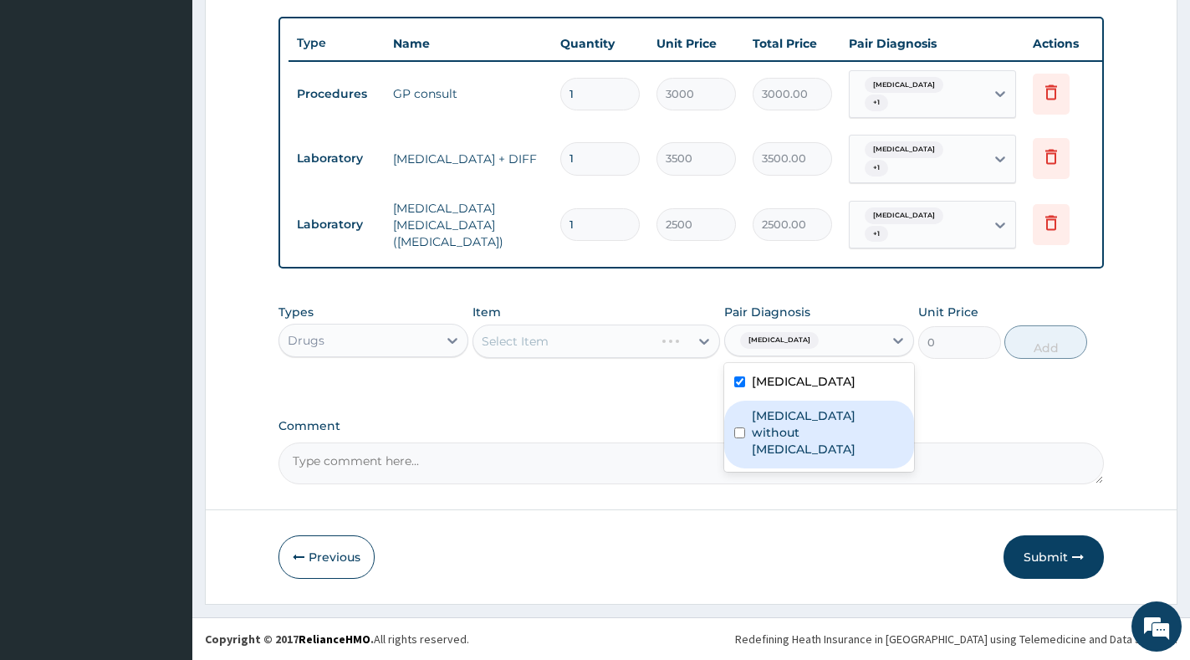
click at [795, 409] on label "Sepsis without septic shock" at bounding box center [828, 432] width 152 height 50
checkbox input "true"
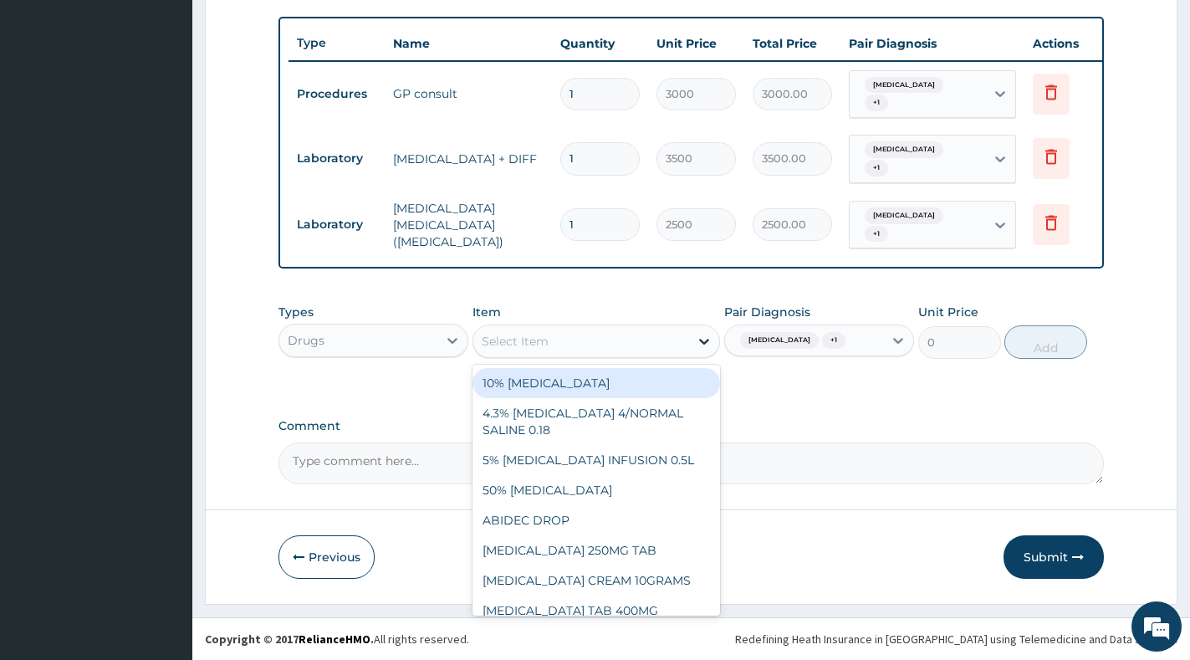
click at [706, 345] on icon at bounding box center [704, 341] width 17 height 17
paste input "PARACETAMOL"
type input "PARACETAMOL"
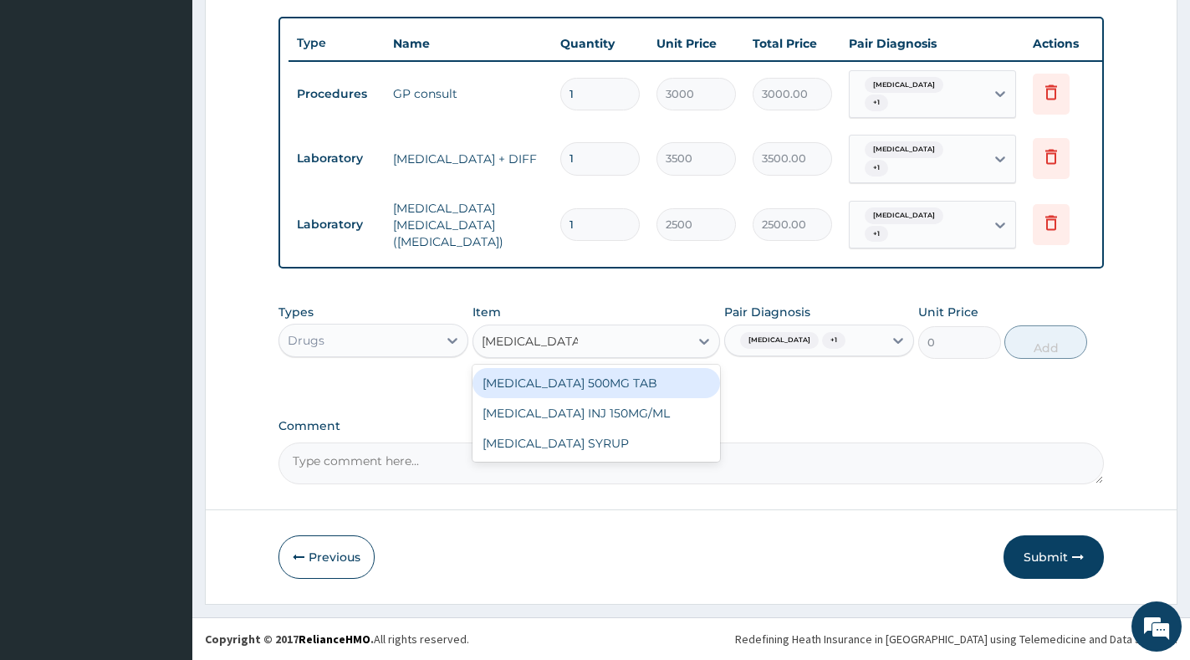
click at [646, 390] on div "[MEDICAL_DATA] 500MG TAB" at bounding box center [596, 383] width 248 height 30
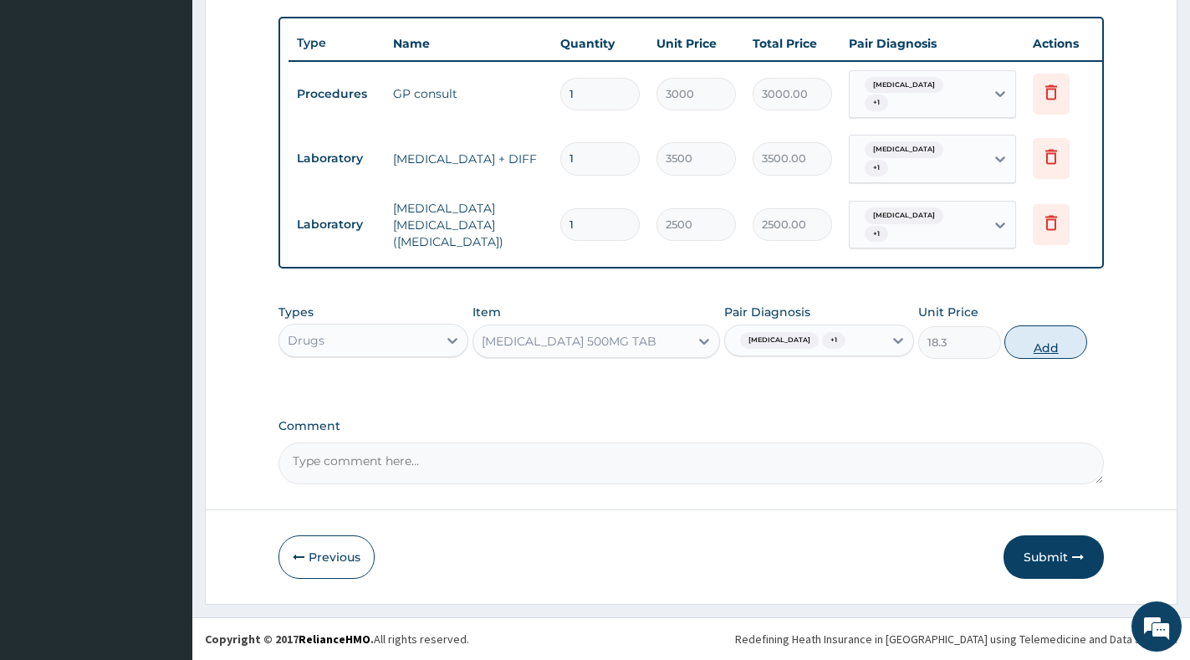
click at [1005, 340] on button "Add" at bounding box center [1045, 341] width 83 height 33
type input "0"
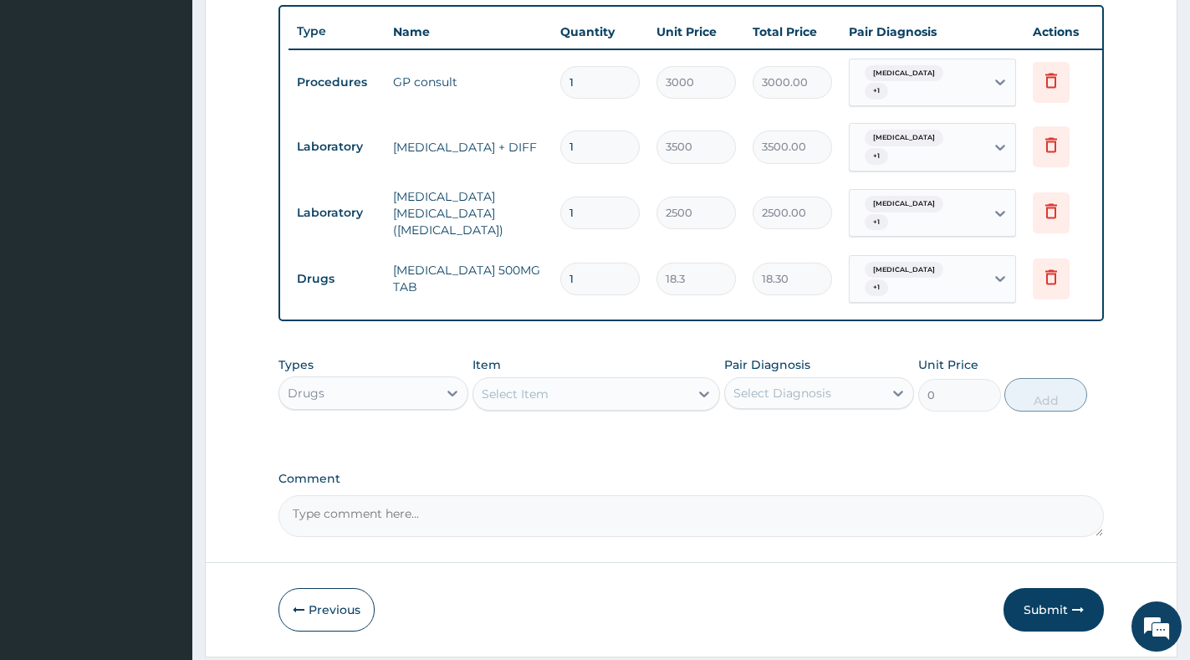
type input "10"
type input "183.00"
type input "10"
click at [603, 407] on div "Select Item" at bounding box center [581, 393] width 216 height 27
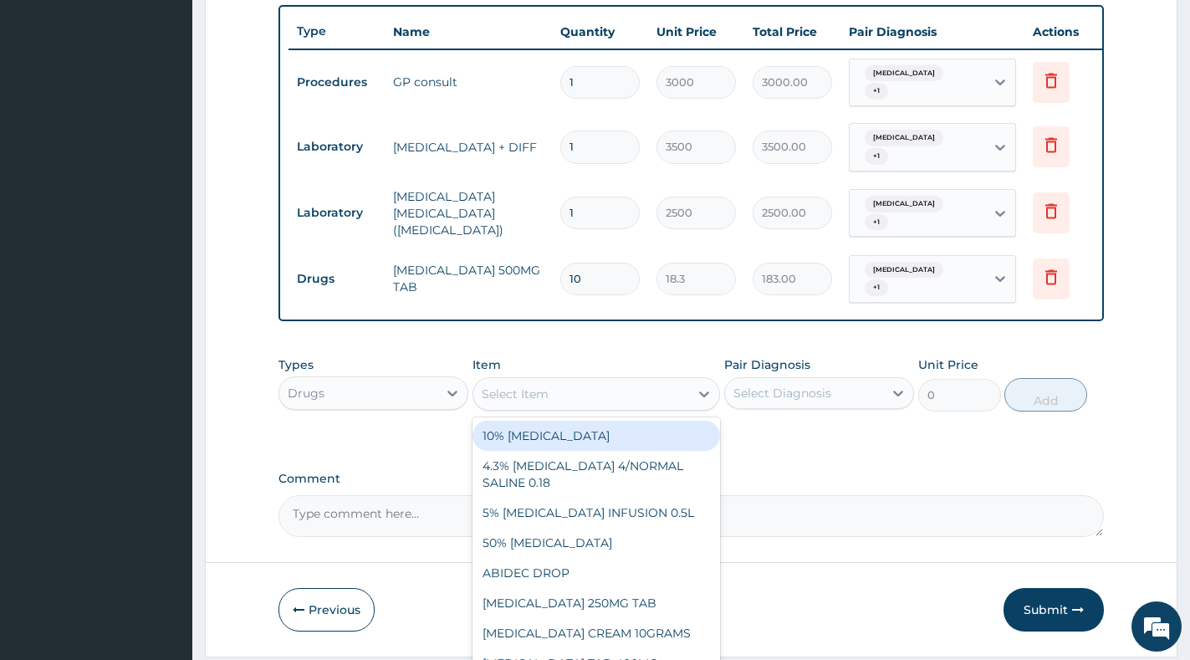
paste input "[MEDICAL_DATA]"
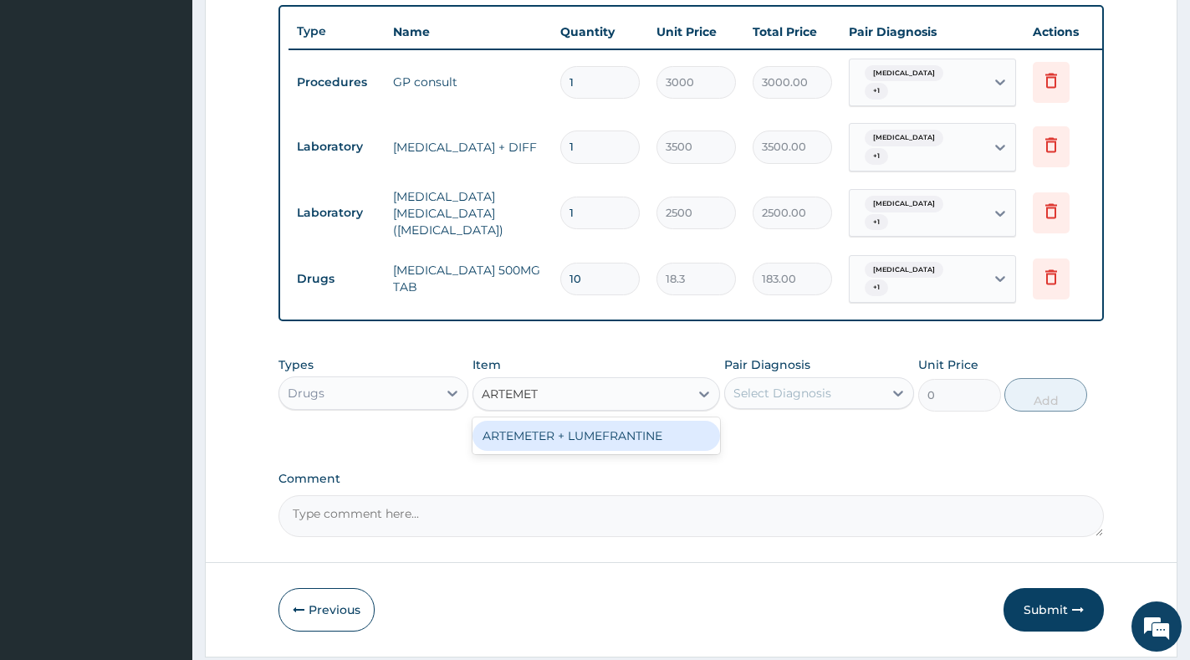
type input "ARTEME"
click at [603, 447] on div "ARTEMETER + LUMEFRANTINE" at bounding box center [596, 436] width 248 height 30
type input "1464"
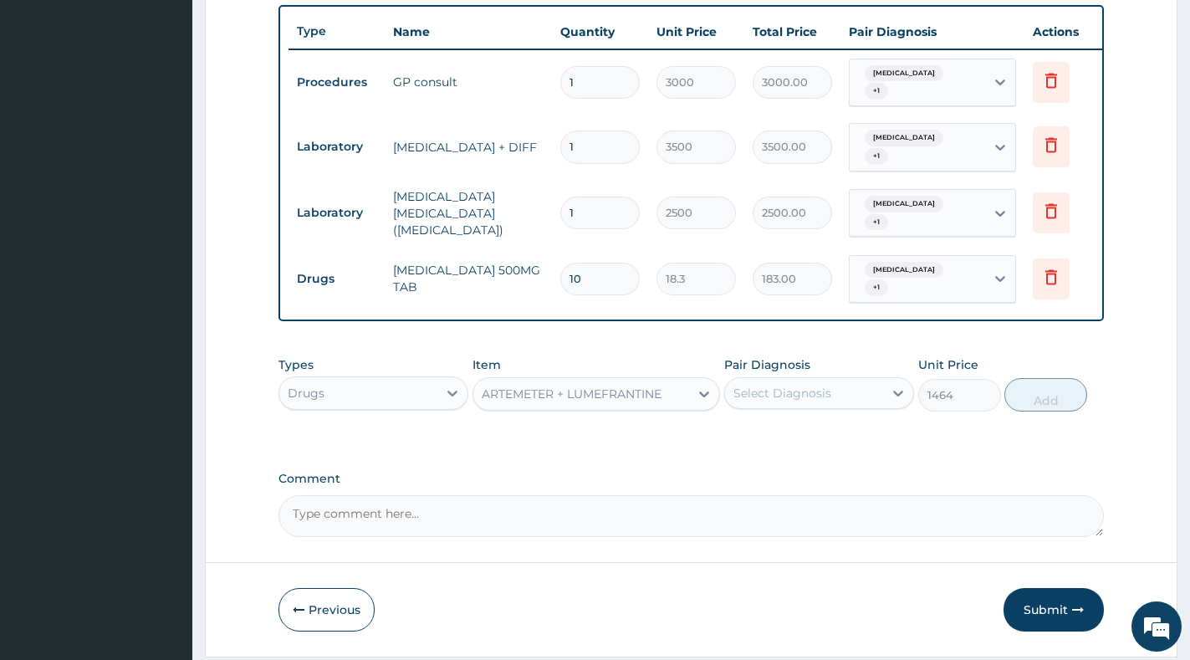
click at [845, 406] on div "Select Diagnosis" at bounding box center [804, 393] width 158 height 27
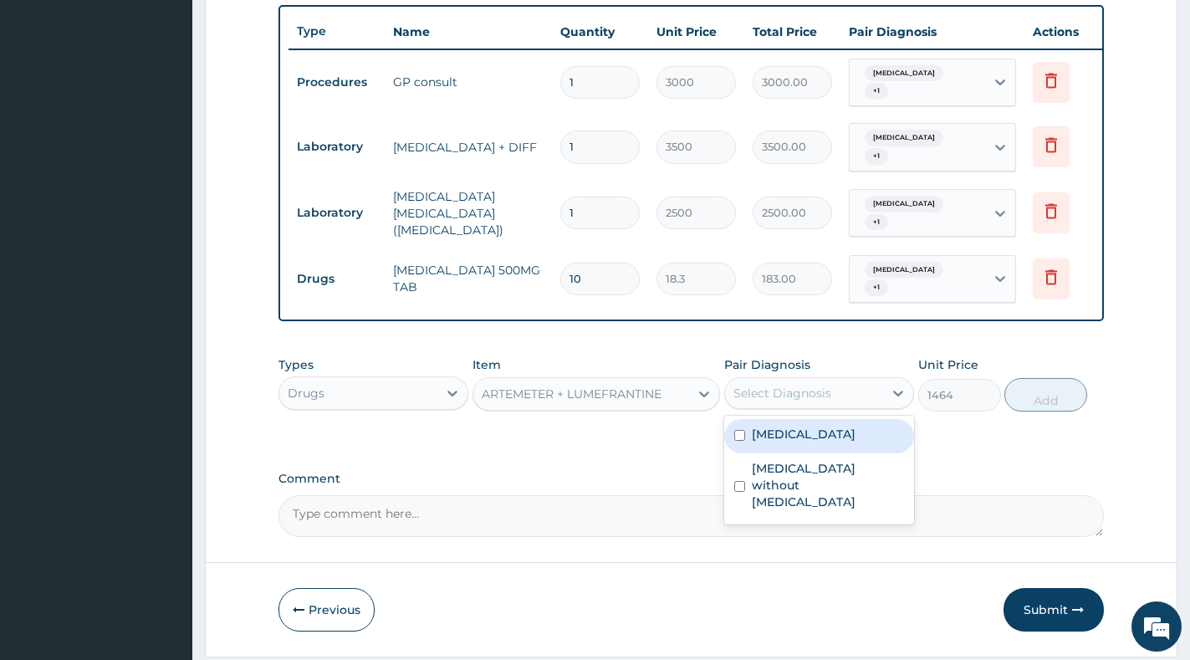
click at [839, 453] on div "[MEDICAL_DATA]" at bounding box center [819, 436] width 190 height 34
checkbox input "true"
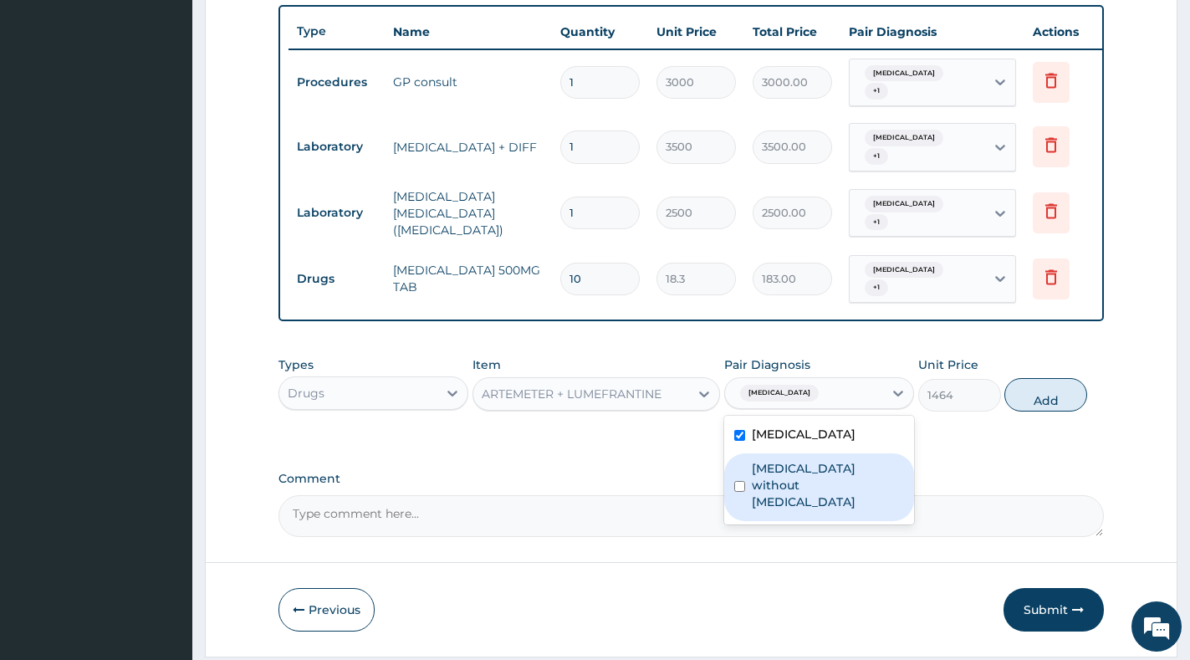
click at [851, 481] on label "Sepsis without septic shock" at bounding box center [828, 485] width 152 height 50
checkbox input "true"
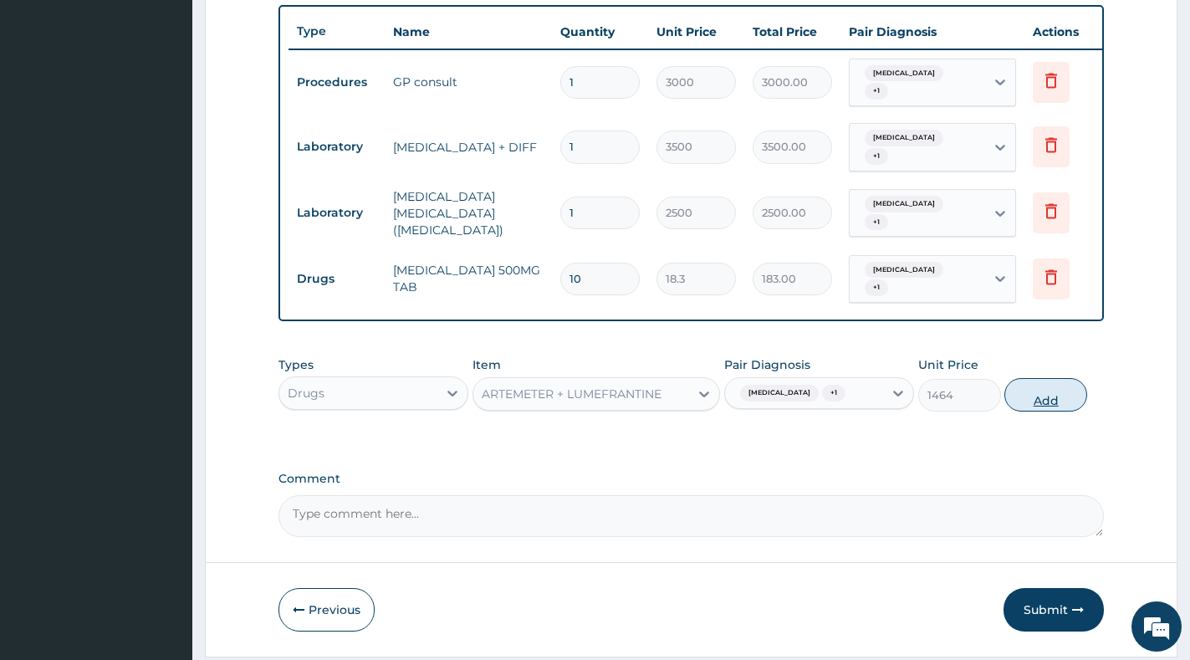
click at [1046, 407] on button "Add" at bounding box center [1045, 394] width 83 height 33
type input "0"
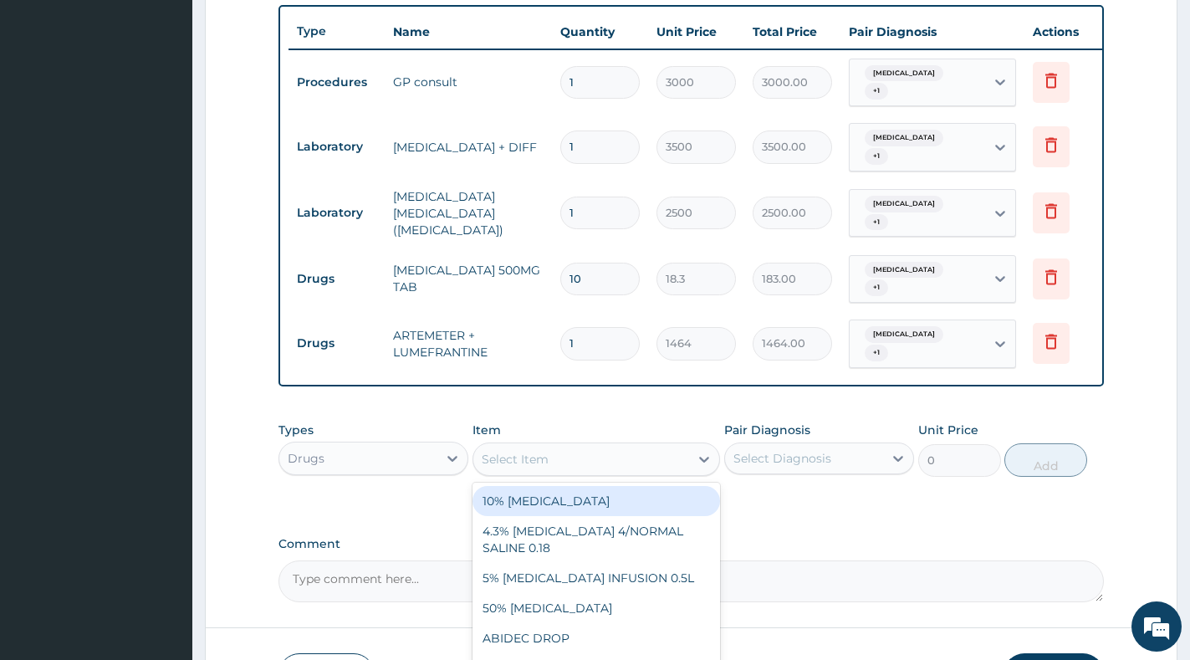
click at [506, 467] on div "Select Item" at bounding box center [515, 459] width 67 height 17
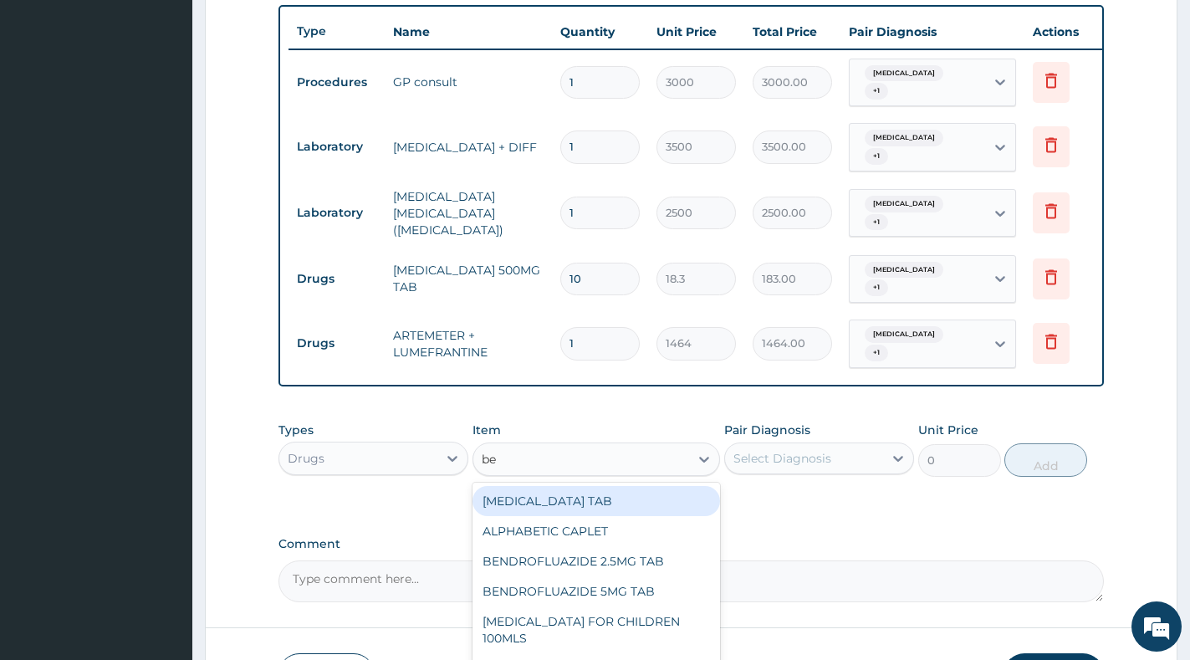
type input "ben"
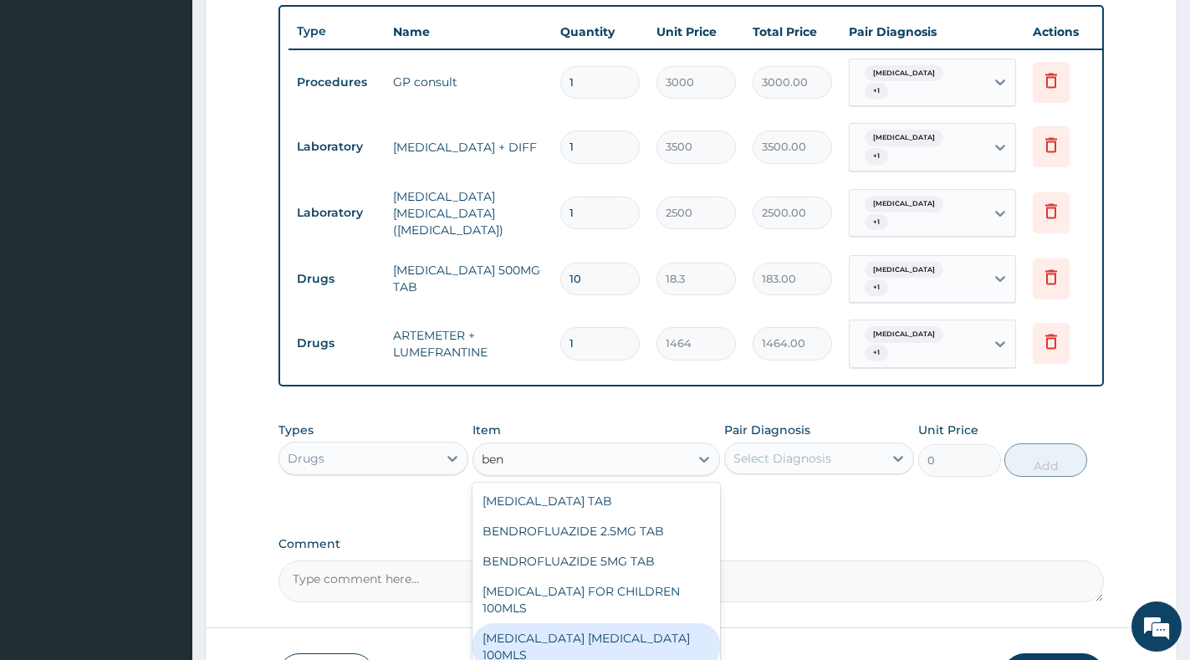
click at [569, 625] on div "[MEDICAL_DATA] [MEDICAL_DATA] 100MLS" at bounding box center [596, 646] width 248 height 47
type input "793"
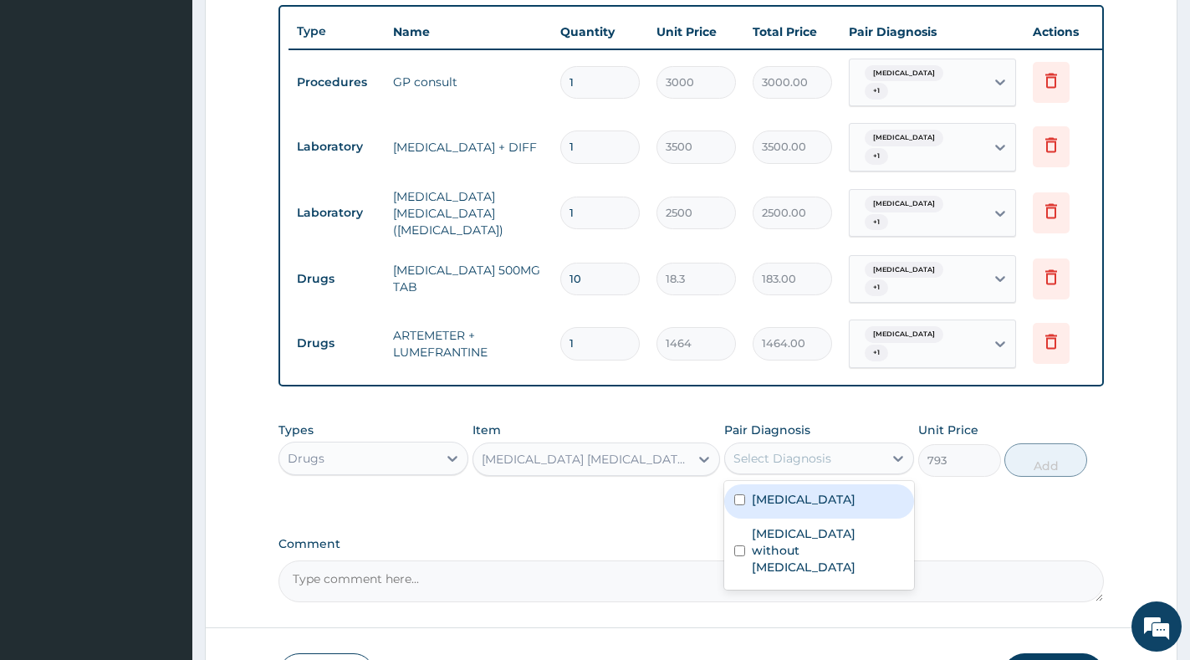
click at [828, 463] on div "Select Diagnosis" at bounding box center [782, 458] width 98 height 17
click at [831, 508] on label "[MEDICAL_DATA]" at bounding box center [804, 499] width 104 height 17
checkbox input "true"
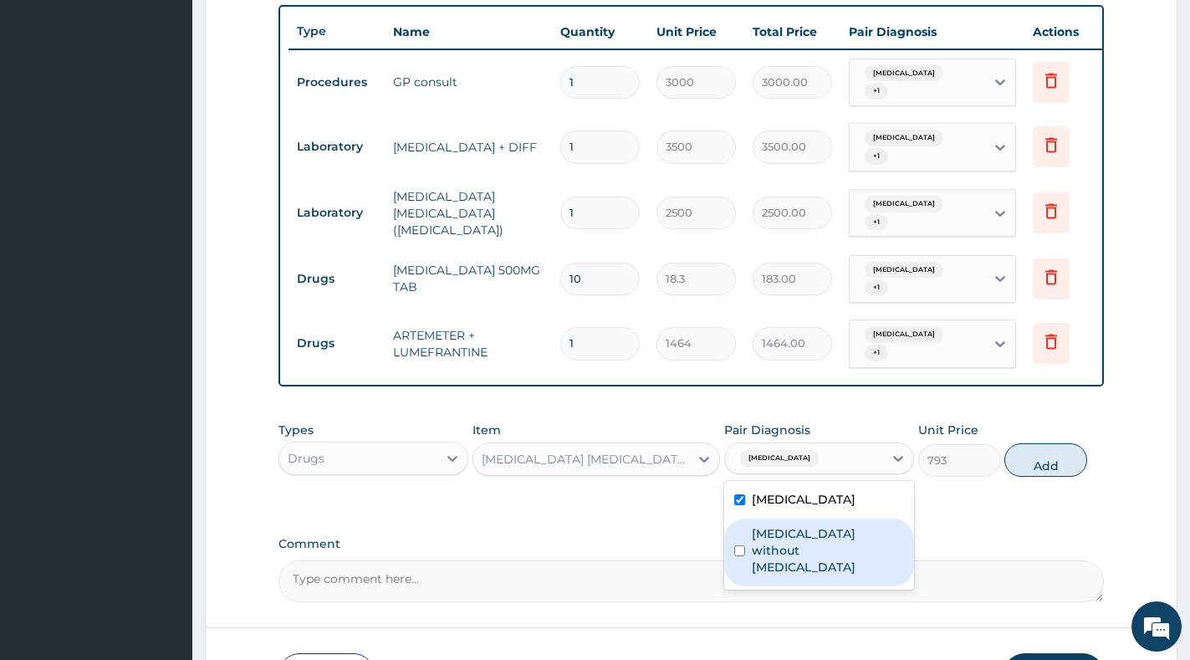
drag, startPoint x: 831, startPoint y: 548, endPoint x: 871, endPoint y: 523, distance: 46.9
click at [831, 549] on label "Sepsis without septic shock" at bounding box center [828, 550] width 152 height 50
checkbox input "true"
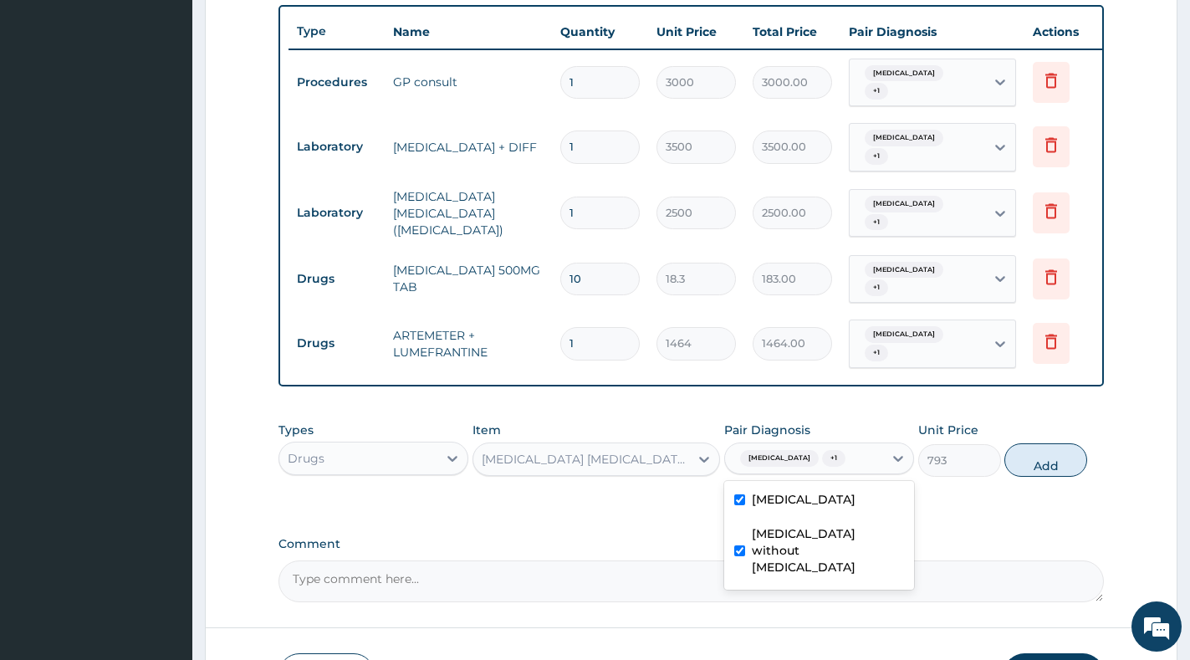
click at [1089, 466] on div "Types Drugs Item BENYLIN EXPECTORANT 100MLS Pair Diagnosis option Sepsis withou…" at bounding box center [690, 449] width 825 height 72
click at [1049, 477] on button "Add" at bounding box center [1045, 459] width 83 height 33
type input "0"
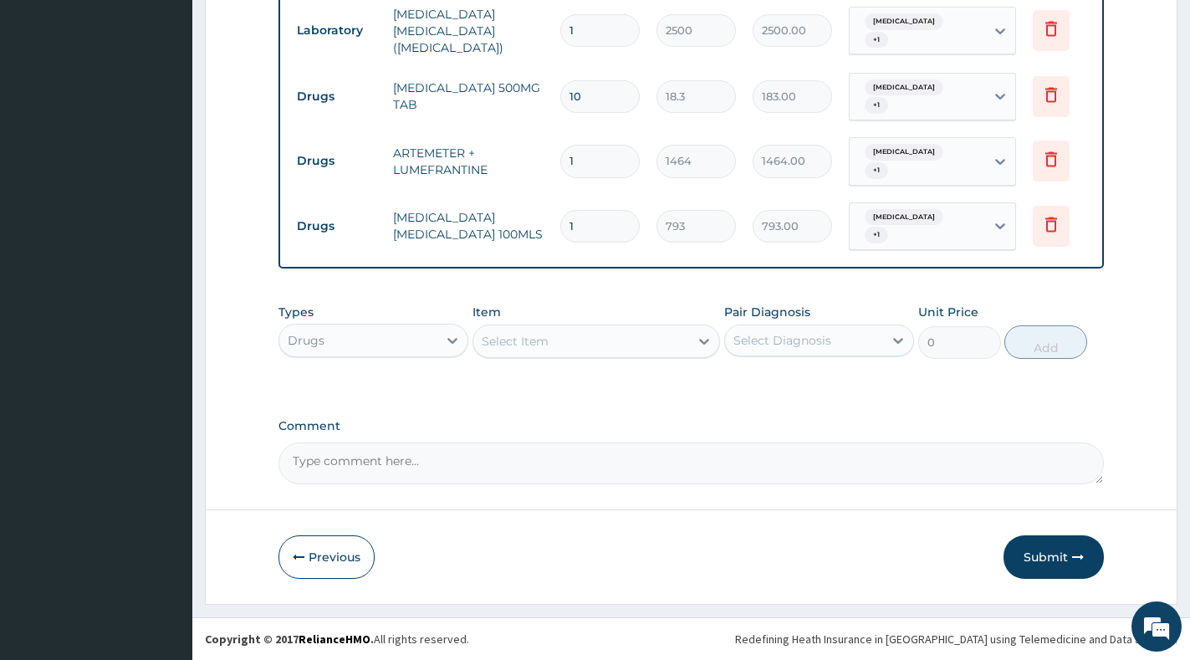
scroll to position [812, 0]
click at [1055, 554] on button "Submit" at bounding box center [1053, 556] width 100 height 43
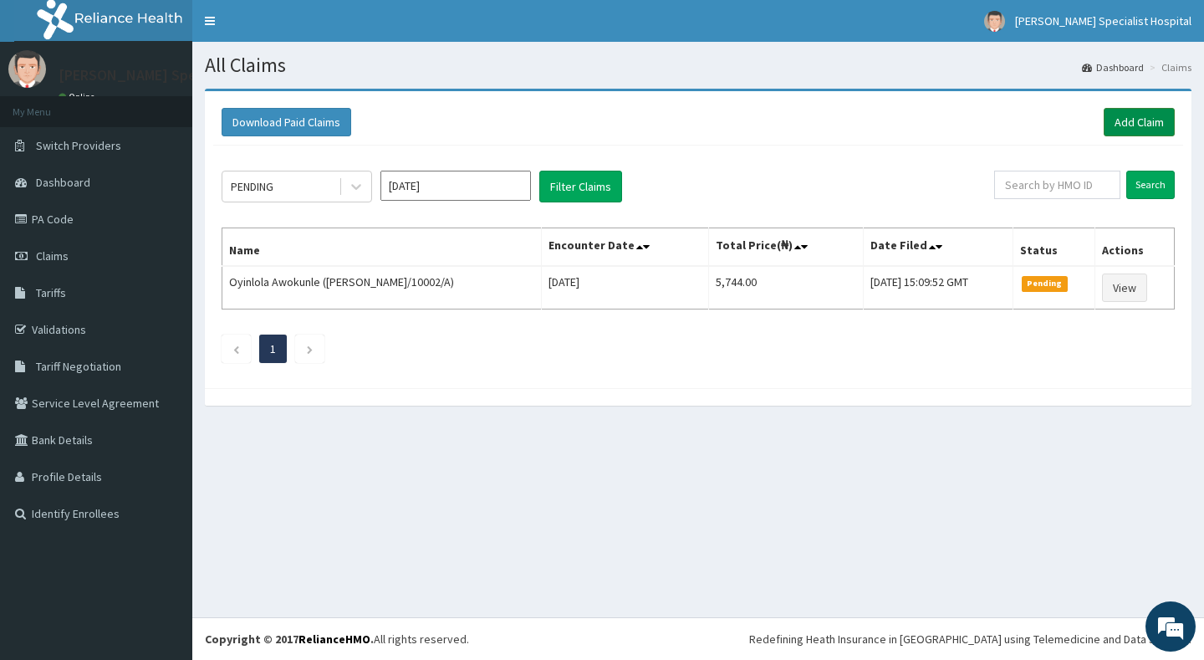
click at [1120, 130] on link "Add Claim" at bounding box center [1139, 122] width 71 height 28
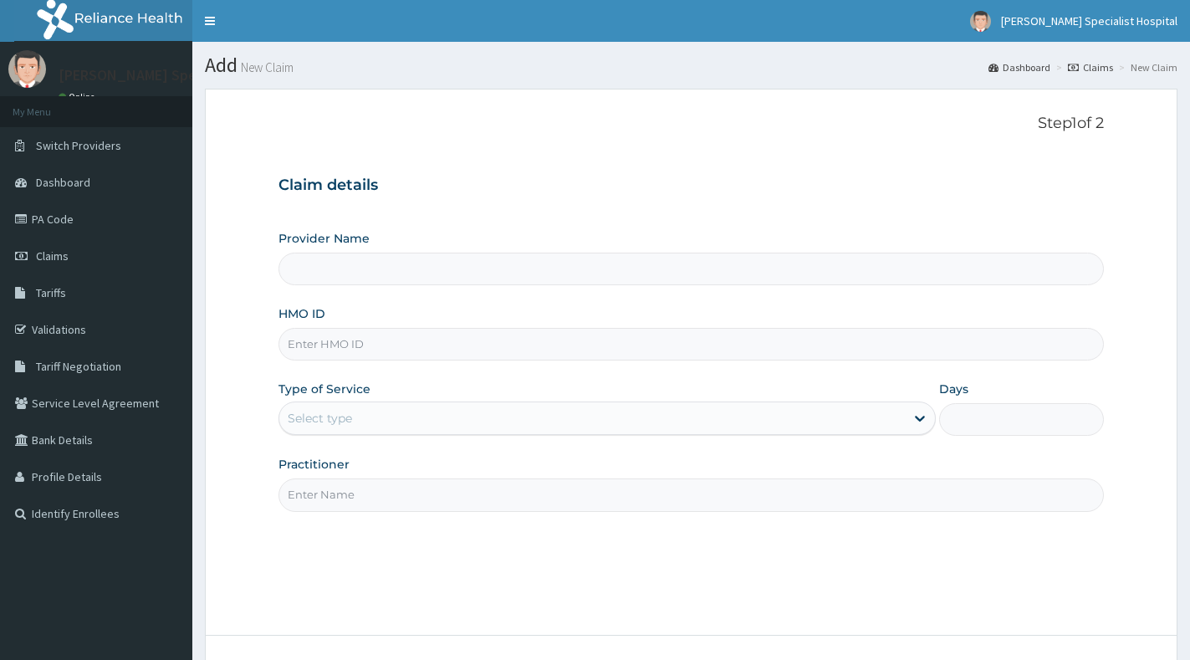
click at [617, 332] on input "HMO ID" at bounding box center [690, 344] width 825 height 33
paste input "TCP/10004/C"
type input "TCP/10004/C"
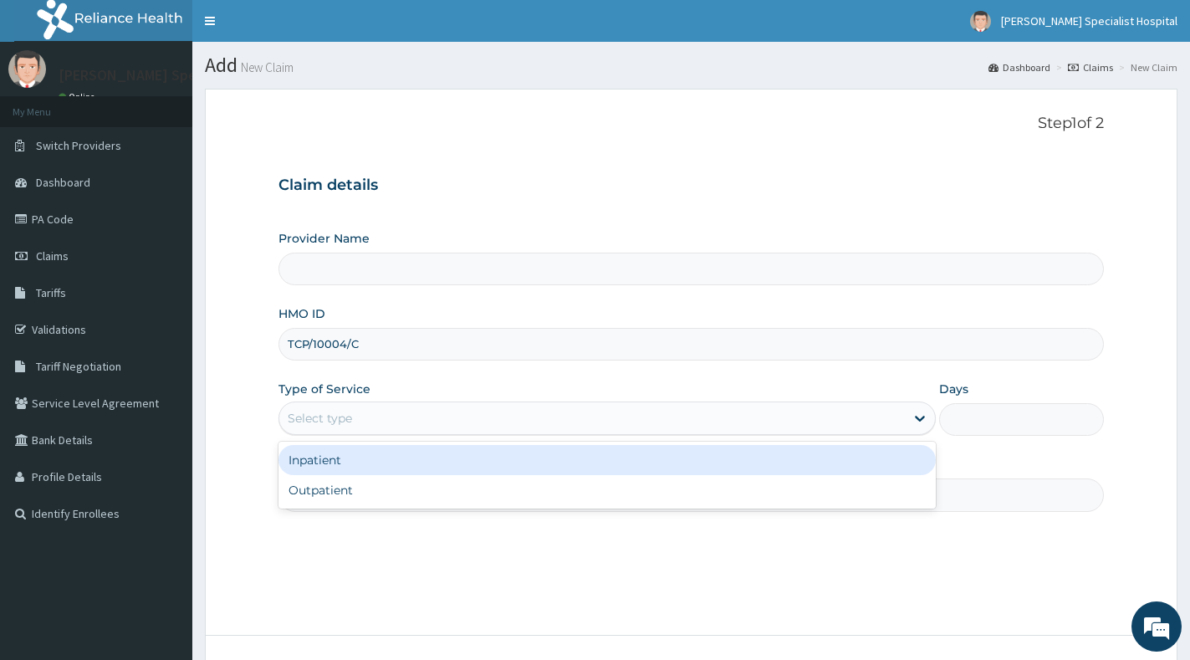
click at [607, 420] on div "Select type" at bounding box center [591, 418] width 625 height 27
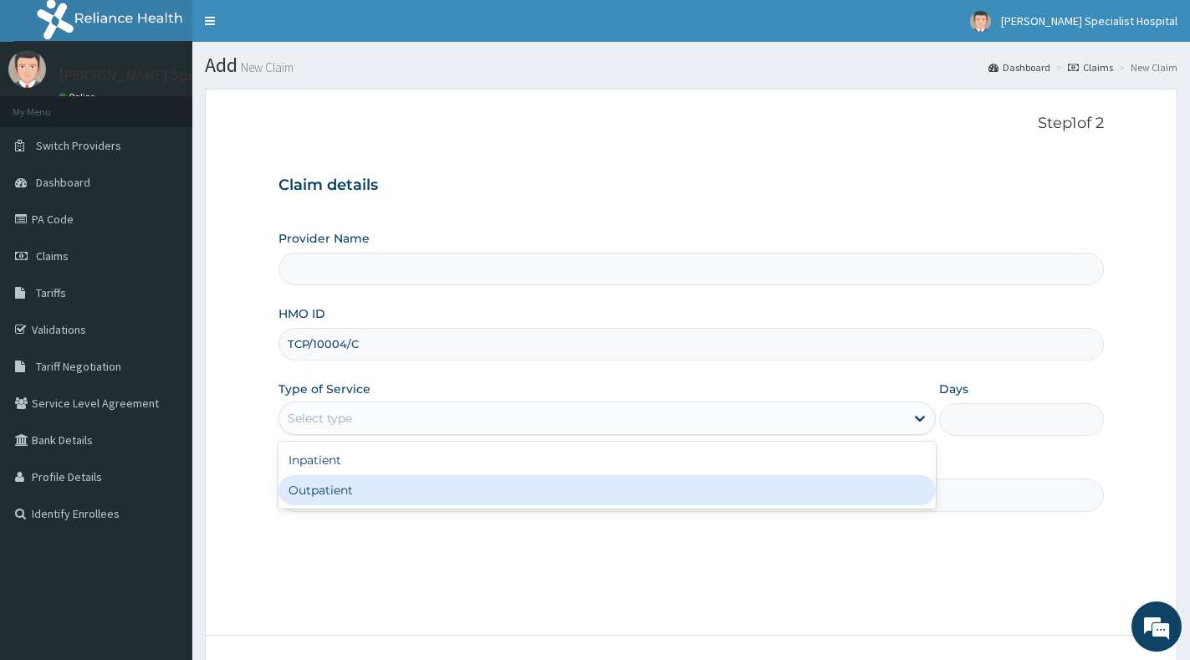
click at [590, 477] on div "Outpatient" at bounding box center [606, 490] width 657 height 30
type input "1"
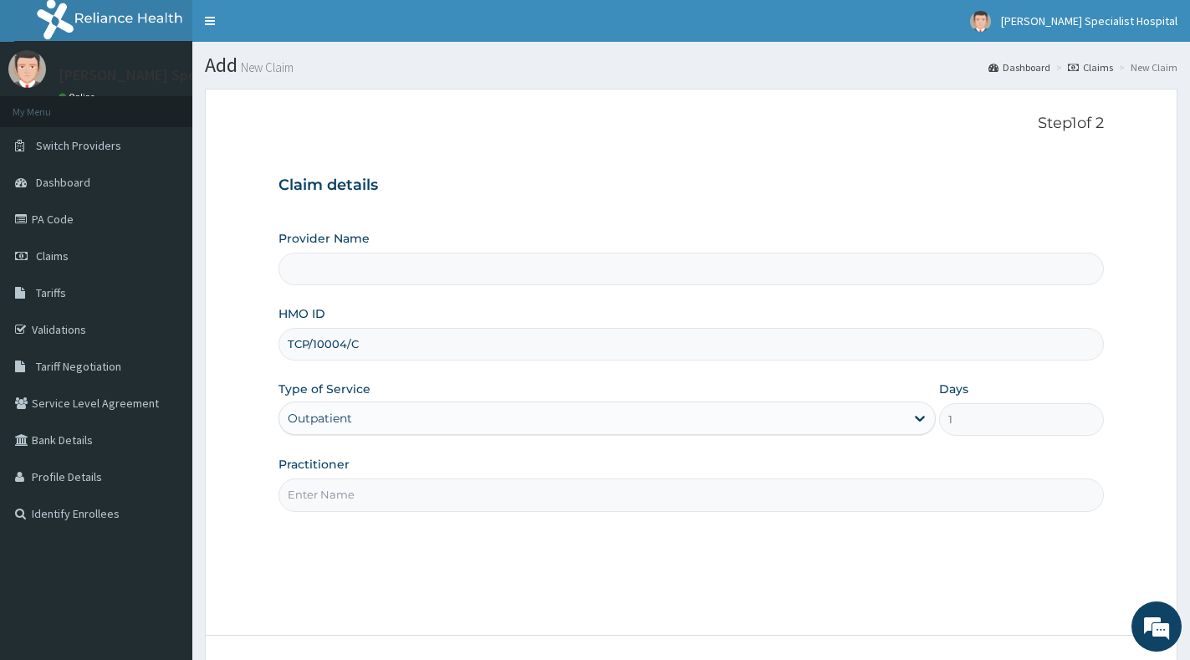
click at [590, 478] on input "Practitioner" at bounding box center [690, 494] width 825 height 33
type input "gp"
type input "[PERSON_NAME] Specialist Hospital"
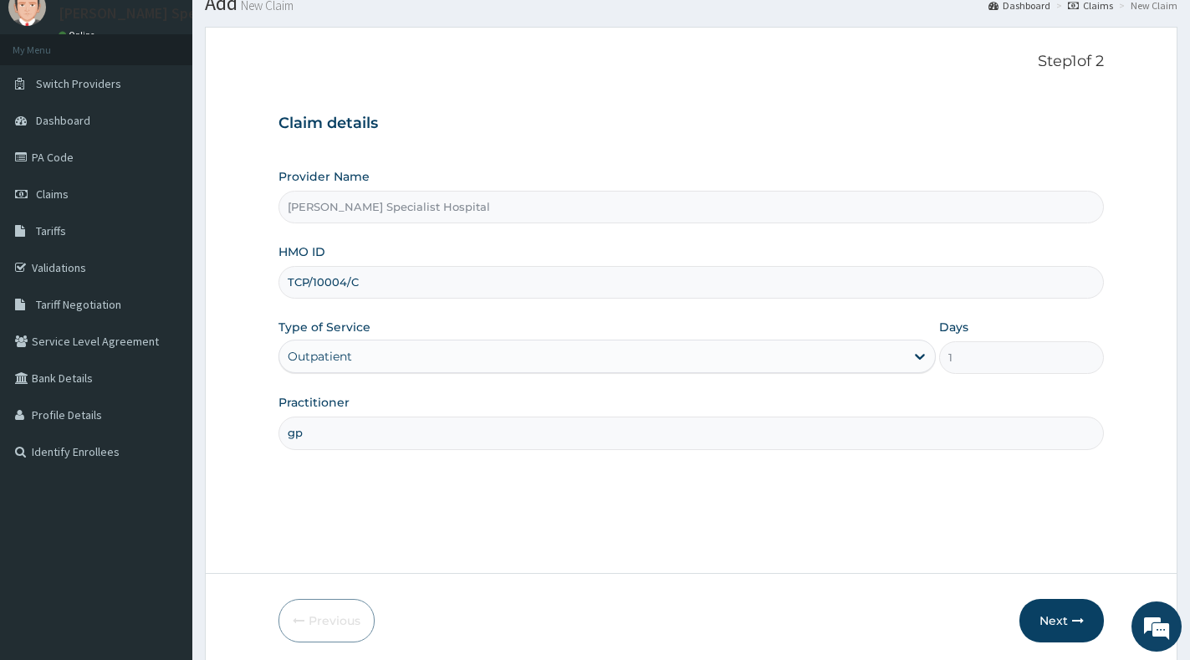
scroll to position [125, 0]
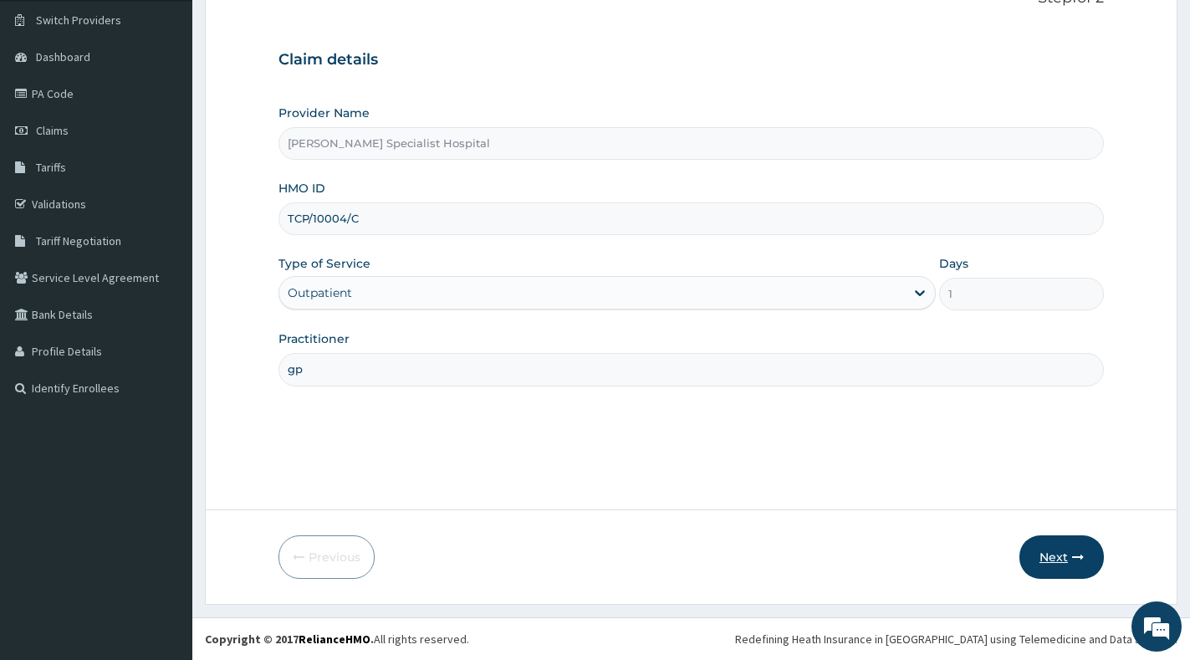
type input "gp"
click at [1047, 562] on button "Next" at bounding box center [1061, 556] width 84 height 43
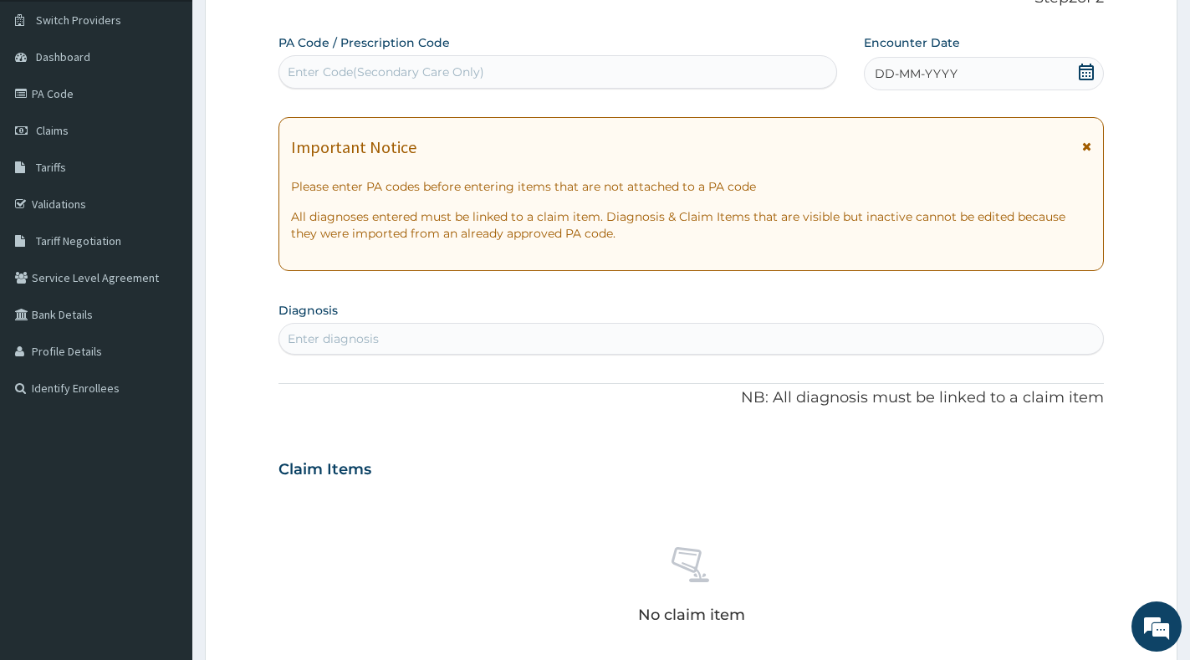
click at [1091, 76] on icon at bounding box center [1086, 72] width 17 height 17
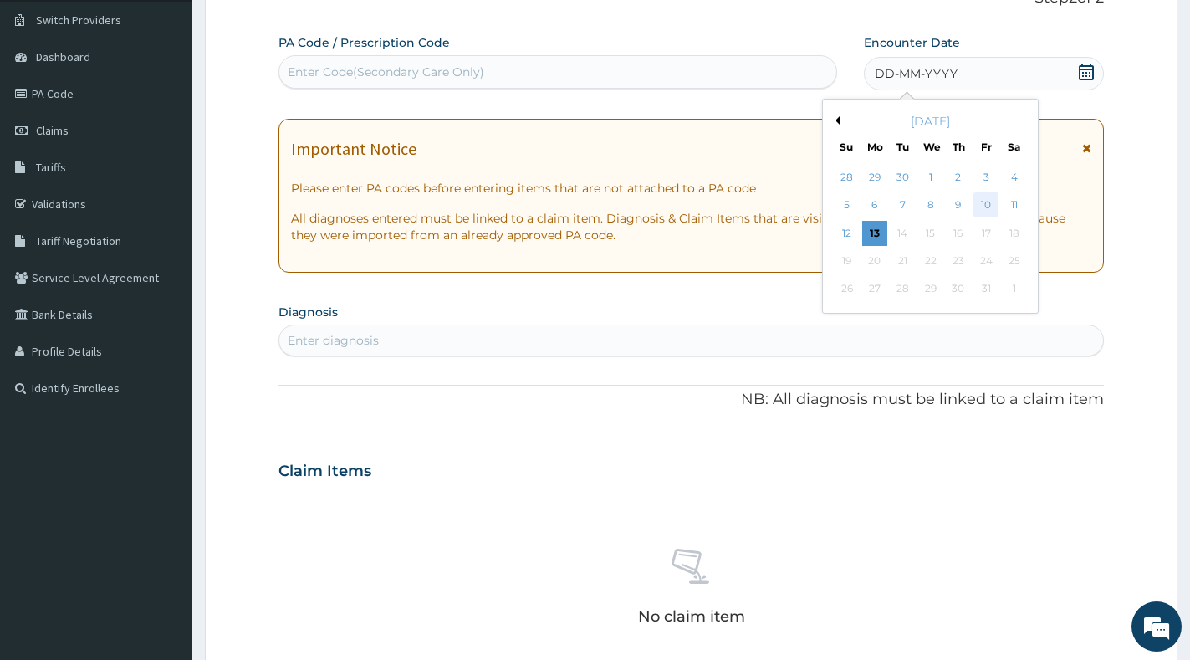
click at [979, 202] on div "10" at bounding box center [986, 205] width 25 height 25
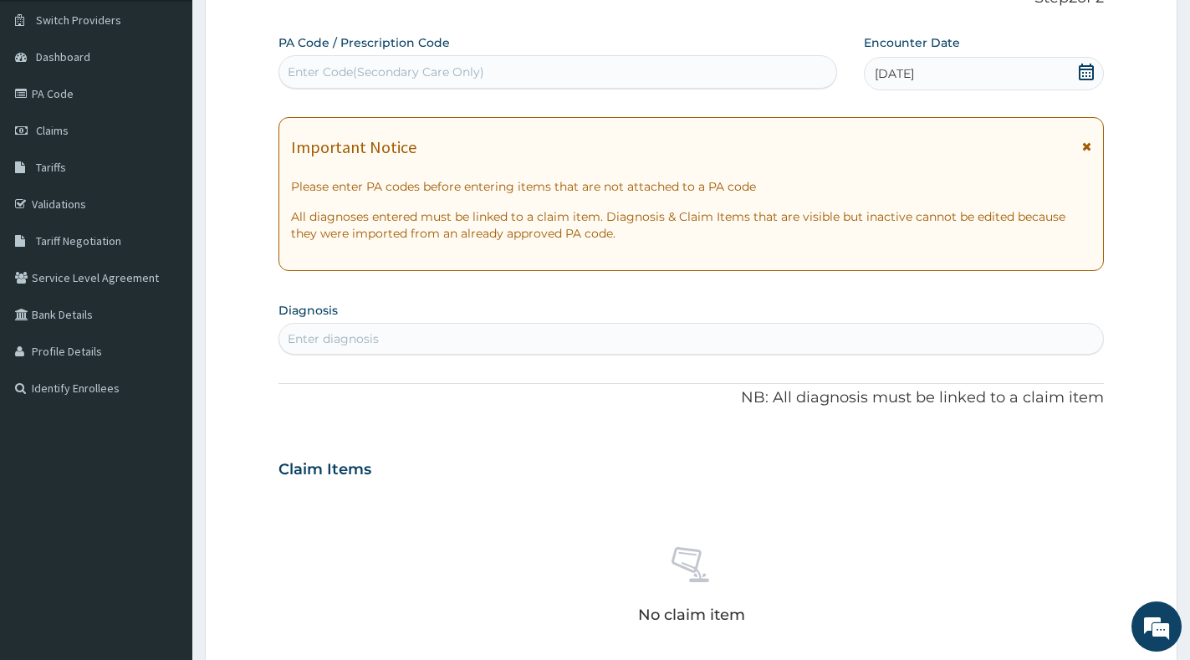
click at [549, 319] on section "Diagnosis Enter diagnosis" at bounding box center [690, 326] width 825 height 57
click at [539, 337] on div "Enter diagnosis" at bounding box center [691, 338] width 824 height 27
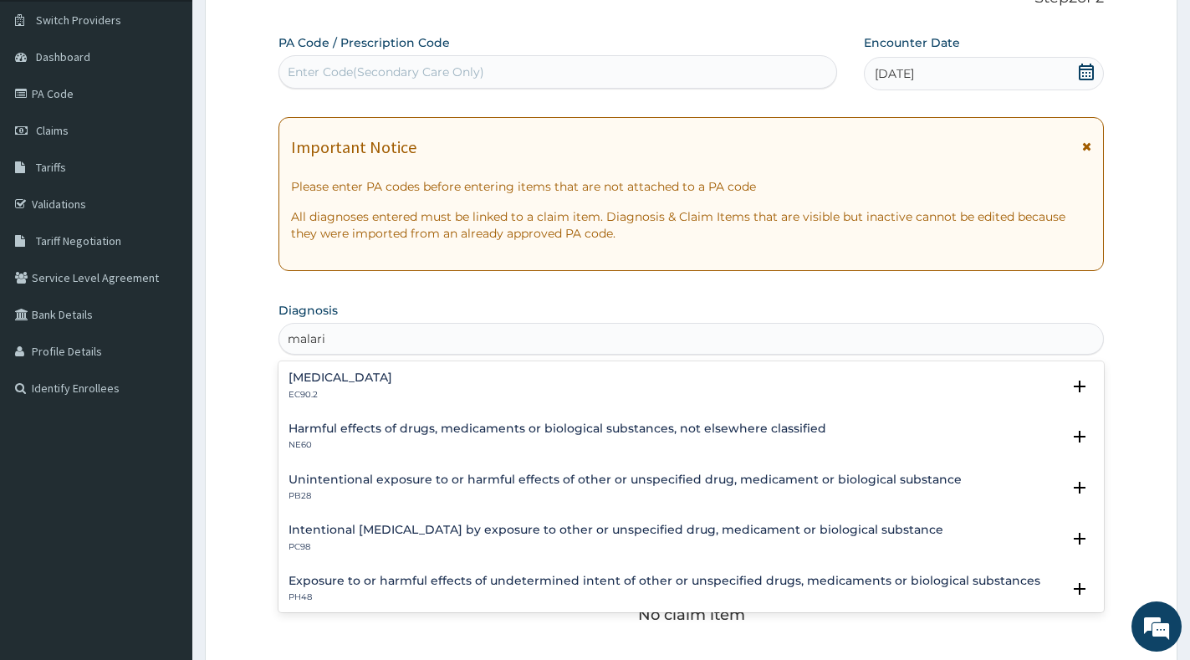
type input "[MEDICAL_DATA]"
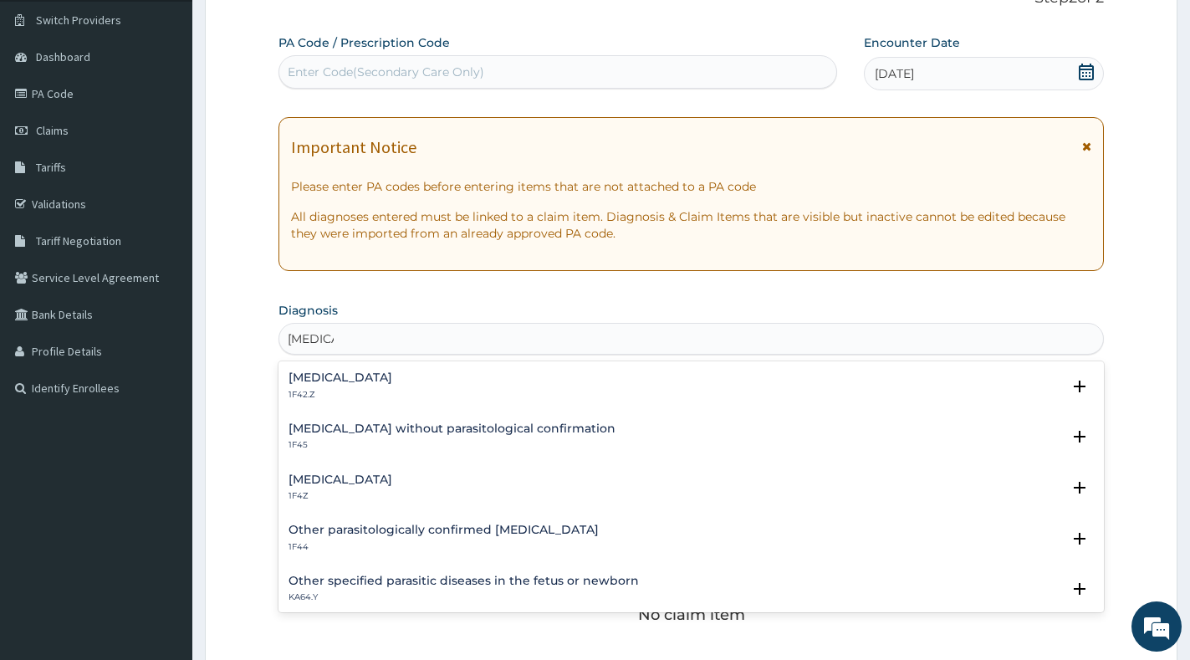
click at [447, 487] on div "[MEDICAL_DATA] 1F4Z" at bounding box center [690, 487] width 805 height 29
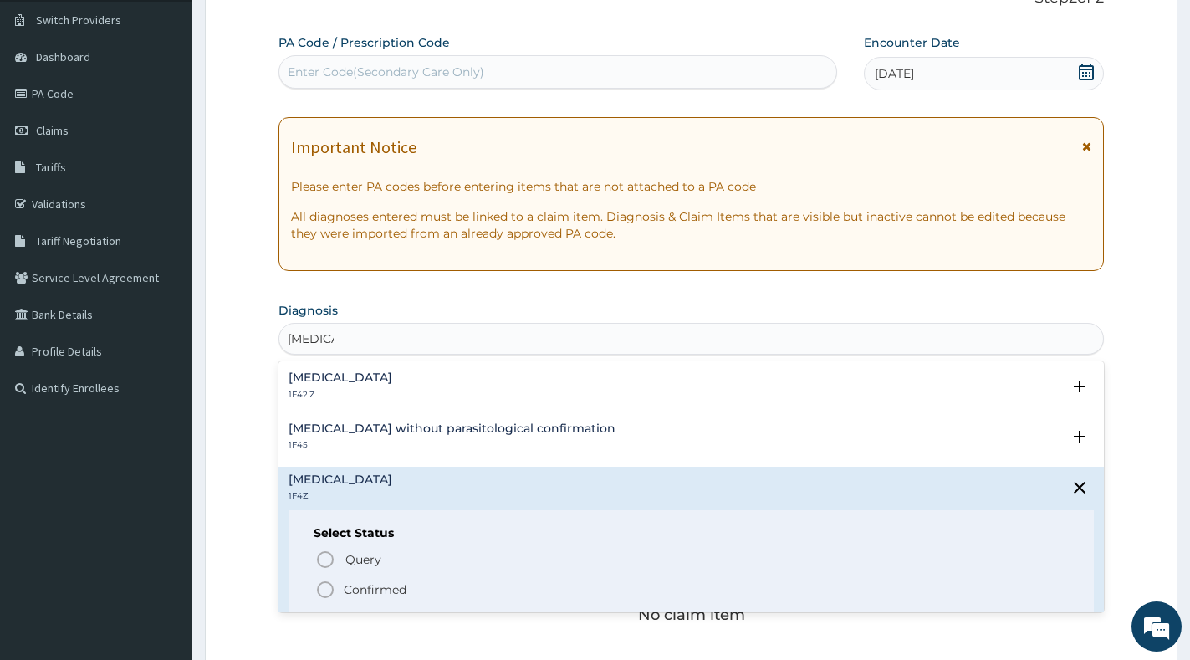
click at [406, 578] on div "Query Query covers suspected (?), Keep in view (kiv), Ruled out (r/o) Confirmed" at bounding box center [691, 574] width 755 height 51
click at [398, 590] on p "Confirmed" at bounding box center [375, 589] width 63 height 17
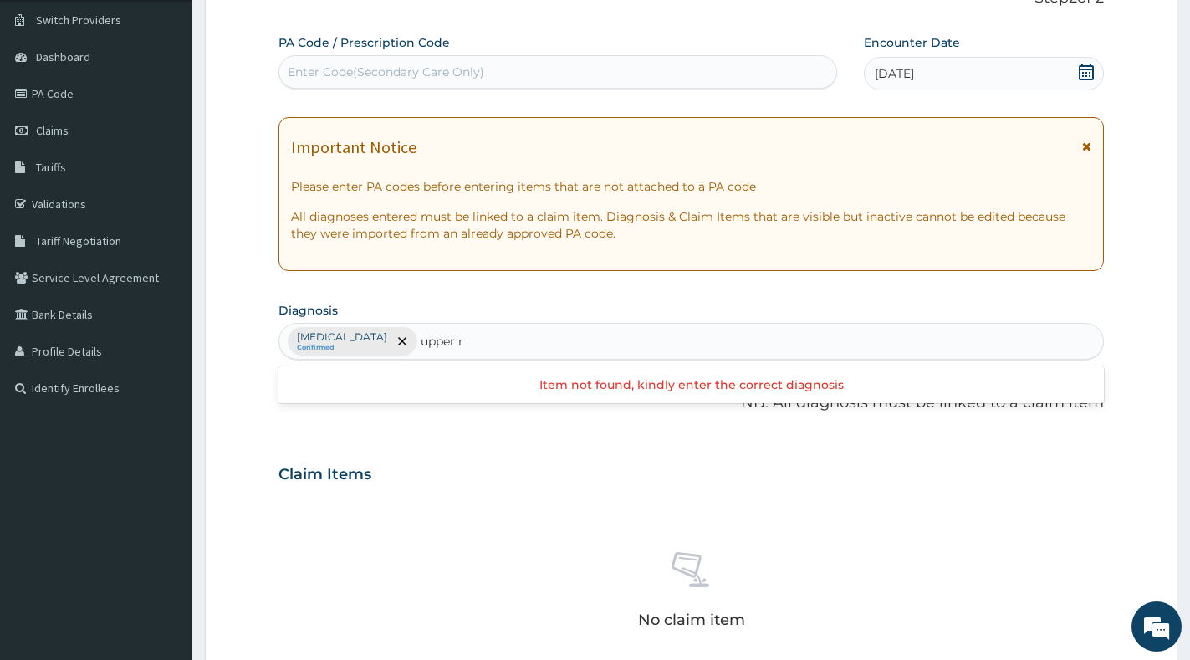
type input "upper"
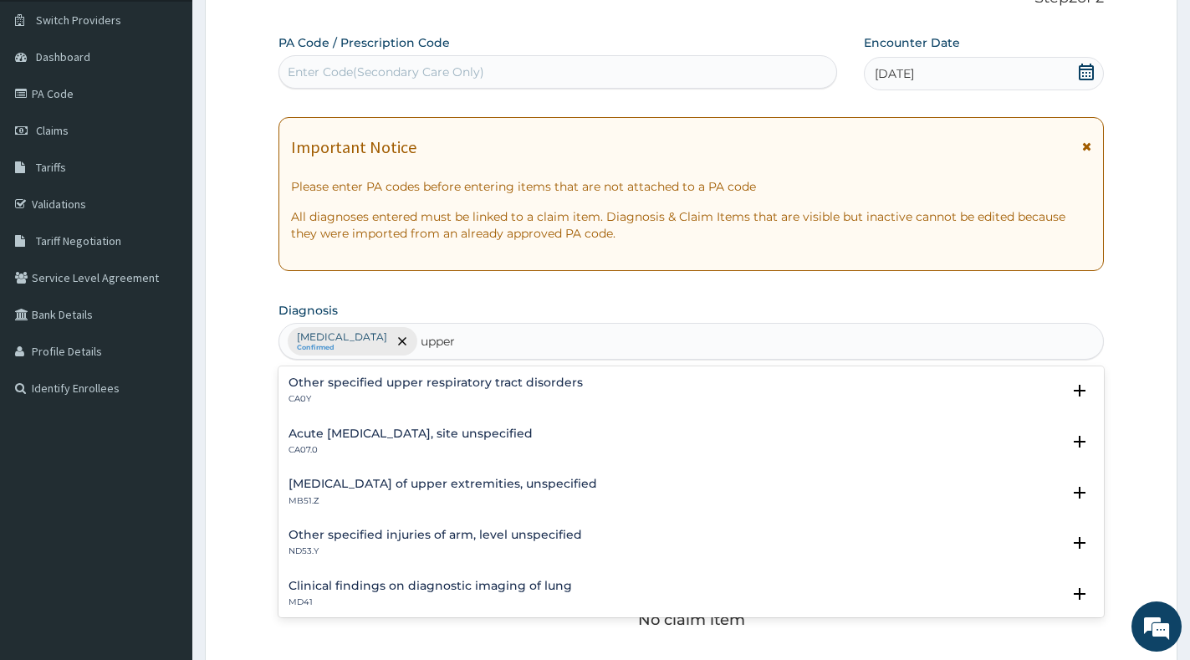
click at [529, 384] on h4 "Other specified upper respiratory tract disorders" at bounding box center [435, 382] width 294 height 13
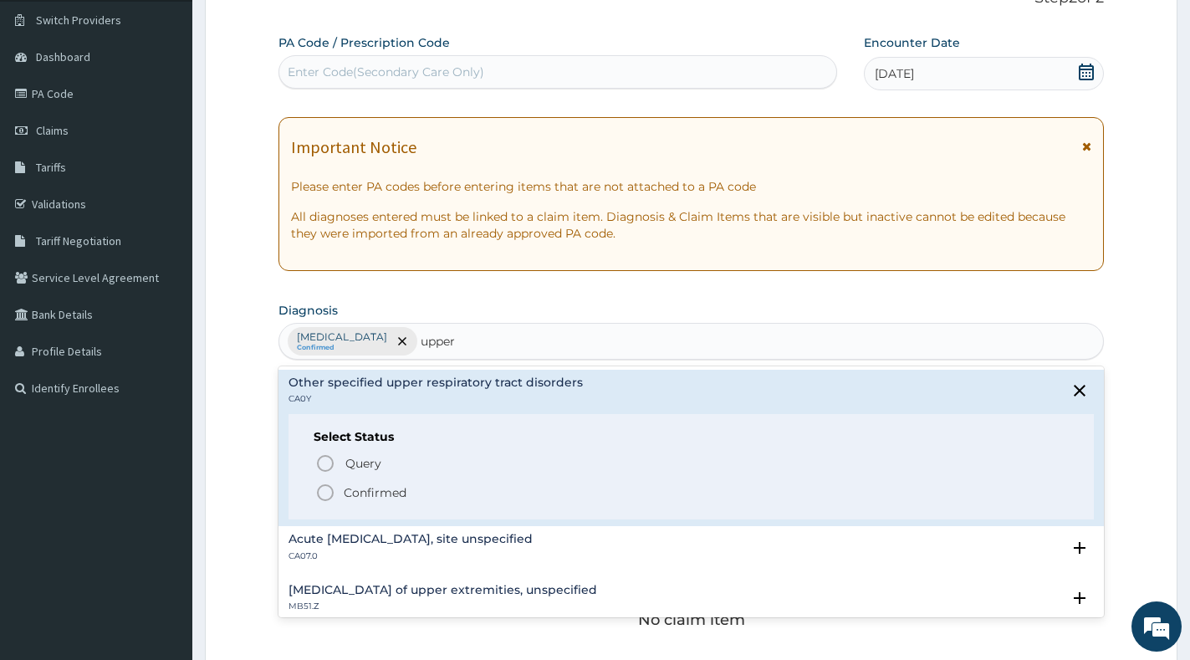
click at [388, 492] on p "Confirmed" at bounding box center [375, 492] width 63 height 17
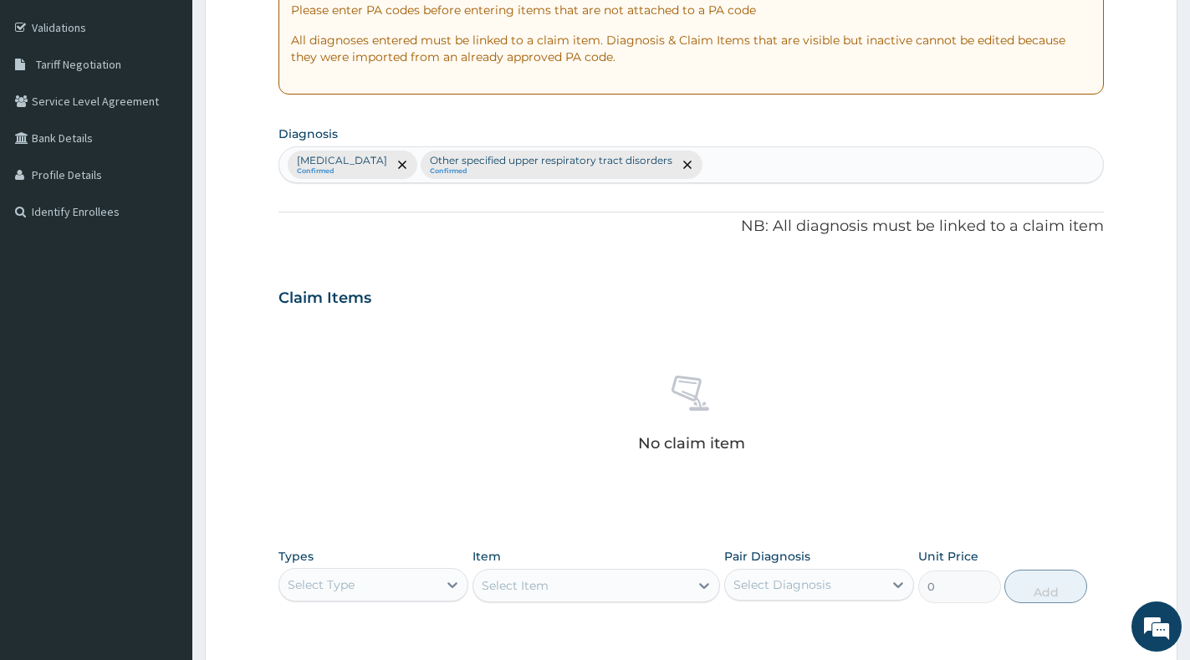
scroll to position [293, 0]
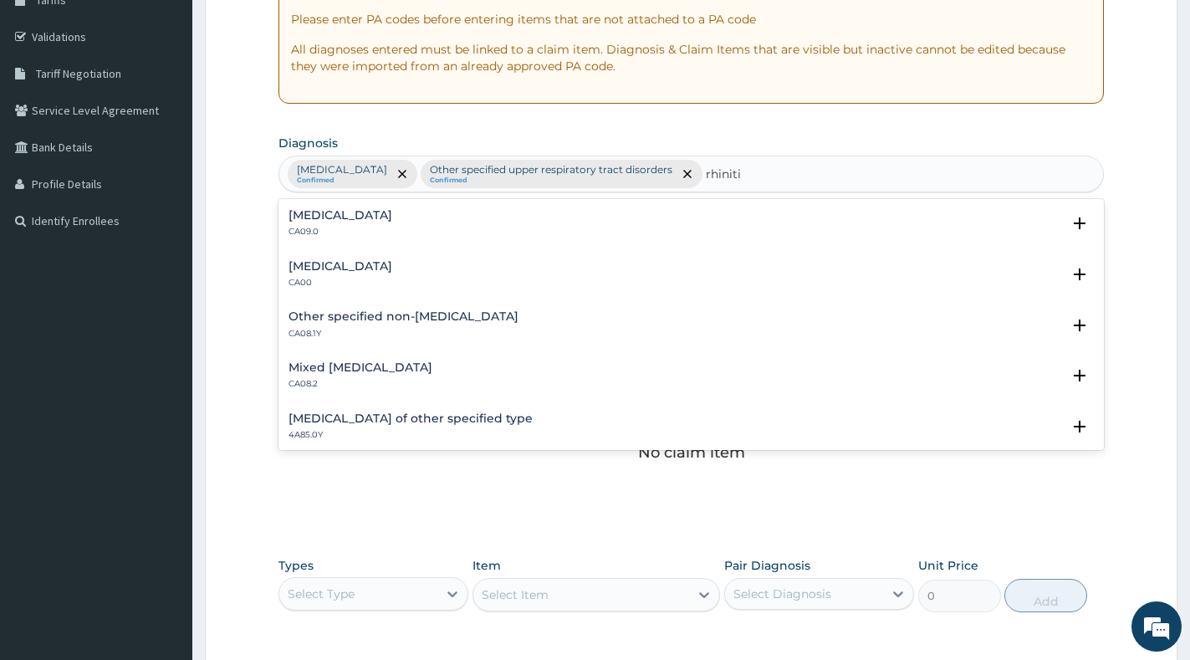
type input "[MEDICAL_DATA]"
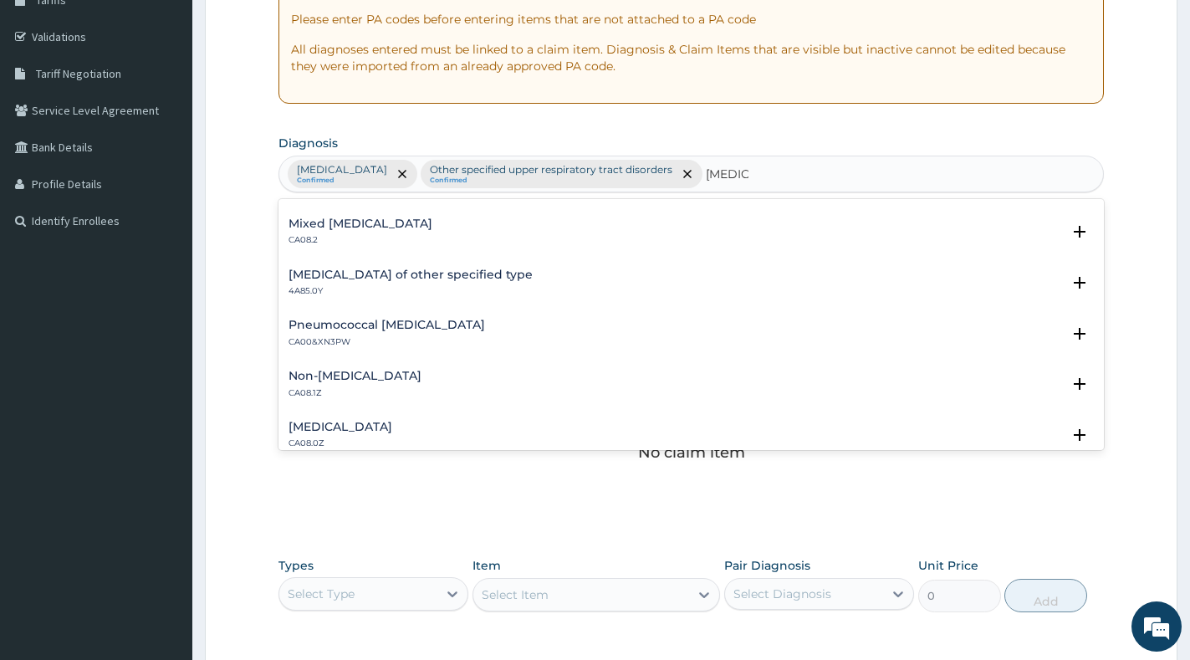
scroll to position [167, 0]
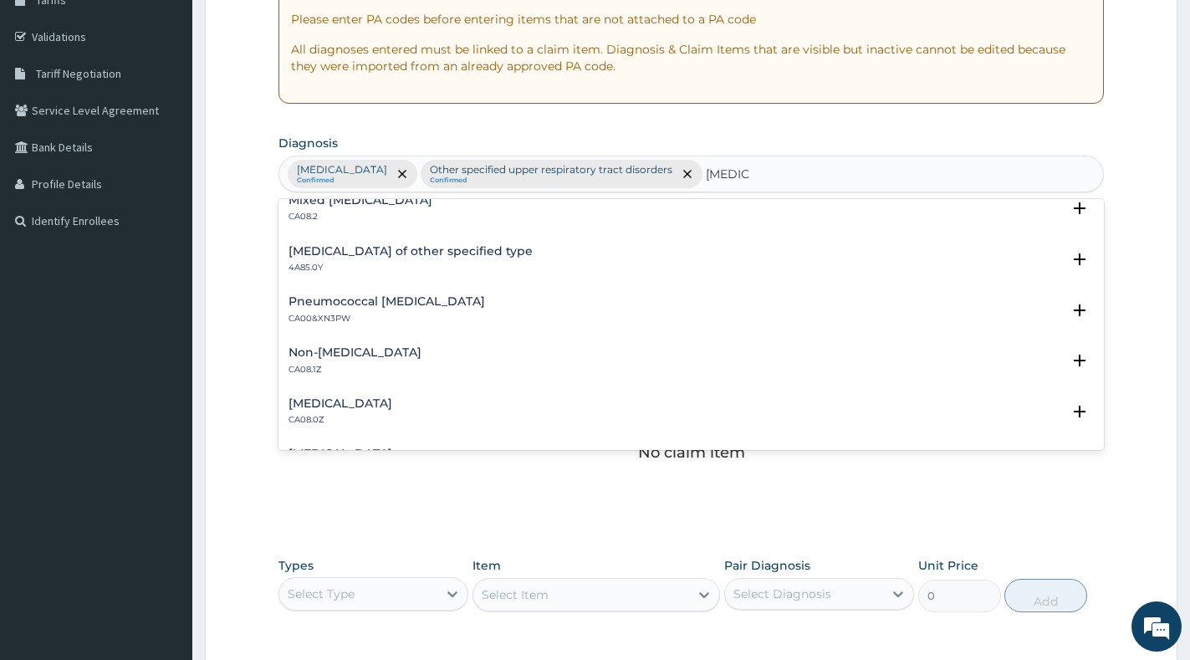
click at [392, 400] on h4 "[MEDICAL_DATA]" at bounding box center [340, 403] width 104 height 13
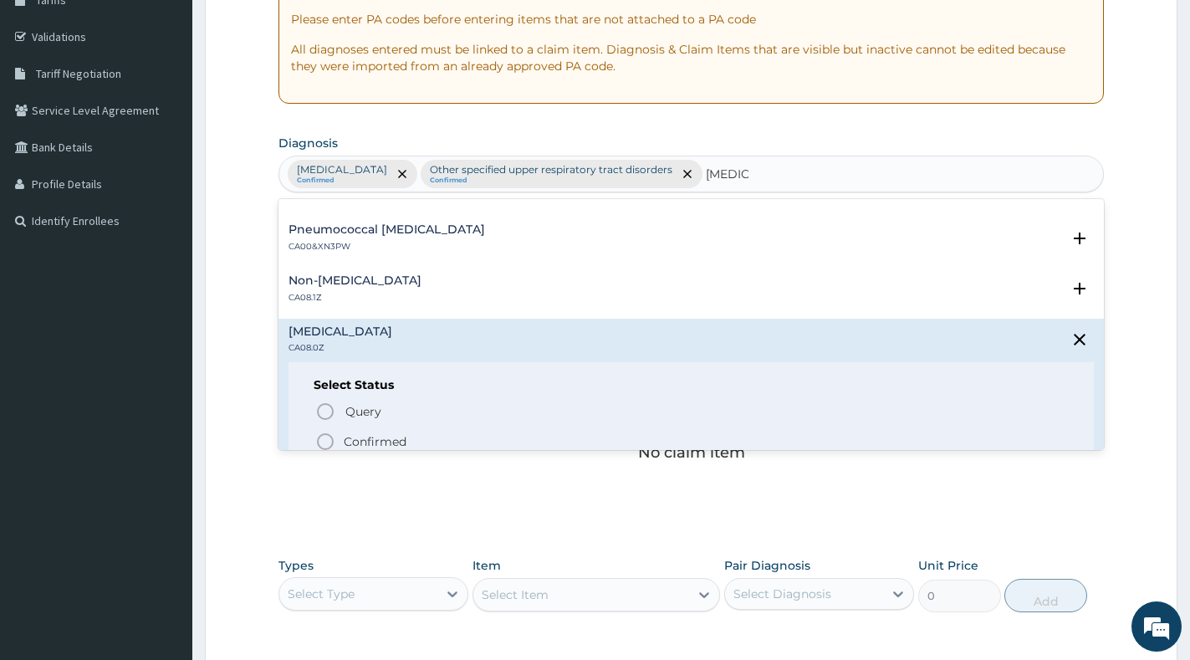
scroll to position [334, 0]
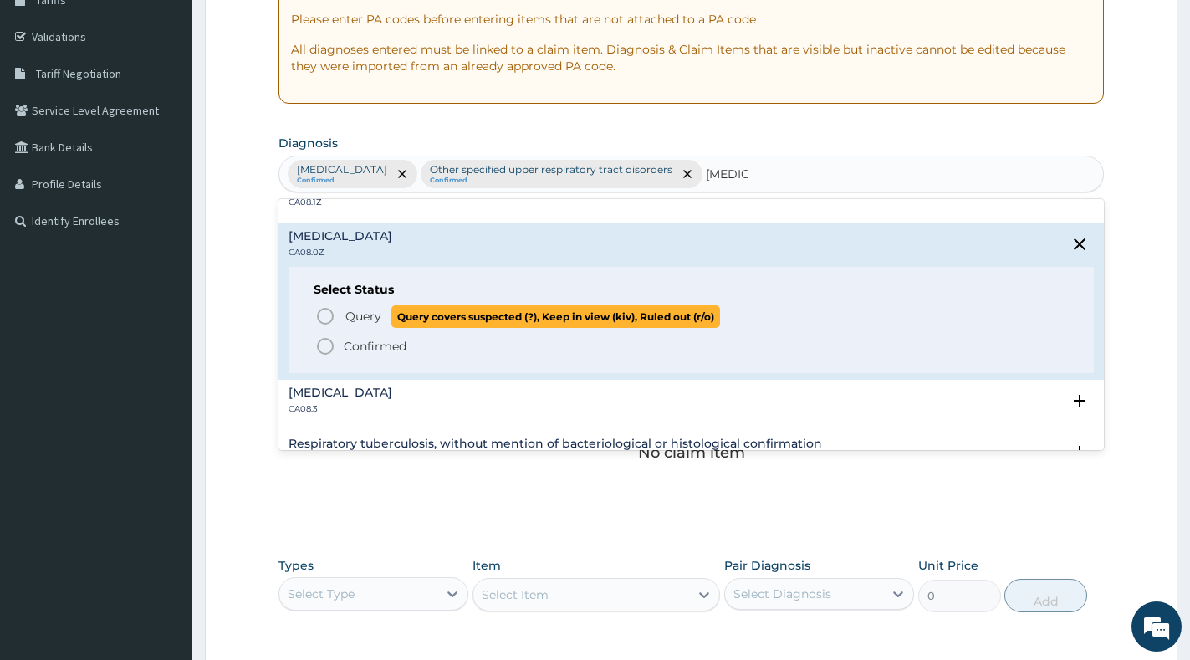
click at [370, 309] on span "Query" at bounding box center [363, 316] width 36 height 17
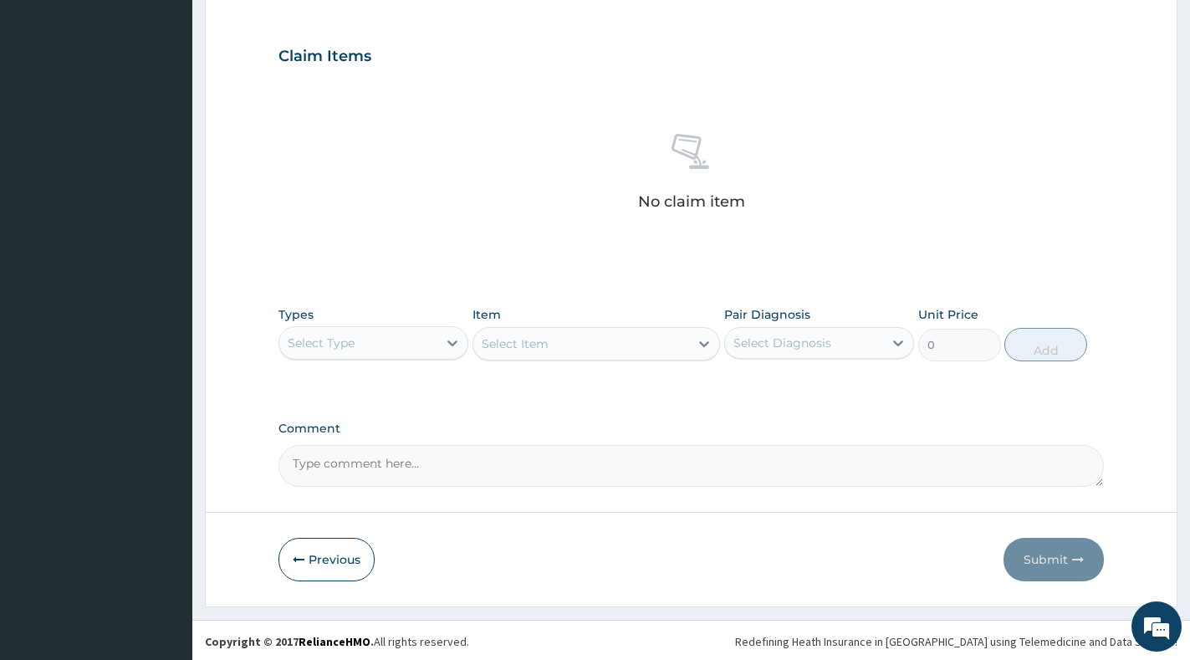
scroll to position [546, 0]
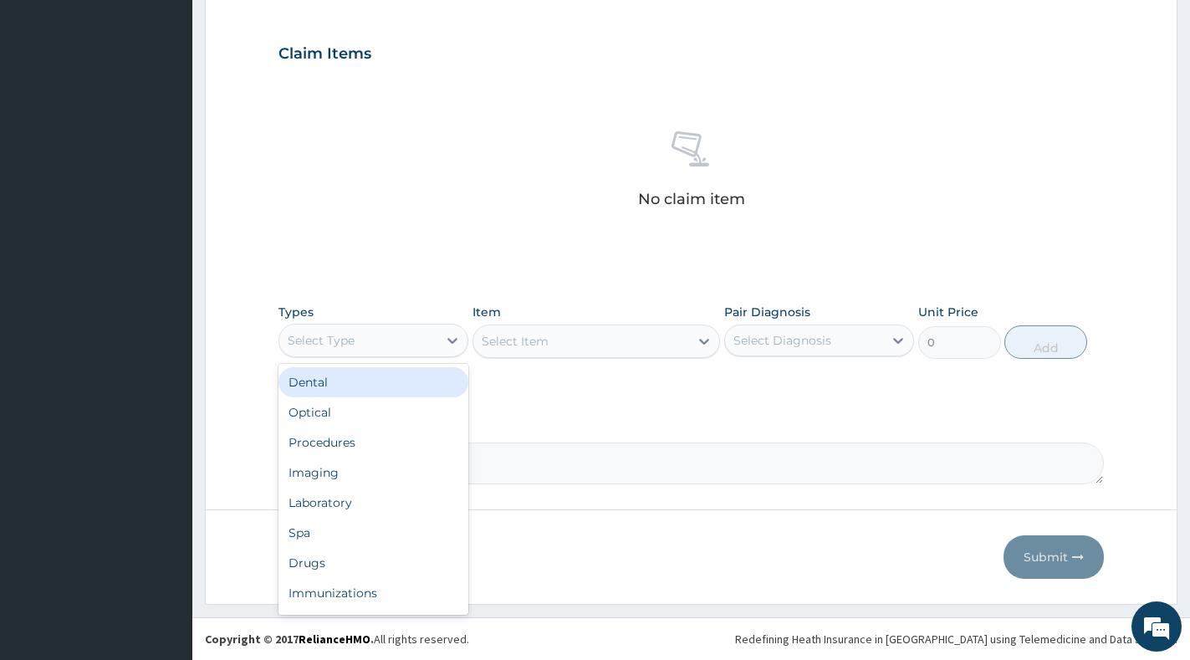
click at [426, 345] on div "Select Type" at bounding box center [358, 340] width 158 height 27
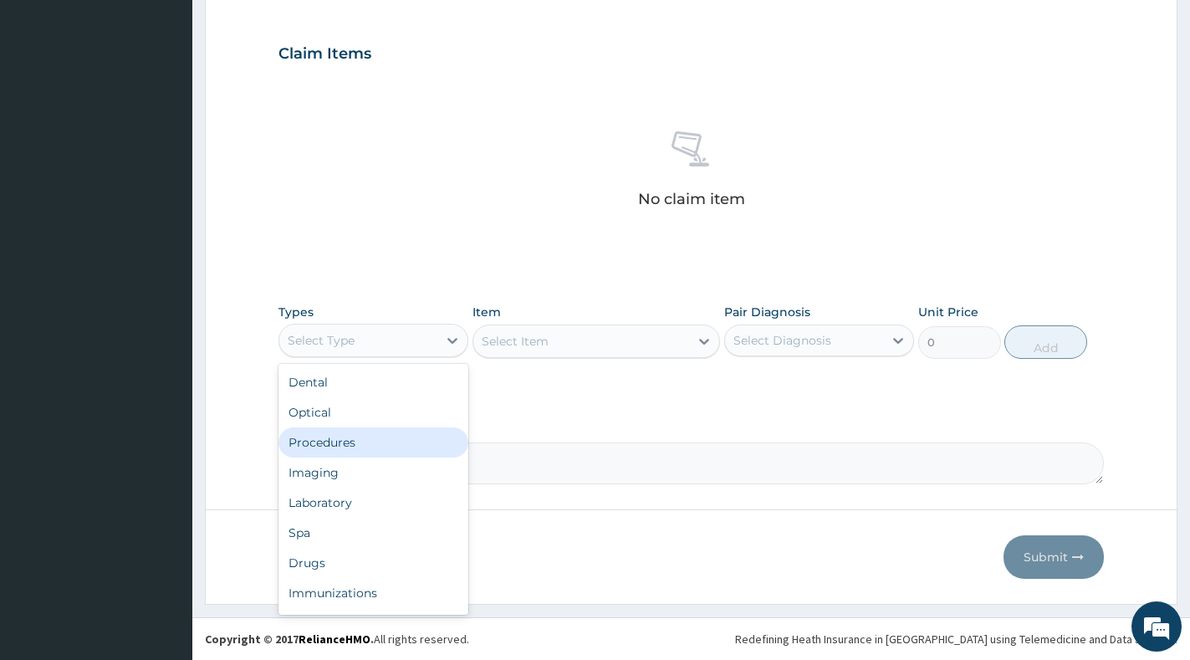
click at [406, 436] on div "Procedures" at bounding box center [373, 442] width 190 height 30
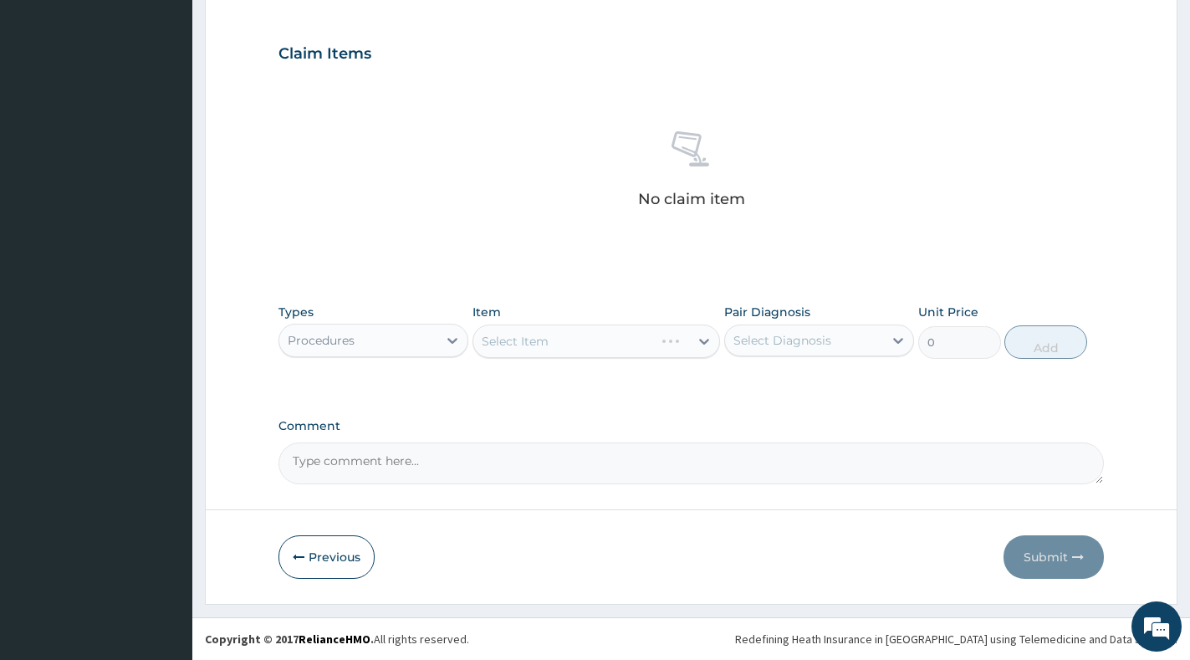
click at [771, 341] on div "Select Diagnosis" at bounding box center [782, 340] width 98 height 17
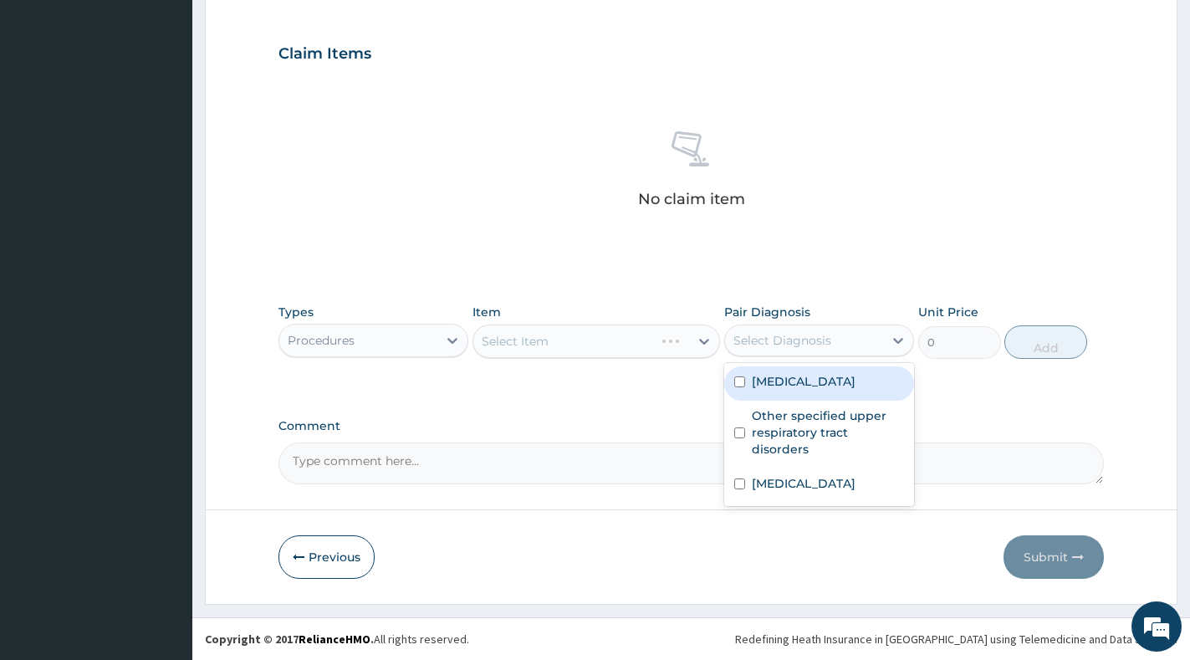
click at [789, 375] on label "Malaria, unspecified" at bounding box center [804, 381] width 104 height 17
checkbox input "true"
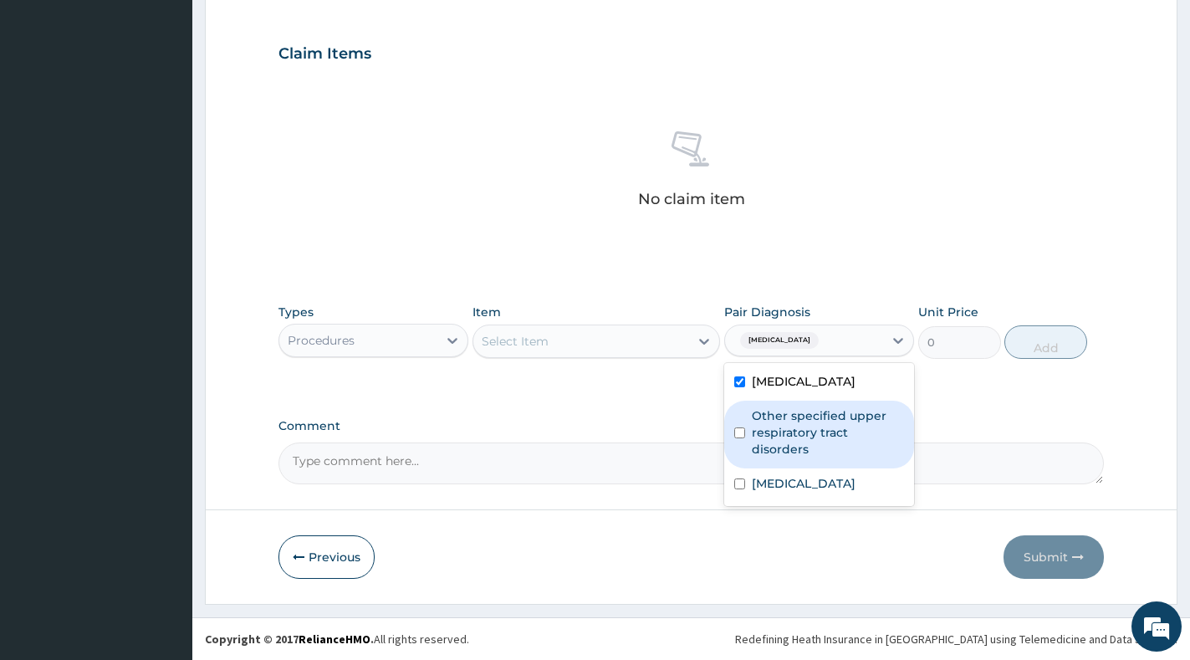
drag, startPoint x: 789, startPoint y: 408, endPoint x: 779, endPoint y: 449, distance: 42.2
click at [789, 409] on label "Other specified upper respiratory tract disorders" at bounding box center [828, 432] width 152 height 50
checkbox input "true"
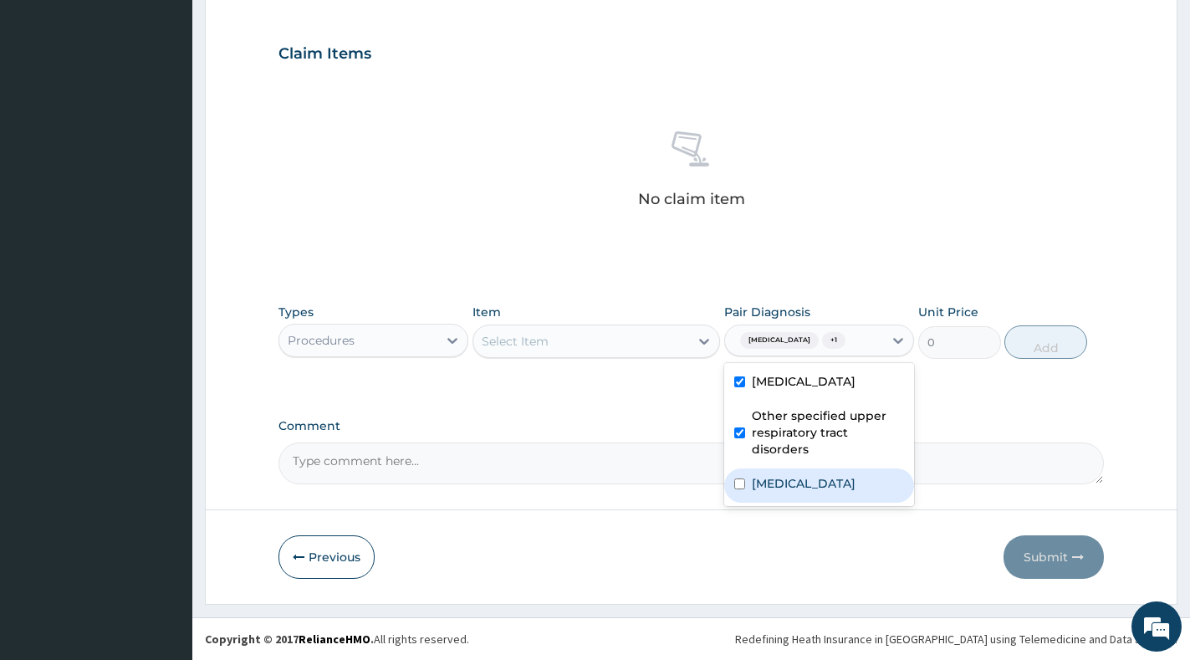
click at [770, 488] on label "Allergic rhinitis, unspecified" at bounding box center [804, 483] width 104 height 17
checkbox input "true"
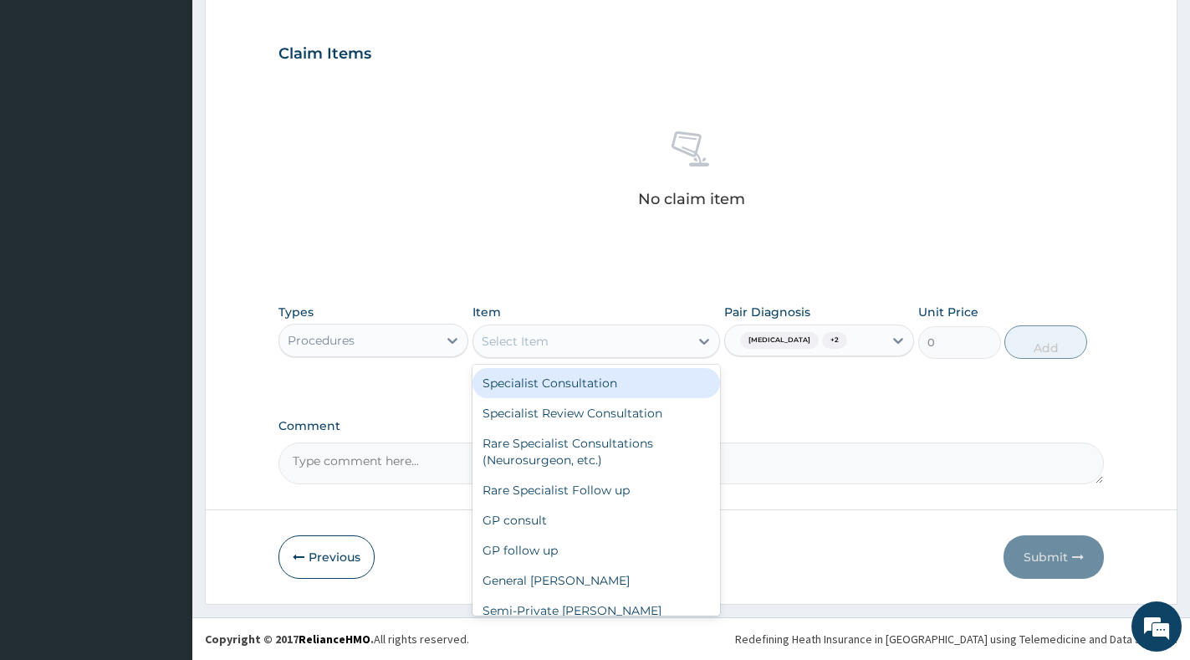
click at [672, 329] on div "Select Item" at bounding box center [581, 341] width 216 height 27
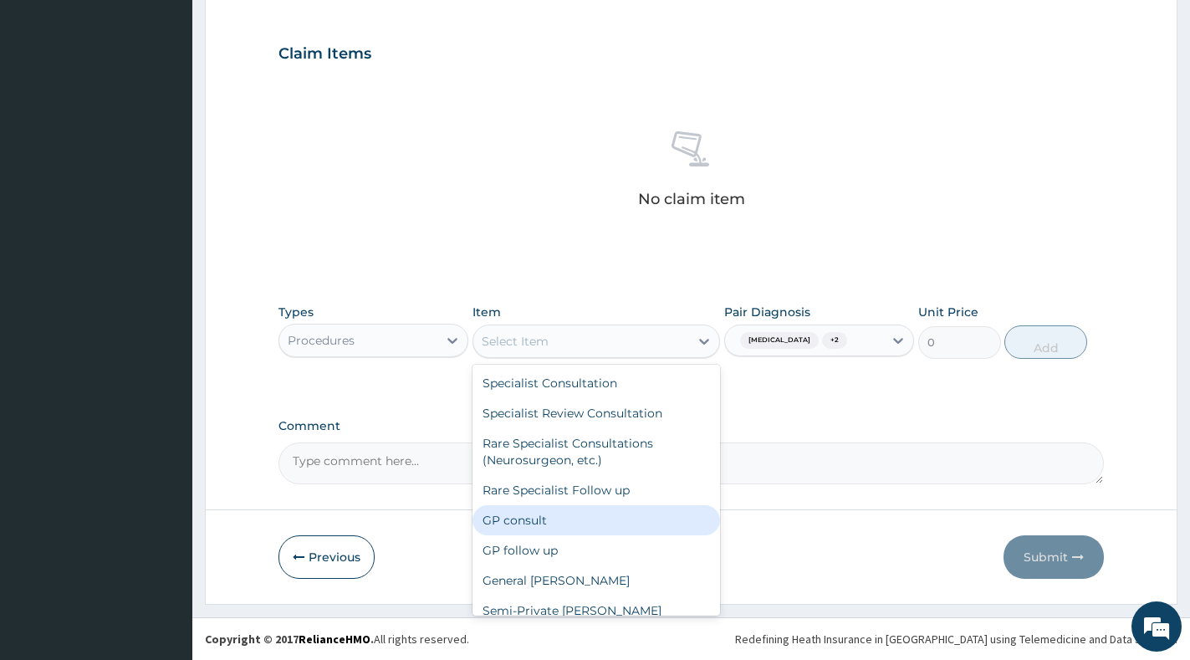
click at [627, 522] on div "GP consult" at bounding box center [596, 520] width 248 height 30
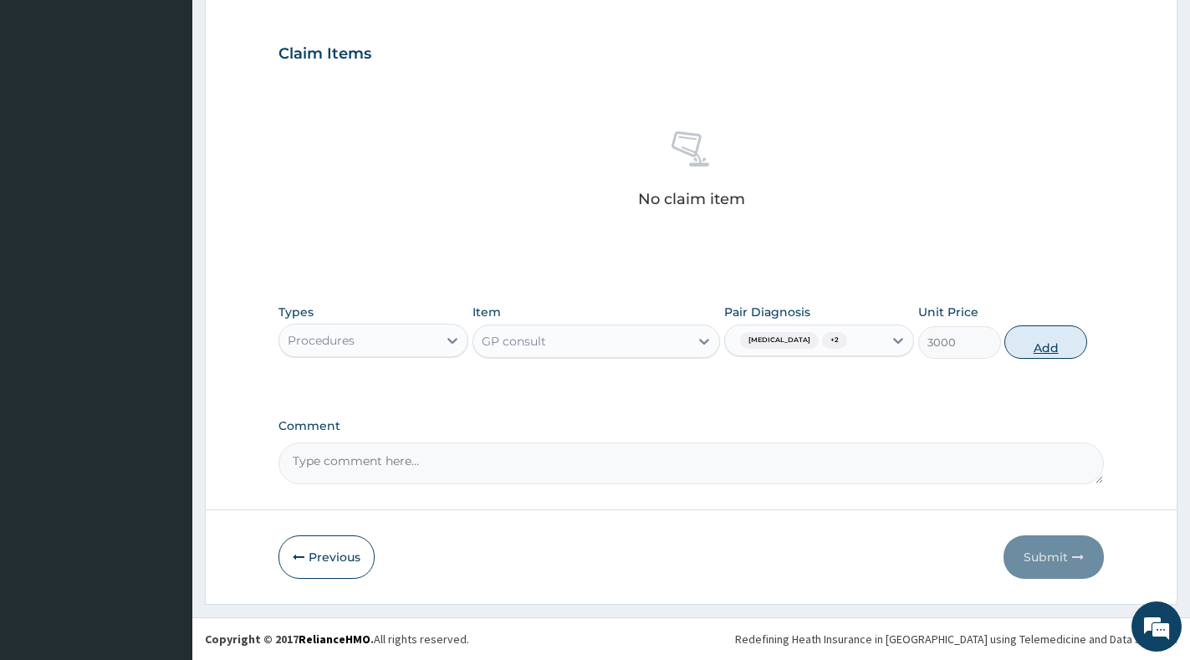
click at [1057, 337] on button "Add" at bounding box center [1045, 341] width 83 height 33
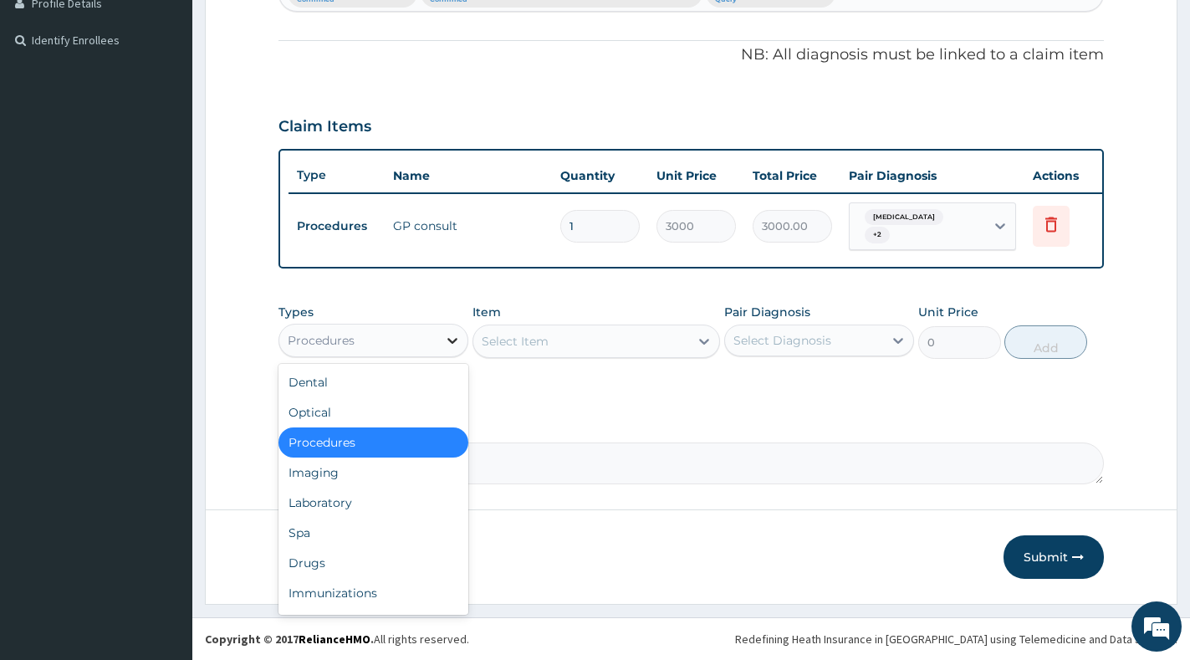
click at [465, 345] on div at bounding box center [452, 340] width 30 height 30
click at [384, 501] on div "Laboratory" at bounding box center [373, 503] width 190 height 30
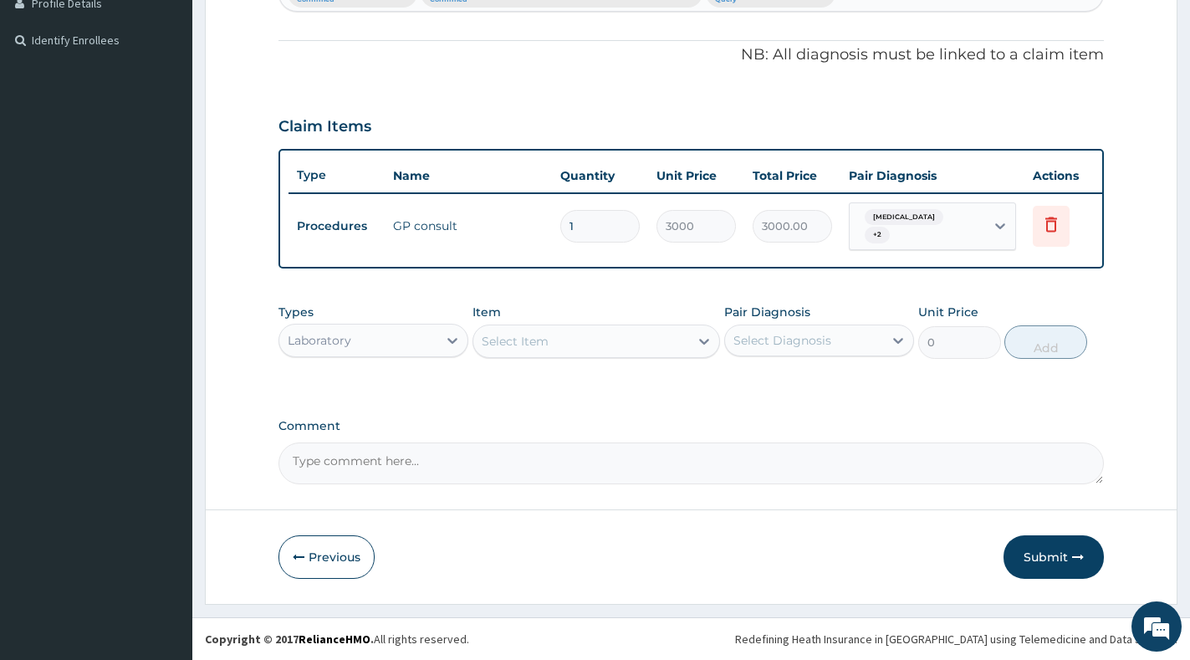
click at [422, 335] on div "Laboratory" at bounding box center [358, 340] width 158 height 27
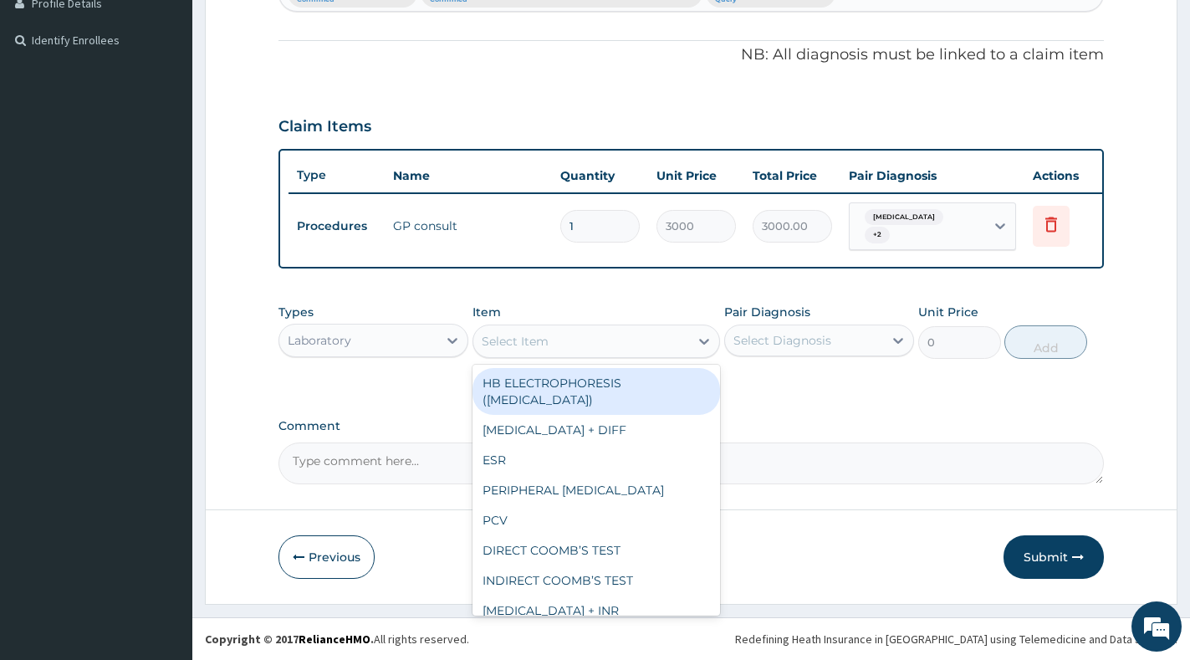
click at [580, 355] on div "Select Item" at bounding box center [596, 340] width 248 height 33
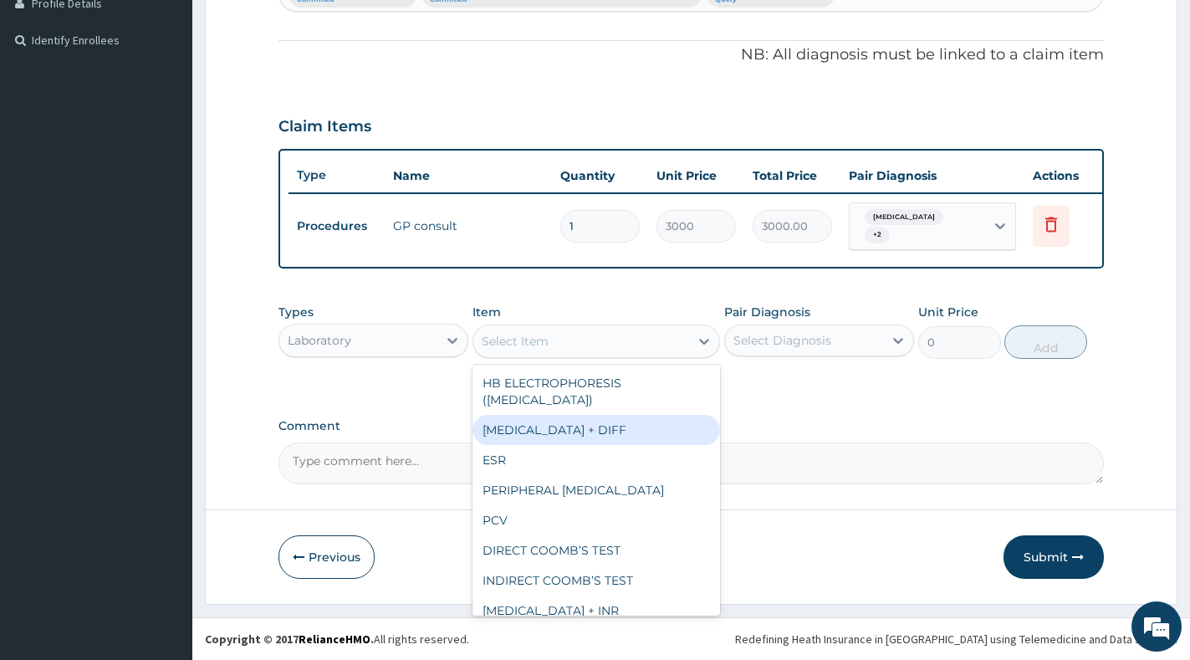
click at [574, 428] on div "FULL BLOOD COUNT + DIFF" at bounding box center [596, 430] width 248 height 30
type input "3500"
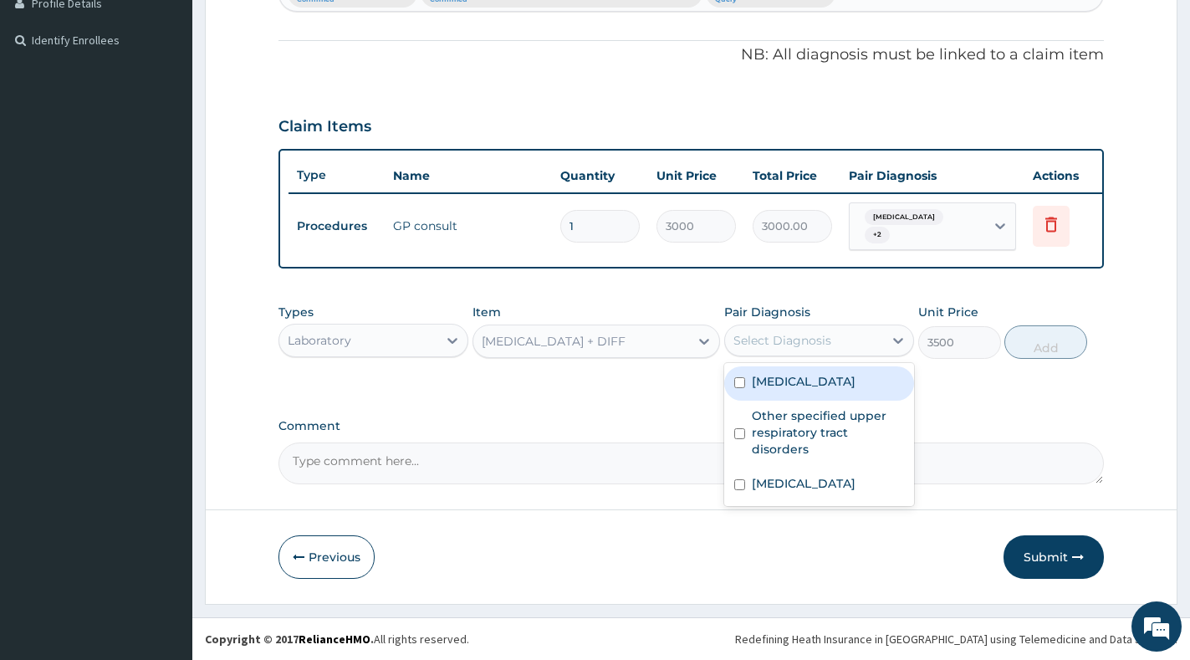
click at [776, 341] on div "Select Diagnosis" at bounding box center [782, 340] width 98 height 17
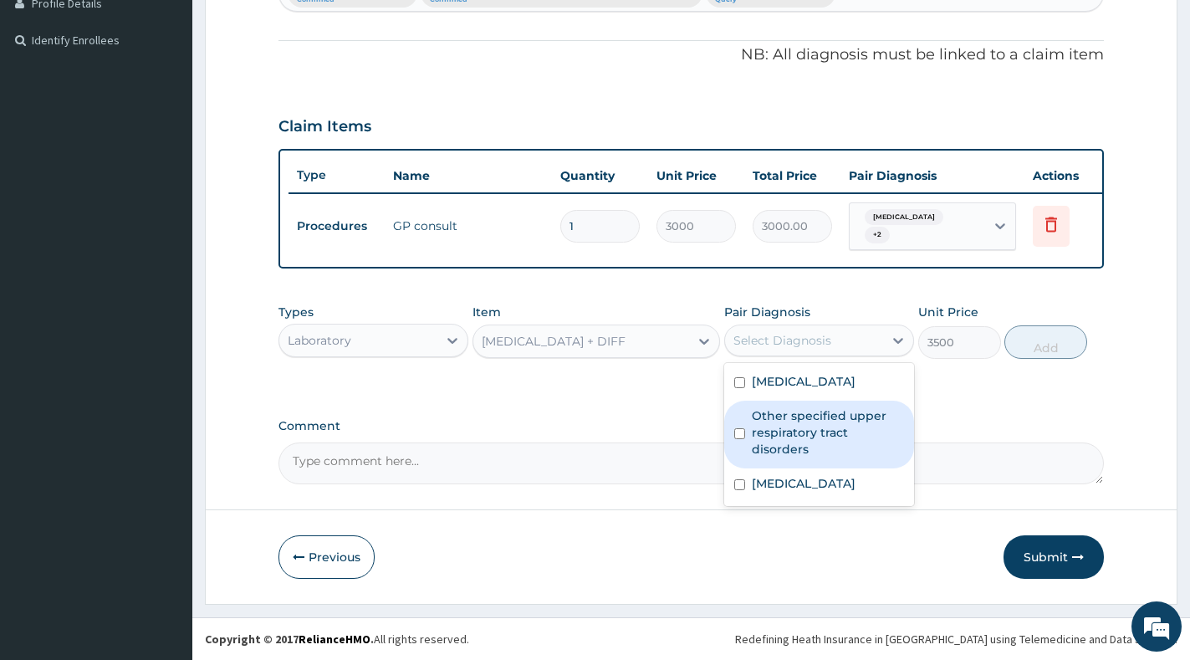
click at [788, 417] on label "Other specified upper respiratory tract disorders" at bounding box center [828, 432] width 152 height 50
checkbox input "true"
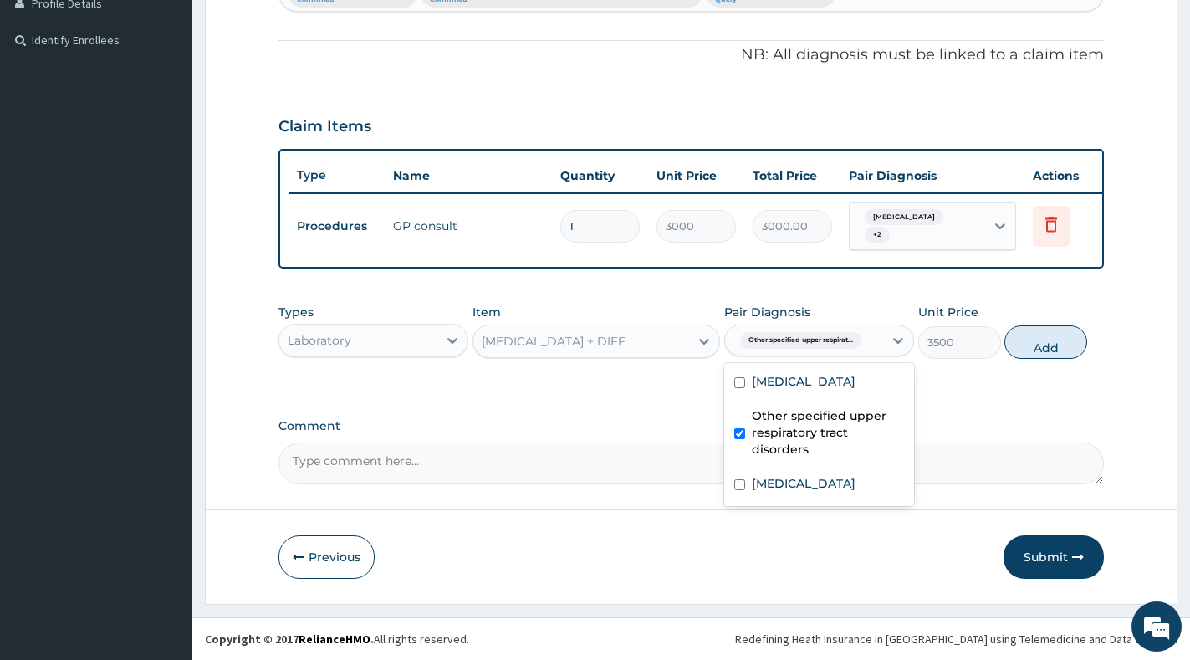
click at [800, 391] on div "Malaria, unspecified" at bounding box center [819, 383] width 190 height 34
checkbox input "true"
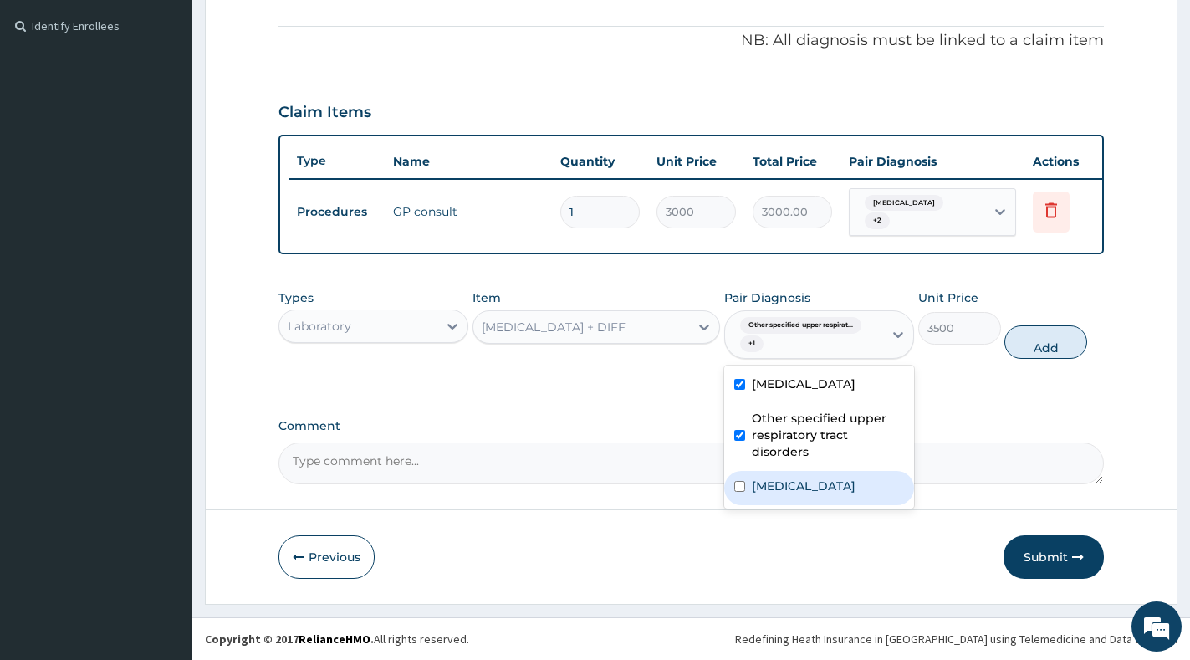
click at [793, 494] on label "Allergic rhinitis, unspecified" at bounding box center [804, 485] width 104 height 17
checkbox input "true"
click at [1021, 358] on button "Add" at bounding box center [1045, 341] width 83 height 33
type input "0"
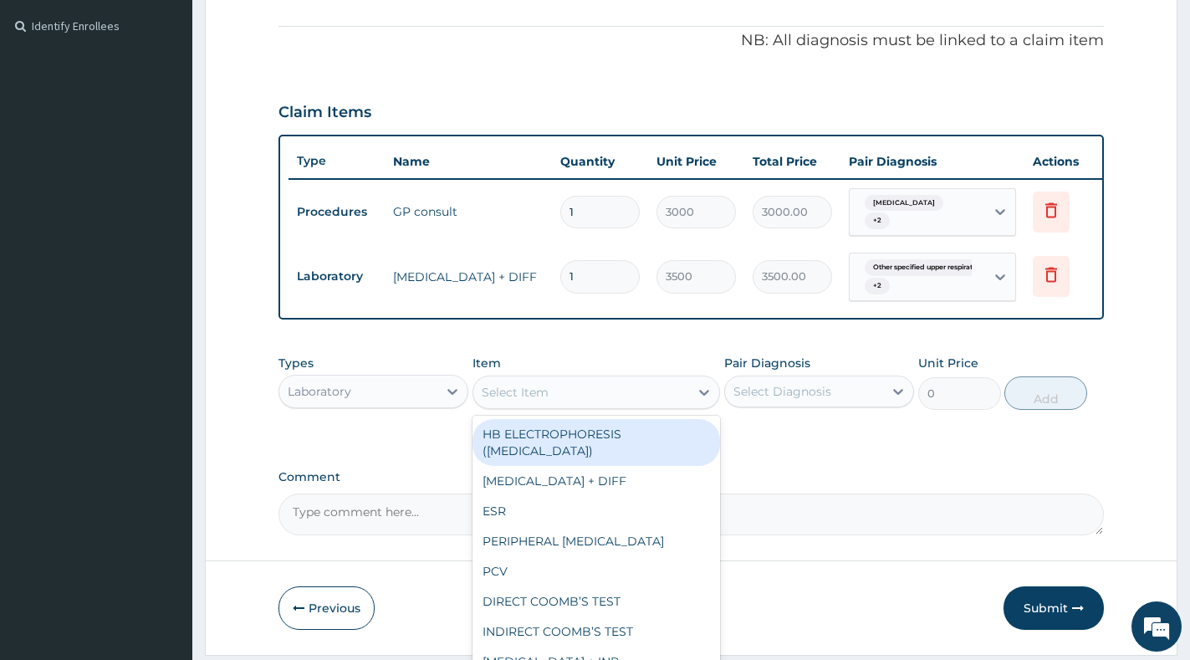
click at [546, 406] on div "Select Item" at bounding box center [581, 392] width 216 height 27
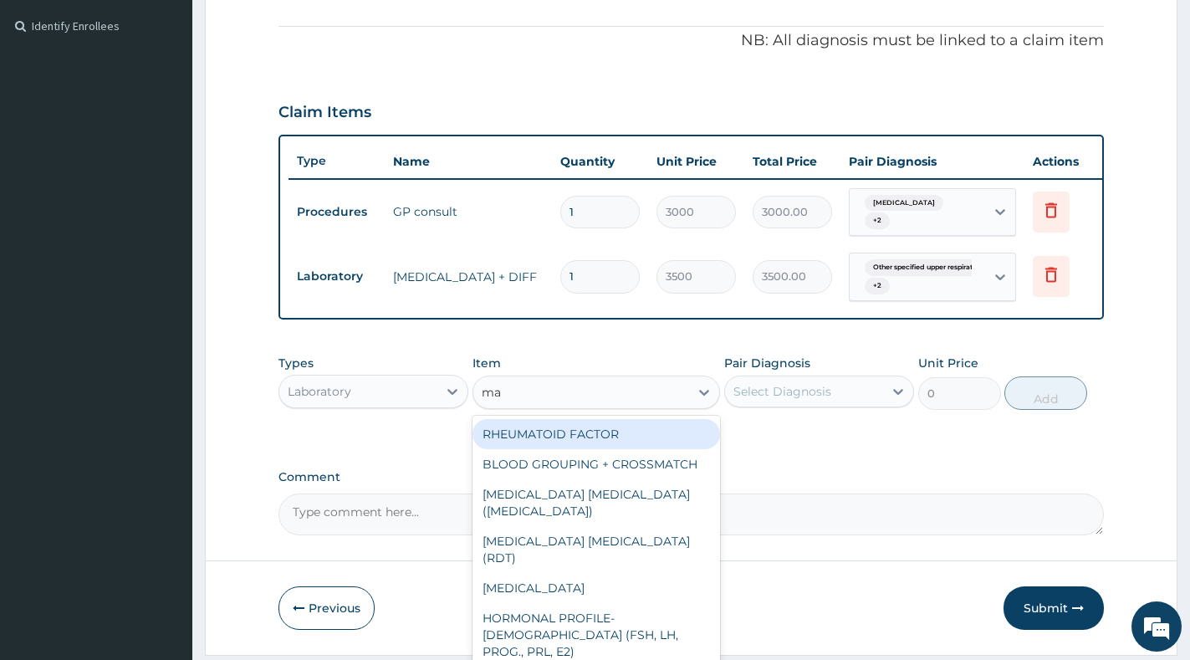
type input "mal"
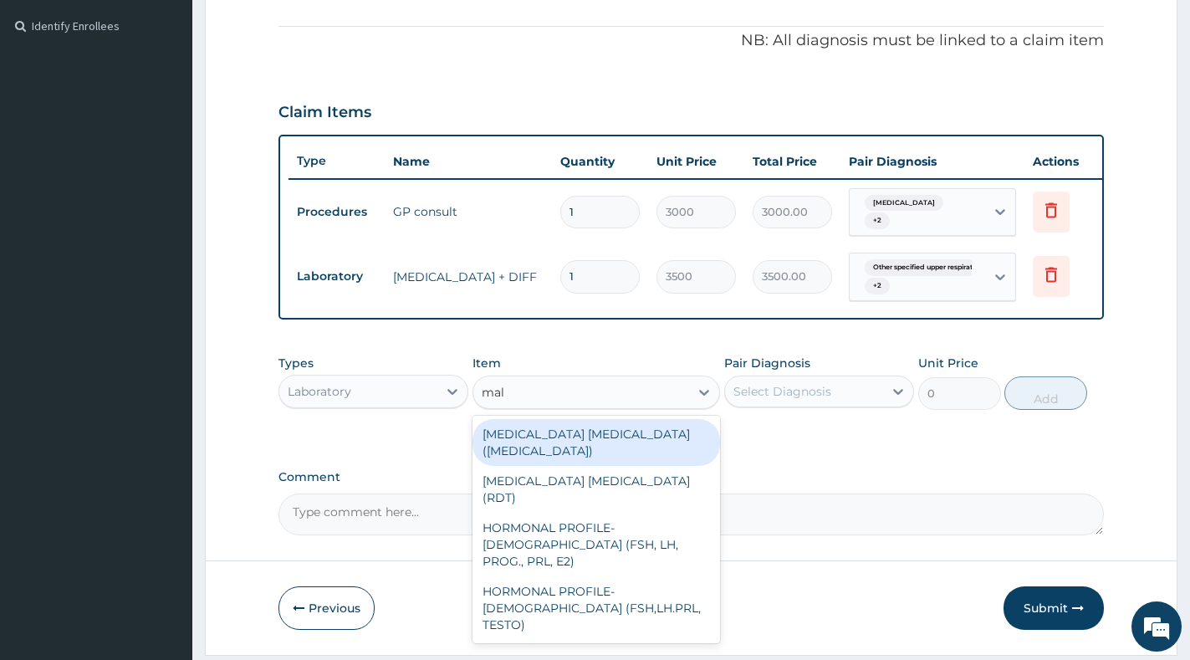
click at [574, 444] on div "MALARIA PARASITE (BLOOD FILM)" at bounding box center [596, 442] width 248 height 47
type input "2500"
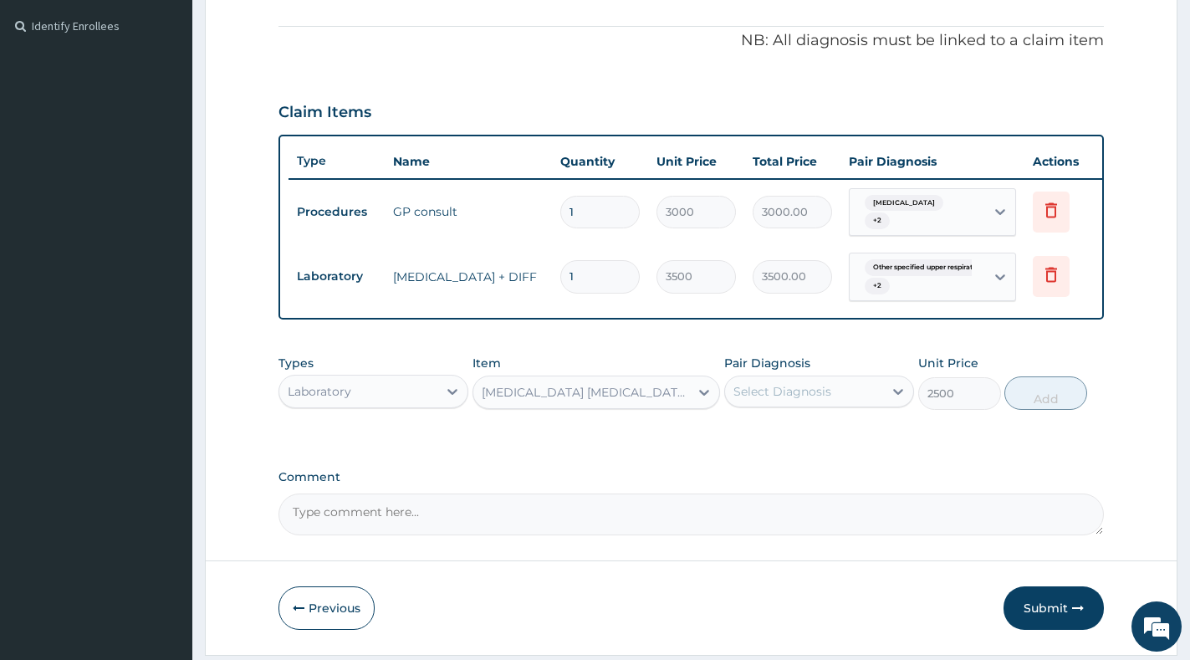
click at [811, 400] on div "Select Diagnosis" at bounding box center [782, 391] width 98 height 17
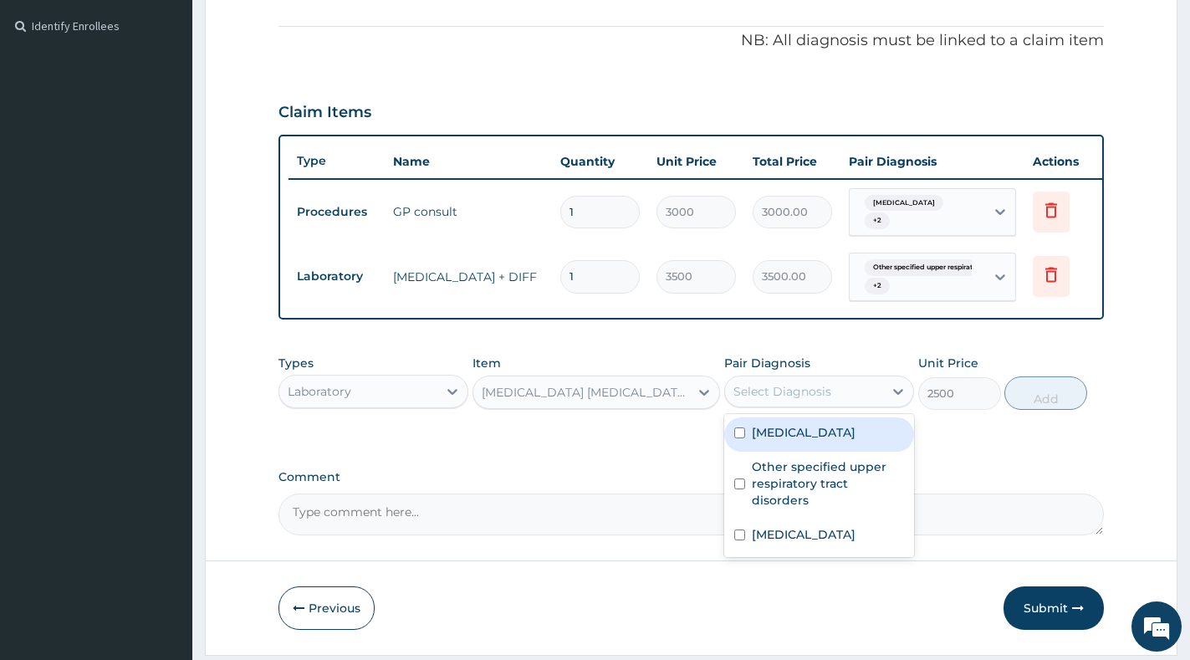
click at [809, 441] on label "Malaria, unspecified" at bounding box center [804, 432] width 104 height 17
checkbox input "true"
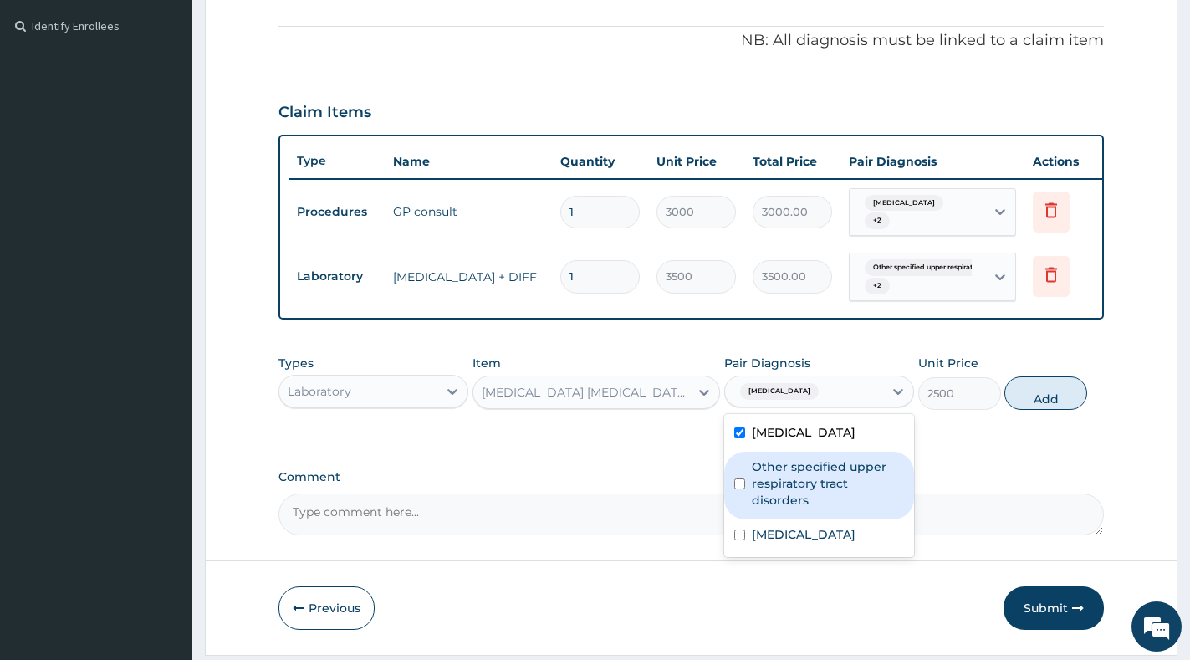
click at [818, 488] on label "Other specified upper respiratory tract disorders" at bounding box center [828, 483] width 152 height 50
checkbox input "true"
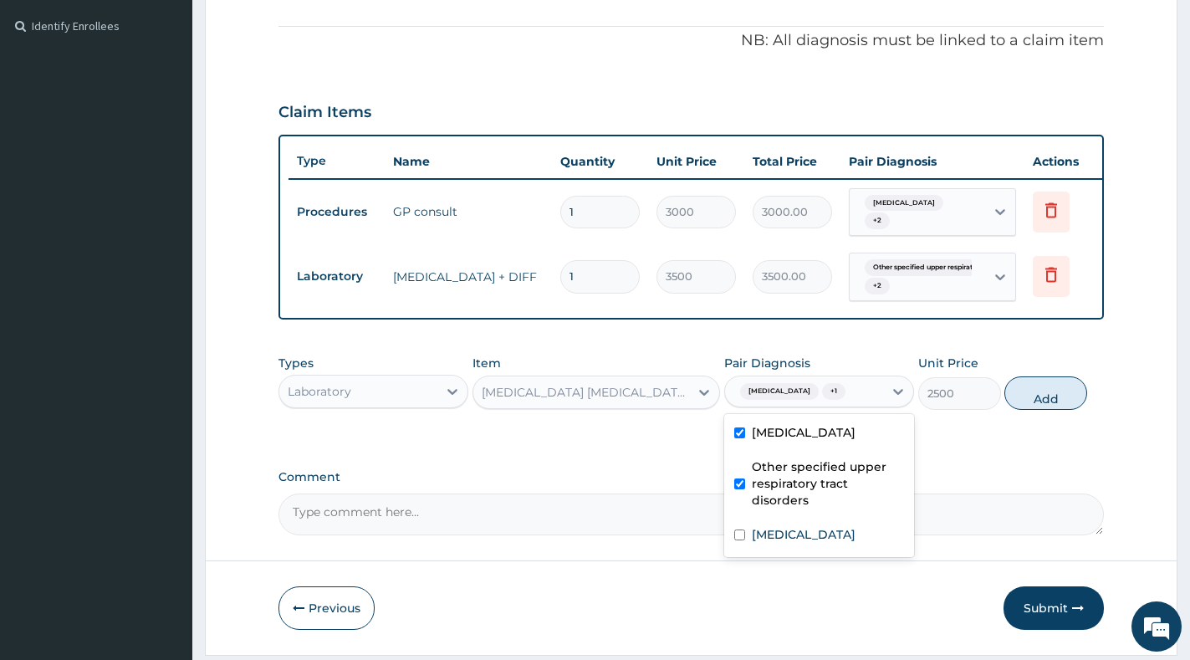
click at [806, 536] on div "Allergic rhinitis, unspecified" at bounding box center [819, 536] width 190 height 34
checkbox input "true"
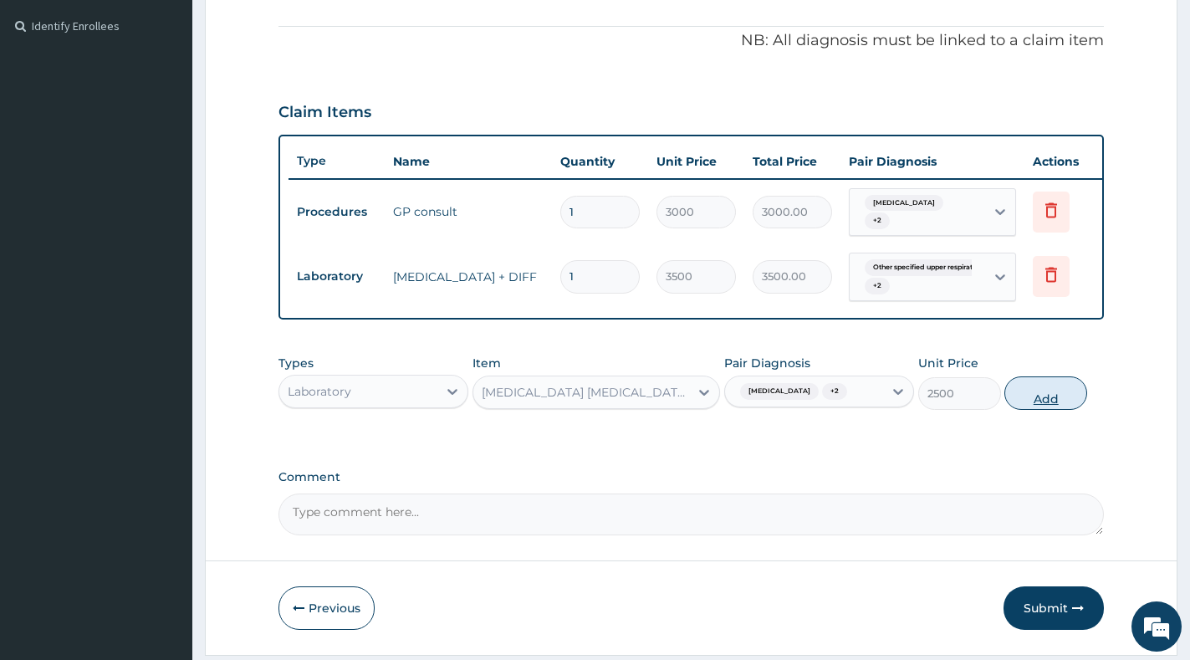
click at [1013, 406] on button "Add" at bounding box center [1045, 392] width 83 height 33
type input "0"
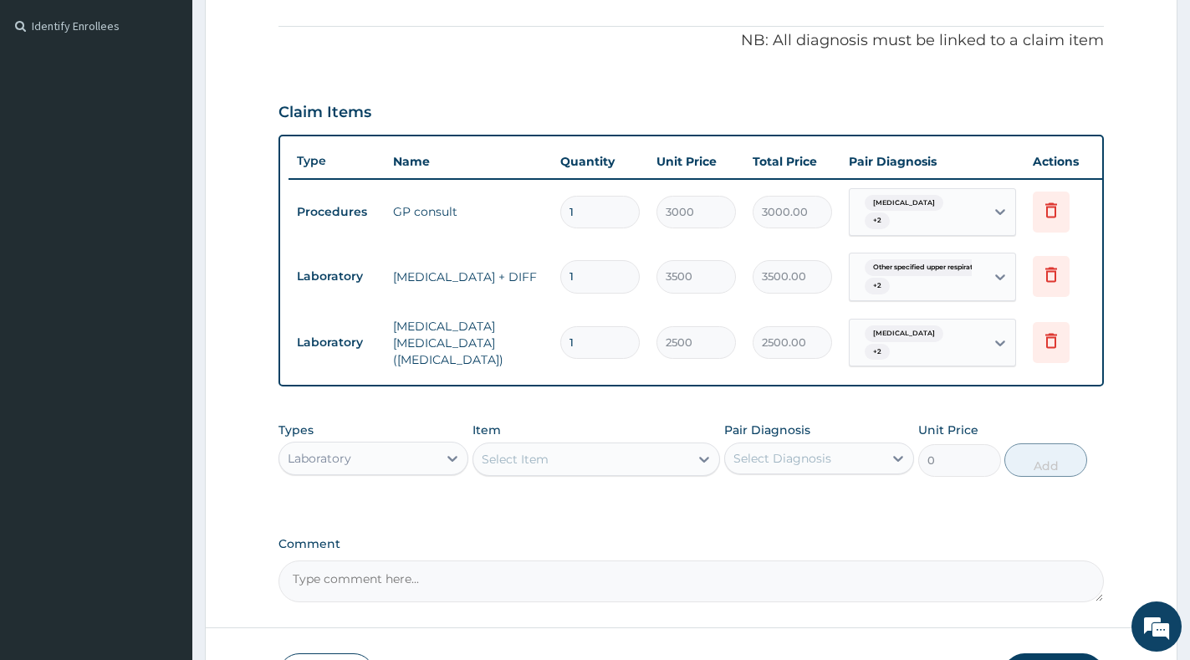
click at [536, 466] on div "Select Item" at bounding box center [515, 459] width 67 height 17
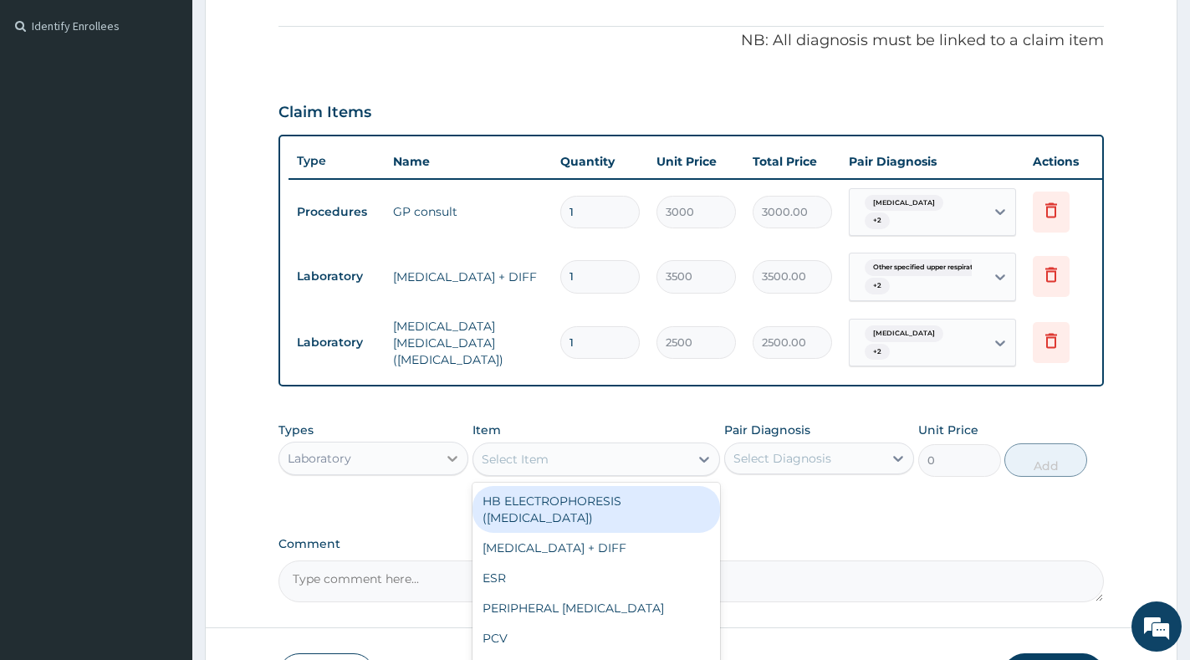
click at [442, 473] on div at bounding box center [452, 458] width 30 height 30
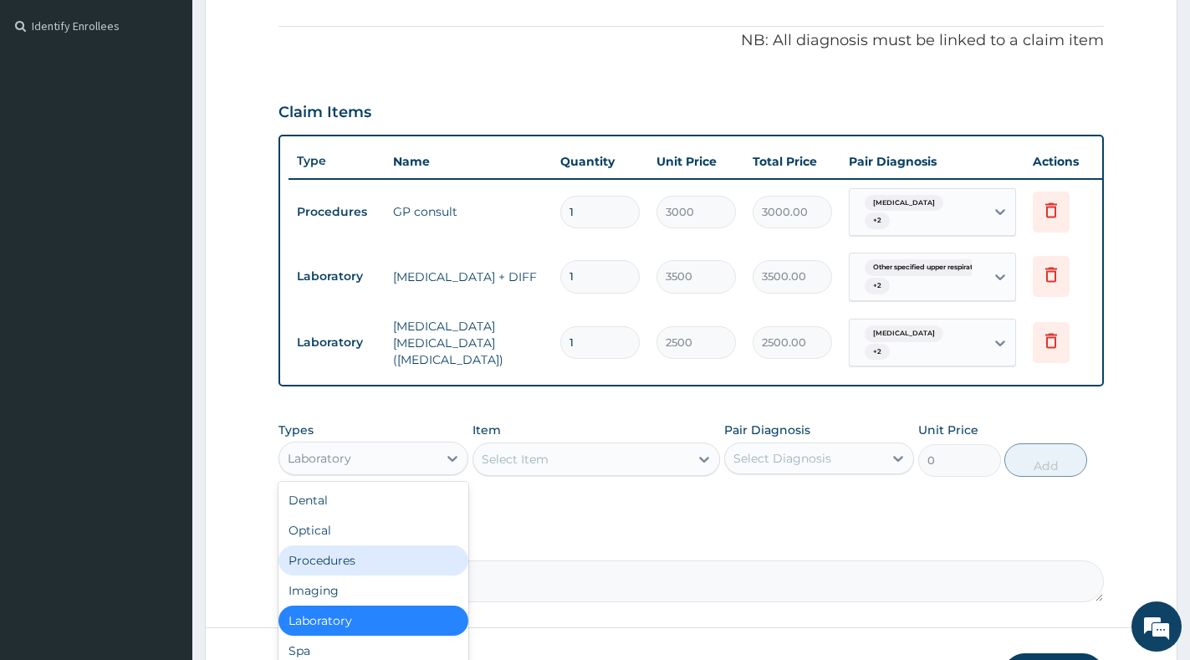
scroll to position [57, 0]
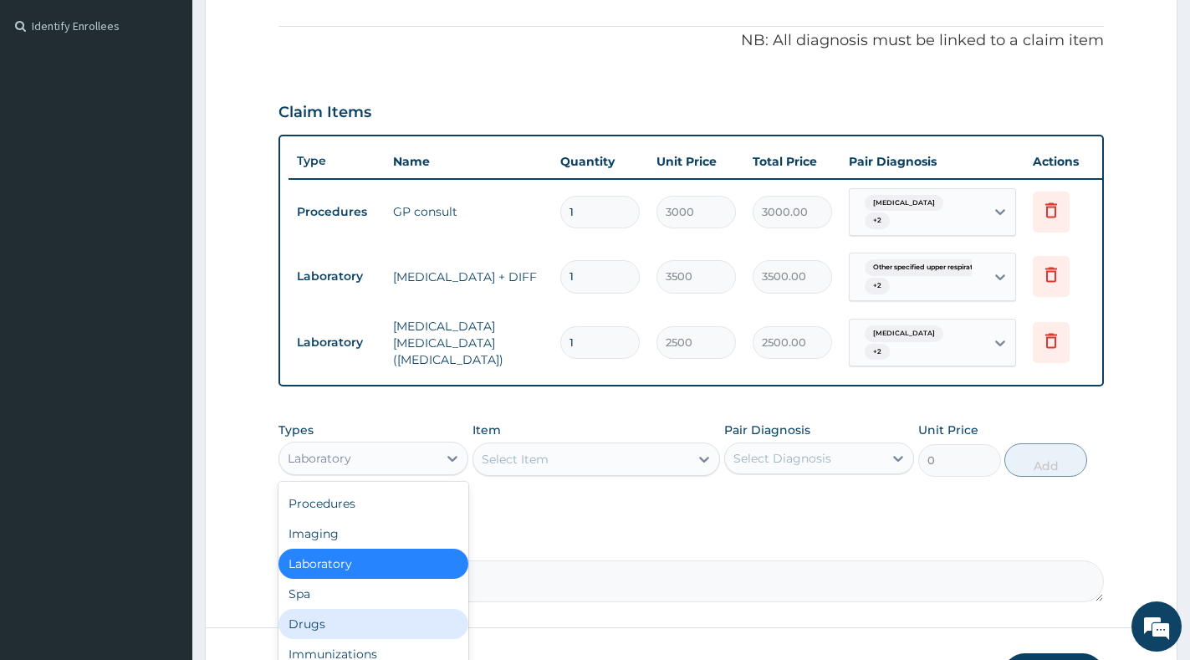
click at [319, 636] on div "Drugs" at bounding box center [373, 624] width 190 height 30
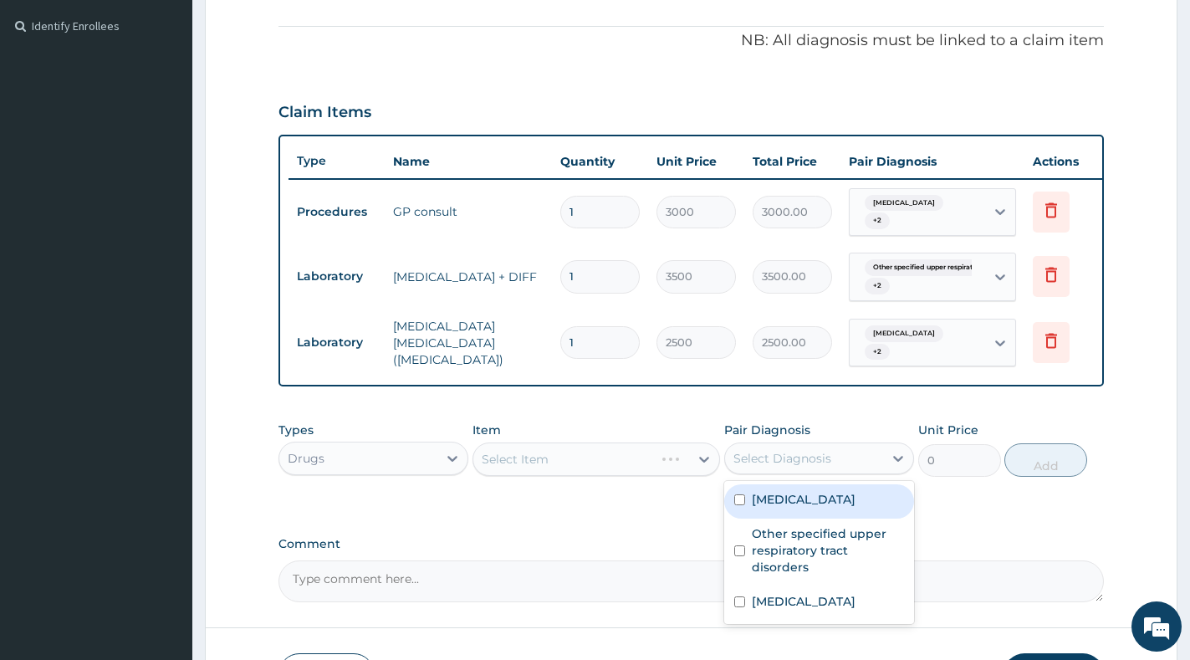
click at [799, 467] on div "Select Diagnosis" at bounding box center [782, 458] width 98 height 17
click at [800, 518] on div "Malaria, unspecified" at bounding box center [819, 501] width 190 height 34
checkbox input "true"
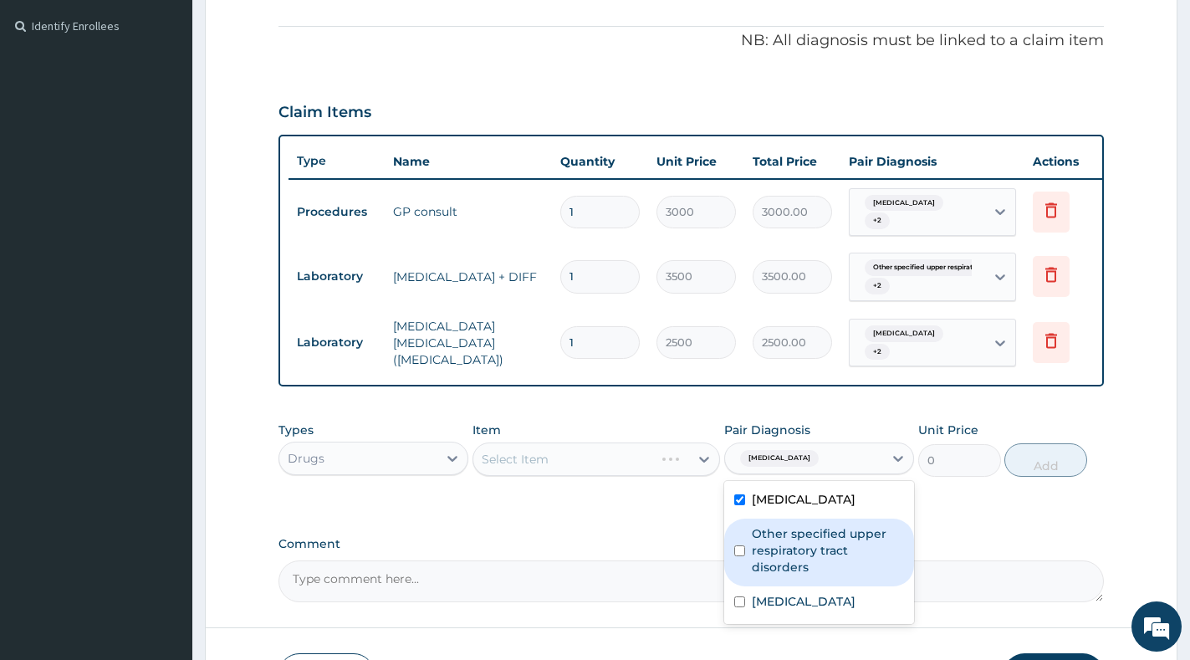
click at [787, 575] on label "Other specified upper respiratory tract disorders" at bounding box center [828, 550] width 152 height 50
checkbox input "true"
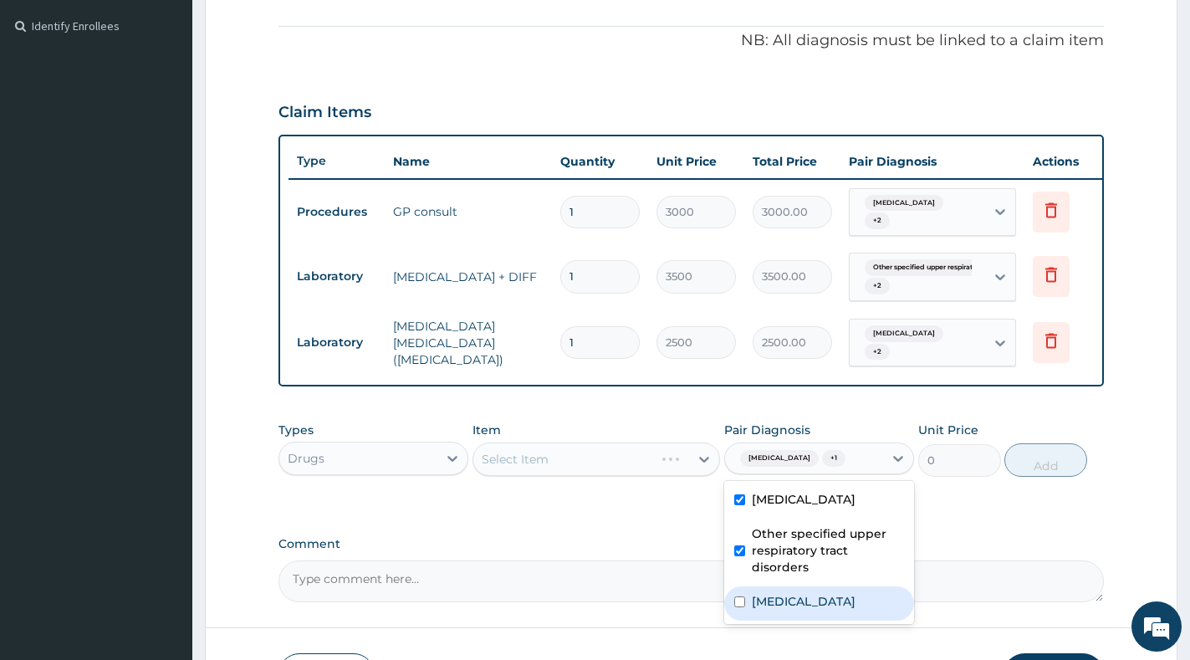
click at [772, 610] on label "Allergic rhinitis, unspecified" at bounding box center [804, 601] width 104 height 17
checkbox input "true"
click at [550, 472] on div "Select Item" at bounding box center [581, 459] width 216 height 27
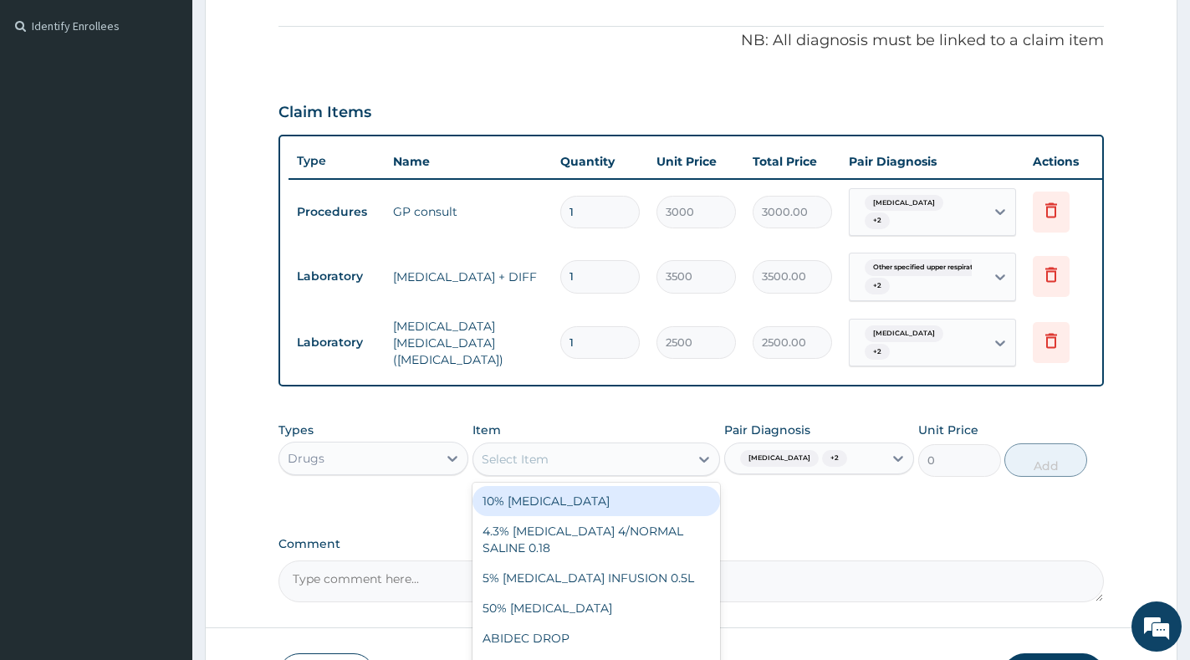
paste input "ARTEMETHER"
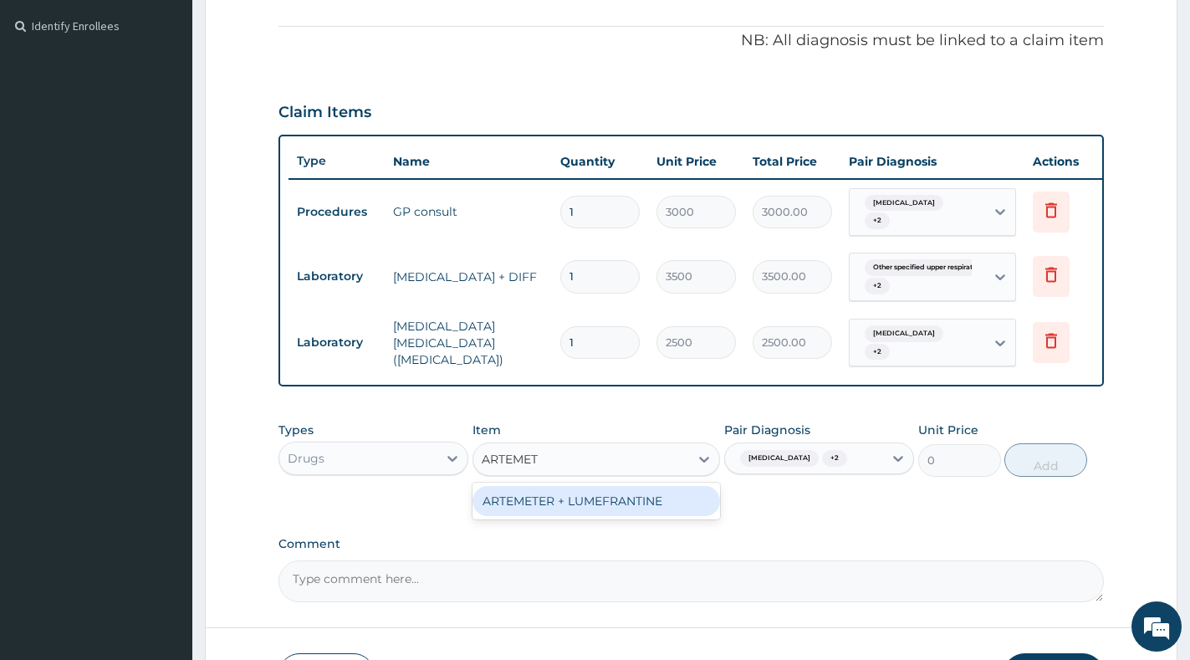
type input "ARTEME"
click at [573, 506] on div "ARTEMETER + LUMEFRANTINE" at bounding box center [596, 501] width 248 height 30
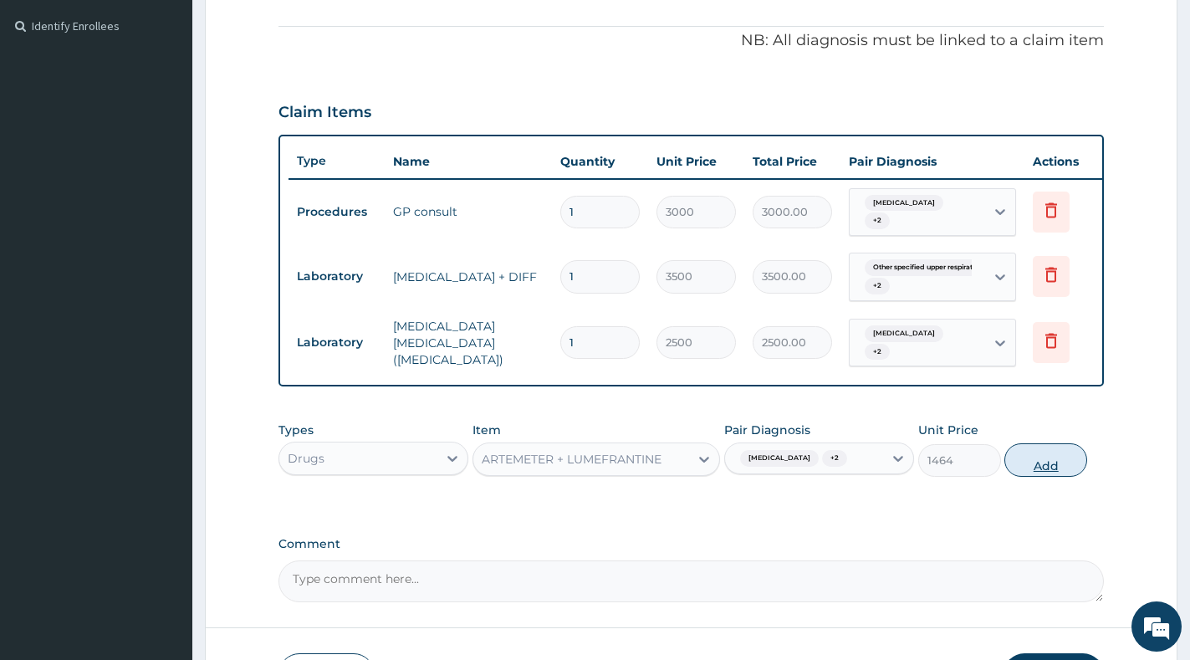
click at [1046, 469] on button "Add" at bounding box center [1045, 459] width 83 height 33
type input "0"
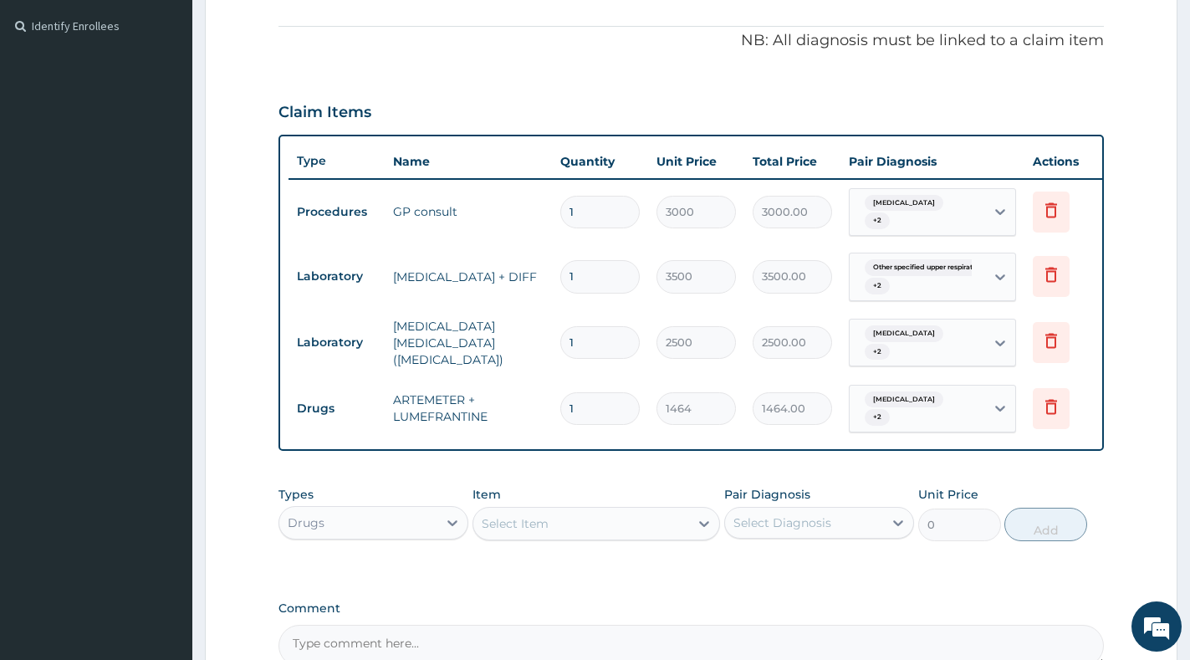
click at [617, 537] on div "Select Item" at bounding box center [581, 523] width 216 height 27
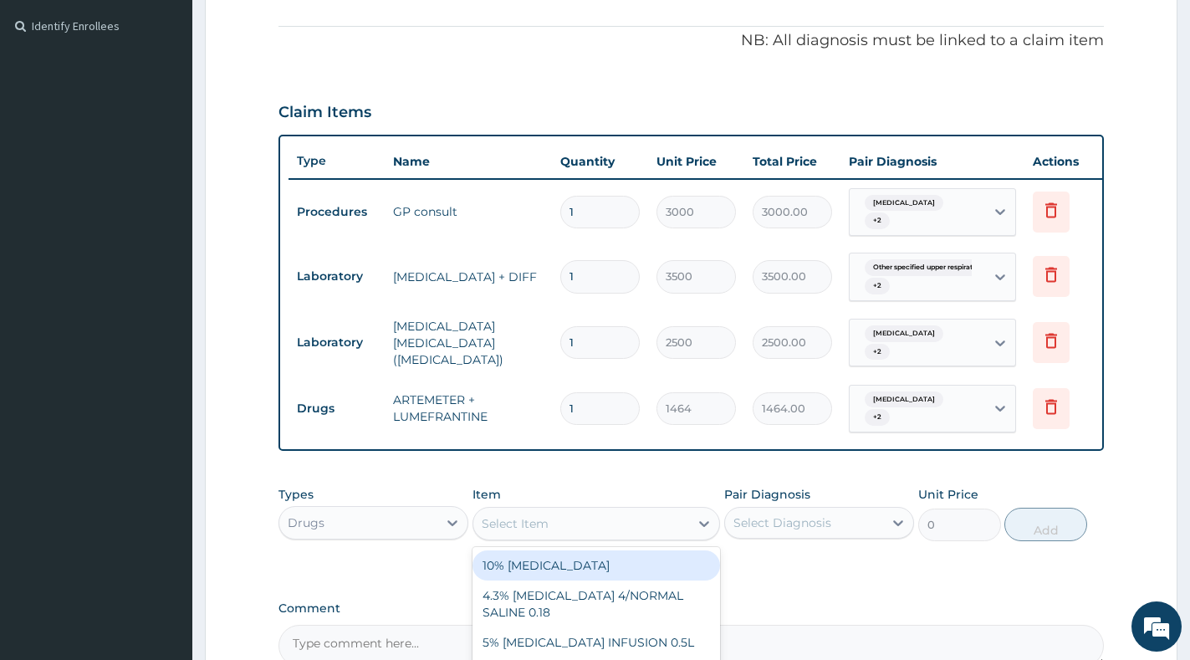
paste input "AMOXICILLIN"
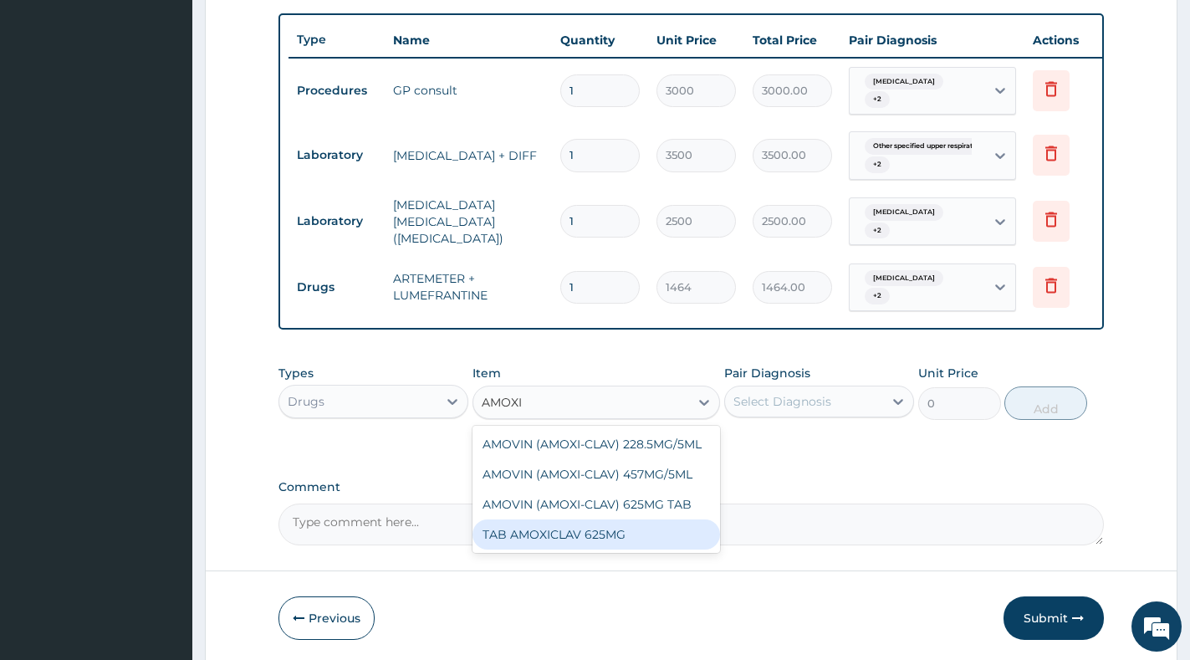
scroll to position [655, 0]
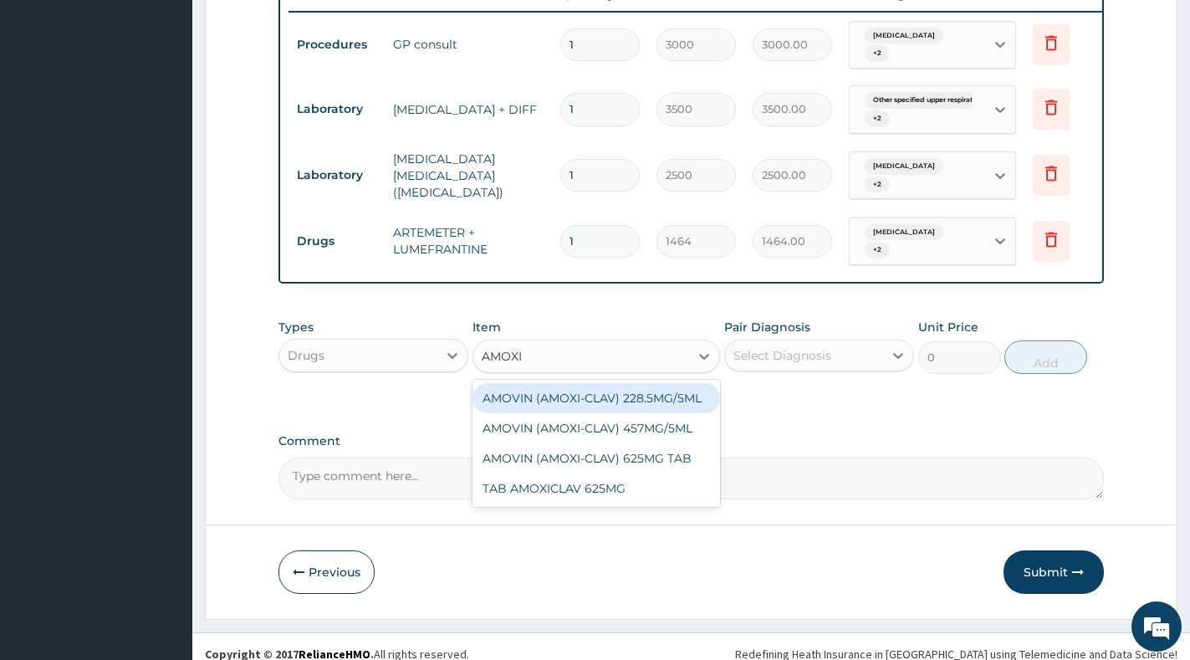
type input "AMOXI"
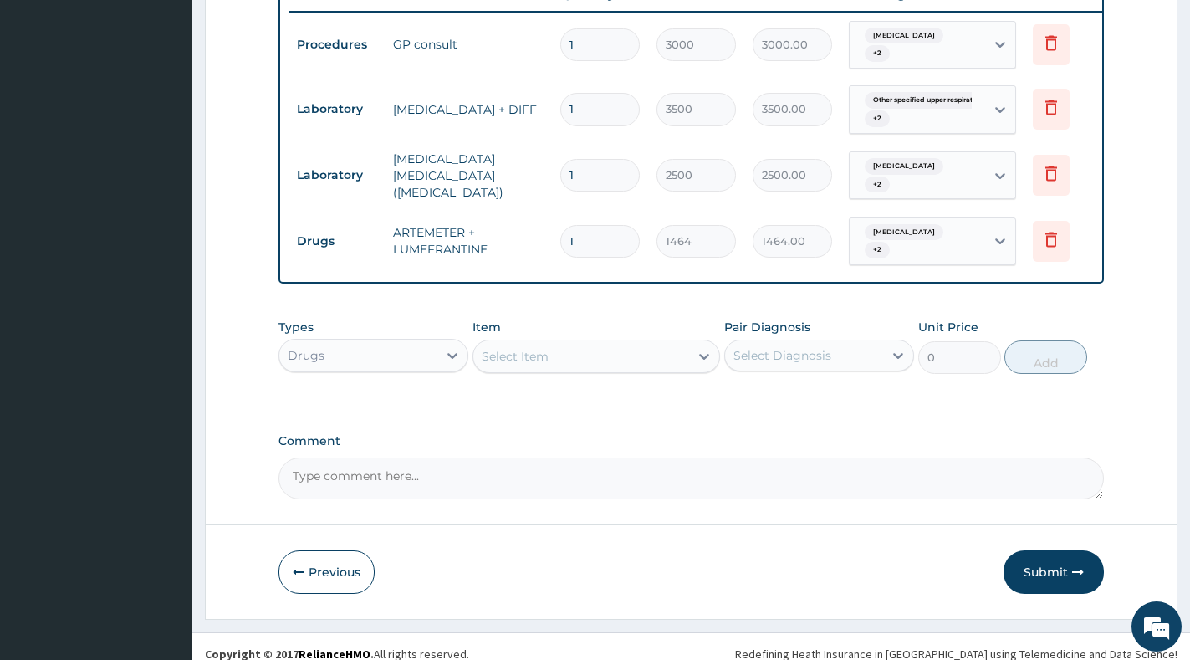
paste input "AMOXICILLIN"
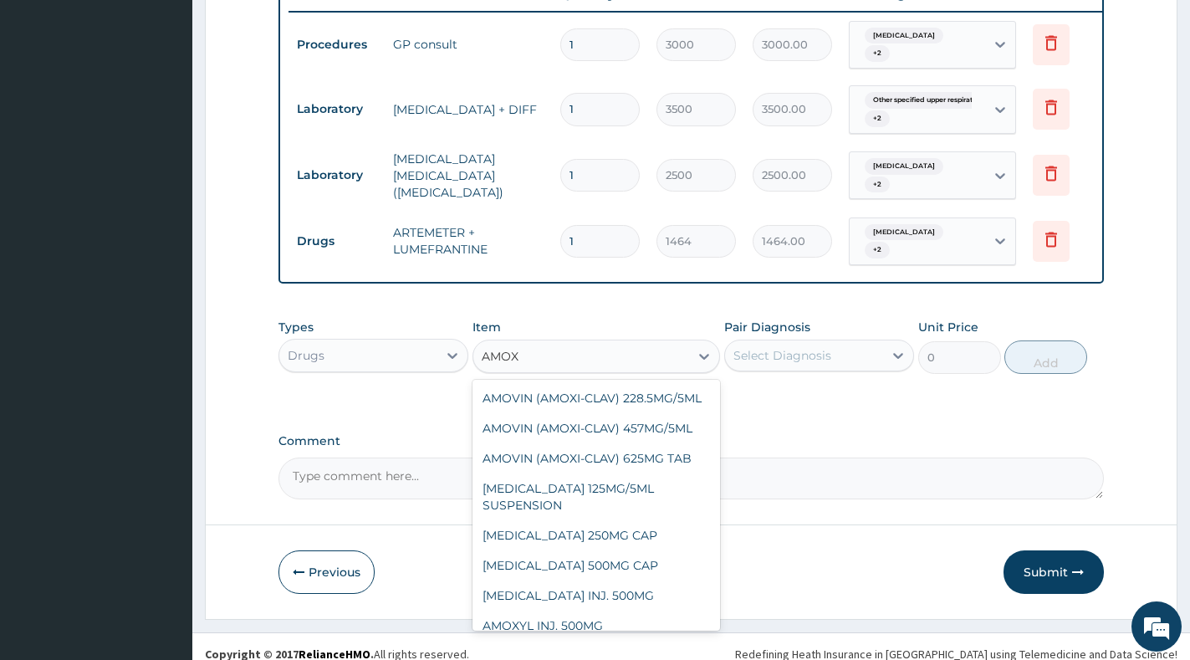
type input "AMOXy"
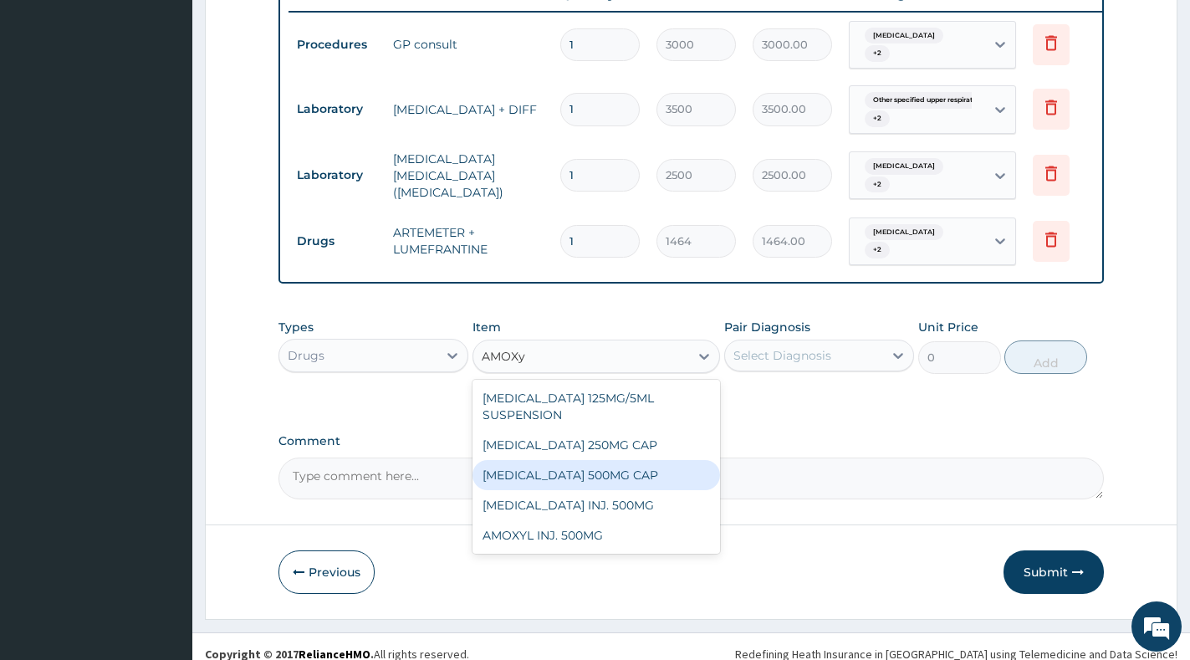
click at [650, 483] on div "[MEDICAL_DATA] 500MG CAP" at bounding box center [596, 475] width 248 height 30
type input "85.4"
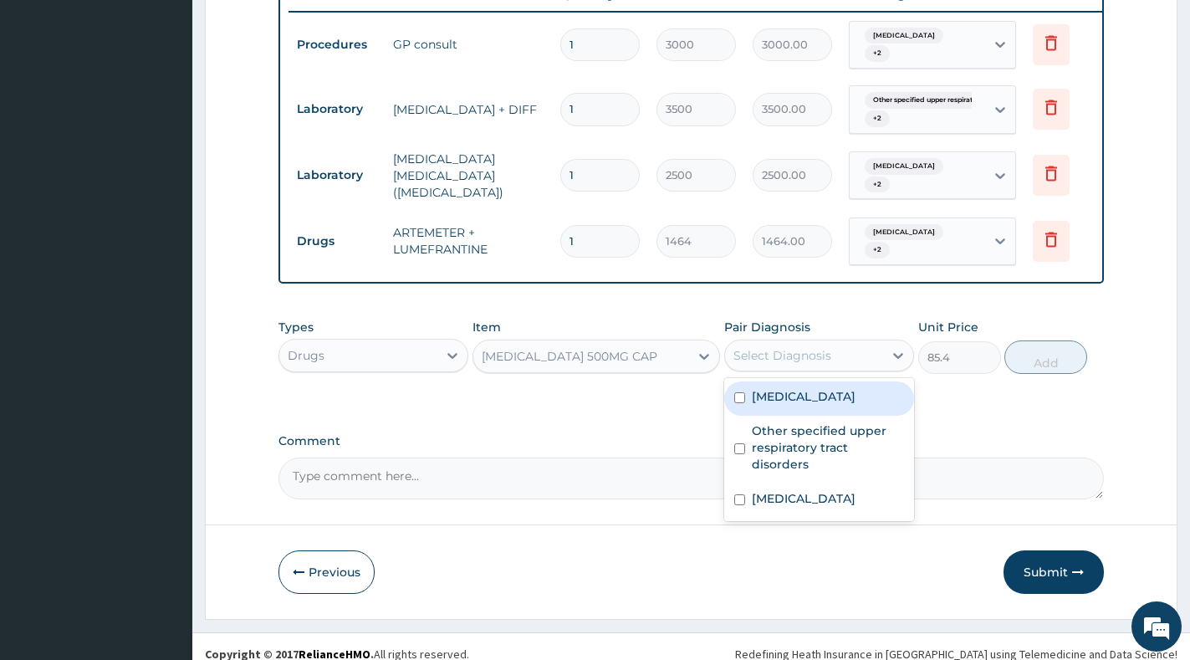
click at [799, 364] on div "Select Diagnosis" at bounding box center [782, 355] width 98 height 17
drag, startPoint x: 801, startPoint y: 414, endPoint x: 809, endPoint y: 434, distance: 21.7
click at [802, 405] on label "Malaria, unspecified" at bounding box center [804, 396] width 104 height 17
checkbox input "true"
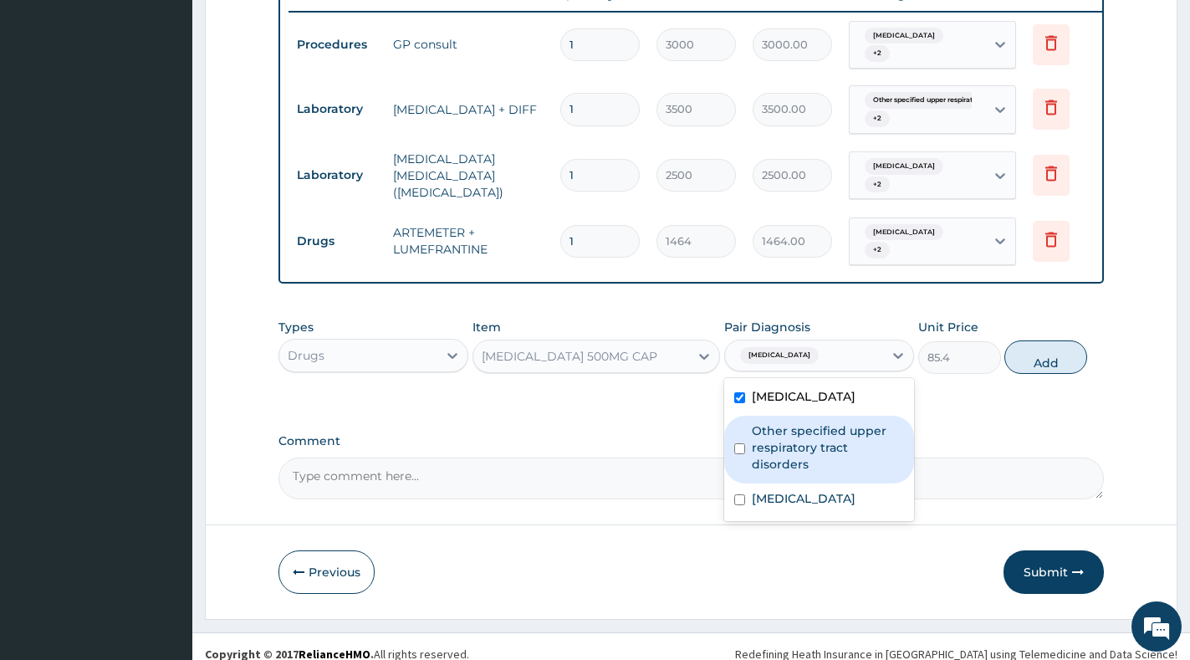
click at [811, 444] on label "Other specified upper respiratory tract disorders" at bounding box center [828, 447] width 152 height 50
checkbox input "true"
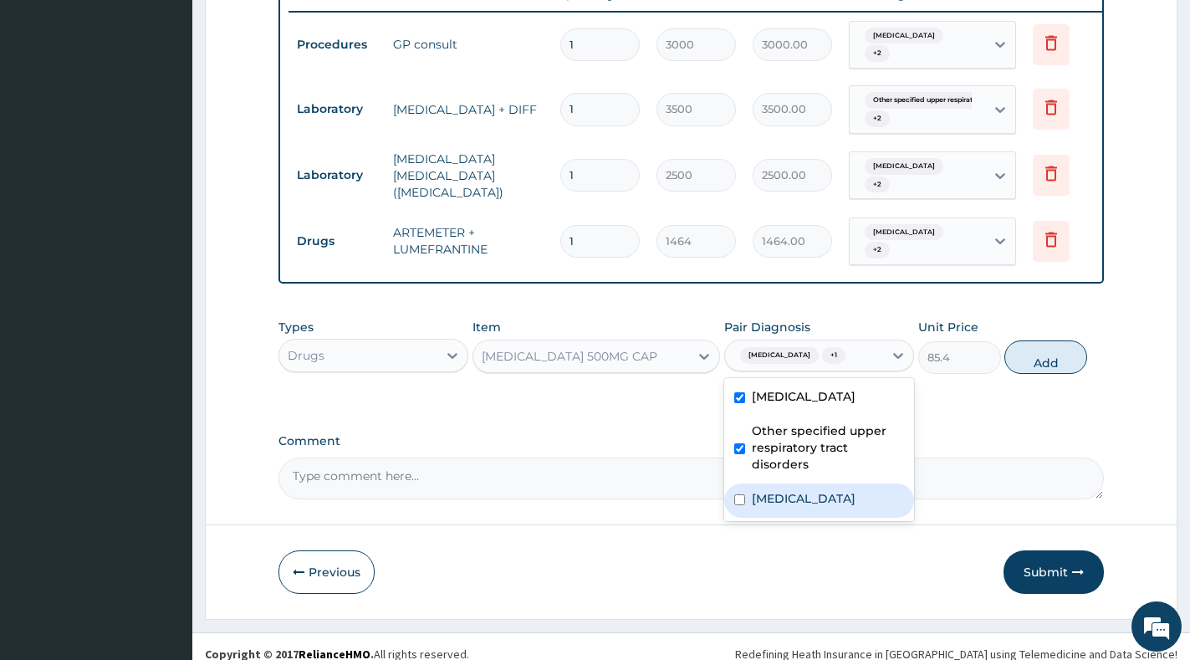
drag, startPoint x: 806, startPoint y: 523, endPoint x: 830, endPoint y: 473, distance: 54.6
click at [807, 507] on label "Allergic rhinitis, unspecified" at bounding box center [804, 498] width 104 height 17
checkbox input "true"
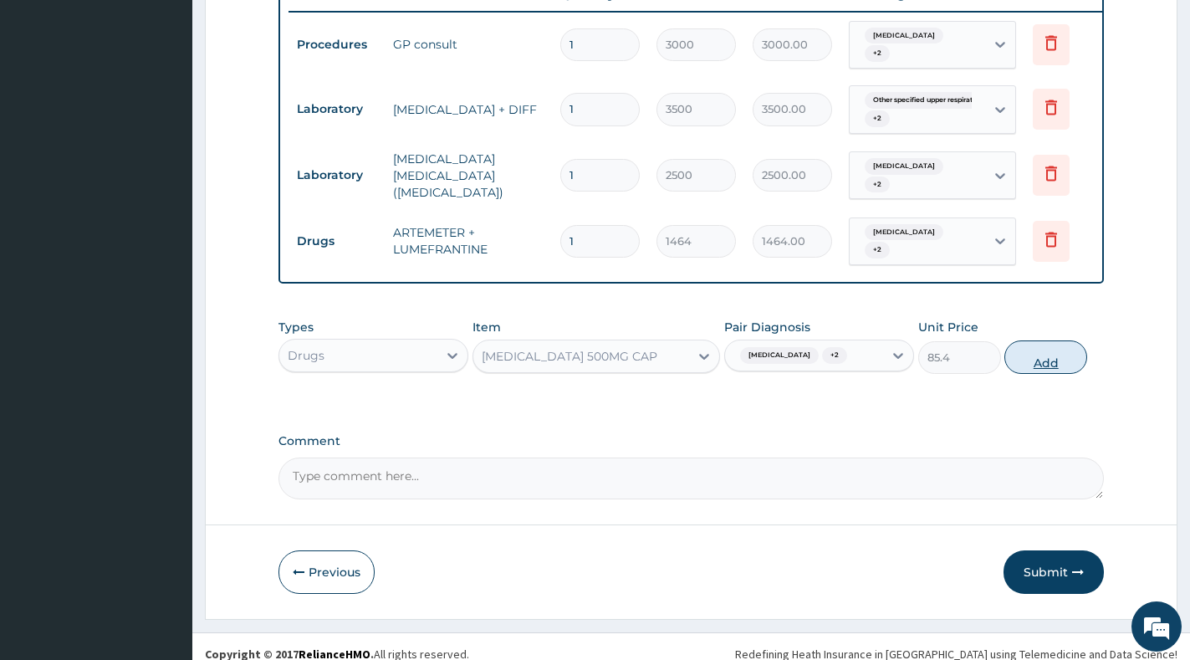
click at [1030, 367] on button "Add" at bounding box center [1045, 356] width 83 height 33
type input "0"
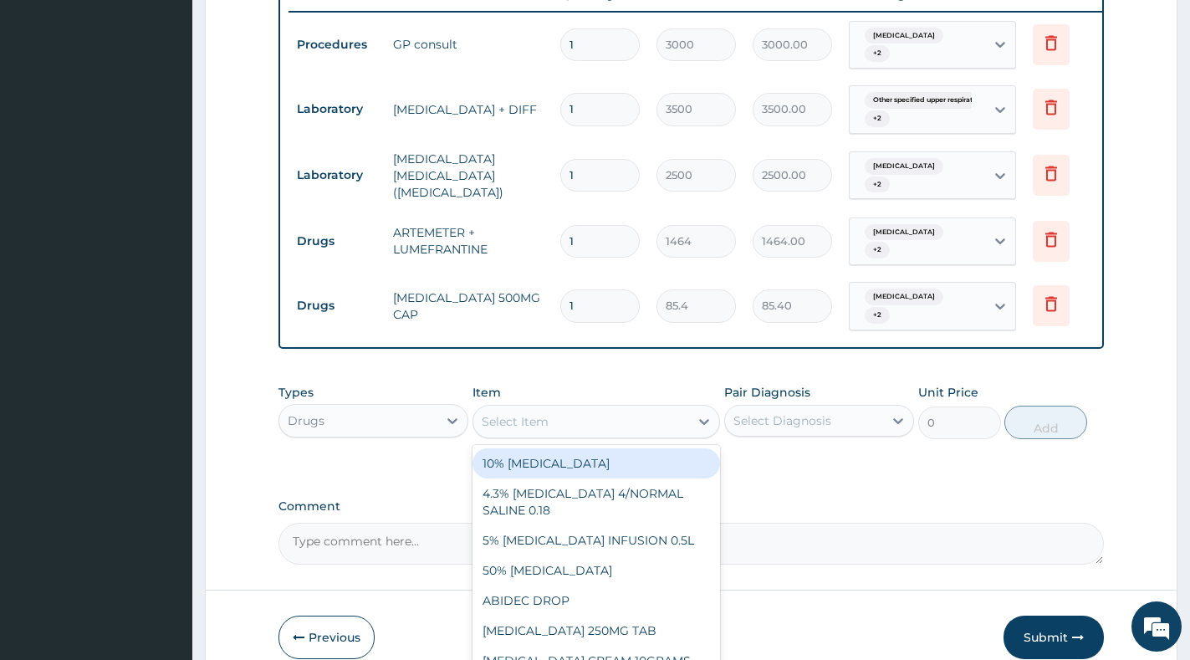
click at [589, 435] on div "Select Item" at bounding box center [581, 421] width 216 height 27
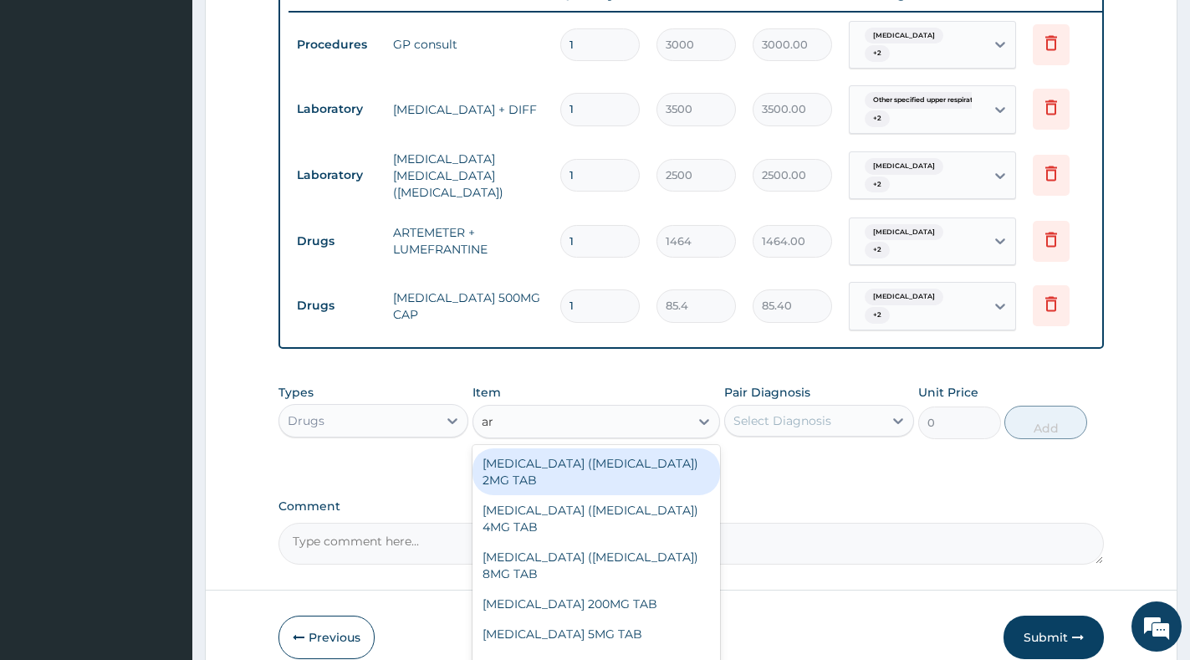
type input "a"
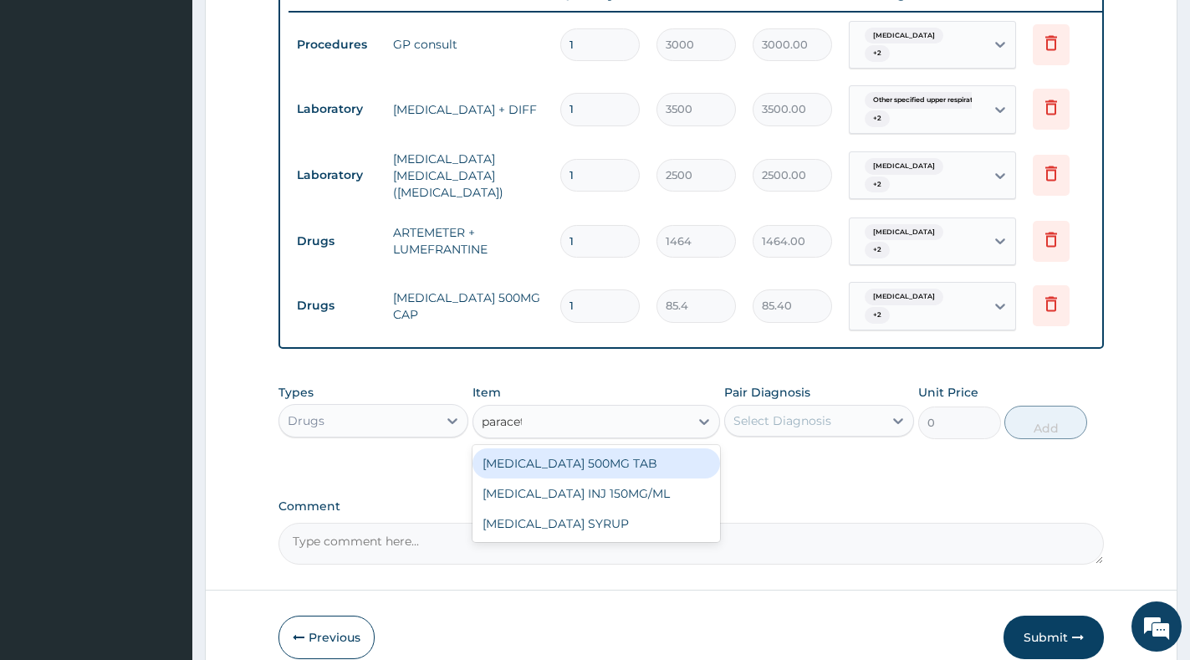
type input "paraceta"
click at [594, 468] on div "PARACETAMOL 500MG TAB" at bounding box center [596, 463] width 248 height 30
type input "18.3"
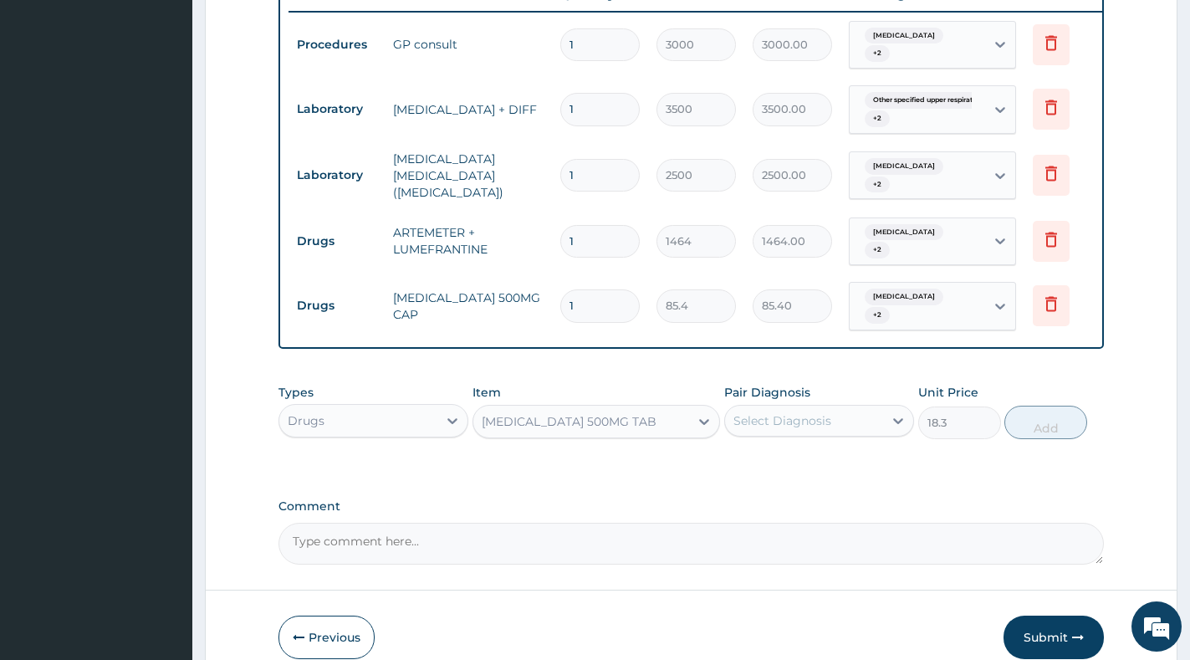
click at [776, 429] on div "Select Diagnosis" at bounding box center [782, 420] width 98 height 17
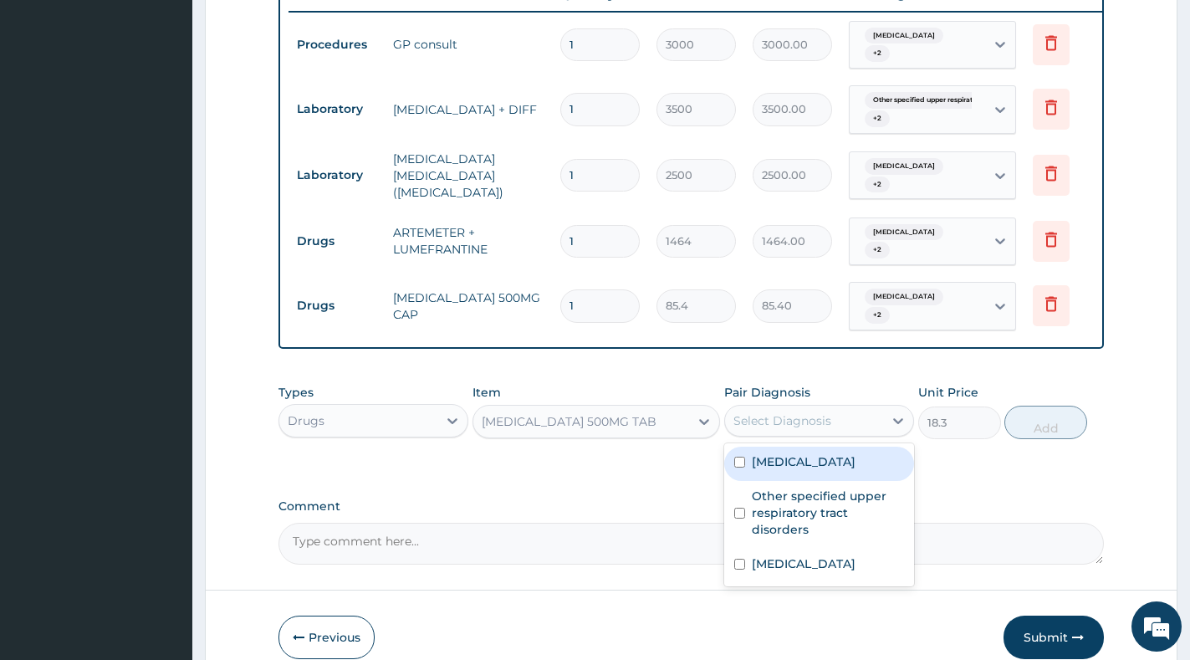
click at [784, 467] on label "Malaria, unspecified" at bounding box center [804, 461] width 104 height 17
checkbox input "true"
click at [796, 508] on label "Other specified upper respiratory tract disorders" at bounding box center [828, 513] width 152 height 50
checkbox input "true"
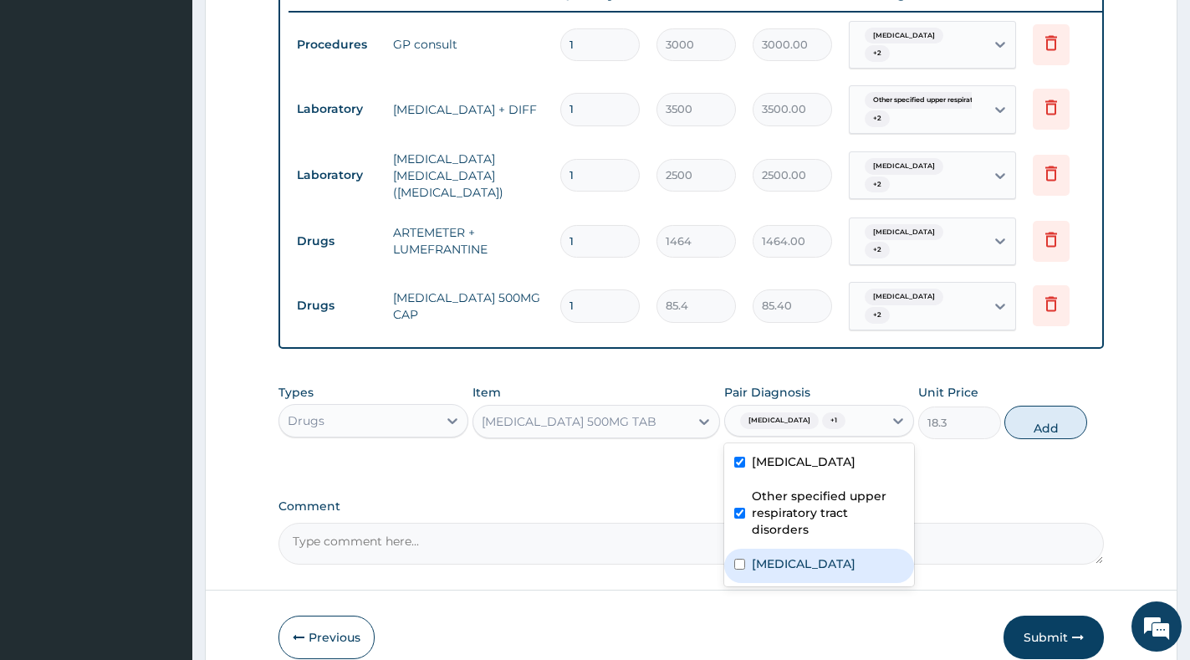
click at [788, 572] on label "Allergic rhinitis, unspecified" at bounding box center [804, 563] width 104 height 17
checkbox input "true"
click at [1034, 429] on button "Add" at bounding box center [1045, 422] width 83 height 33
type input "0"
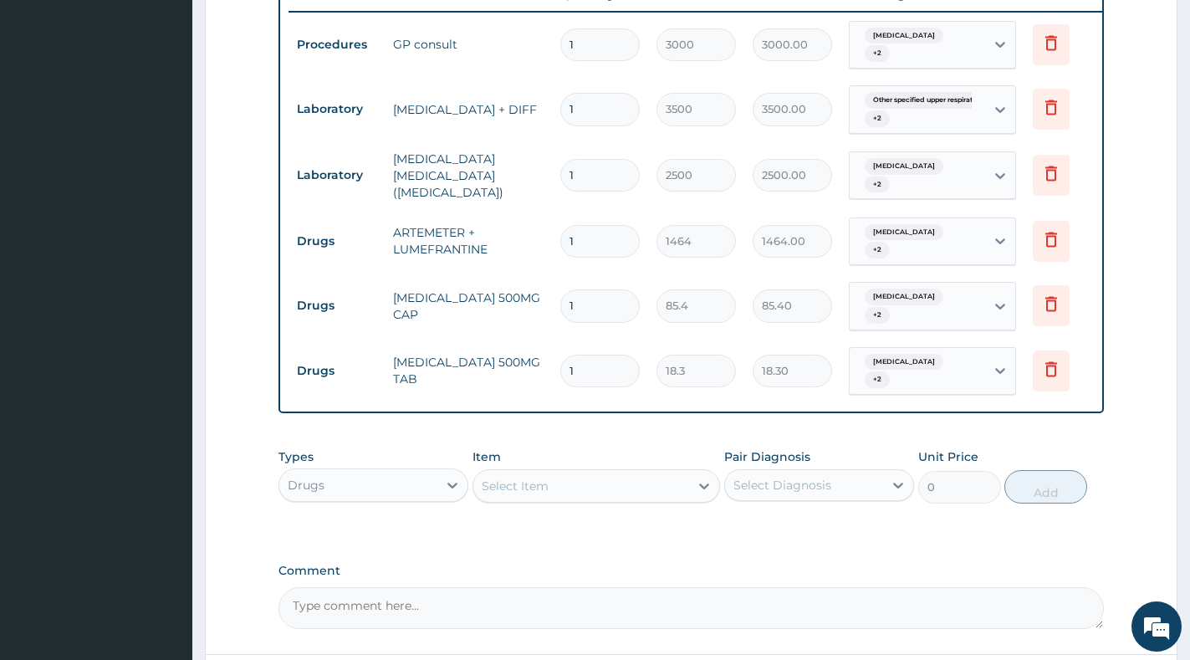
type input "18"
type input "329.40"
type input "18"
click at [558, 499] on div "Select Item" at bounding box center [581, 485] width 216 height 27
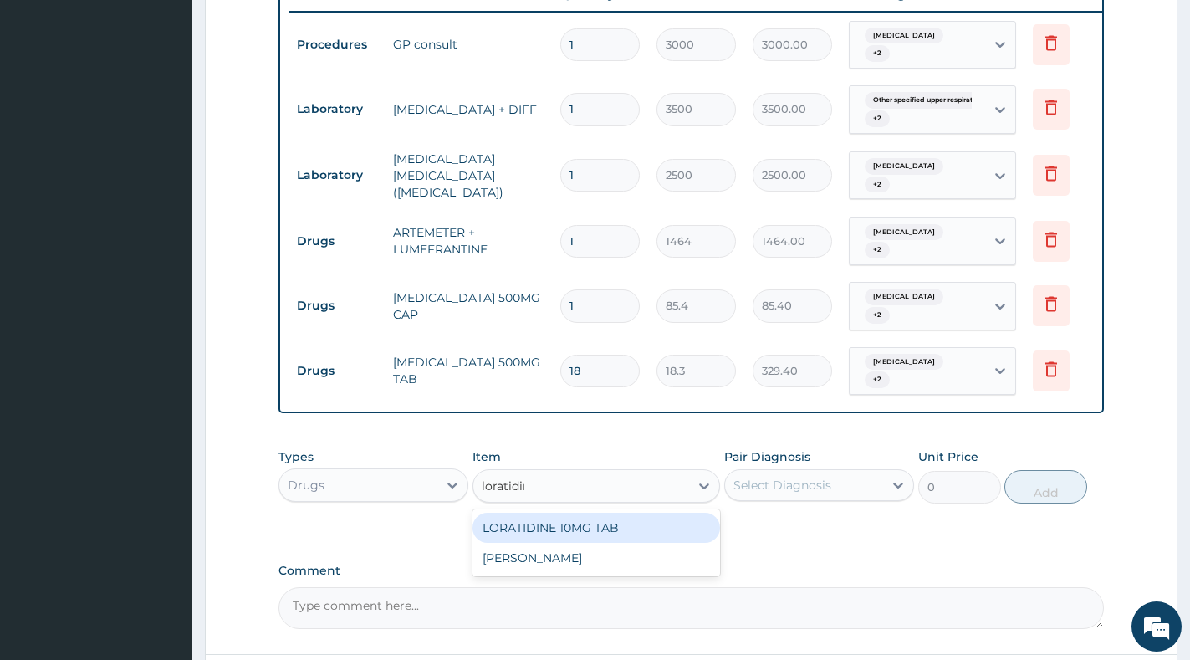
type input "loratidine"
click at [564, 542] on div "LORATIDINE 10MG TAB" at bounding box center [596, 528] width 248 height 30
type input "48.8"
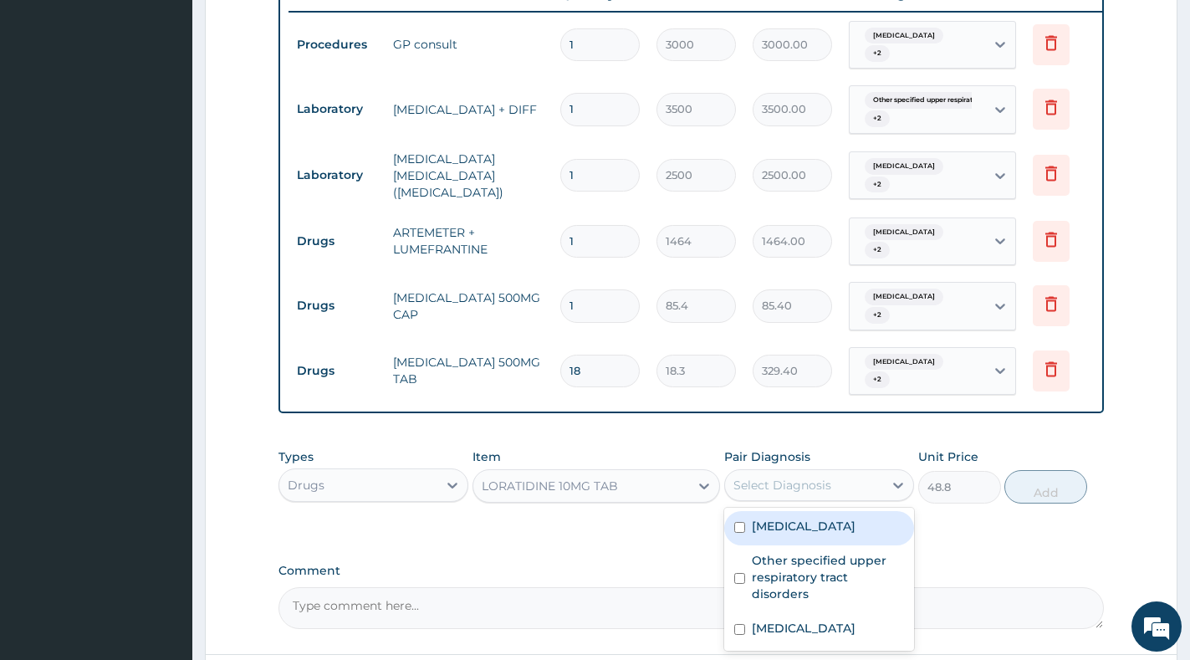
click at [819, 493] on div "Select Diagnosis" at bounding box center [782, 485] width 98 height 17
click at [818, 534] on label "[MEDICAL_DATA]" at bounding box center [804, 526] width 104 height 17
checkbox input "true"
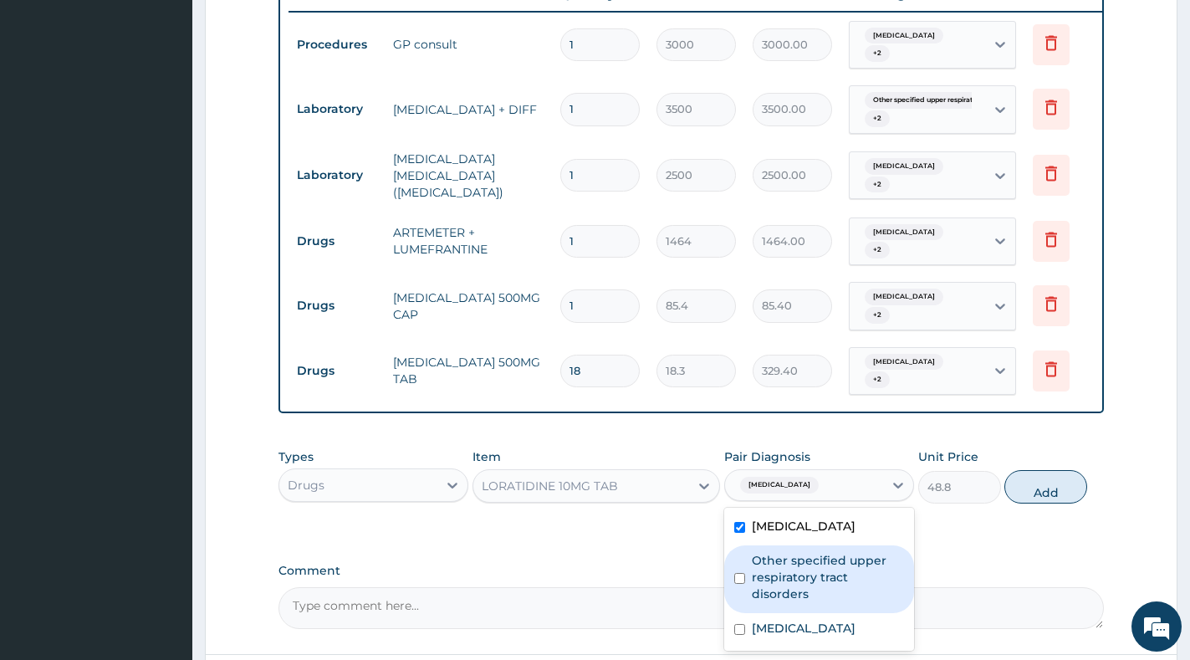
click at [822, 573] on label "Other specified upper respiratory tract disorders" at bounding box center [828, 577] width 152 height 50
checkbox input "true"
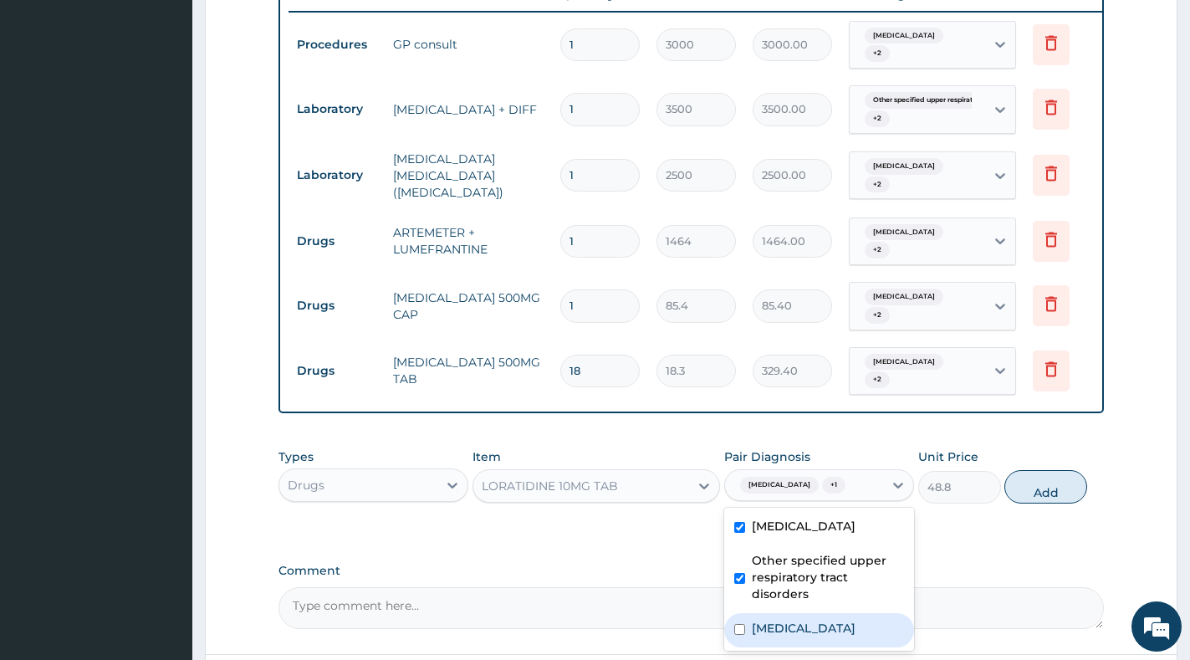
drag, startPoint x: 830, startPoint y: 635, endPoint x: 880, endPoint y: 590, distance: 66.9
click at [831, 635] on label "Allergic rhinitis, unspecified" at bounding box center [804, 628] width 104 height 17
checkbox input "true"
click at [1037, 503] on button "Add" at bounding box center [1045, 486] width 83 height 33
type input "0"
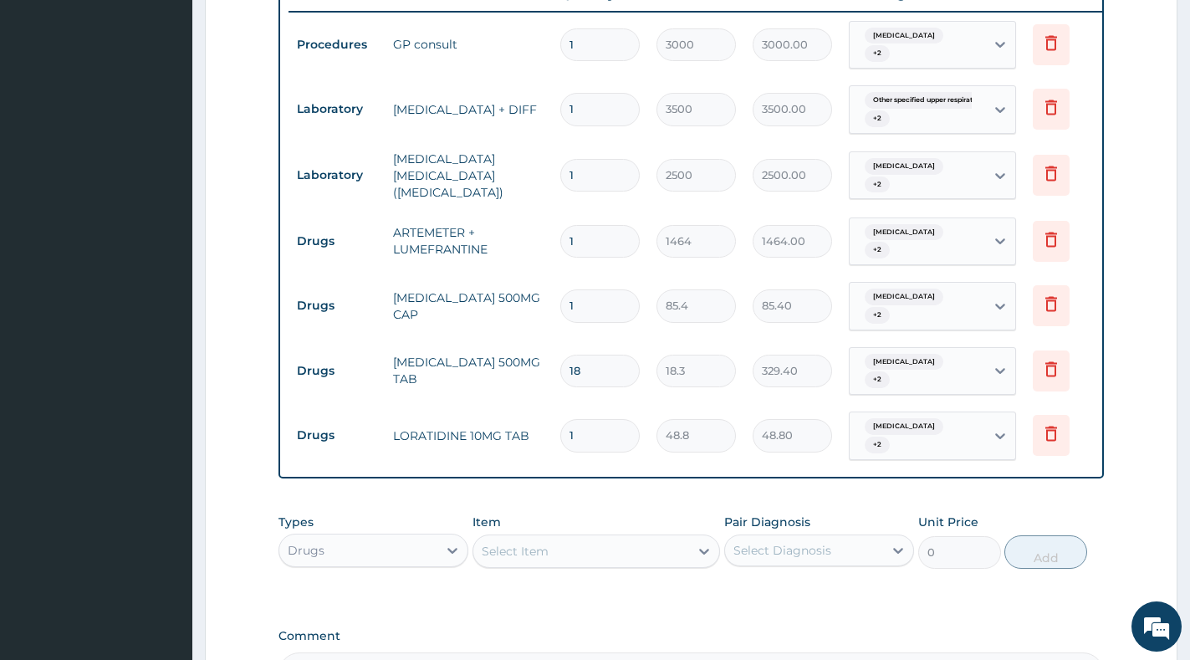
type input "0.00"
type input "5"
type input "244.00"
type input "5"
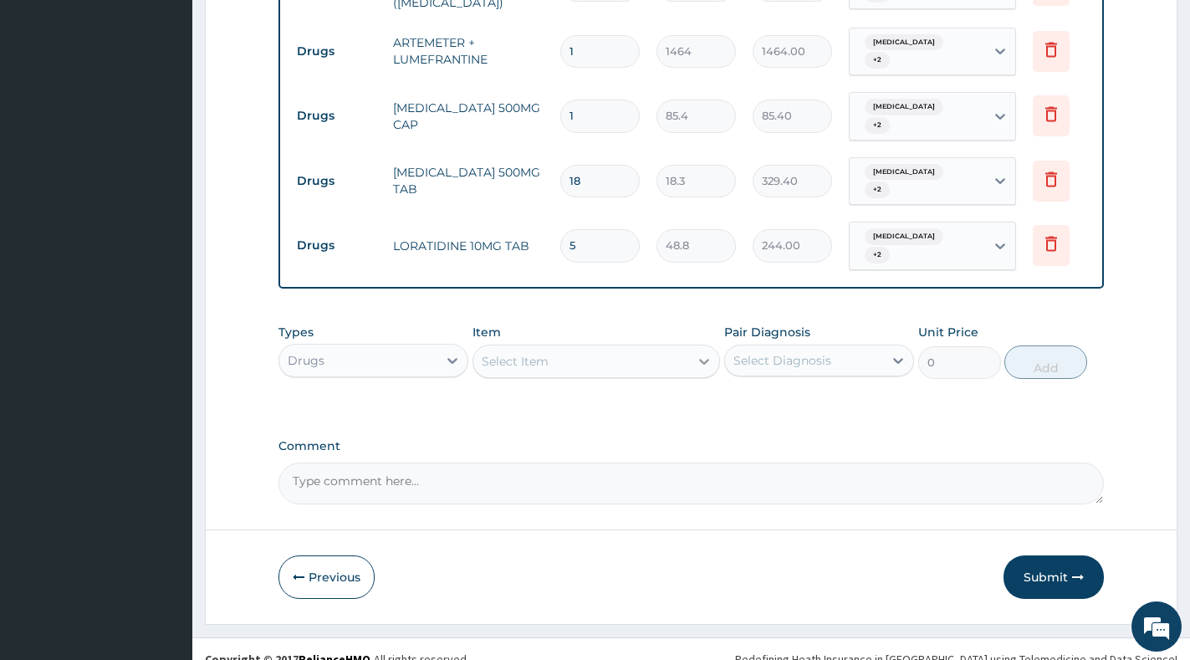
scroll to position [876, 0]
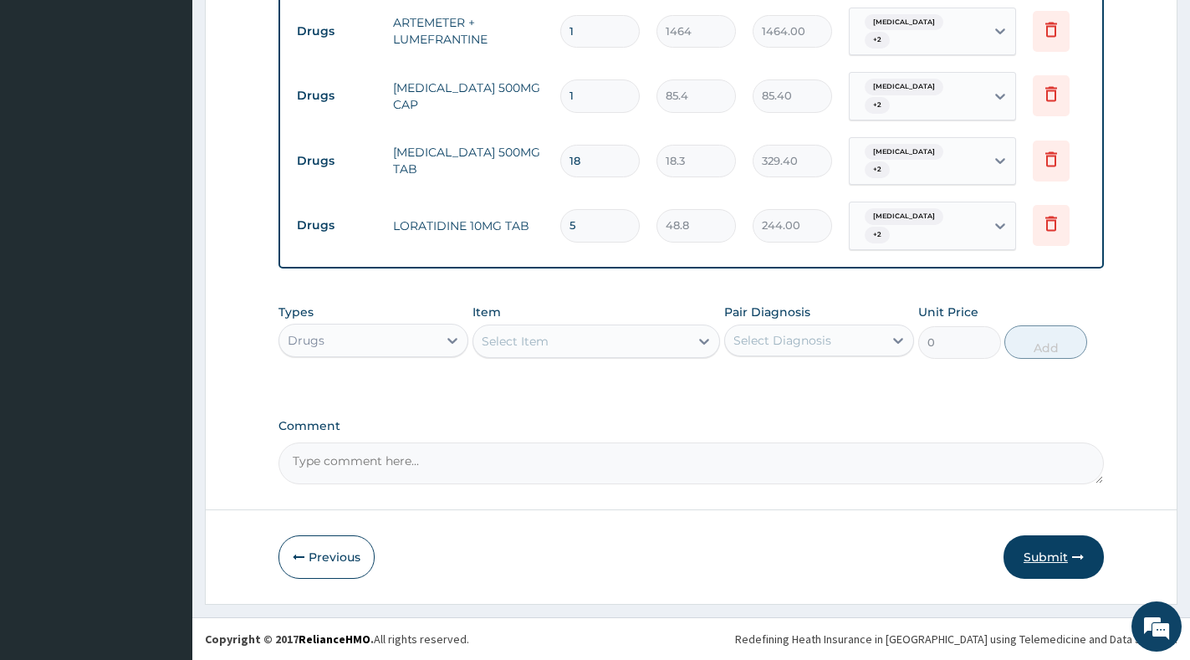
click at [1042, 544] on button "Submit" at bounding box center [1053, 556] width 100 height 43
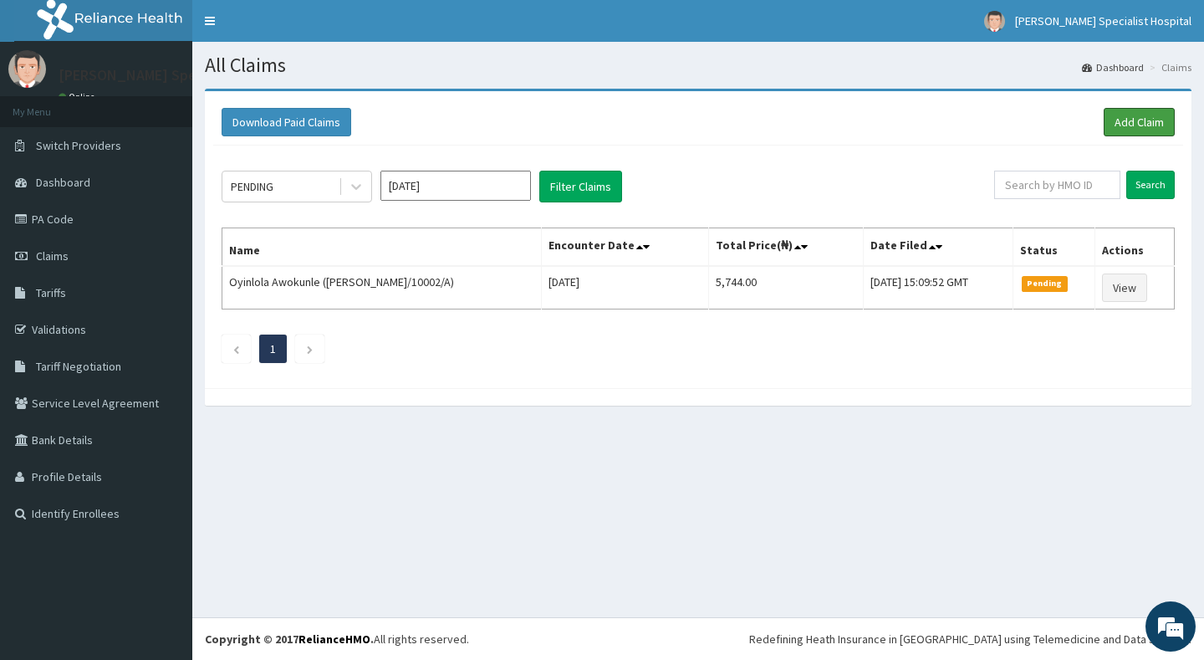
drag, startPoint x: 1115, startPoint y: 128, endPoint x: 1100, endPoint y: 125, distance: 14.6
click at [1115, 128] on link "Add Claim" at bounding box center [1139, 122] width 71 height 28
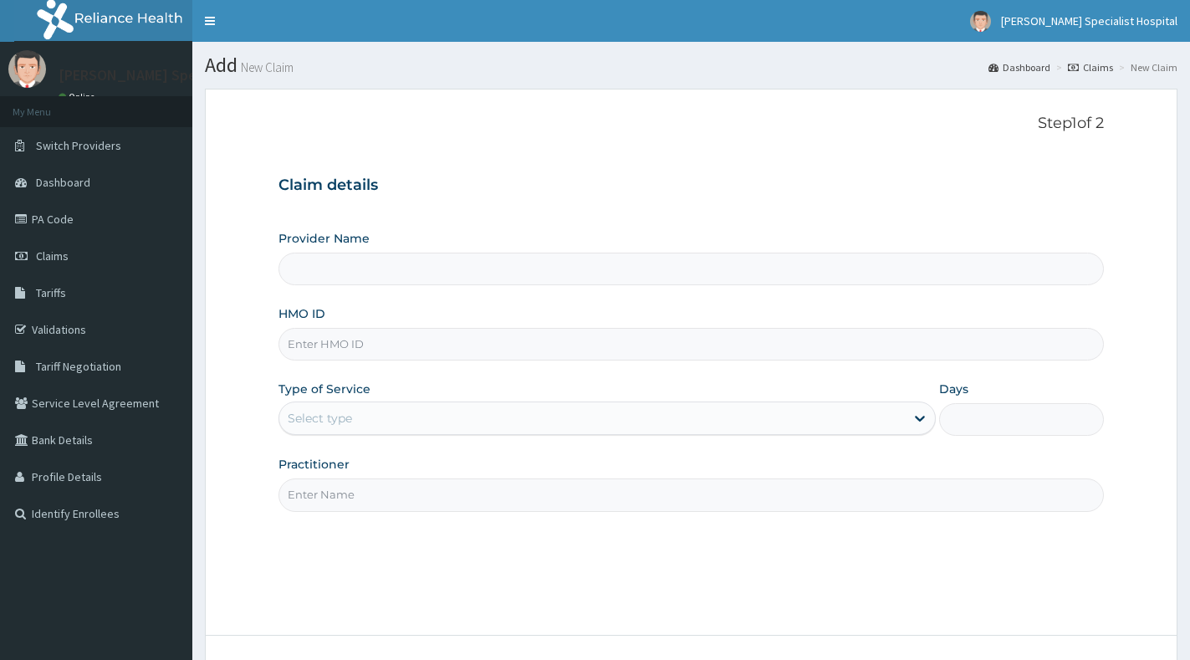
click at [645, 341] on input "HMO ID" at bounding box center [690, 344] width 825 height 33
paste input "CGO/10008/B"
type input "CGO/10008/B"
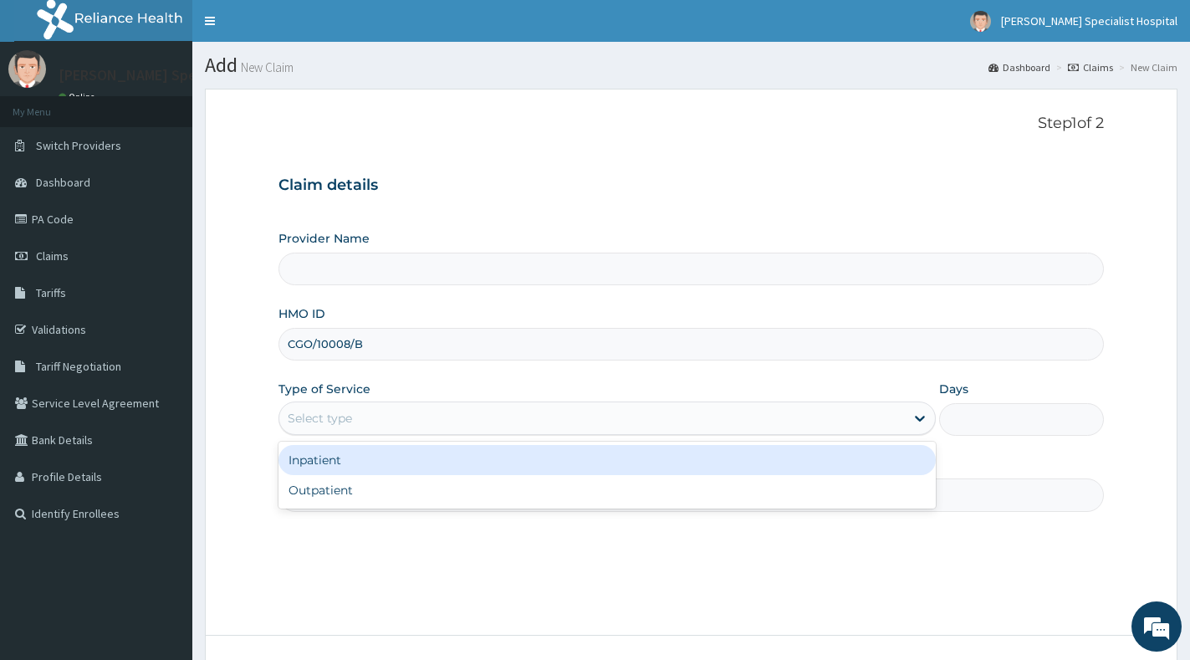
click at [680, 417] on div "Select type" at bounding box center [591, 418] width 625 height 27
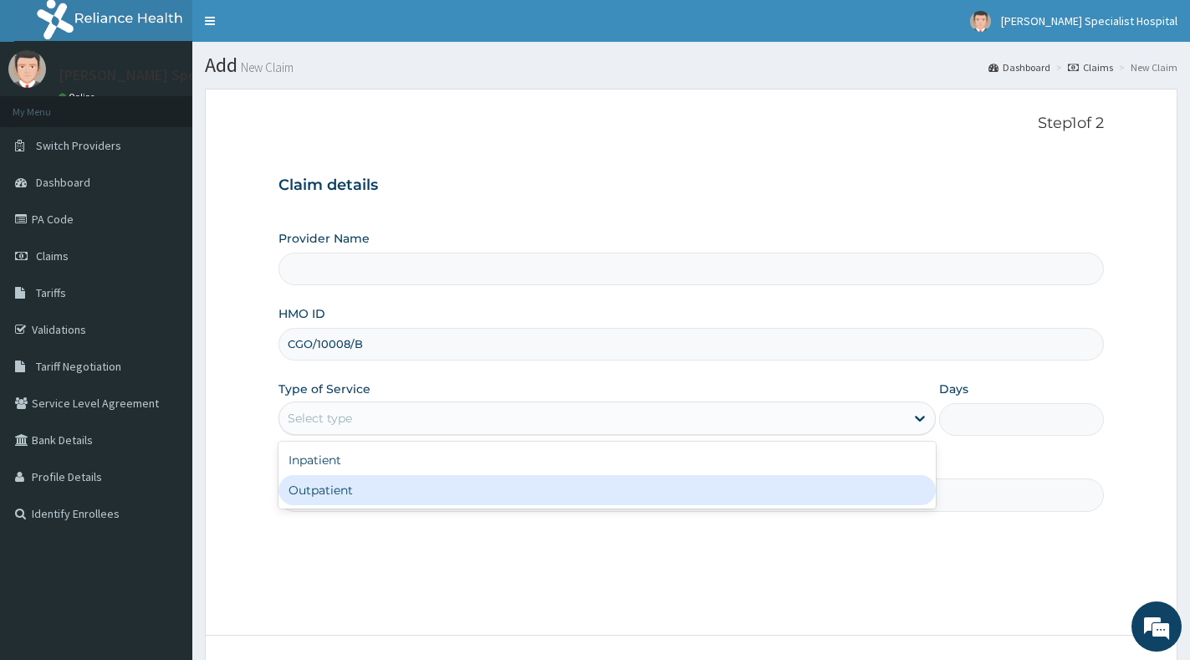
click at [660, 498] on div "Outpatient" at bounding box center [606, 490] width 657 height 30
type input "1"
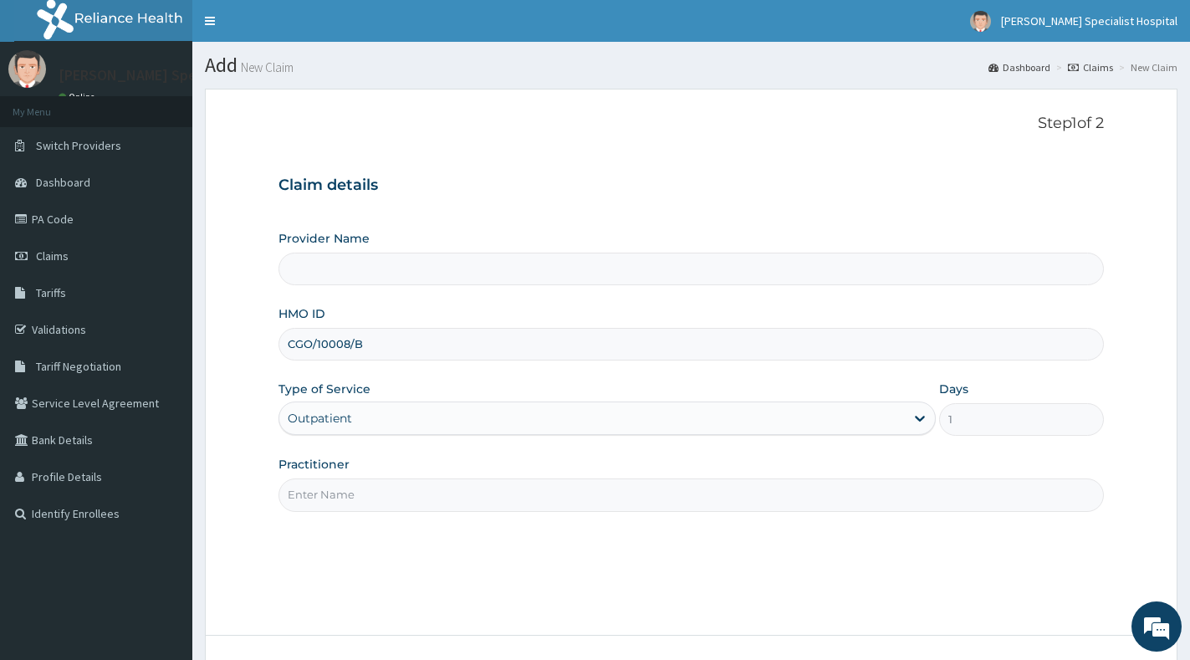
click at [660, 498] on input "Practitioner" at bounding box center [690, 494] width 825 height 33
type input "gp"
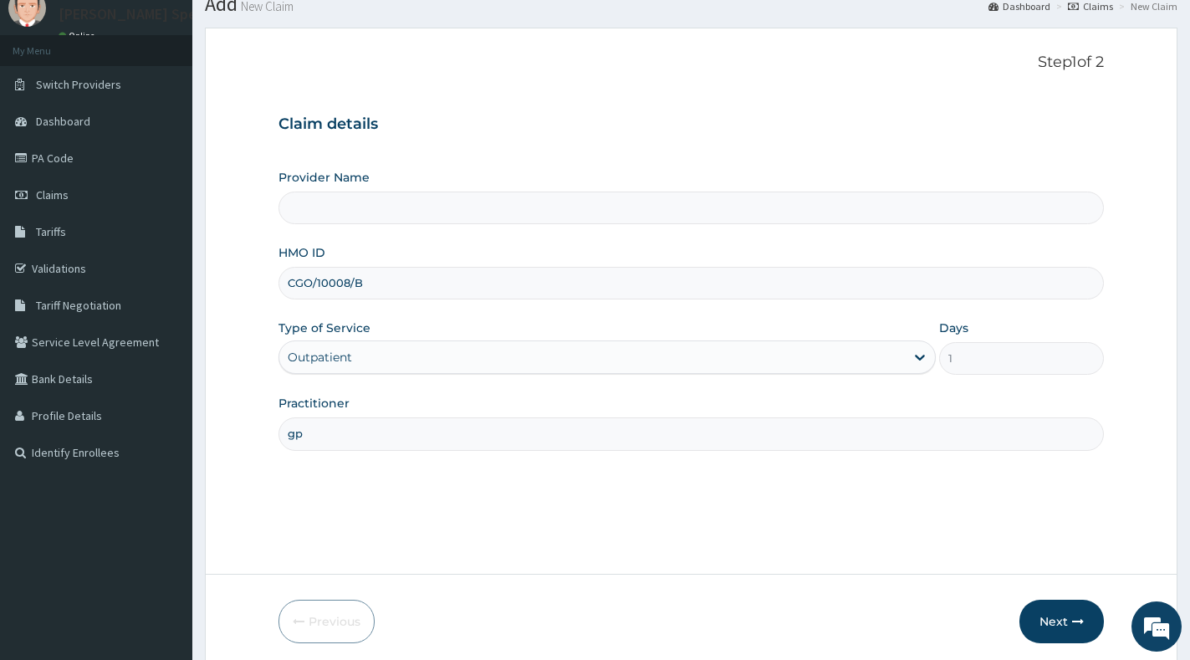
scroll to position [125, 0]
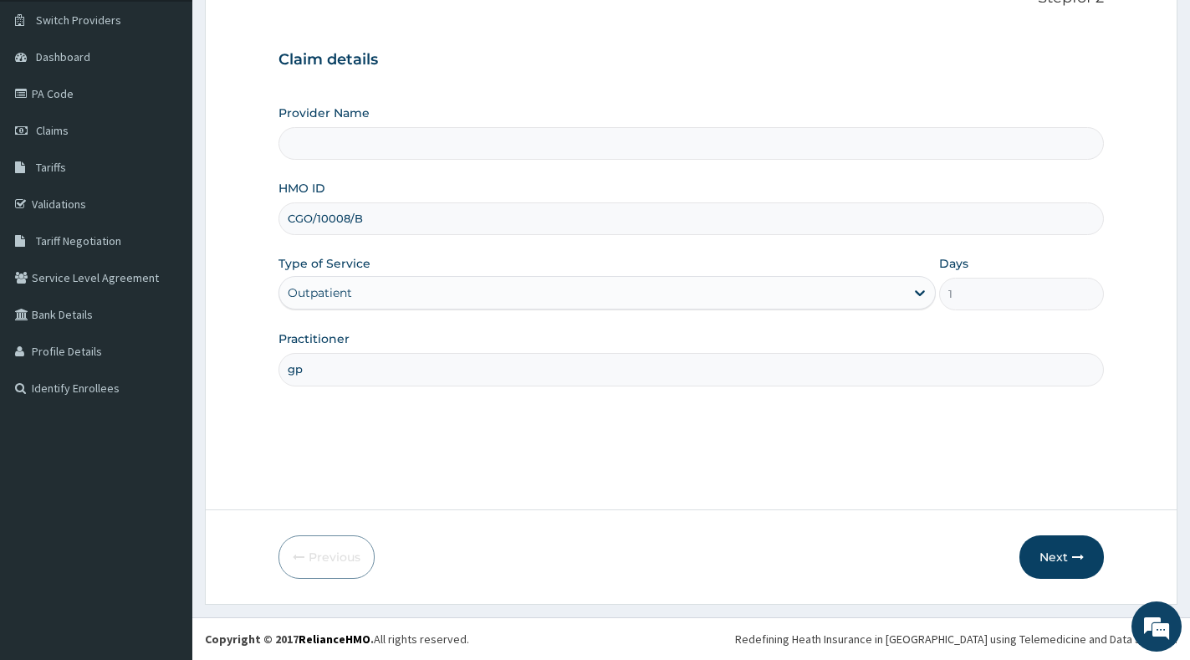
type input "[PERSON_NAME] Specialist Hospital"
type input "gp"
drag, startPoint x: 1049, startPoint y: 528, endPoint x: 1044, endPoint y: 543, distance: 15.1
click at [1048, 531] on form "Step 1 of 2 Claim details Provider Name [PERSON_NAME] Specialist Hospital HMO I…" at bounding box center [691, 283] width 972 height 641
click at [1042, 548] on button "Next" at bounding box center [1061, 556] width 84 height 43
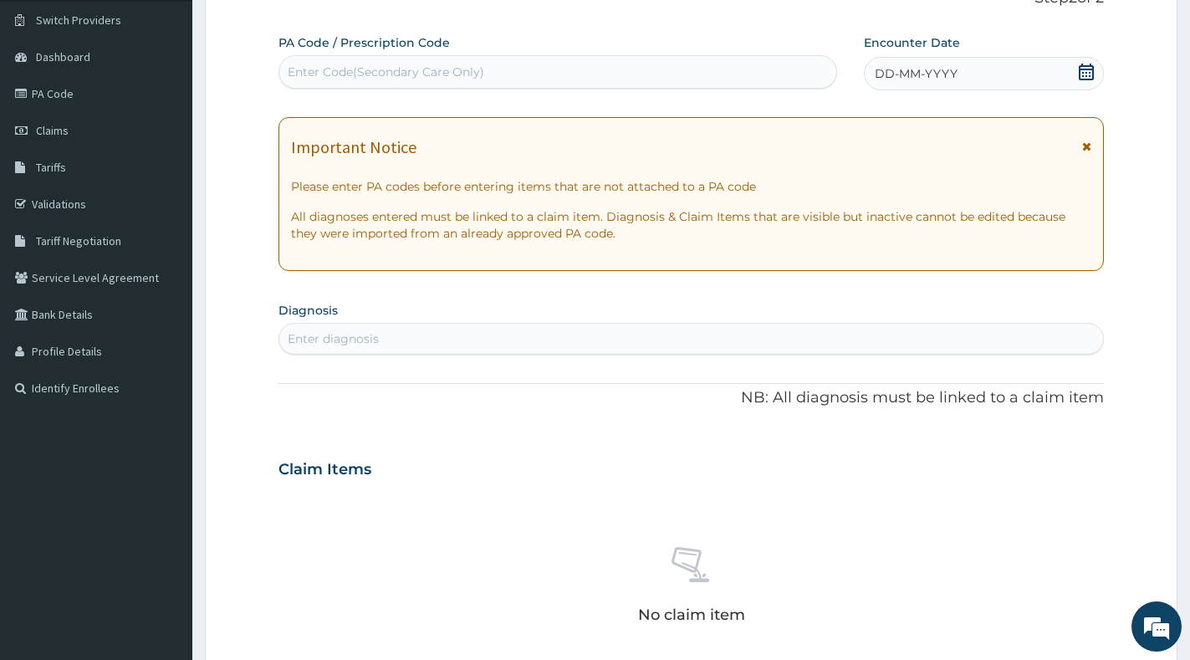
click at [1095, 69] on div "DD-MM-YYYY" at bounding box center [983, 73] width 239 height 33
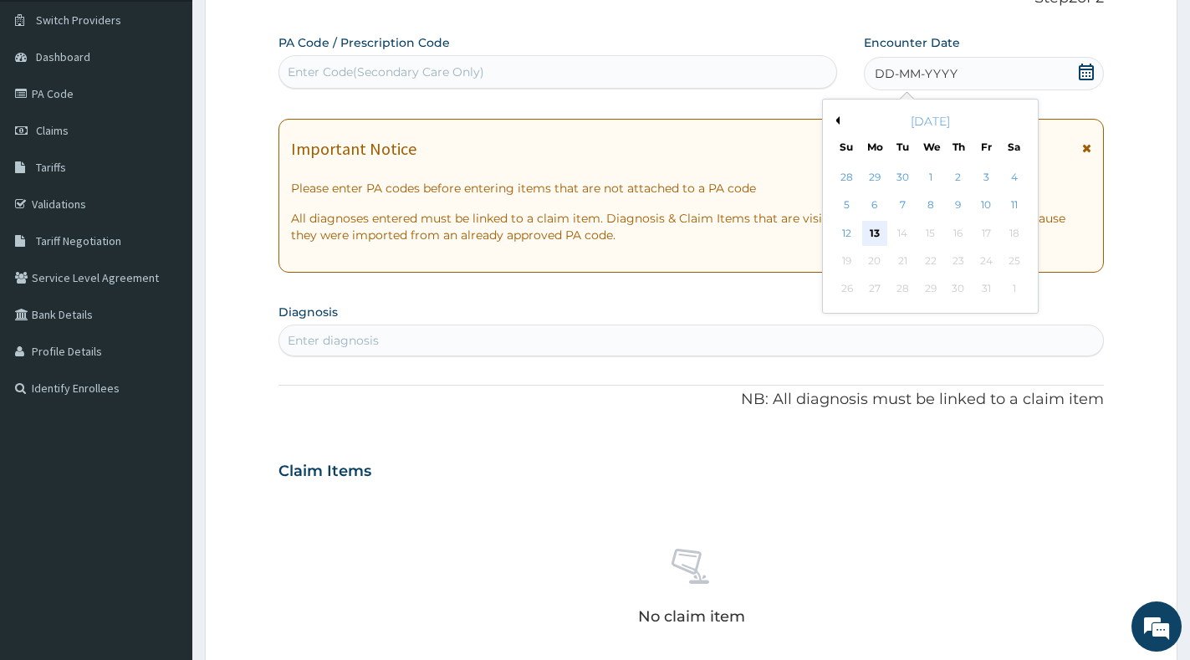
click at [869, 235] on div "13" at bounding box center [874, 233] width 25 height 25
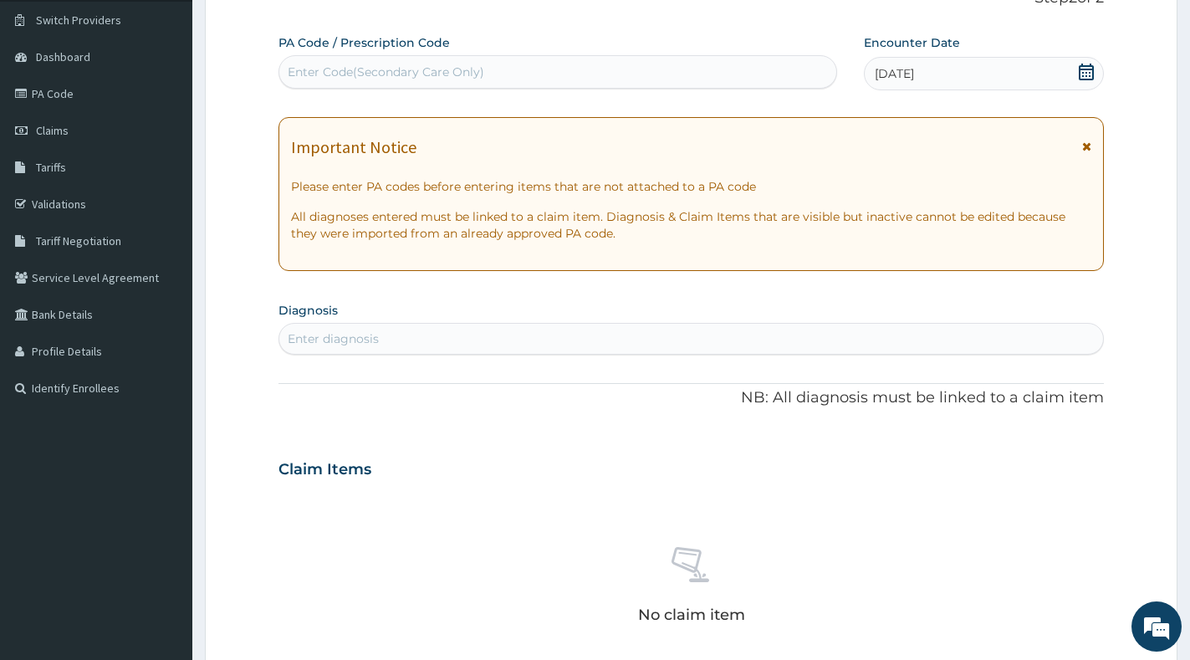
scroll to position [0, 0]
click at [569, 328] on div "Enter diagnosis" at bounding box center [691, 338] width 824 height 27
type input "rashes"
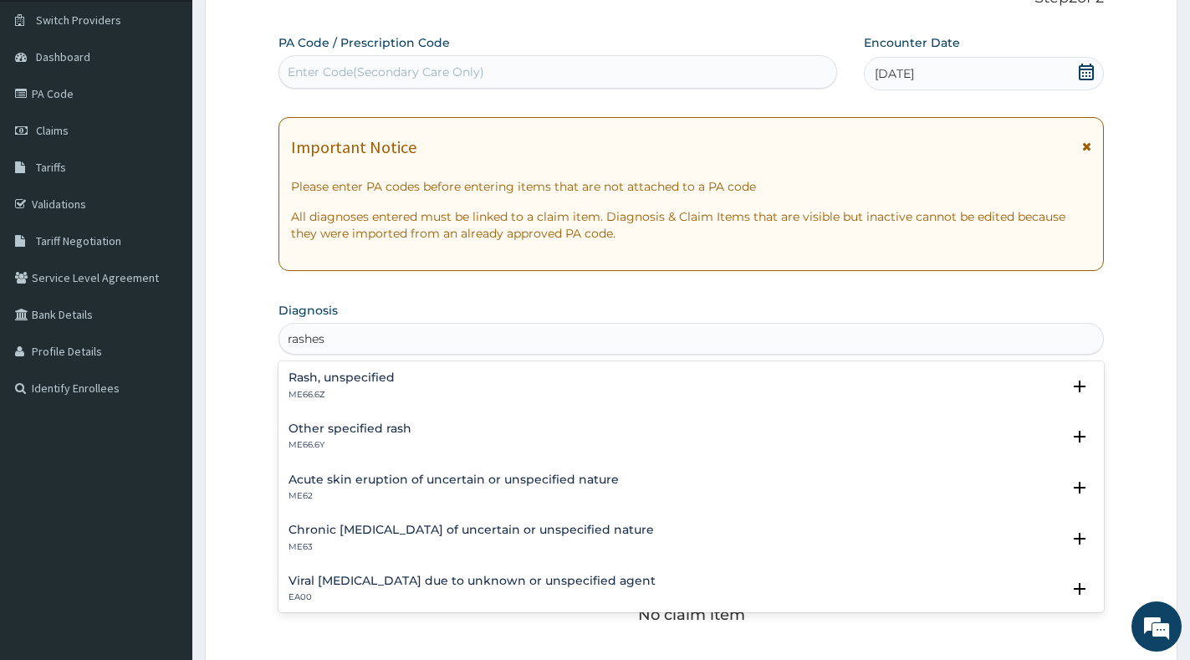
click at [396, 377] on div "Rash, unspecified ME66.6Z" at bounding box center [690, 385] width 805 height 29
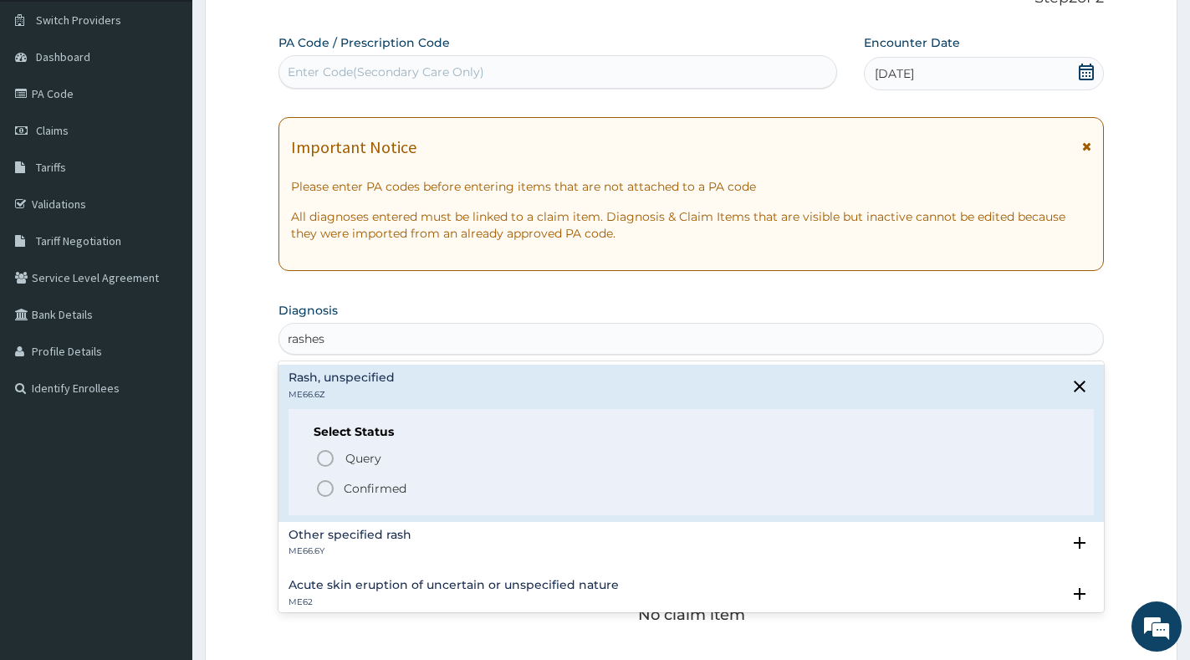
click at [379, 484] on p "Confirmed" at bounding box center [375, 488] width 63 height 17
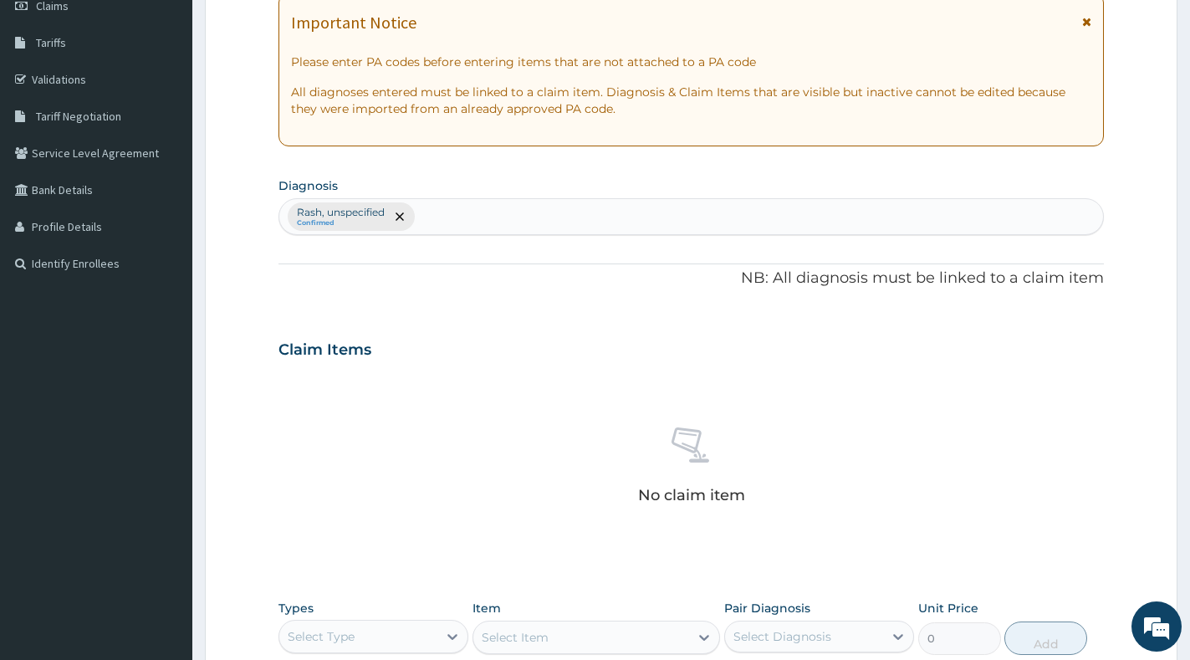
scroll to position [544, 0]
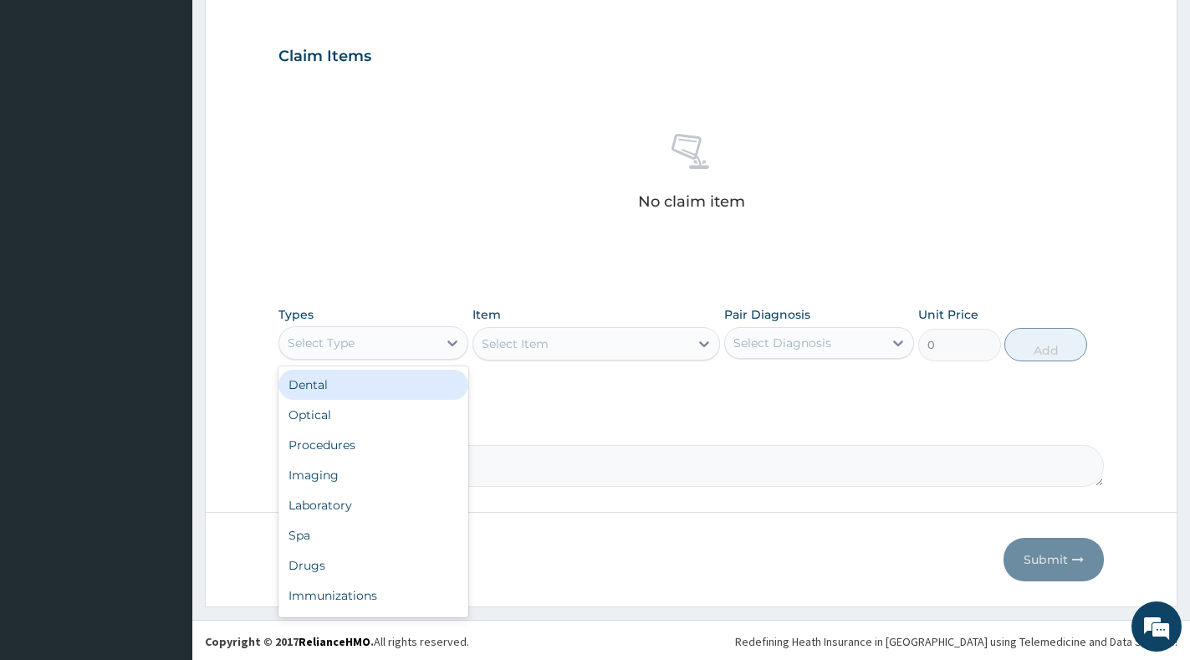
click at [434, 348] on div "Select Type" at bounding box center [358, 342] width 158 height 27
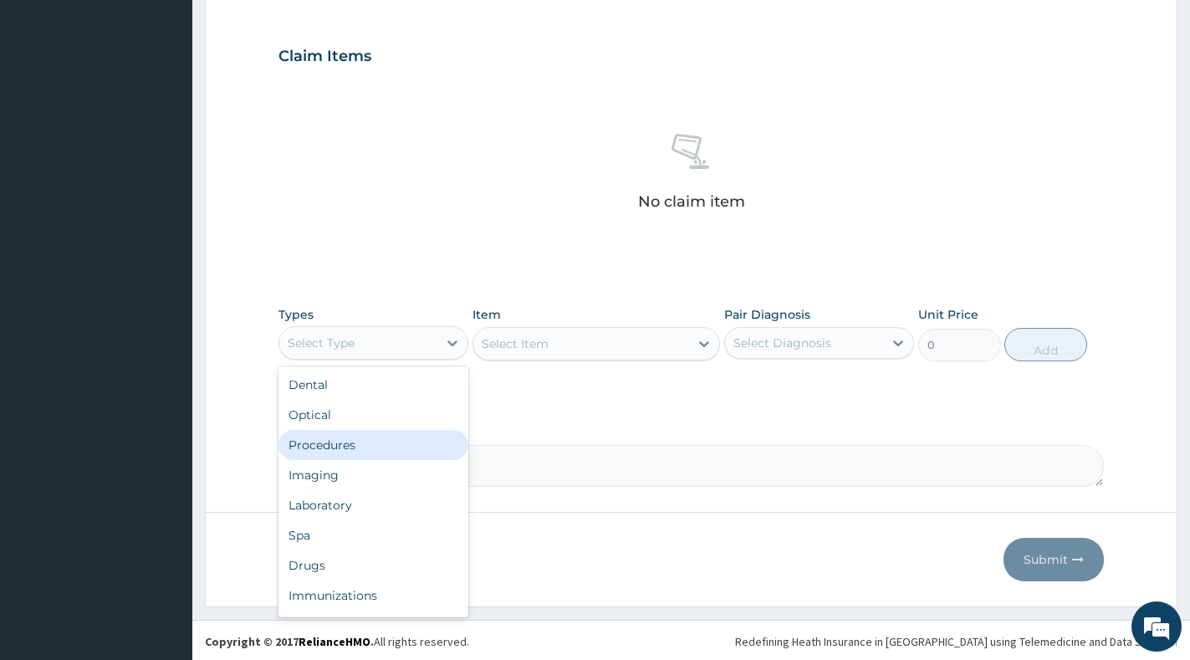
drag, startPoint x: 402, startPoint y: 442, endPoint x: 522, endPoint y: 385, distance: 132.1
click at [403, 441] on div "Procedures" at bounding box center [373, 445] width 190 height 30
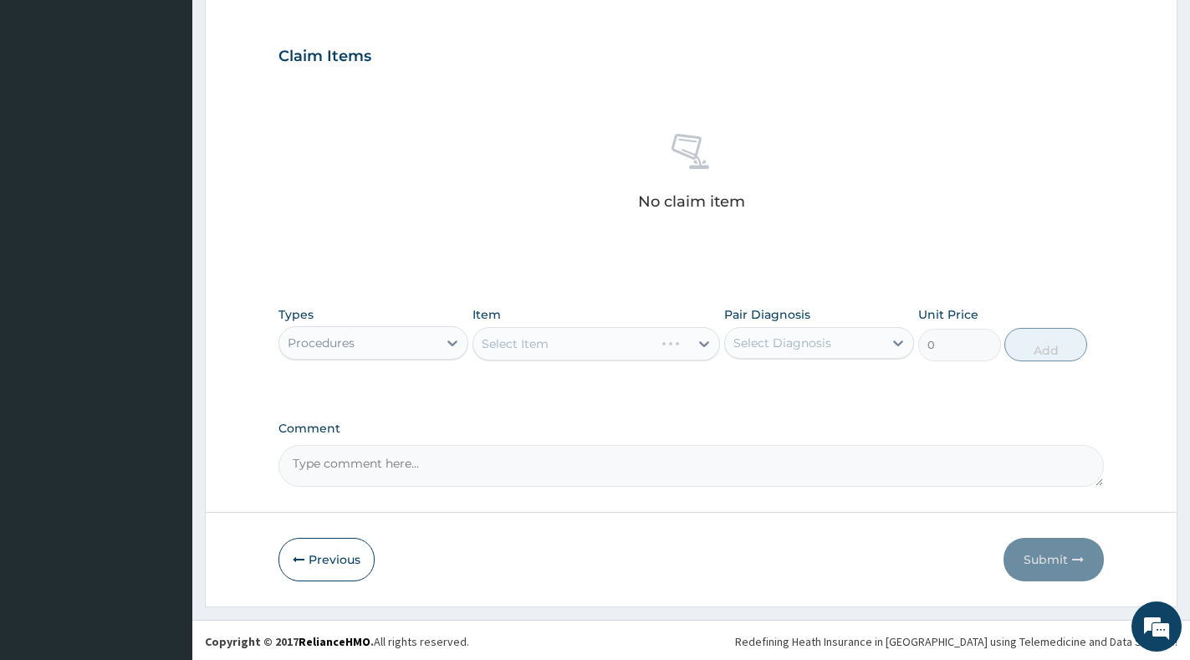
drag, startPoint x: 698, startPoint y: 334, endPoint x: 733, endPoint y: 338, distance: 34.5
click at [699, 333] on div "Select Item" at bounding box center [596, 343] width 248 height 33
click at [759, 341] on div "Select Diagnosis" at bounding box center [782, 342] width 98 height 17
click at [751, 392] on div "Rash, unspecified" at bounding box center [819, 386] width 190 height 34
checkbox input "true"
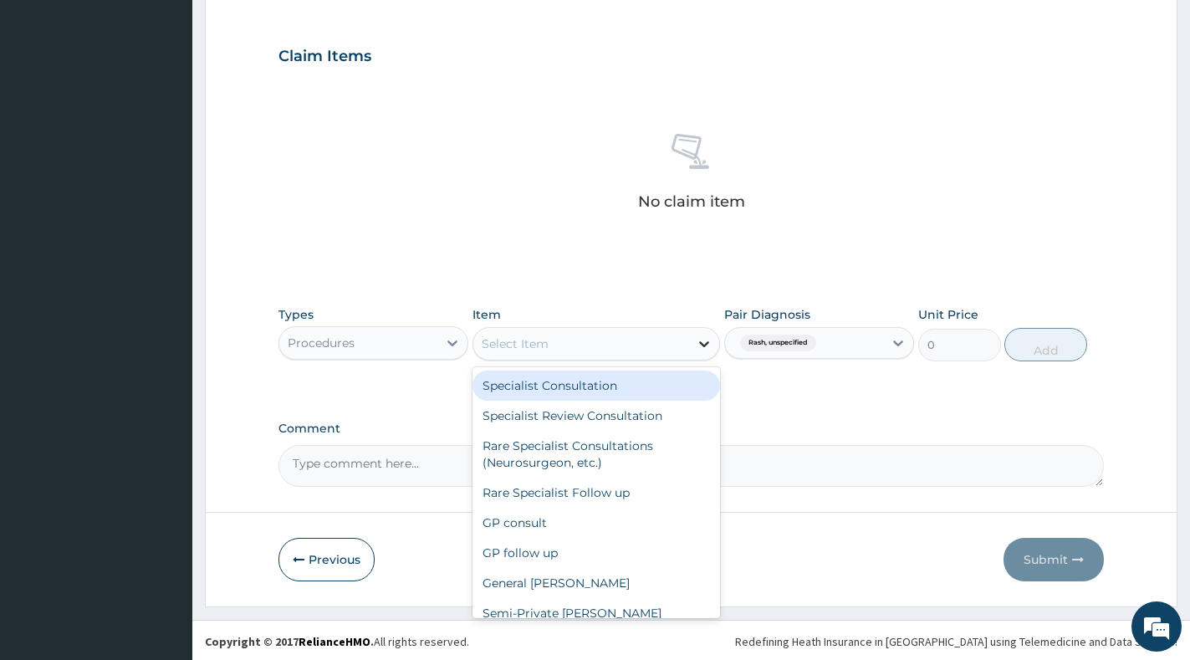
click at [702, 350] on icon at bounding box center [704, 343] width 17 height 17
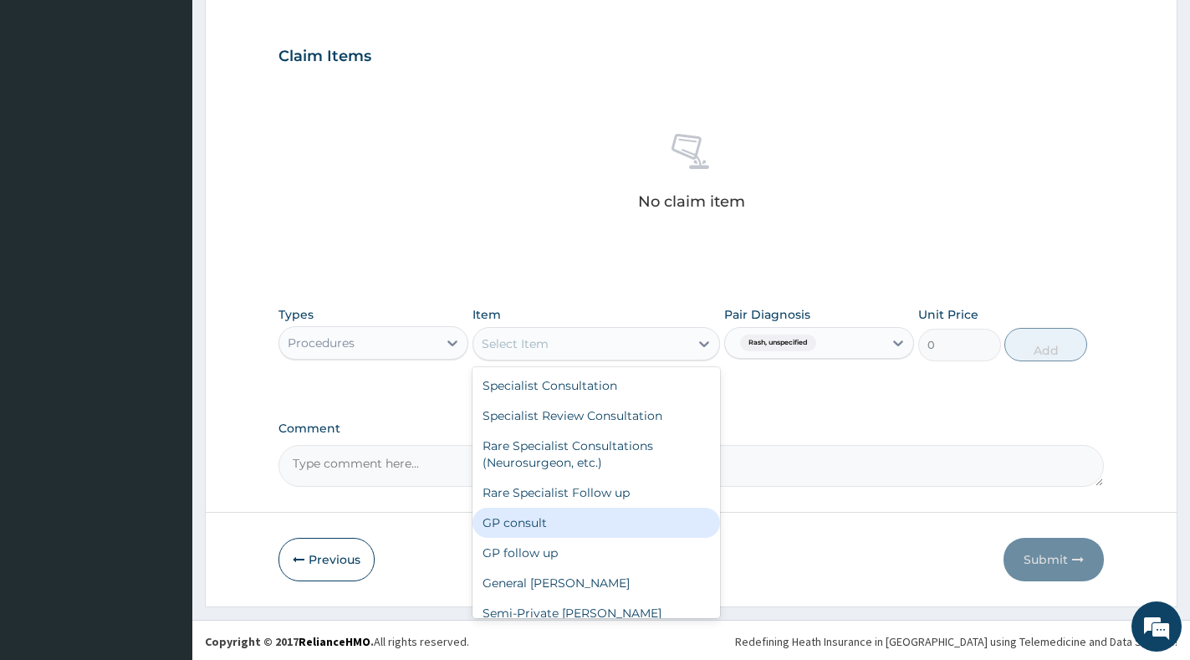
click at [622, 522] on div "GP consult" at bounding box center [596, 523] width 248 height 30
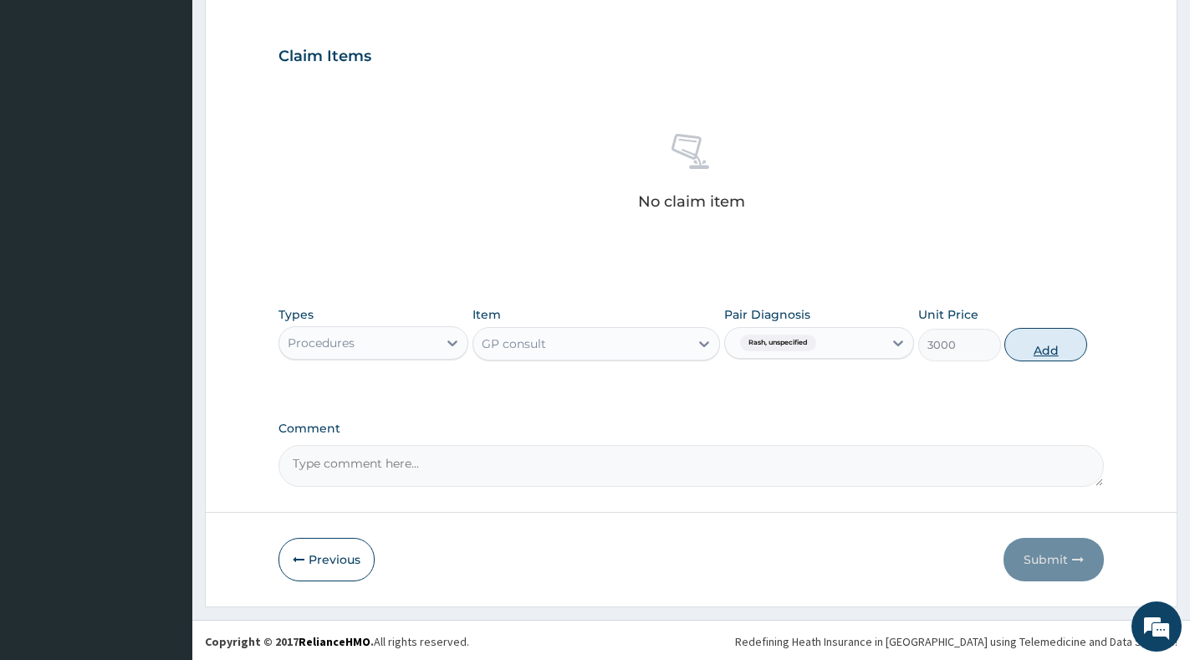
click at [1035, 345] on button "Add" at bounding box center [1045, 344] width 83 height 33
type input "0"
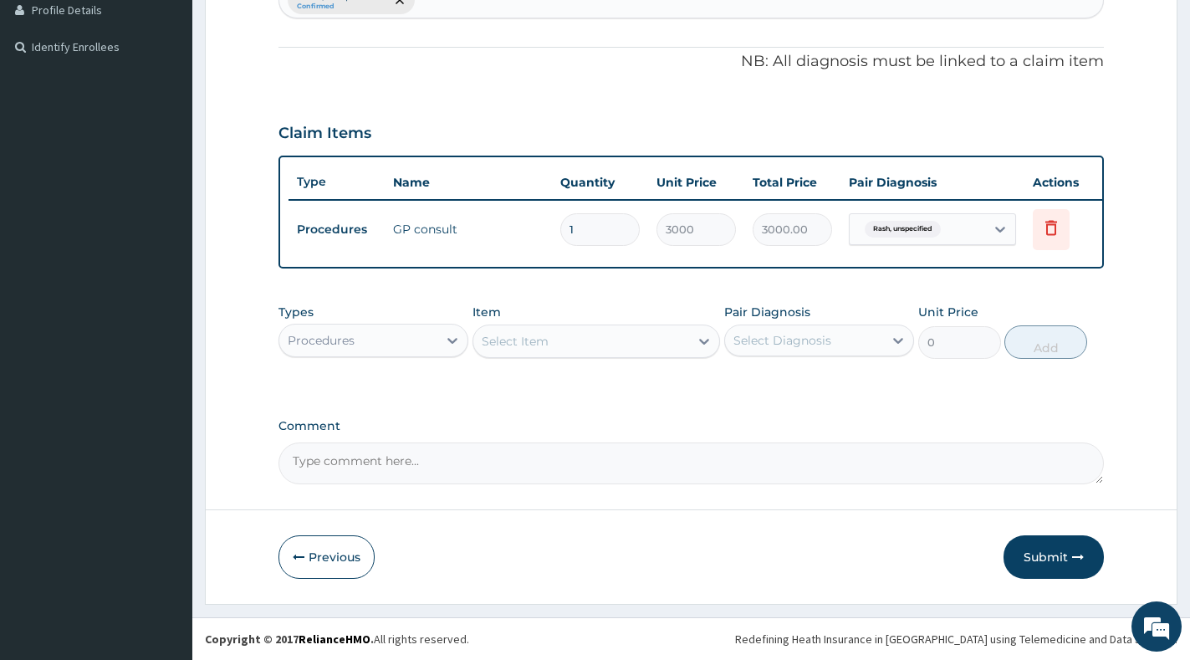
click at [394, 339] on div "Procedures" at bounding box center [358, 340] width 158 height 27
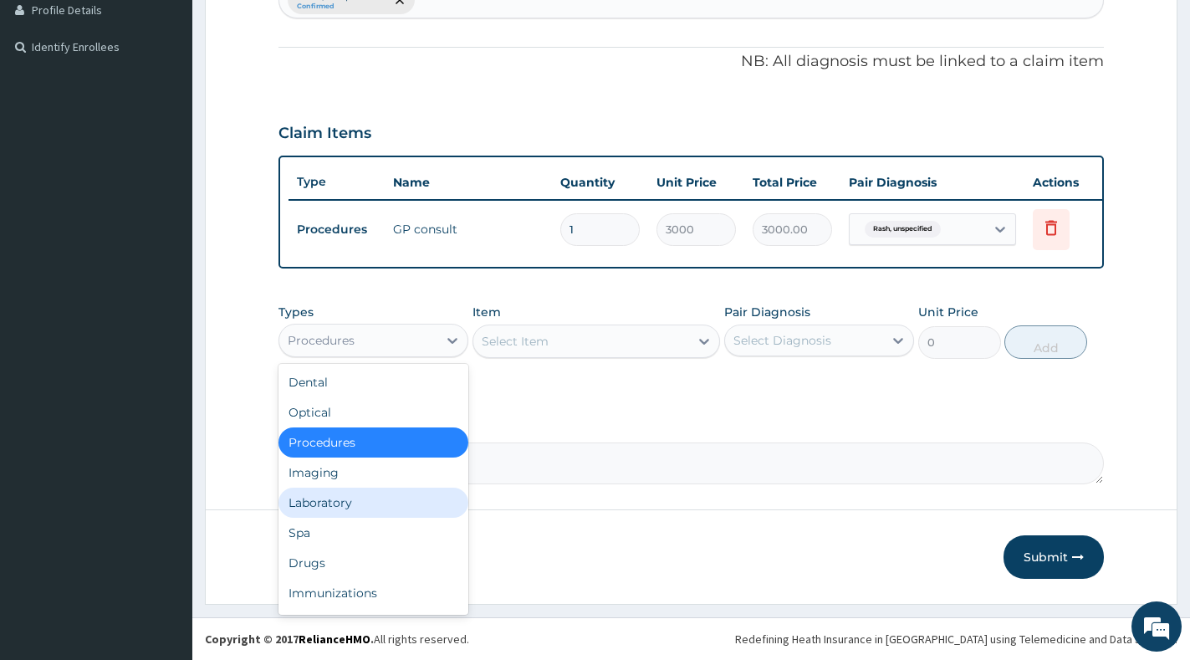
click at [371, 502] on div "Laboratory" at bounding box center [373, 503] width 190 height 30
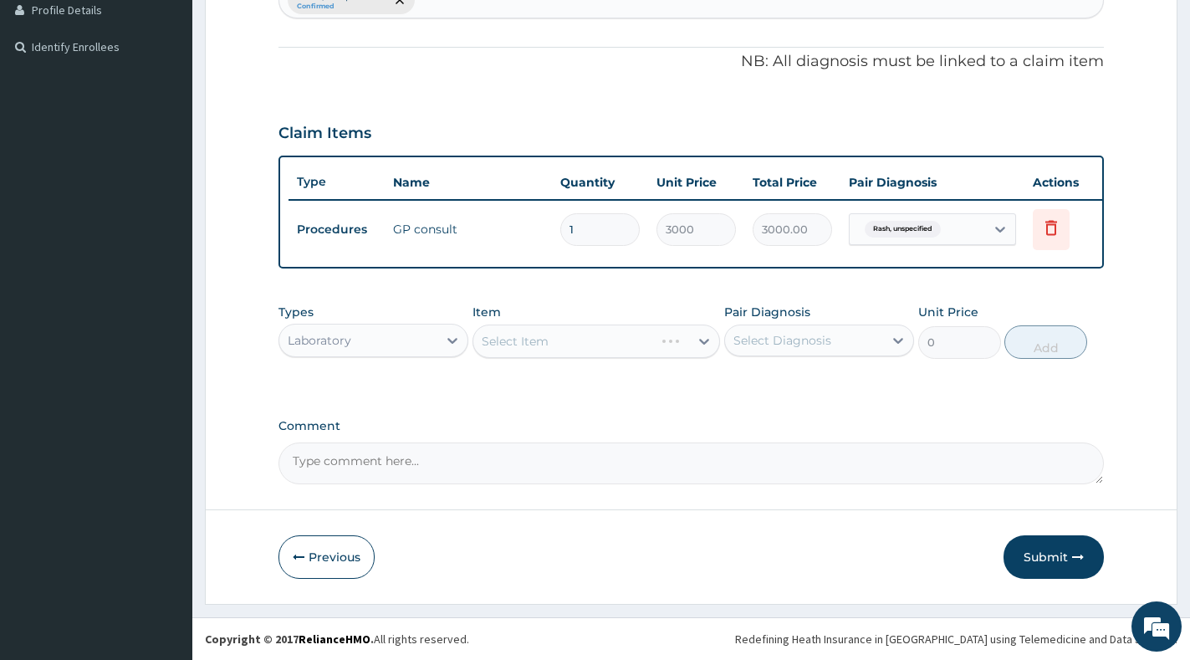
click at [671, 341] on div "Select Item" at bounding box center [596, 340] width 248 height 33
click at [457, 340] on icon at bounding box center [452, 340] width 17 height 17
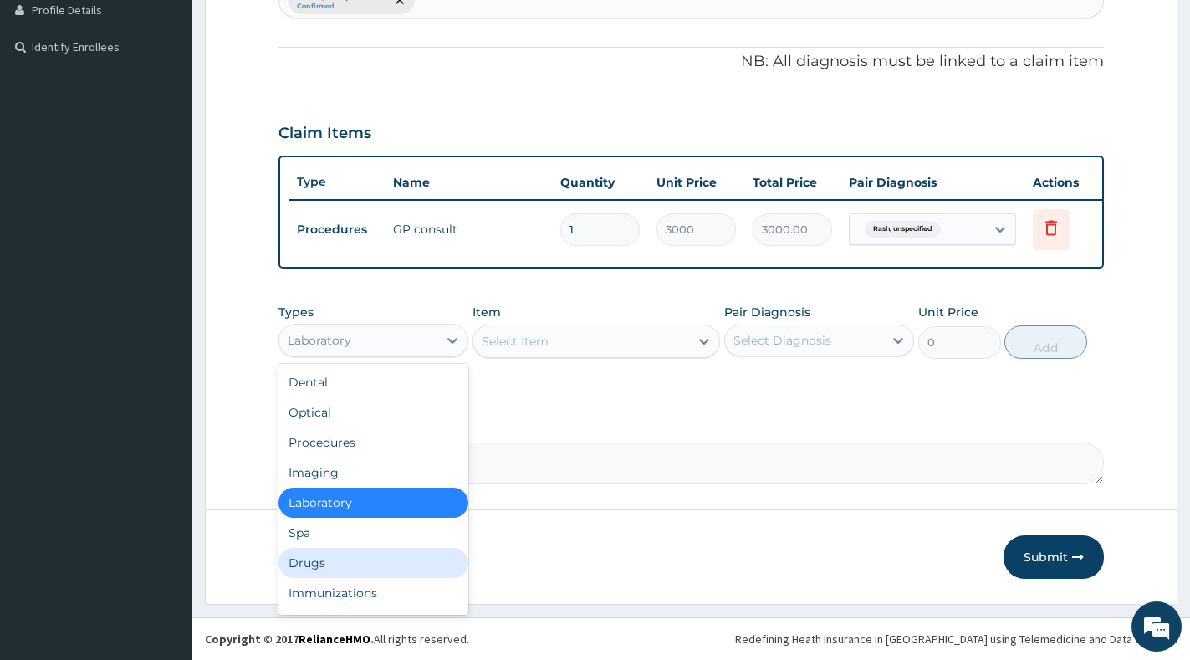
drag, startPoint x: 385, startPoint y: 563, endPoint x: 398, endPoint y: 529, distance: 36.0
click at [384, 561] on div "Drugs" at bounding box center [373, 563] width 190 height 30
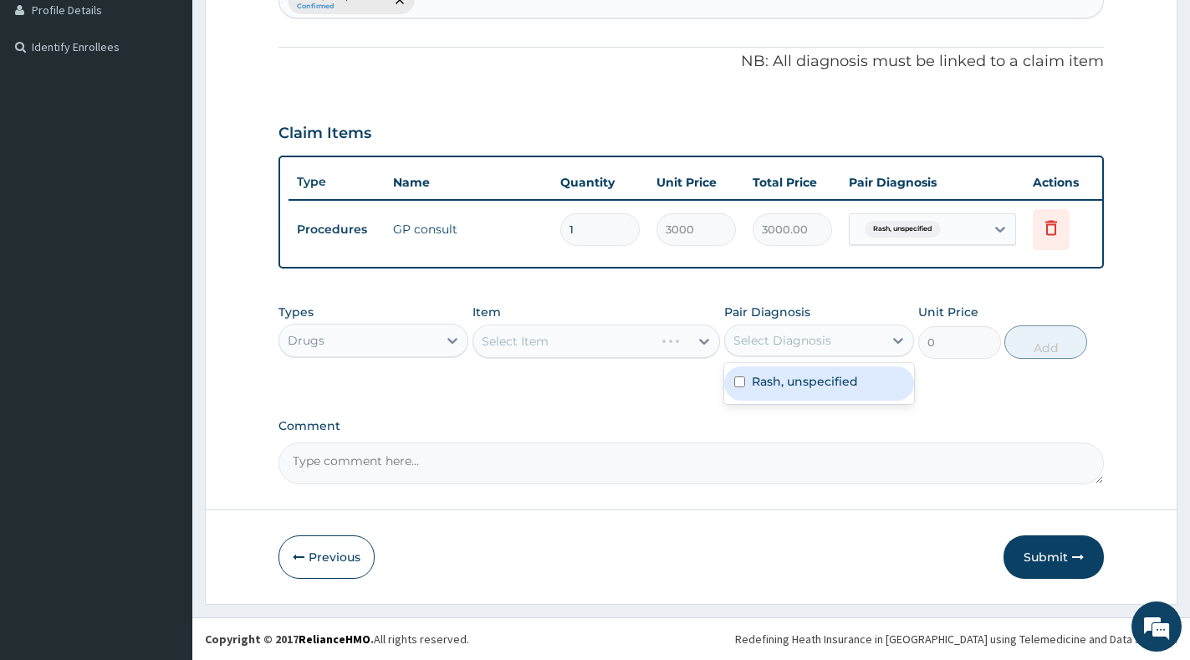
click at [795, 337] on div "Select Diagnosis" at bounding box center [782, 340] width 98 height 17
click at [779, 377] on label "Rash, unspecified" at bounding box center [805, 381] width 106 height 17
checkbox input "true"
click at [692, 350] on div "Select Item" at bounding box center [596, 340] width 248 height 33
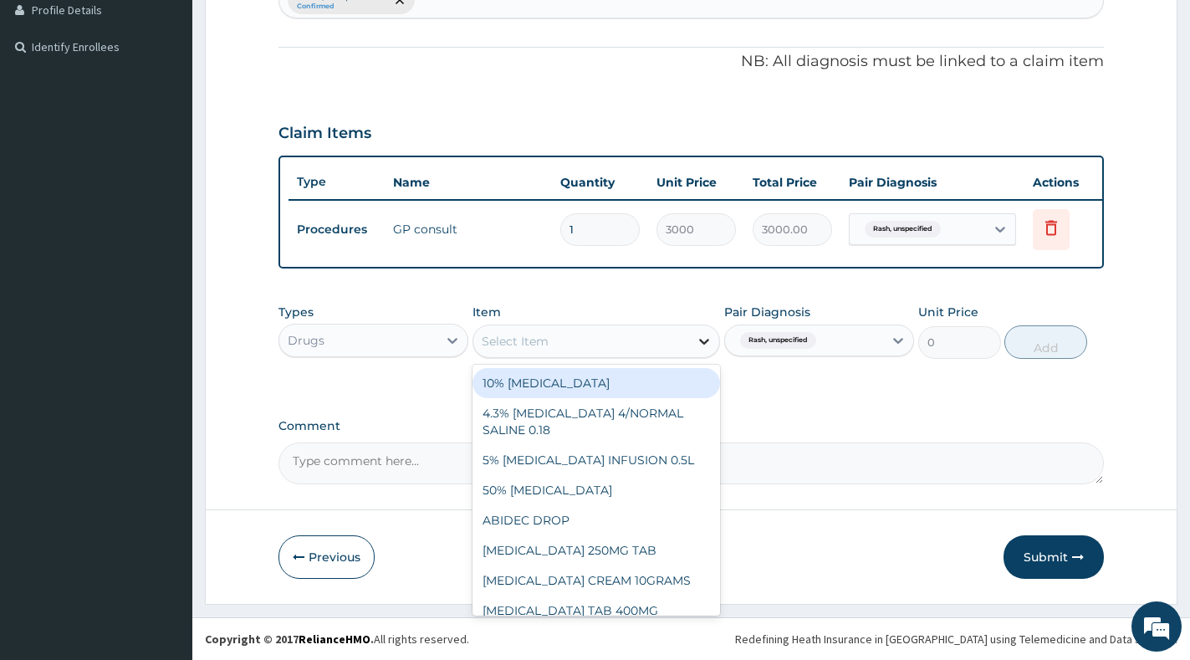
click at [692, 343] on div at bounding box center [704, 341] width 30 height 30
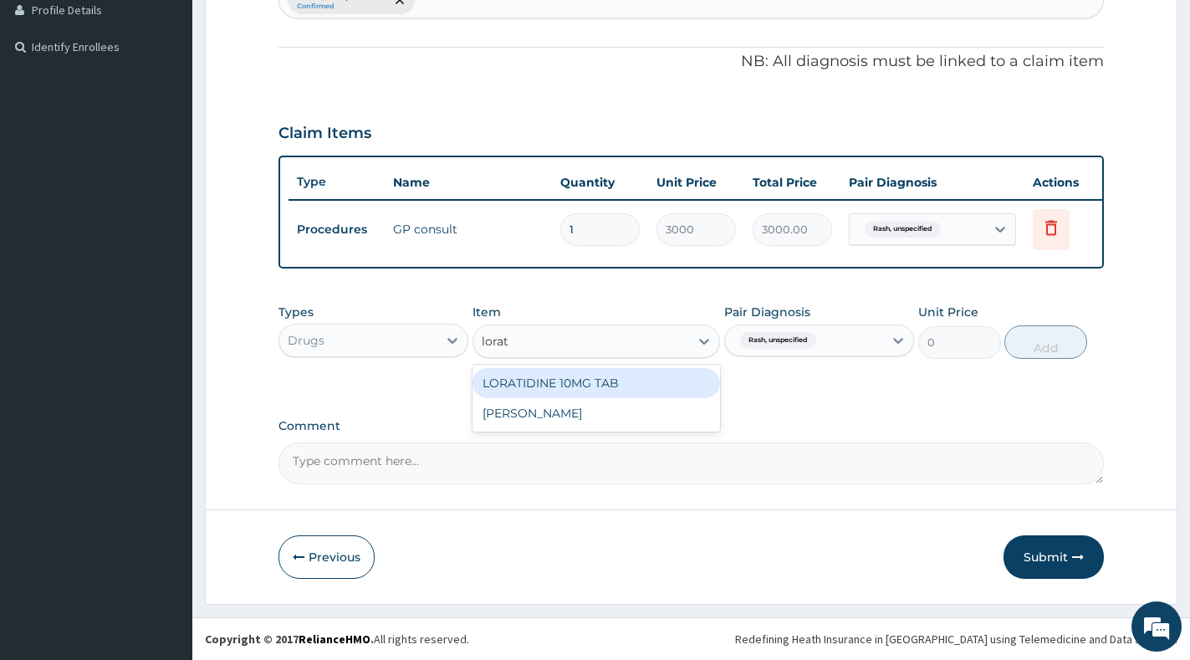
type input "lorati"
click at [592, 381] on div "LORATIDINE 10MG TAB" at bounding box center [596, 383] width 248 height 30
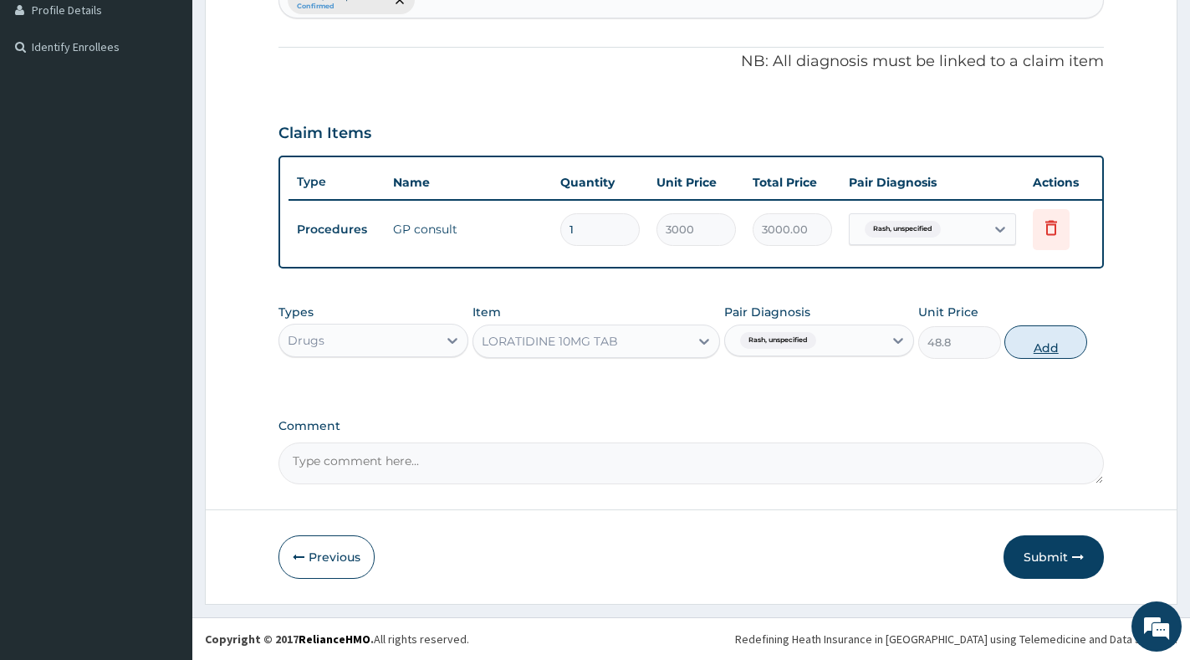
click at [1044, 346] on button "Add" at bounding box center [1045, 341] width 83 height 33
type input "0"
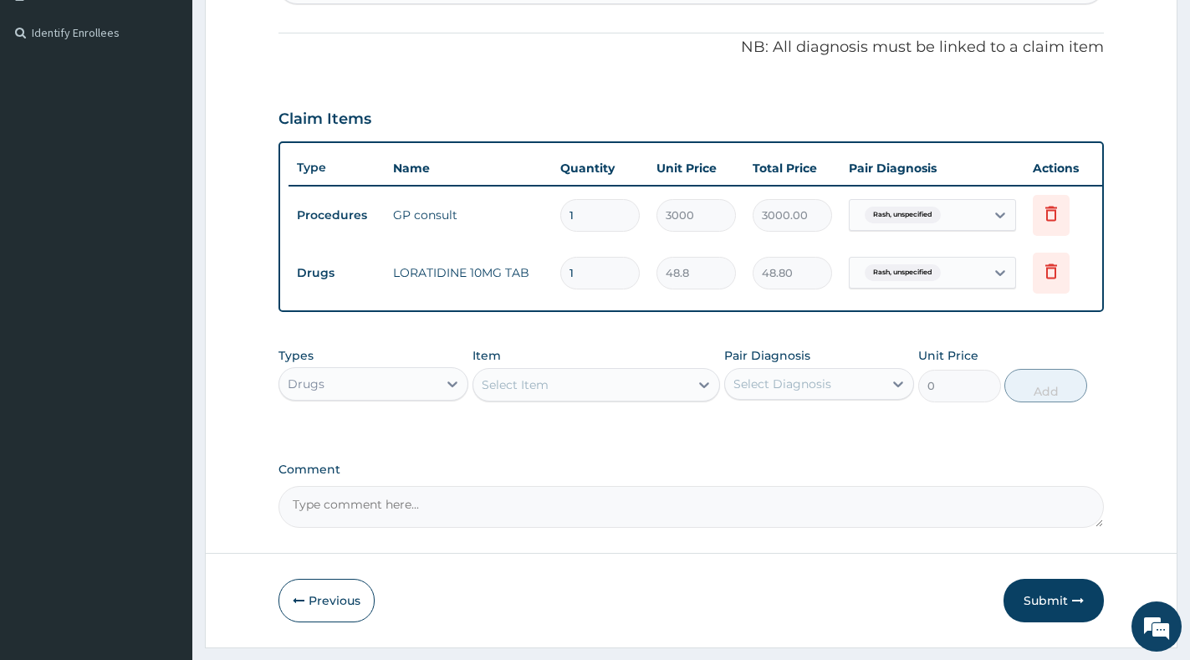
type input "0.00"
type input "5"
type input "244.00"
type input "5"
click at [1033, 605] on button "Submit" at bounding box center [1053, 600] width 100 height 43
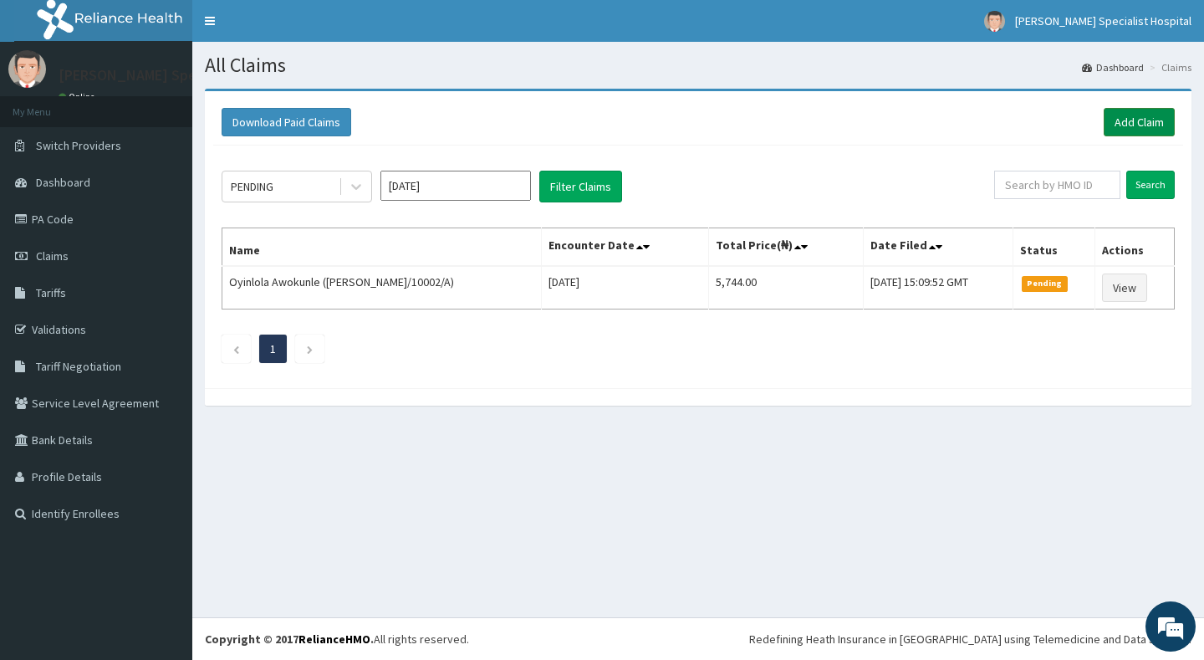
click at [1112, 125] on link "Add Claim" at bounding box center [1139, 122] width 71 height 28
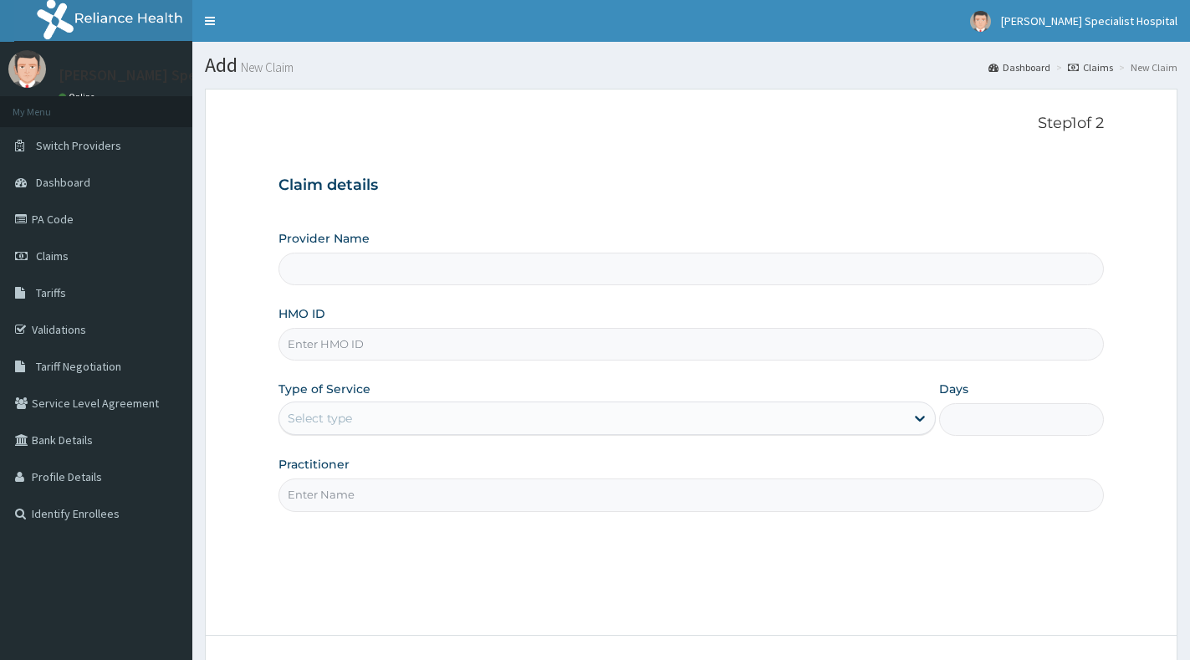
click at [463, 351] on input "HMO ID" at bounding box center [690, 344] width 825 height 33
paste input "CGO/10008/F"
click at [314, 343] on input "CGO/10008/F" at bounding box center [690, 344] width 825 height 33
type input "CGO/10008/F"
type input "[PERSON_NAME] Specialist Hospital"
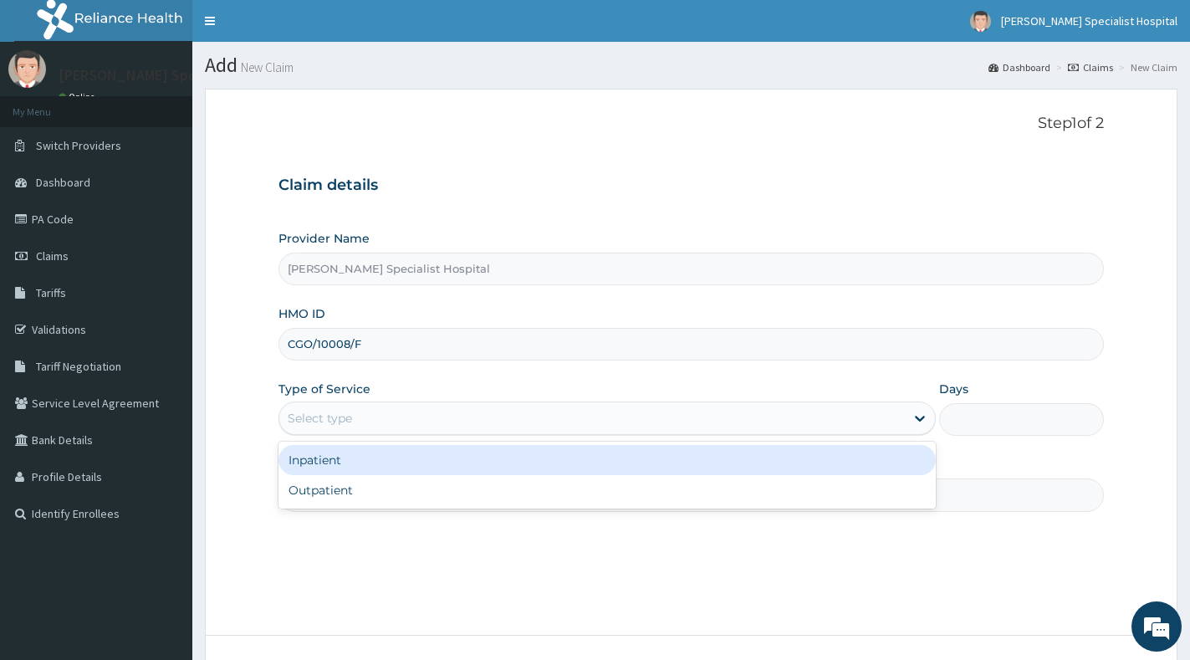
click at [405, 405] on div "Select type" at bounding box center [591, 418] width 625 height 27
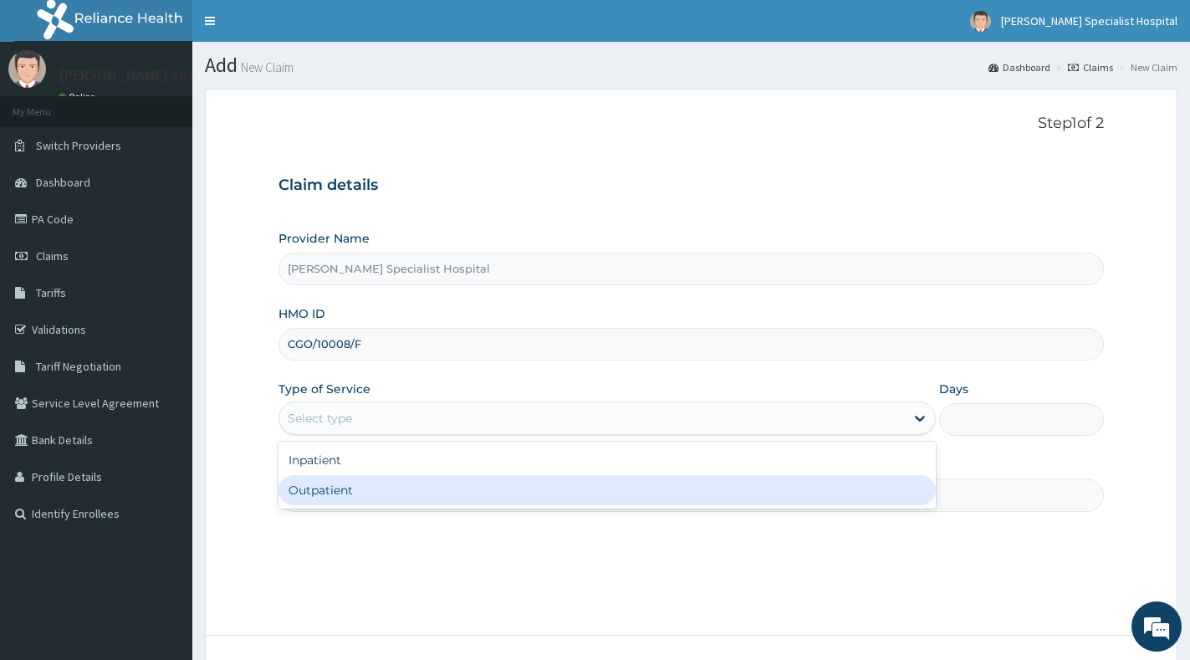
click at [416, 489] on div "Outpatient" at bounding box center [606, 490] width 657 height 30
type input "1"
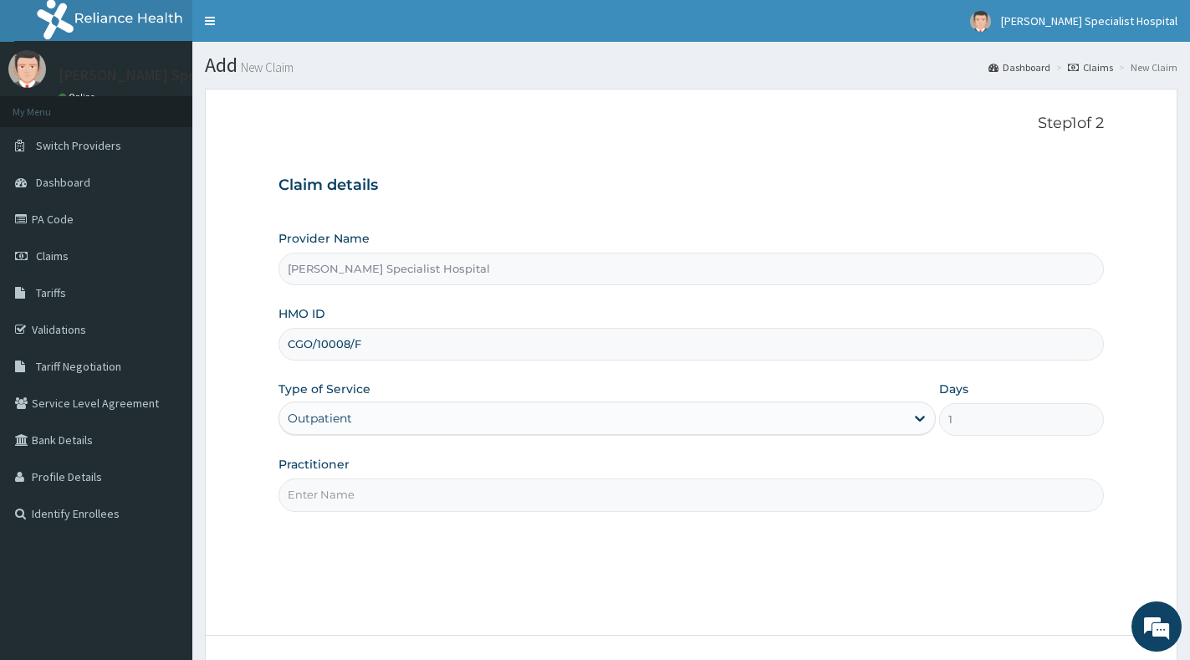
click at [416, 488] on input "Practitioner" at bounding box center [690, 494] width 825 height 33
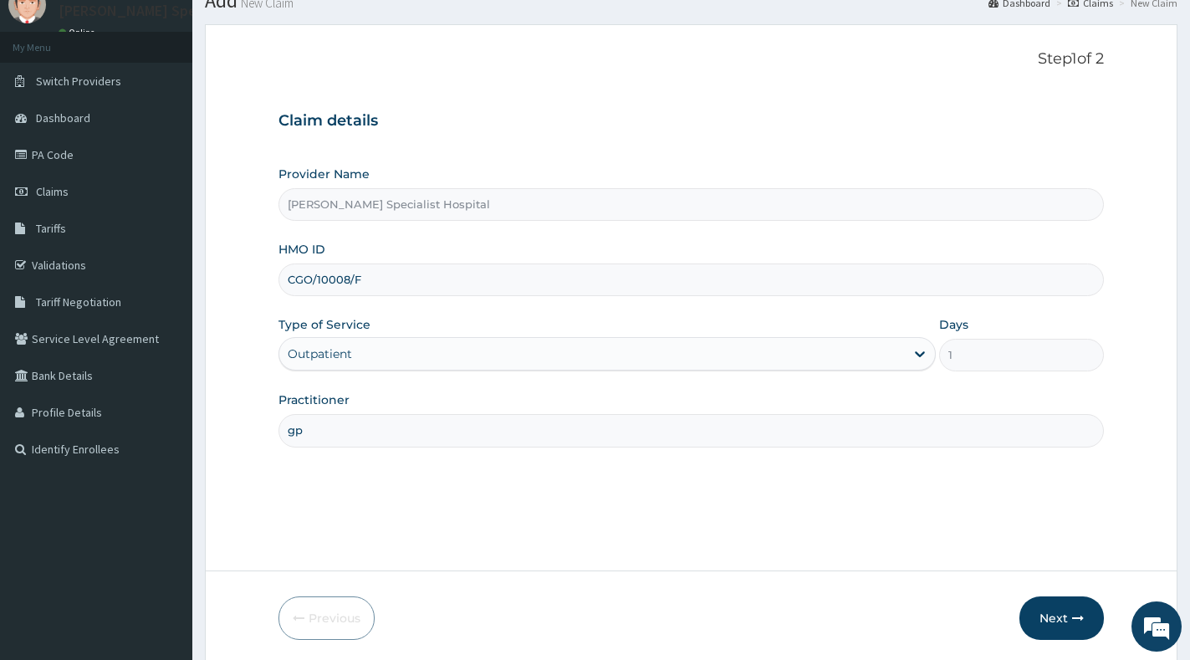
scroll to position [125, 0]
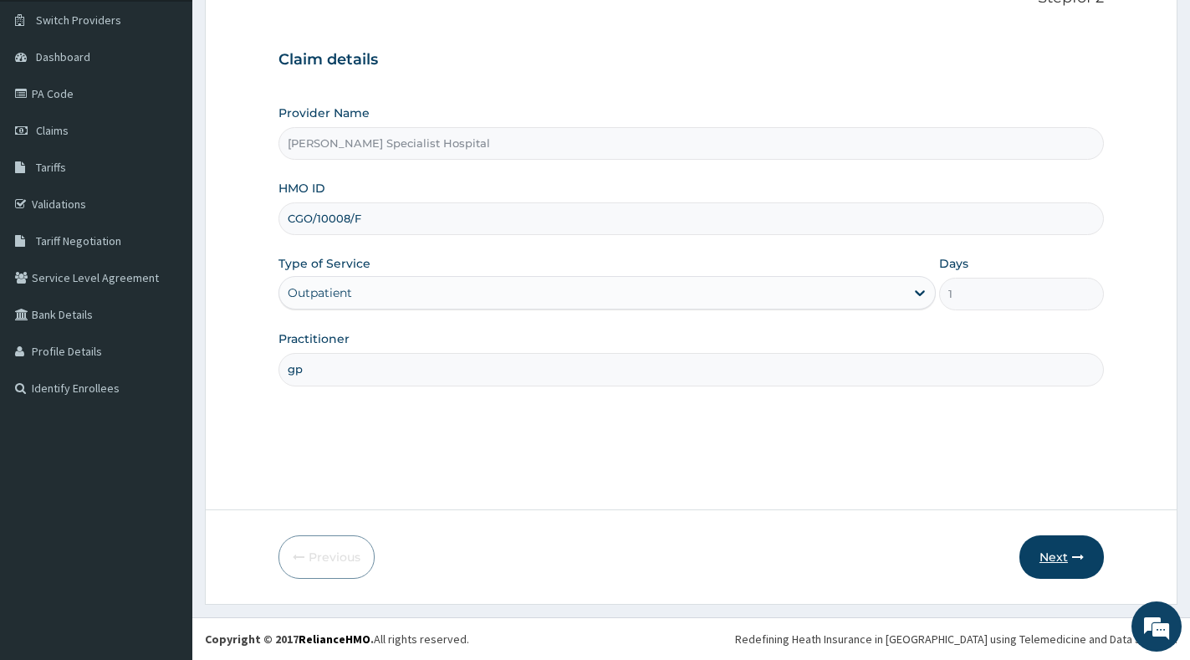
type input "gp"
click at [1056, 549] on button "Next" at bounding box center [1061, 556] width 84 height 43
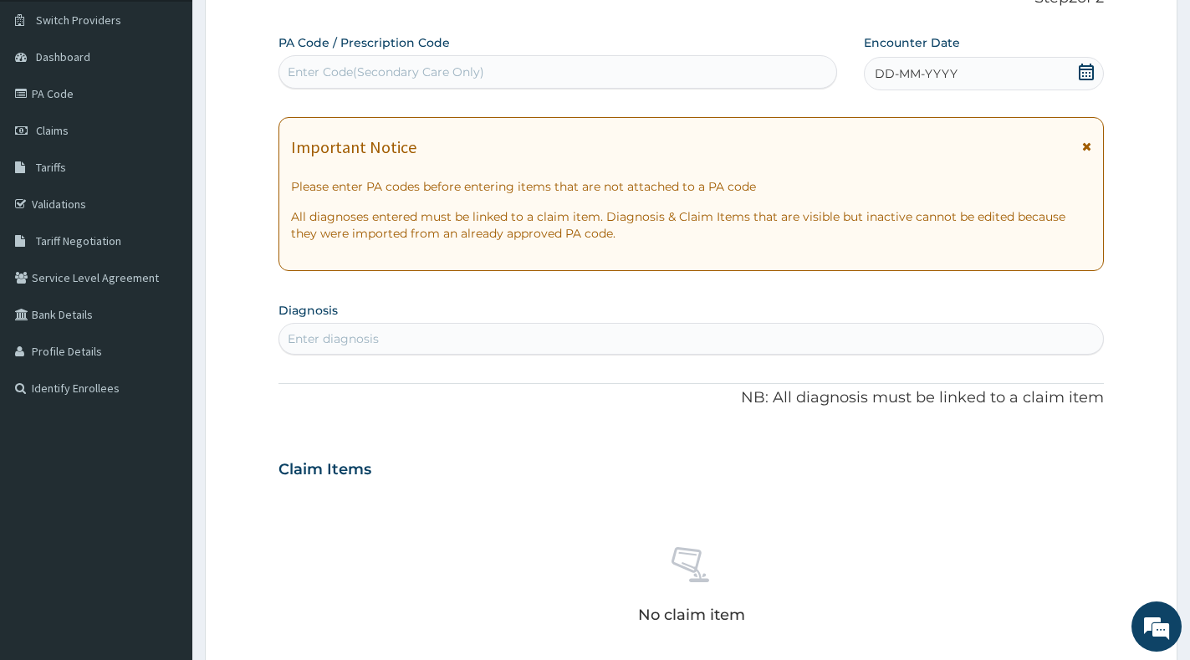
click at [1090, 80] on span at bounding box center [1086, 74] width 17 height 21
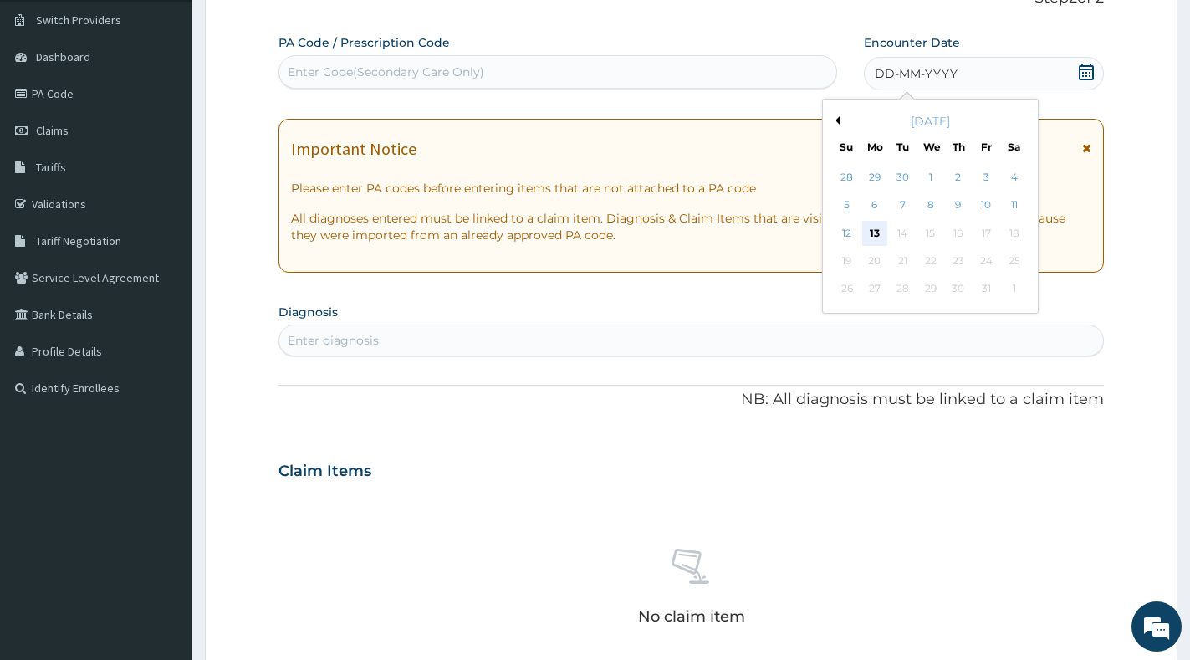
scroll to position [0, 0]
click at [881, 231] on div "13" at bounding box center [874, 233] width 25 height 25
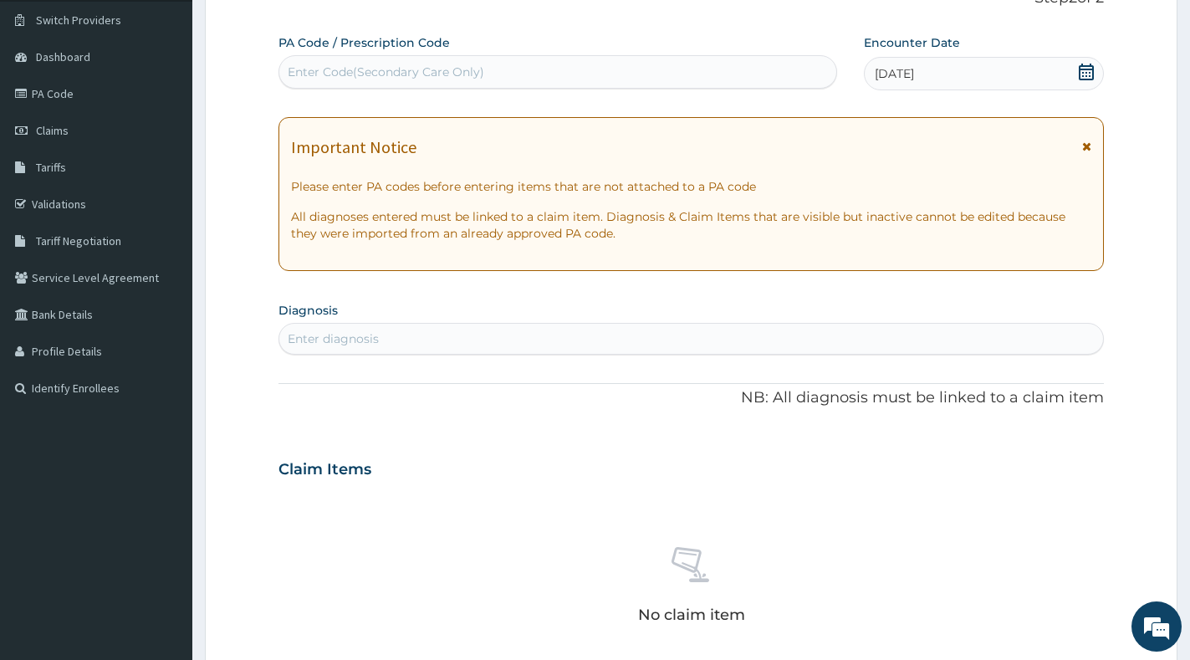
click at [539, 331] on div "Enter diagnosis" at bounding box center [691, 338] width 824 height 27
type input "upper"
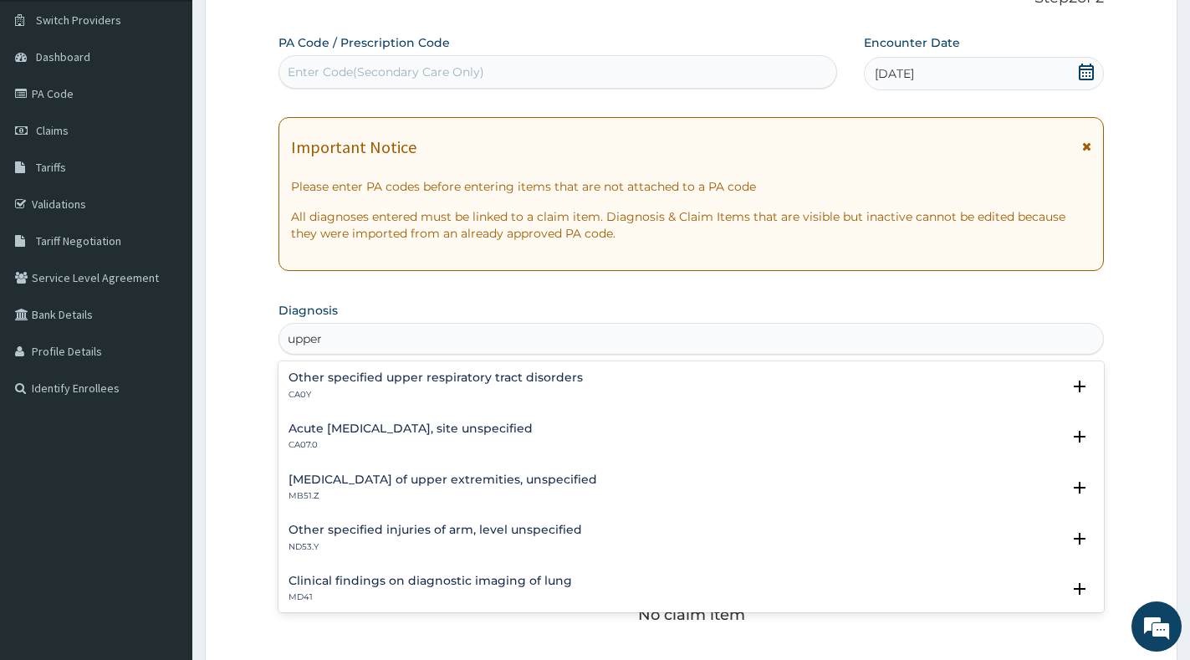
click at [526, 376] on h4 "Other specified upper respiratory tract disorders" at bounding box center [435, 377] width 294 height 13
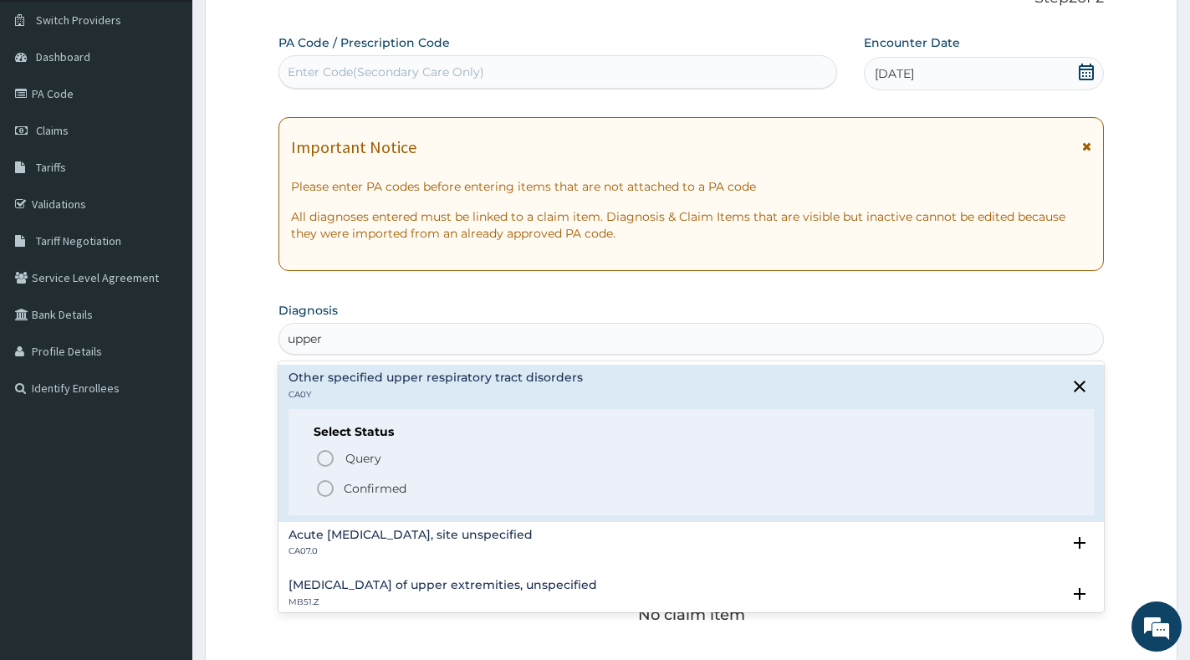
click at [363, 477] on div "Query Query covers suspected (?), Keep in view (kiv), Ruled out (r/o) Confirmed" at bounding box center [691, 472] width 755 height 51
click at [365, 489] on p "Confirmed" at bounding box center [375, 488] width 63 height 17
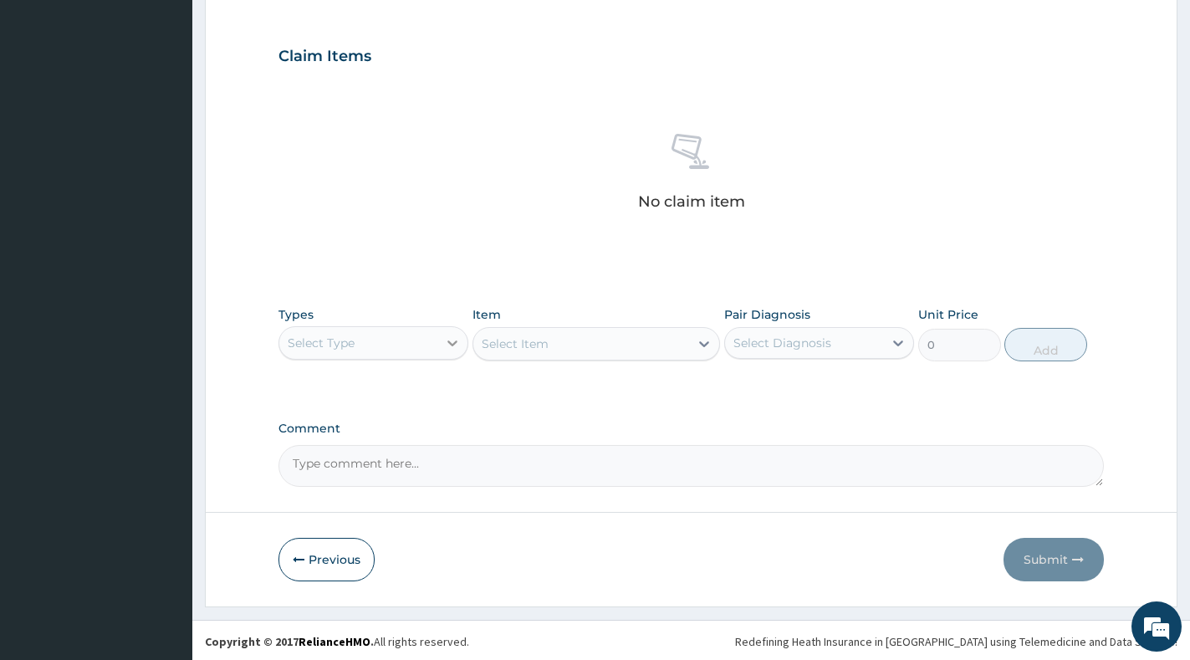
scroll to position [546, 0]
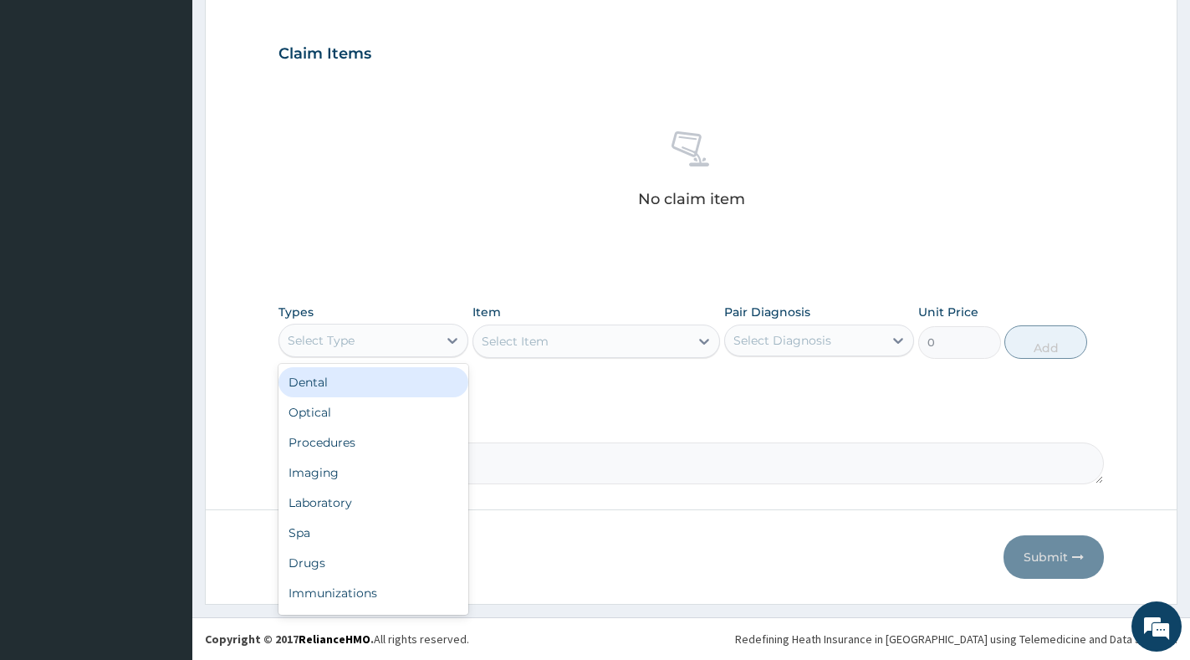
click at [436, 348] on div "Select Type" at bounding box center [358, 340] width 158 height 27
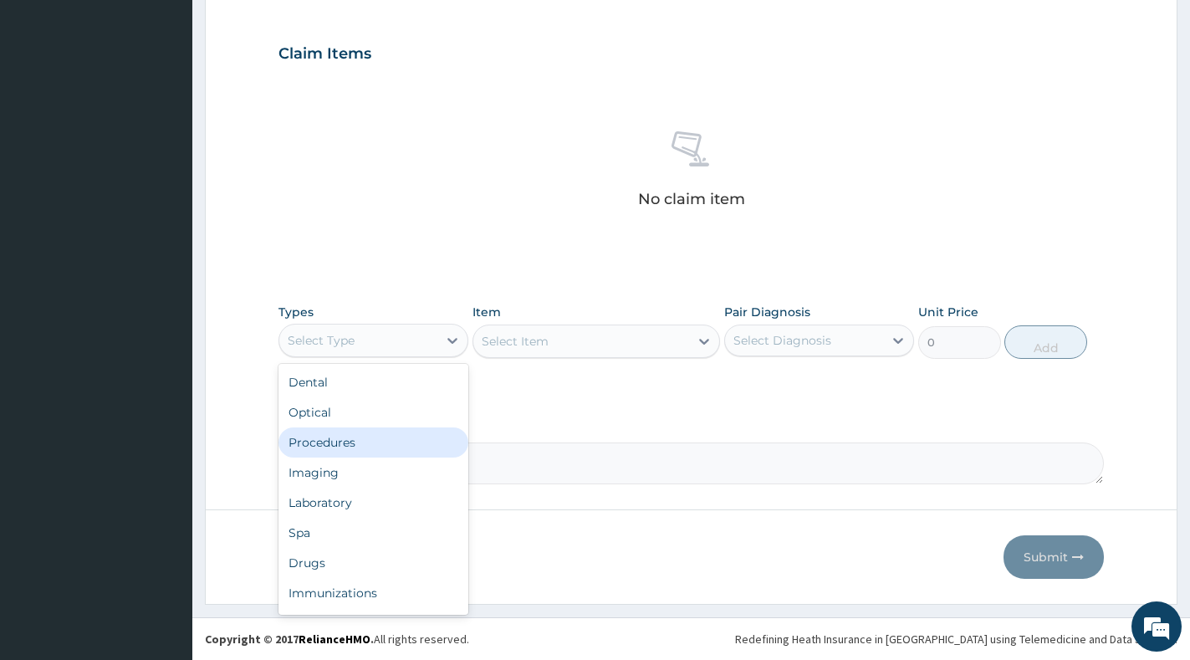
click at [421, 444] on div "Procedures" at bounding box center [373, 442] width 190 height 30
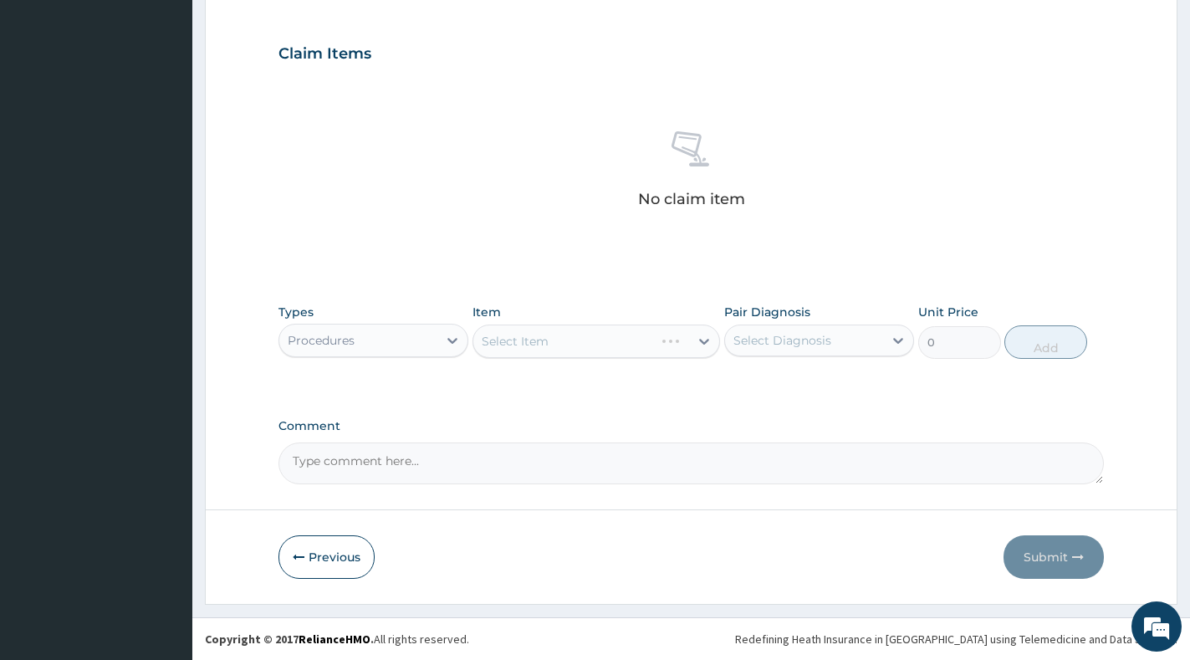
click at [813, 348] on div "Select Diagnosis" at bounding box center [782, 340] width 98 height 17
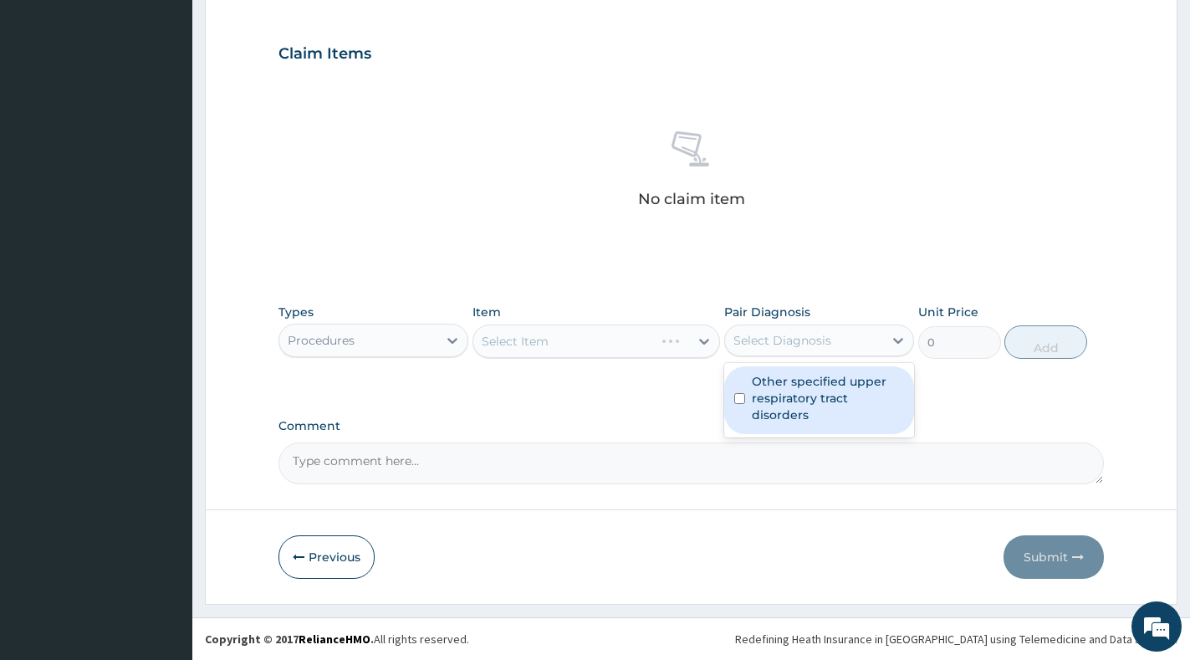
click at [804, 385] on label "Other specified upper respiratory tract disorders" at bounding box center [828, 398] width 152 height 50
checkbox input "true"
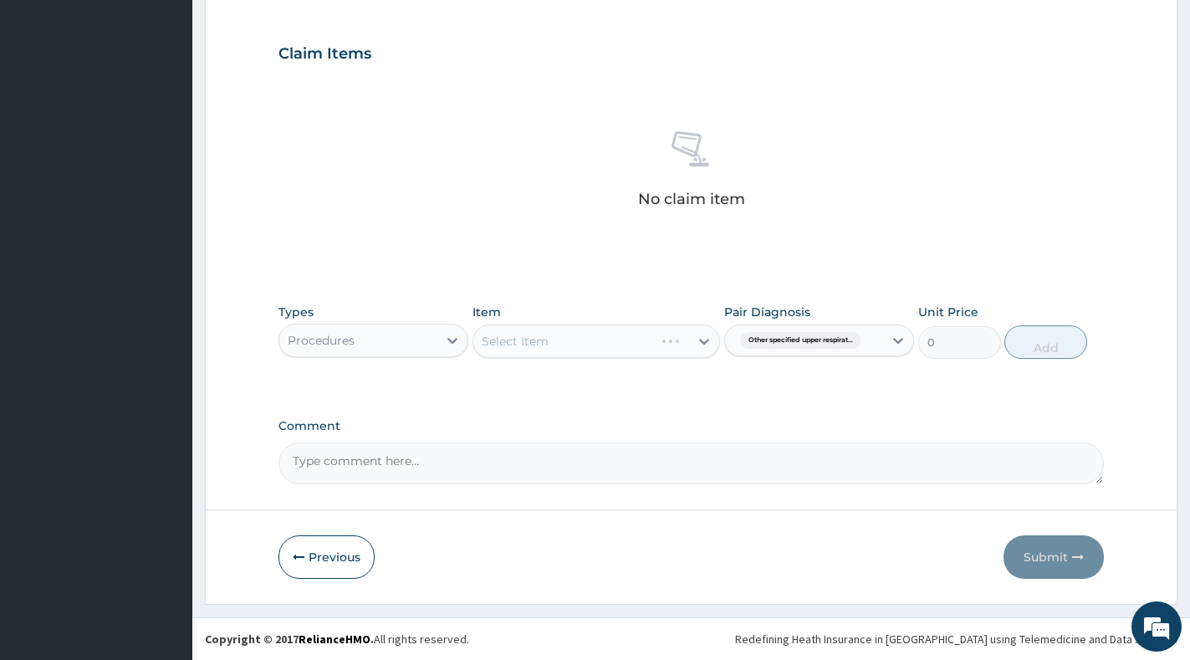
click at [711, 344] on div "Select Item" at bounding box center [596, 340] width 248 height 33
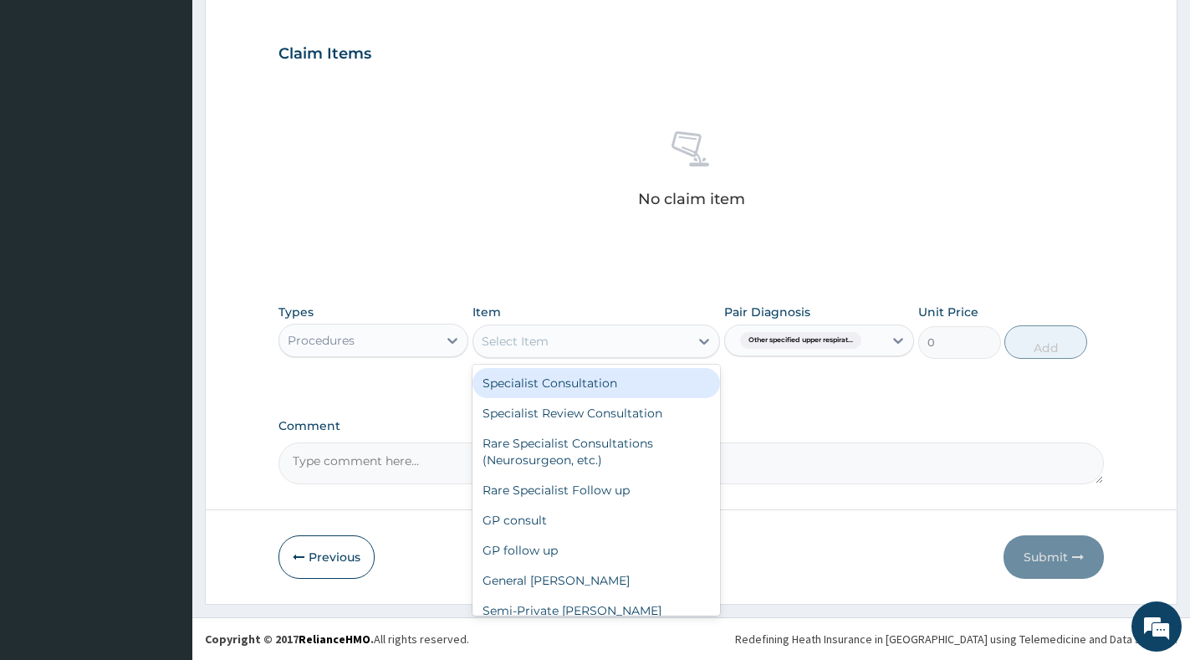
click at [677, 354] on div "Select Item" at bounding box center [596, 340] width 248 height 33
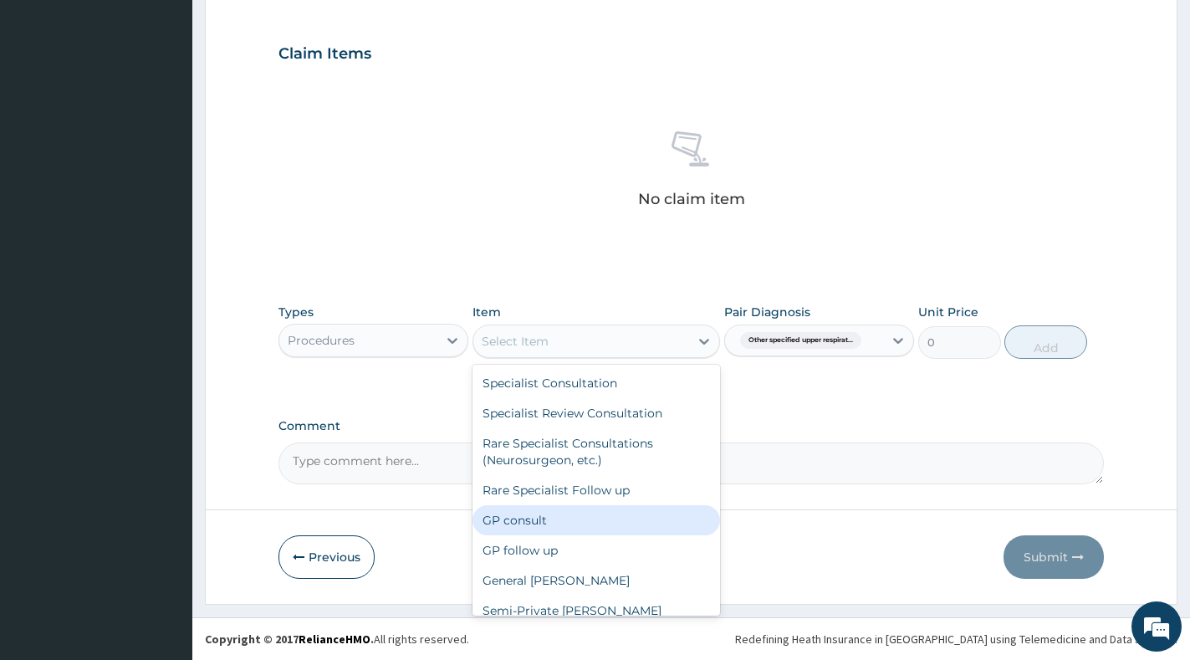
drag, startPoint x: 613, startPoint y: 521, endPoint x: 719, endPoint y: 423, distance: 144.4
click at [613, 517] on div "GP consult" at bounding box center [596, 520] width 248 height 30
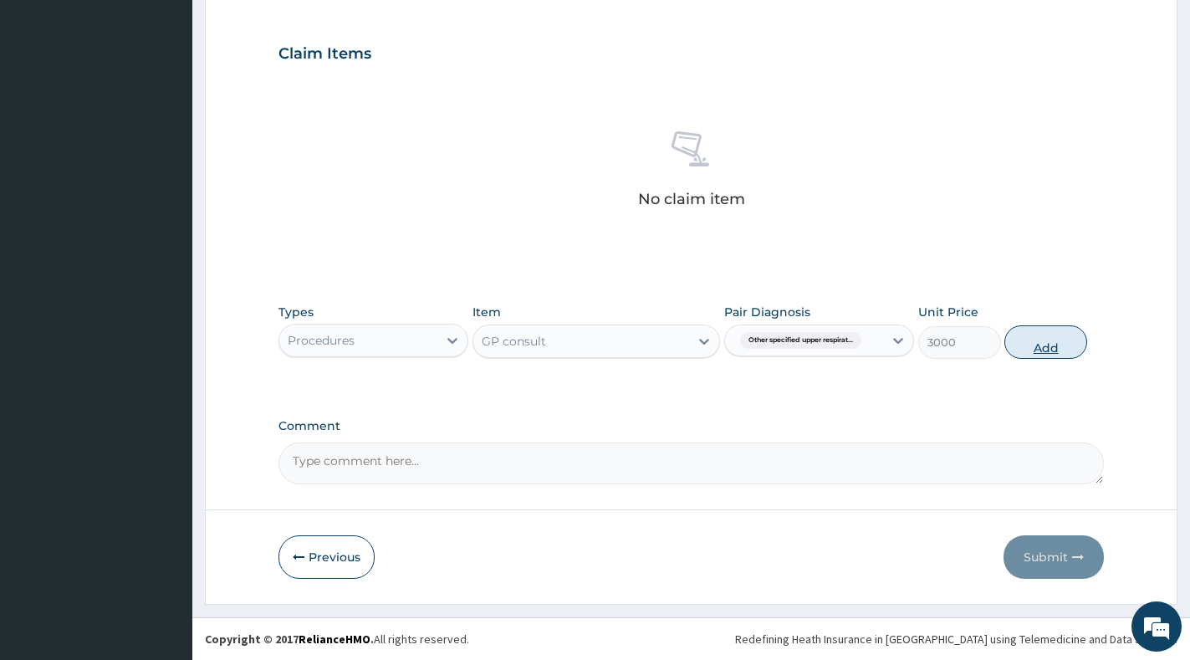
click at [1032, 339] on button "Add" at bounding box center [1045, 341] width 83 height 33
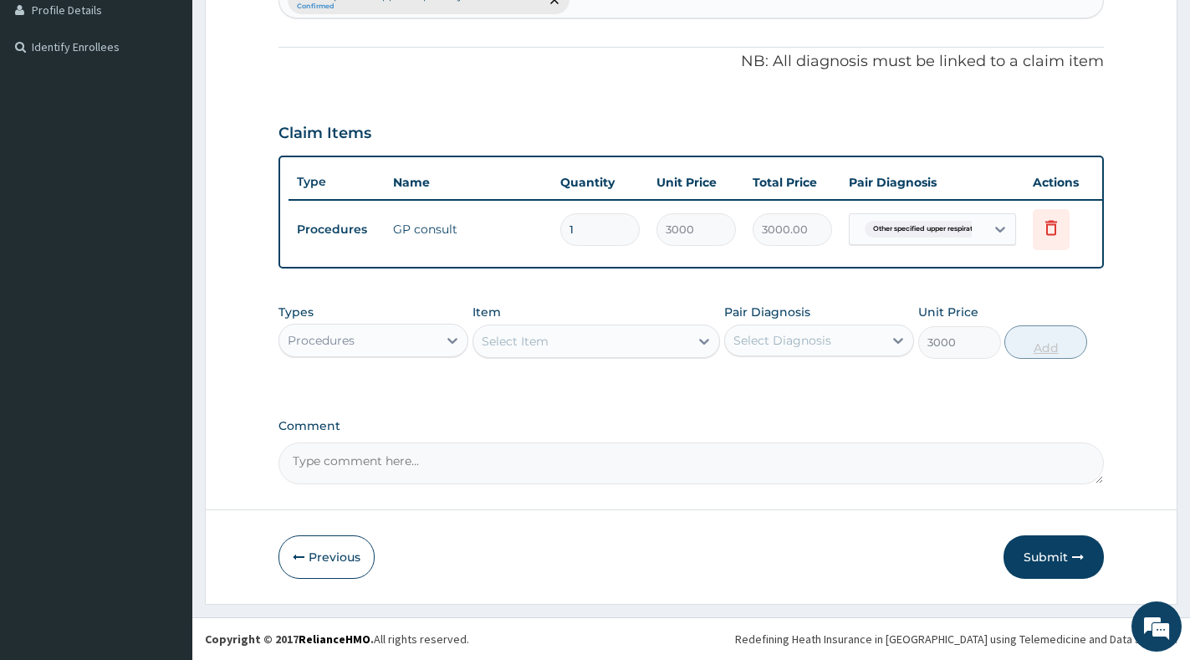
type input "0"
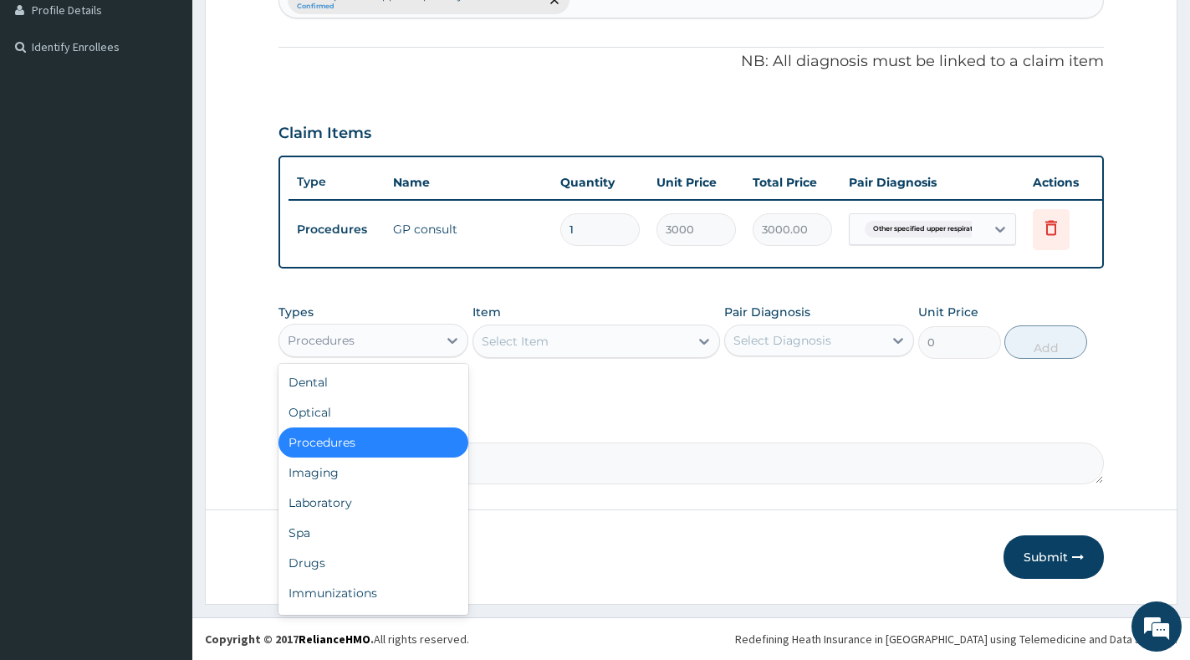
click at [428, 355] on div "Procedures" at bounding box center [373, 340] width 190 height 33
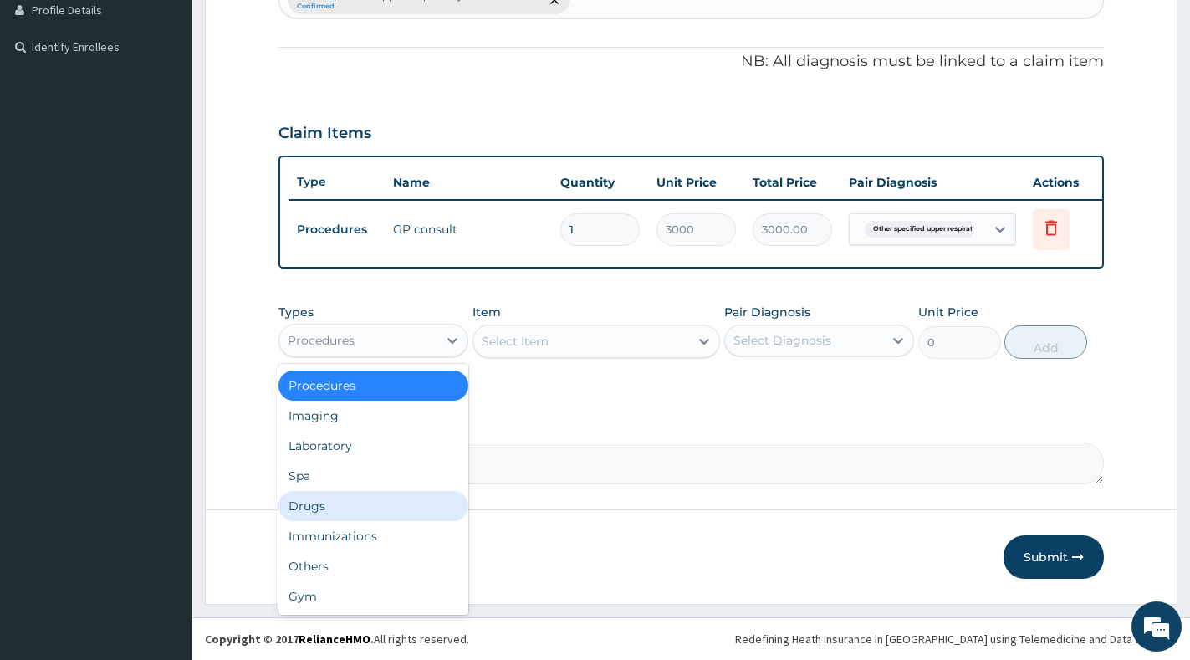
click at [349, 508] on div "Drugs" at bounding box center [373, 506] width 190 height 30
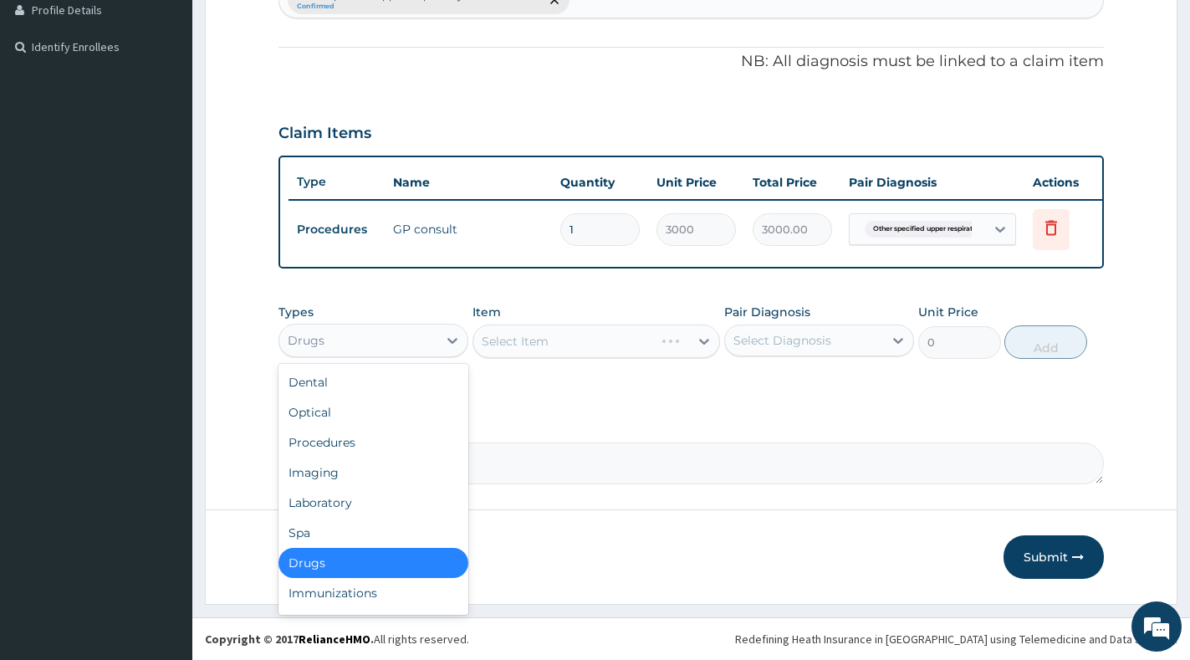
click at [413, 348] on div "Drugs" at bounding box center [358, 340] width 158 height 27
click at [353, 495] on div "Laboratory" at bounding box center [373, 503] width 190 height 30
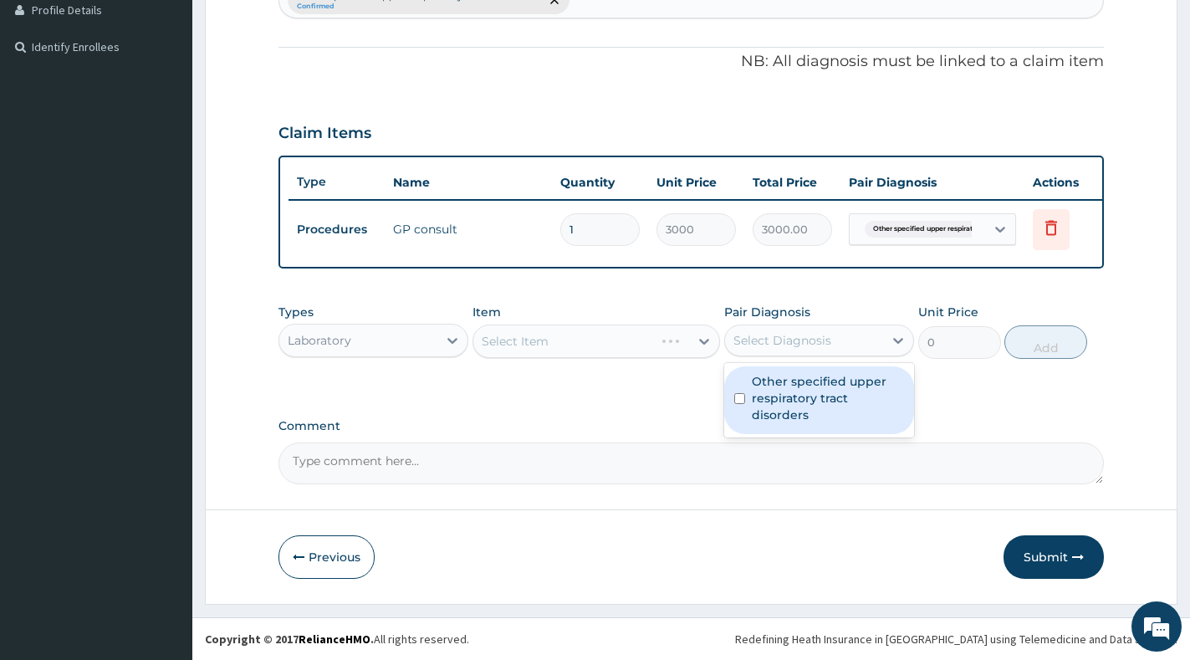
click at [772, 330] on div "Select Diagnosis" at bounding box center [804, 340] width 158 height 27
click at [772, 392] on label "Other specified upper respiratory tract disorders" at bounding box center [828, 398] width 152 height 50
checkbox input "true"
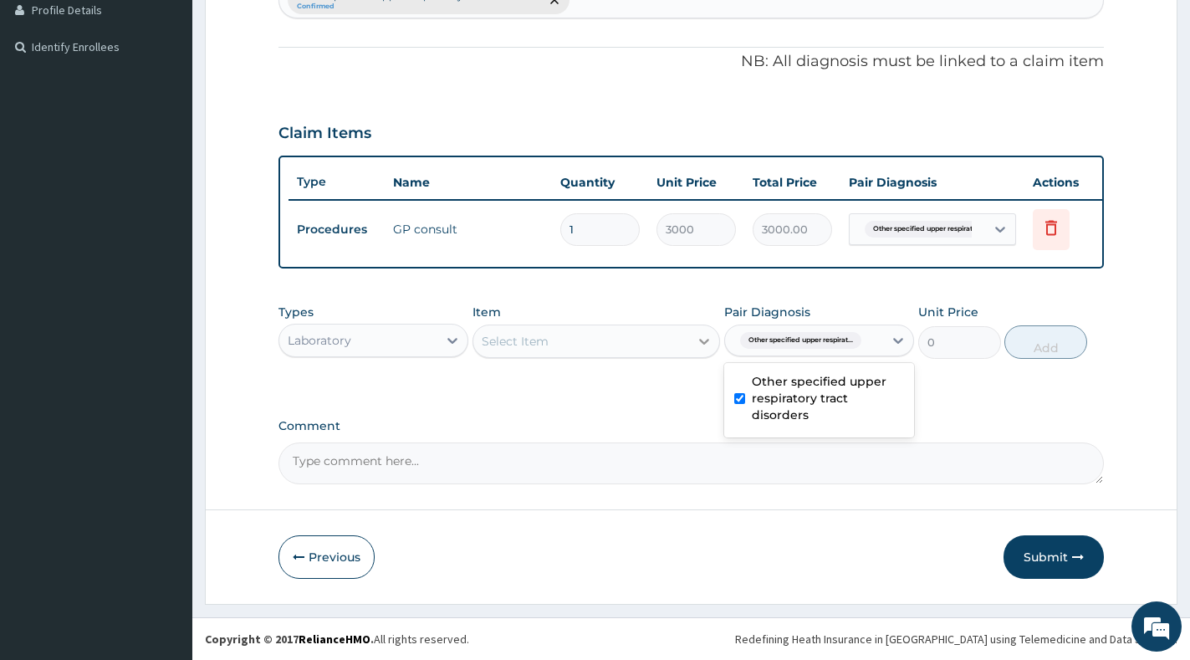
click at [701, 342] on icon at bounding box center [704, 341] width 17 height 17
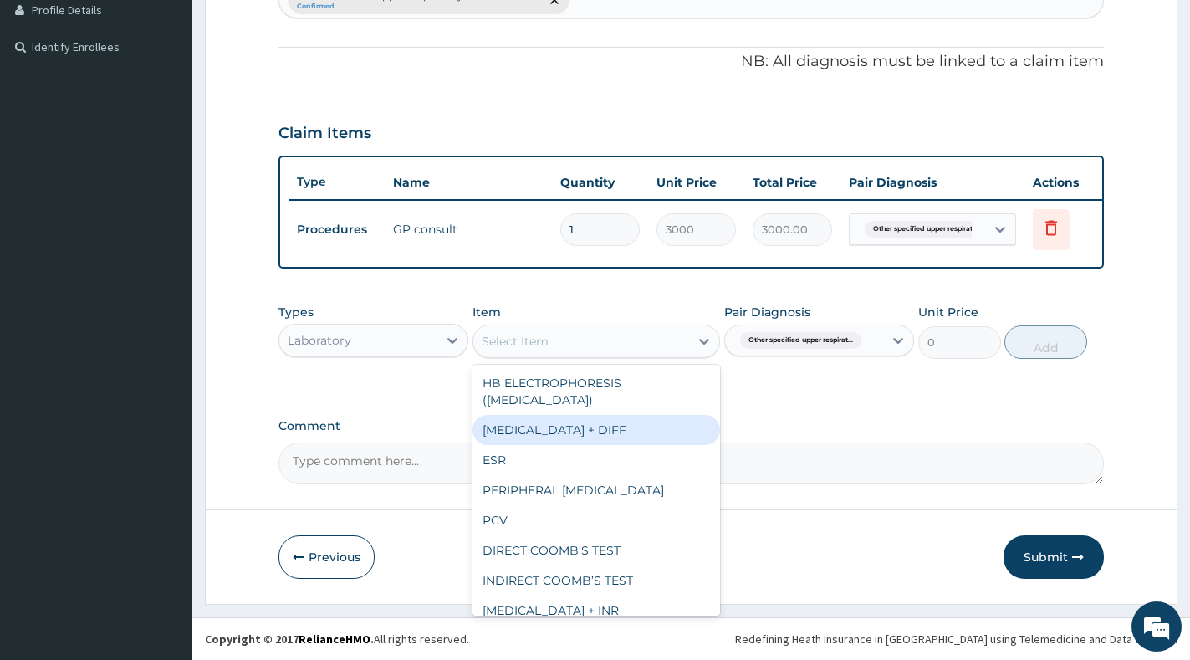
click at [632, 426] on div "FULL BLOOD COUNT + DIFF" at bounding box center [596, 430] width 248 height 30
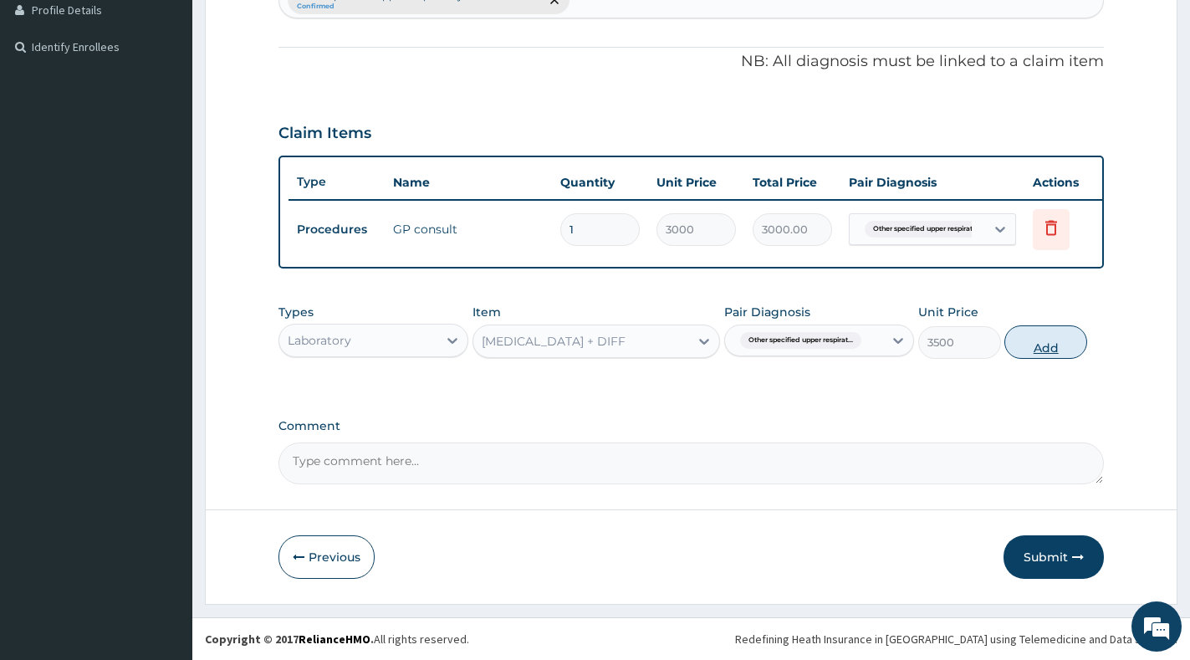
click at [1034, 353] on button "Add" at bounding box center [1045, 341] width 83 height 33
type input "0"
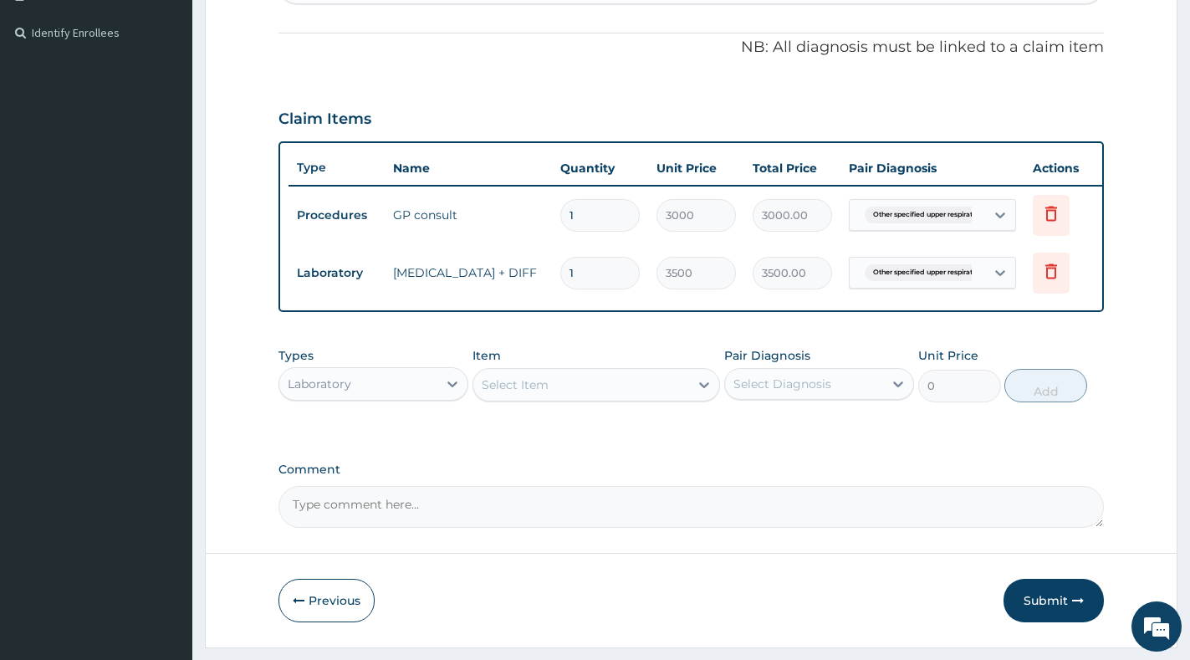
click at [533, 393] on div "Select Item" at bounding box center [515, 384] width 67 height 17
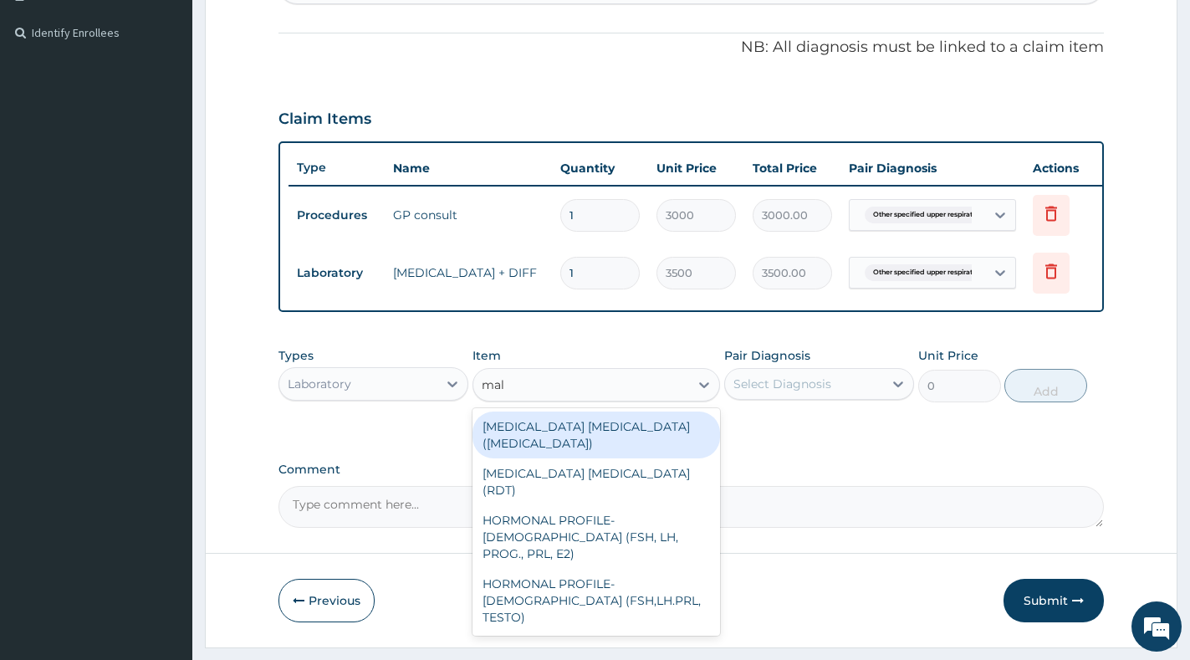
type input "mala"
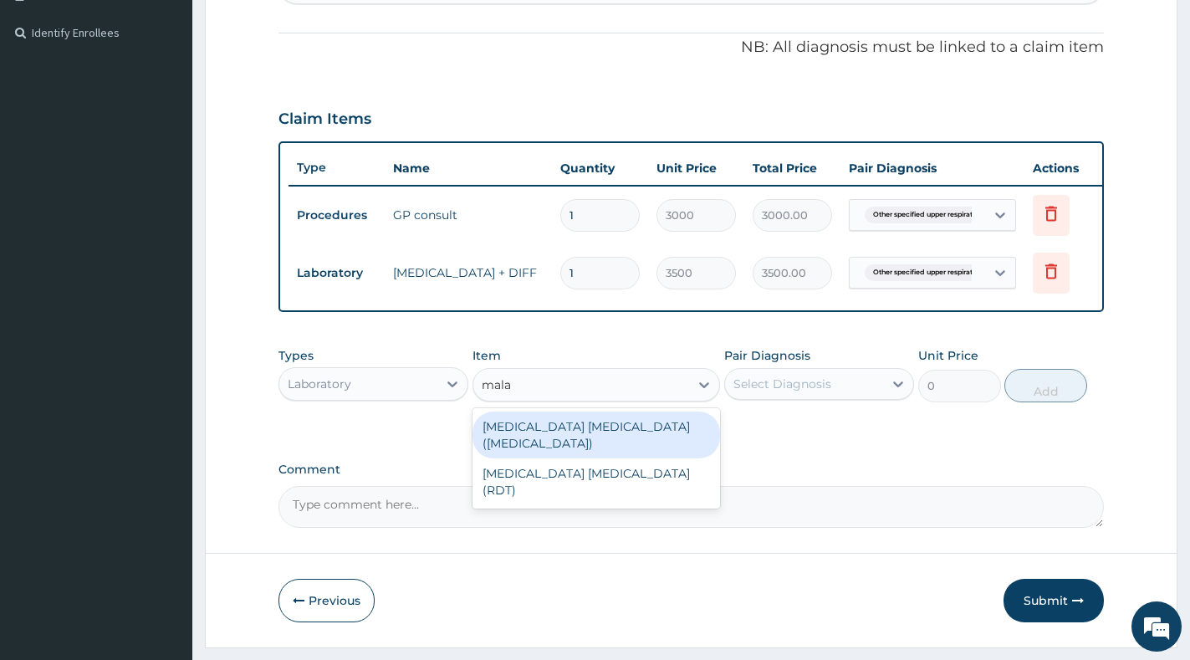
click at [643, 431] on div "MALARIA PARASITE (BLOOD FILM)" at bounding box center [596, 434] width 248 height 47
type input "2500"
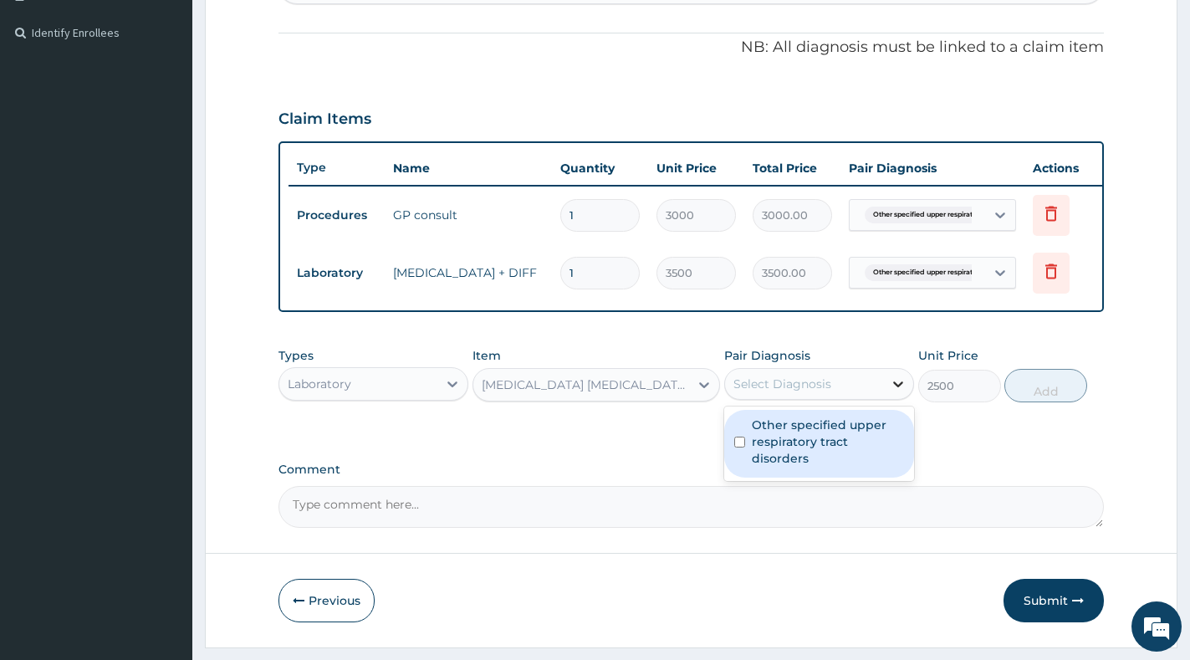
click at [888, 399] on div at bounding box center [898, 384] width 30 height 30
click at [865, 442] on label "Other specified upper respiratory tract disorders" at bounding box center [828, 441] width 152 height 50
checkbox input "true"
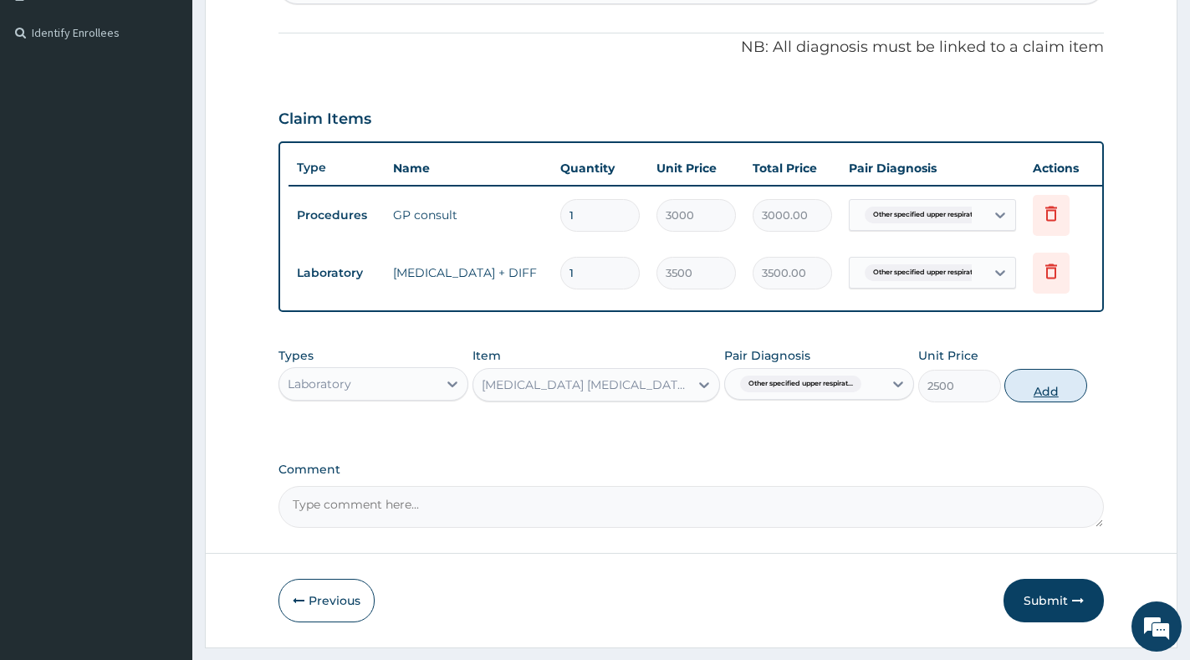
click at [1058, 394] on button "Add" at bounding box center [1045, 385] width 83 height 33
type input "0"
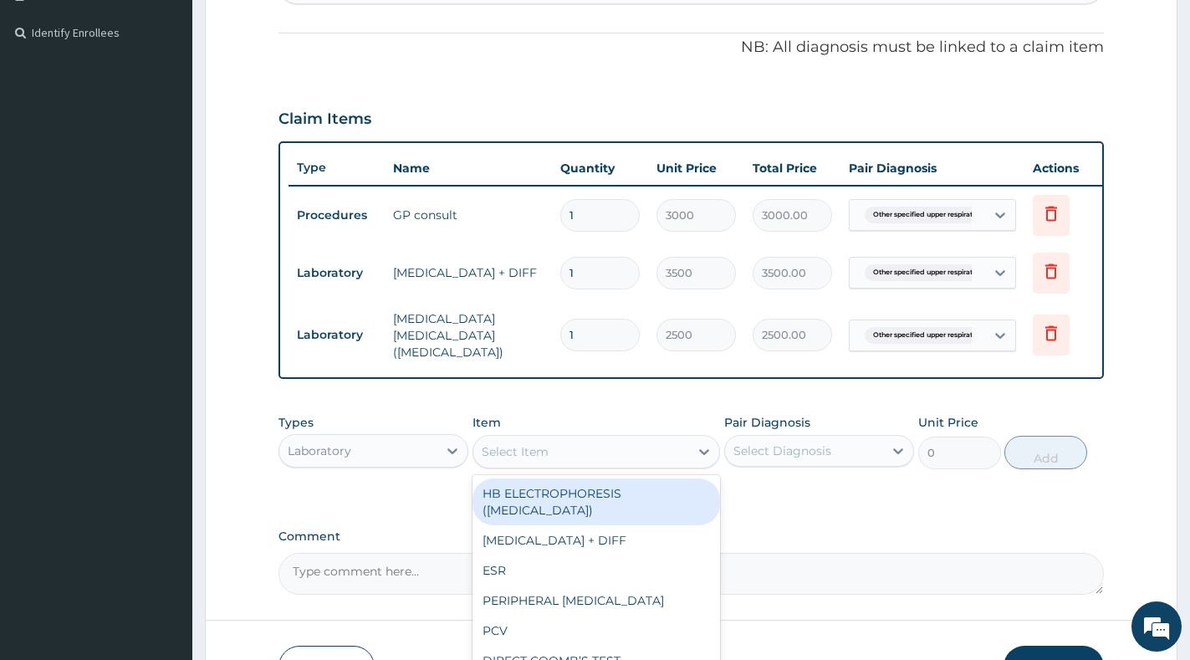
click at [601, 457] on div "Select Item" at bounding box center [581, 451] width 216 height 27
click at [440, 466] on div at bounding box center [452, 451] width 30 height 30
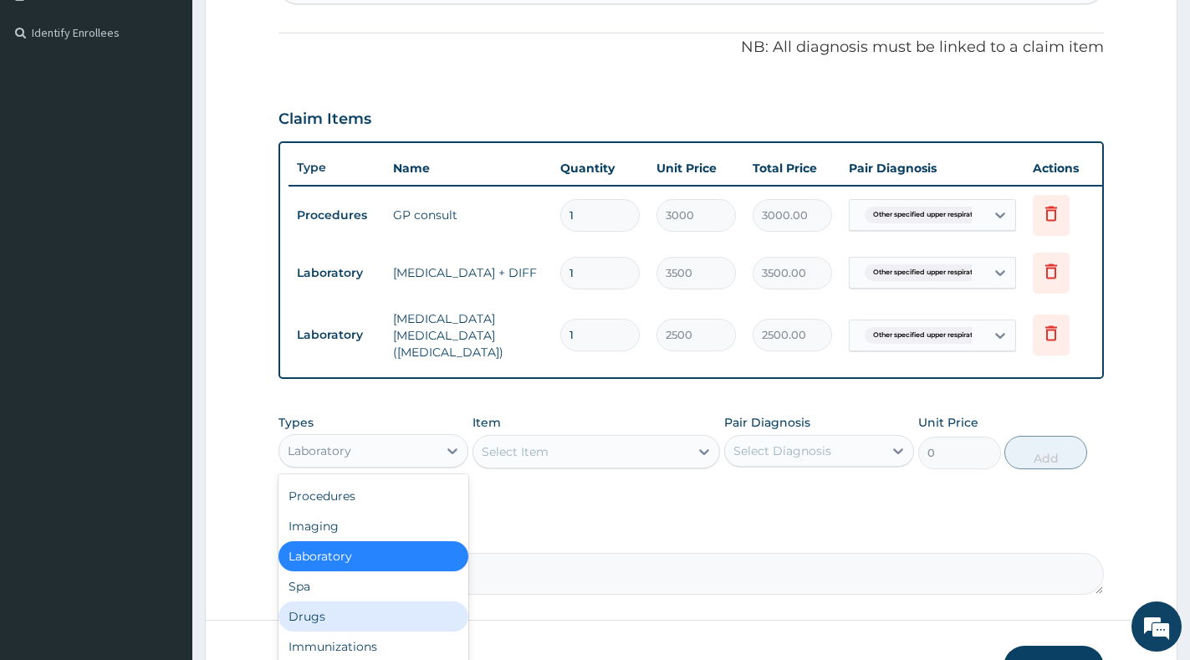
click at [374, 615] on div "Drugs" at bounding box center [373, 616] width 190 height 30
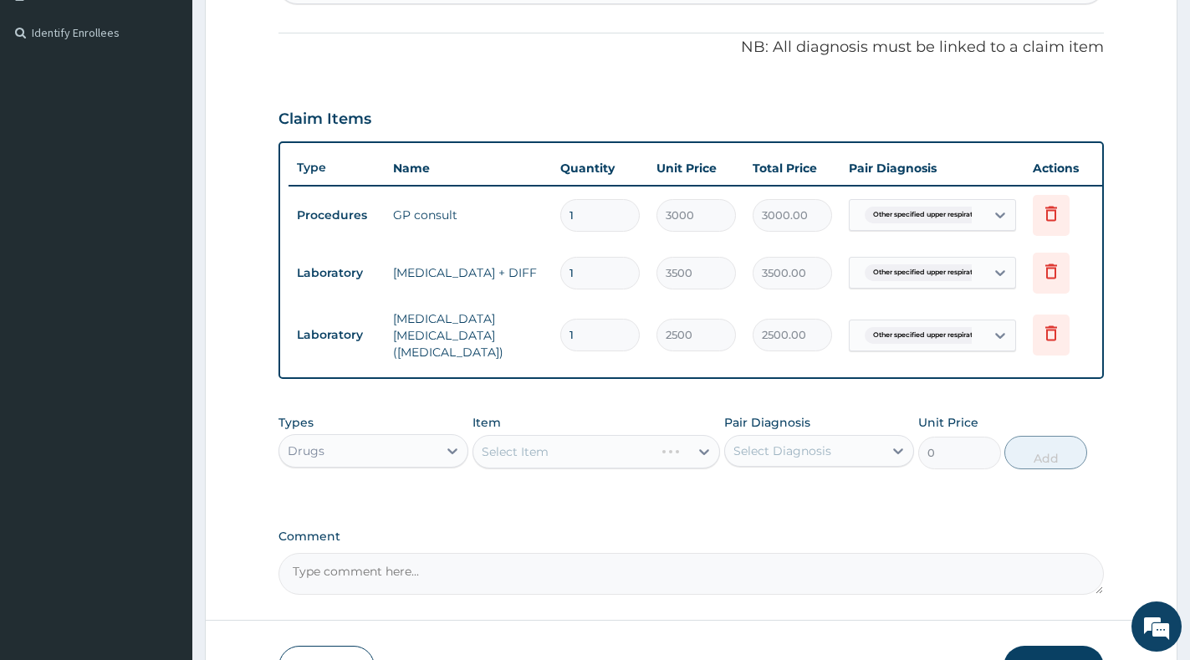
click at [641, 462] on div "Select Item" at bounding box center [596, 451] width 248 height 33
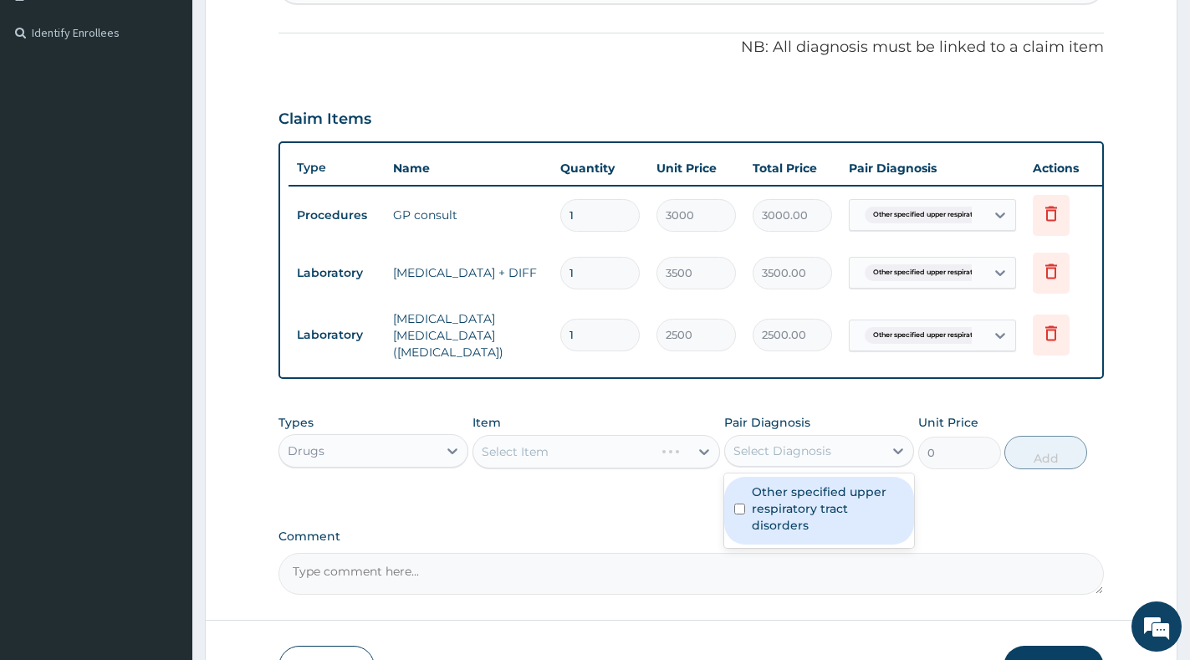
click at [780, 459] on div "Select Diagnosis" at bounding box center [782, 450] width 98 height 17
click at [773, 503] on label "Other specified upper respiratory tract disorders" at bounding box center [828, 508] width 152 height 50
checkbox input "true"
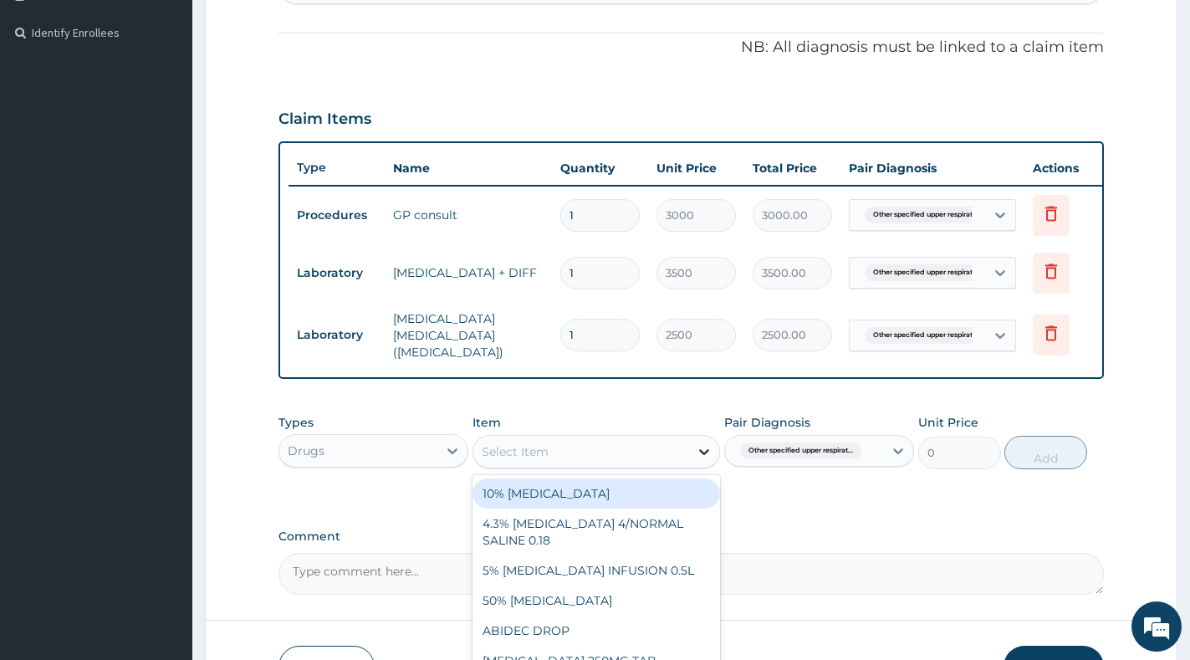
click at [692, 447] on div at bounding box center [704, 451] width 30 height 30
paste input "CHLORPHENIRAMINE"
type input "CHLORPHENIRAMINE"
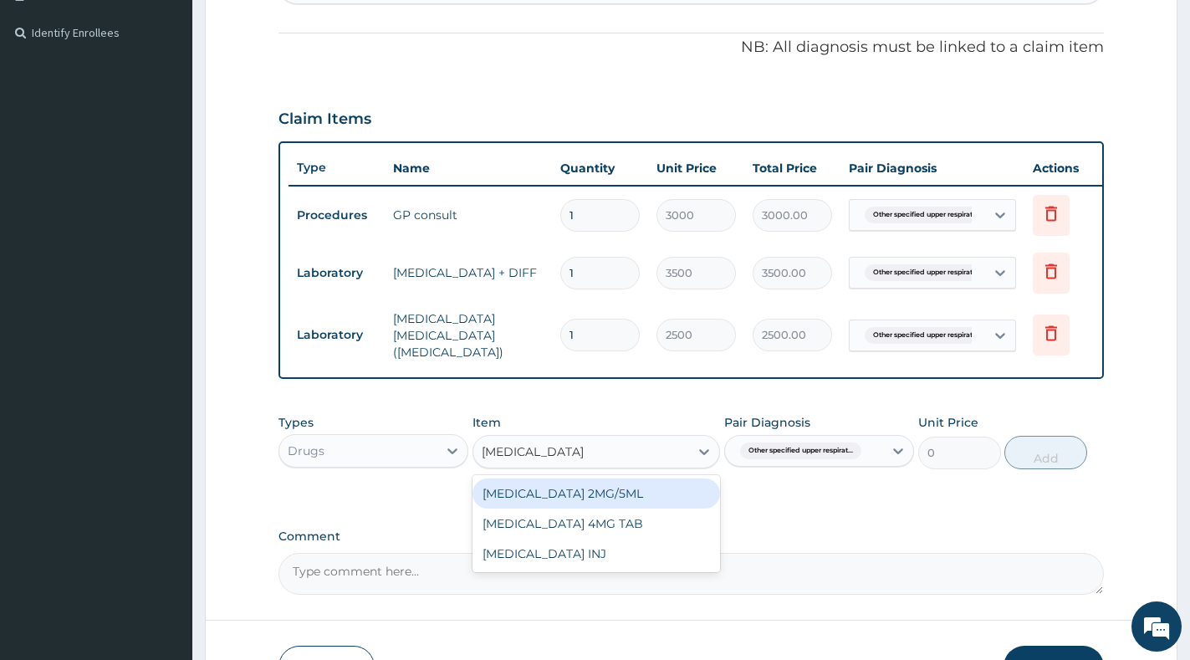
click at [675, 495] on div "CHLORPHENIRAMINE 2MG/5ML" at bounding box center [596, 493] width 248 height 30
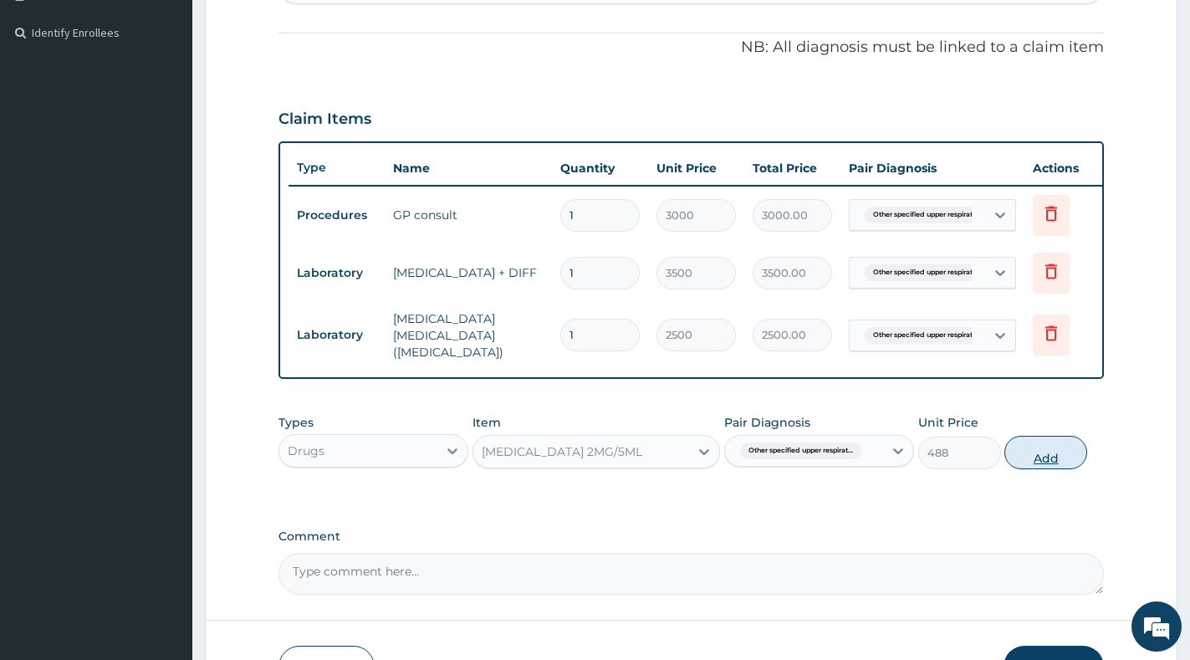
click at [1032, 468] on button "Add" at bounding box center [1045, 452] width 83 height 33
type input "0"
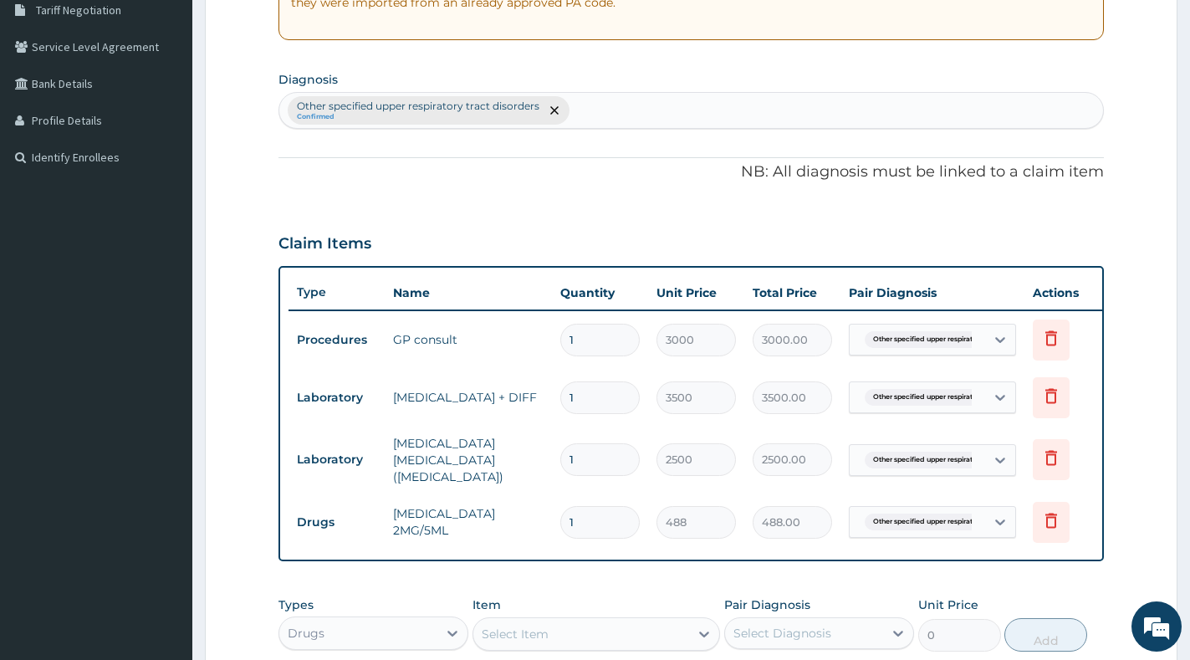
scroll to position [230, 0]
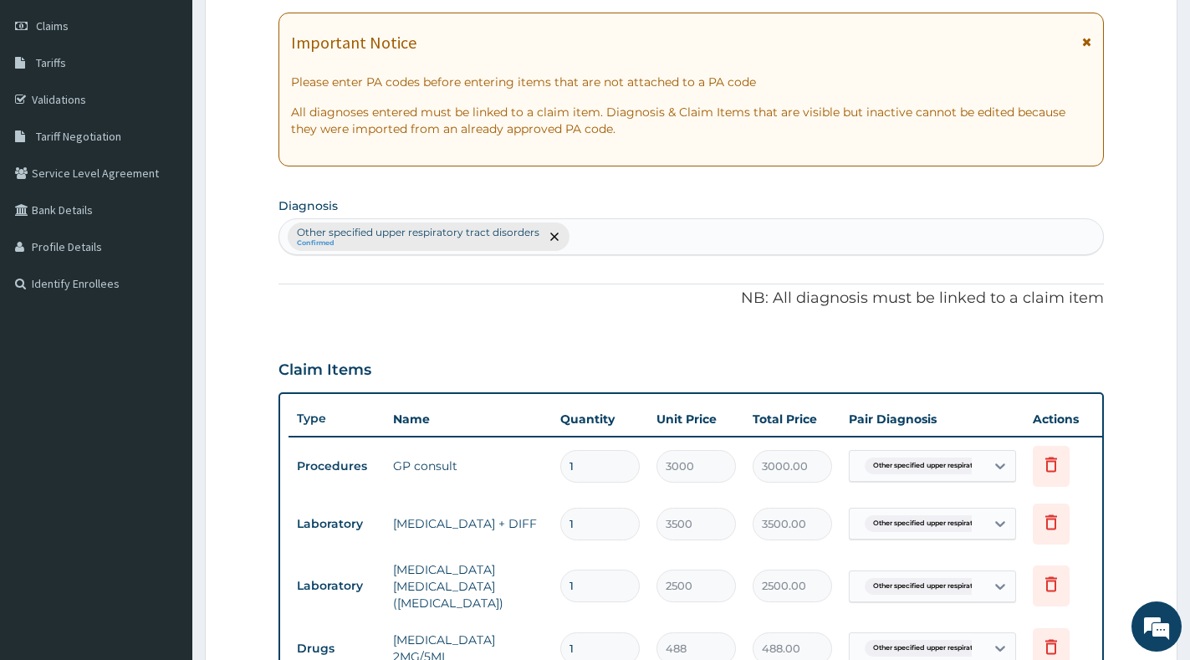
click at [622, 225] on div "Other specified upper respiratory tract disorders Confirmed" at bounding box center [691, 236] width 824 height 35
type input "malaria"
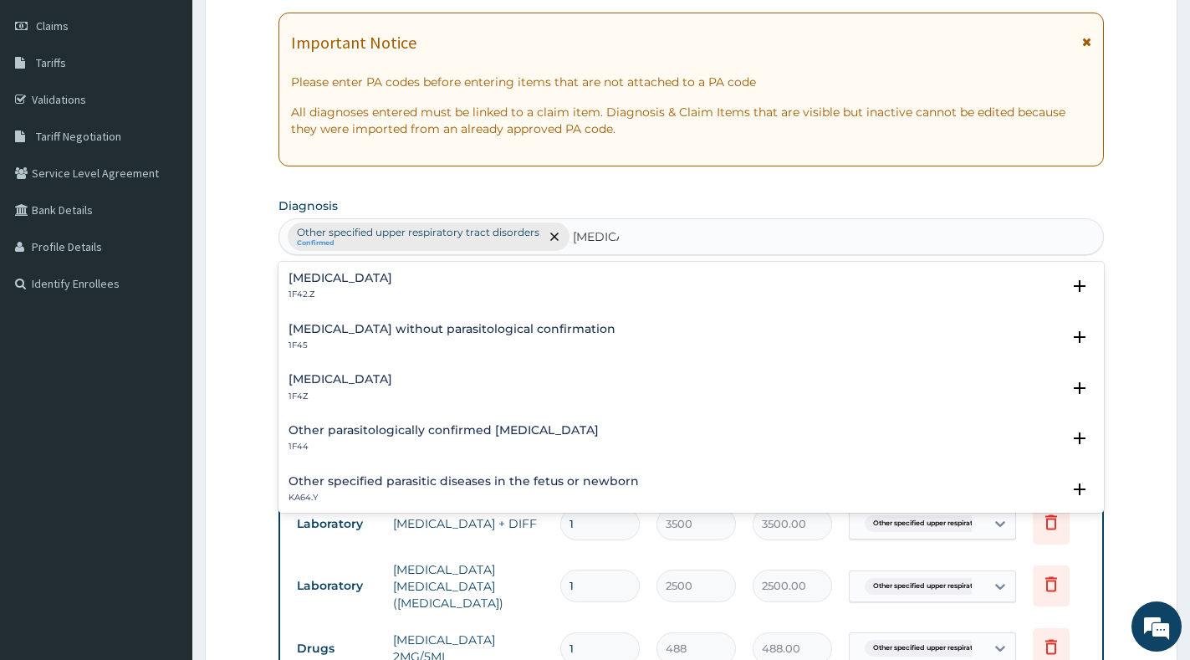
click at [531, 370] on div "Malaria, unspecified 1F4Z Select Status Query Query covers suspected (?), Keep …" at bounding box center [690, 391] width 825 height 51
click at [431, 390] on div "Malaria, unspecified 1F4Z" at bounding box center [690, 387] width 805 height 29
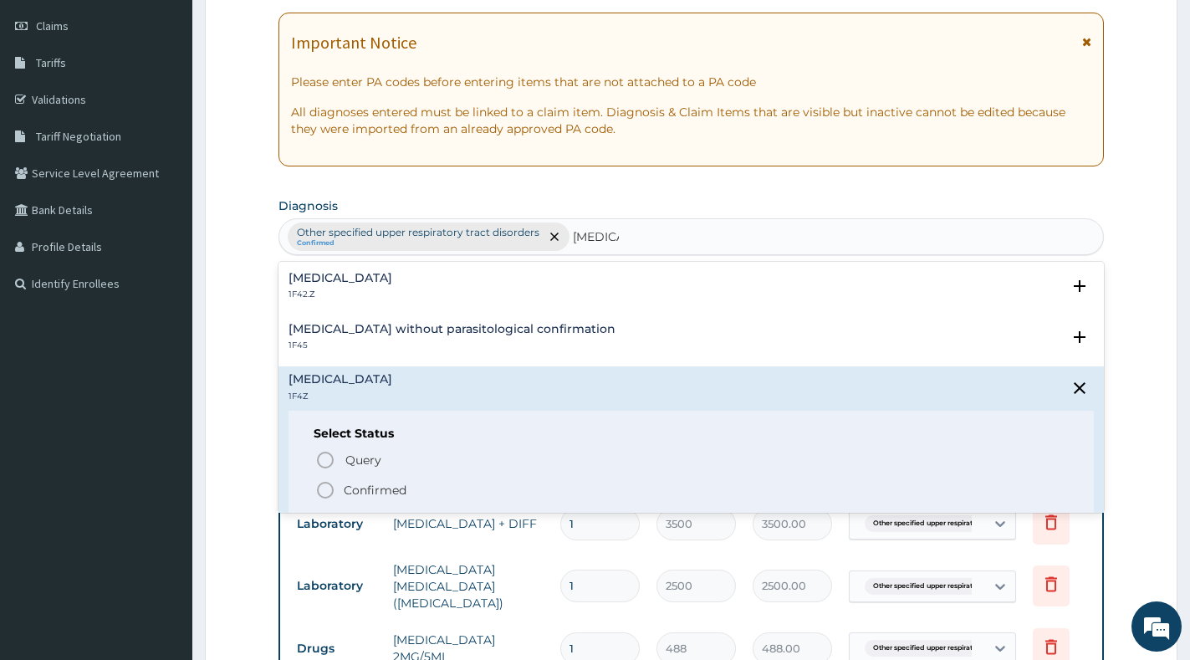
click at [391, 485] on p "Confirmed" at bounding box center [375, 490] width 63 height 17
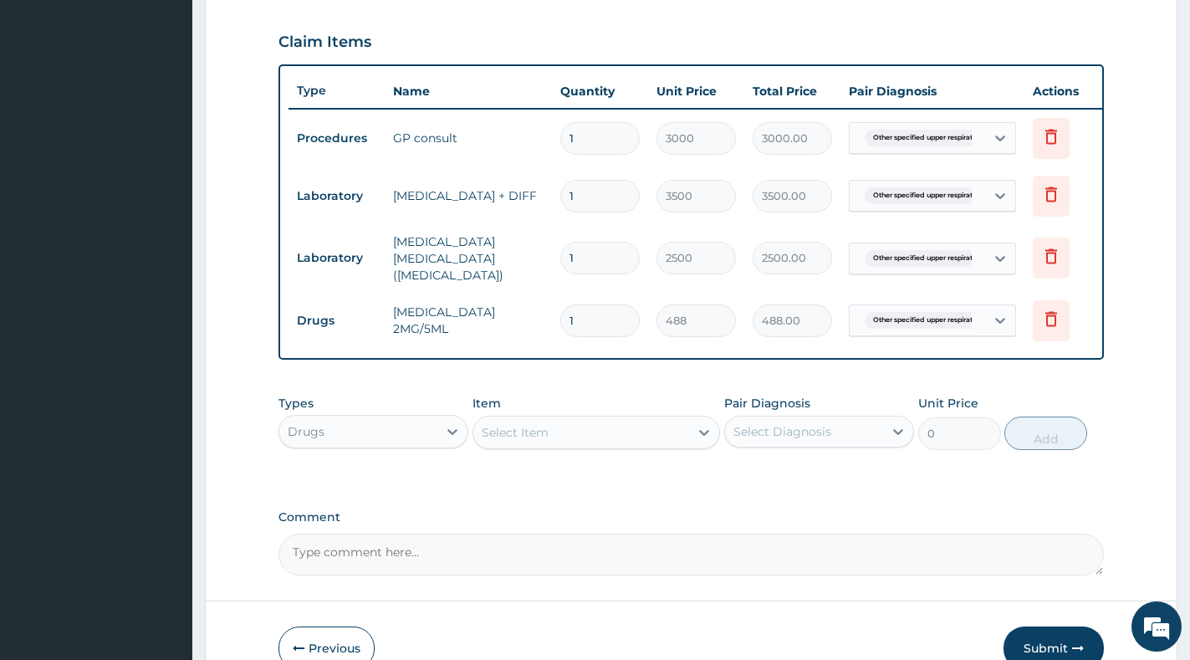
scroll to position [648, 0]
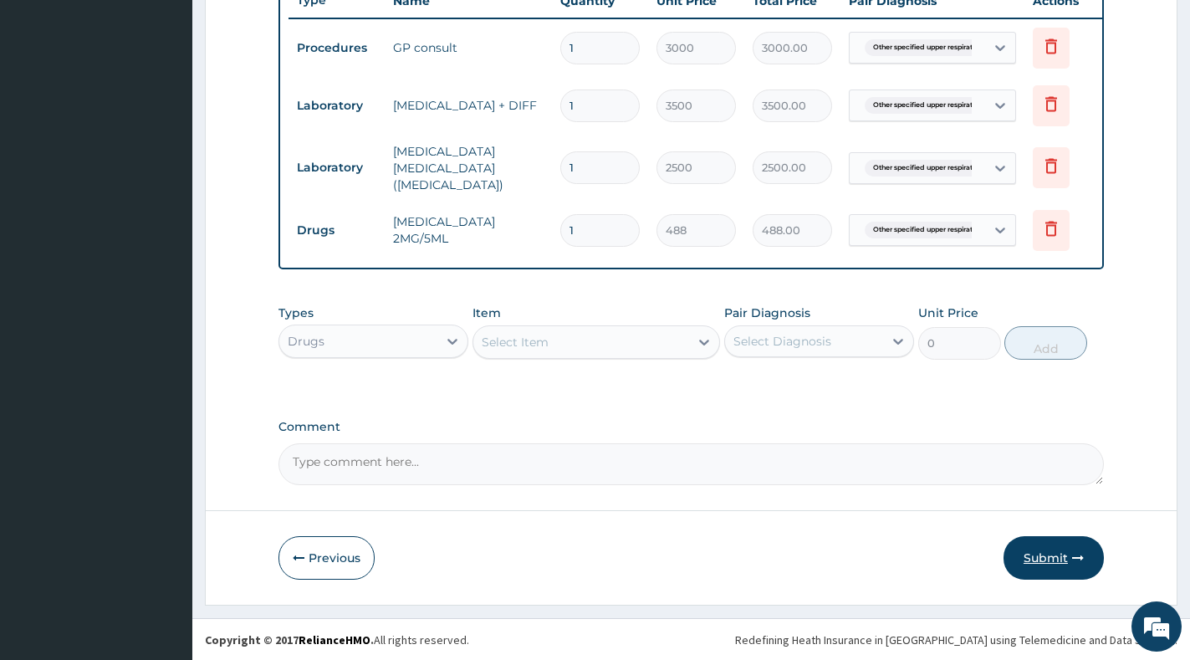
click at [1049, 562] on button "Submit" at bounding box center [1053, 557] width 100 height 43
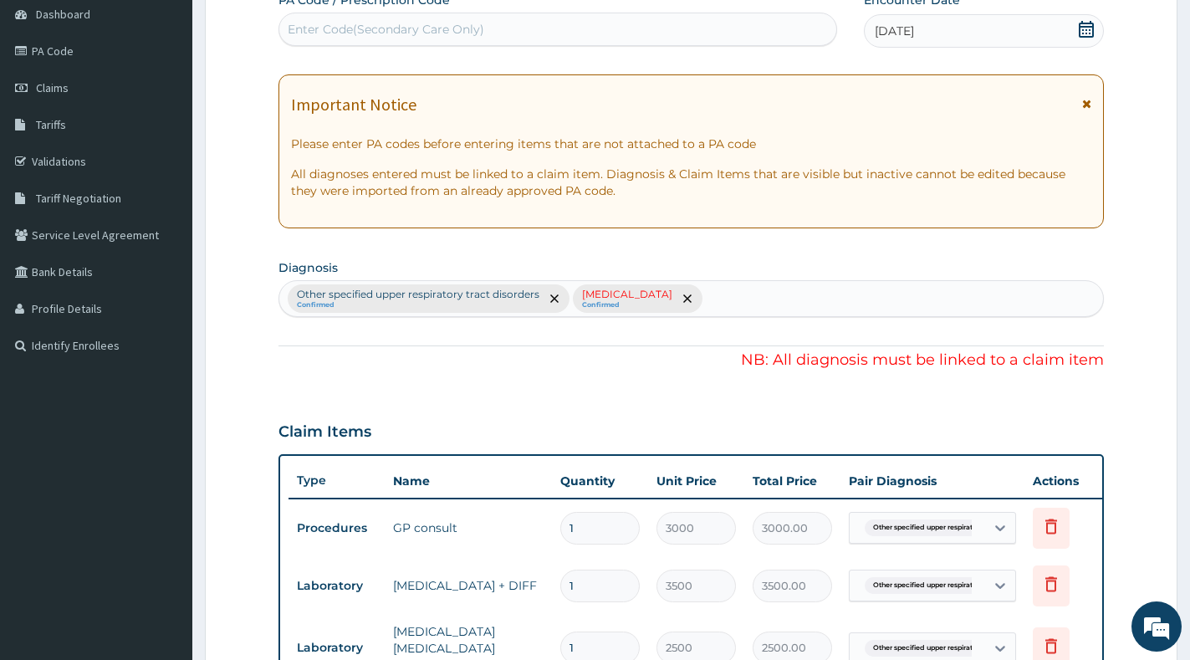
scroll to position [418, 0]
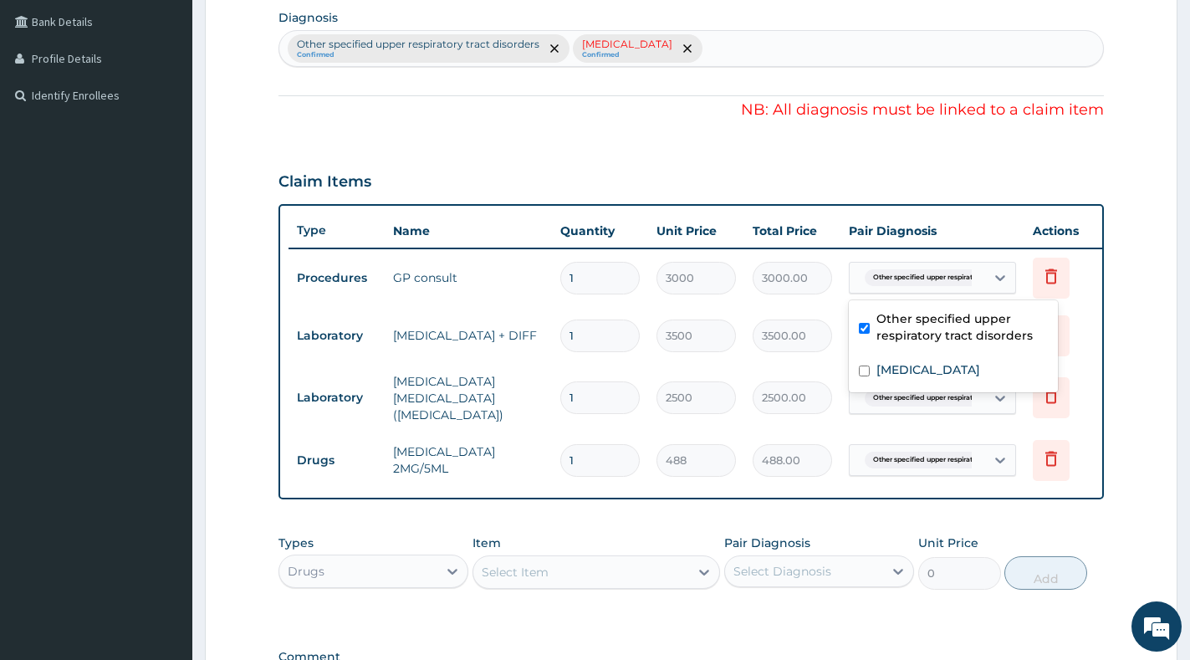
click at [984, 274] on div "Other specified upper respirat..." at bounding box center [917, 277] width 135 height 28
click at [947, 367] on label "Malaria, unspecified" at bounding box center [928, 369] width 104 height 17
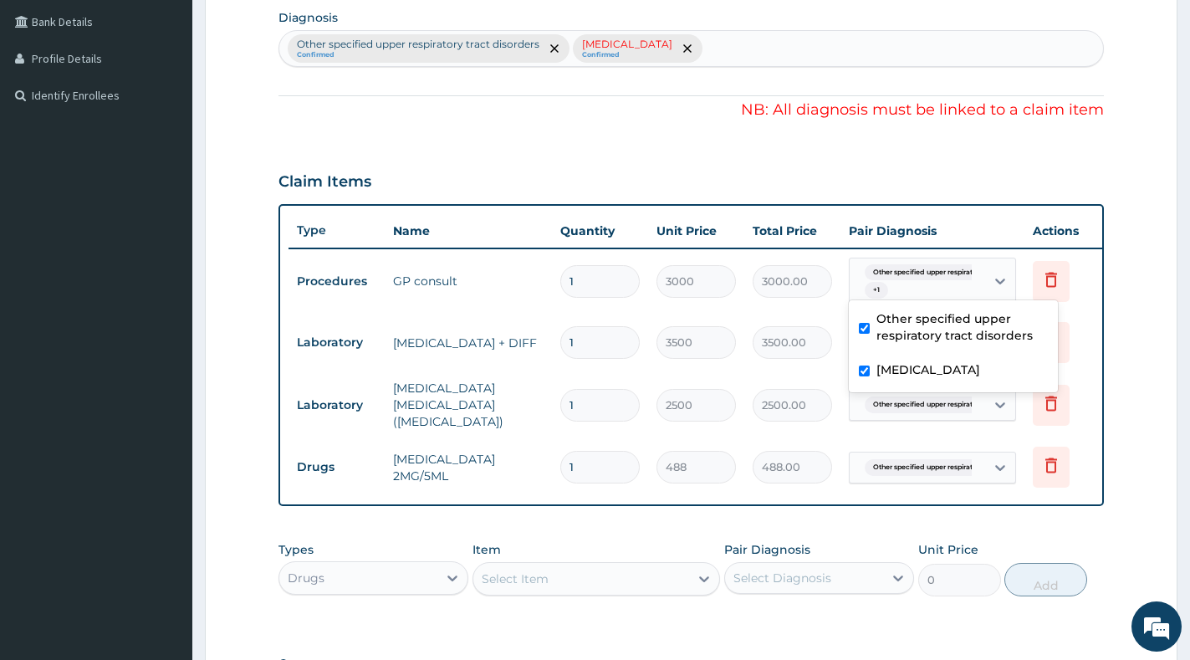
click at [946, 367] on label "Malaria, unspecified" at bounding box center [928, 369] width 104 height 17
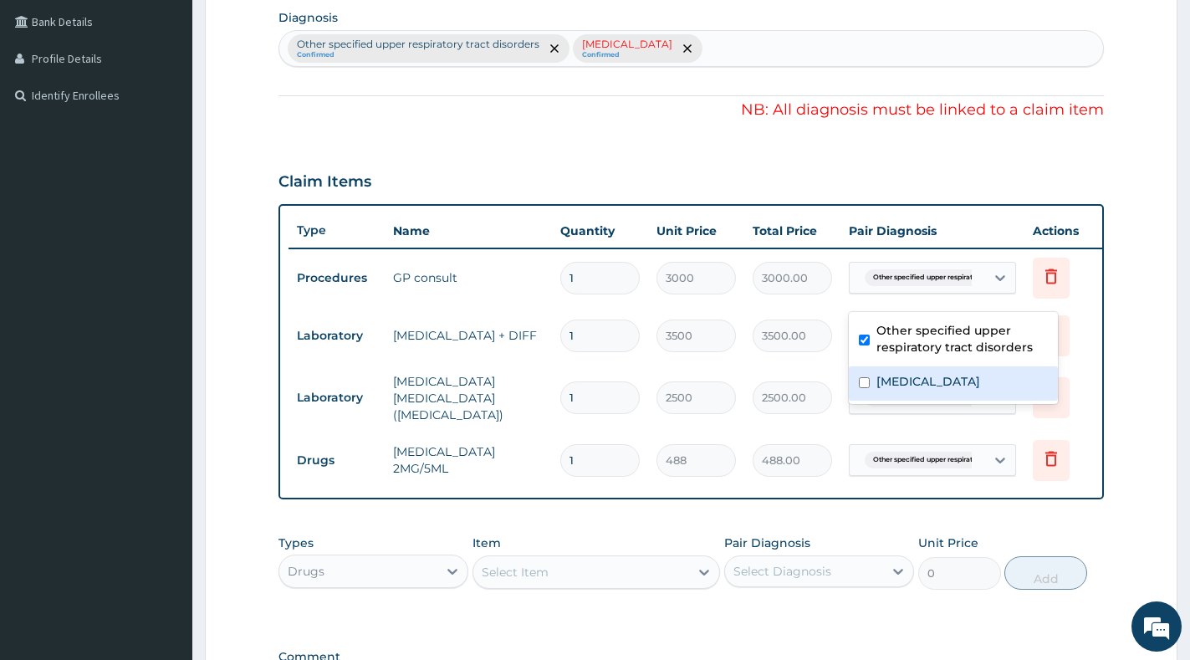
click at [942, 383] on label "Malaria, unspecified" at bounding box center [928, 381] width 104 height 17
checkbox input "true"
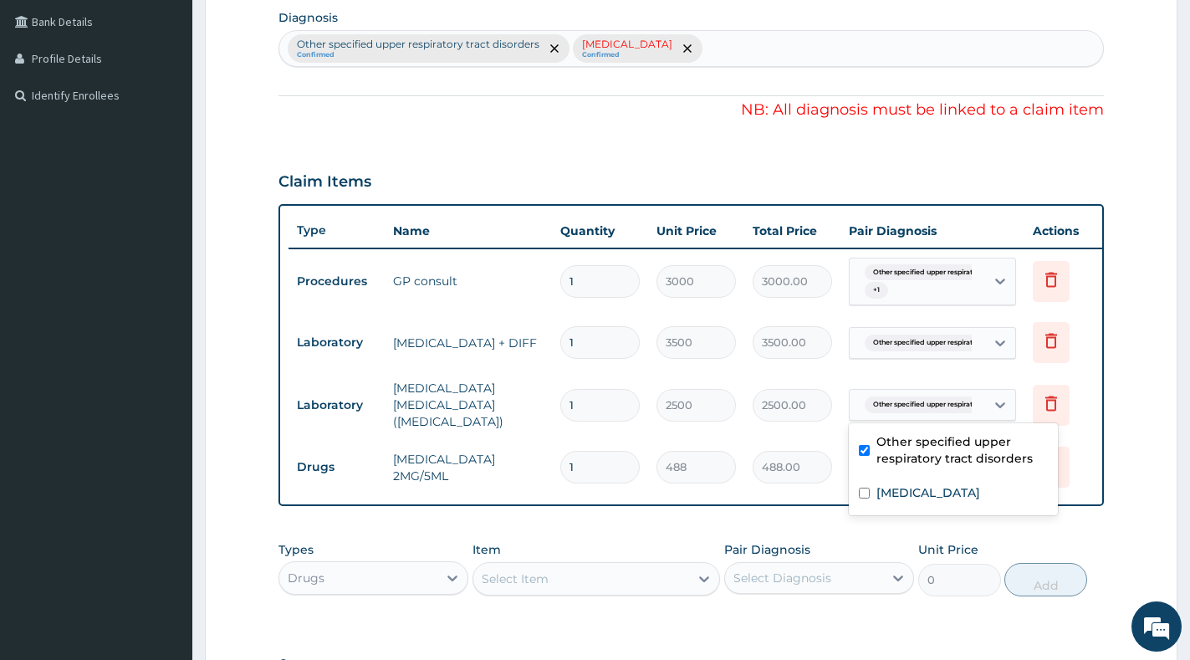
click at [940, 397] on span "Other specified upper respirat..." at bounding box center [925, 404] width 121 height 17
click at [952, 495] on label "Malaria, unspecified" at bounding box center [928, 492] width 104 height 17
checkbox input "true"
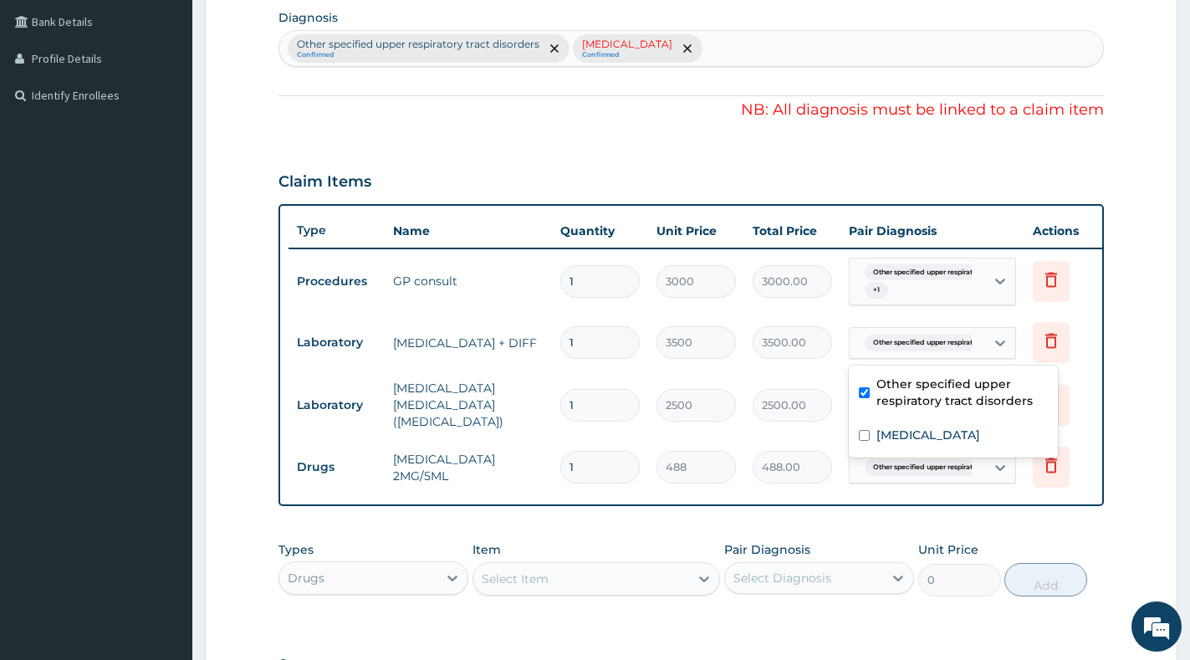
click at [973, 345] on div "Other specified upper respirat..." at bounding box center [917, 343] width 135 height 28
click at [950, 429] on label "Malaria, unspecified" at bounding box center [928, 434] width 104 height 17
checkbox input "true"
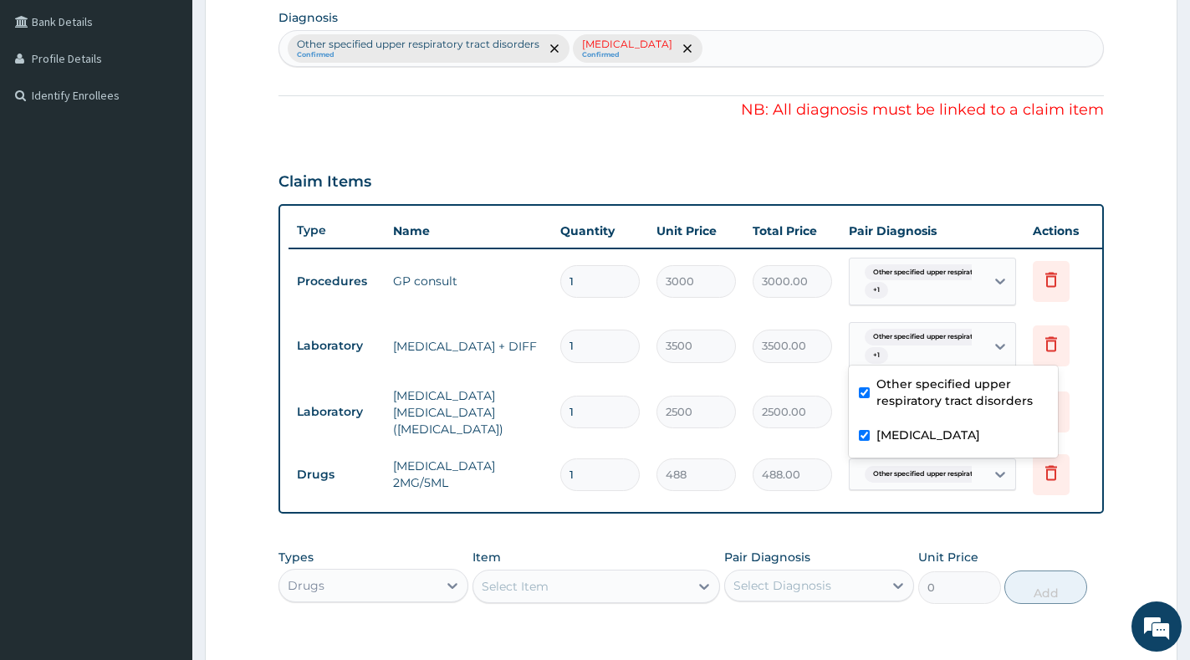
click at [941, 479] on span "Other specified upper respirat..." at bounding box center [925, 474] width 121 height 17
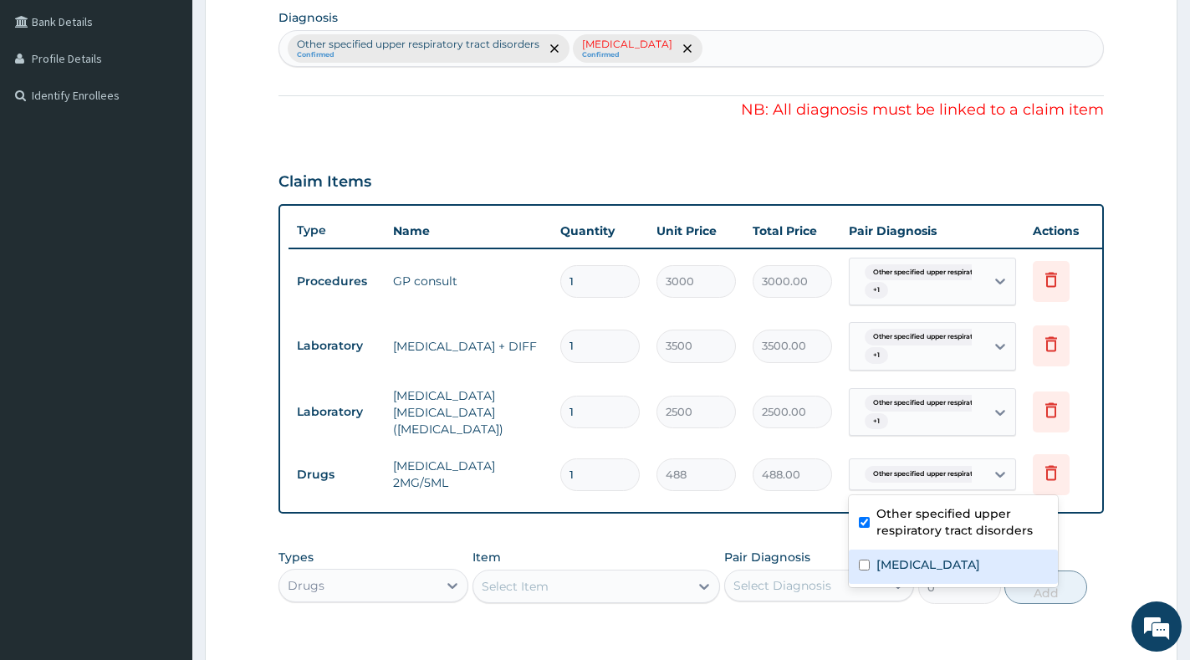
click at [916, 557] on label "Malaria, unspecified" at bounding box center [928, 564] width 104 height 17
checkbox input "true"
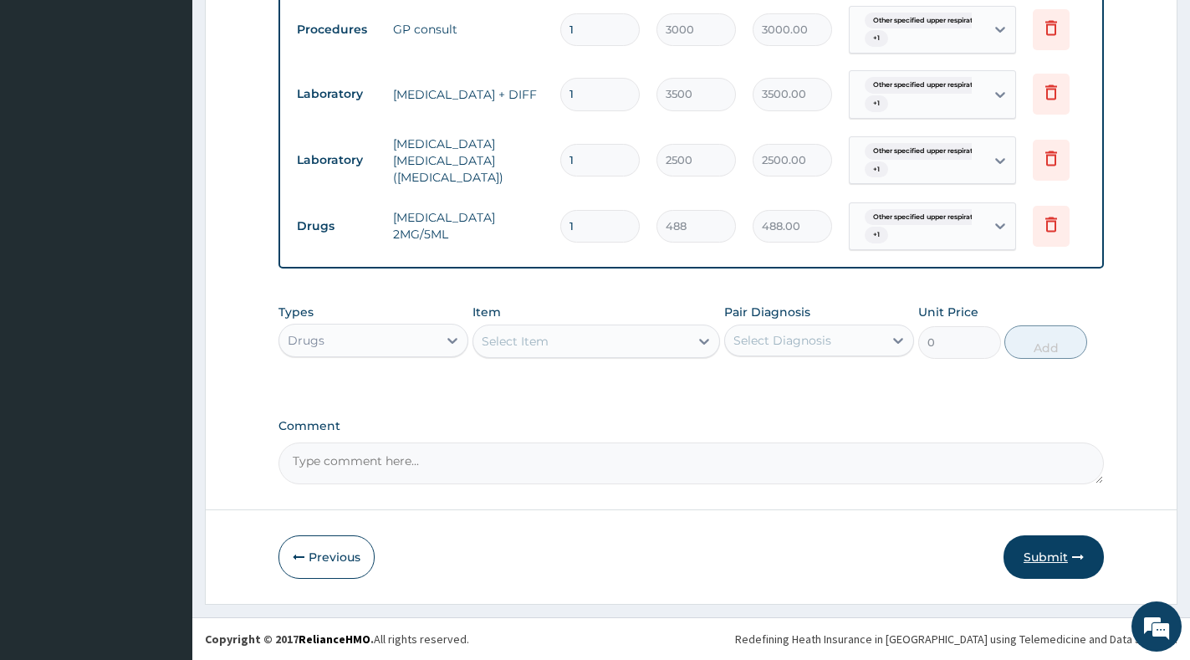
click at [1064, 557] on button "Submit" at bounding box center [1053, 556] width 100 height 43
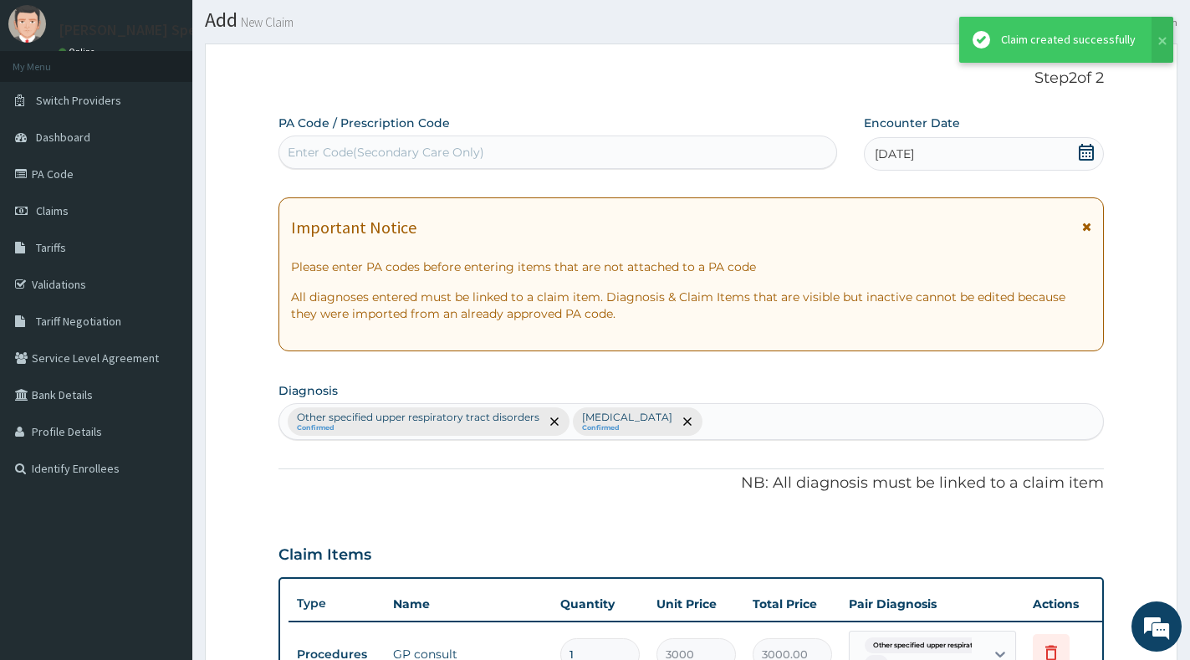
scroll to position [682, 0]
